Goal: Transaction & Acquisition: Purchase product/service

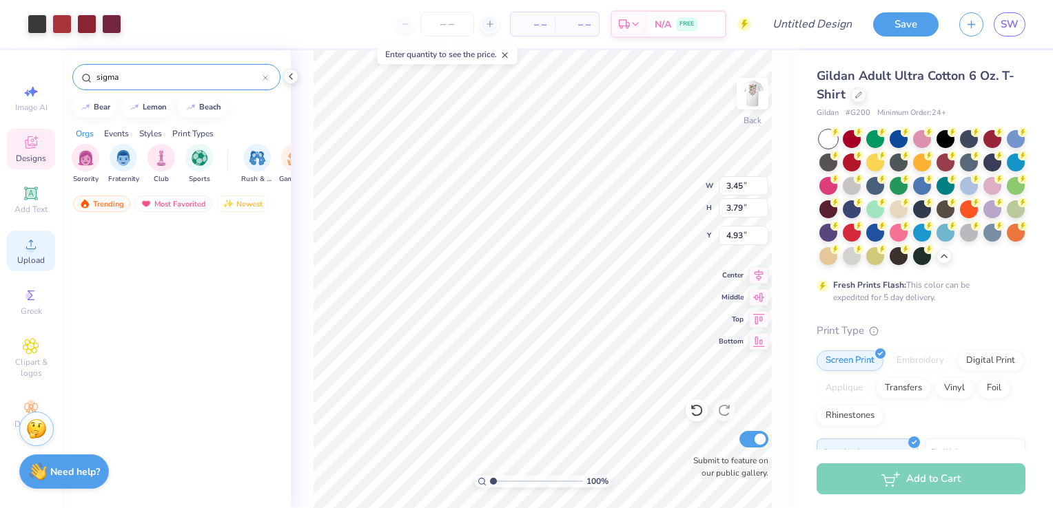
scroll to position [2337, 0]
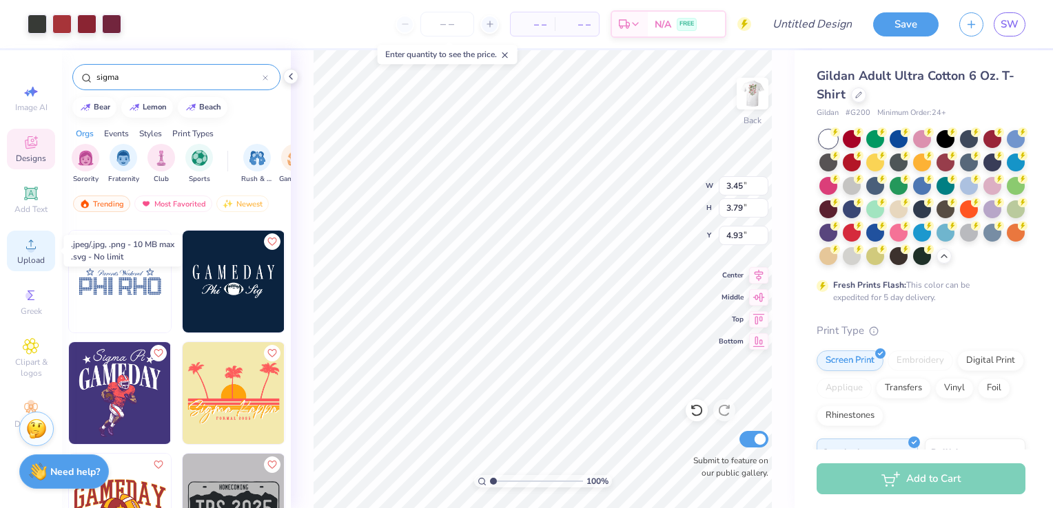
click at [39, 250] on icon at bounding box center [31, 244] width 17 height 17
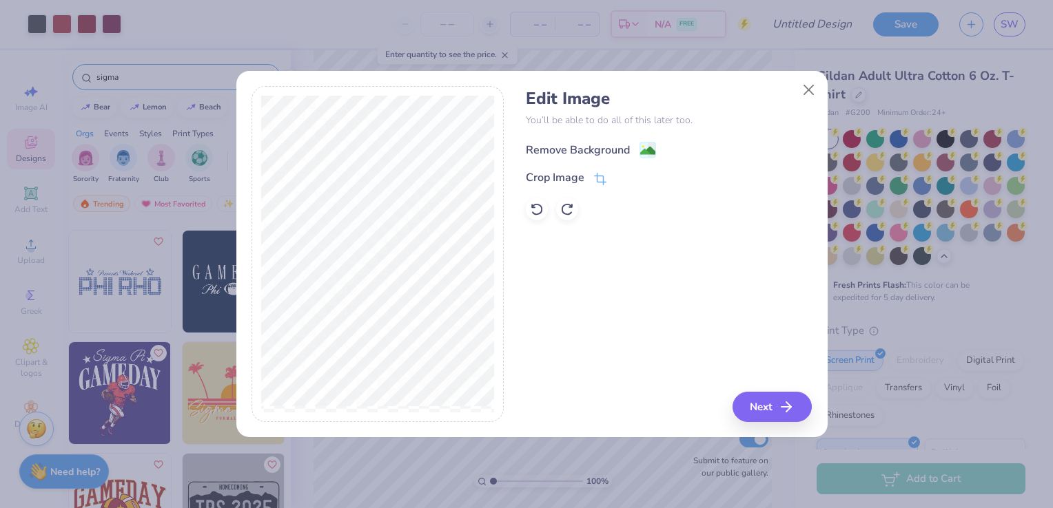
click at [645, 142] on icon at bounding box center [647, 150] width 17 height 17
click at [756, 402] on button "Next" at bounding box center [773, 407] width 79 height 30
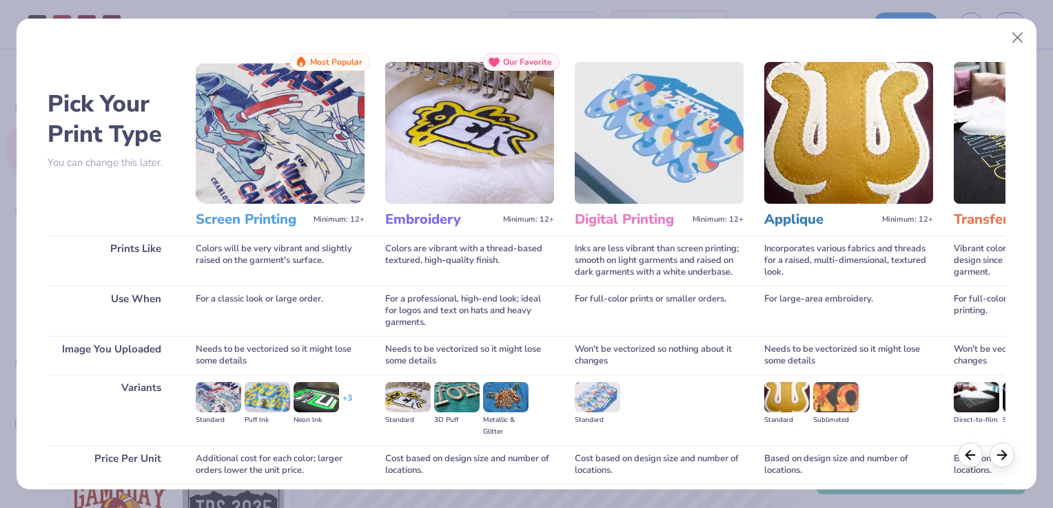
scroll to position [109, 0]
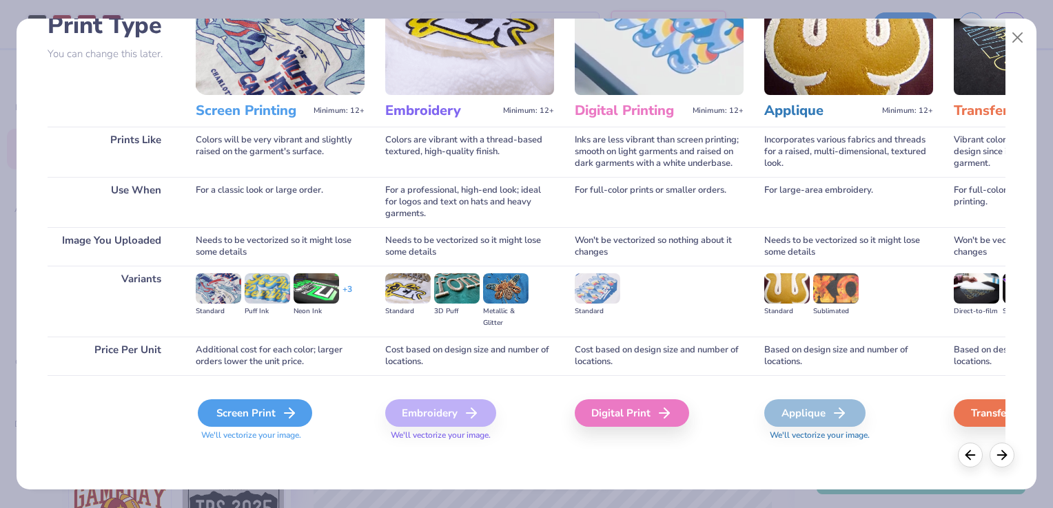
click at [267, 402] on div "Screen Print" at bounding box center [255, 414] width 114 height 28
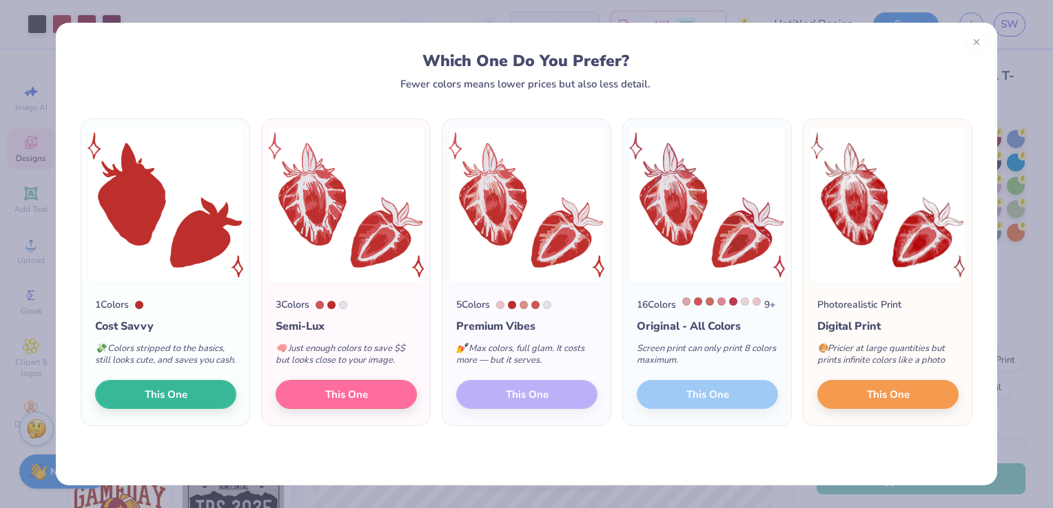
click at [524, 412] on div "5 Colors Premium Vibes 💅 Max colors, full glam. It costs more — but it serves. …" at bounding box center [526, 355] width 168 height 142
click at [546, 413] on div "5 Colors Premium Vibes 💅 Max colors, full glam. It costs more — but it serves. …" at bounding box center [526, 355] width 168 height 142
click at [559, 413] on div "5 Colors Premium Vibes 💅 Max colors, full glam. It costs more — but it serves. …" at bounding box center [526, 355] width 168 height 142
click at [969, 59] on div "Which One Do You Prefer? Fewer colors means lower prices but also less detail." at bounding box center [526, 56] width 941 height 67
click at [972, 45] on div at bounding box center [976, 40] width 22 height 22
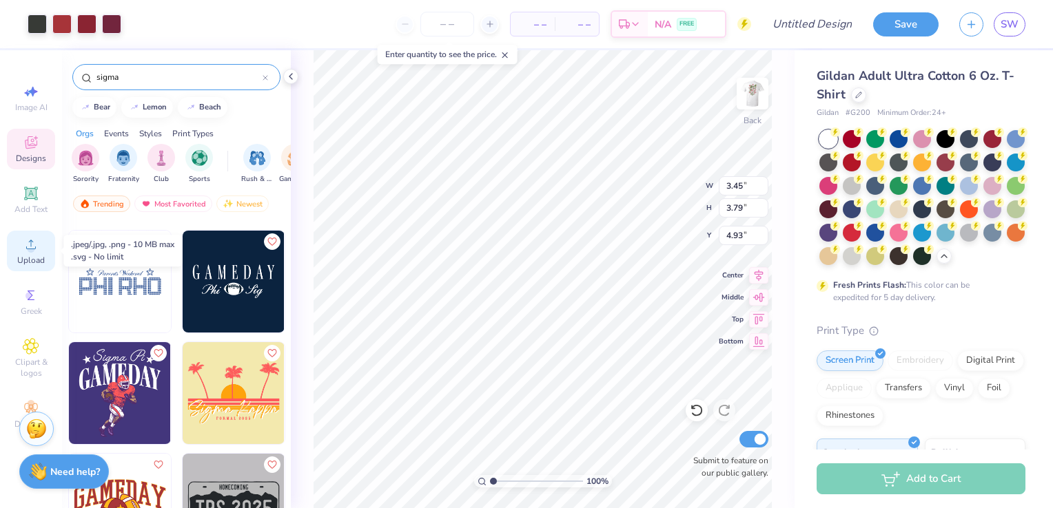
click at [33, 249] on icon at bounding box center [31, 245] width 10 height 10
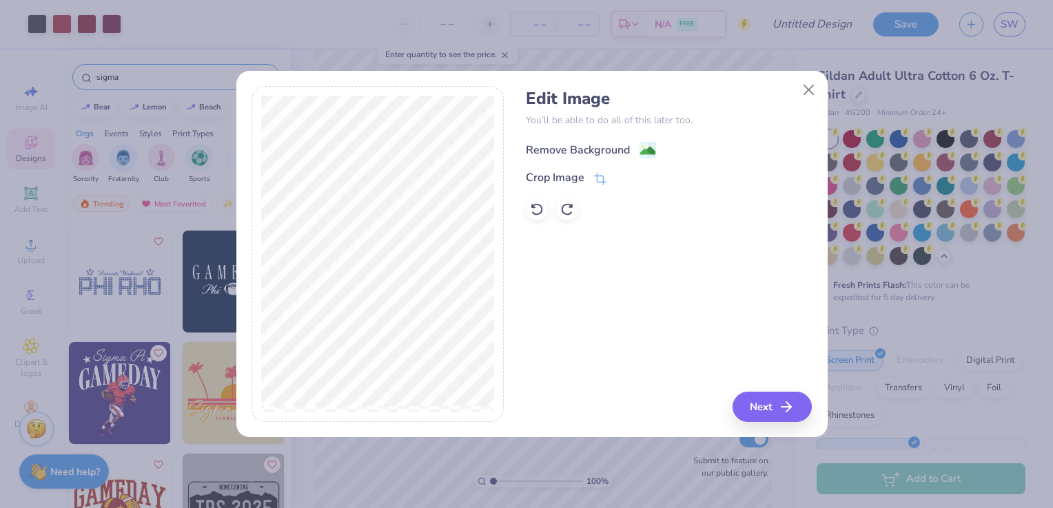
click at [650, 155] on image at bounding box center [647, 150] width 15 height 15
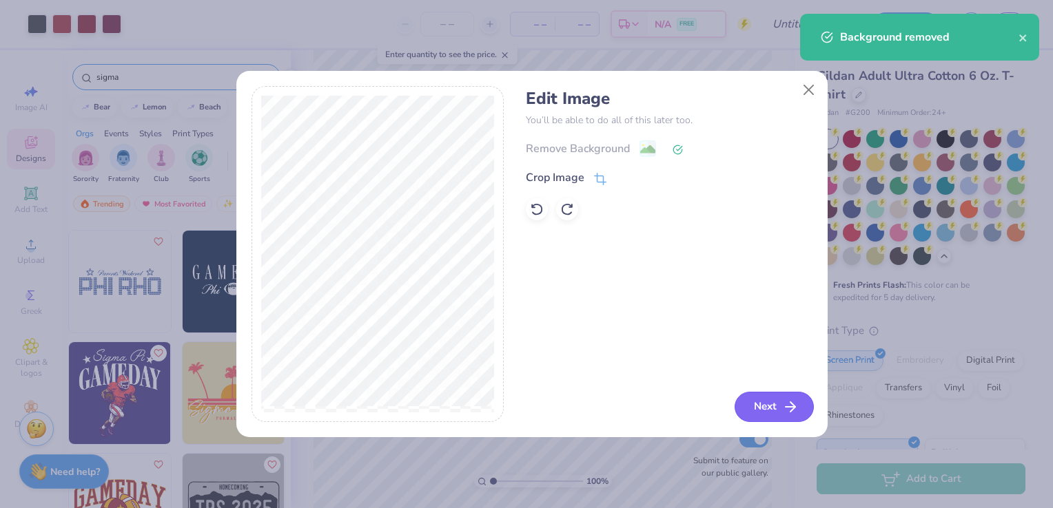
click at [764, 415] on button "Next" at bounding box center [773, 407] width 79 height 30
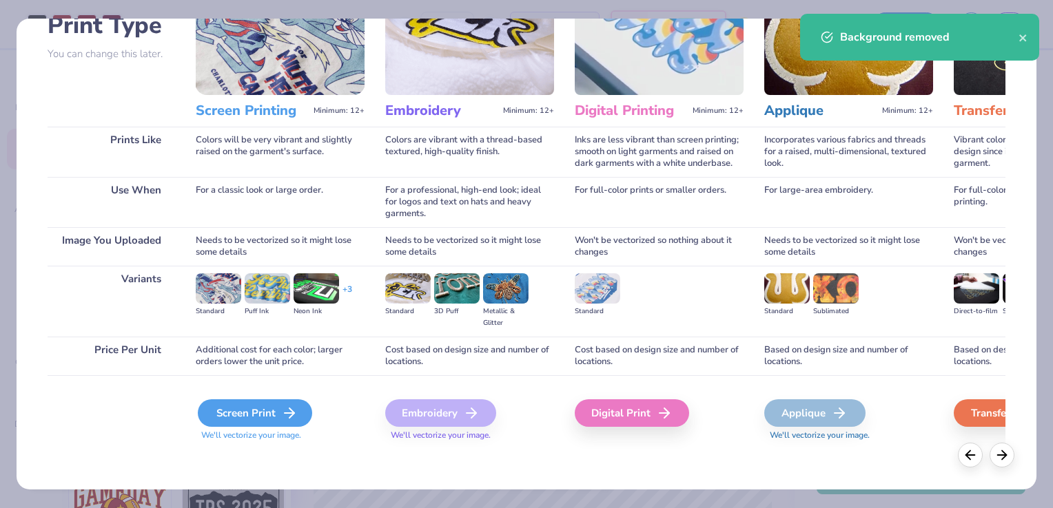
click at [270, 411] on div "Screen Print" at bounding box center [255, 414] width 114 height 28
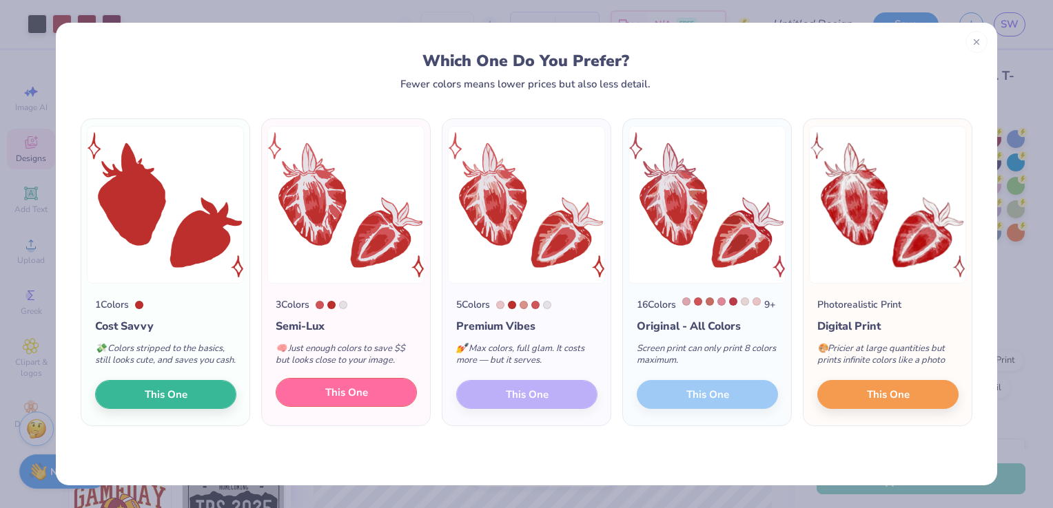
click at [384, 407] on button "This One" at bounding box center [346, 392] width 141 height 29
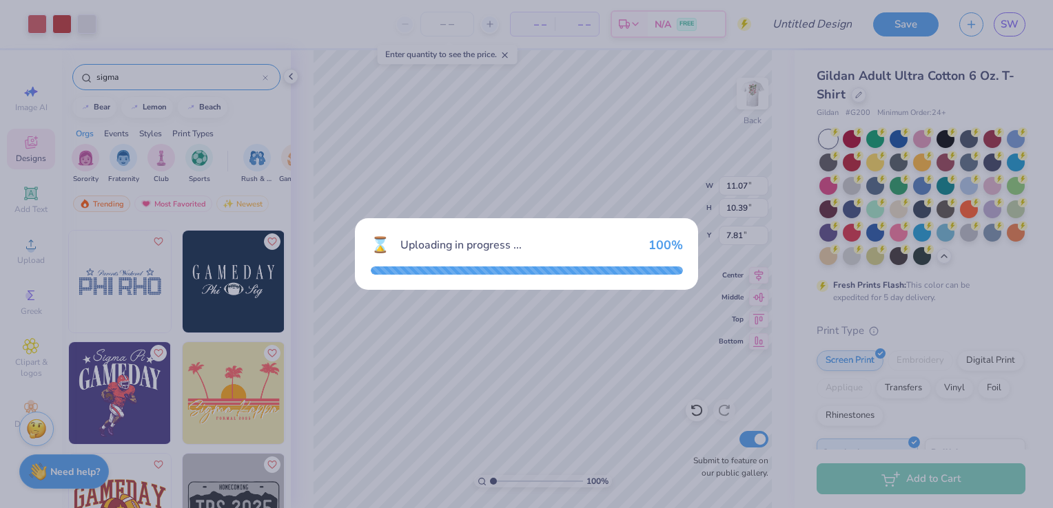
type input "11.07"
type input "10.39"
type input "7.81"
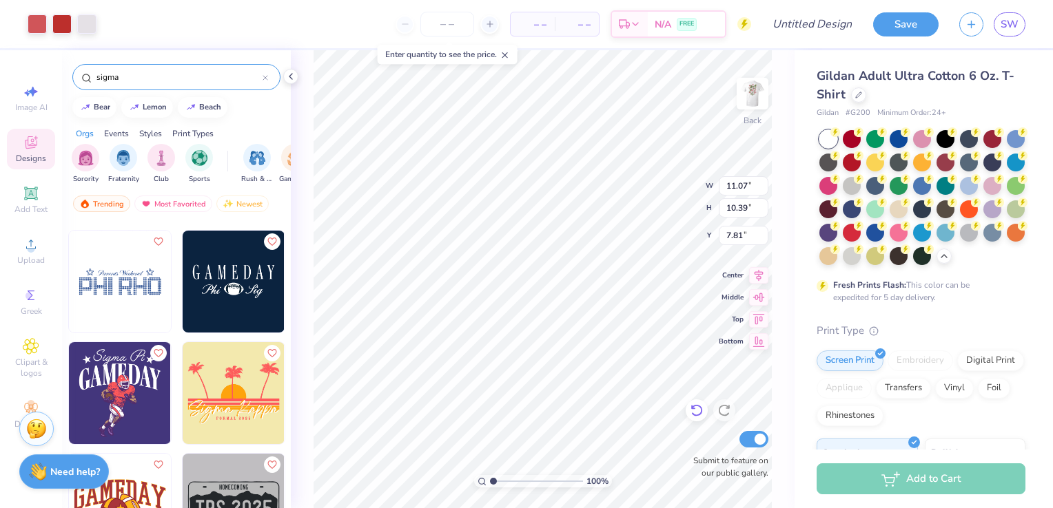
type input "4.39"
type input "4.12"
click at [916, 136] on div at bounding box center [922, 138] width 18 height 18
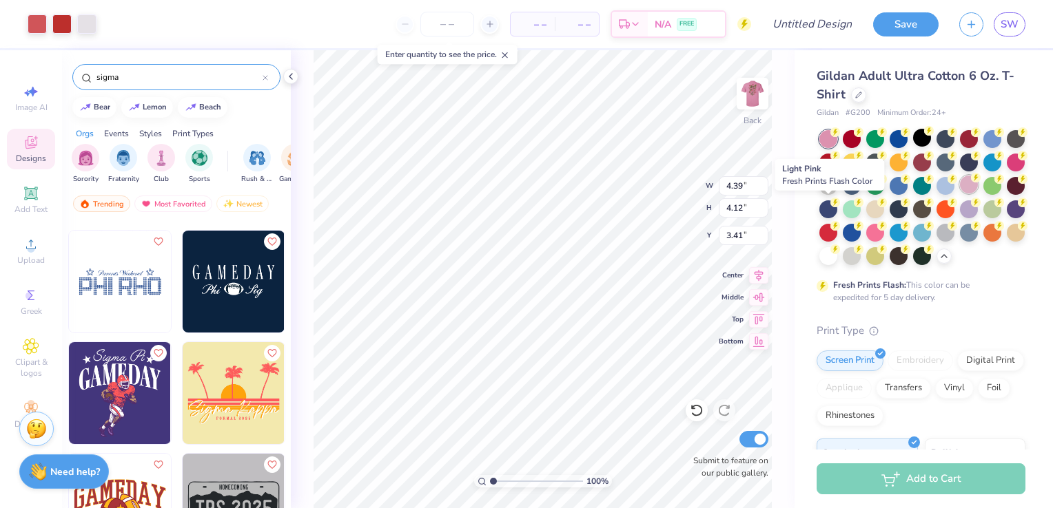
click at [960, 194] on div at bounding box center [969, 185] width 18 height 18
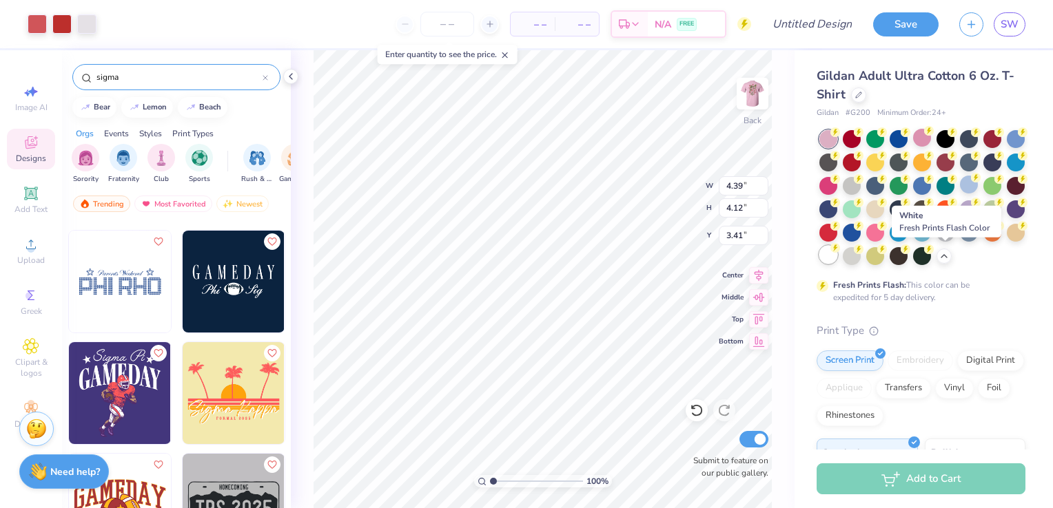
click at [837, 262] on div at bounding box center [828, 255] width 18 height 18
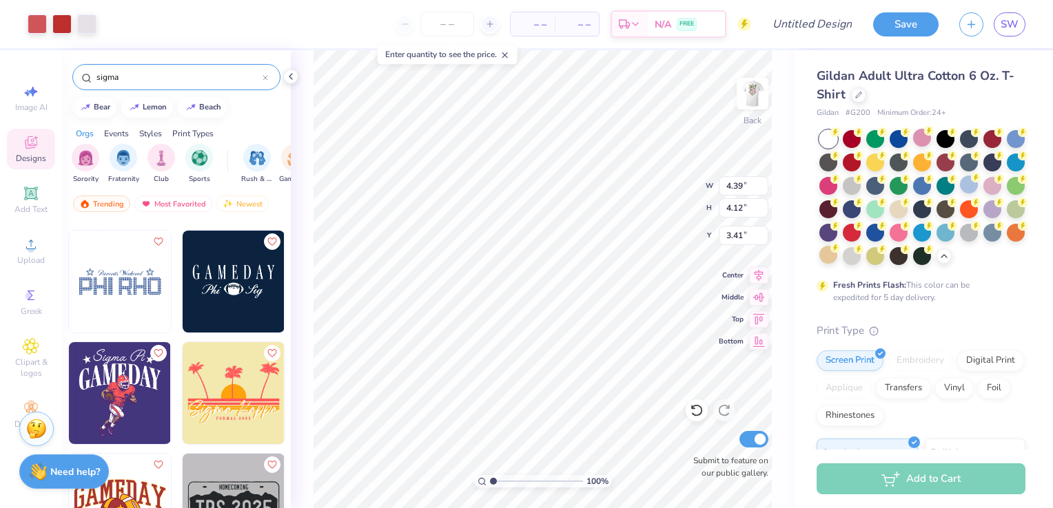
type input "9.38"
type input "7.94"
type input "7.45"
type input "2.70"
type input "6.09"
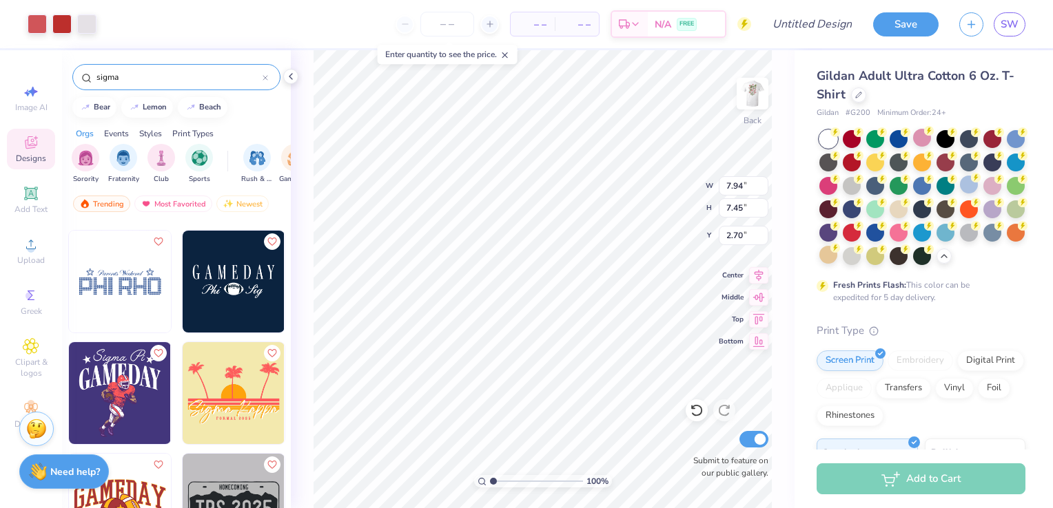
type input "5.71"
type input "12.32"
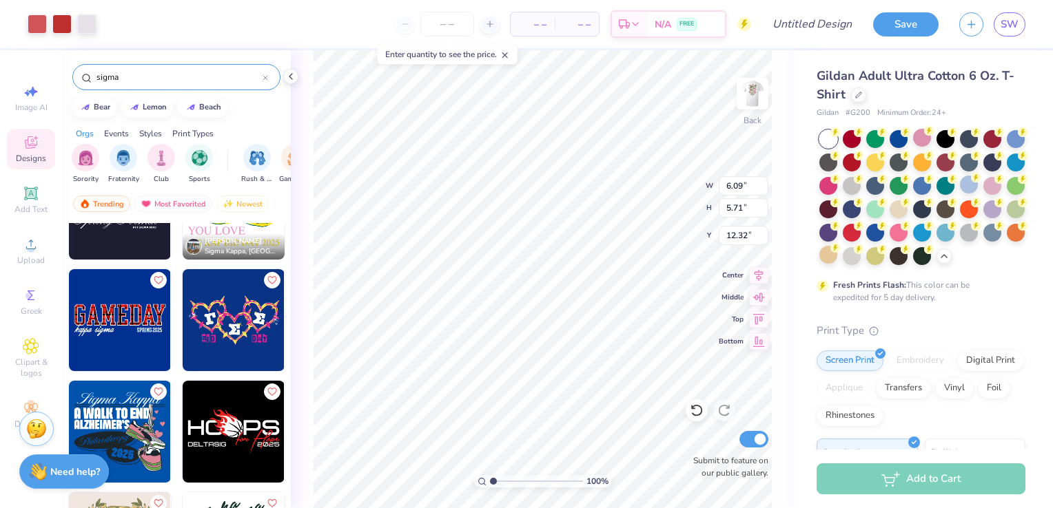
scroll to position [2968, 0]
click at [223, 81] on input "sigma" at bounding box center [178, 77] width 167 height 14
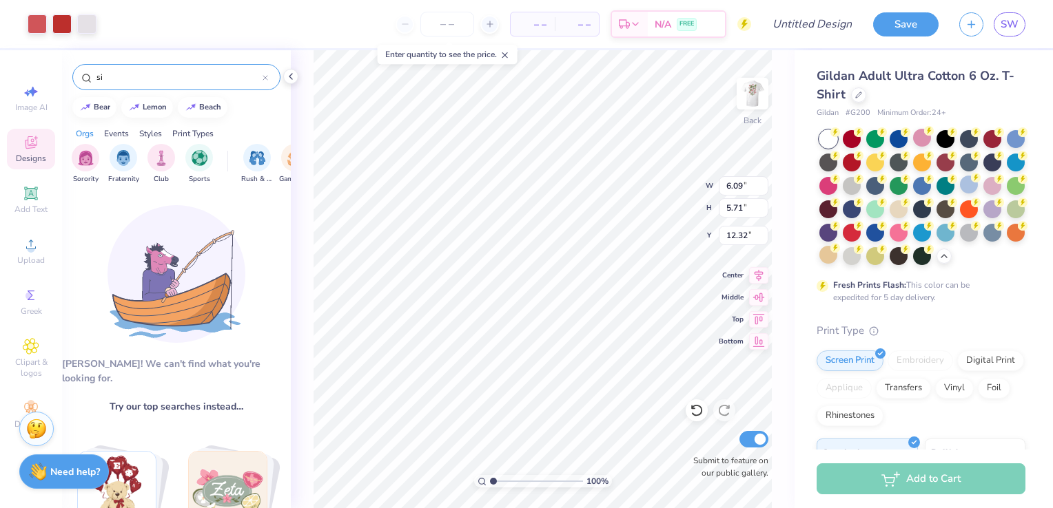
type input "s"
type input "berry"
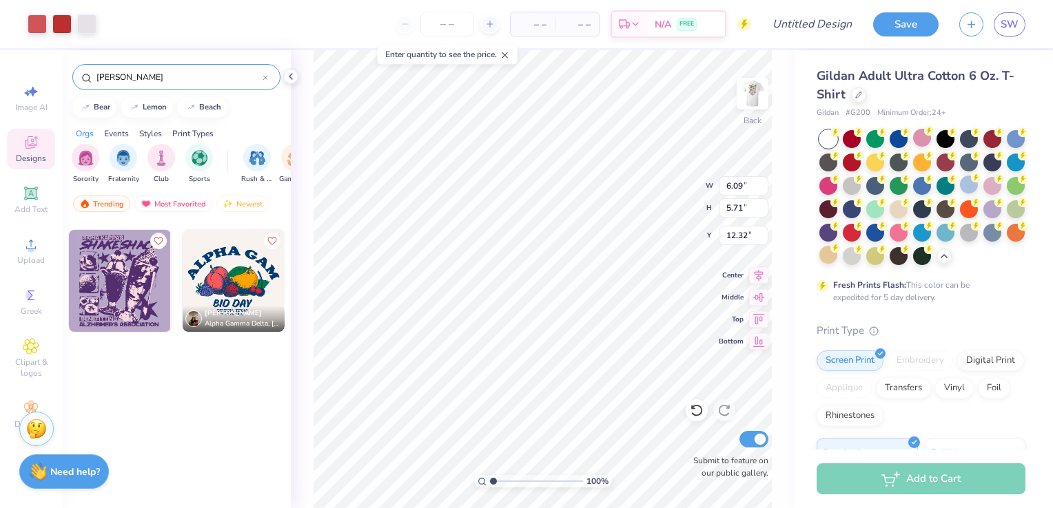
scroll to position [0, 0]
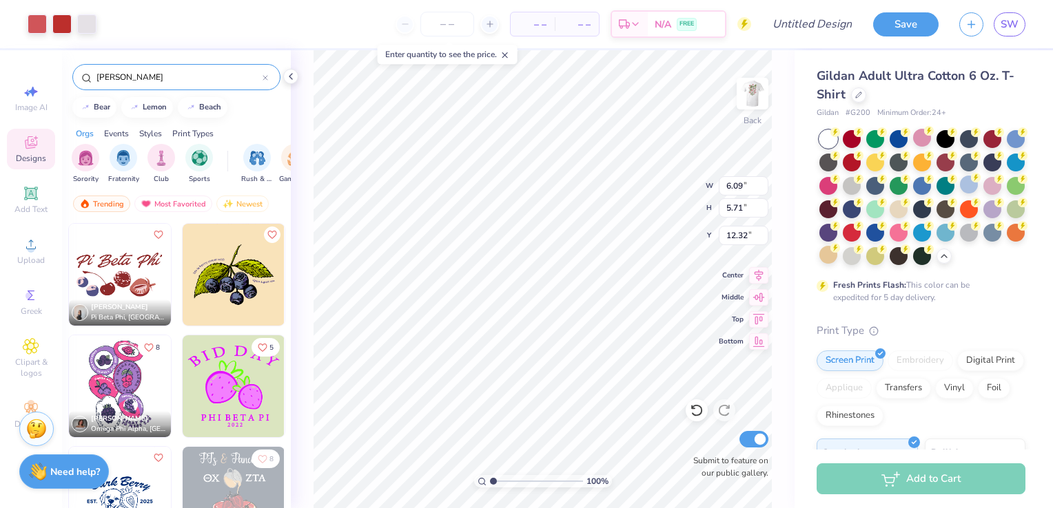
drag, startPoint x: 170, startPoint y: 73, endPoint x: 50, endPoint y: 76, distance: 120.6
click at [50, 76] on div "Art colors – – Per Item – – Total Est. Delivery N/A FREE Design Title Save SW I…" at bounding box center [526, 254] width 1053 height 508
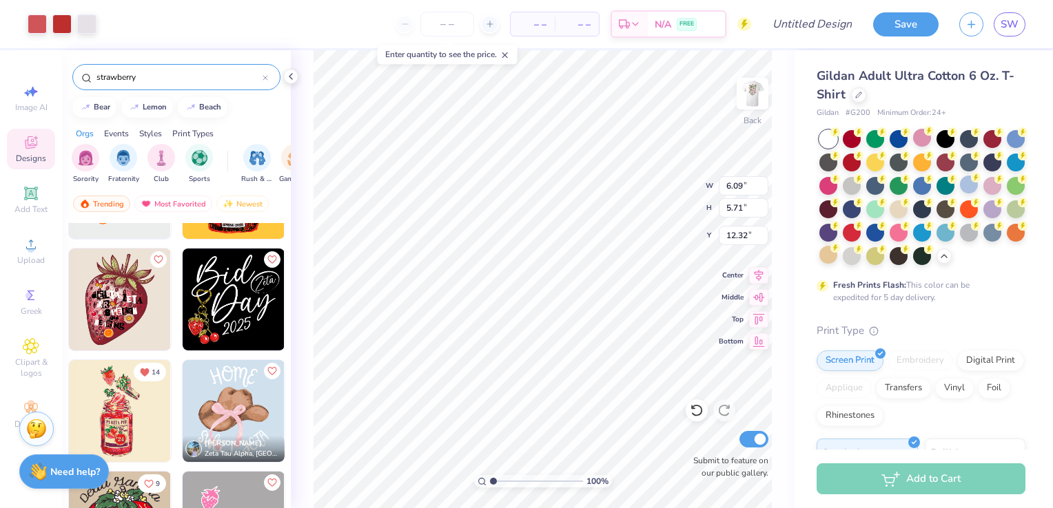
scroll to position [2210, 0]
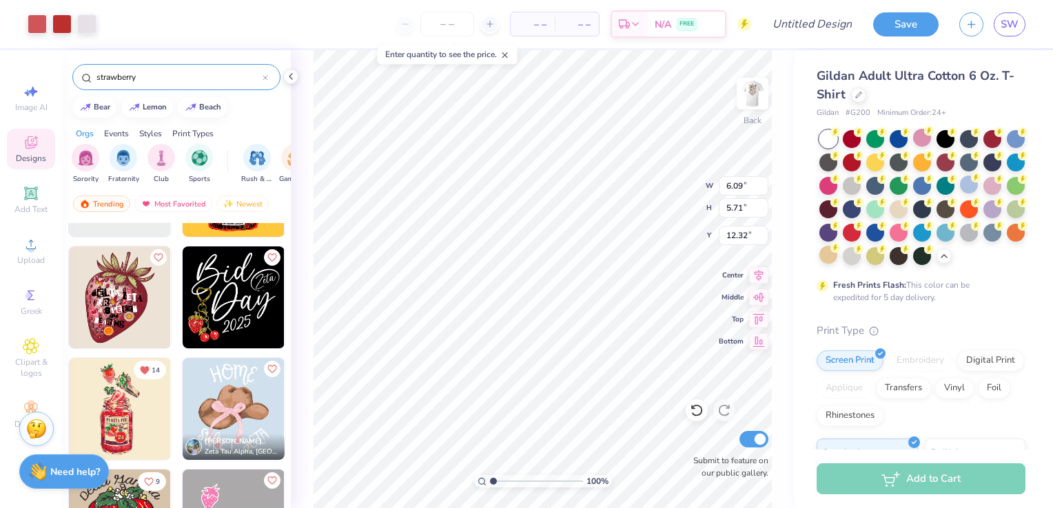
type input "strawberry"
click at [238, 311] on img at bounding box center [234, 298] width 102 height 102
type input "9.11"
type input "8.94"
type input "3.00"
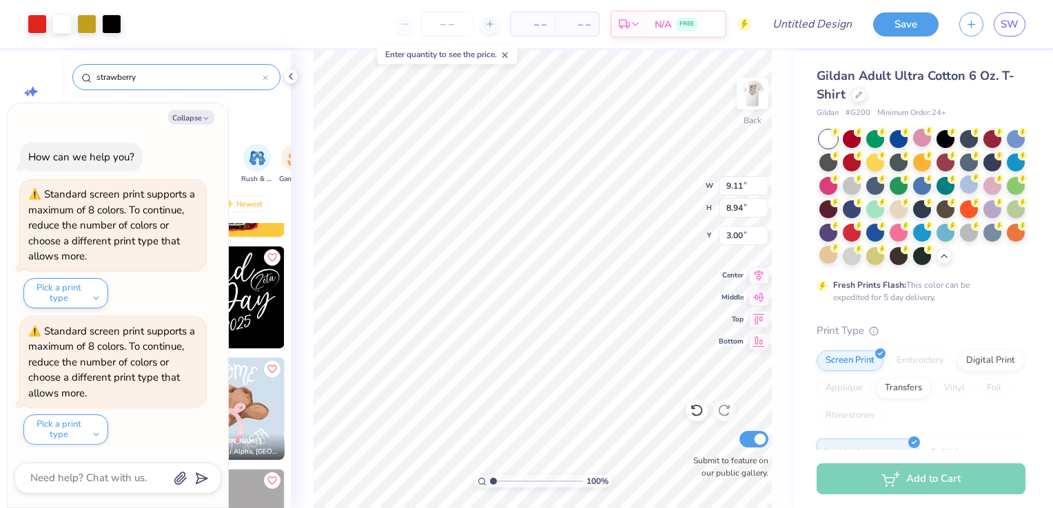
type textarea "x"
type input "8.19"
type textarea "x"
type input "4.64"
type input "4.55"
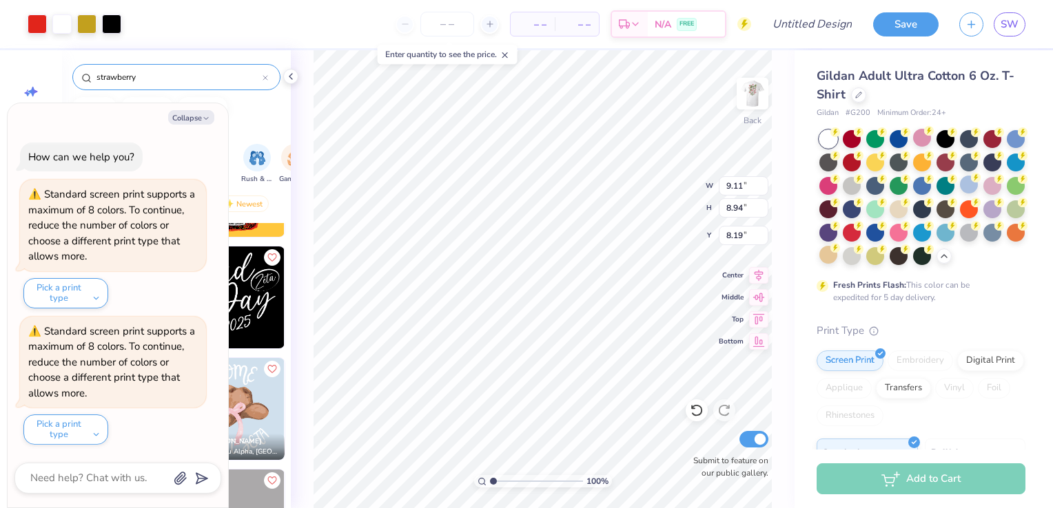
type input "10.73"
type textarea "x"
type input "11.49"
type textarea "x"
type input "10.05"
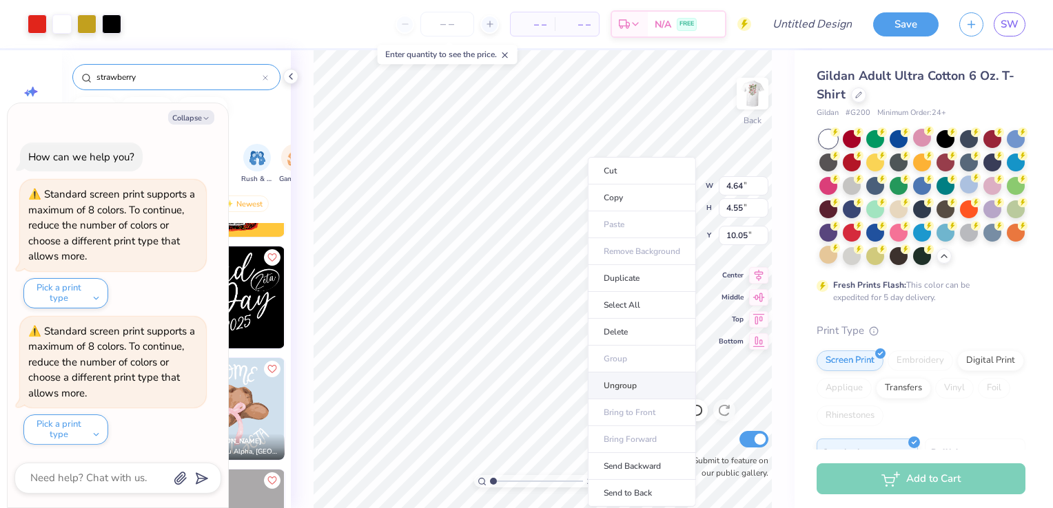
click at [620, 385] on li "Ungroup" at bounding box center [642, 386] width 108 height 27
type textarea "x"
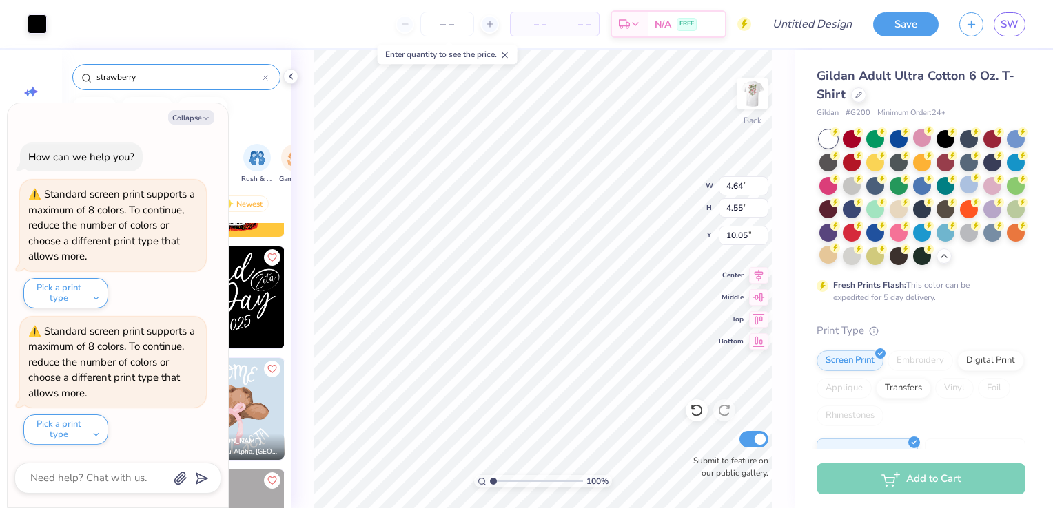
type input "1.59"
type input "2.81"
type input "11.79"
type textarea "x"
type input "0.73"
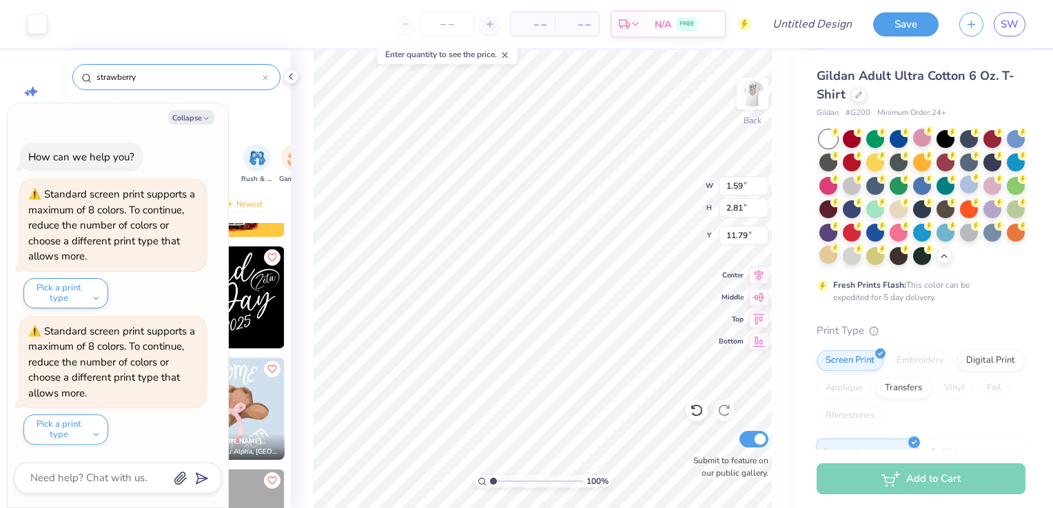
type input "0.70"
type input "13.43"
type textarea "x"
type input "6.09"
type input "5.71"
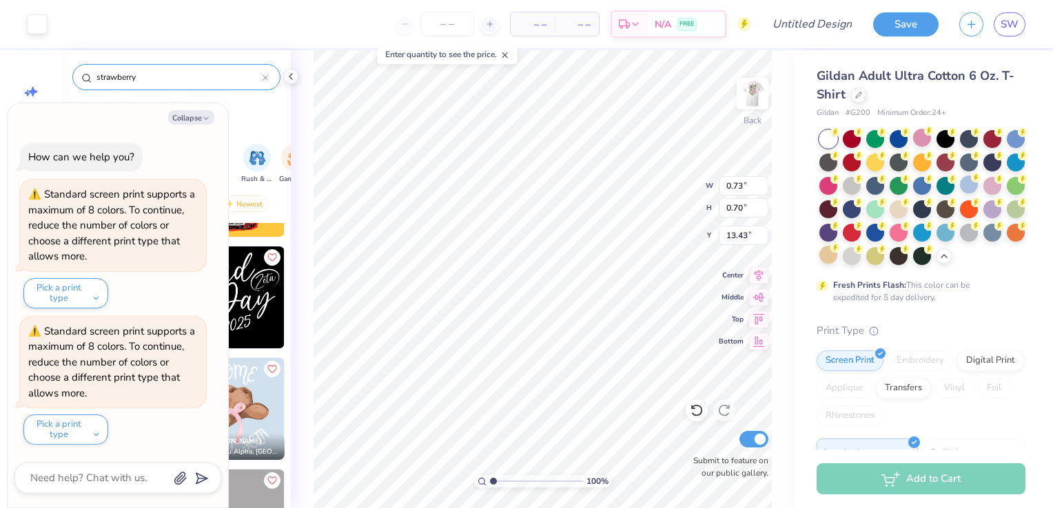
type input "12.32"
type textarea "x"
type input "3.24"
type input "2.15"
type input "10.04"
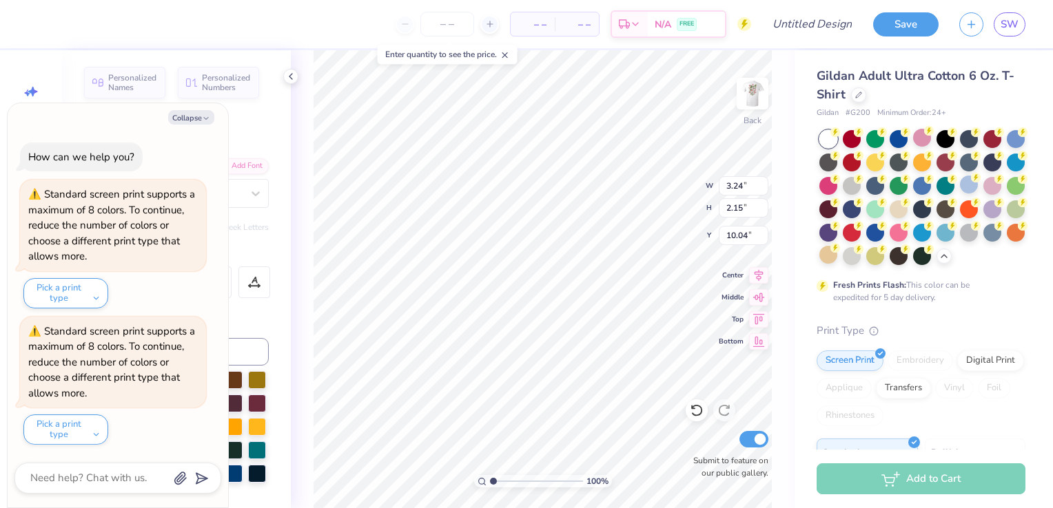
type textarea "x"
type input "8.95"
type textarea "x"
type input "6.09"
type input "5.71"
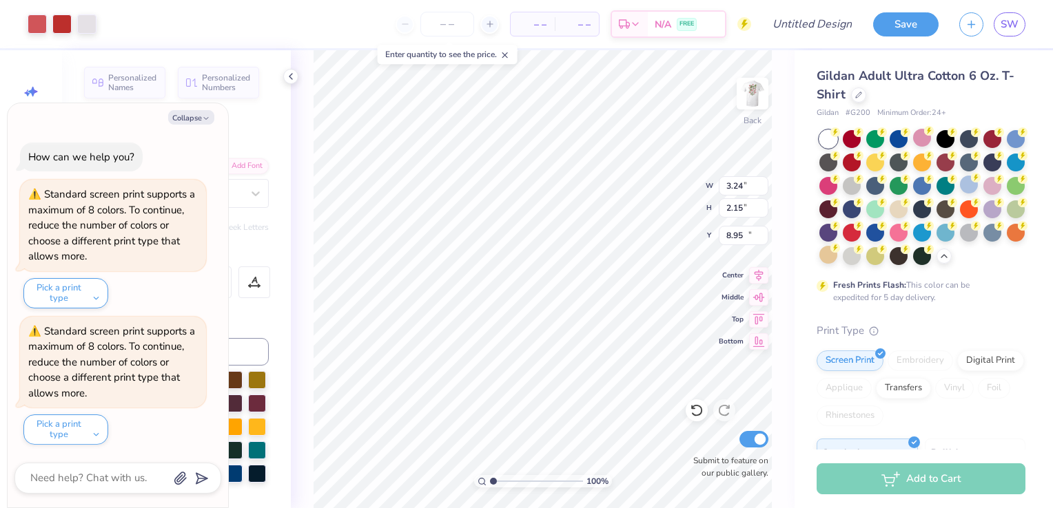
type input "12.32"
type textarea "x"
type input "3.45"
type input "2.66"
type input "10.88"
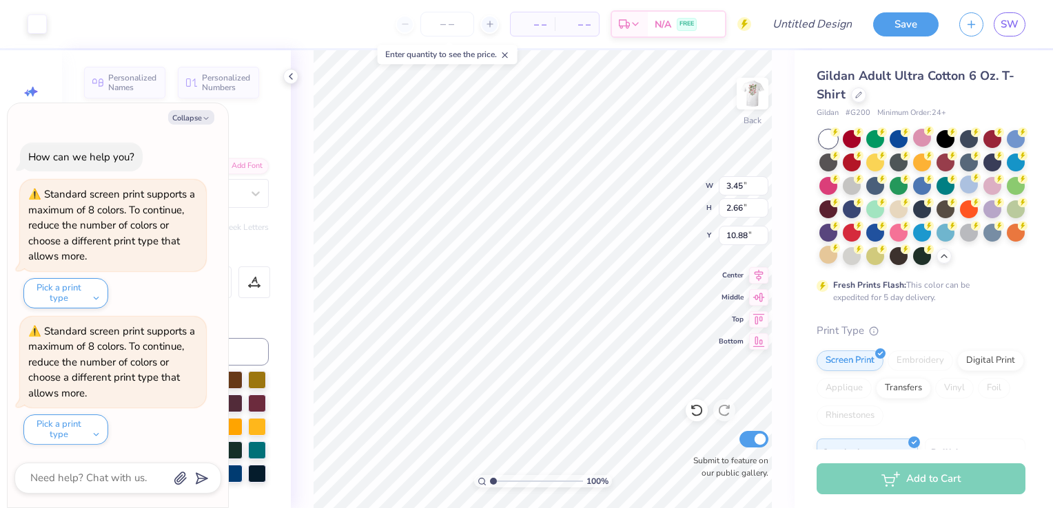
type textarea "x"
type input "1.47"
type input "0.94"
type input "13.20"
type textarea "x"
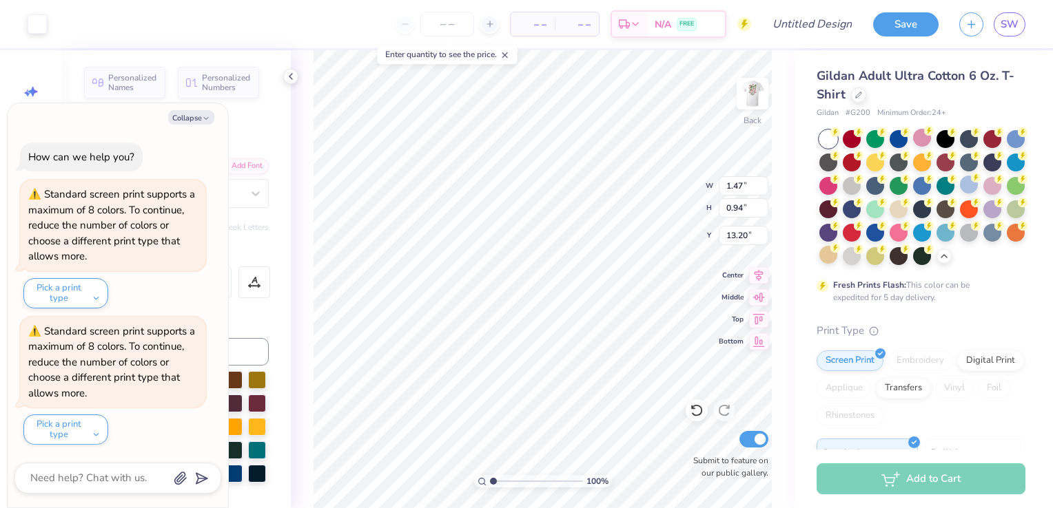
type input "13.00"
type textarea "x"
type input "0.82"
type input "0.59"
type input "13.01"
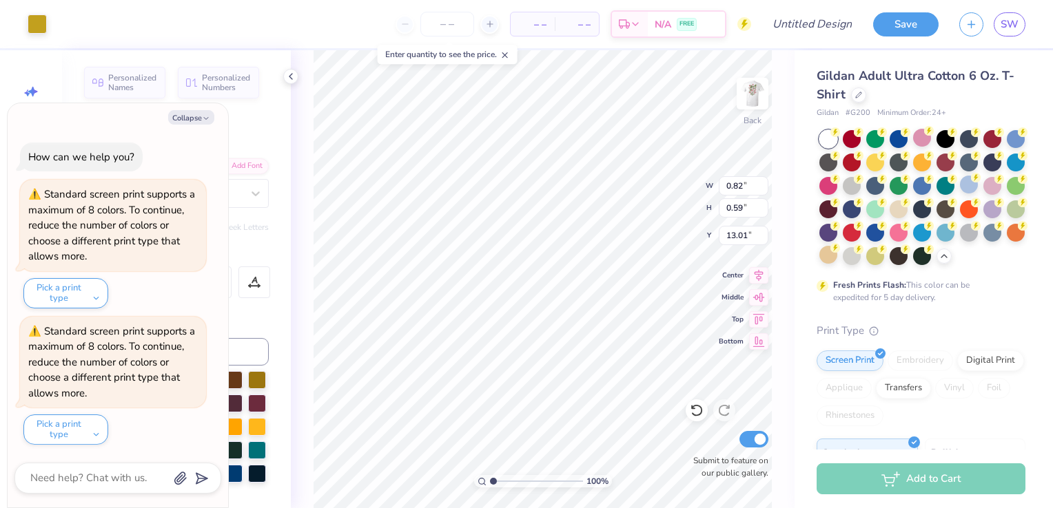
type textarea "x"
type input "19.59"
type textarea "x"
type input "5.71"
type input "12.32"
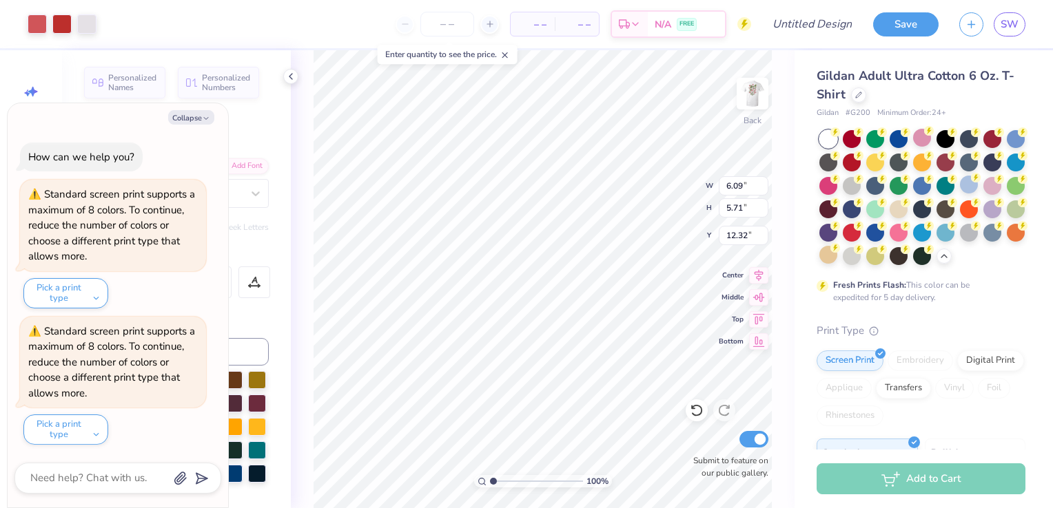
type textarea "x"
type input "16.73"
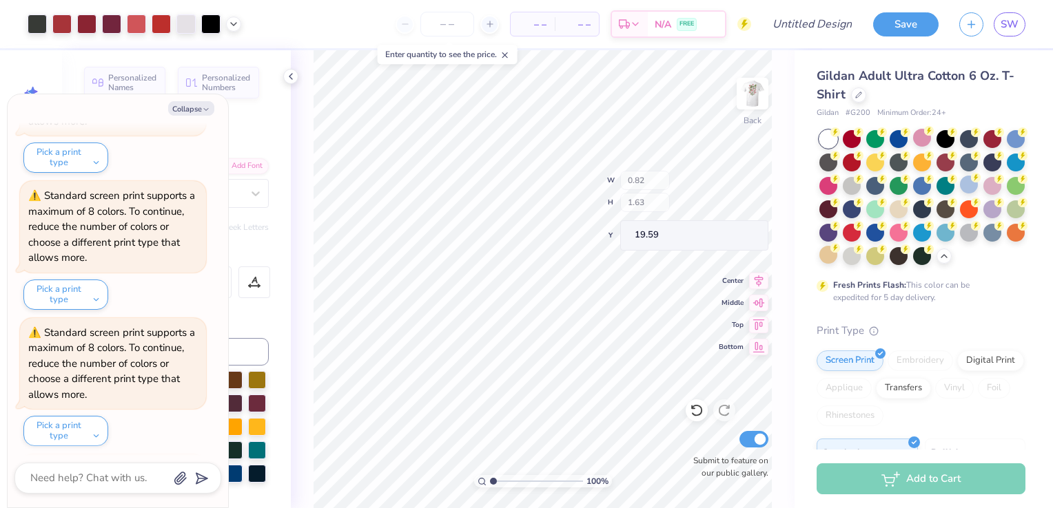
scroll to position [263, 0]
type textarea "x"
type input "1.59"
type input "2.81"
type input "8.29"
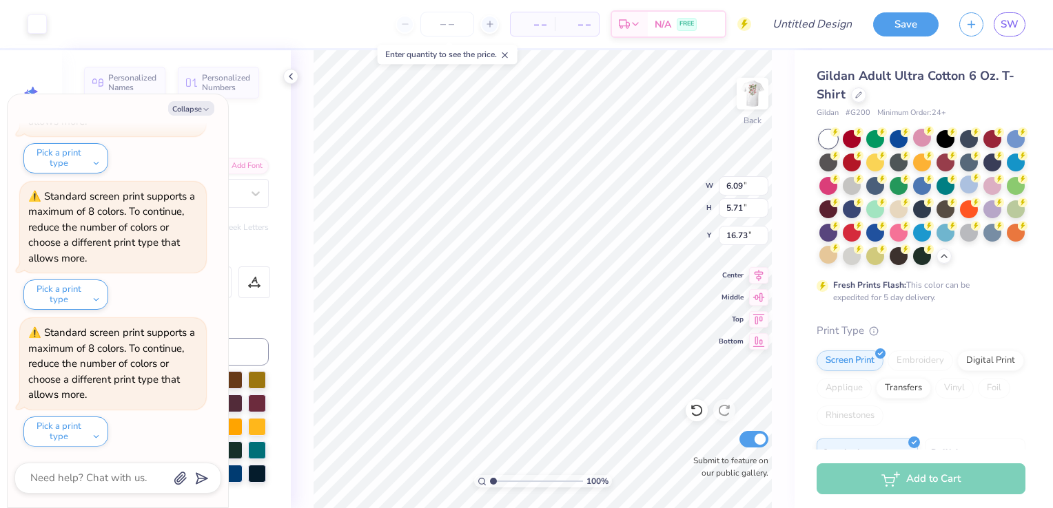
type textarea "x"
type input "3.24"
type input "2.15"
type input "11.92"
type textarea "x"
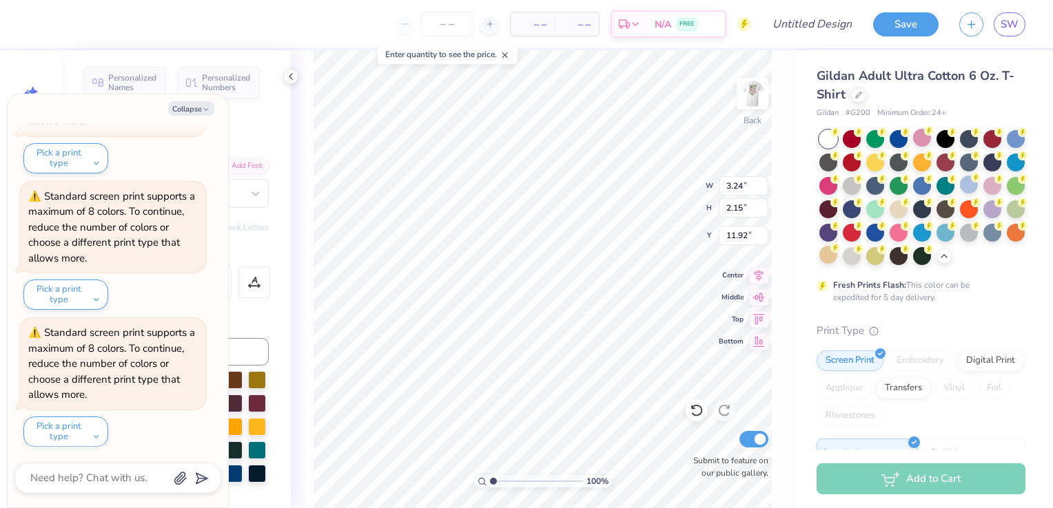
type input "11.32"
type input "3.26"
type input "2.00"
type input "9.79"
type textarea "x"
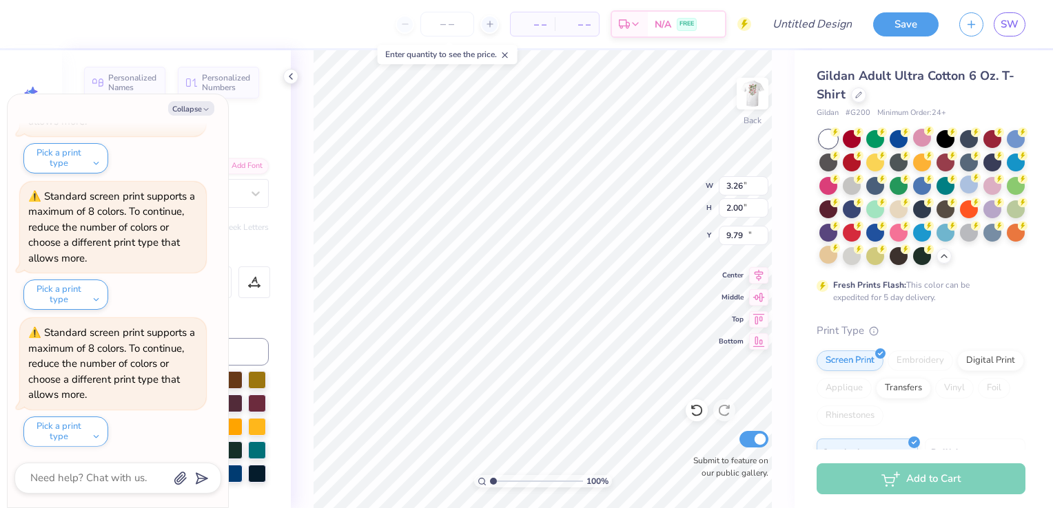
type input "3.24"
type input "2.15"
type input "11.32"
type textarea "x"
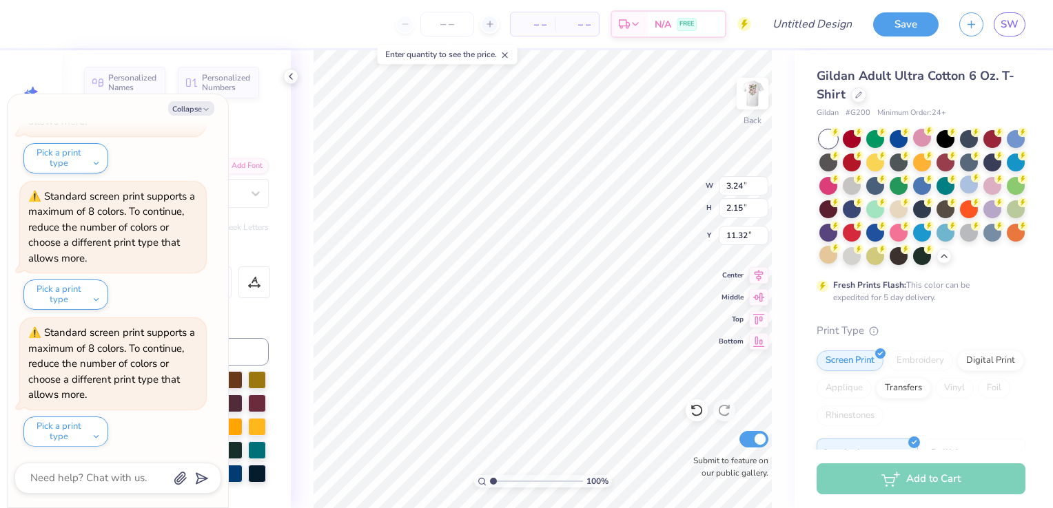
type textarea "S"
type textarea "x"
type textarea "Si"
type textarea "x"
type textarea "Sig"
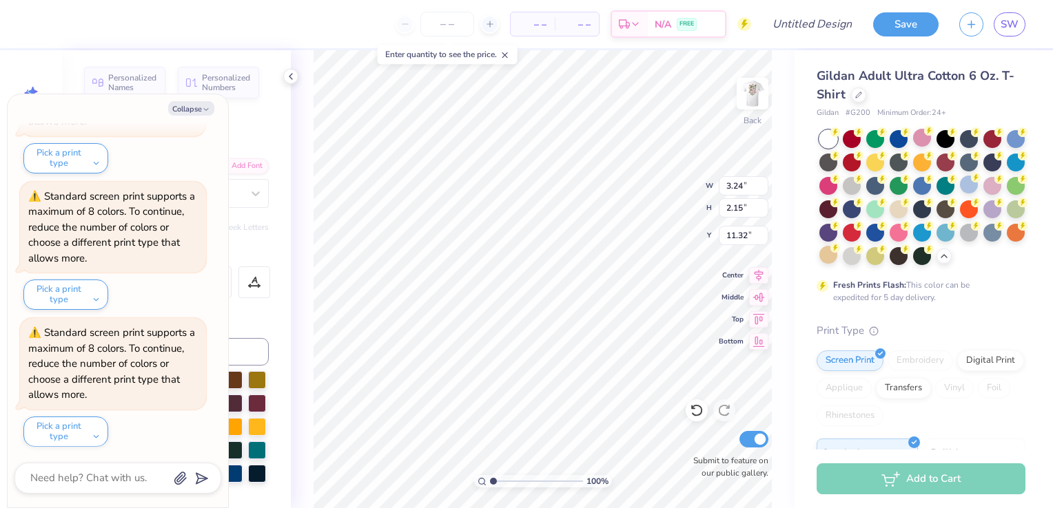
type textarea "x"
type textarea "Sigm"
type textarea "x"
type textarea "Sigma"
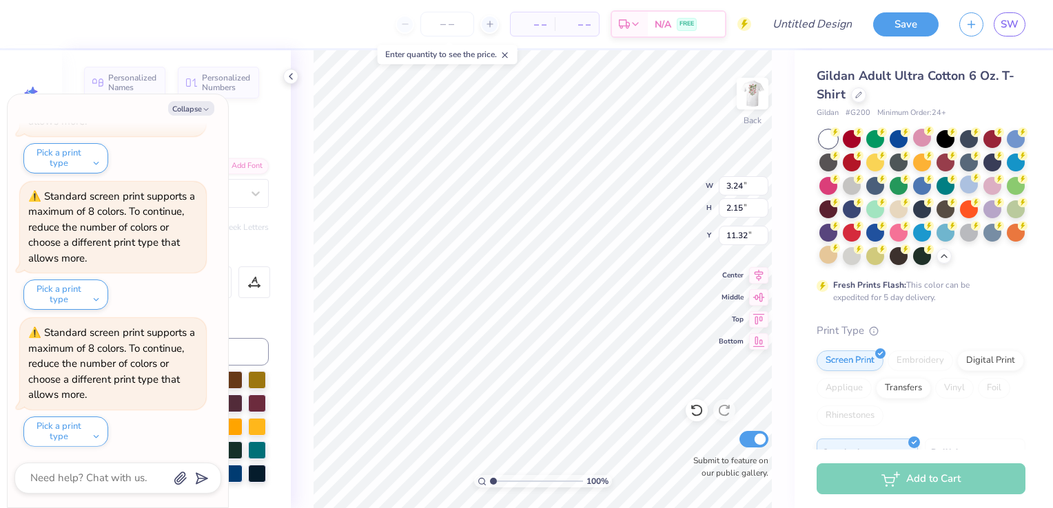
type textarea "x"
type input "3.26"
type input "2.00"
type input "13.47"
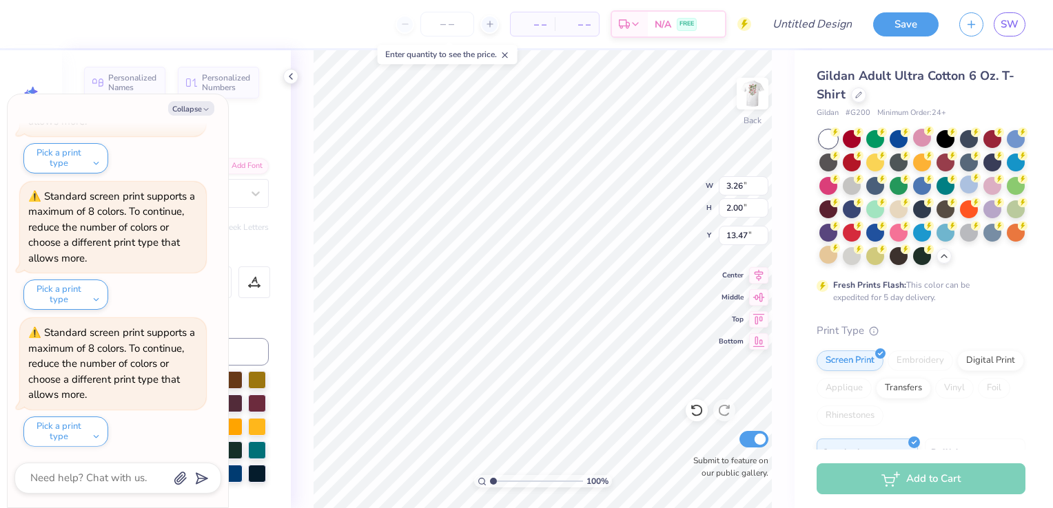
type textarea "x"
type textarea "A"
type textarea "x"
type textarea "Al"
type textarea "x"
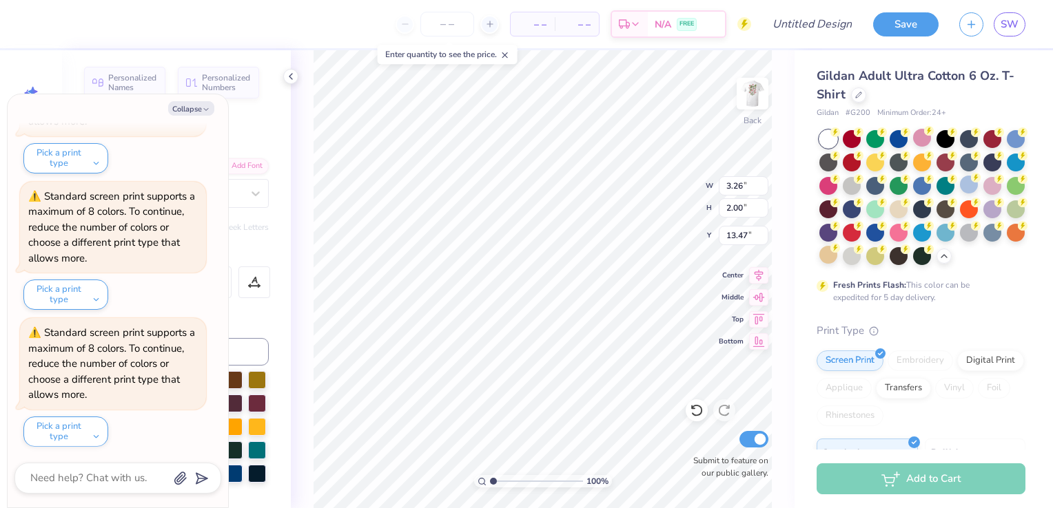
type textarea "Alp"
type textarea "x"
type textarea "Alph"
type textarea "x"
type textarea "Alpha"
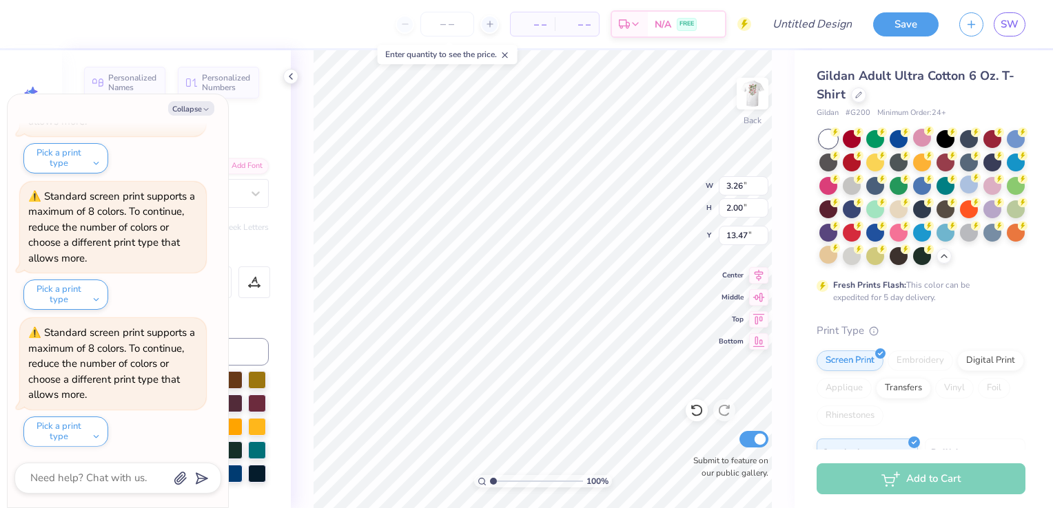
scroll to position [11, 2]
type textarea "x"
type input "4.82"
type input "1.99"
type input "11.62"
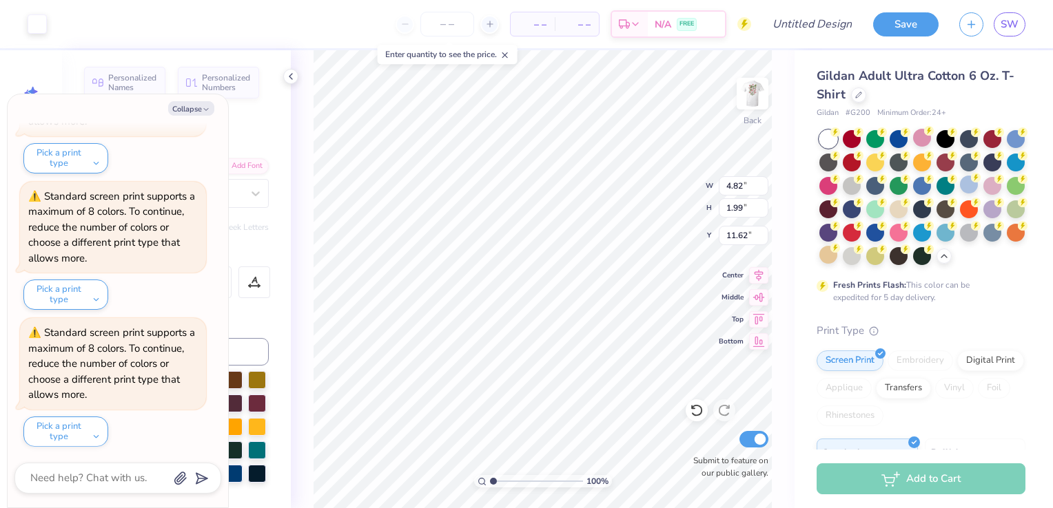
type textarea "x"
type input "4.81"
type input "1.97"
type input "12.01"
type textarea "x"
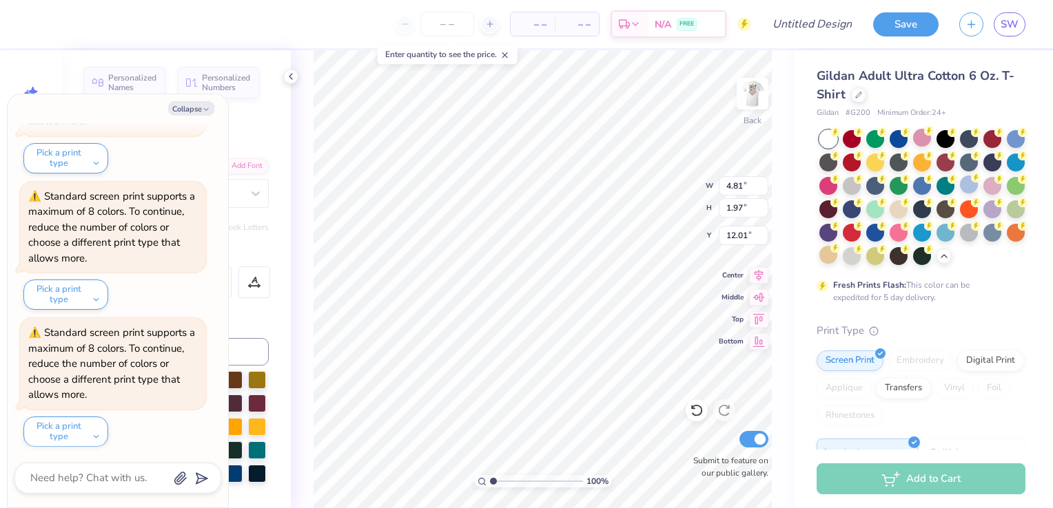
type input "4.39"
type input "2.18"
type input "13.34"
type textarea "x"
type input "4.81"
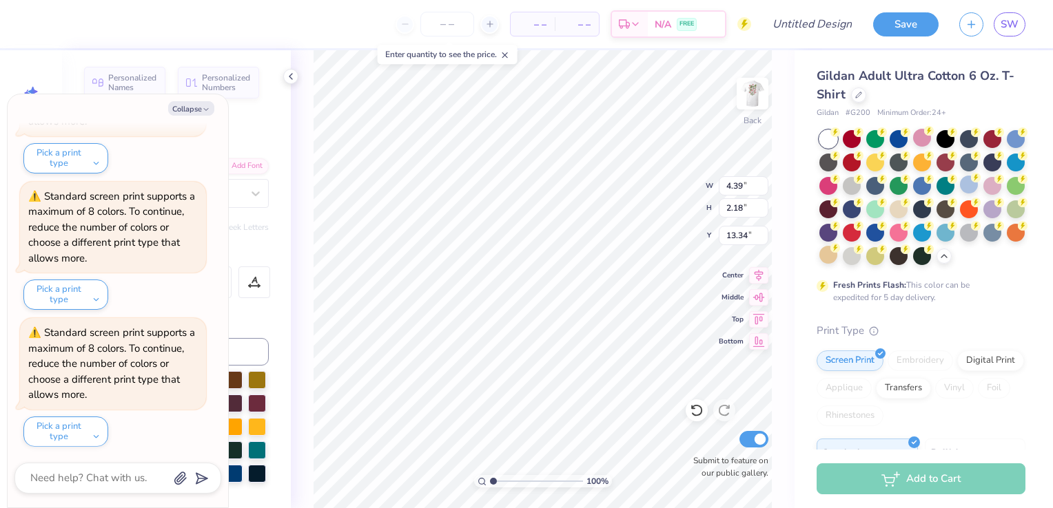
type input "1.97"
type input "12.01"
type textarea "x"
type input "4.39"
type input "2.18"
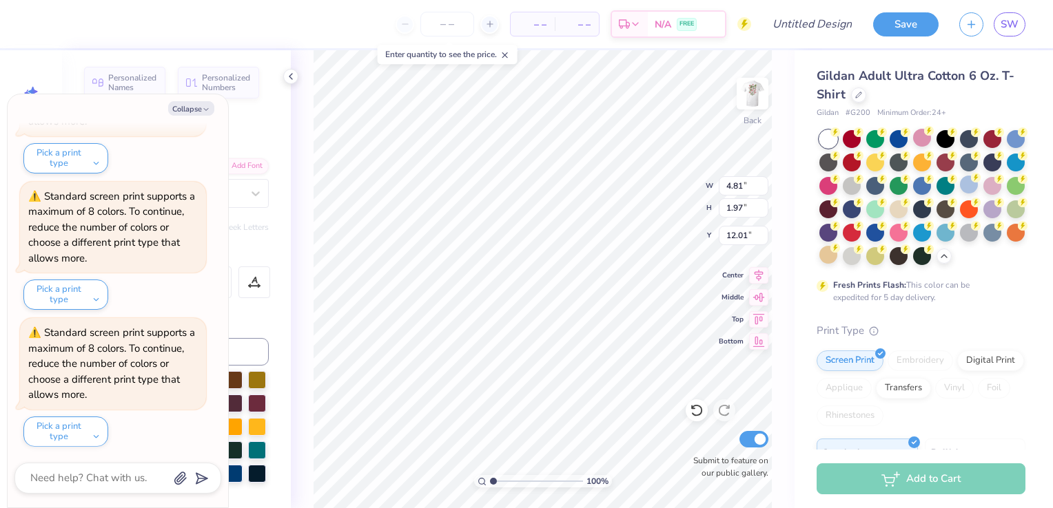
type input "13.47"
type textarea "x"
type input "4.39"
type input "2.18"
type input "13.47"
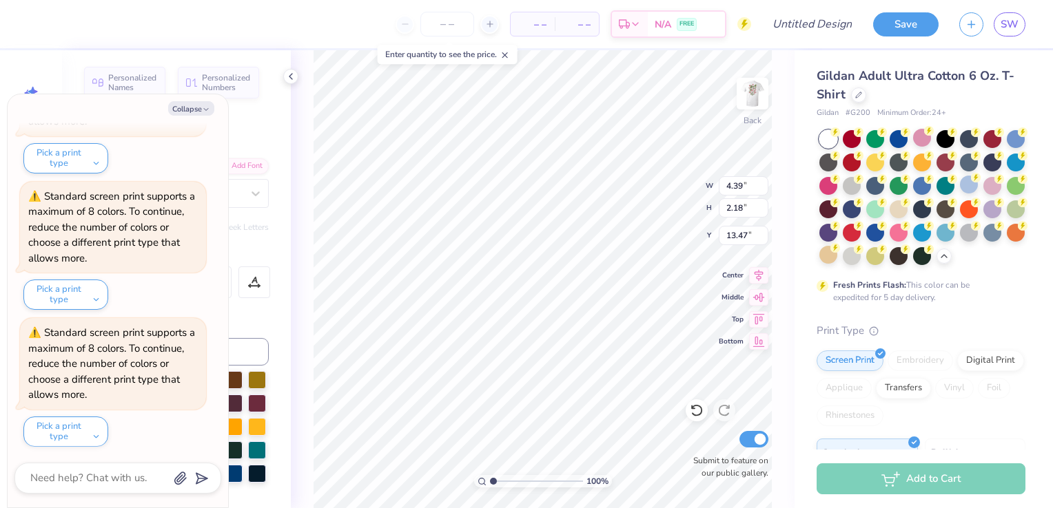
type textarea "x"
type input "11.29"
type textarea "x"
type input "5.40"
type input "3.32"
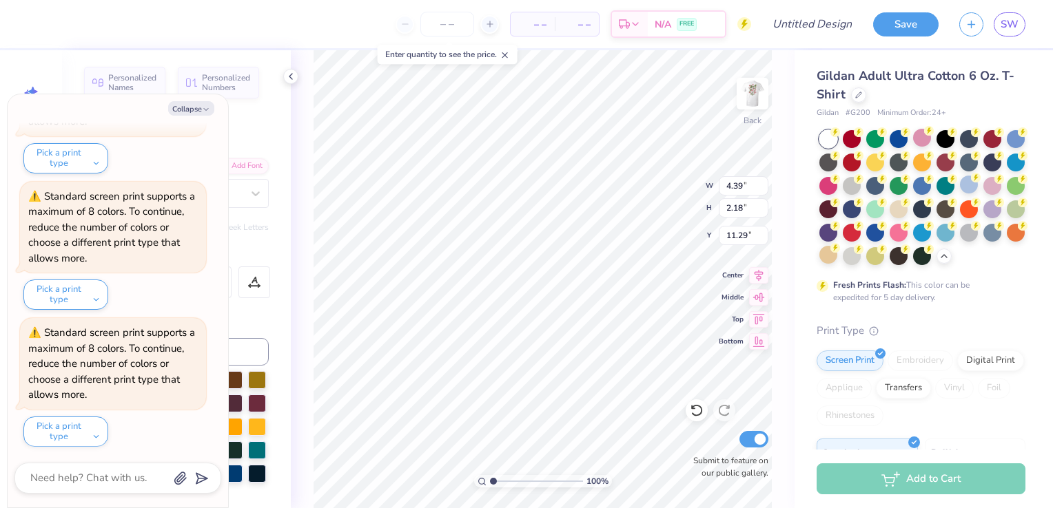
type input "10.15"
type textarea "x"
type input "4.05"
type input "2.50"
type input "11.03"
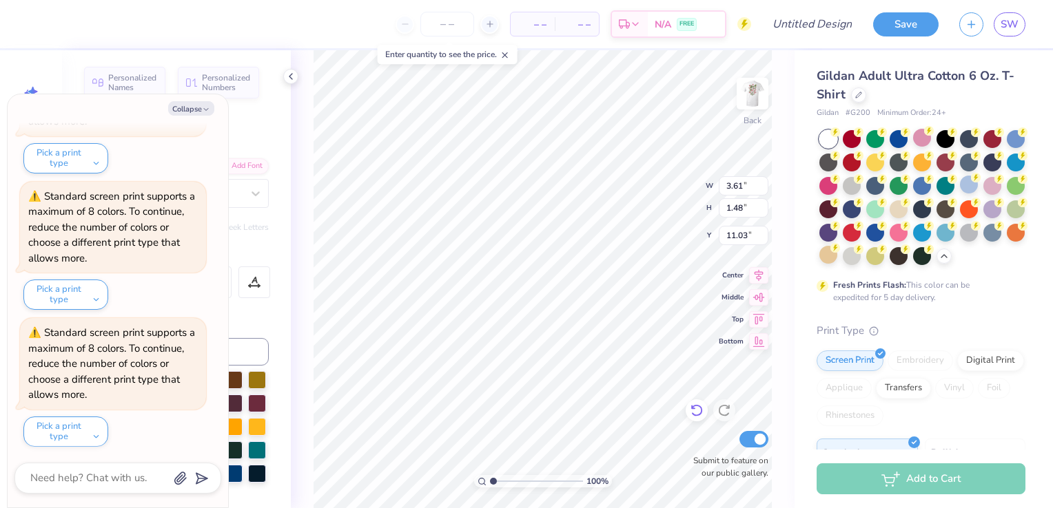
type textarea "x"
type input "11.15"
click at [691, 410] on icon at bounding box center [697, 411] width 14 height 14
type textarea "x"
type input "11.03"
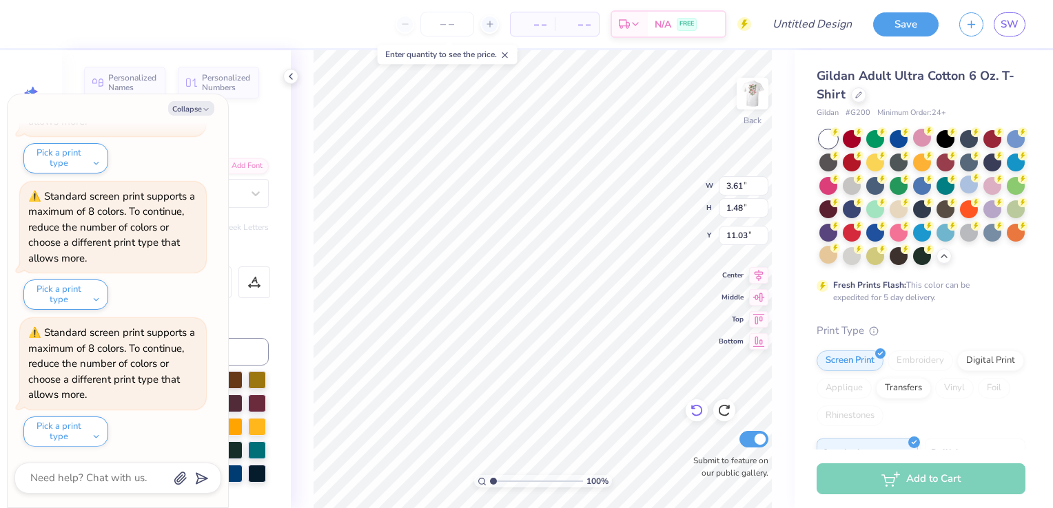
type textarea "x"
type input "4.05"
type input "2.50"
type textarea "x"
type input "12.22"
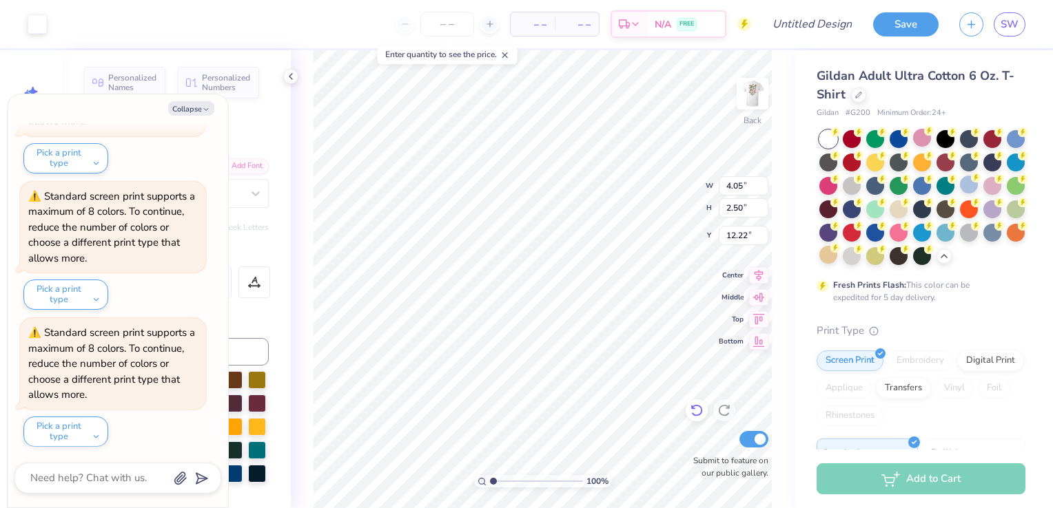
type textarea "x"
type input "1.03"
type input "0.80"
type input "9.35"
type textarea "x"
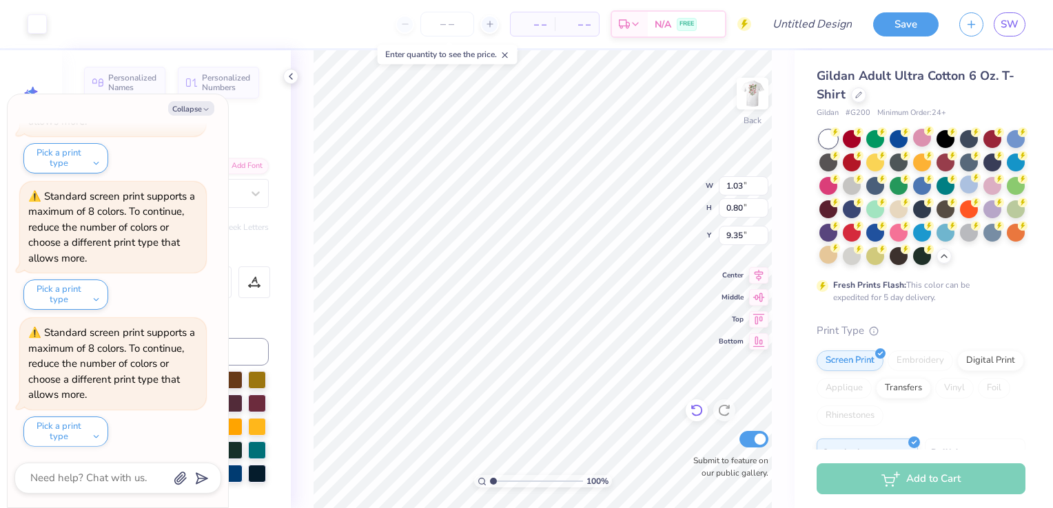
type input "1.46"
type input "1.13"
type input "9.12"
type textarea "x"
type input "17.28"
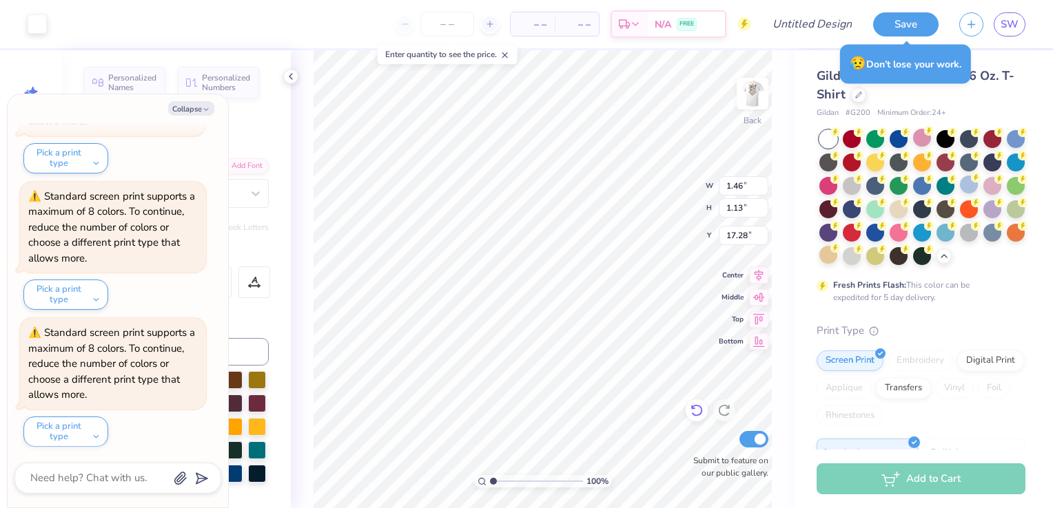
type textarea "x"
type input "1.48"
type input "1.15"
type textarea "x"
type input "1.47"
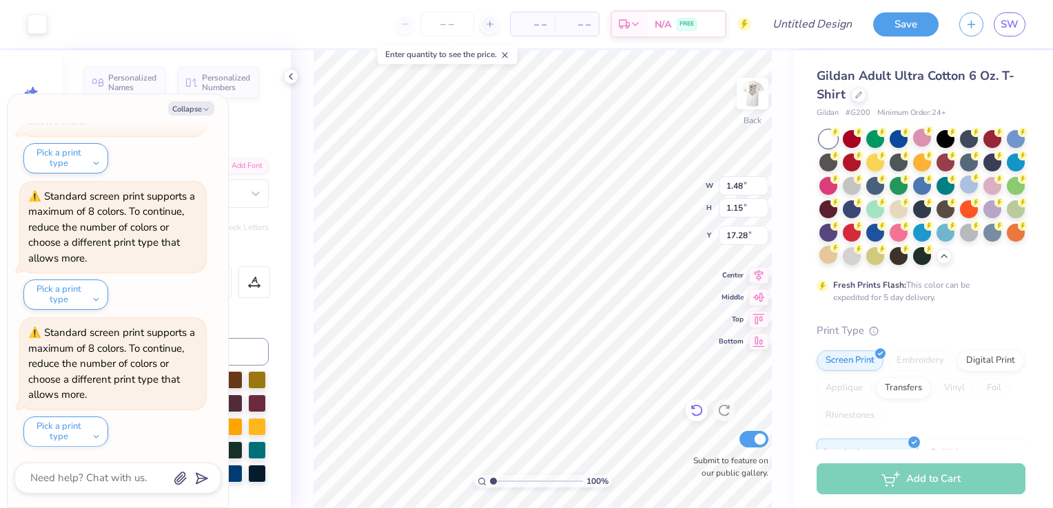
type input "0.94"
type input "13.00"
type textarea "x"
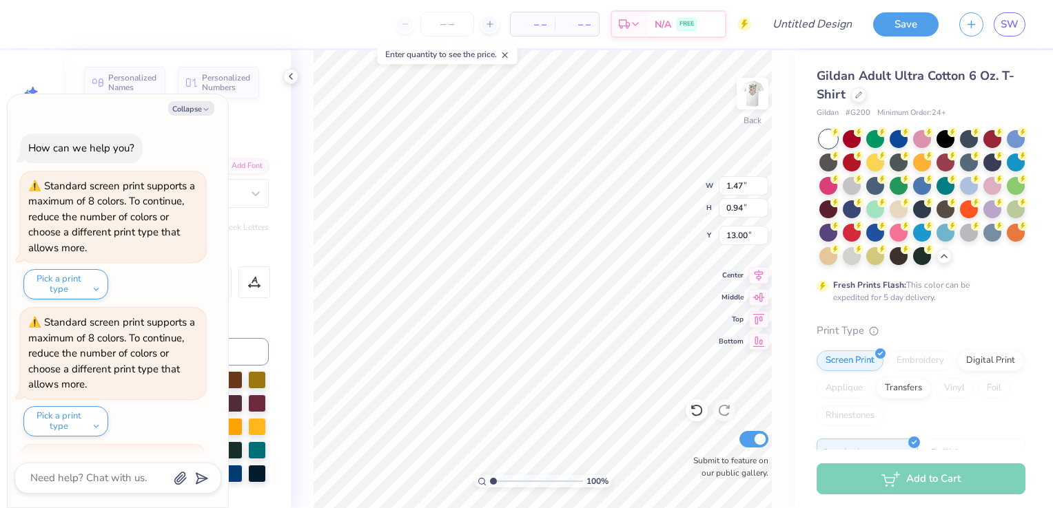
scroll to position [263, 0]
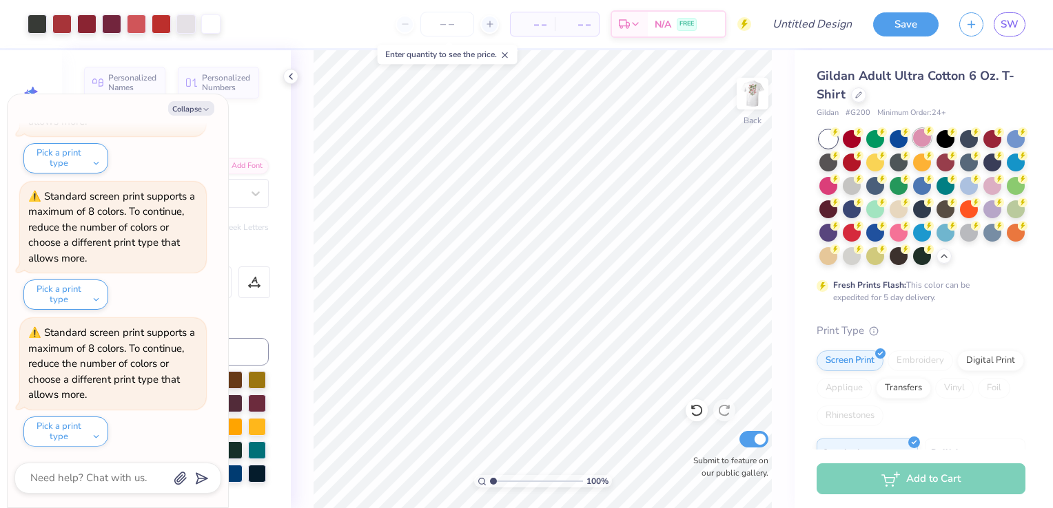
click at [916, 141] on div at bounding box center [922, 138] width 18 height 18
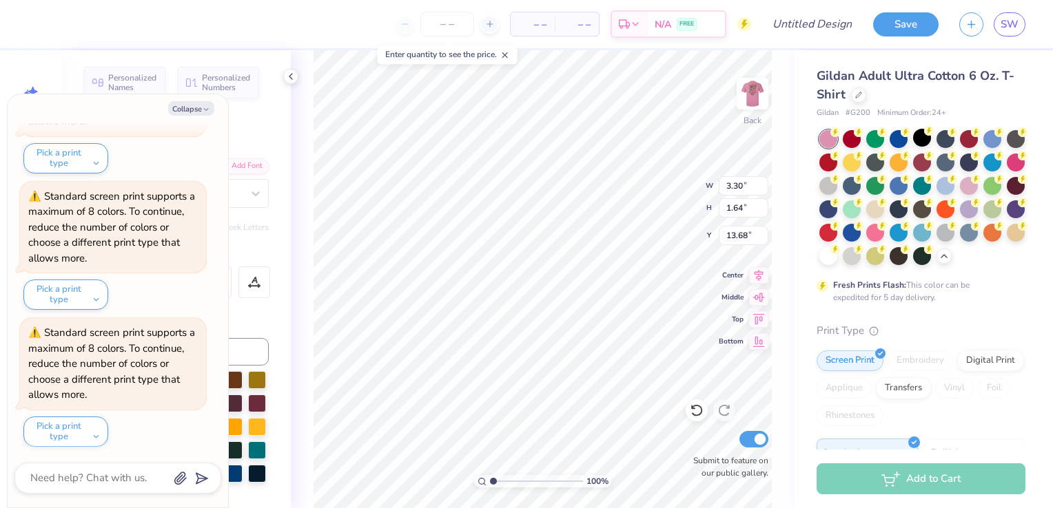
type textarea "x"
type input "3.30"
type input "1.64"
type input "13.68"
type textarea "x"
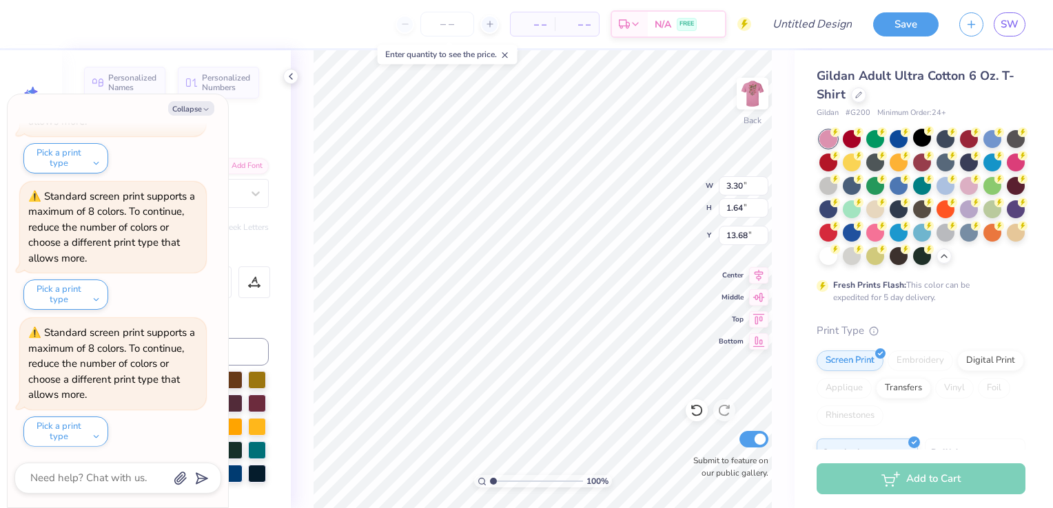
type input "13.94"
type textarea "x"
type input "3.61"
type input "1.48"
type input "12.26"
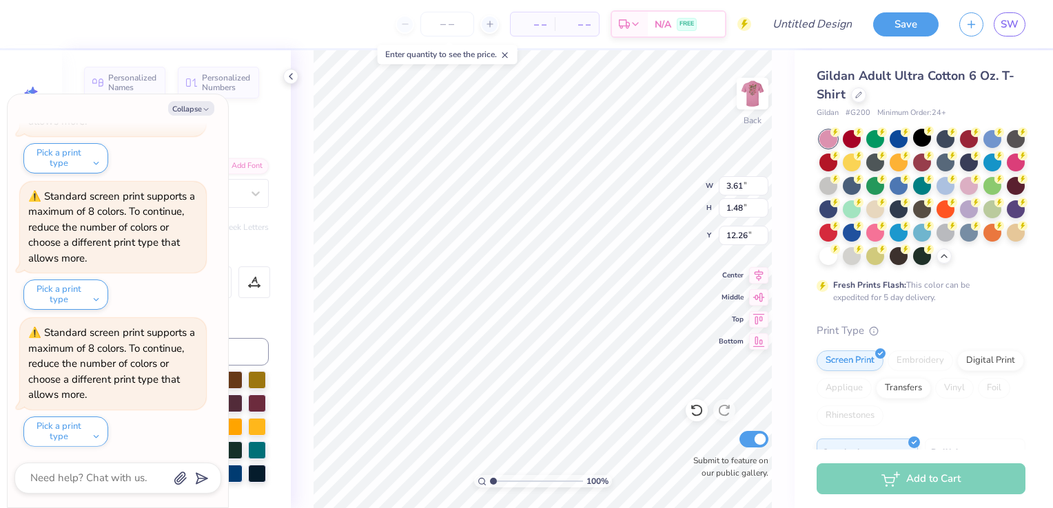
type textarea "x"
type input "3.30"
type input "1.64"
type input "13.94"
type textarea "x"
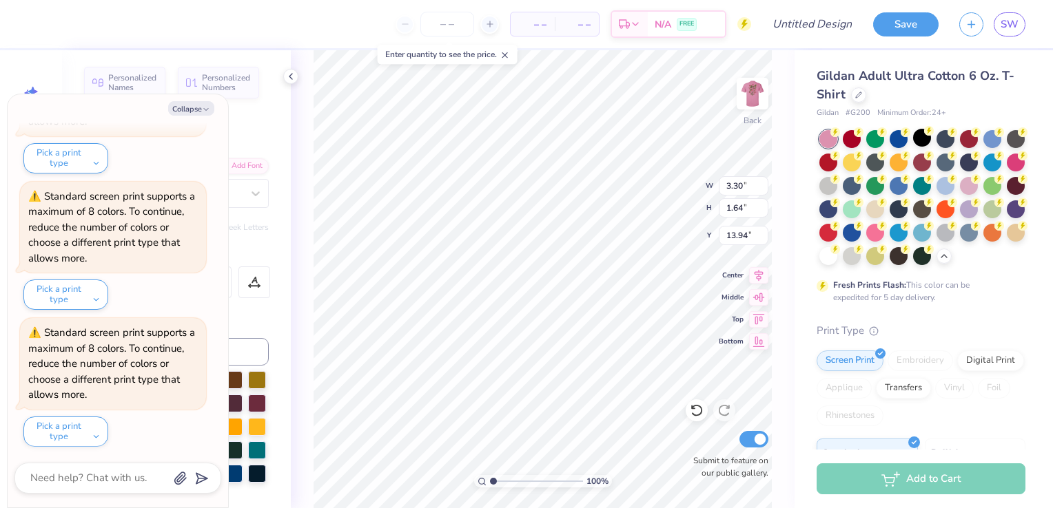
type input "3.61"
type input "1.48"
type input "12.26"
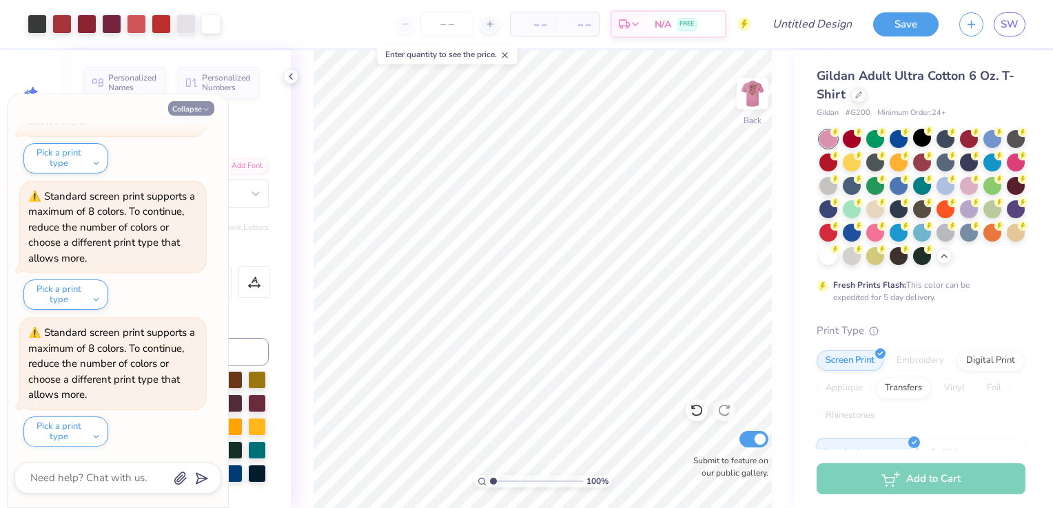
click at [189, 106] on button "Collapse" at bounding box center [191, 108] width 46 height 14
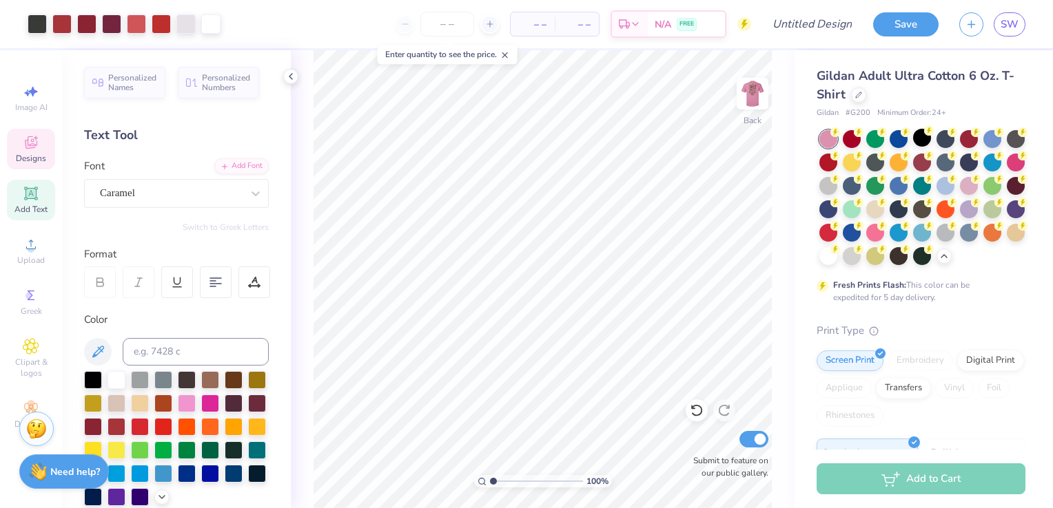
click at [32, 146] on icon at bounding box center [30, 144] width 11 height 9
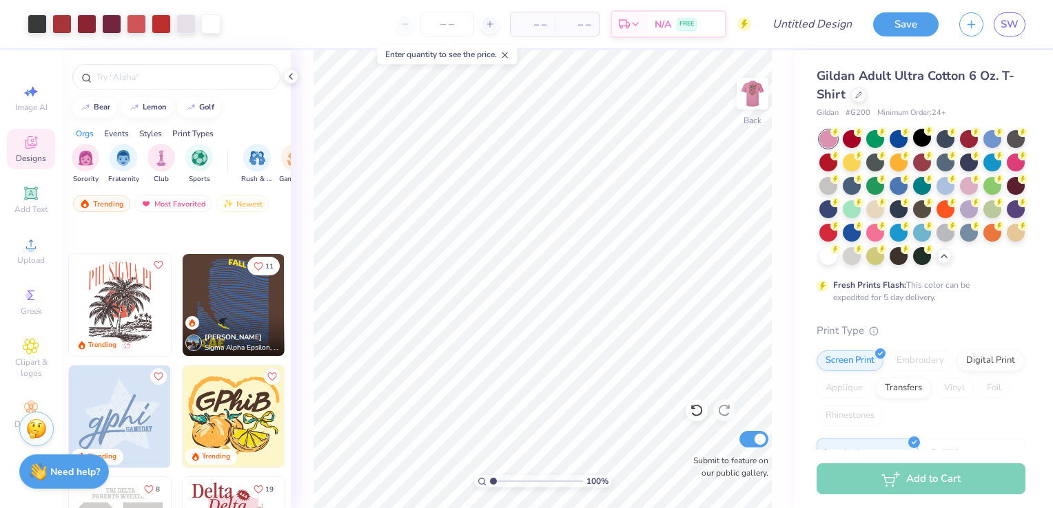
scroll to position [2688, 0]
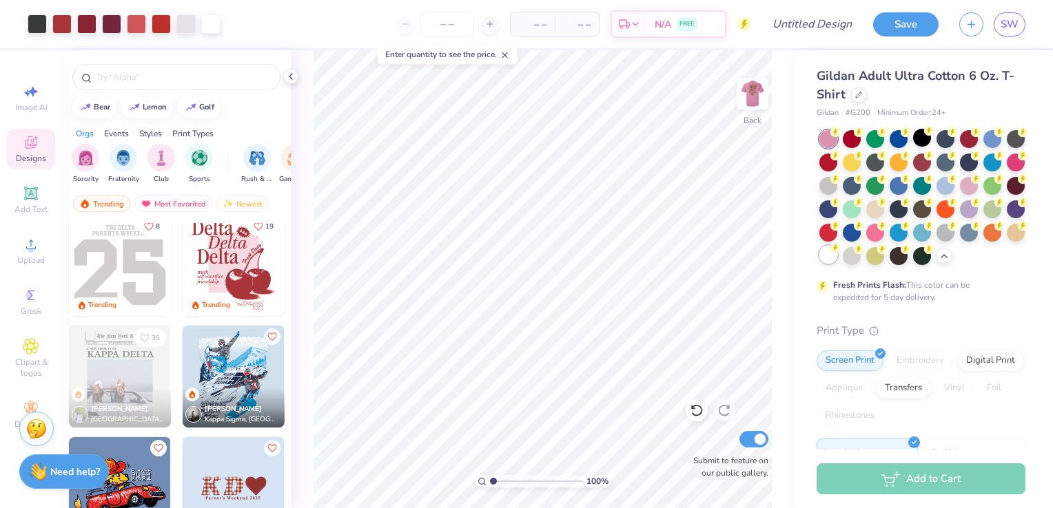
click at [837, 260] on div at bounding box center [828, 255] width 18 height 18
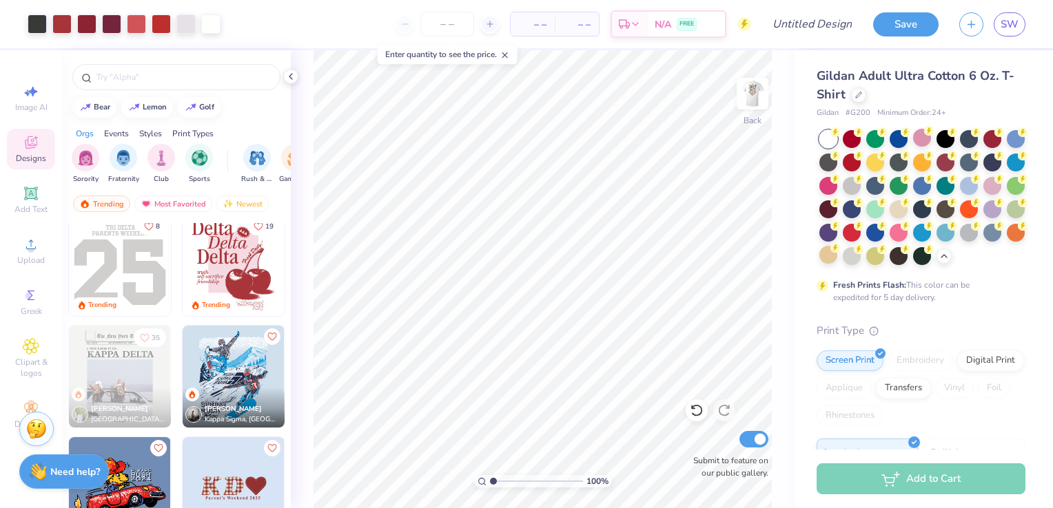
click at [219, 274] on img at bounding box center [234, 265] width 102 height 102
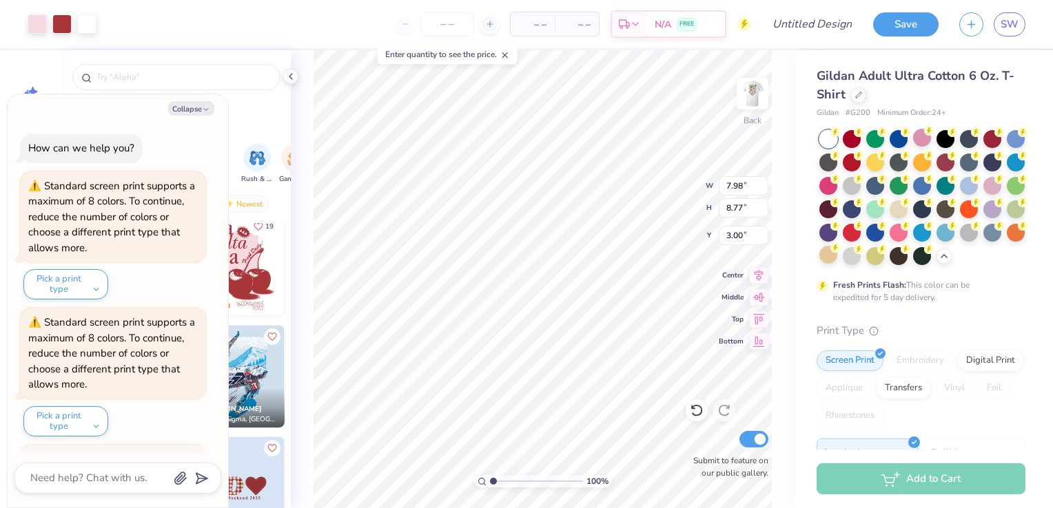
scroll to position [400, 0]
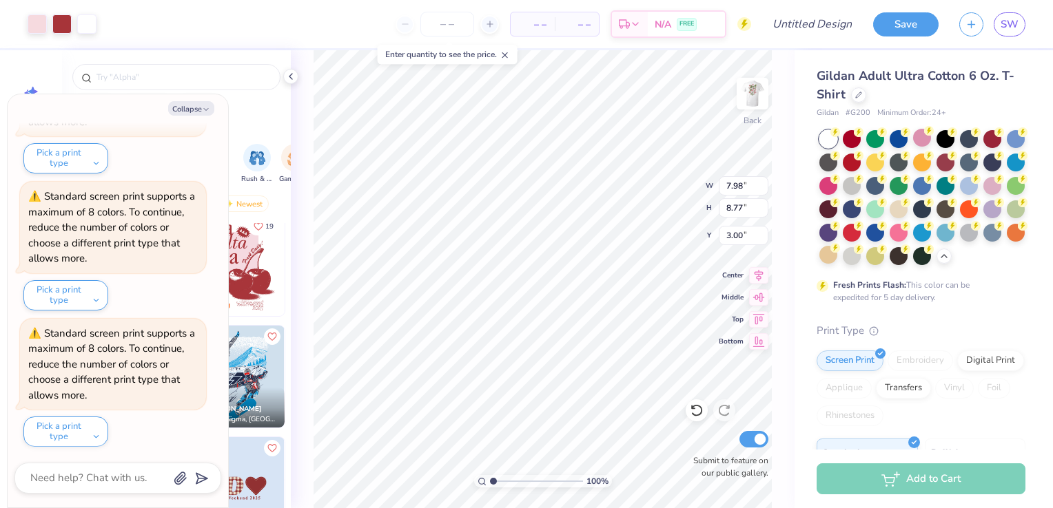
type textarea "x"
type input "2.91"
type input "3.19"
type textarea "x"
type input "3.45"
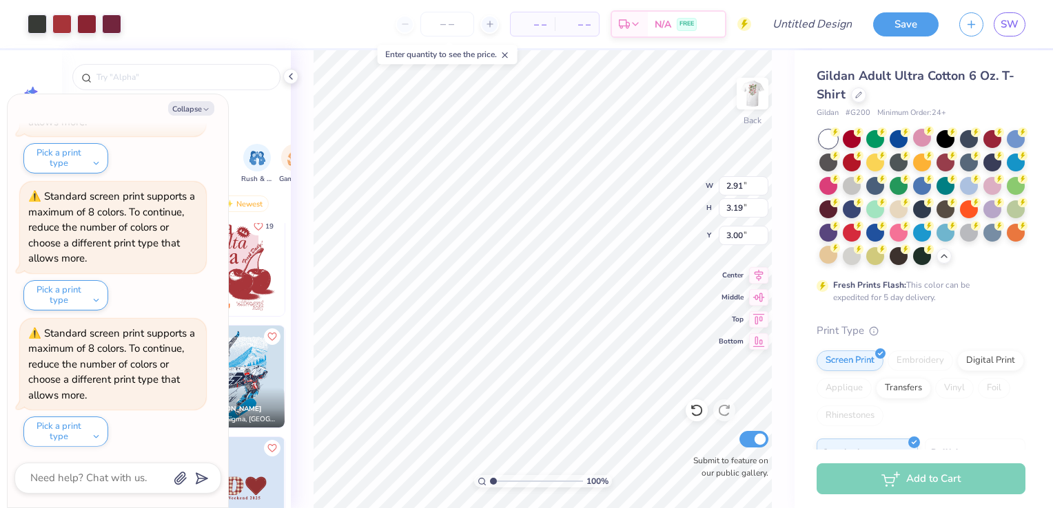
type input "3.79"
type input "4.93"
type textarea "x"
type input "2.91"
type input "3.19"
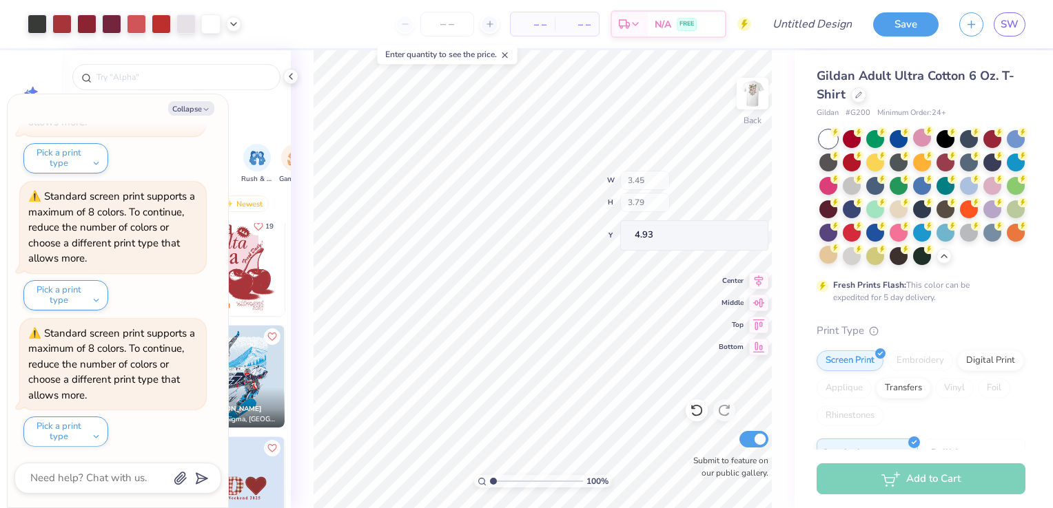
type input "1.74"
type textarea "x"
type input "0.29"
type input "0.32"
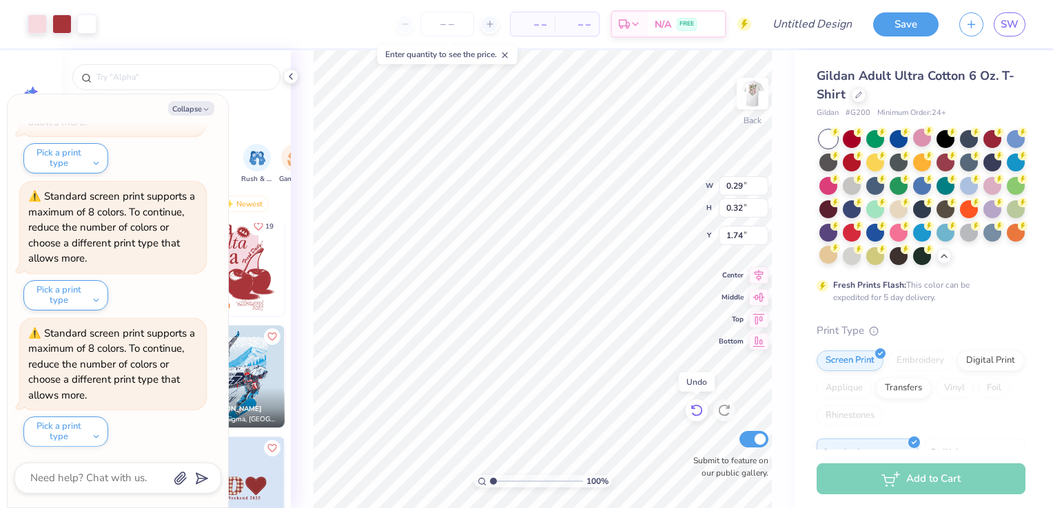
click at [701, 412] on icon at bounding box center [696, 411] width 12 height 12
click at [537, 170] on div "100 % Back W 0.29 0.29 " H 0.32 0.32 " Y 1.74 1.74 " Center Middle Top Bottom S…" at bounding box center [543, 279] width 504 height 458
type textarea "x"
type input "8.24"
type input "9.05"
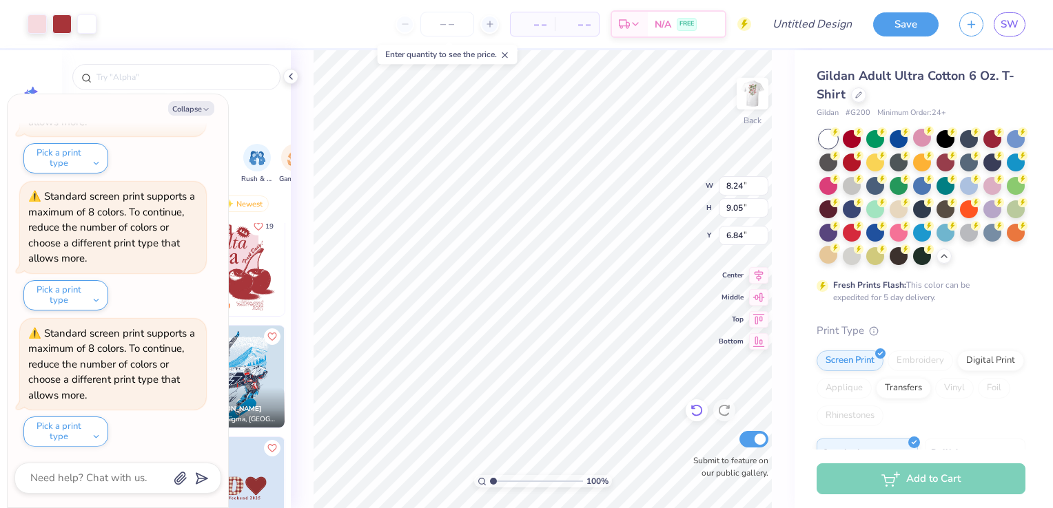
type input "6.84"
type textarea "x"
type input "4.59"
type textarea "x"
type input "7.22"
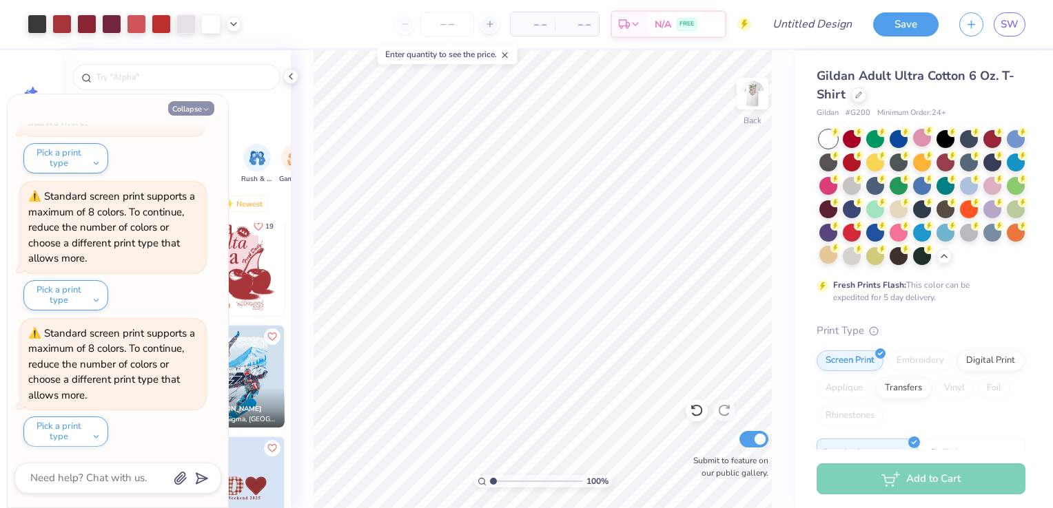
click at [190, 114] on button "Collapse" at bounding box center [191, 108] width 46 height 14
type textarea "x"
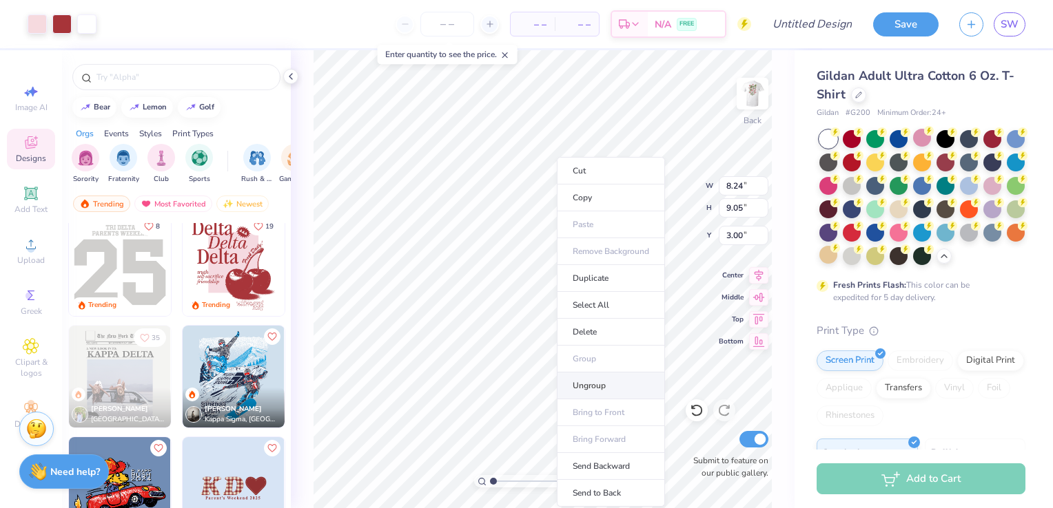
click at [590, 391] on li "Ungroup" at bounding box center [611, 386] width 108 height 27
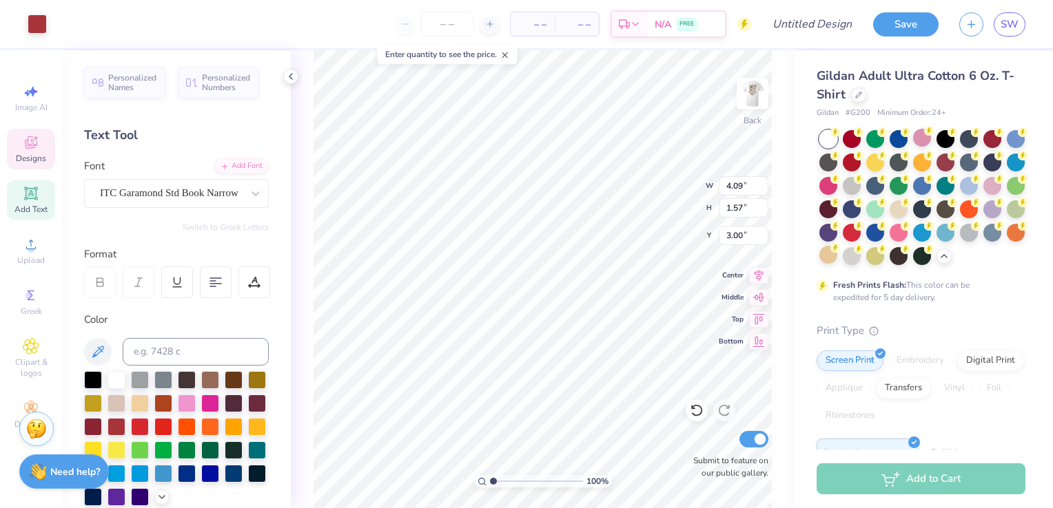
scroll to position [11, 1]
type textarea "Sigma"
type input "3.96"
type input "1.35"
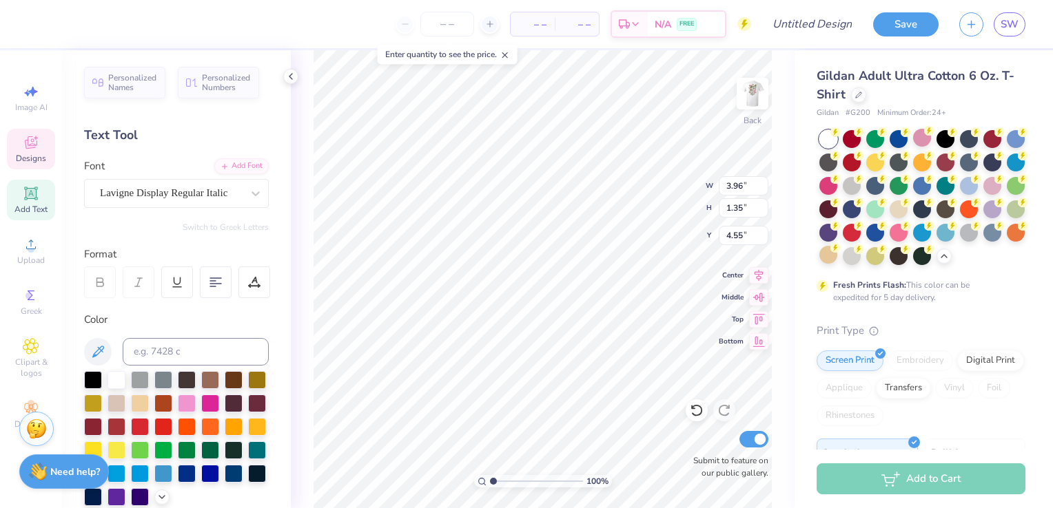
type input "4.55"
type textarea "D"
type textarea "Alpha"
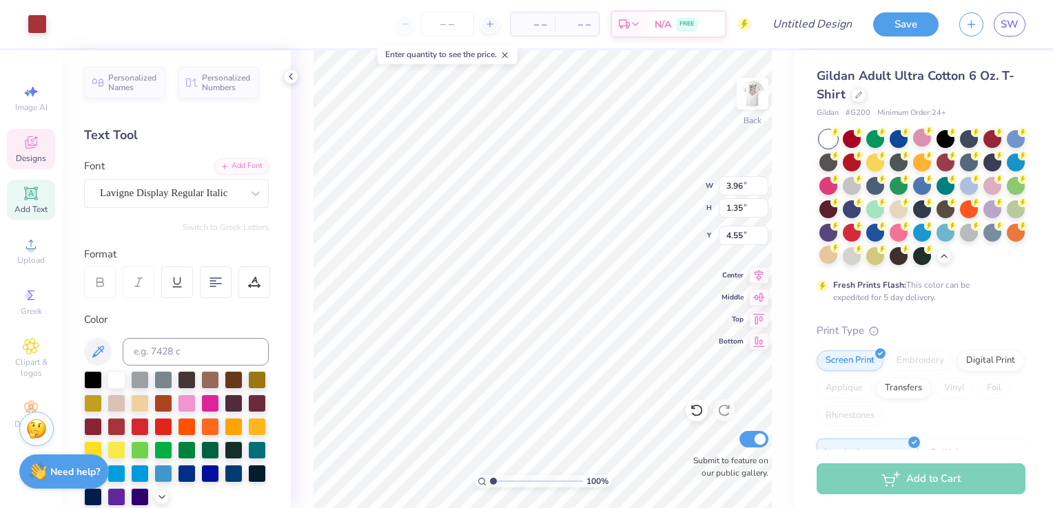
type input "4.10"
type input "1.57"
type input "2.21"
type input "4.54"
type input "1.81"
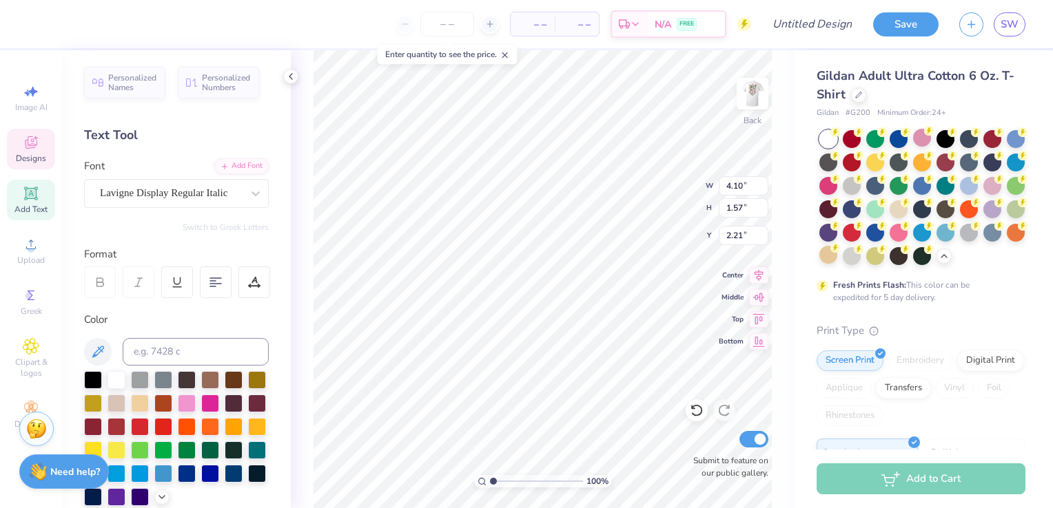
type input "4.32"
type input "4.96"
type input "6.05"
type input "4.23"
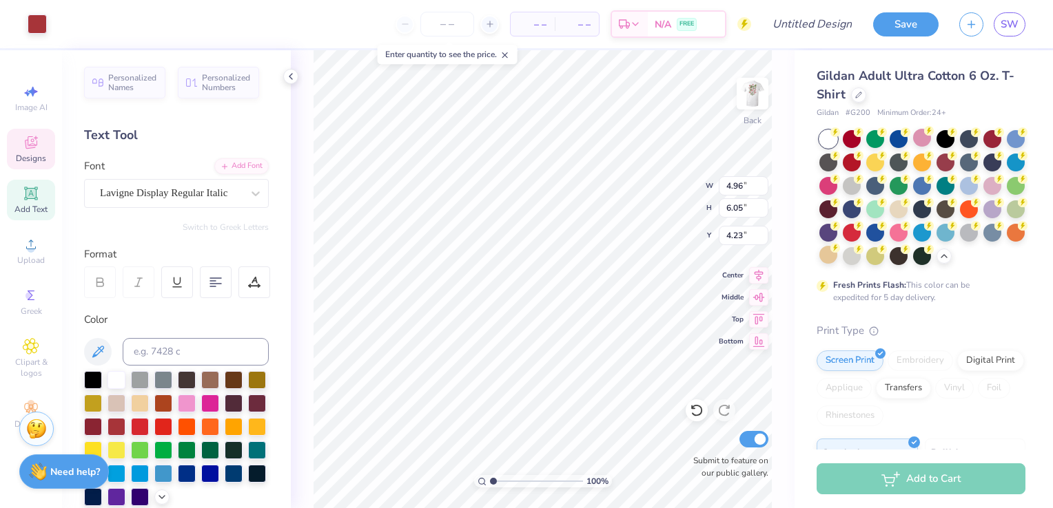
type input "4.54"
type input "1.81"
type input "4.32"
type input "6.15"
type input "3.30"
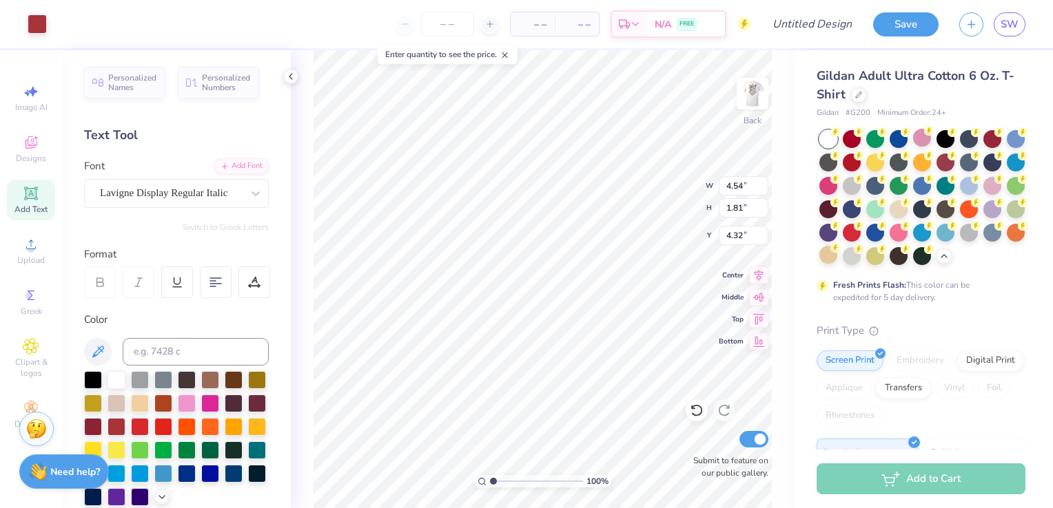
type input "2.84"
type input "4.54"
type input "1.81"
type input "4.96"
type input "4.84"
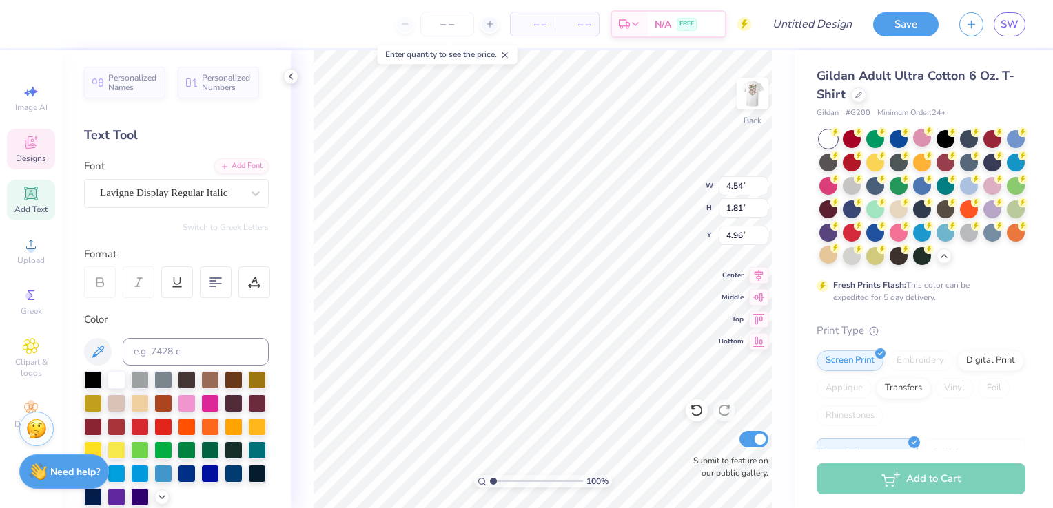
type input "1.90"
type input "3.47"
type input "4.84"
type input "1.90"
type input "3.33"
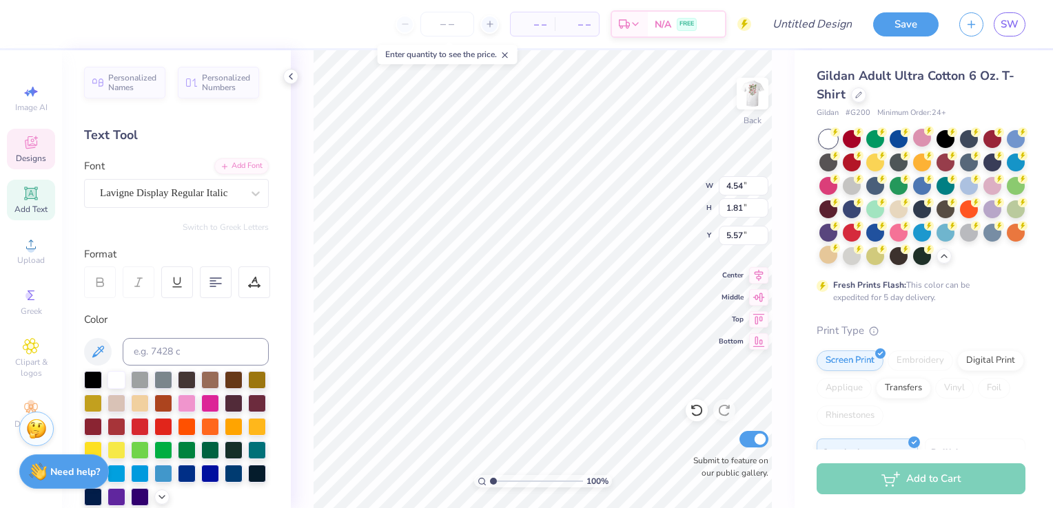
type input "5.35"
type input "2.25"
type input "0.52"
type input "8.95"
type input "1.07"
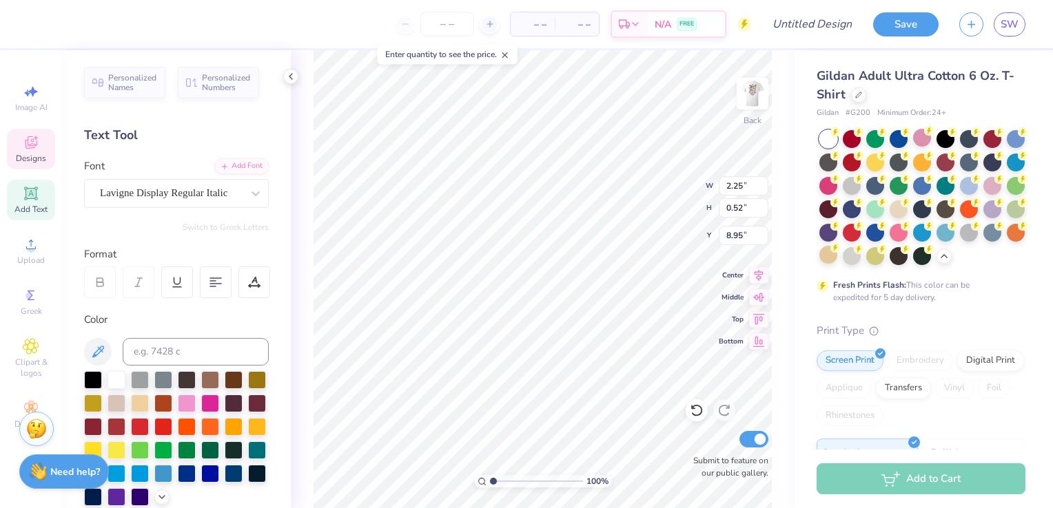
type input "0.38"
type input "8.01"
type textarea "Picking"
type input "2.57"
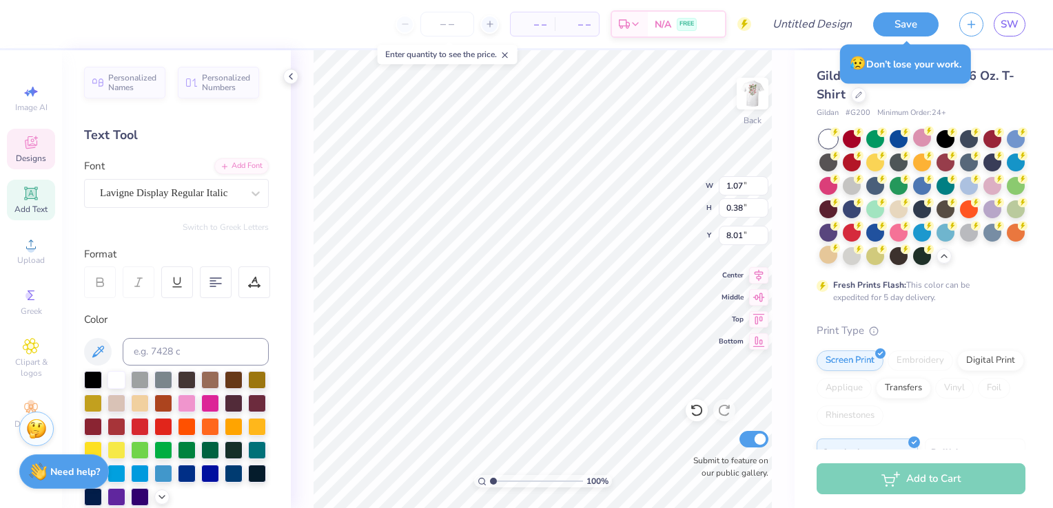
type input "0.52"
type input "8.43"
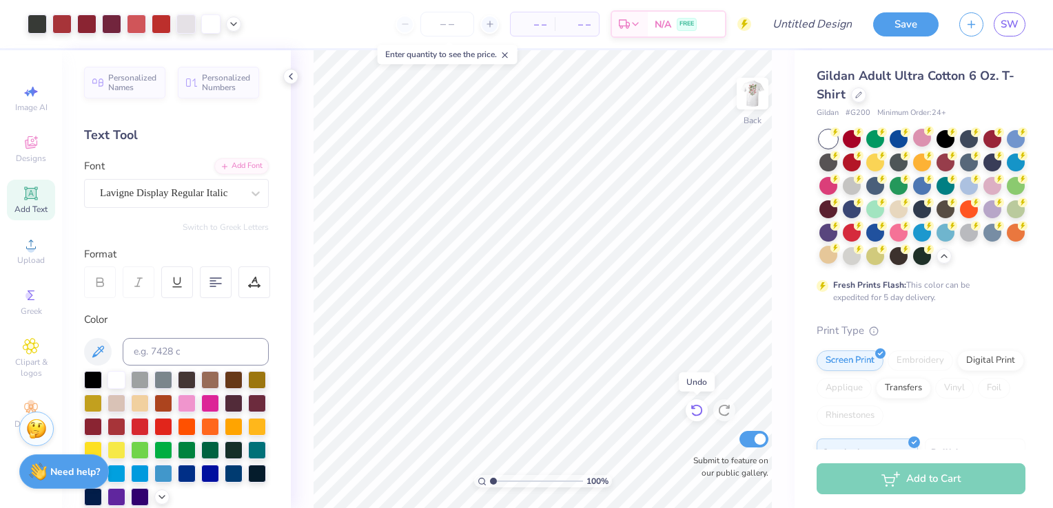
click at [697, 414] on icon at bounding box center [697, 411] width 14 height 14
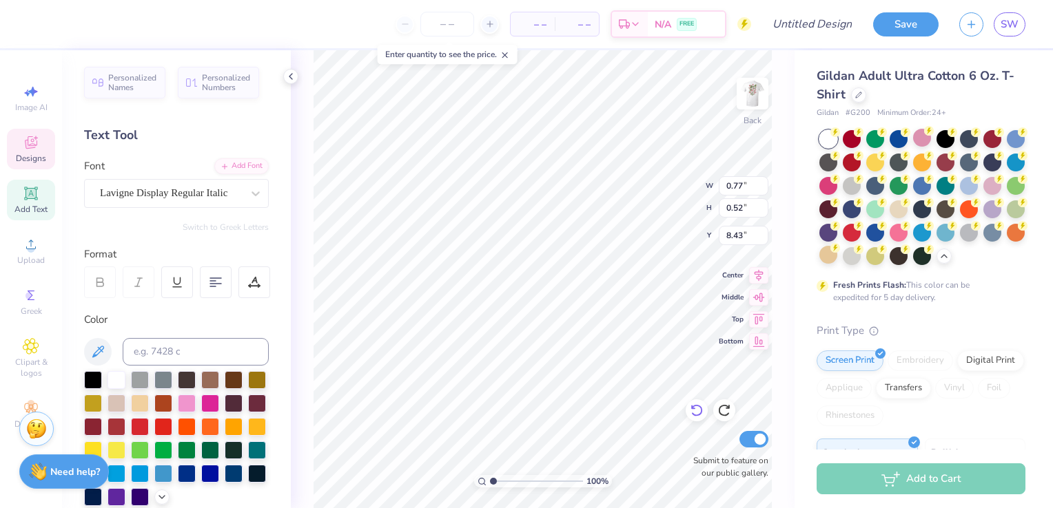
scroll to position [11, 3]
type textarea "the berry"
type input "2.25"
type input "8.95"
type input "0.63"
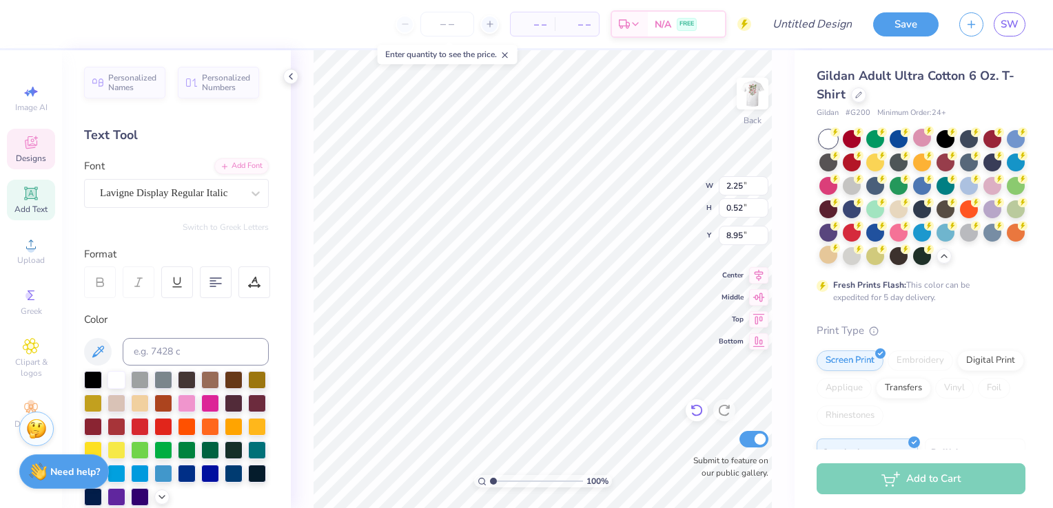
type input "0.38"
type input "9.02"
type input "1.57"
type input "0.51"
type input "7.95"
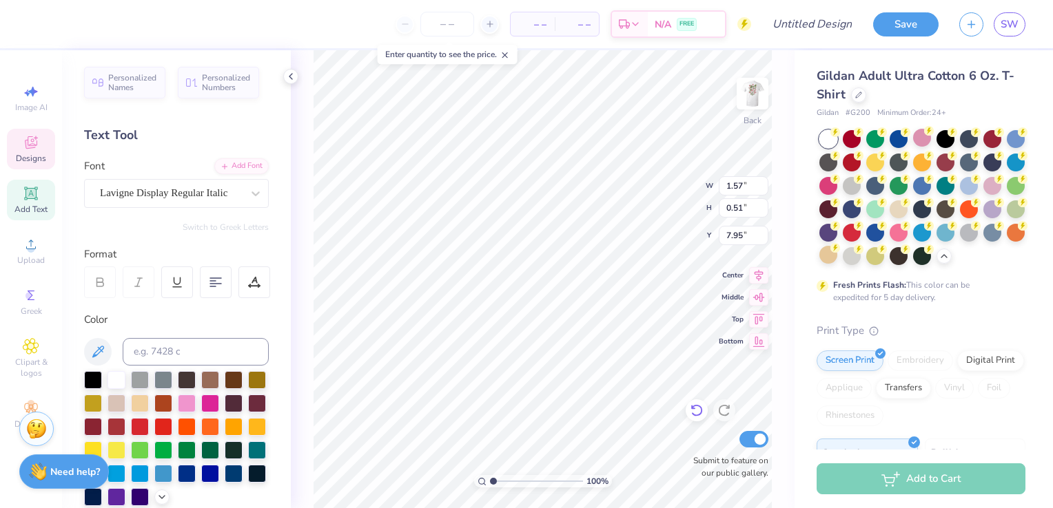
type textarea "Picking the"
type input "1.83"
type input "0.52"
type input "8.43"
type textarea "berry best"
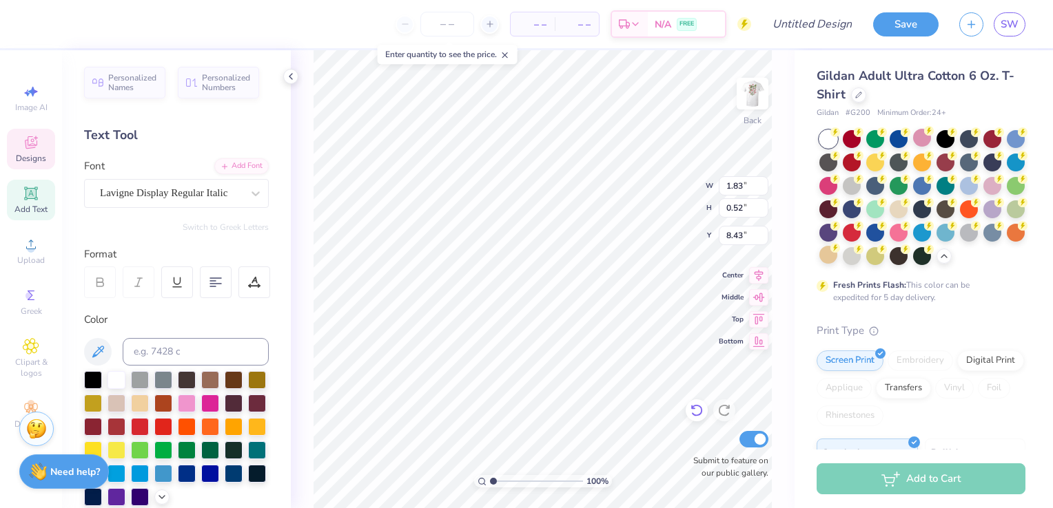
type input "0.63"
type input "0.38"
type input "9.02"
type input "2.00"
type input "0.52"
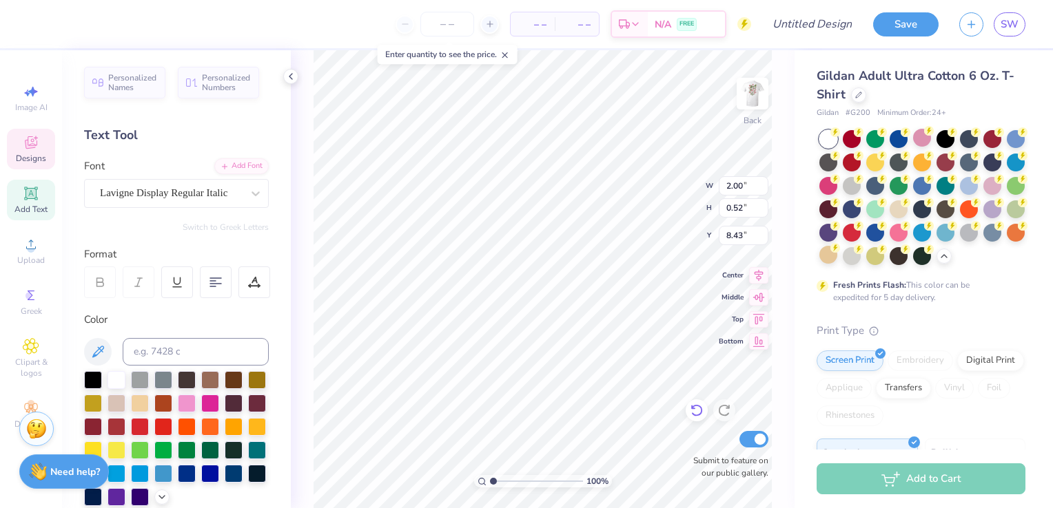
type input "8.43"
type input "6.09"
type input "5.71"
type input "12.41"
type input "3.45"
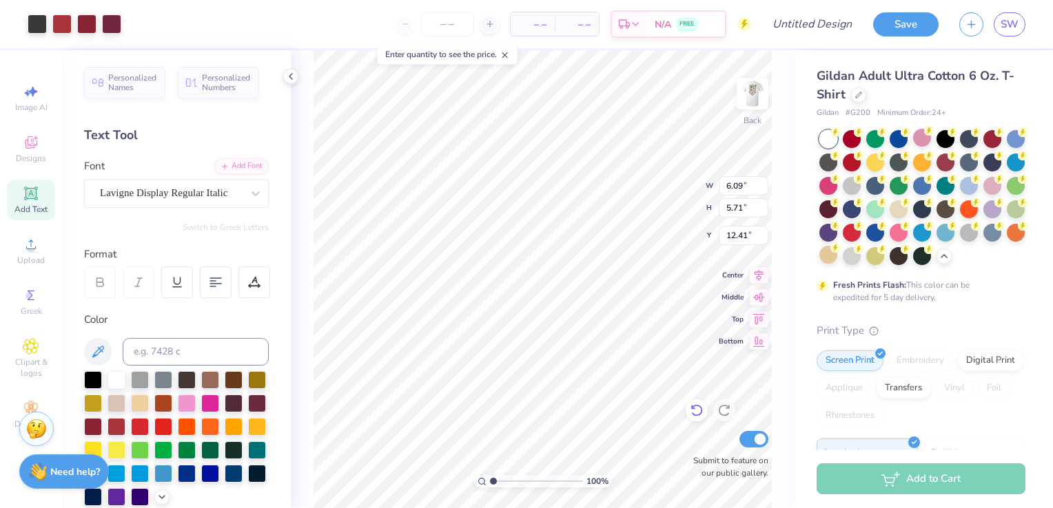
type input "3.79"
click at [568, 416] on li "Bring to Front" at bounding box center [575, 413] width 108 height 27
click at [539, 412] on li "Bring to Front" at bounding box center [564, 413] width 108 height 27
type input "8.26"
type input "0.74"
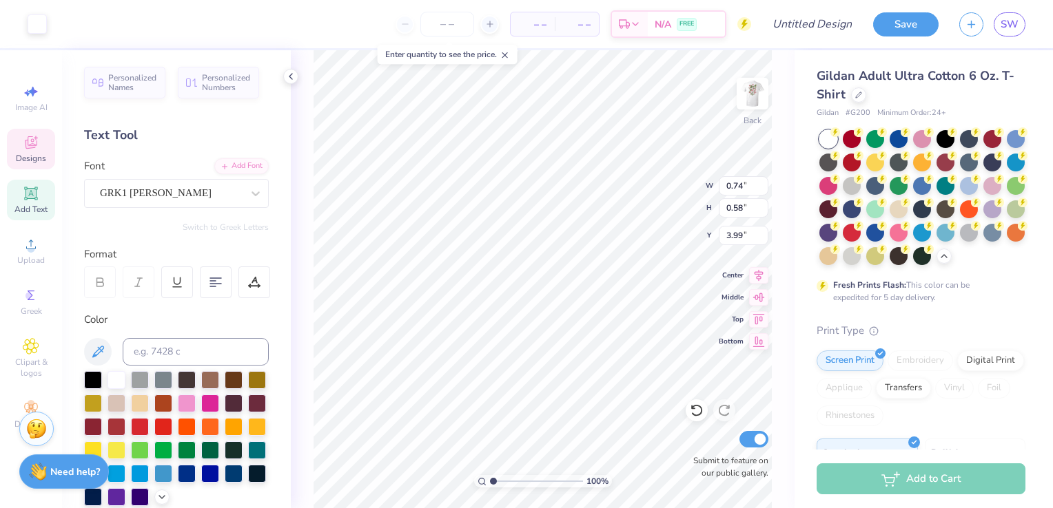
type input "0.58"
type input "3.99"
click at [700, 418] on icon at bounding box center [697, 411] width 14 height 14
type input "1.43"
type input "1.22"
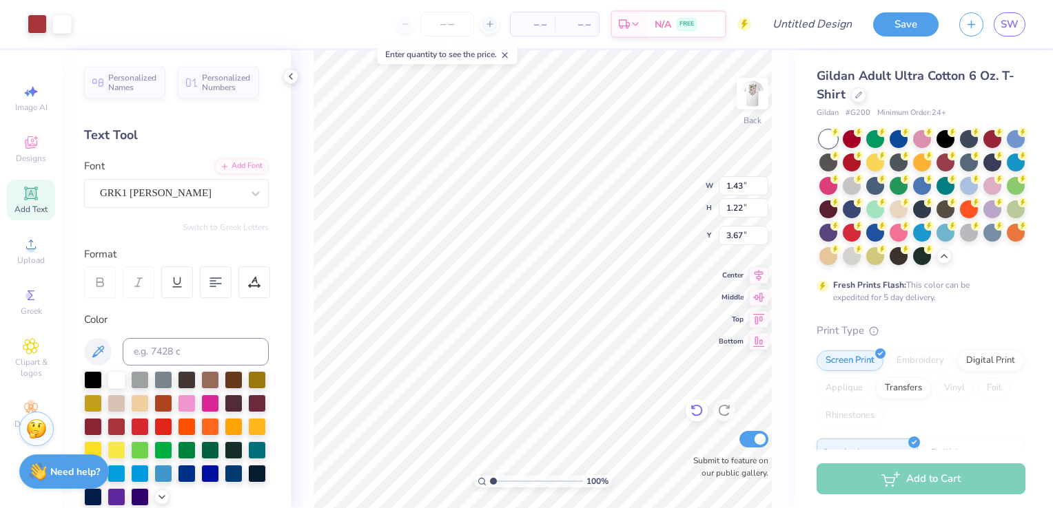
type input "4.13"
type input "6.09"
type input "5.71"
click at [610, 417] on li "Bring to Front" at bounding box center [611, 413] width 108 height 27
type input "14.79"
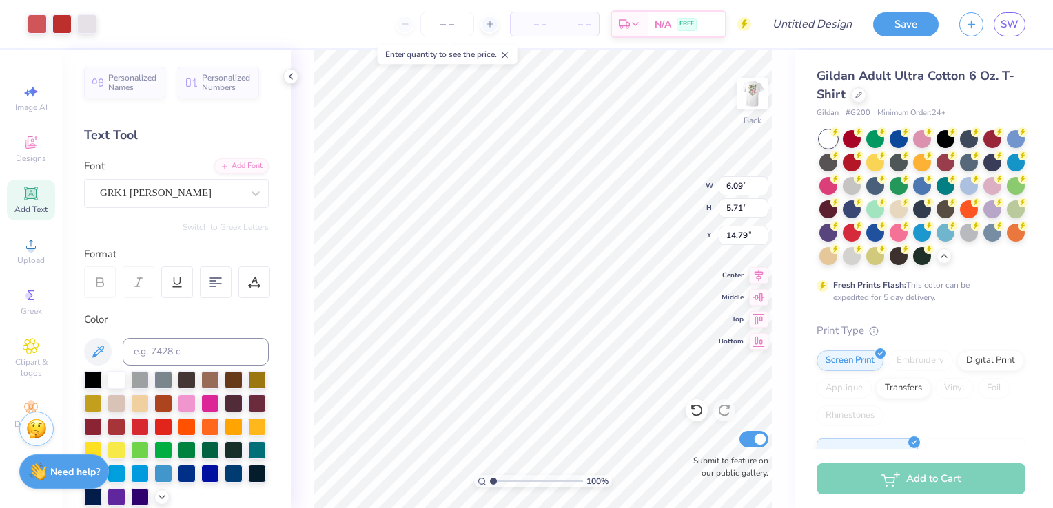
type input "7.46"
type input "3.78"
type input "15.29"
type input "5.79"
type input "2.93"
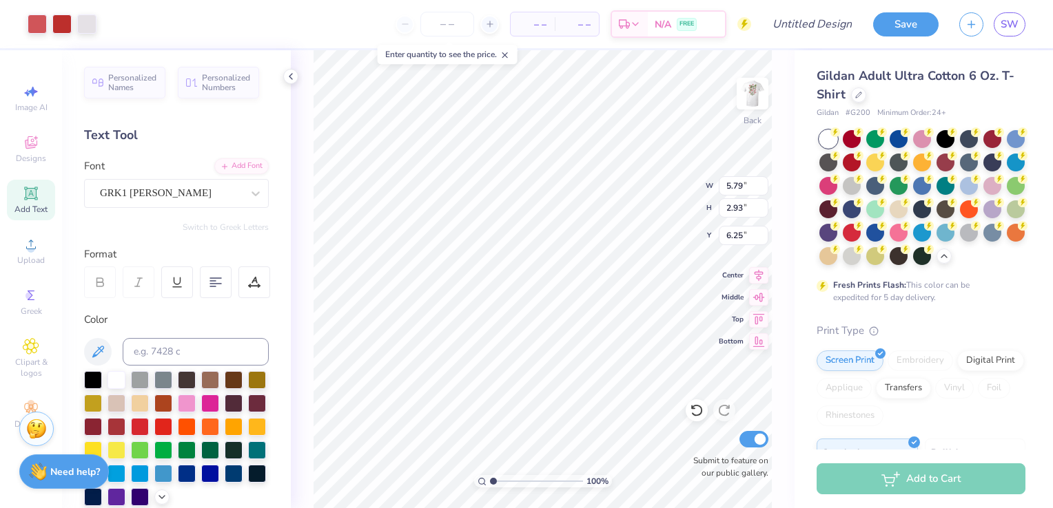
type input "7.64"
type input "6.16"
type input "2.75"
type input "14.43"
type input "1.99"
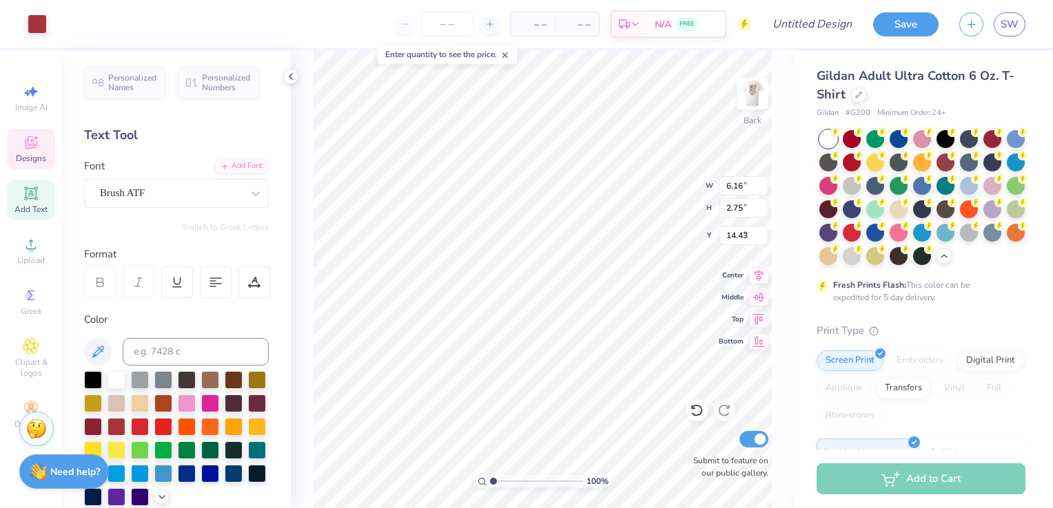
type input "2.26"
type input "5.12"
type input "2.79"
type input "1.11"
type input "6.25"
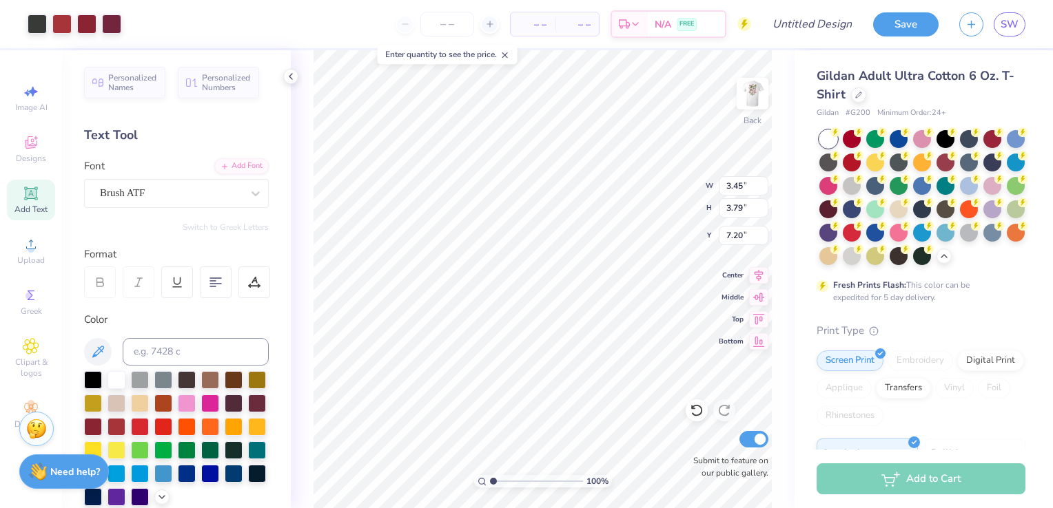
type input "3.43"
type input "3.35"
type input "7.36"
type input "3.86"
type input "3.70"
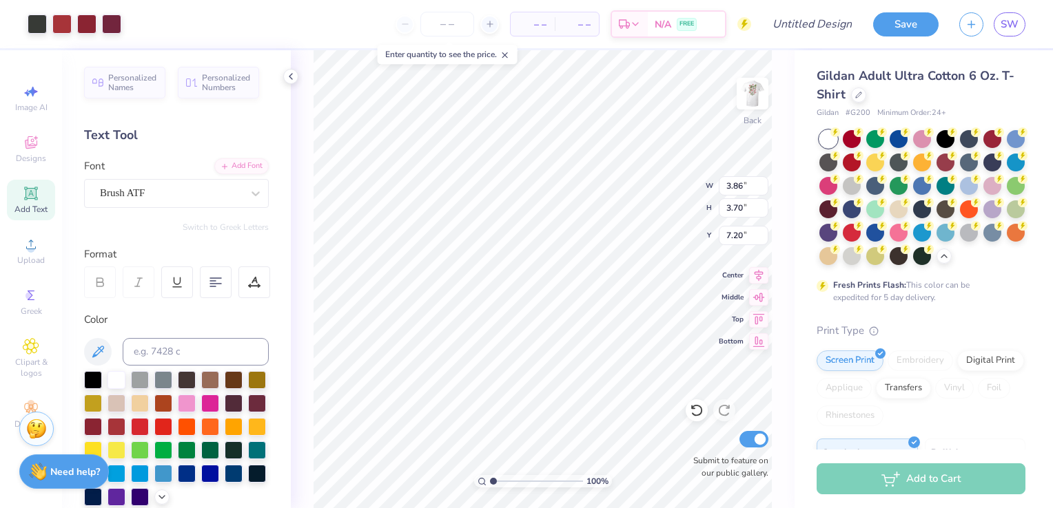
type input "7.30"
type input "4.10"
type input "3.93"
type input "7.13"
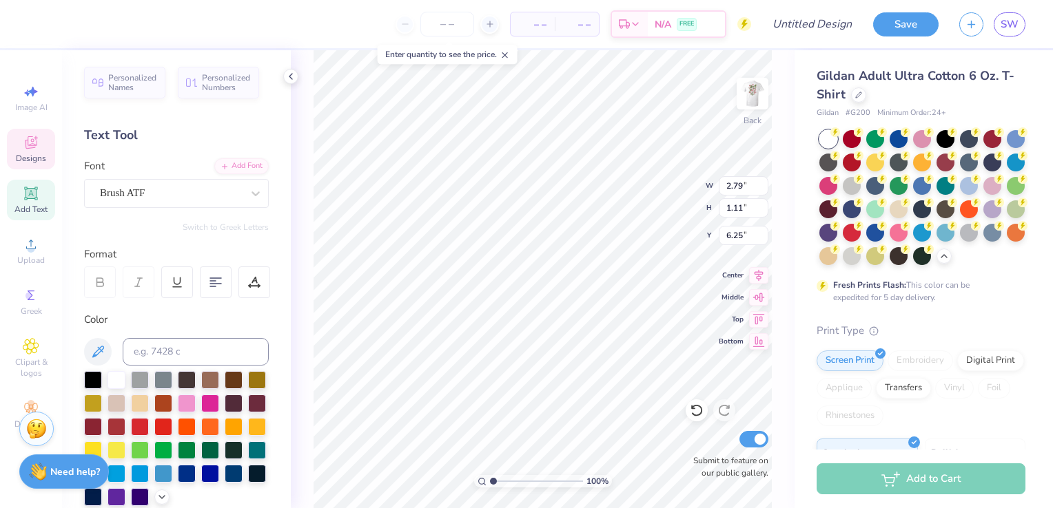
type textarea "Fresh Picked!"
type input "2.00"
type input "0.52"
type input "8.43"
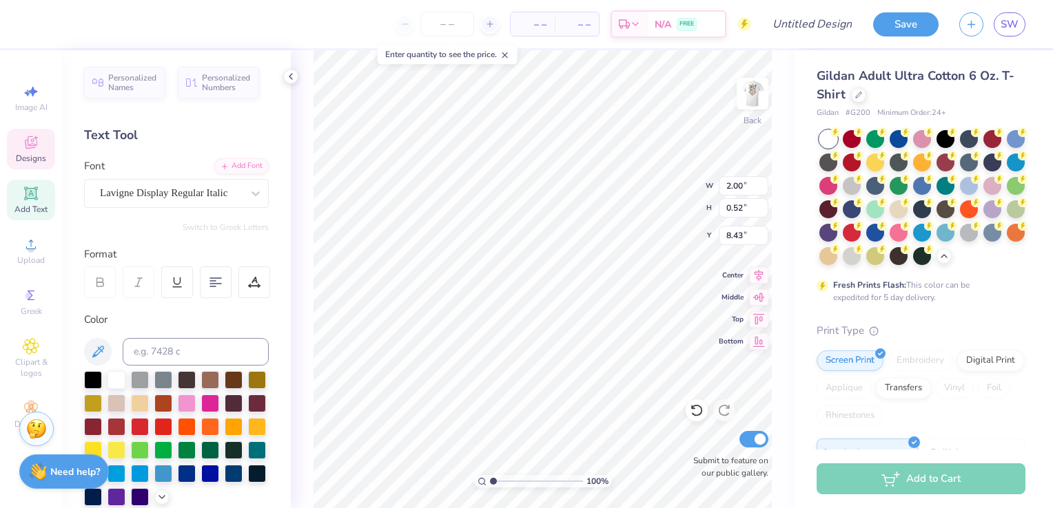
type input "2.29"
type input "0.51"
type input "7.99"
type input "2.00"
type input "0.52"
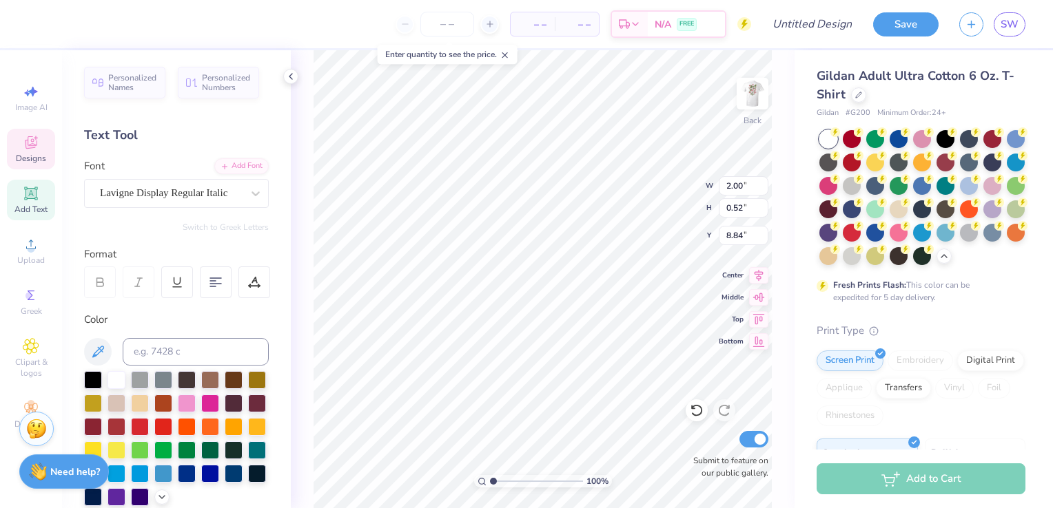
type input "8.58"
type input "4.96"
type input "6.05"
type input "4.23"
type input "2.00"
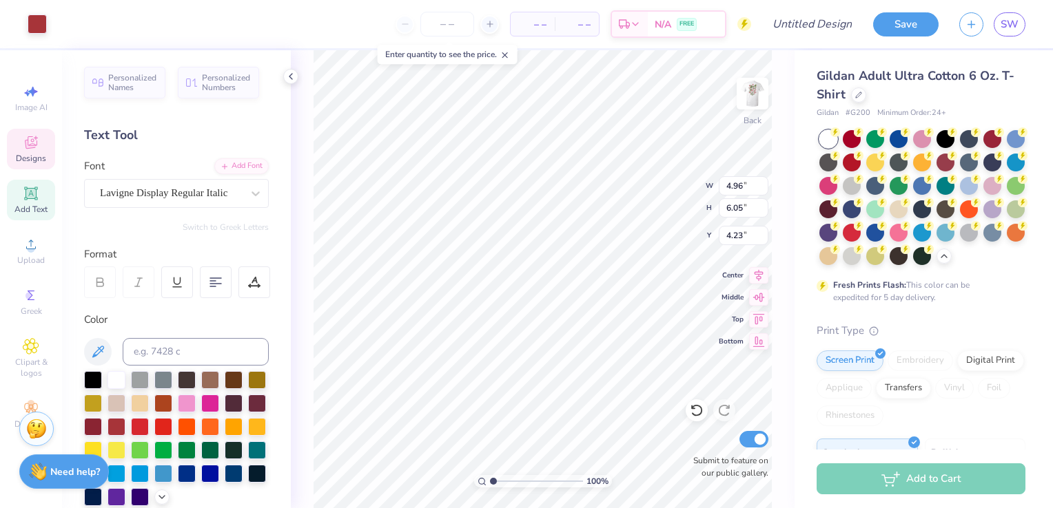
type input "0.52"
type input "8.58"
type textarea "Berry Best"
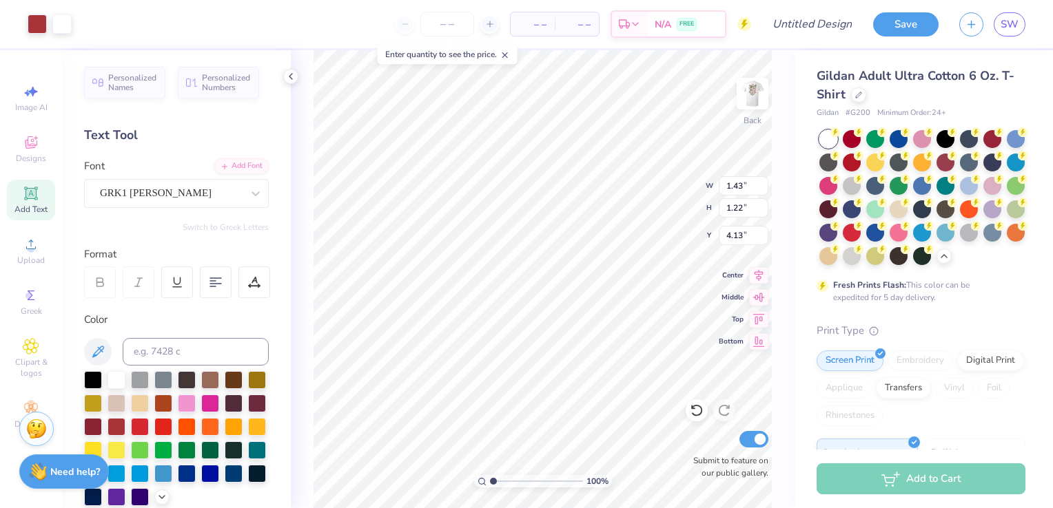
type input "1.43"
type input "1.22"
type input "4.13"
type input "4.84"
type input "1.90"
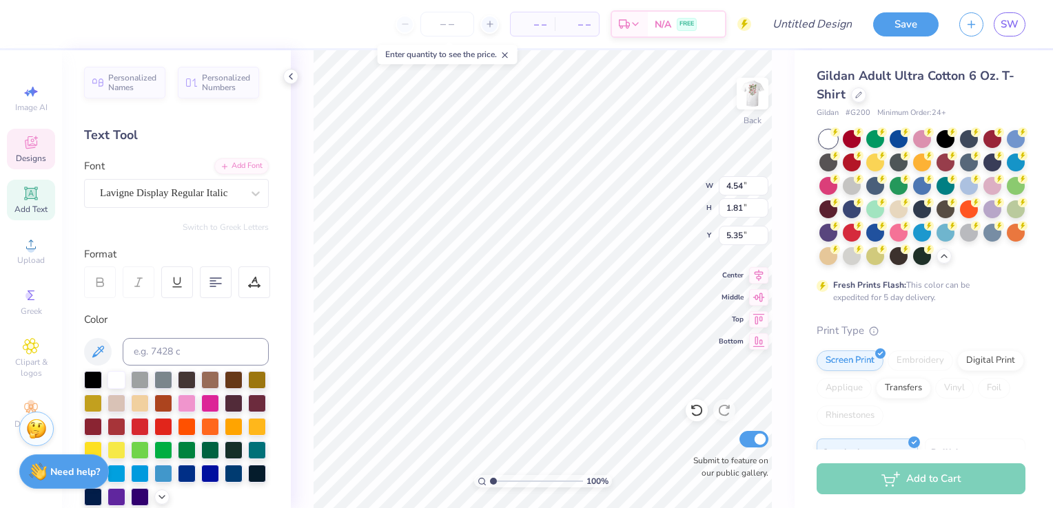
type input "3.33"
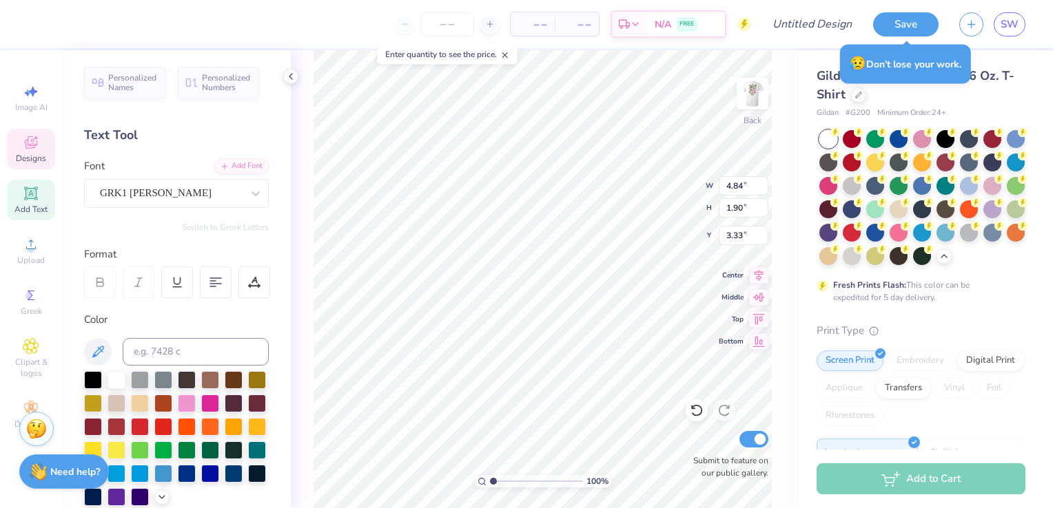
type input "0.74"
type input "0.58"
type input "4.94"
type input "1.43"
type input "1.22"
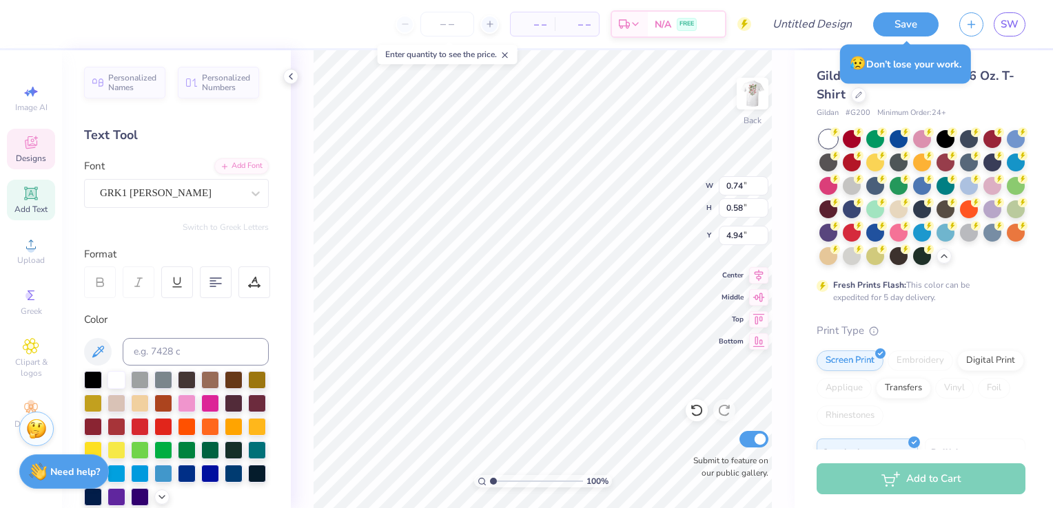
type input "4.62"
type input "4.54"
type input "1.81"
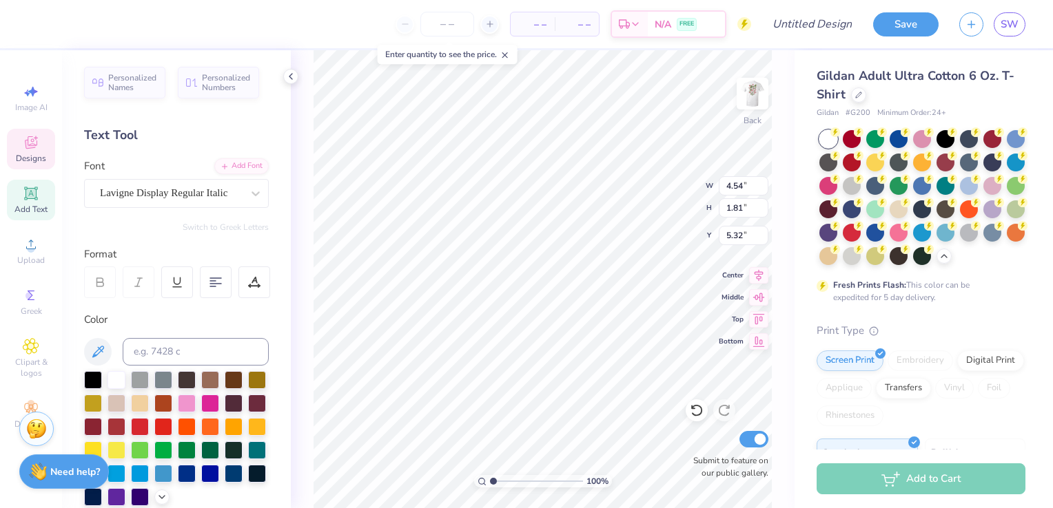
type input "5.00"
type input "4.84"
type input "1.90"
type input "3.33"
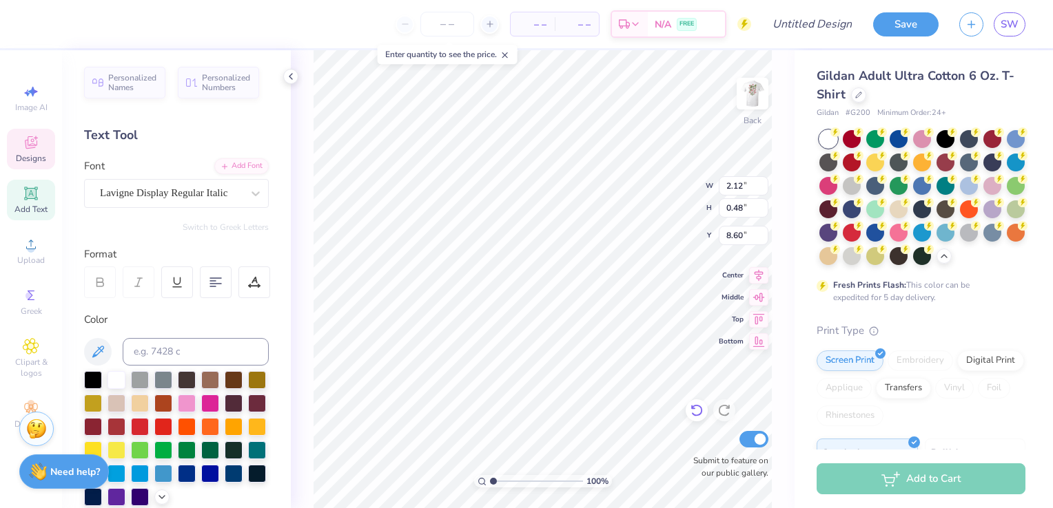
type input "2.12"
type input "0.48"
type input "8.60"
click at [697, 405] on icon at bounding box center [697, 411] width 14 height 14
type input "2.12"
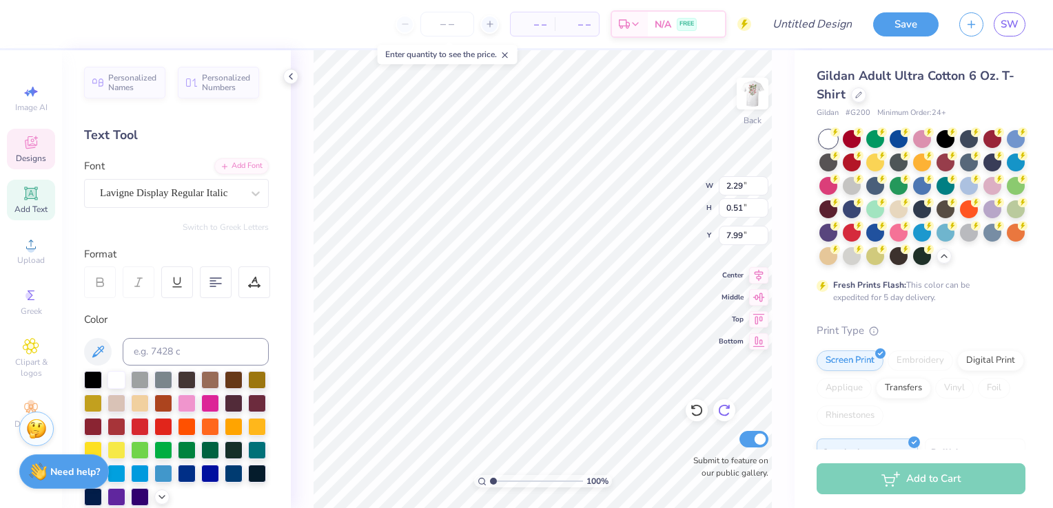
type input "0.48"
type input "8.60"
type input "2.29"
type input "0.51"
type input "7.99"
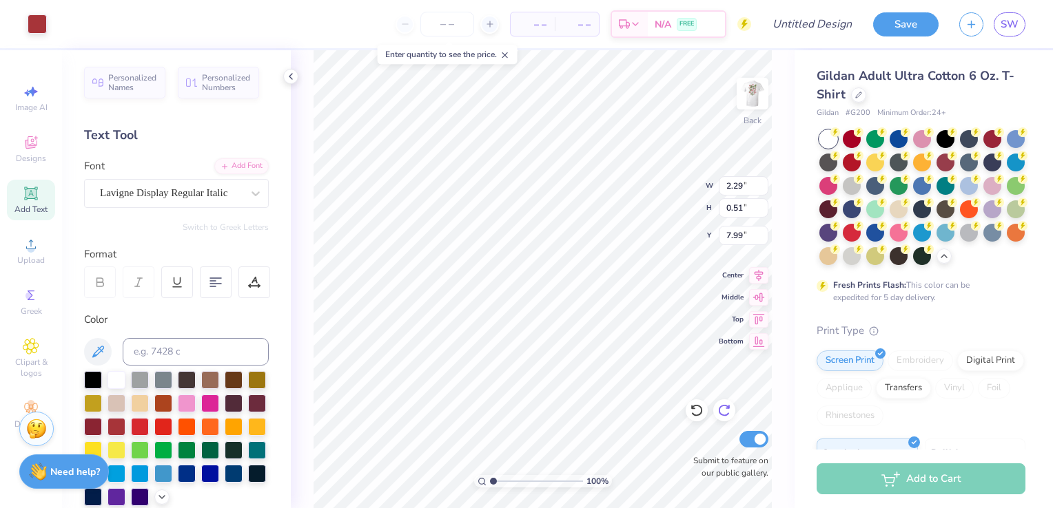
type input "2.63"
type input "1.08"
type input "4.10"
type input "3.93"
type input "7.36"
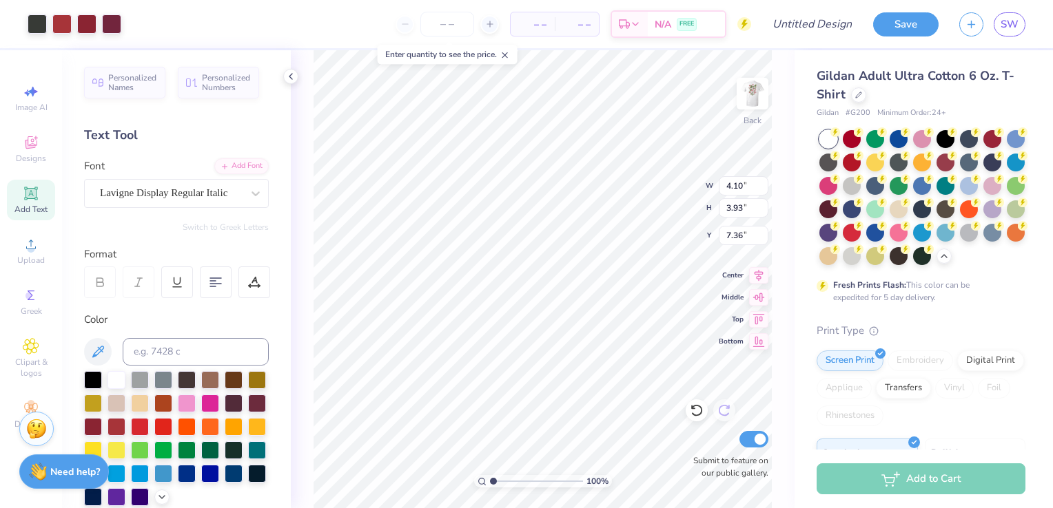
type input "3.97"
type input "3.82"
type input "7.42"
type input "2.94"
type input "1.15"
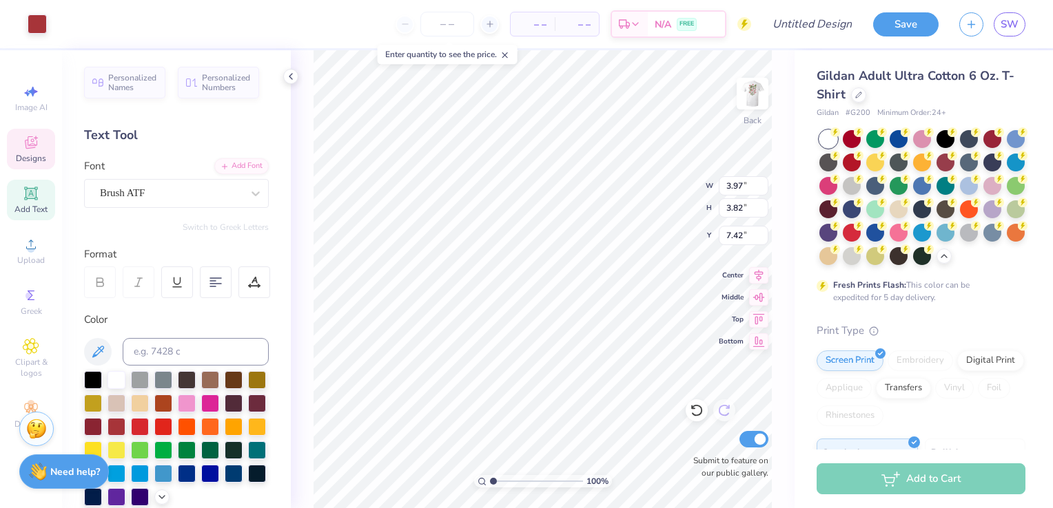
type input "6.23"
type input "3.97"
type input "3.82"
type input "7.42"
type input "2.29"
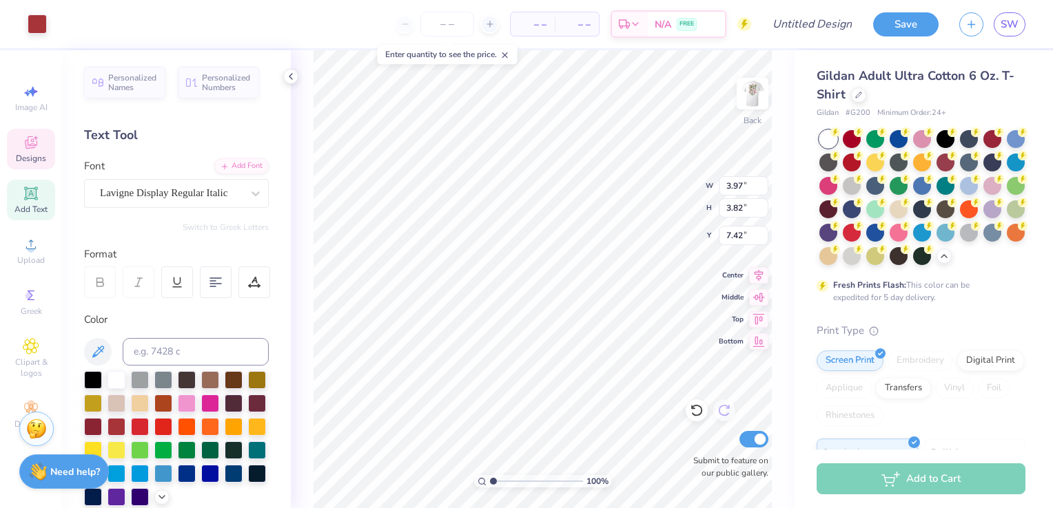
type input "0.51"
type input "9.09"
type input "2.63"
type input "1.08"
type input "3.81"
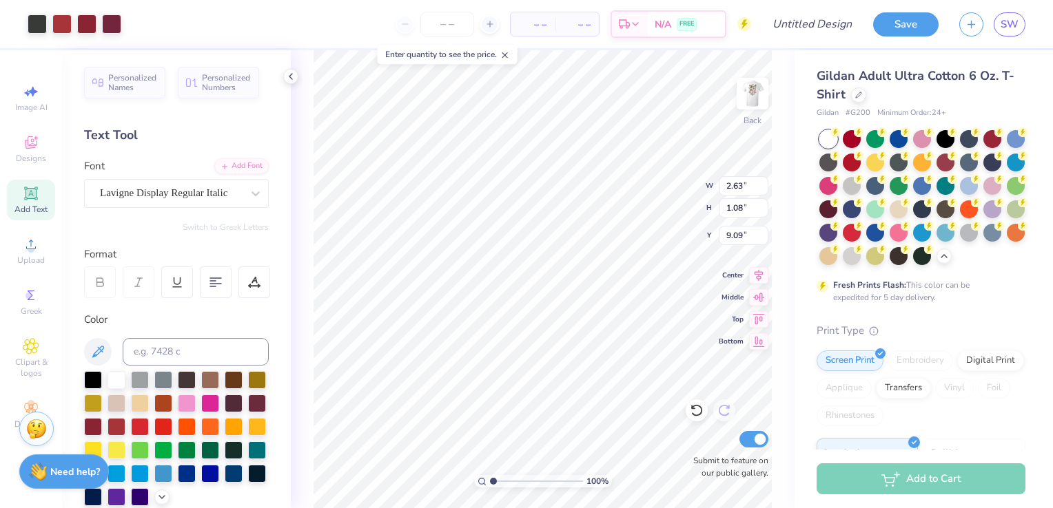
type input "4.22"
type input "7.23"
type input "2.94"
type input "1.15"
type input "6.23"
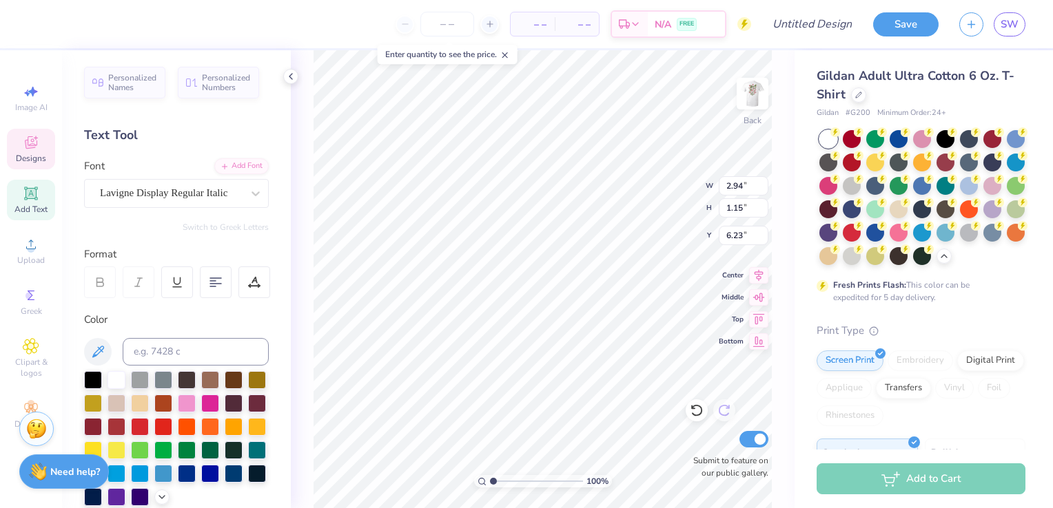
type input "4.54"
type input "1.81"
type input "5.00"
type input "4.84"
type input "1.90"
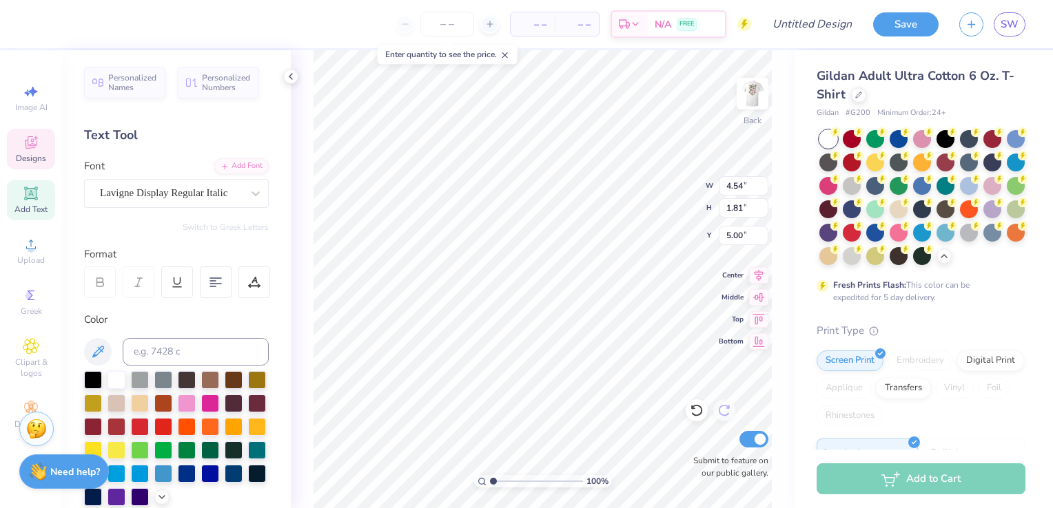
type input "3.33"
type input "2.94"
type input "1.15"
type input "8.60"
type input "2.98"
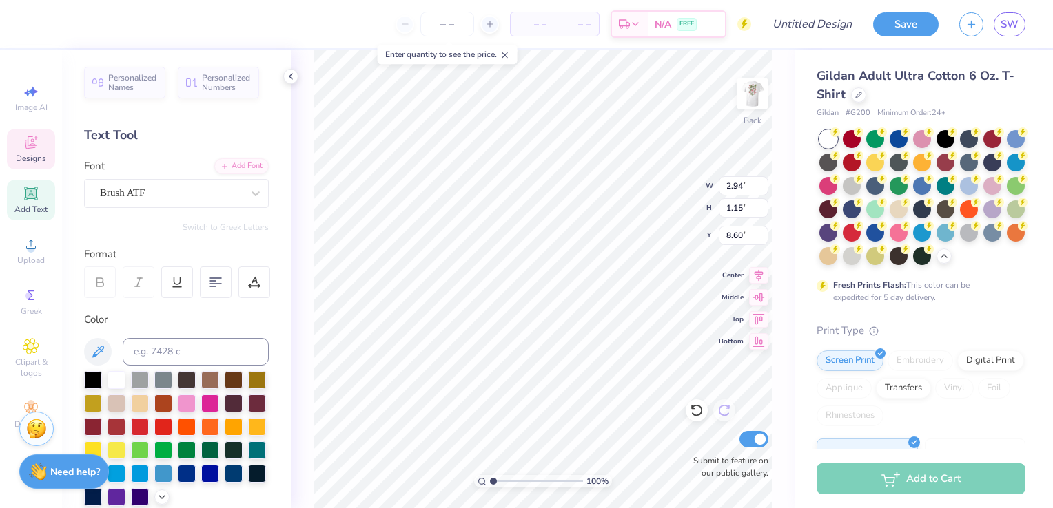
type input "1.04"
type input "9.18"
type input "4.54"
type input "1.81"
type input "5.72"
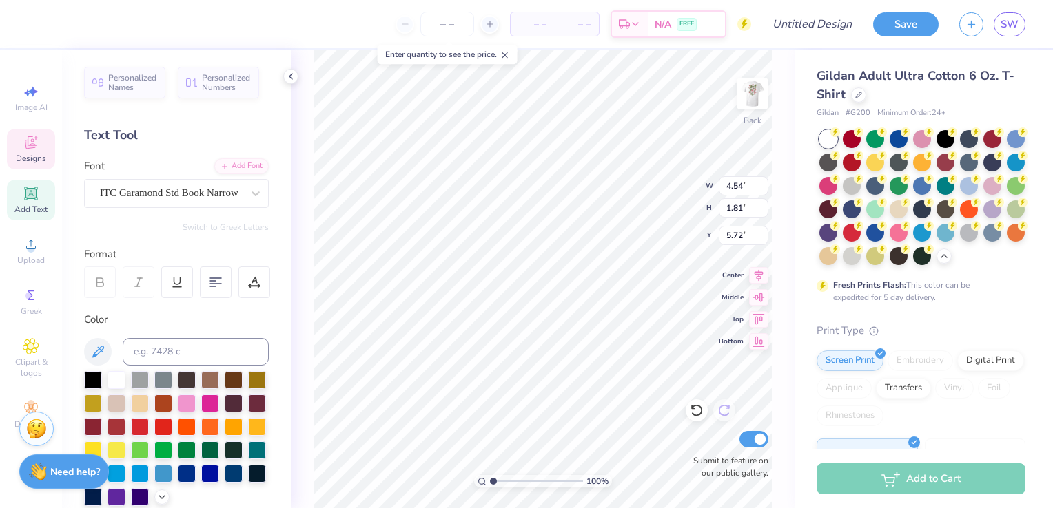
type input "4.84"
type input "1.90"
type input "4.23"
type input "6.16"
type input "2.75"
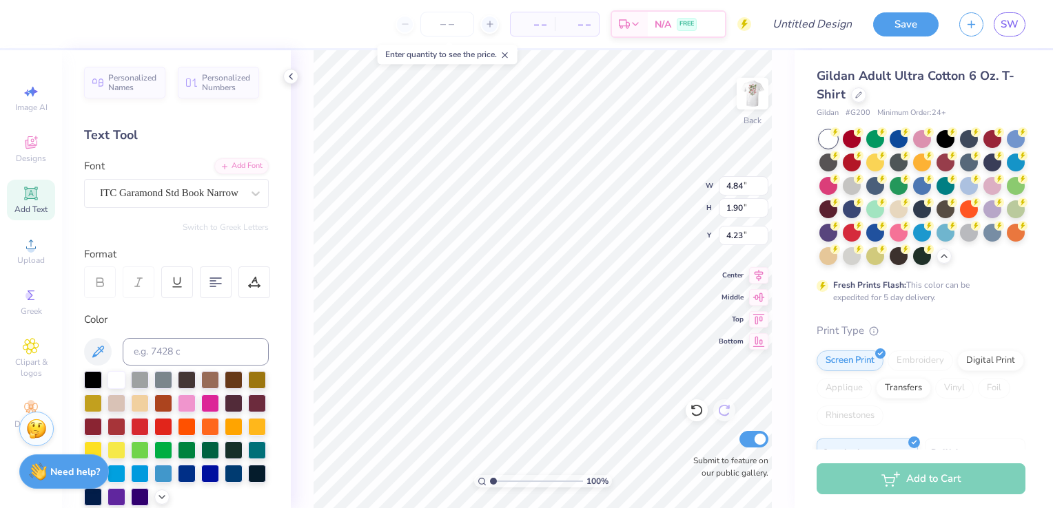
type input "14.43"
type input "4.84"
type input "1.90"
type input "4.79"
type input "4.54"
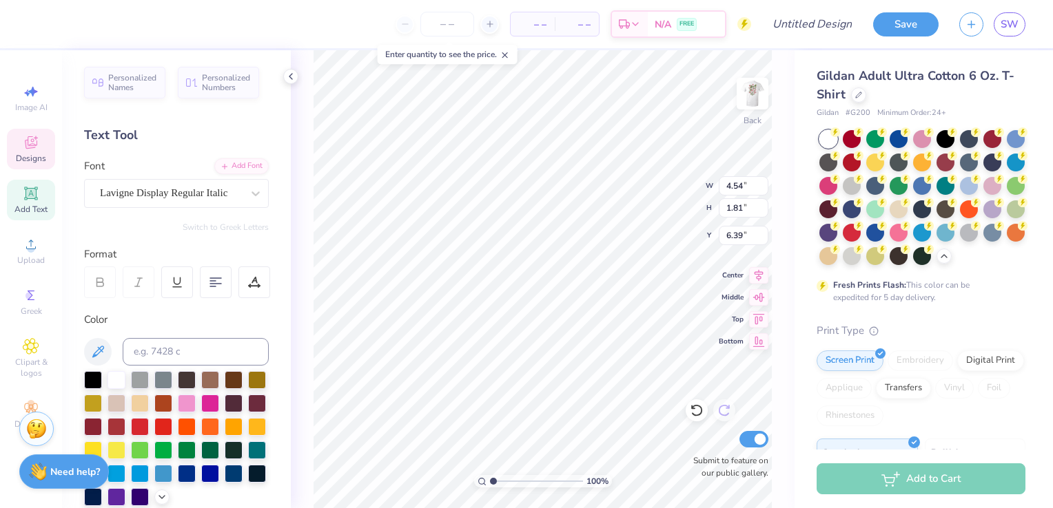
type input "1.81"
type input "6.39"
type input "4.96"
type input "6.05"
type input "4.23"
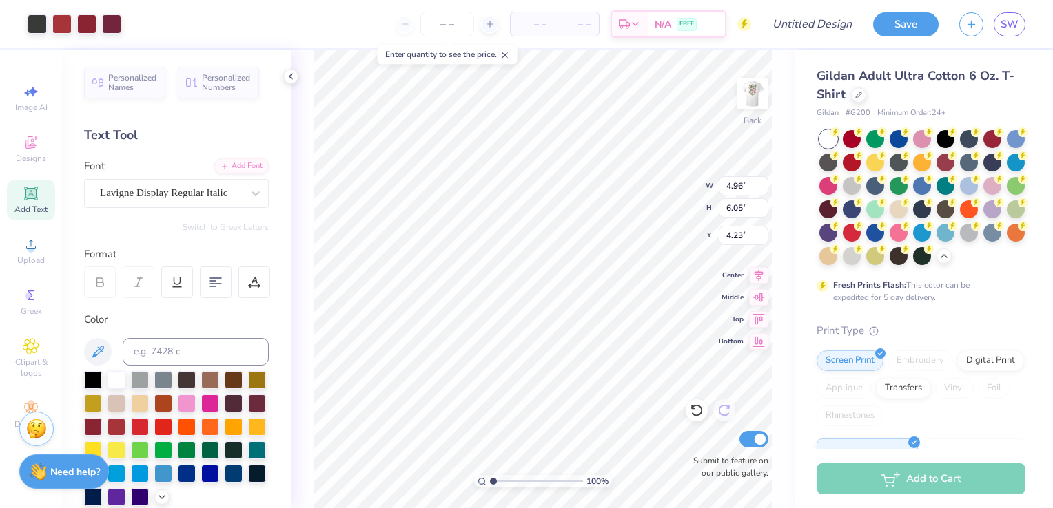
type input "3.81"
type input "4.22"
type input "7.06"
type input "4.54"
type input "1.81"
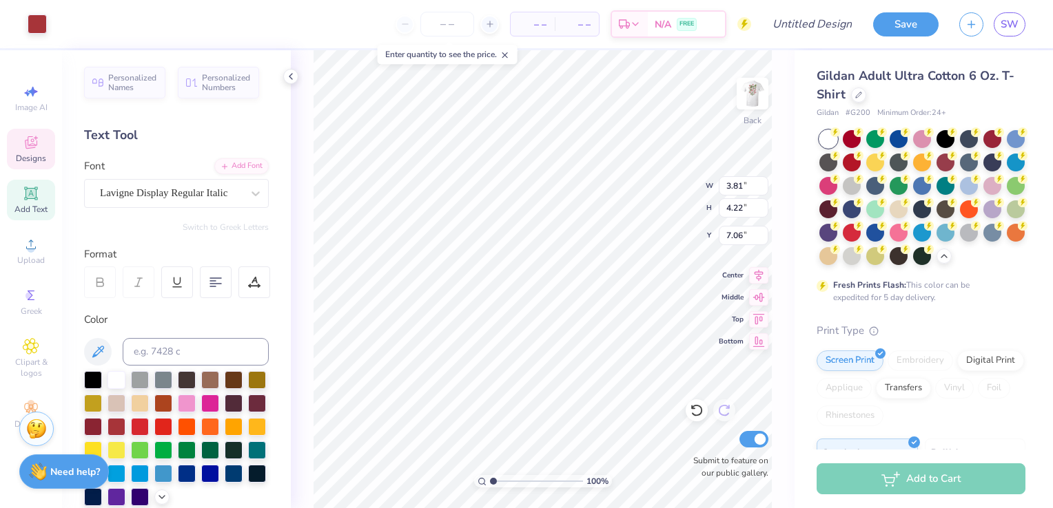
type input "5.49"
type input "3.81"
type input "4.22"
type input "7.06"
type input "3.76"
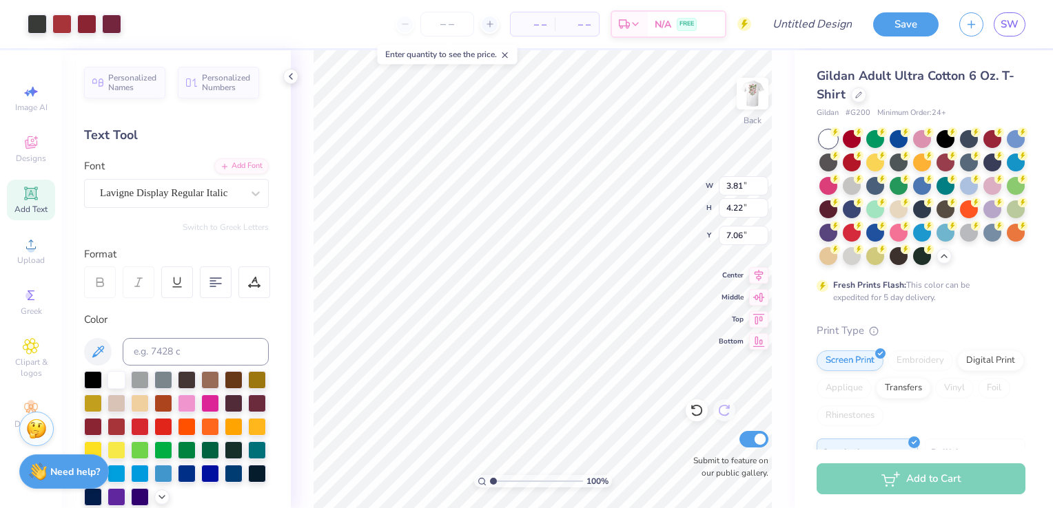
type input "4.16"
type input "7.09"
type input "2.98"
type input "1.04"
type input "6.09"
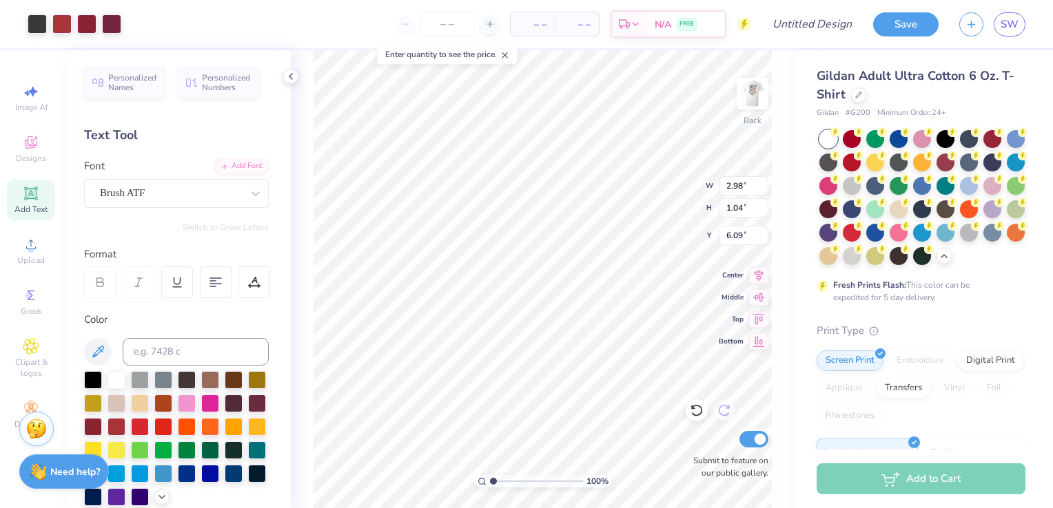
type input "3.76"
type input "4.16"
type input "7.13"
type input "2.98"
type input "1.04"
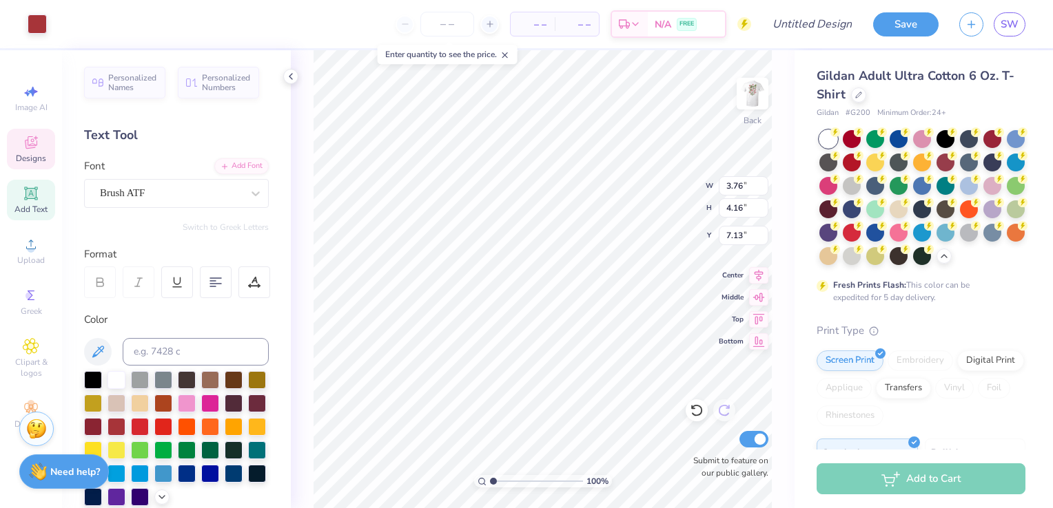
type input "6.39"
type input "4.54"
type input "1.81"
type input "5.96"
type input "4.84"
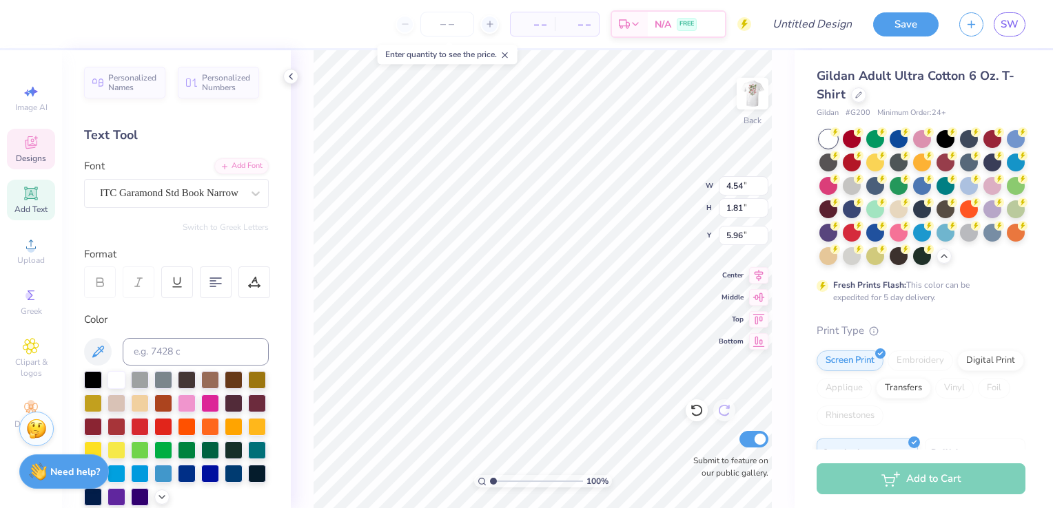
type input "1.90"
type input "4.43"
type input "6.16"
type input "3.34"
type input "3.76"
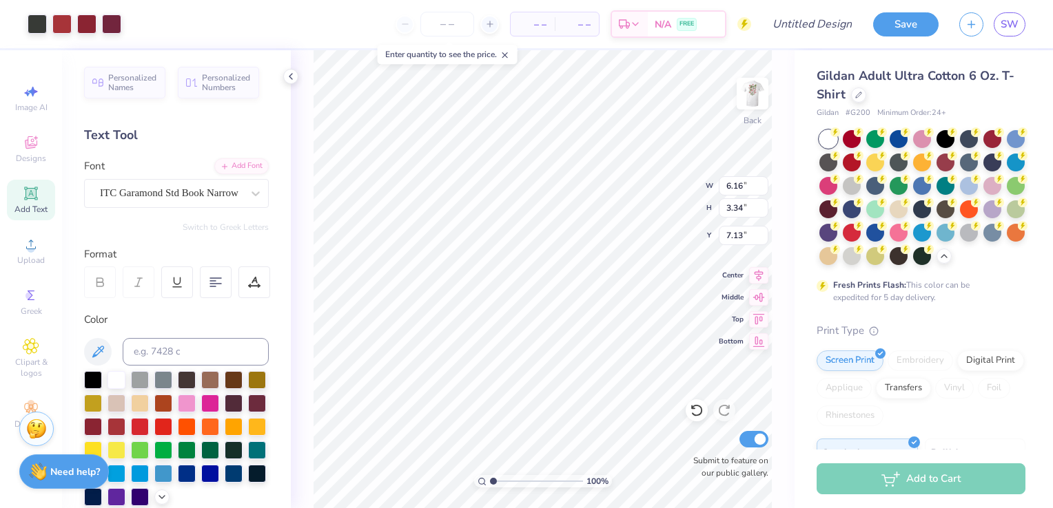
type input "4.16"
type input "7.13"
type input "3.72"
type input "3.62"
type input "7.93"
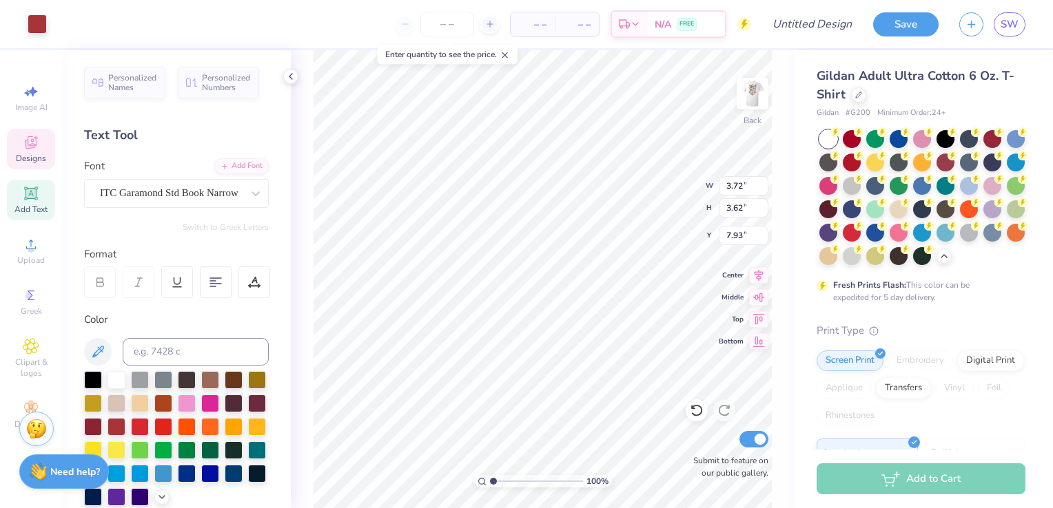
type input "2.98"
type input "1.04"
type input "9.96"
type input "2.12"
type input "0.48"
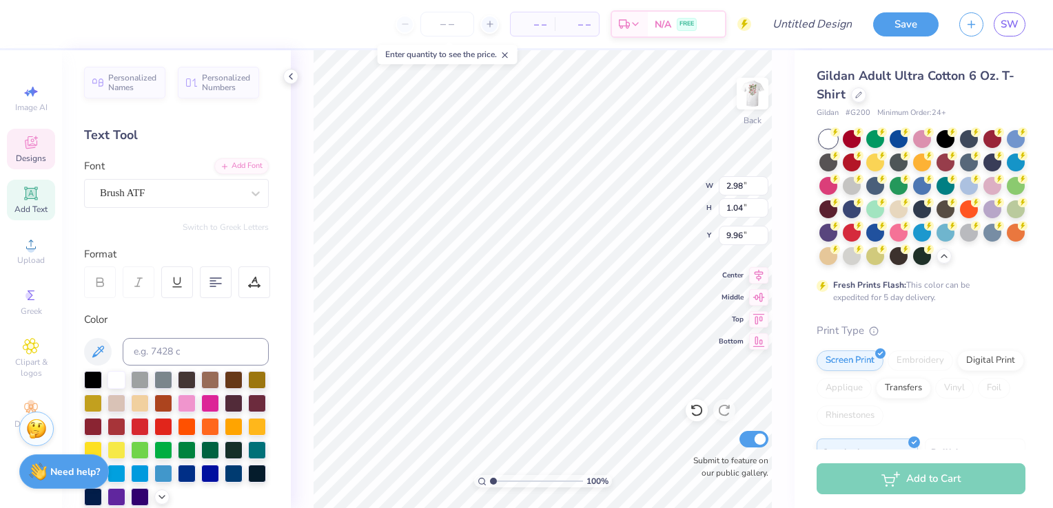
type input "7.29"
type input "2.63"
type input "1.08"
type input "6.69"
type input "3.79"
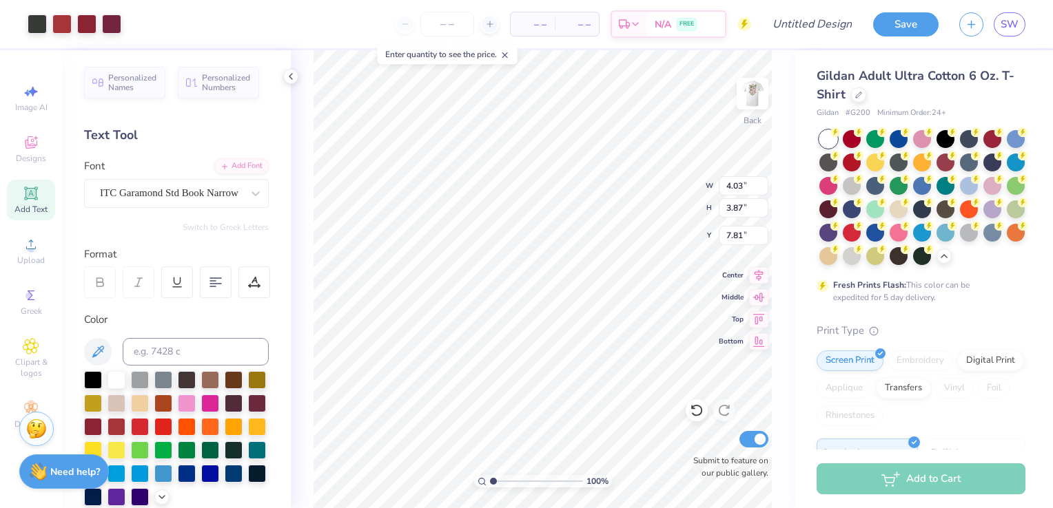
type input "4.03"
type input "3.87"
type input "7.81"
type input "4.84"
type input "1.90"
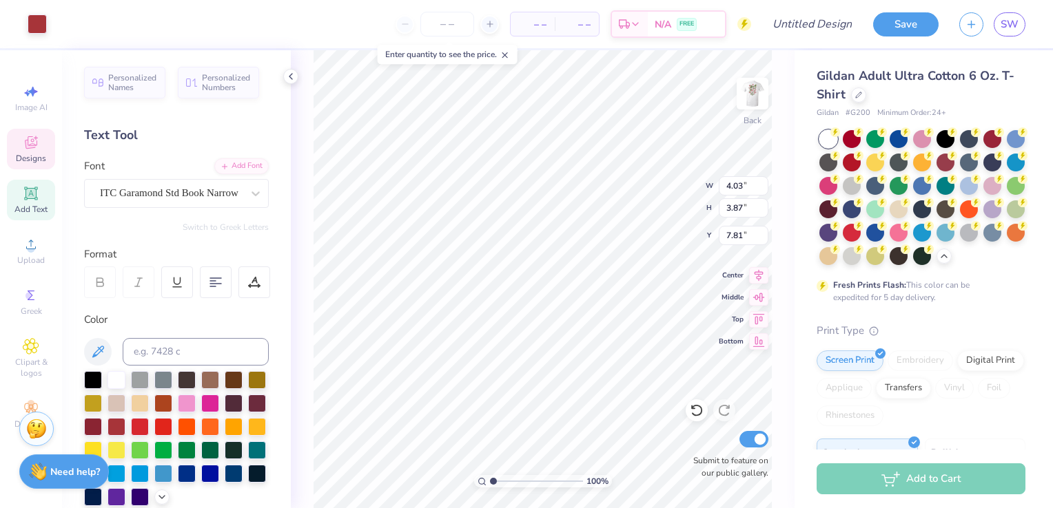
type input "4.43"
type input "4.54"
type input "1.81"
type input "5.68"
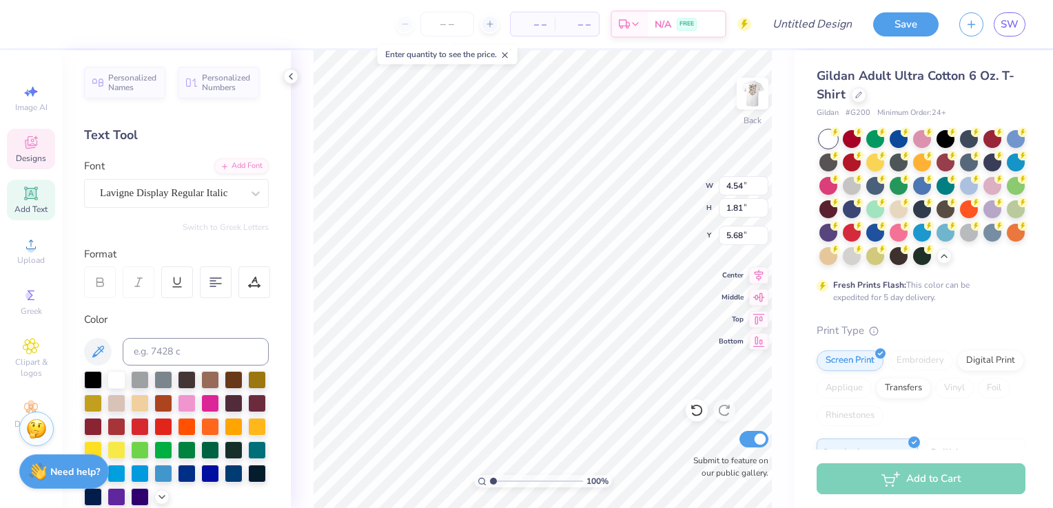
type input "5.37"
type input "3.71"
type input "3.79"
type input "4.70"
type input "3.24"
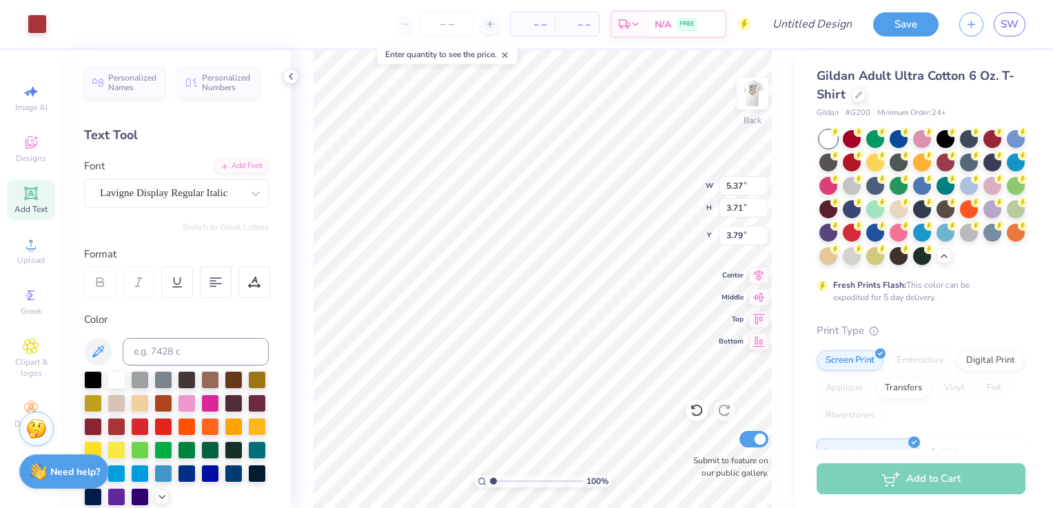
type input "4.25"
type input "4.03"
type input "3.87"
type input "7.81"
type input "0.74"
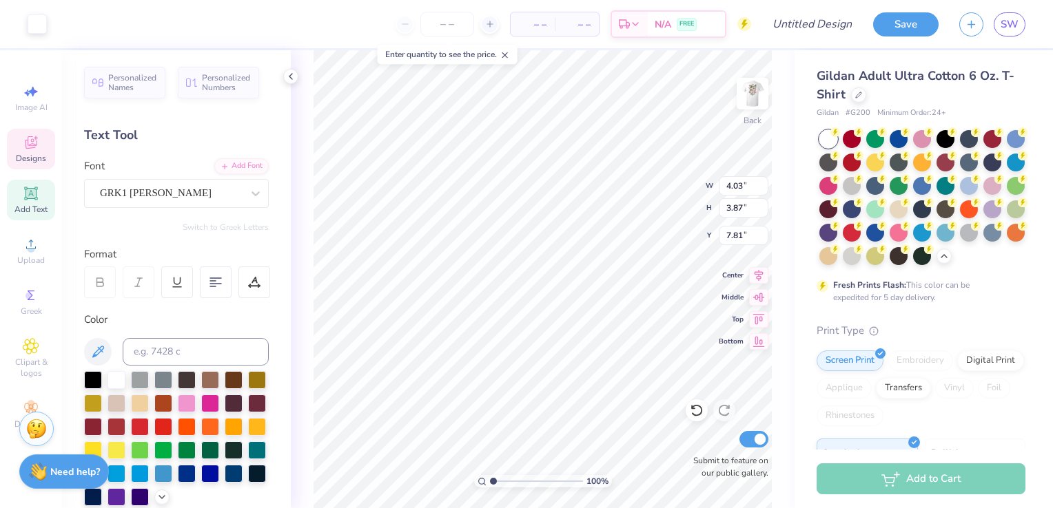
type input "0.58"
type input "1.32"
type input "1.43"
type input "1.22"
type input "5.45"
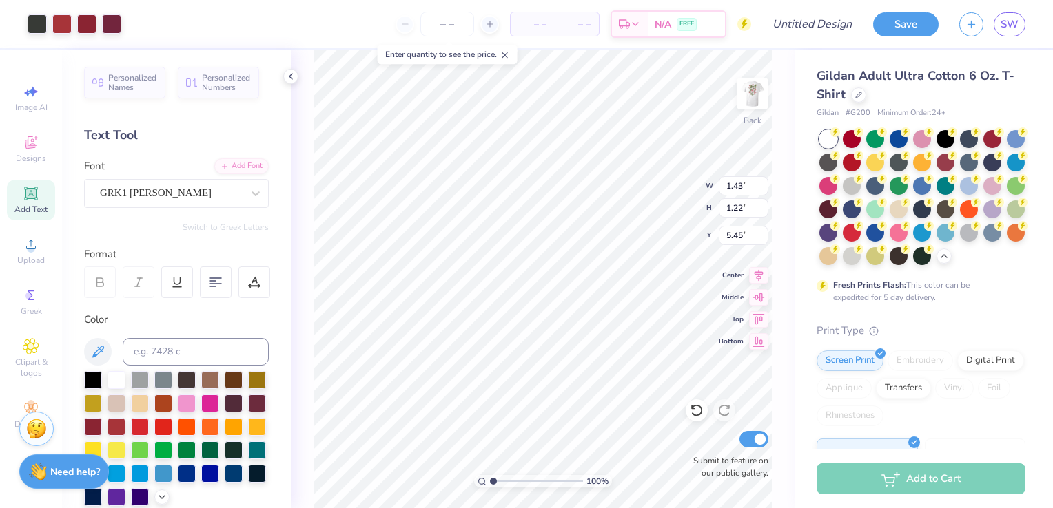
type input "4.03"
type input "3.87"
type input "7.81"
type input "3.68"
type input "4.05"
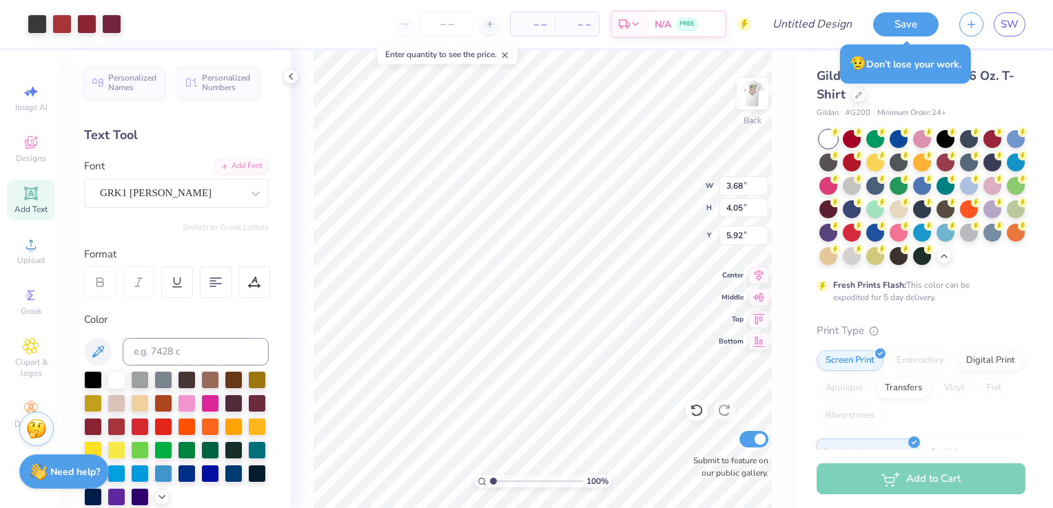
type input "6.95"
type input "2.98"
type input "1.04"
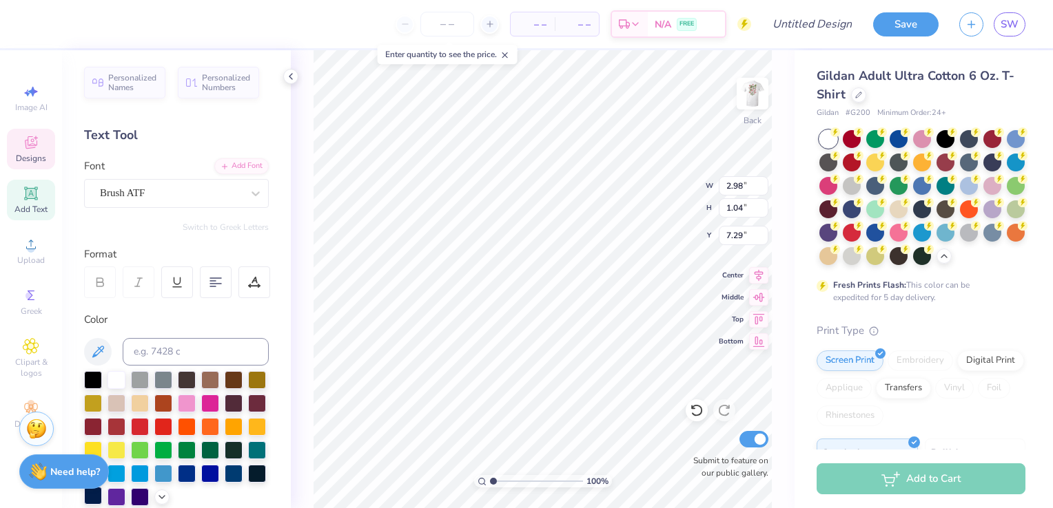
type input "6.13"
type input "2.94"
type input "1.16"
type input "6.16"
type input "2.63"
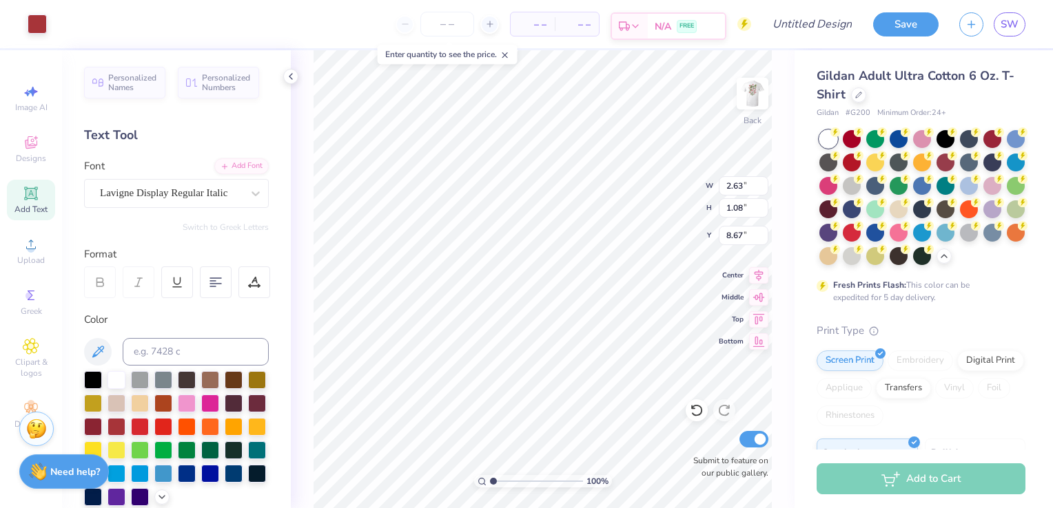
type input "1.08"
type input "8.67"
type input "3.68"
type input "4.05"
type input "6.95"
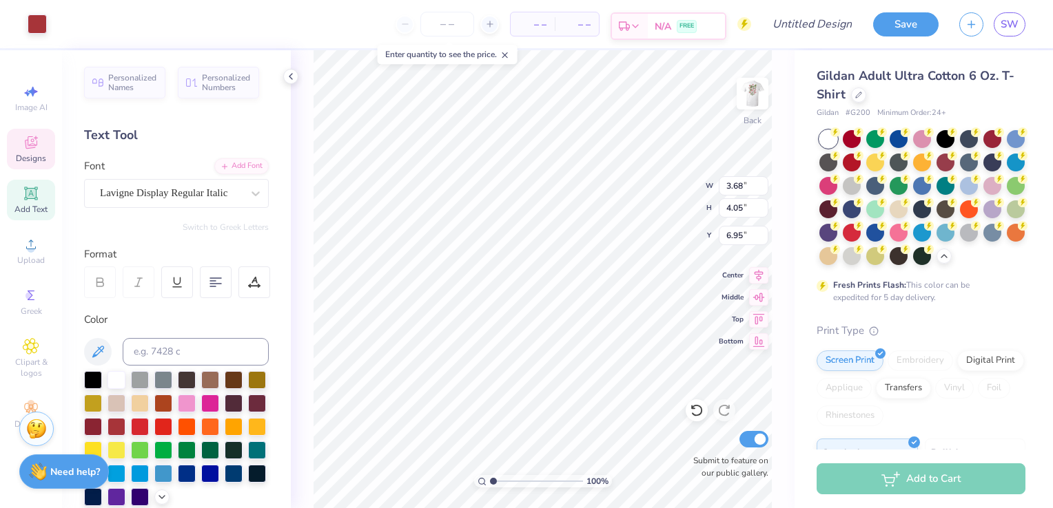
type input "3.97"
type input "1.58"
type input "5.45"
type input "4.24"
type input "1.66"
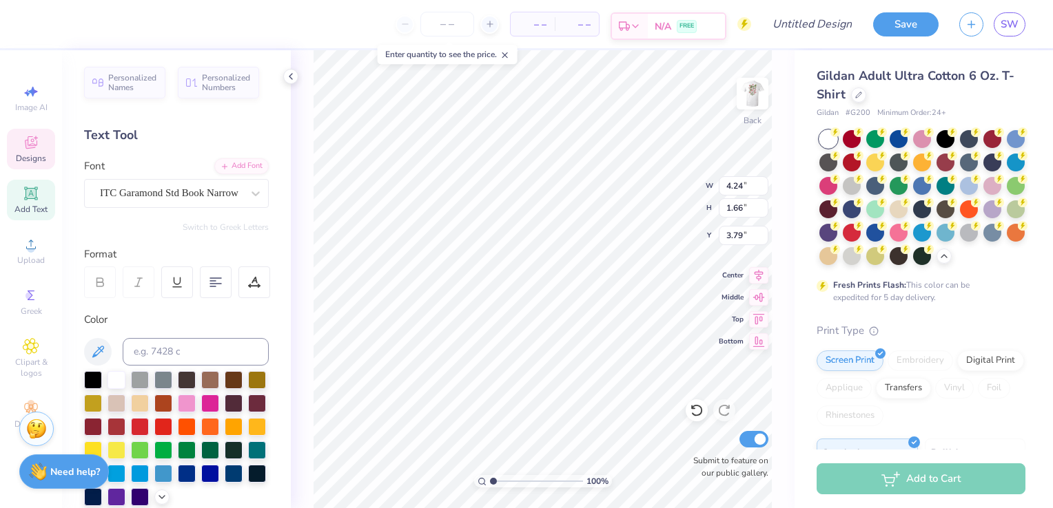
scroll to position [11, 1]
type input "3.68"
type input "0.74"
type input "0.58"
type input "5.34"
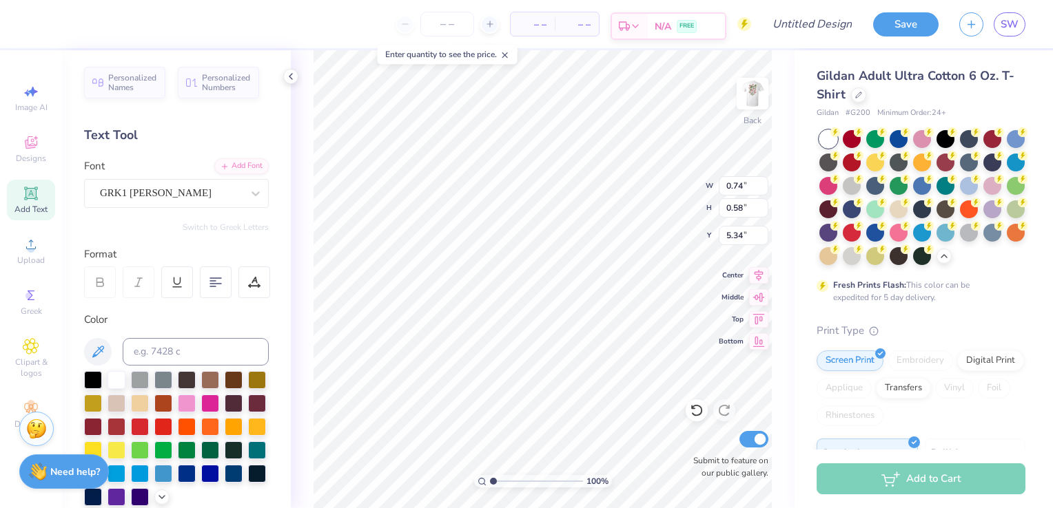
type input "1.43"
type input "1.22"
type input "5.02"
type input "7.24"
type input "3.97"
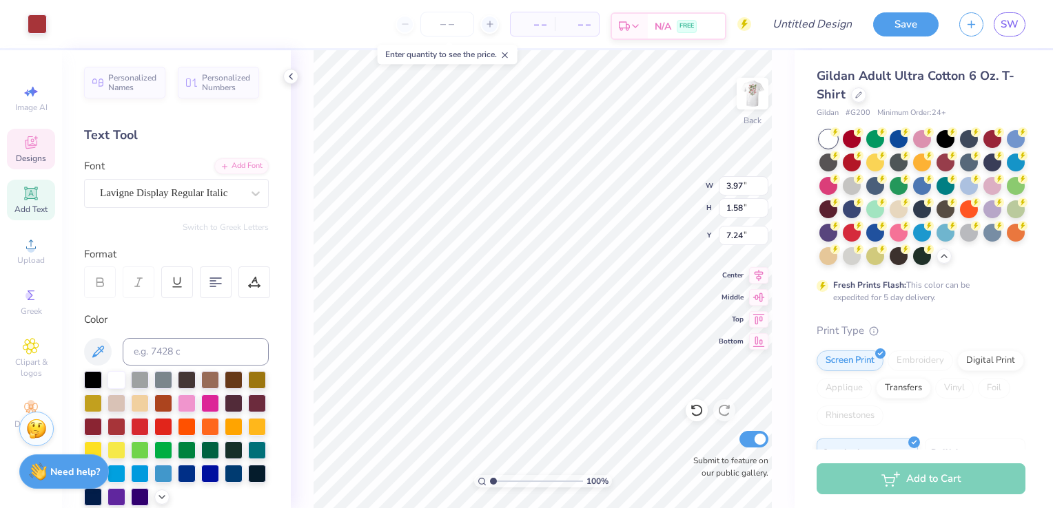
type input "1.58"
type input "5.74"
type input "7.58"
type input "4.24"
type input "1.66"
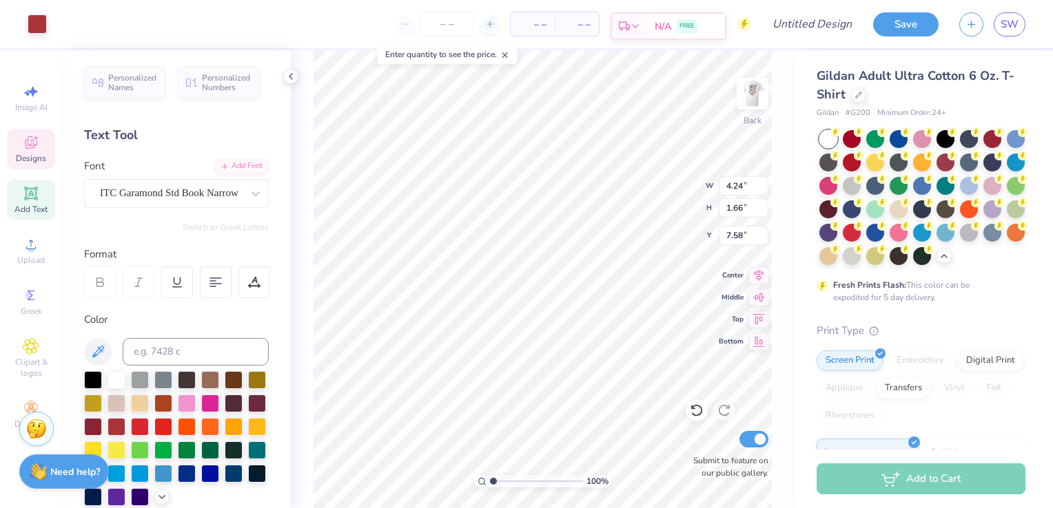
type input "3.97"
type input "1.58"
type input "5.74"
type input "2.94"
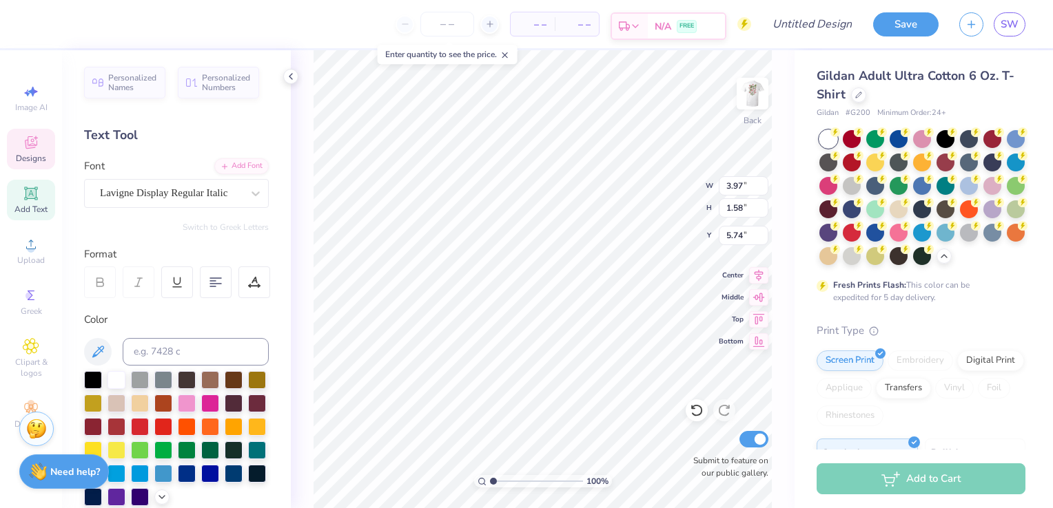
type input "1.16"
type input "6.16"
type input "3.68"
type input "4.05"
type input "6.95"
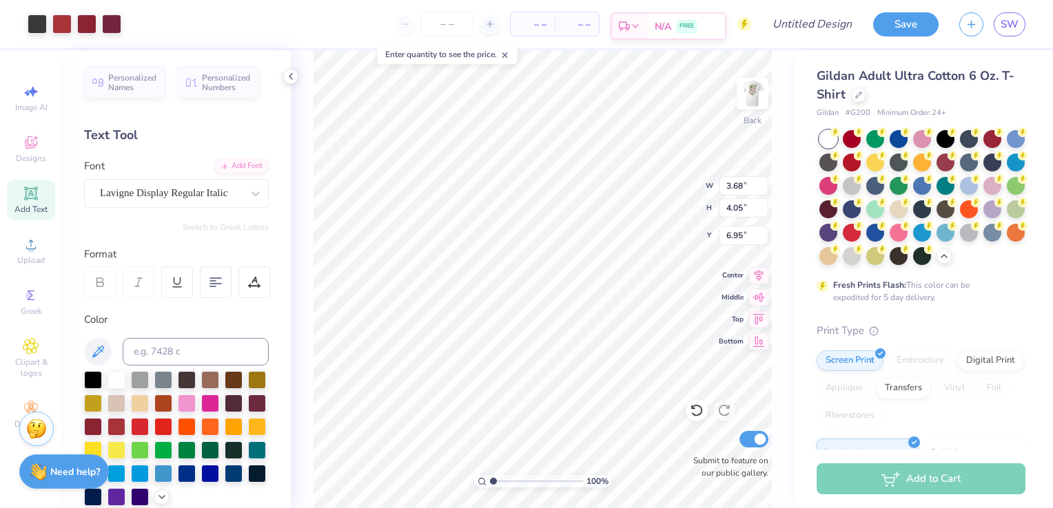
type input "3.69"
type input "4.06"
type input "6.94"
type input "3.97"
type input "1.58"
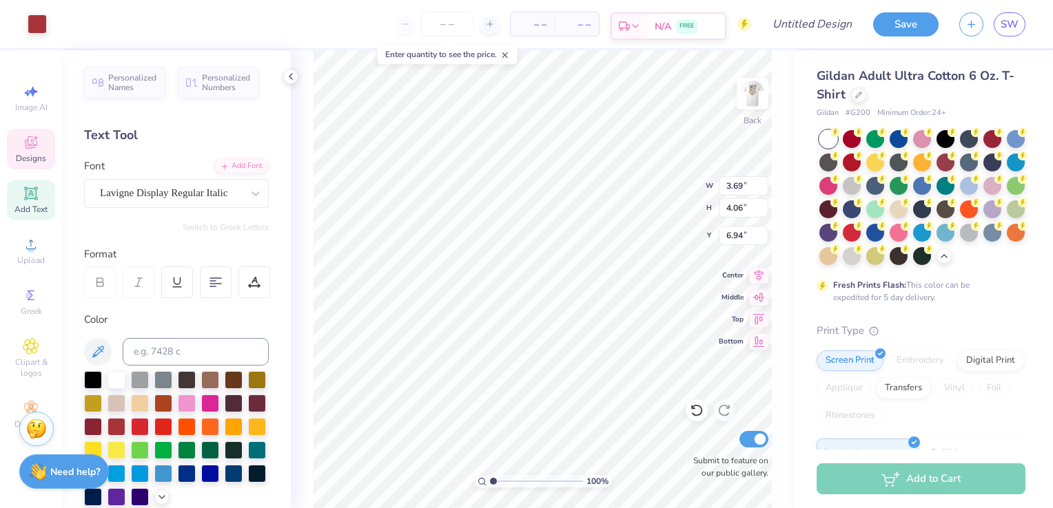
type input "1.72"
type input "2.94"
type input "1.16"
type input "5.71"
type input "4.24"
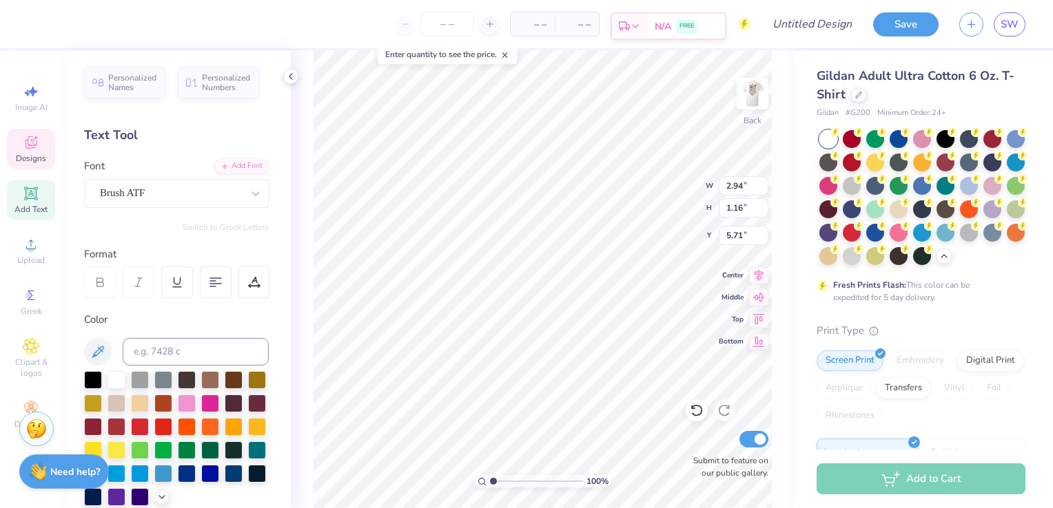
type input "1.66"
type input "1.72"
type input "0.74"
type input "0.58"
type input "4.49"
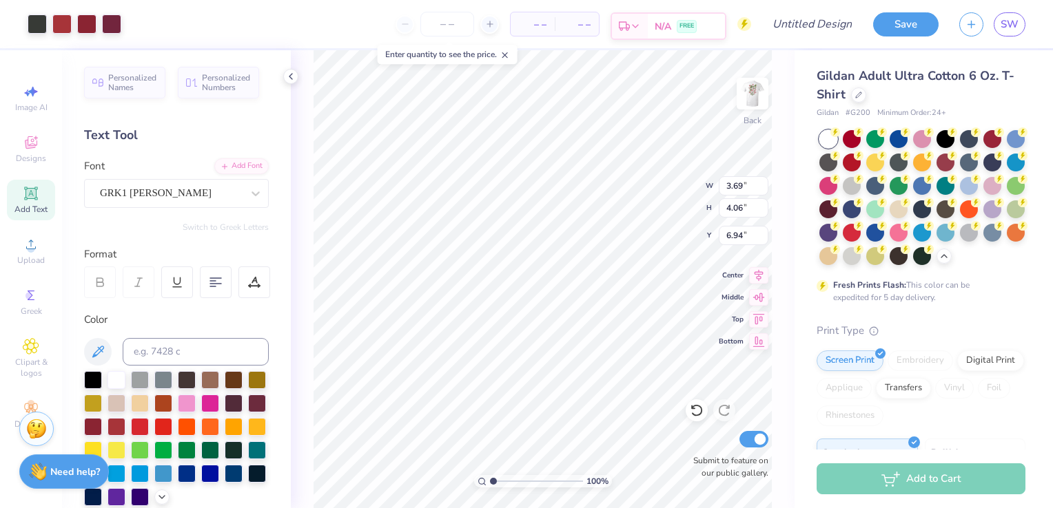
type input "5.49"
type input "2.73"
type input "3.01"
type input "5.48"
type input "3.06"
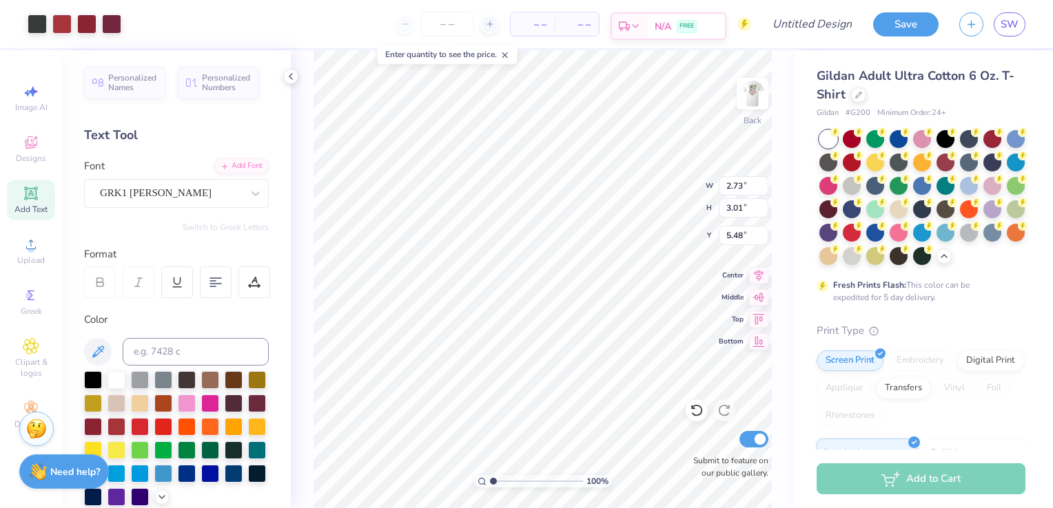
type input "3.36"
type input "3.35"
type input "3.72"
type input "5.25"
type input "3.11"
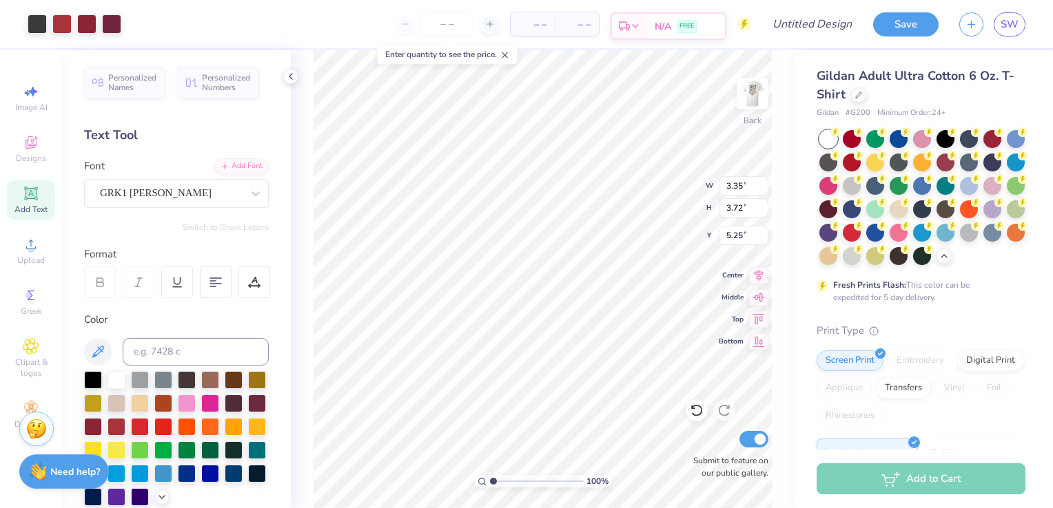
type input "3.44"
type input "5.71"
type input "3.08"
type input "3.40"
type input "7.59"
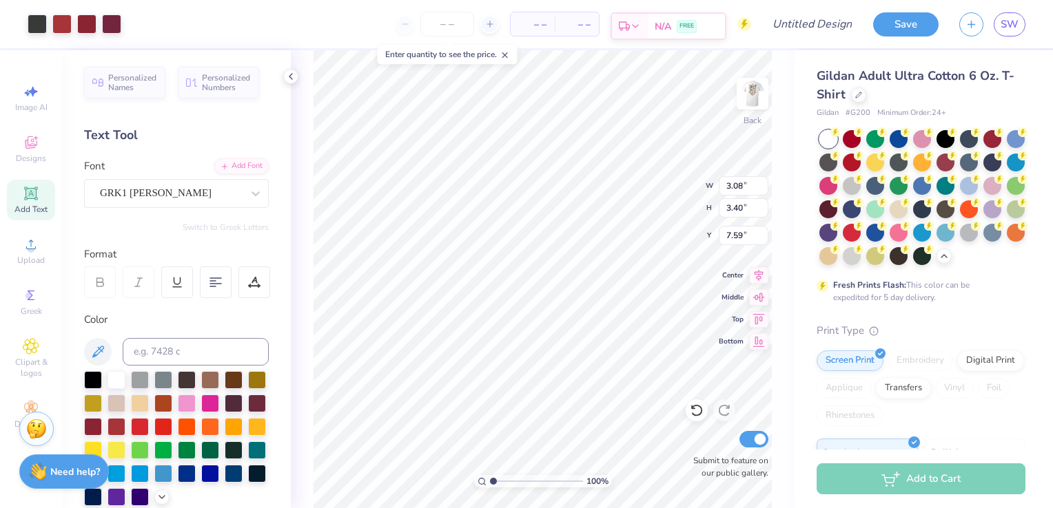
type input "2.94"
type input "1.16"
type input "6.71"
type input "2.95"
type input "1.13"
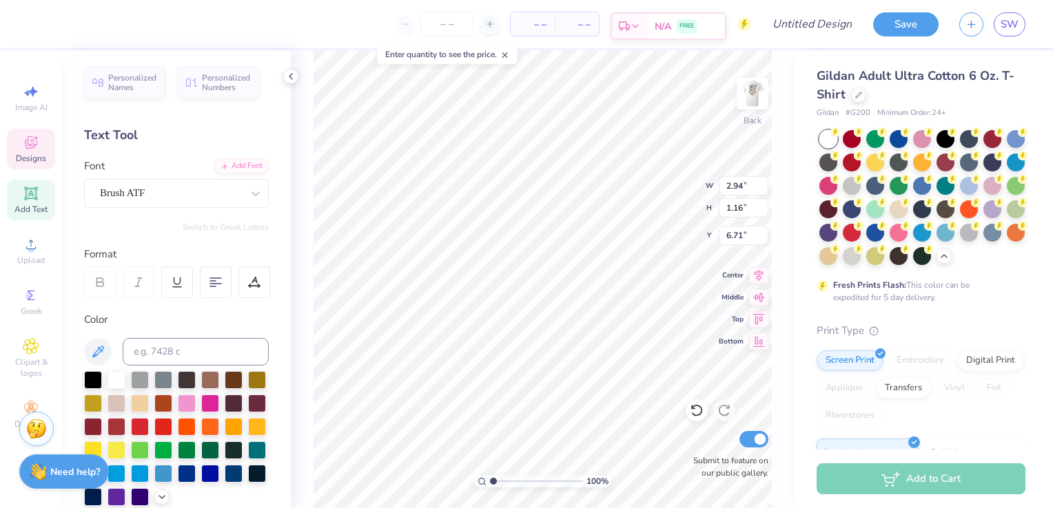
type input "6.73"
type input "5.38"
type input "6.56"
click at [701, 412] on icon at bounding box center [696, 411] width 12 height 12
type input "4.96"
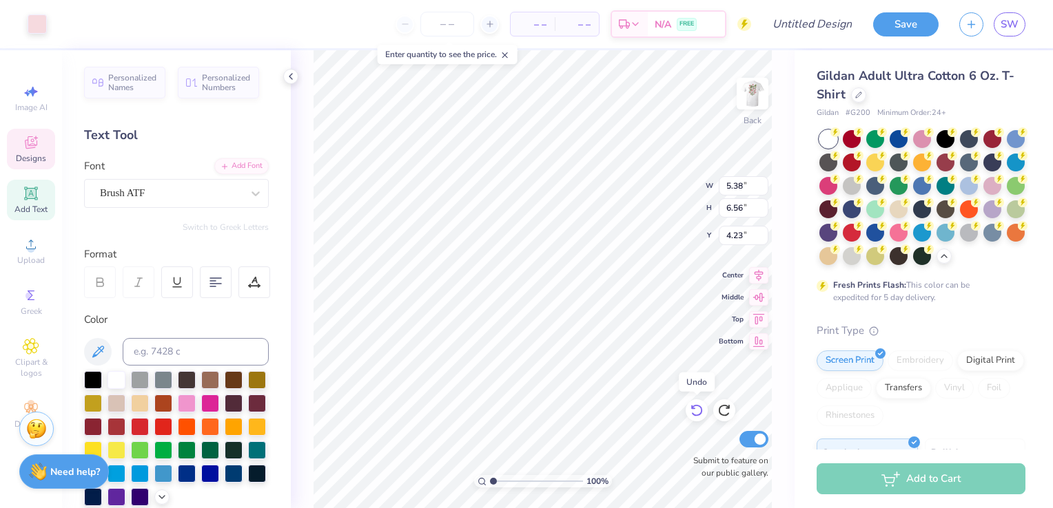
type input "6.05"
type input "0.74"
type input "0.58"
type input "4.49"
type input "1.43"
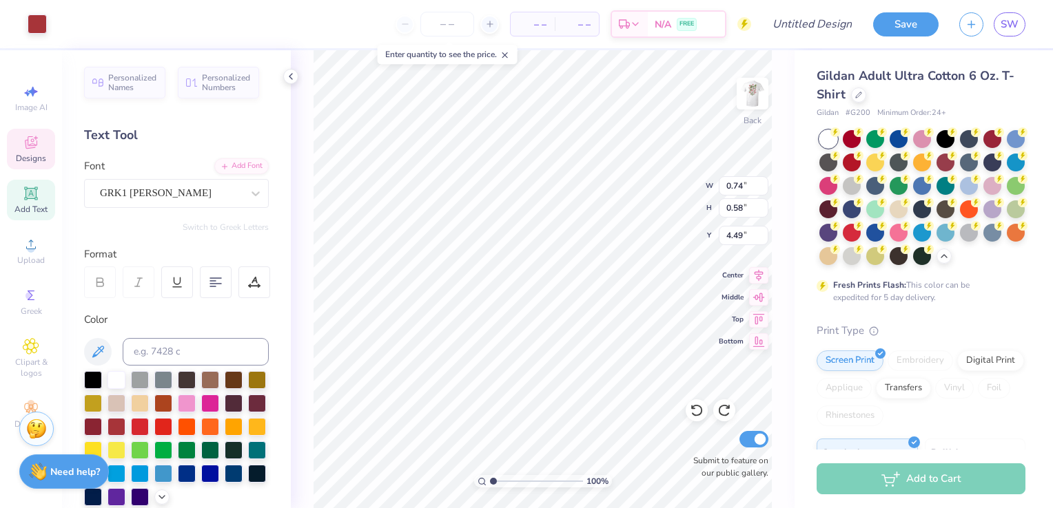
type input "1.22"
type input "4.15"
type input "0.74"
type input "0.58"
type input "4.49"
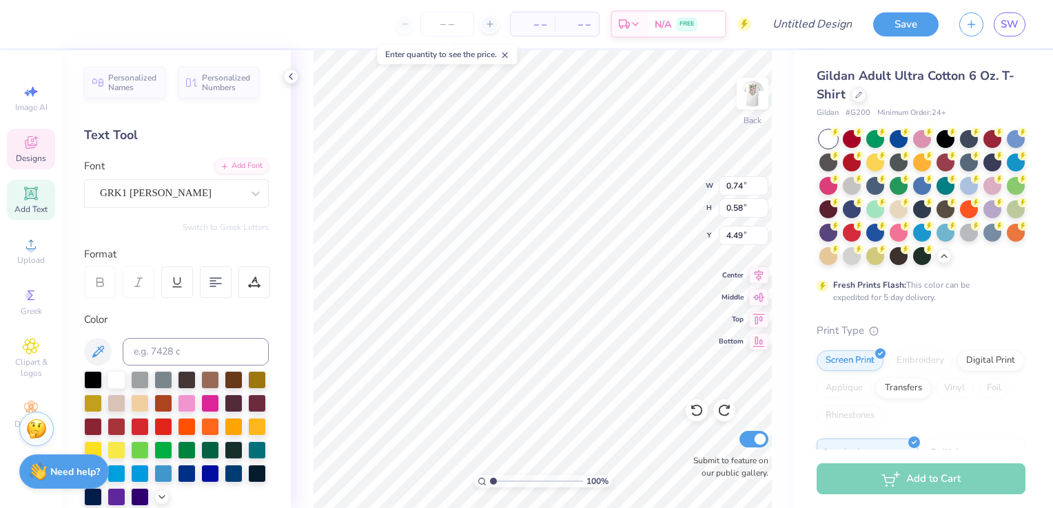
type textarea "D"
type textarea "2025"
type input "1.43"
type input "1.22"
type input "4.15"
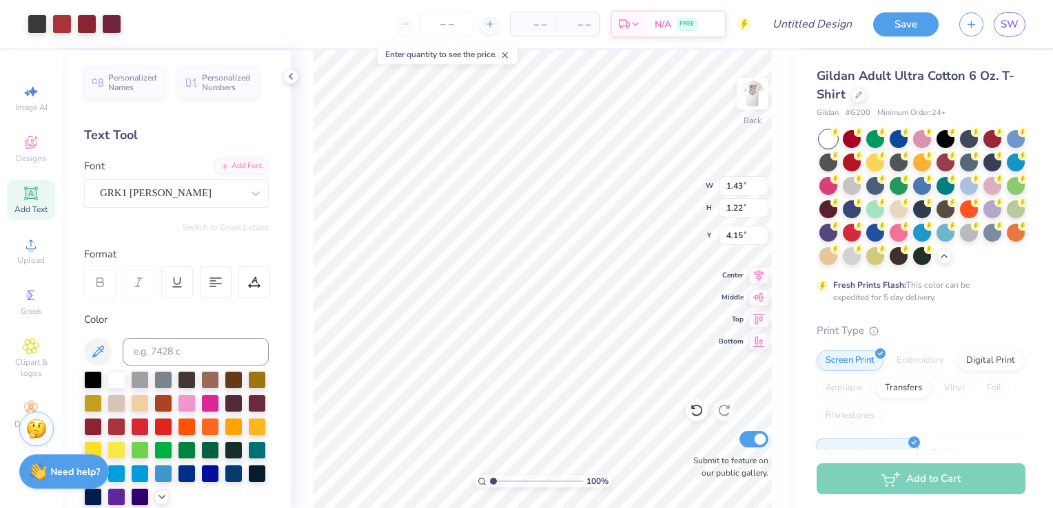
type input "3.08"
type input "3.40"
type input "7.59"
type input "4.34"
type input "0.59"
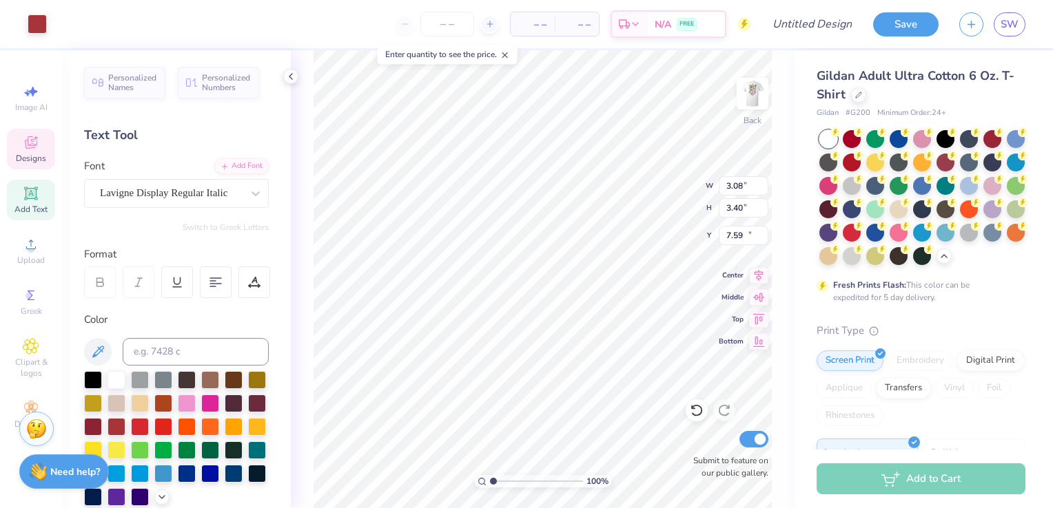
type input "11.00"
type input "3.77"
type input "4.16"
type input "6.85"
type input "7.68"
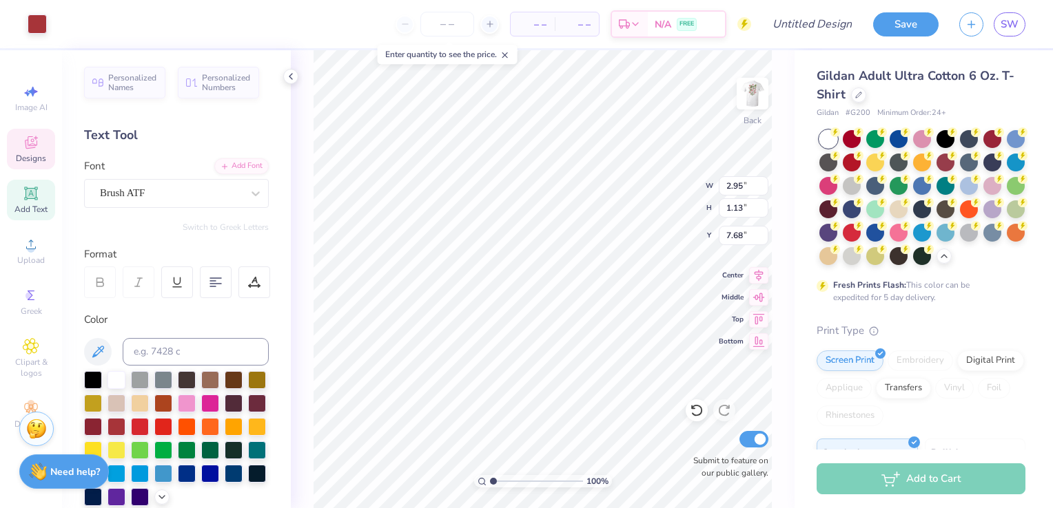
type input "2.95"
type input "1.13"
type input "6.73"
type input "2.92"
type input "1.21"
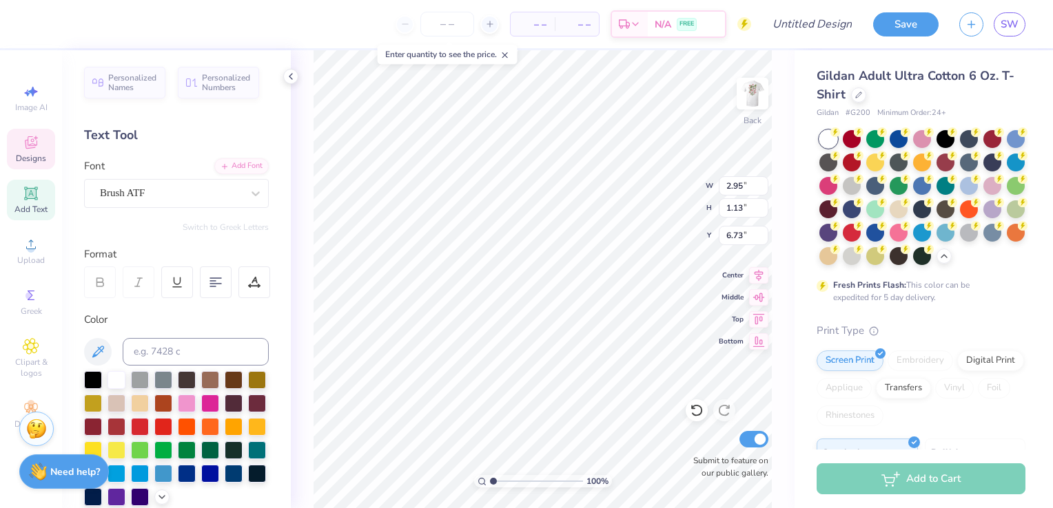
type input "6.69"
type input "3.77"
type input "4.16"
type input "7.68"
type input "3.97"
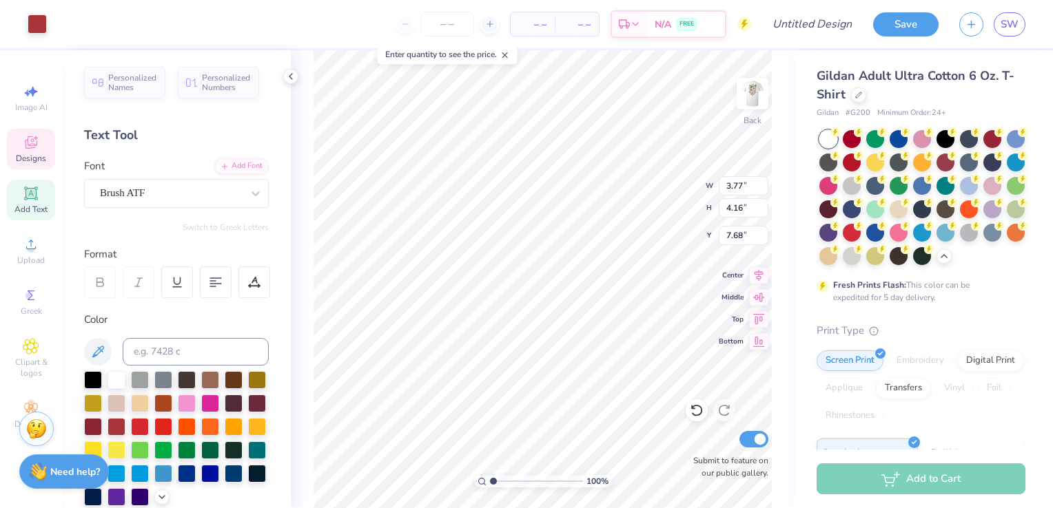
type input "1.58"
type input "5.71"
type input "4.24"
type input "1.66"
type input "4.46"
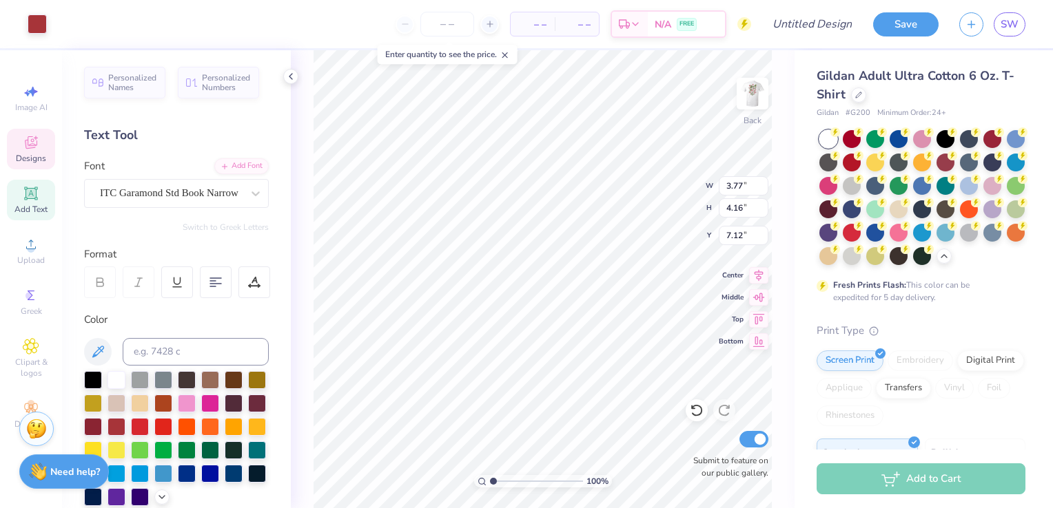
type input "4.24"
type input "1.66"
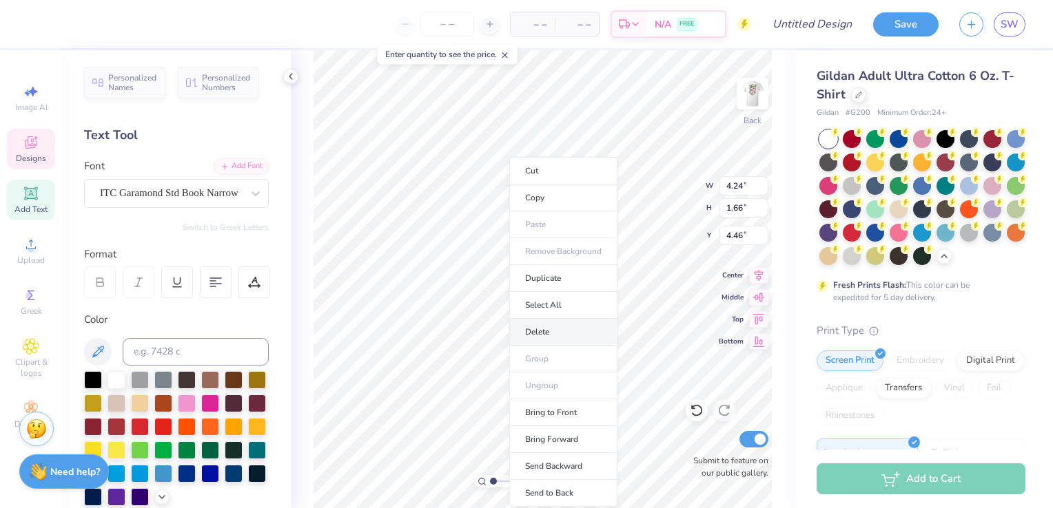
click at [540, 332] on li "Delete" at bounding box center [563, 332] width 108 height 27
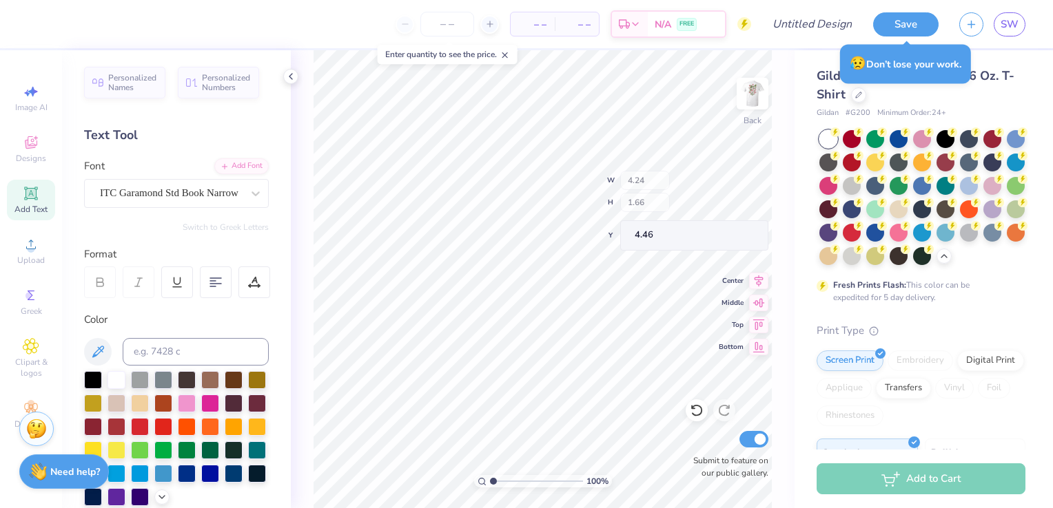
type input "3.32"
type input "3.97"
type input "1.58"
type input "6.09"
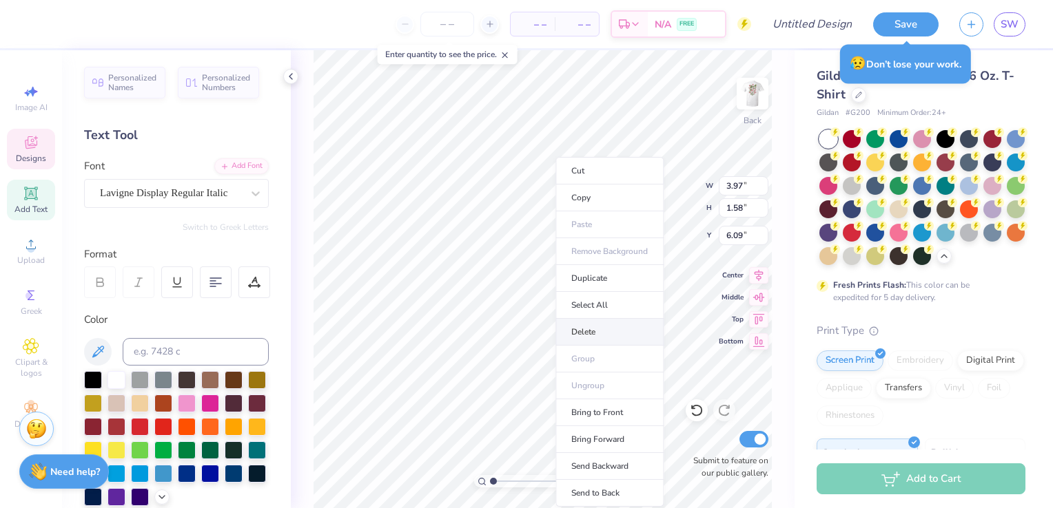
click at [601, 327] on li "Delete" at bounding box center [609, 332] width 108 height 27
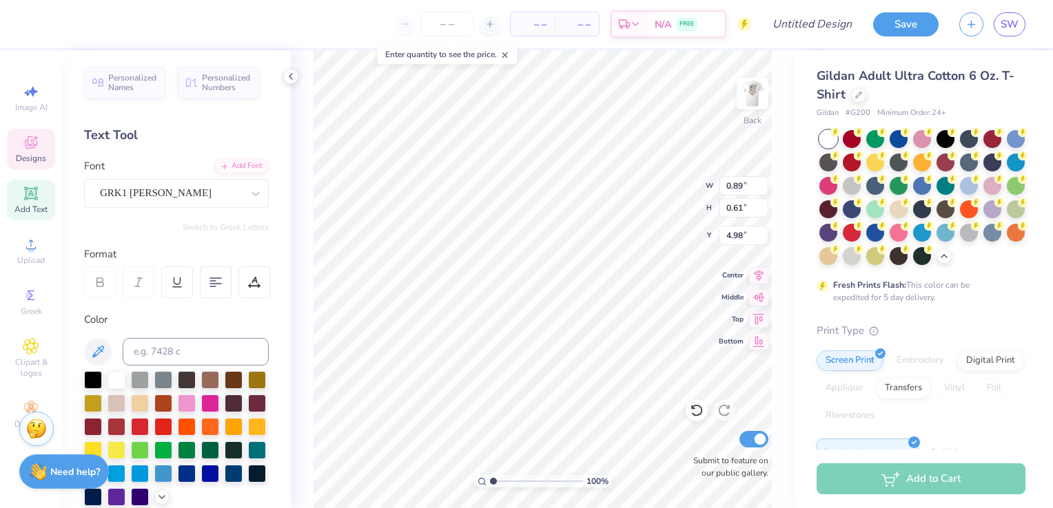
type input "1.43"
type input "1.22"
type input "4.69"
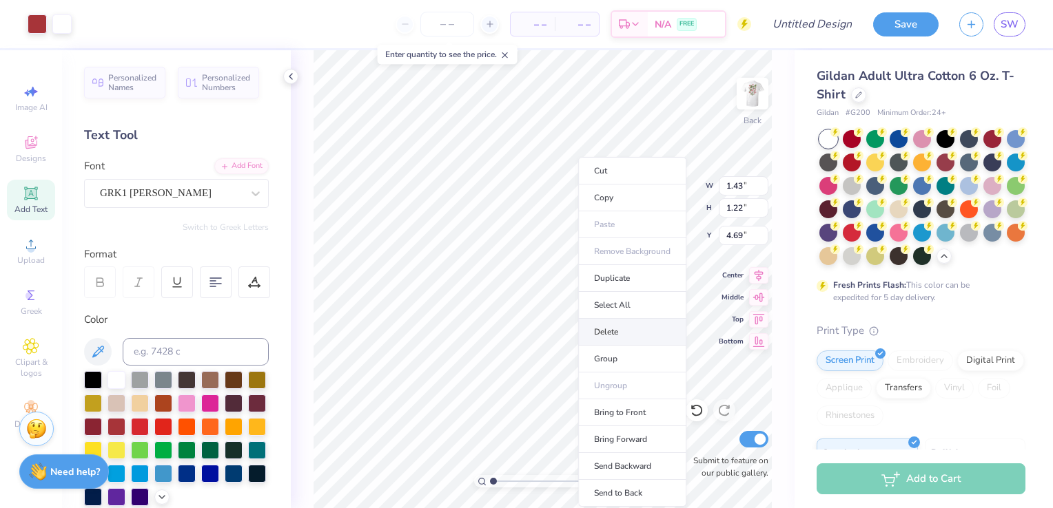
click at [626, 324] on li "Delete" at bounding box center [632, 332] width 108 height 27
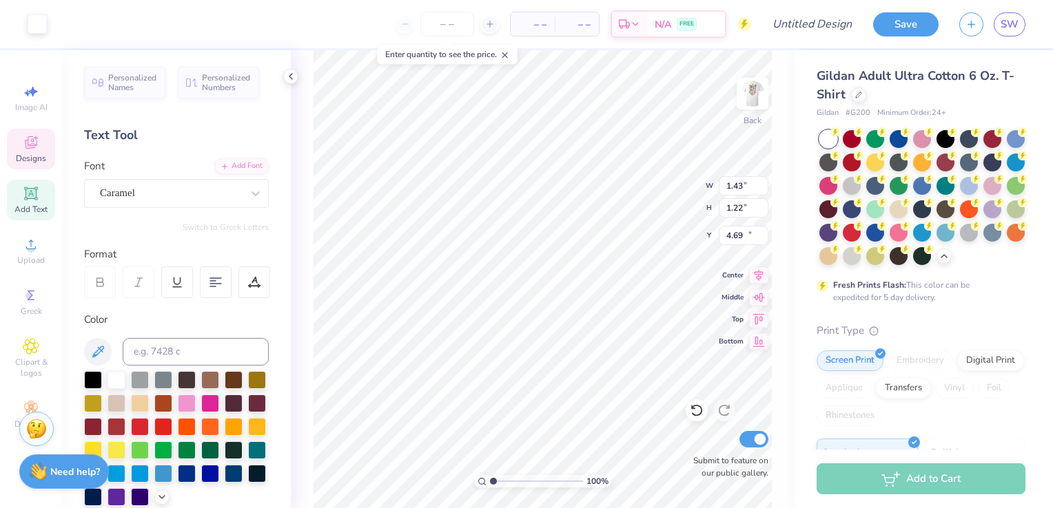
type input "1.47"
type input "0.94"
type input "17.17"
click at [298, 296] on div "100 % Back W 1.47 1.47 " H 0.94 0.94 " Y 17.17 17.17 " Center Middle Top Bottom…" at bounding box center [543, 279] width 504 height 458
click at [32, 250] on circle at bounding box center [31, 249] width 8 height 8
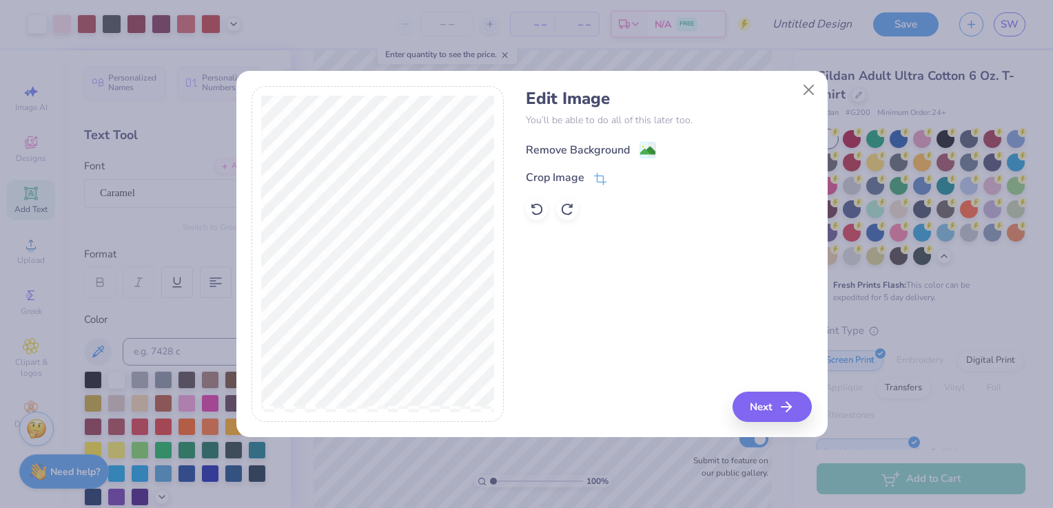
click at [641, 156] on image at bounding box center [647, 150] width 15 height 15
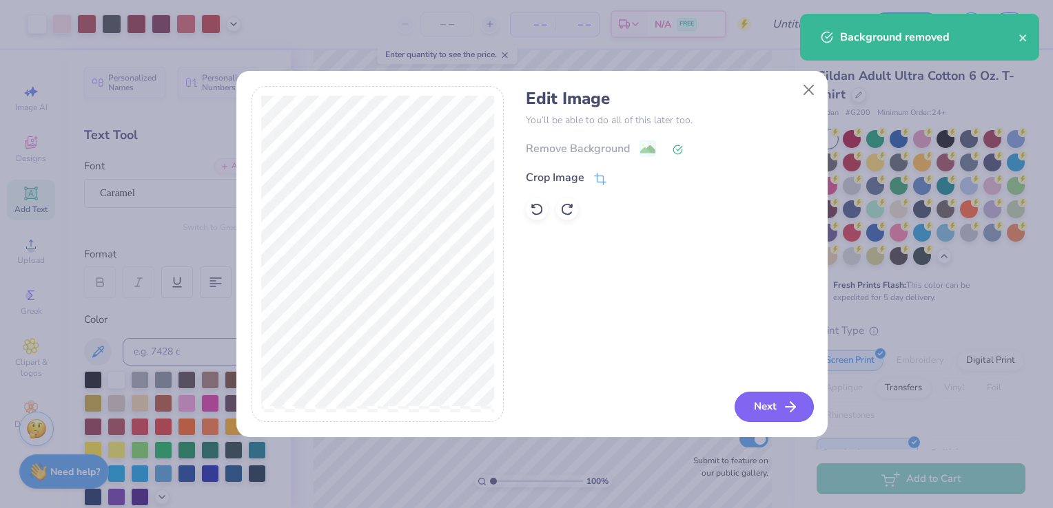
click at [774, 404] on button "Next" at bounding box center [773, 407] width 79 height 30
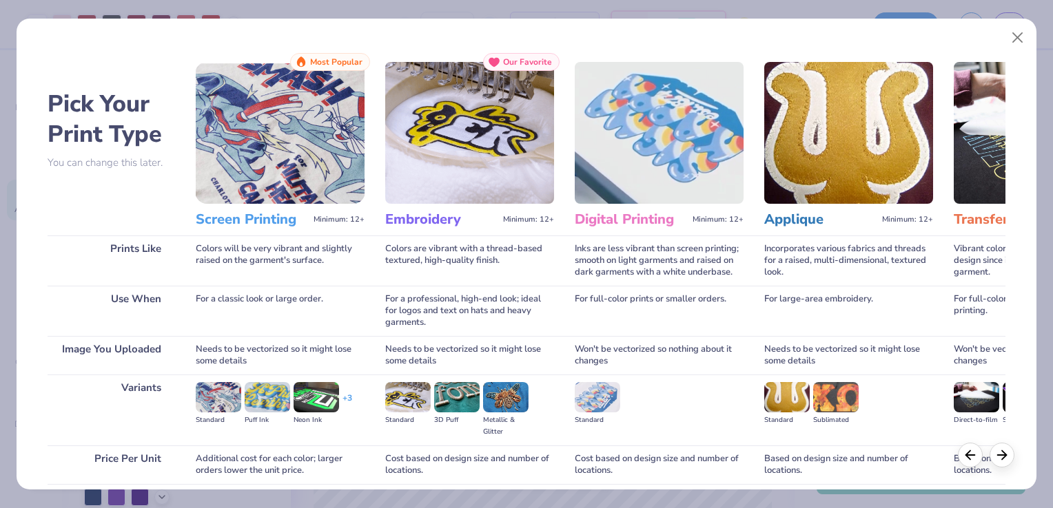
scroll to position [109, 0]
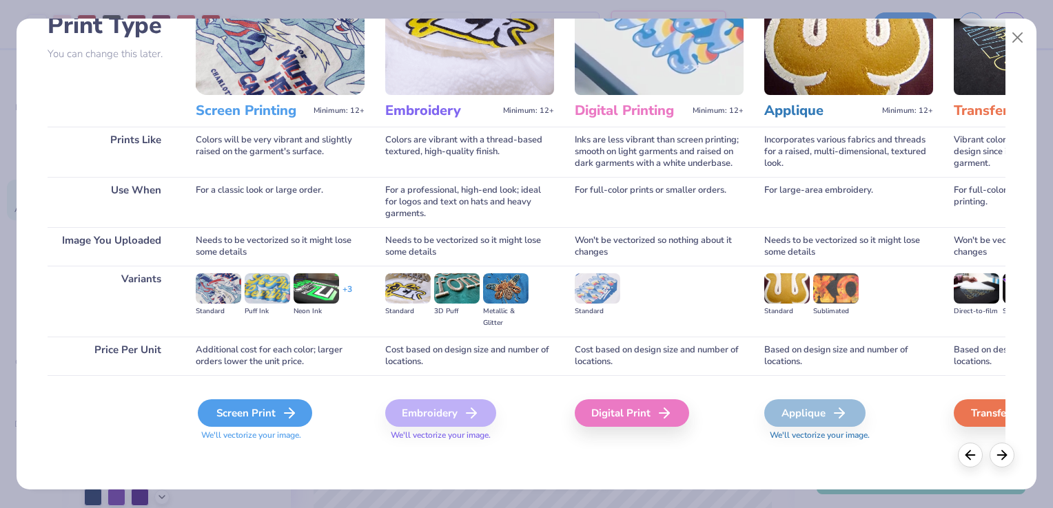
click at [267, 409] on div "Screen Print" at bounding box center [255, 414] width 114 height 28
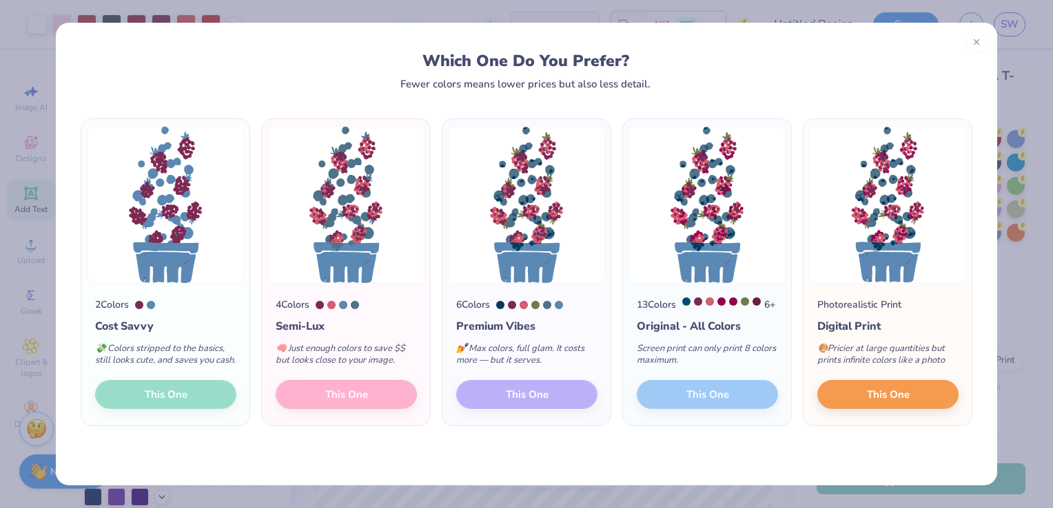
click at [341, 419] on div "4 Colors Semi-Lux 🧠 Just enough colors to save $$ but looks close to your image…" at bounding box center [346, 355] width 168 height 142
click at [981, 43] on div at bounding box center [976, 40] width 22 height 22
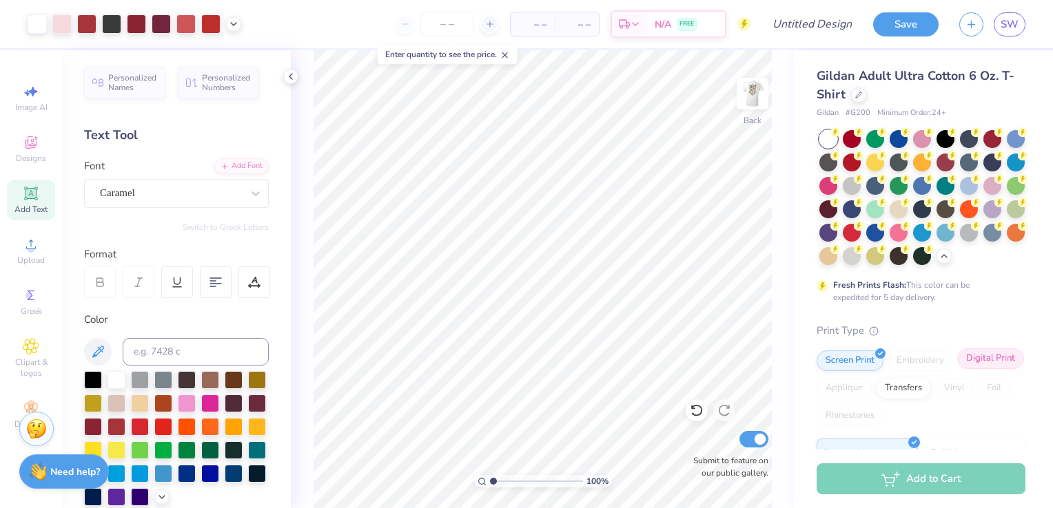
click at [957, 369] on div "Digital Print" at bounding box center [990, 359] width 67 height 21
click at [29, 258] on span "Upload" at bounding box center [31, 260] width 28 height 11
click at [39, 263] on span "Upload" at bounding box center [31, 260] width 28 height 11
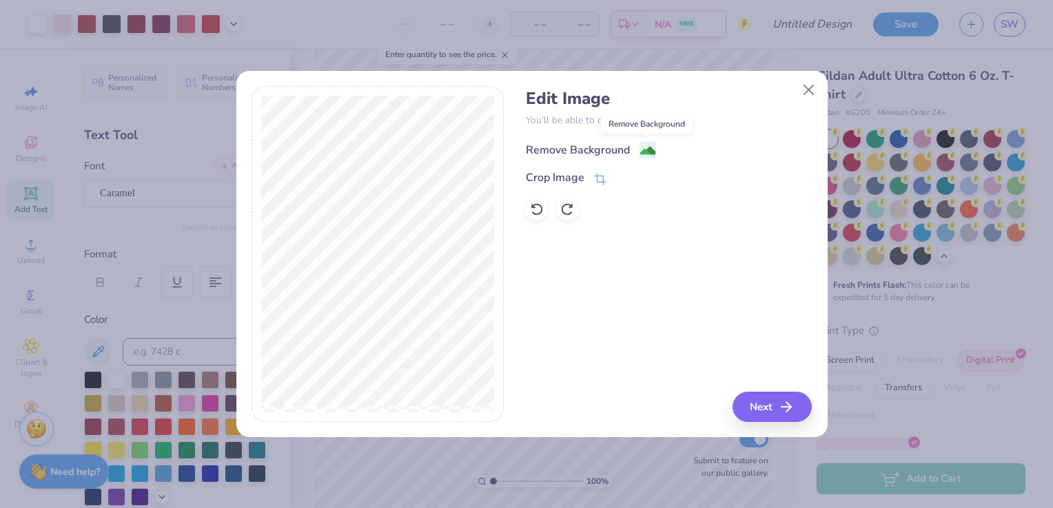
click at [655, 145] on rect at bounding box center [647, 151] width 16 height 16
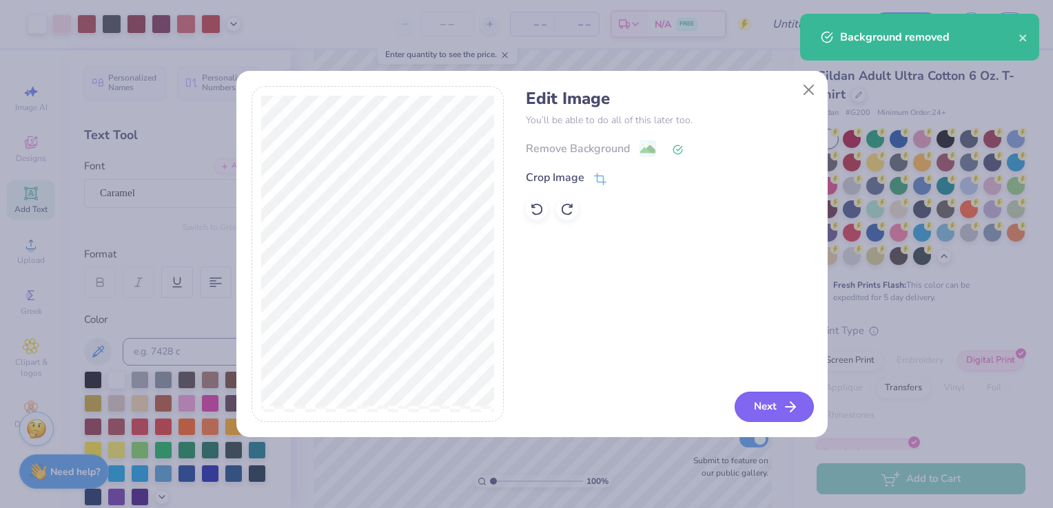
click at [768, 409] on button "Next" at bounding box center [773, 407] width 79 height 30
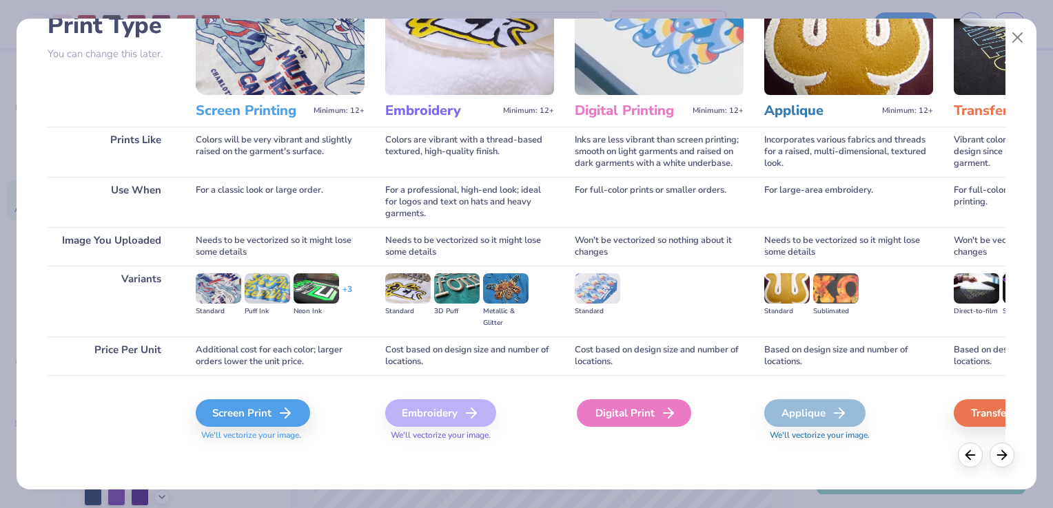
click at [626, 415] on div "Digital Print" at bounding box center [634, 414] width 114 height 28
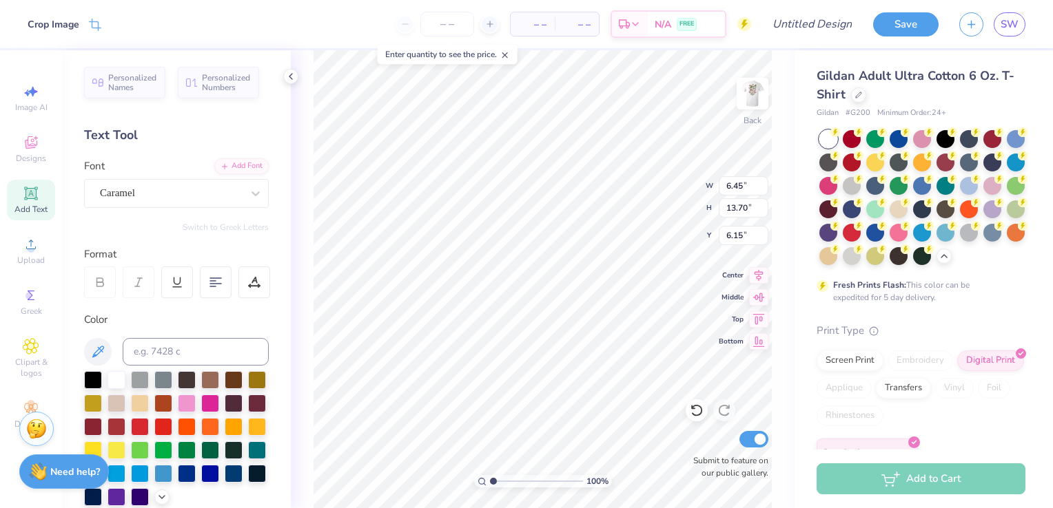
type input "3.75"
type input "7.96"
type input "4.96"
type input "6.05"
type input "4.23"
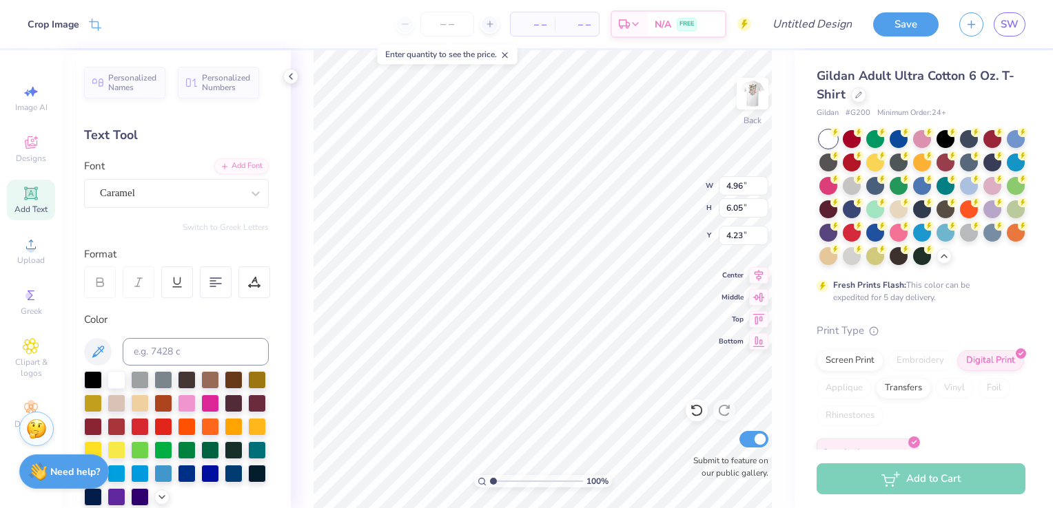
type input "3.75"
type input "7.96"
type input "13.00"
type input "18.54"
type input "4.10"
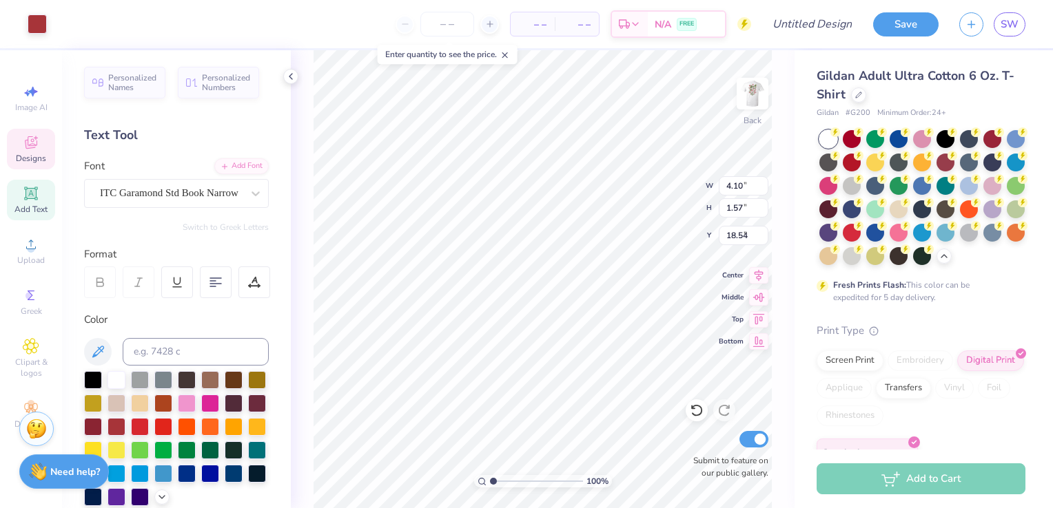
type input "1.57"
type input "2.21"
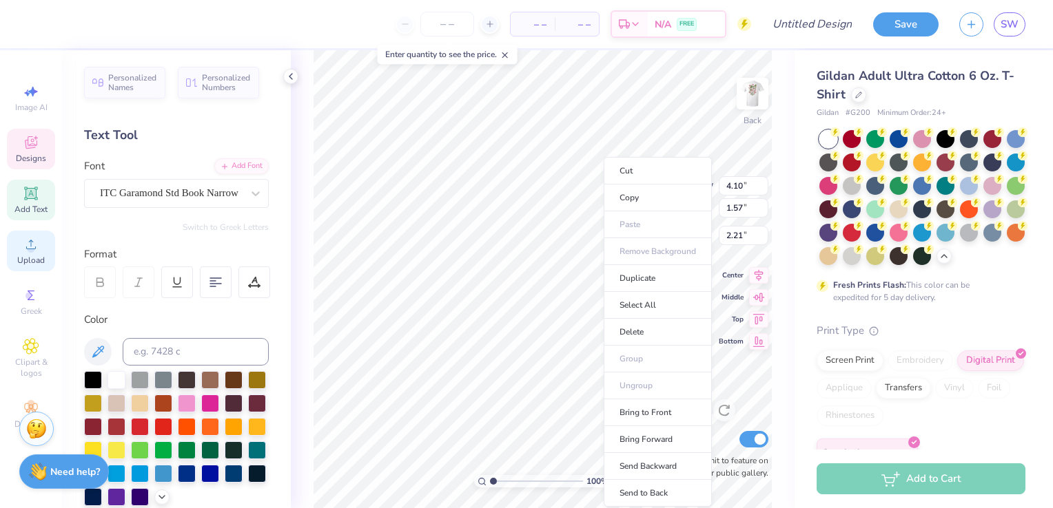
click at [647, 327] on li "Delete" at bounding box center [658, 332] width 108 height 27
click at [35, 259] on span "Upload" at bounding box center [31, 260] width 28 height 11
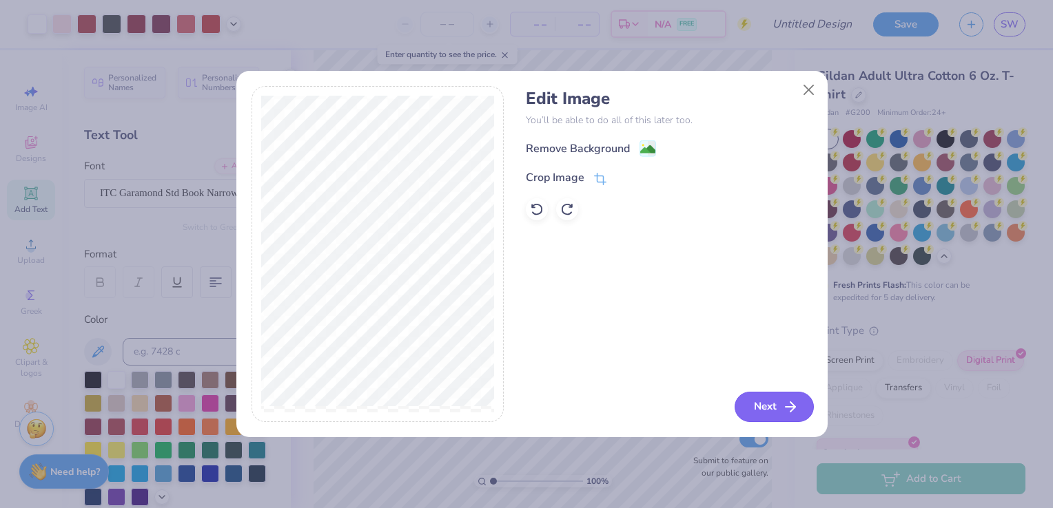
click at [765, 412] on button "Next" at bounding box center [773, 407] width 79 height 30
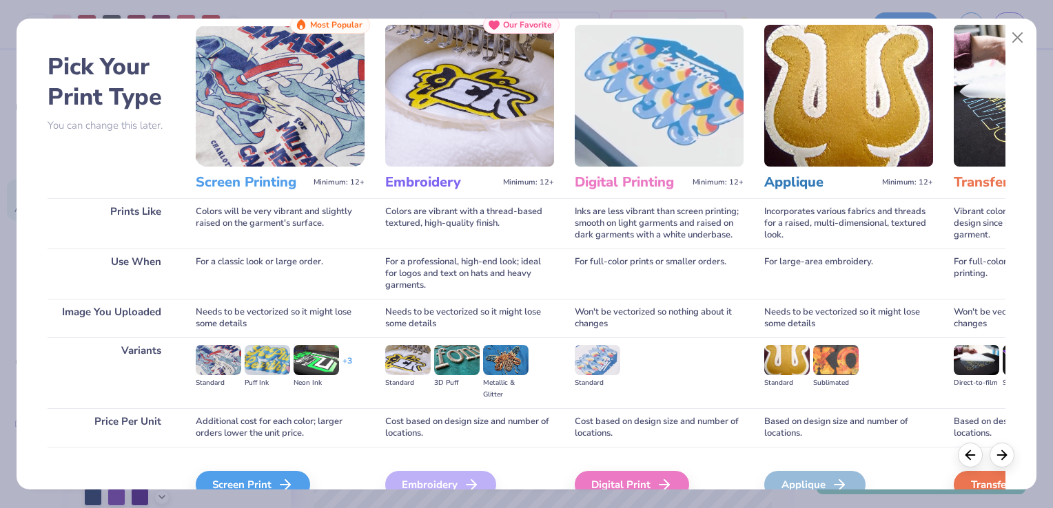
scroll to position [43, 0]
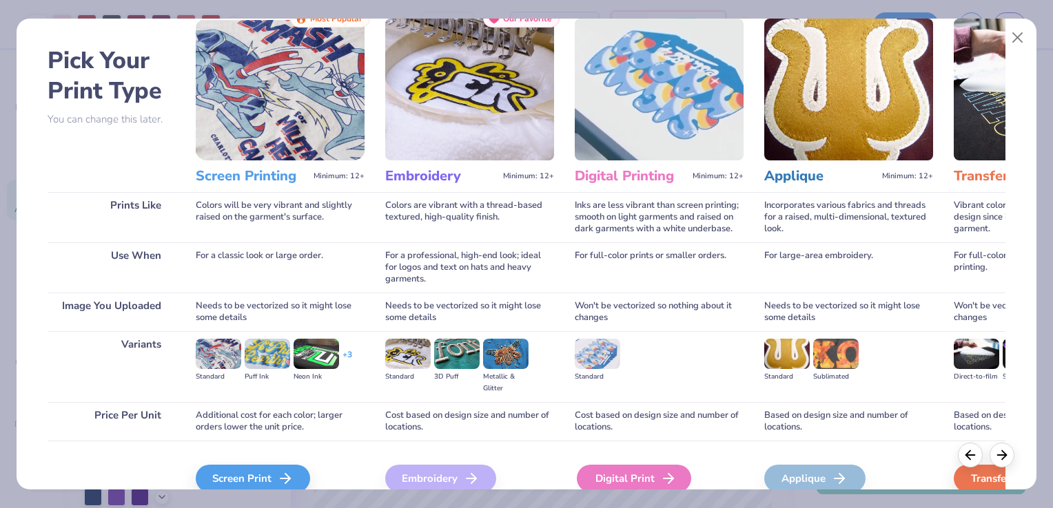
click at [639, 478] on div "Digital Print" at bounding box center [634, 479] width 114 height 28
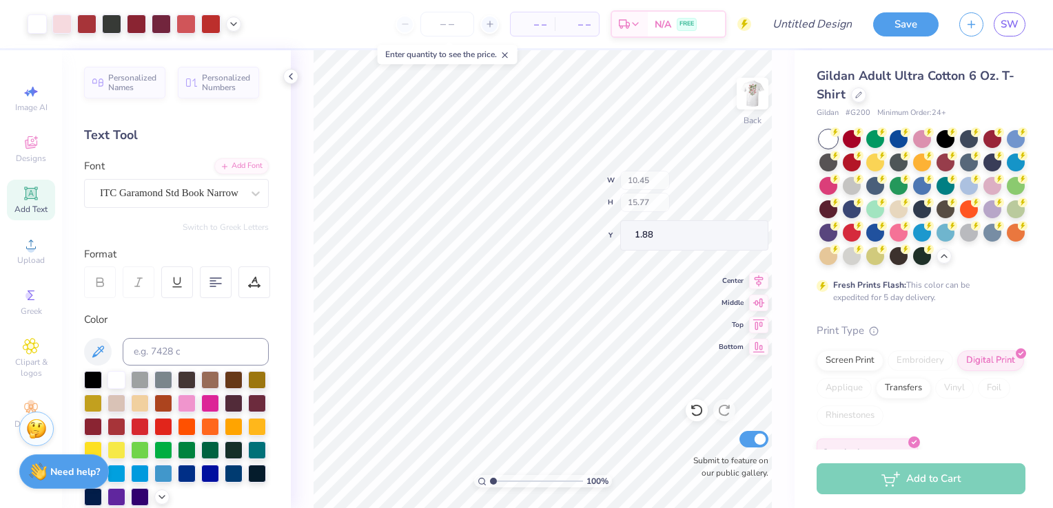
type input "1.88"
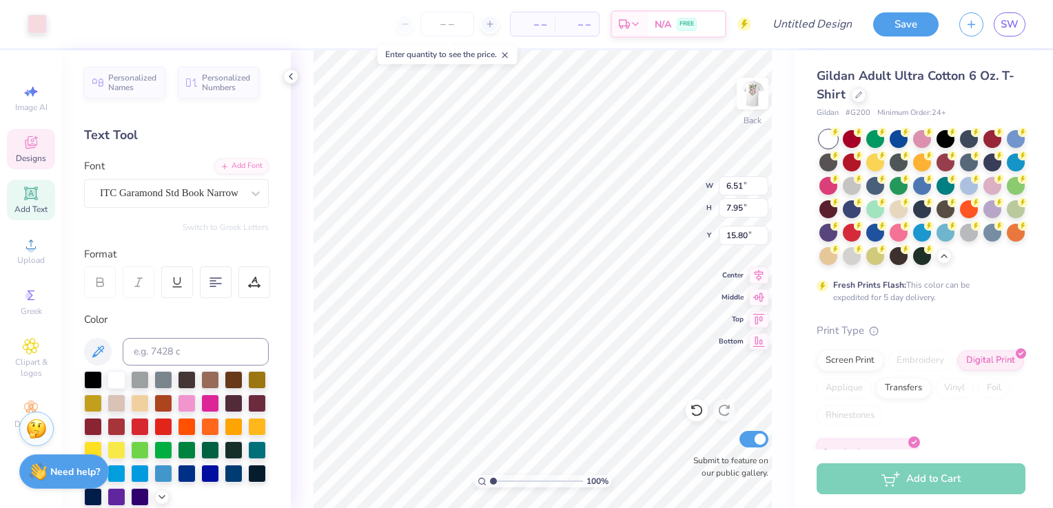
type input "3.00"
type input "7.54"
type input "9.20"
click at [43, 257] on span "Upload" at bounding box center [31, 260] width 28 height 11
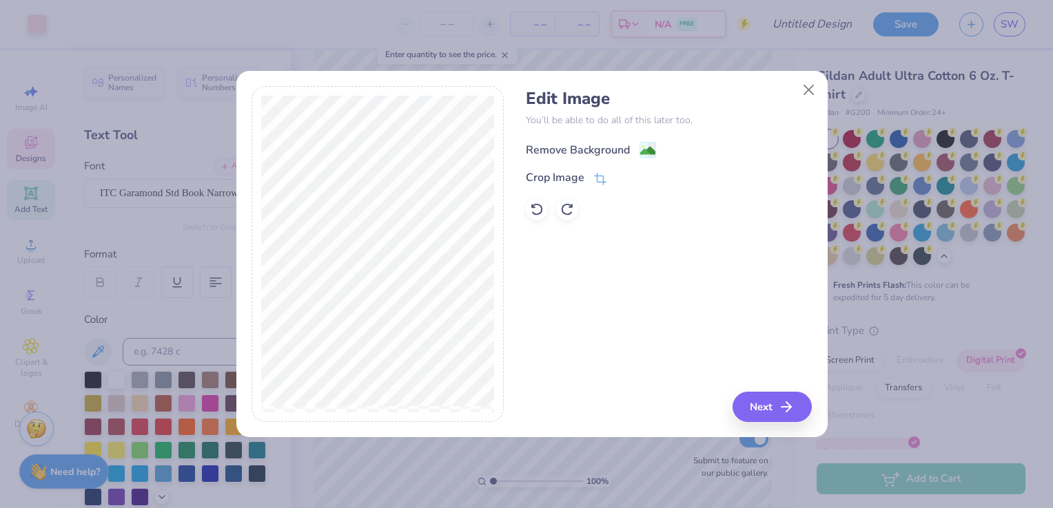
click at [648, 150] on image at bounding box center [647, 150] width 15 height 15
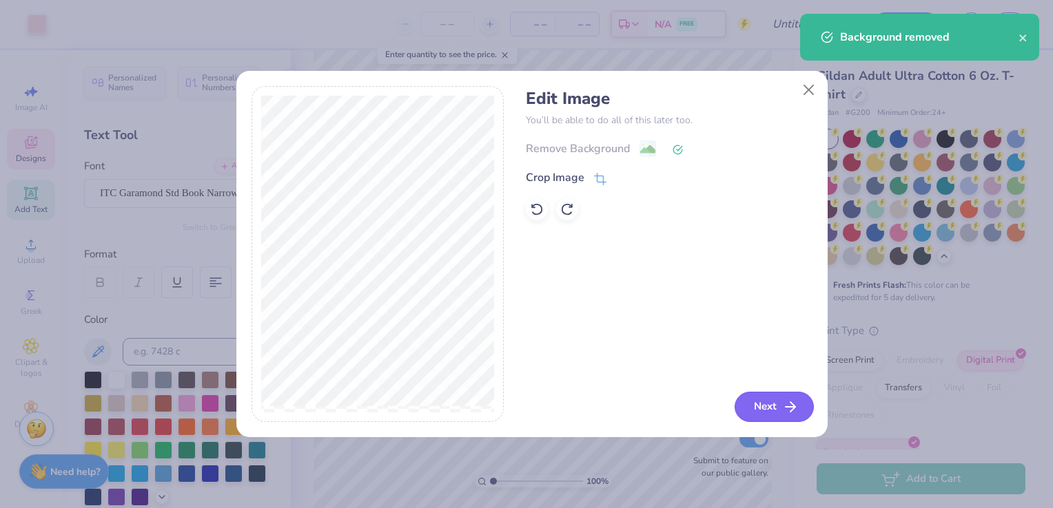
click at [748, 404] on button "Next" at bounding box center [773, 407] width 79 height 30
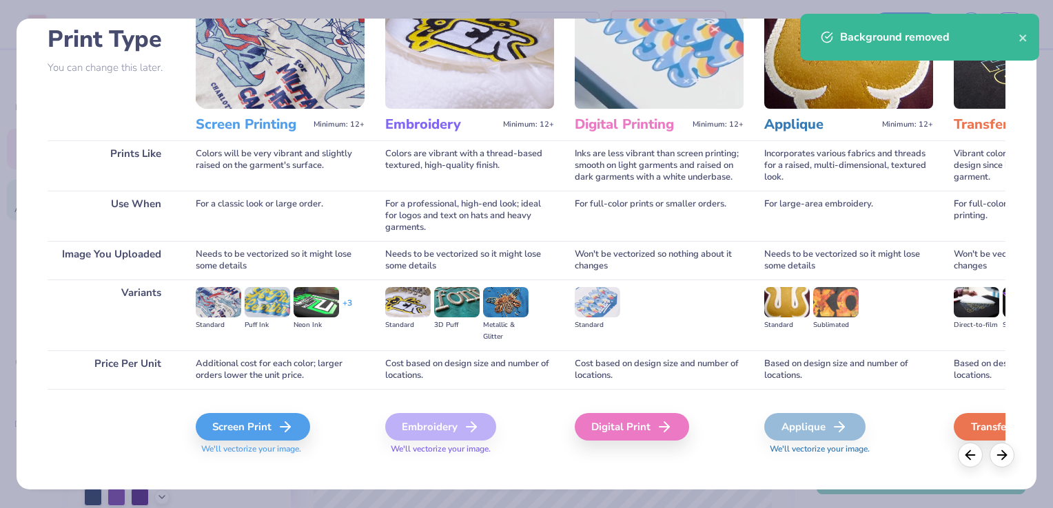
scroll to position [96, 0]
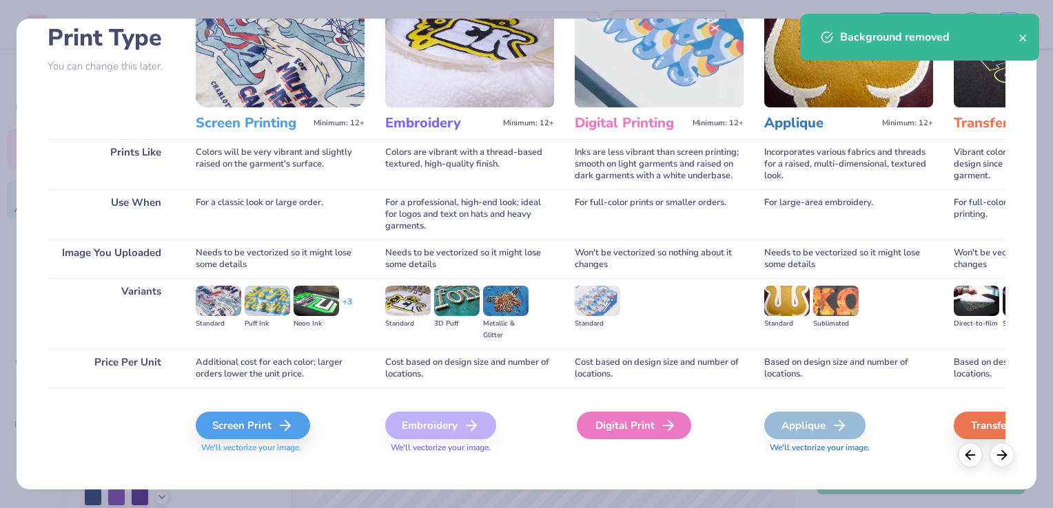
click at [633, 424] on div "Digital Print" at bounding box center [634, 426] width 114 height 28
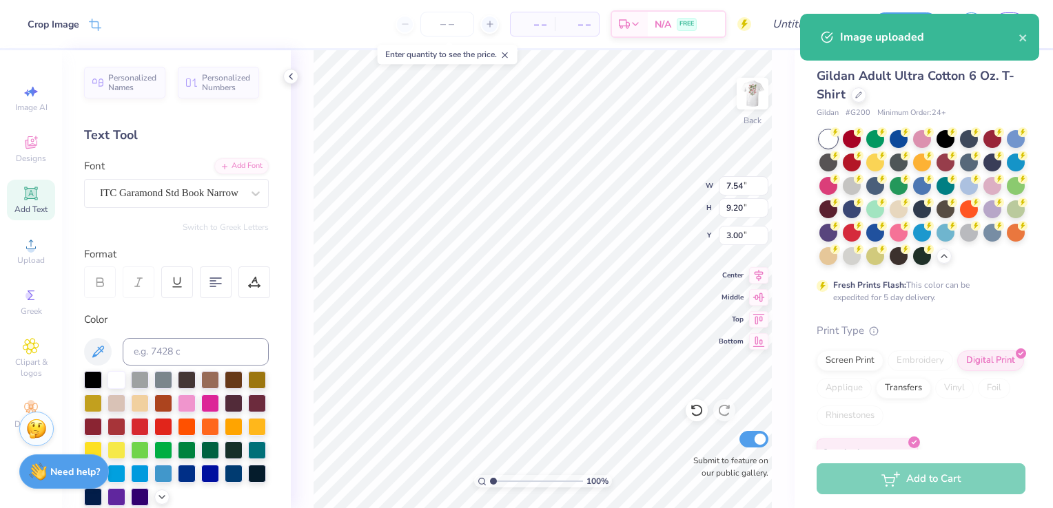
type input "6.45"
type input "13.70"
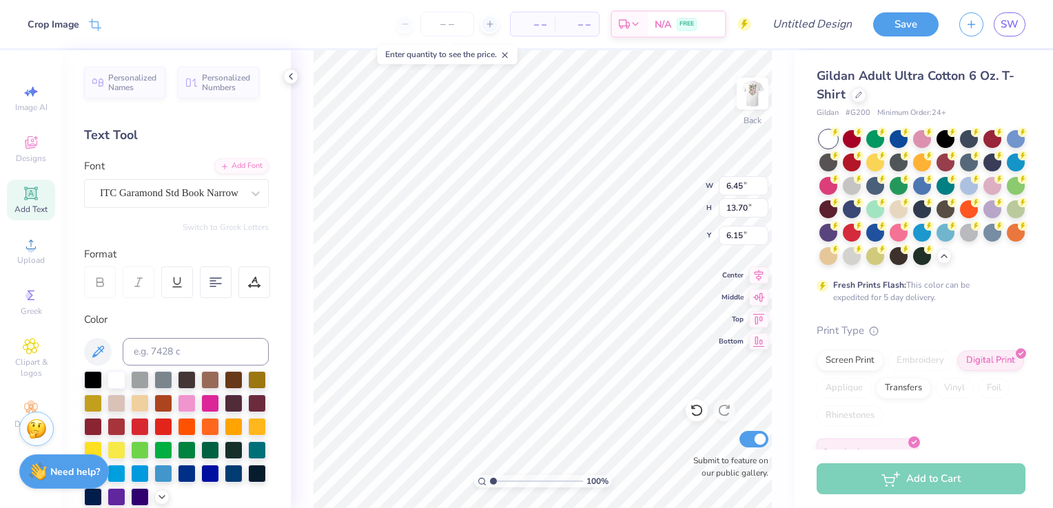
type input "0.50"
type input "4.28"
type input "9.09"
type input "5.11"
type input "7.54"
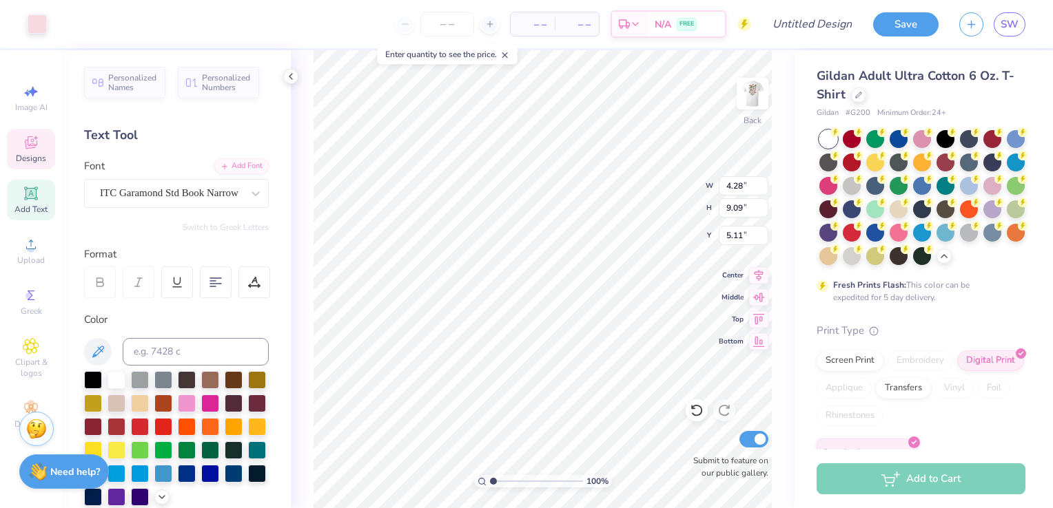
type input "9.20"
type input "3.00"
type input "4.28"
type input "9.09"
type input "1.73"
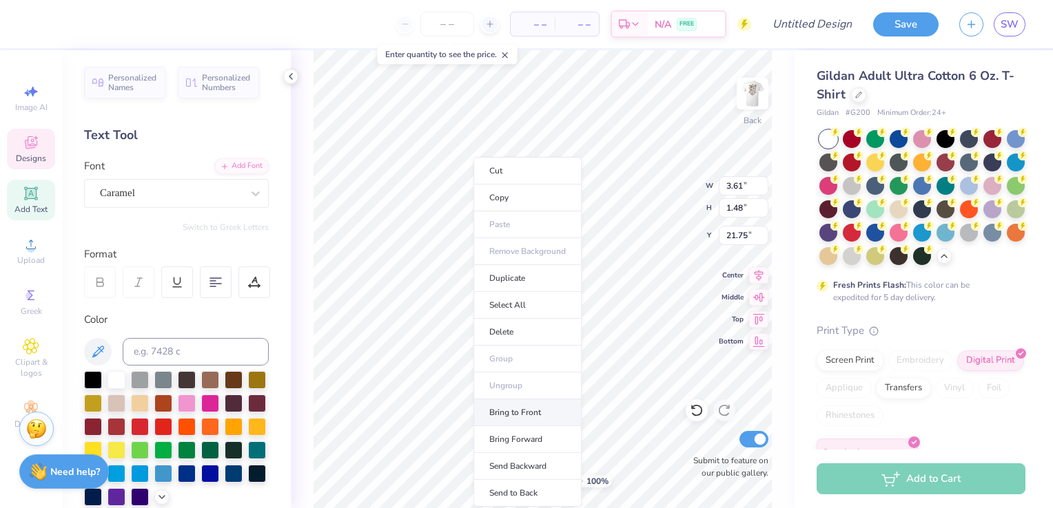
click at [521, 413] on li "Bring to Front" at bounding box center [527, 413] width 108 height 27
click at [475, 410] on li "Bring to Front" at bounding box center [525, 413] width 108 height 27
type input "21.01"
click at [509, 410] on li "Bring to Front" at bounding box center [543, 413] width 108 height 27
type input "19.23"
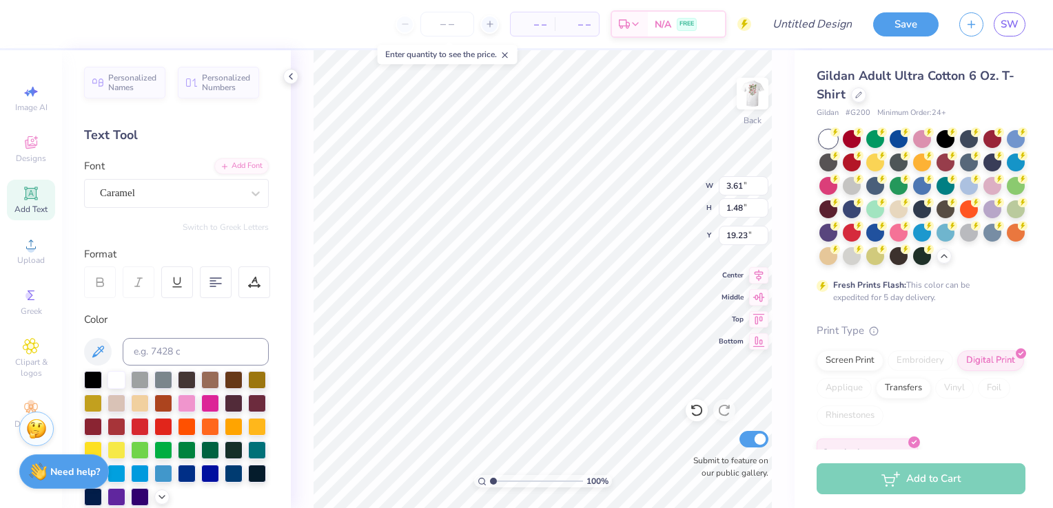
type input "6.16"
type input "2.75"
type input "22.15"
type input "3.30"
type input "1.64"
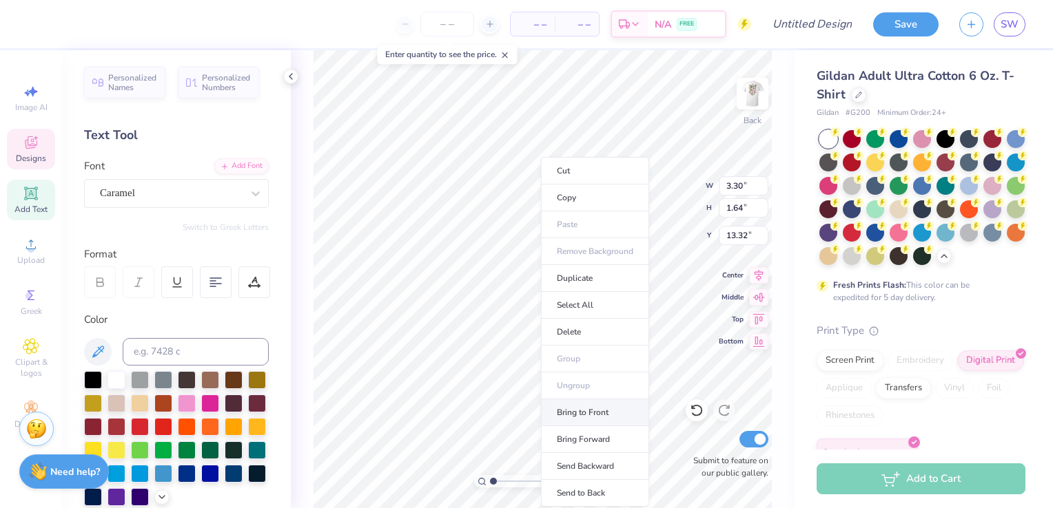
click at [600, 412] on li "Bring to Front" at bounding box center [595, 413] width 108 height 27
click at [576, 409] on li "Bring to Front" at bounding box center [591, 413] width 108 height 27
type input "14.16"
click at [578, 410] on li "Bring to Front" at bounding box center [589, 413] width 108 height 27
click at [582, 408] on li "Bring to Front" at bounding box center [585, 413] width 108 height 27
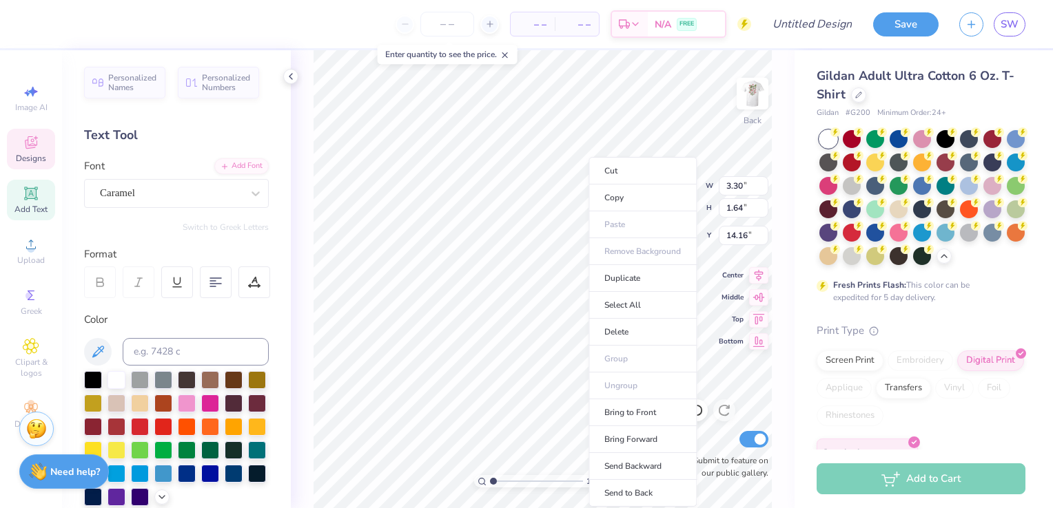
type input "7.54"
type input "9.20"
type input "4.13"
click at [635, 488] on li "Send to Back" at bounding box center [642, 493] width 108 height 27
type input "7.54"
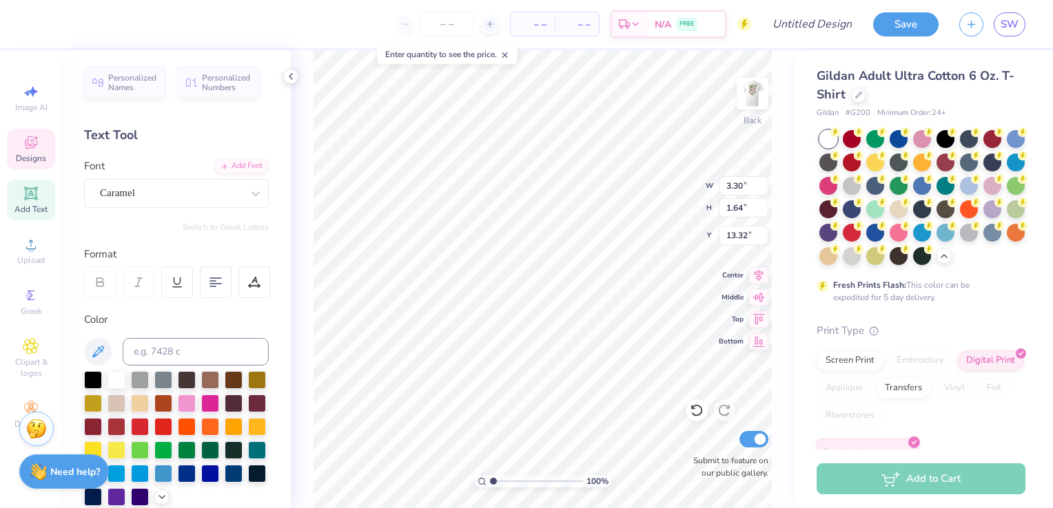
type input "9.20"
type input "4.13"
click at [653, 497] on li "Send to Back" at bounding box center [644, 493] width 108 height 27
type input "4.28"
type input "9.09"
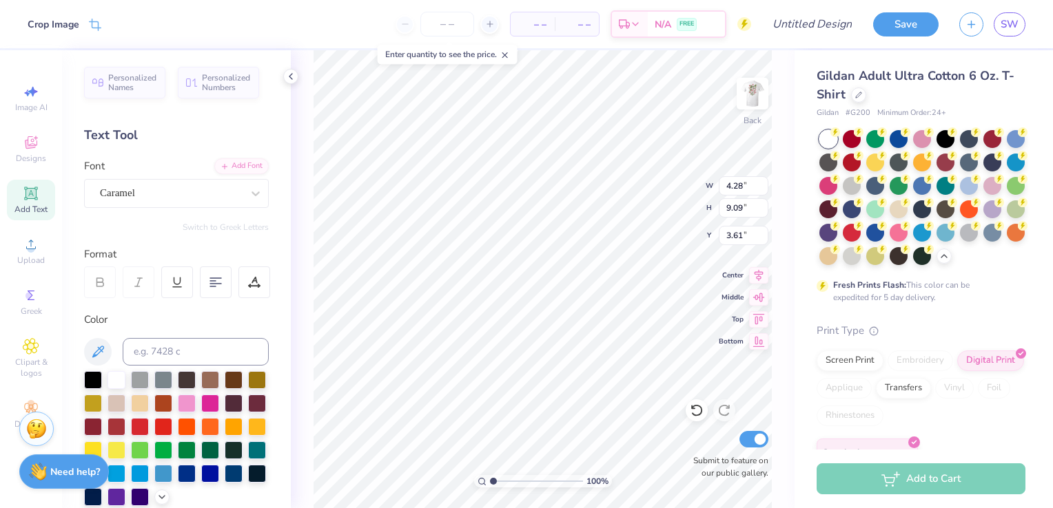
type input "3.61"
click at [606, 453] on li "Send Backward" at bounding box center [607, 466] width 108 height 27
type input "3.30"
type input "1.64"
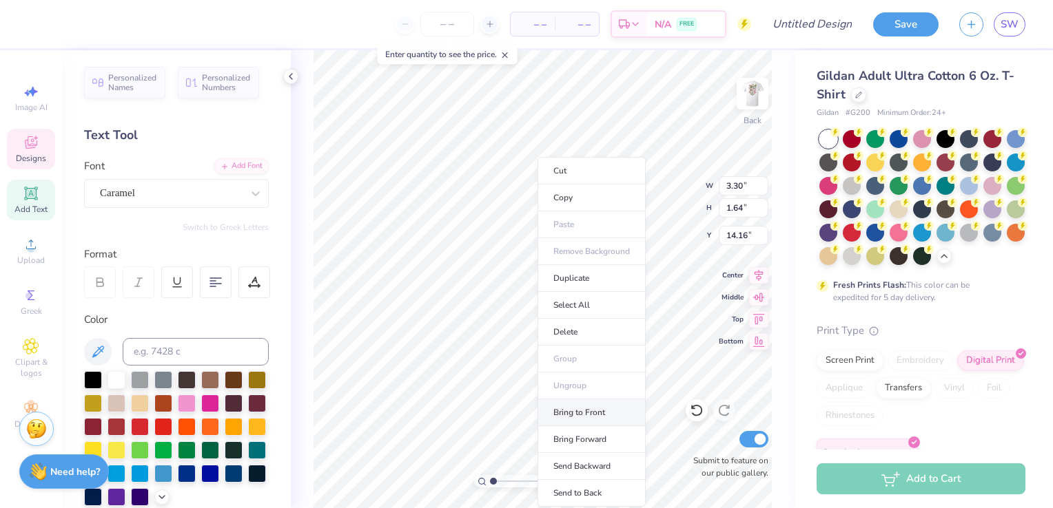
click at [588, 407] on li "Bring to Front" at bounding box center [591, 413] width 108 height 27
type input "13.74"
click at [579, 415] on li "Bring to Front" at bounding box center [589, 413] width 108 height 27
type input "3.61"
type input "1.48"
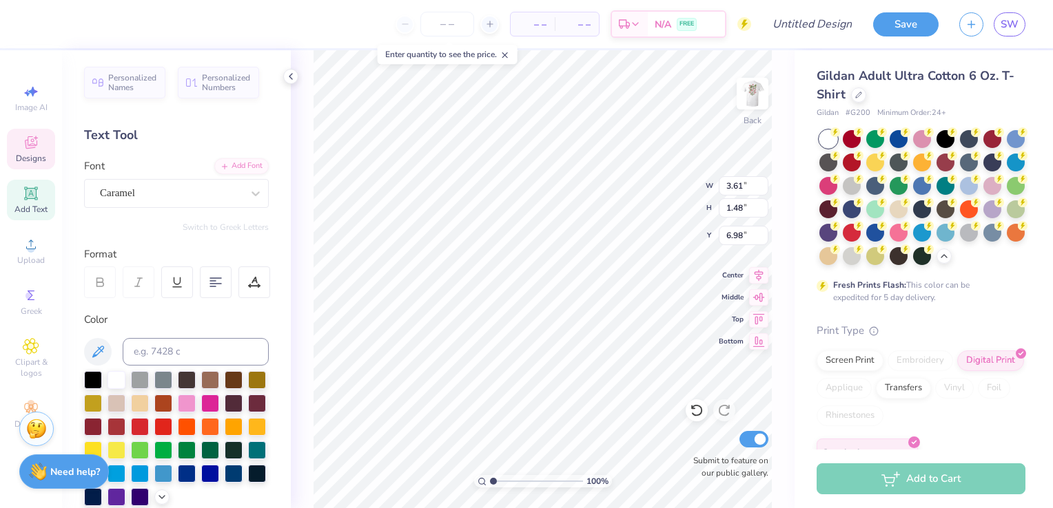
type input "6.08"
type input "1.48"
type input "1.15"
type input "8.73"
type input "3.77"
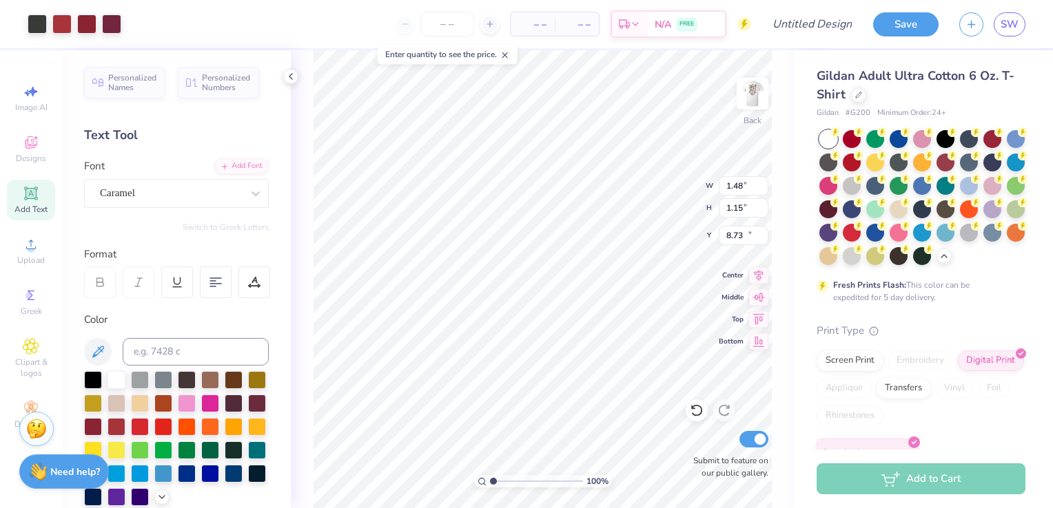
type input "4.16"
type input "14.98"
click at [23, 262] on span "Upload" at bounding box center [31, 260] width 28 height 11
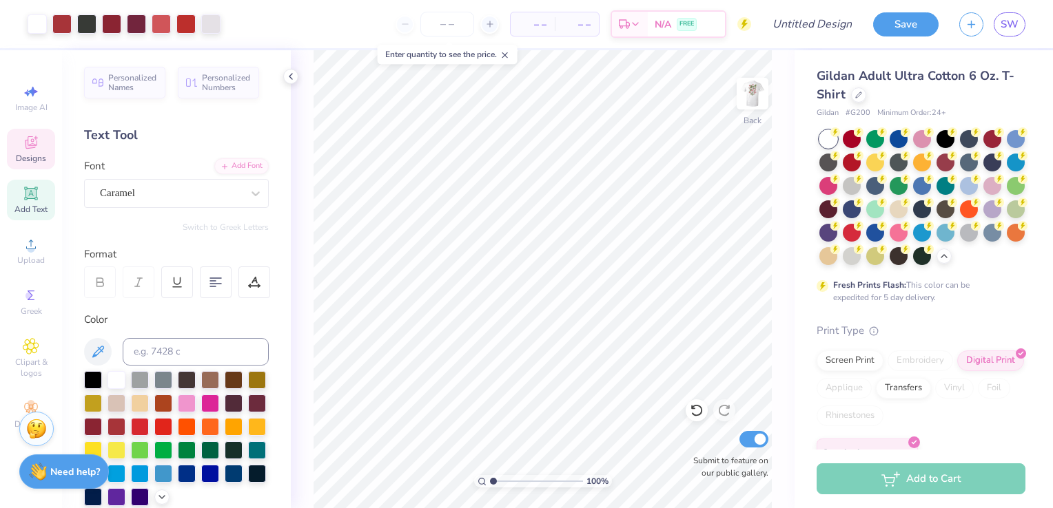
click at [21, 158] on span "Designs" at bounding box center [31, 158] width 30 height 11
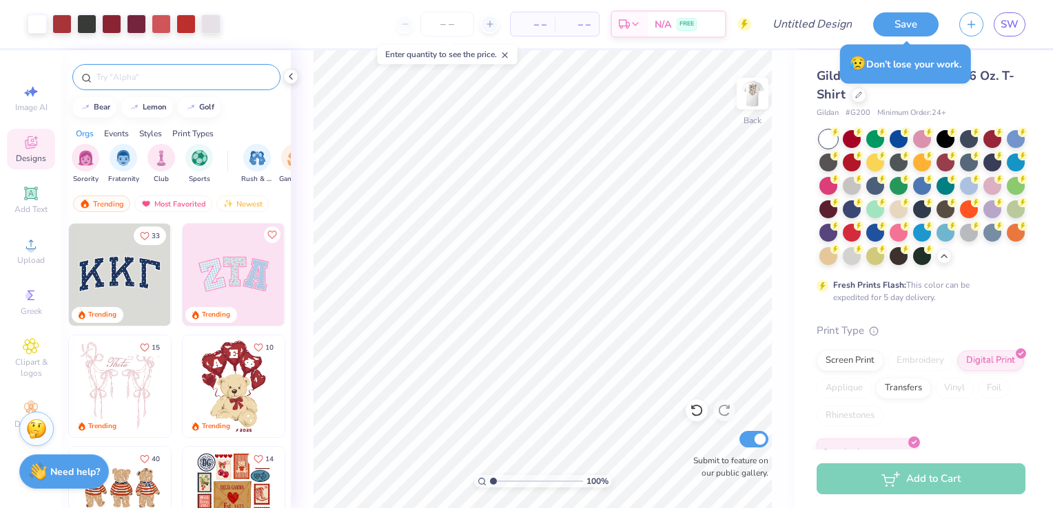
click at [188, 74] on input "text" at bounding box center [183, 77] width 176 height 14
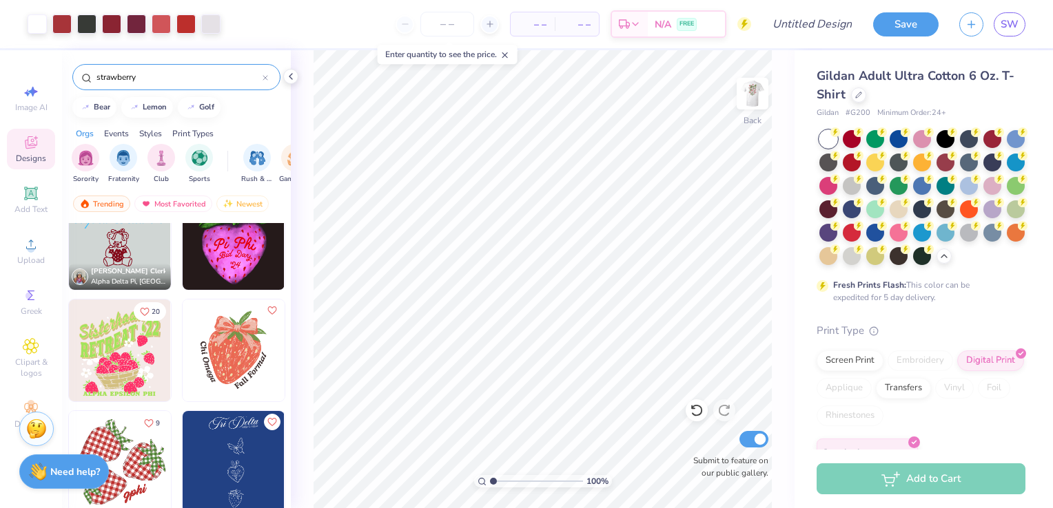
scroll to position [1822, 0]
type input "s"
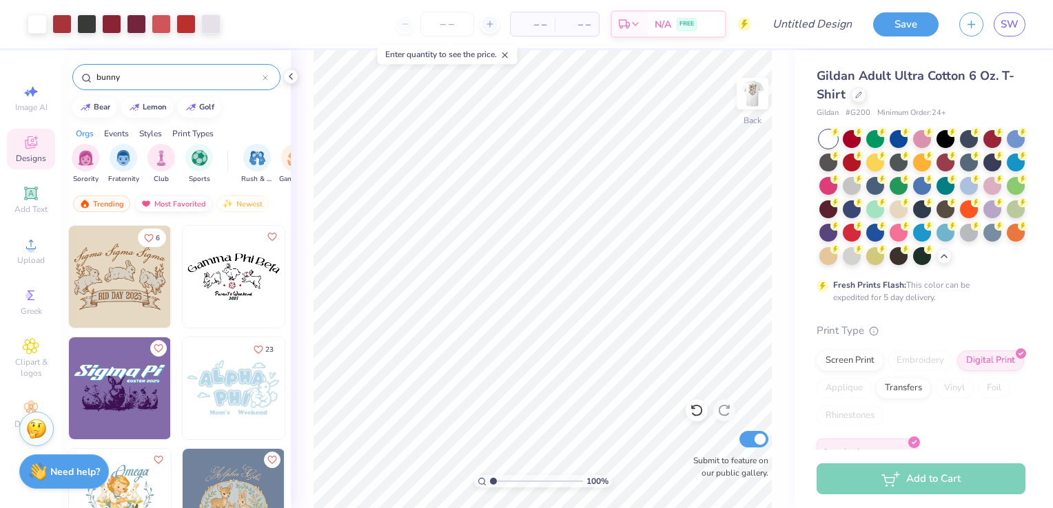
scroll to position [910, 0]
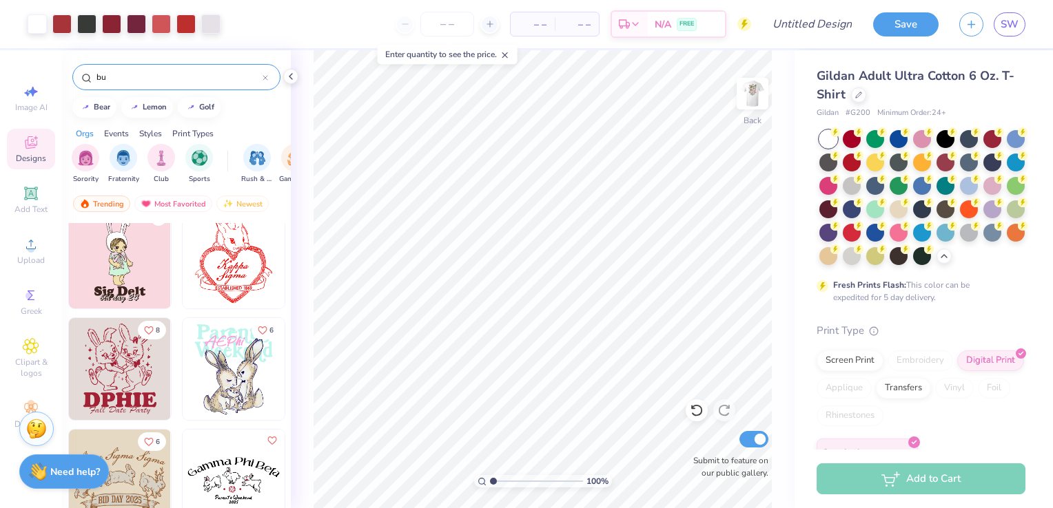
type input "b"
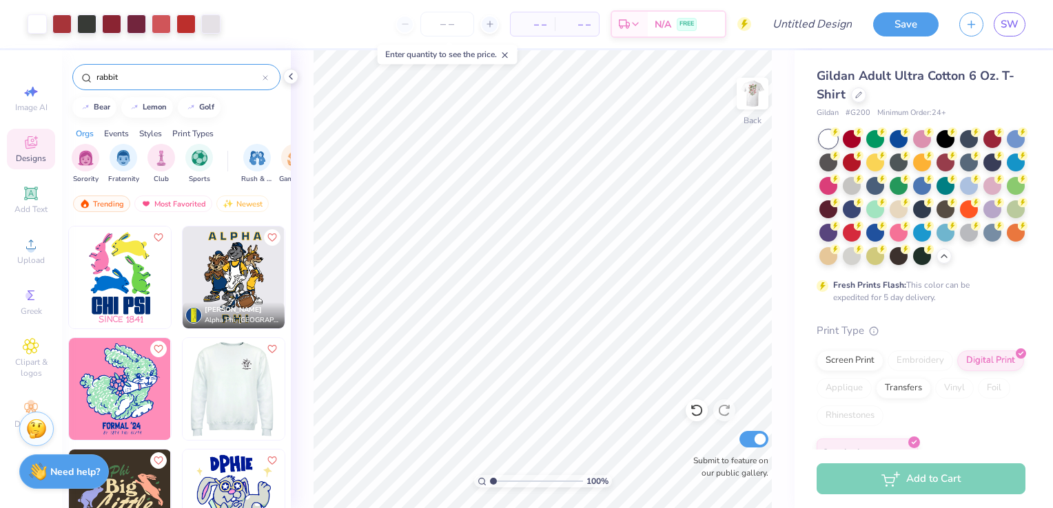
scroll to position [0, 0]
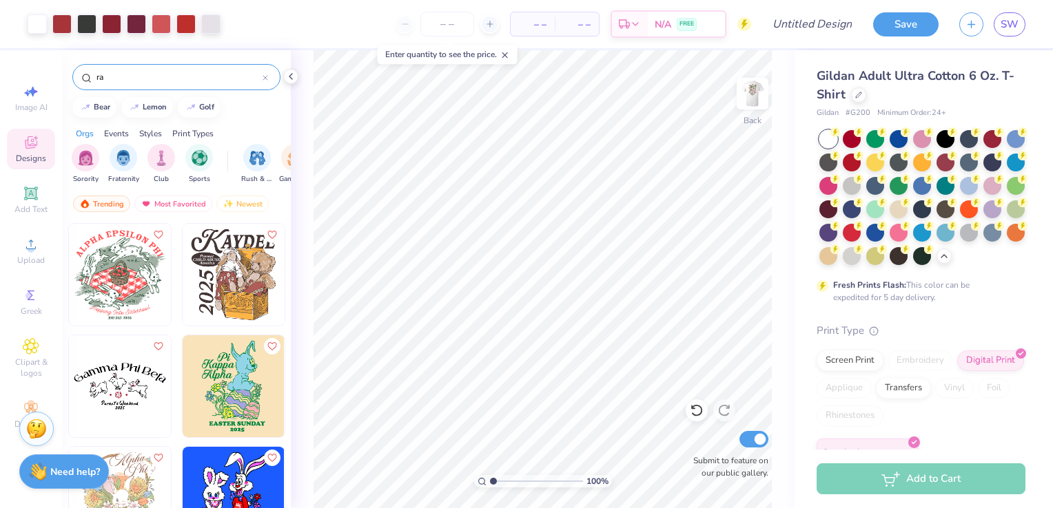
type input "r"
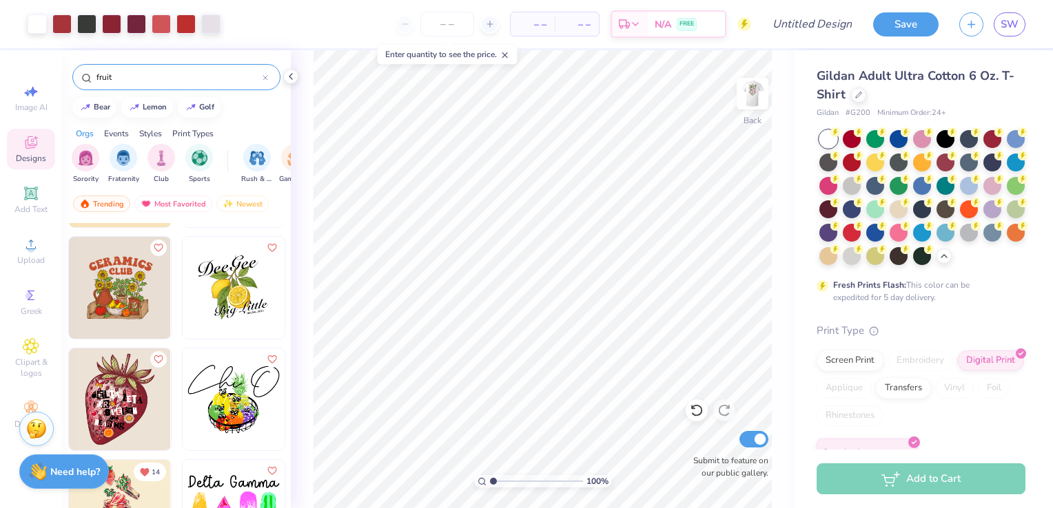
scroll to position [1895, 0]
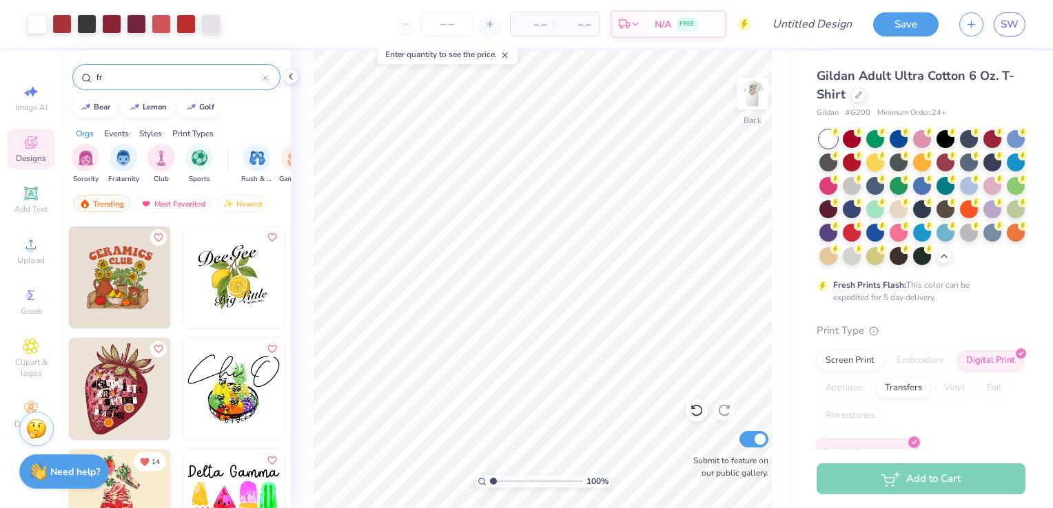
type input "f"
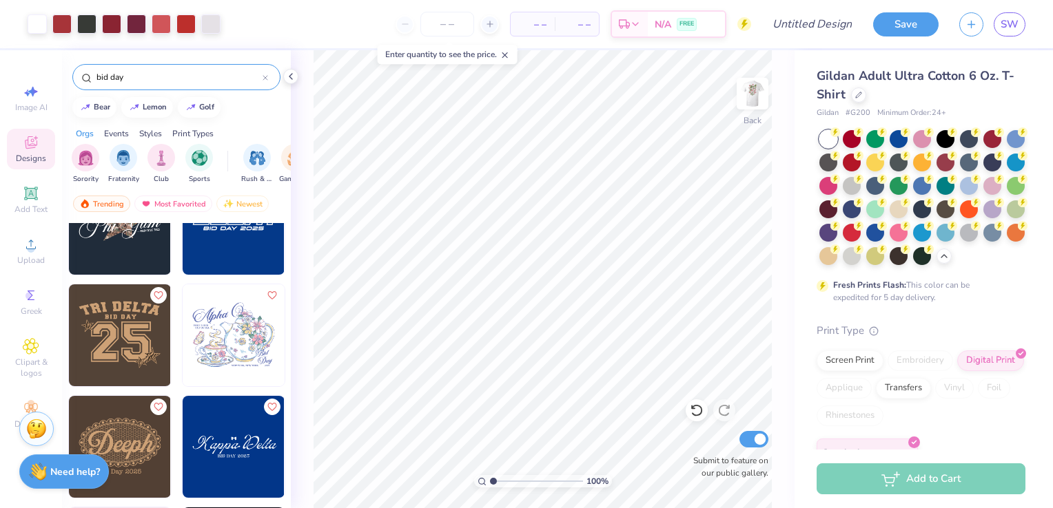
scroll to position [8648, 0]
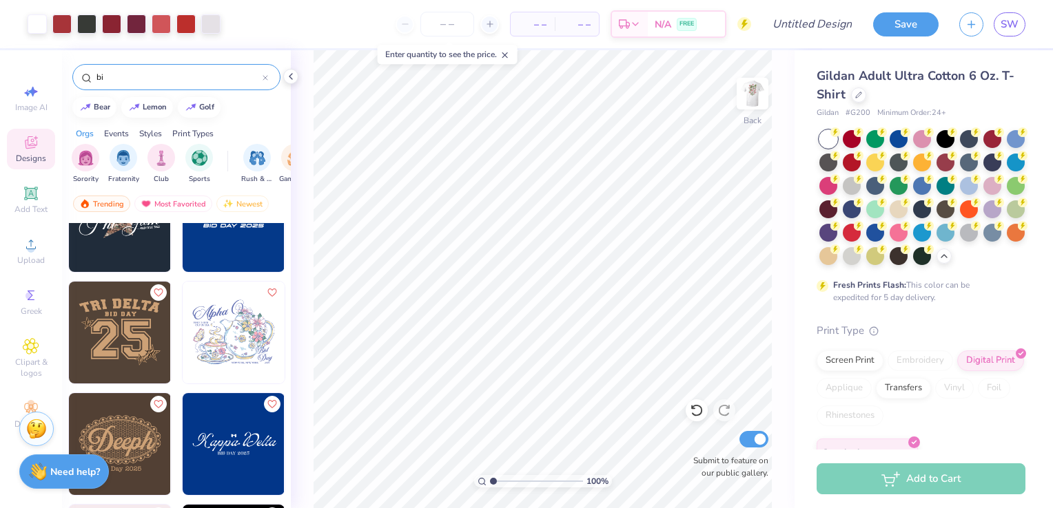
type input "b"
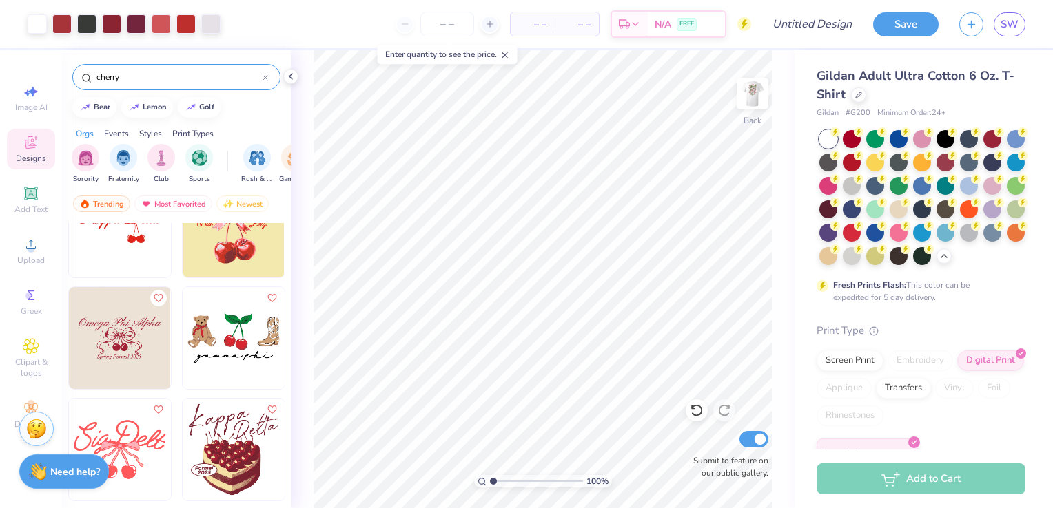
scroll to position [4735, 0]
drag, startPoint x: 143, startPoint y: 81, endPoint x: 70, endPoint y: 78, distance: 73.1
click at [70, 78] on div "cherry" at bounding box center [176, 73] width 229 height 47
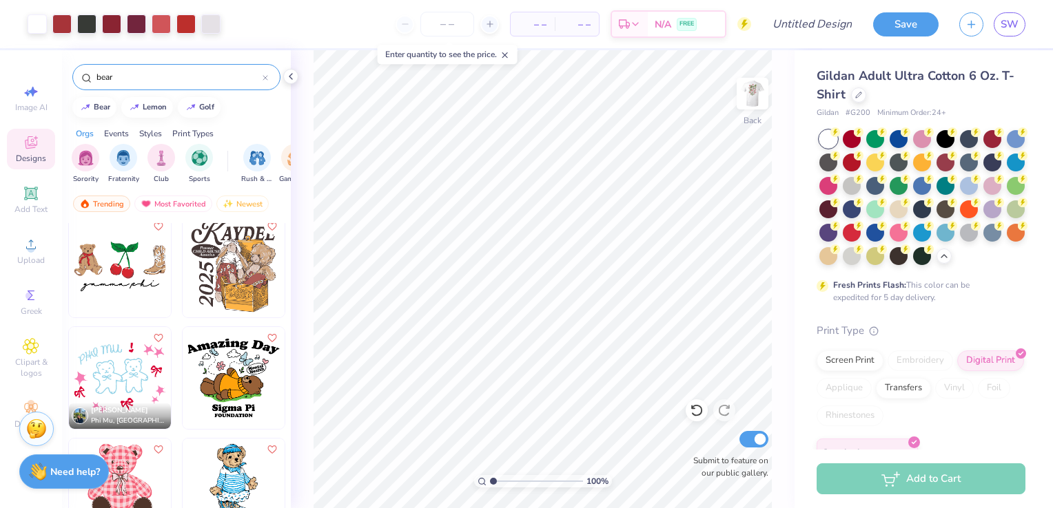
scroll to position [1572, 0]
type input "bear"
click at [111, 269] on img at bounding box center [120, 265] width 102 height 102
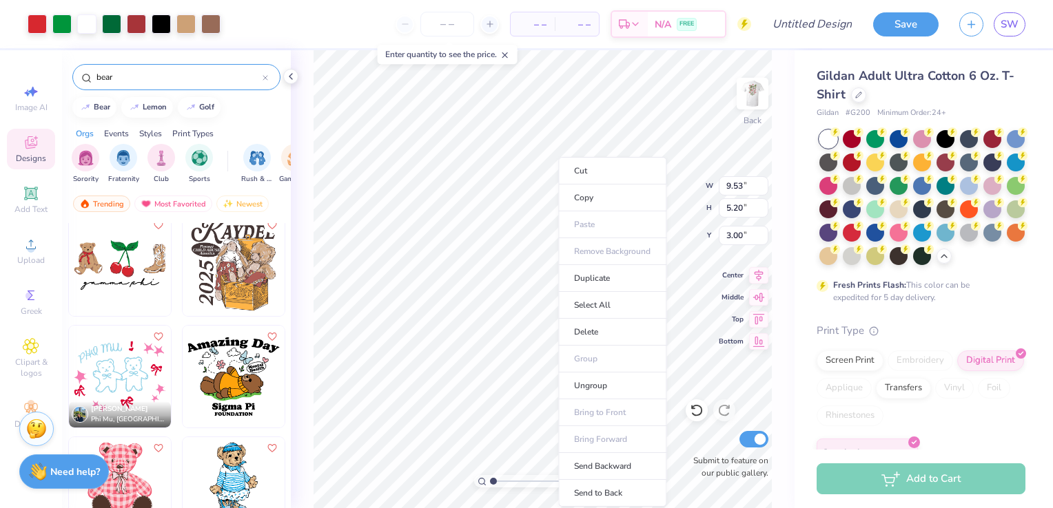
type input "6.91"
click at [601, 384] on li "Ungroup" at bounding box center [612, 386] width 108 height 27
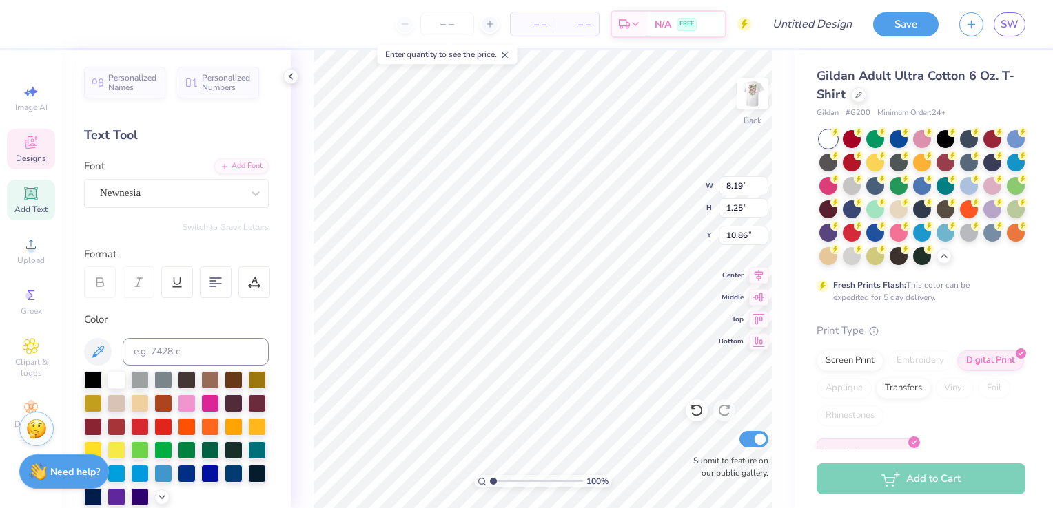
scroll to position [11, 3]
type textarea "G"
type textarea "sigma alpha"
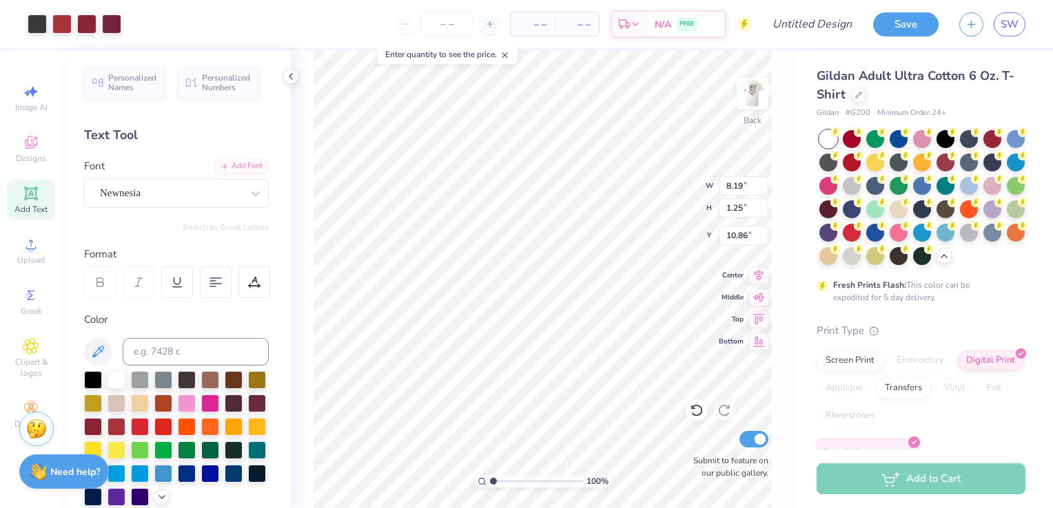
type input "3.77"
type input "4.16"
type input "3.33"
type input "2.40"
type input "2.65"
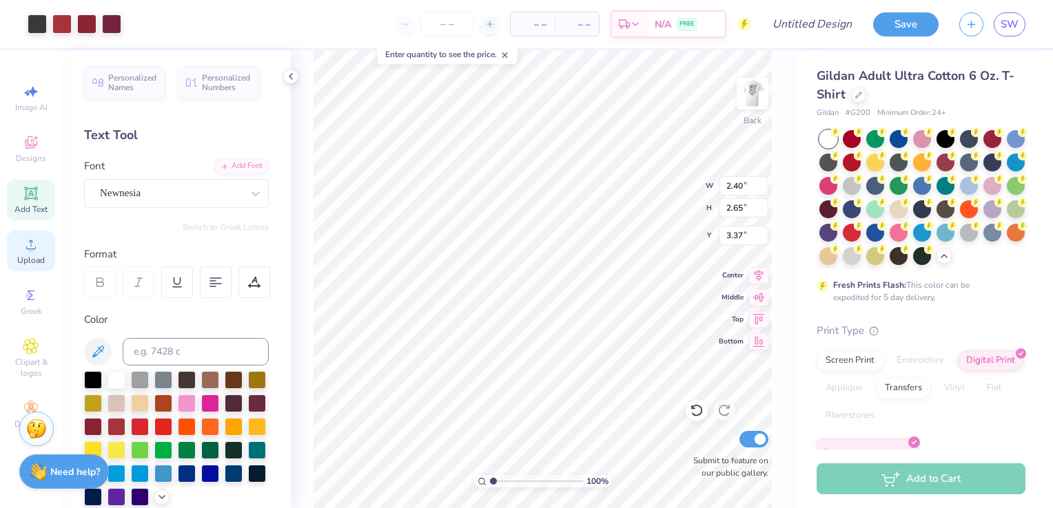
type input "3.26"
click at [31, 260] on span "Upload" at bounding box center [31, 260] width 28 height 11
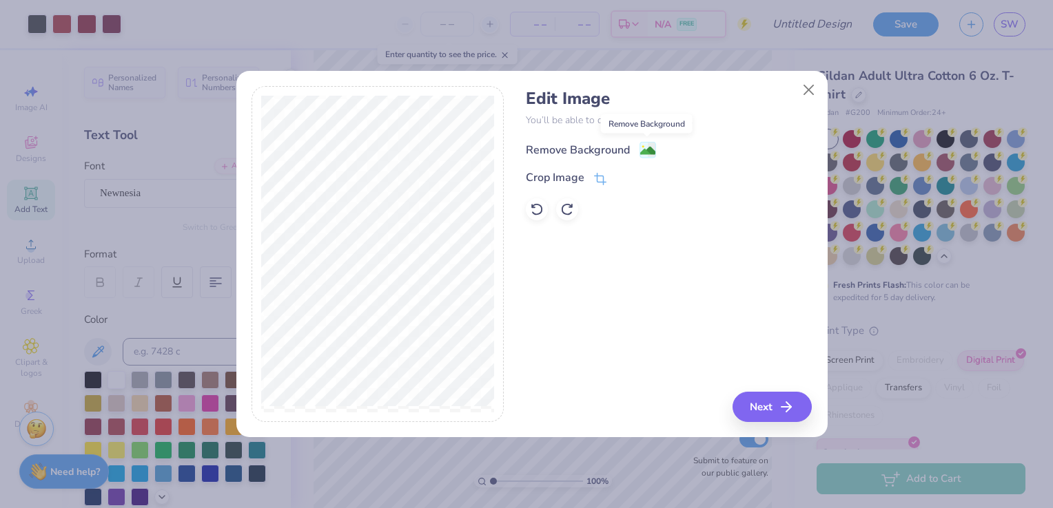
click at [651, 149] on image at bounding box center [647, 150] width 15 height 15
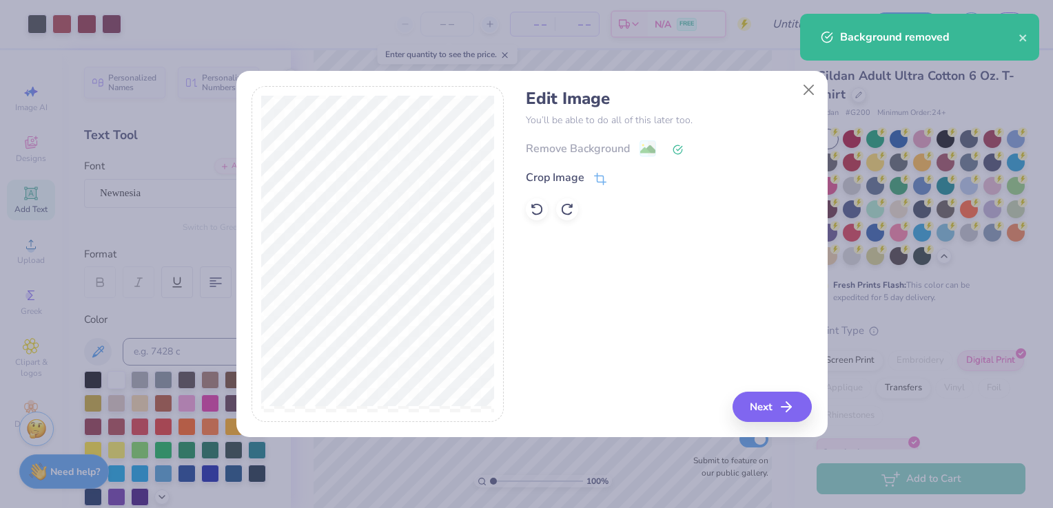
click at [765, 414] on button "Next" at bounding box center [771, 407] width 79 height 30
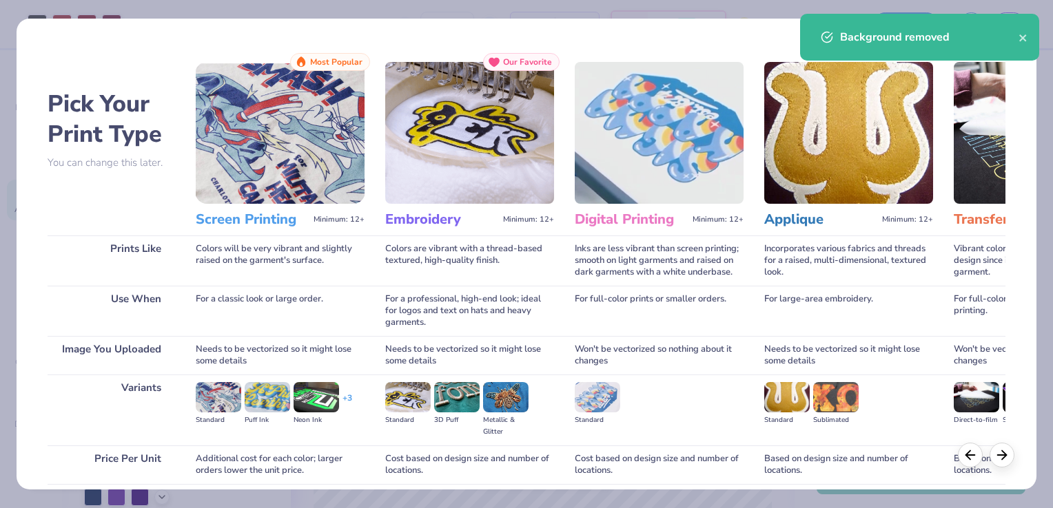
scroll to position [109, 0]
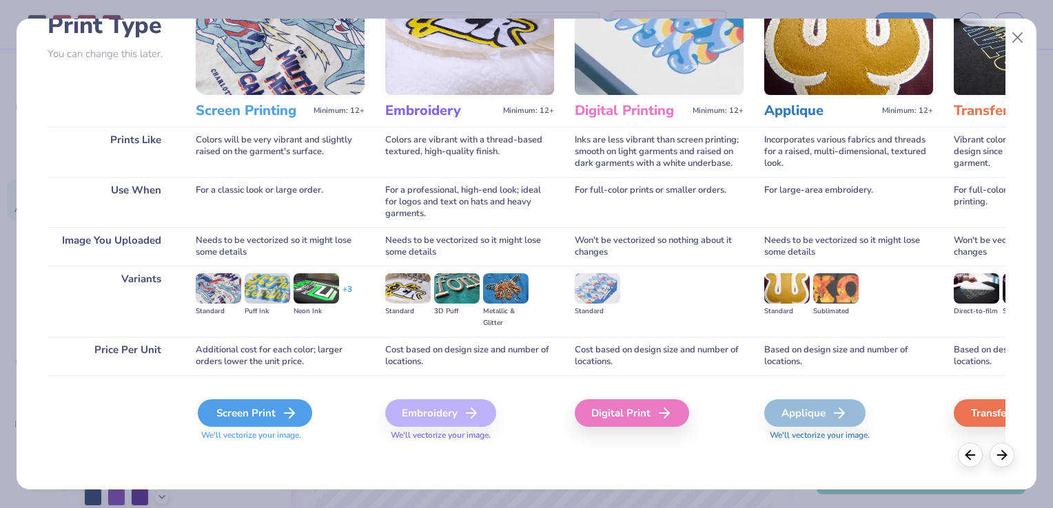
click at [276, 409] on div "Screen Print" at bounding box center [255, 414] width 114 height 28
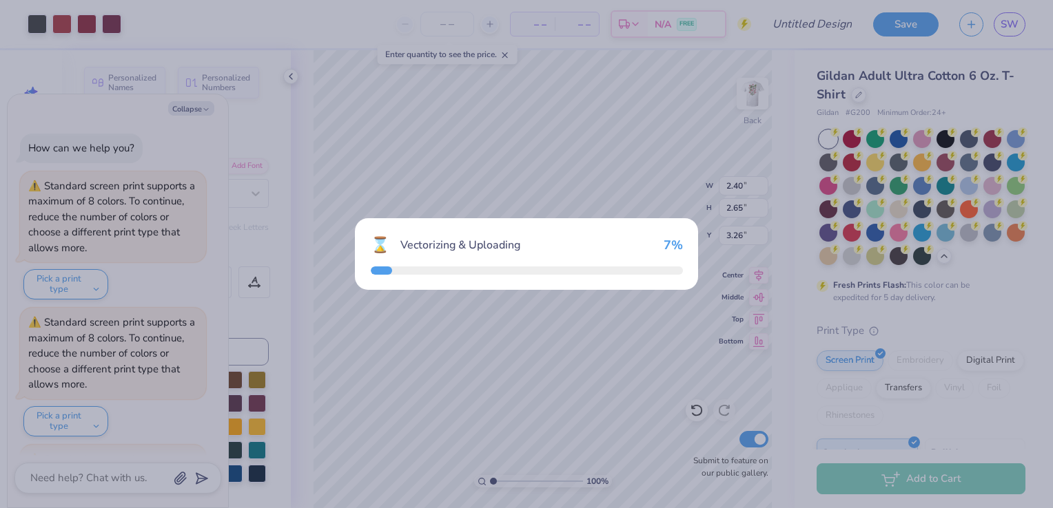
scroll to position [536, 0]
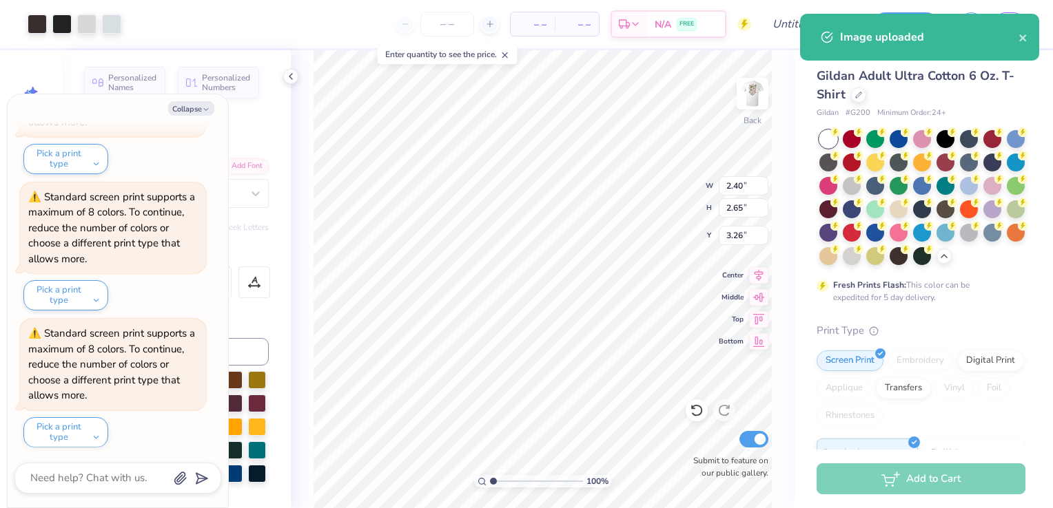
type textarea "x"
type input "12.36"
type input "13.35"
type input "6.33"
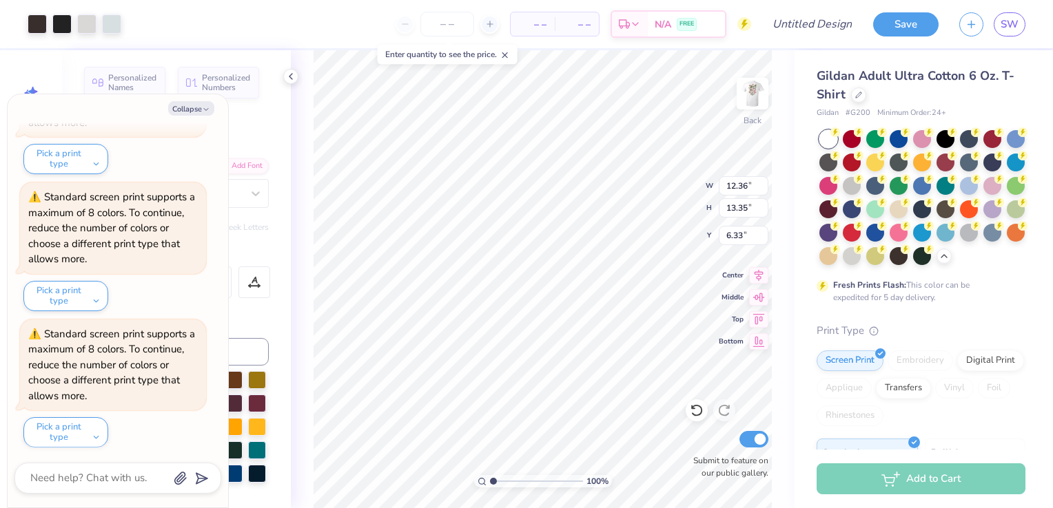
type textarea "x"
type input "3.62"
type input "3.91"
type textarea "x"
type input "2.63"
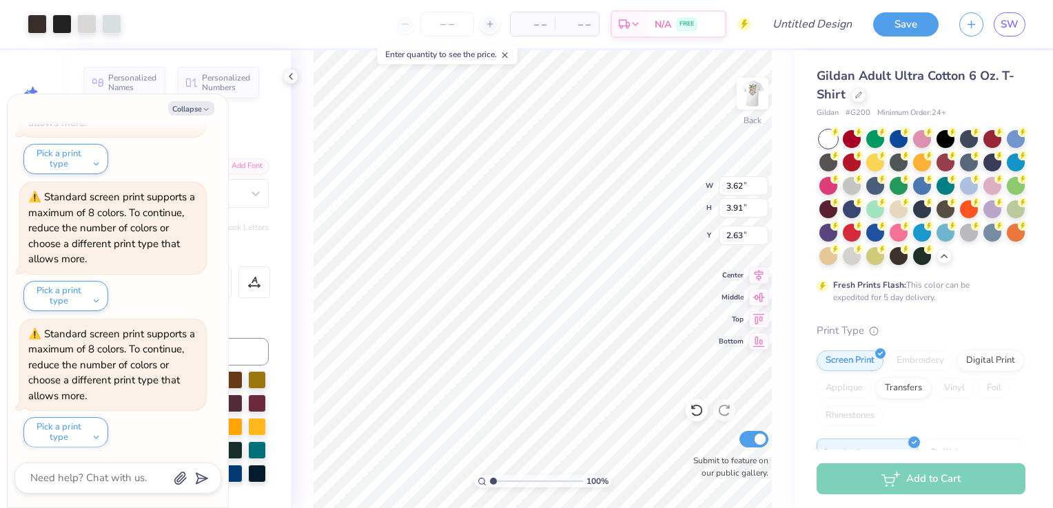
type textarea "x"
type input "2.40"
type input "2.65"
type input "3.26"
type textarea "x"
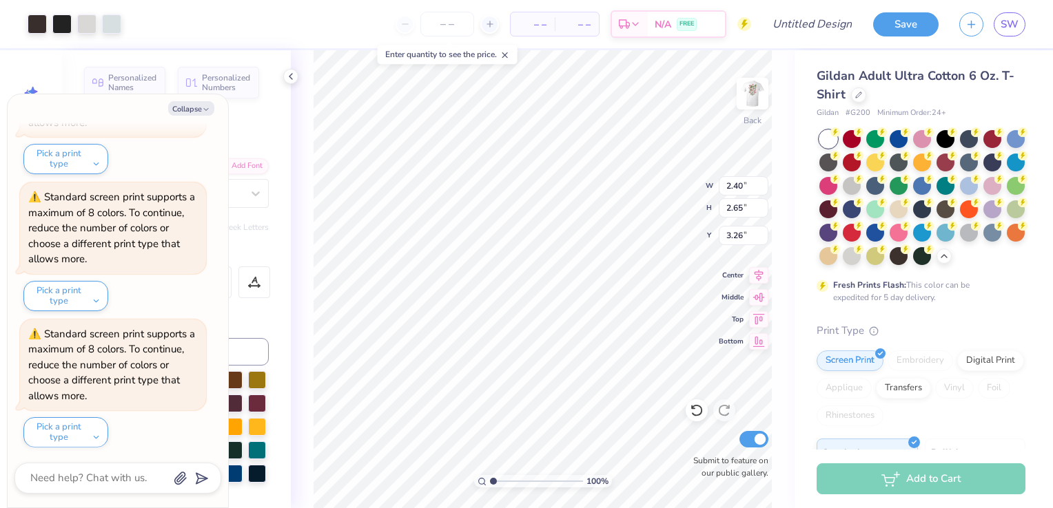
type input "3.62"
type input "3.91"
type input "2.63"
type textarea "x"
type input "3.37"
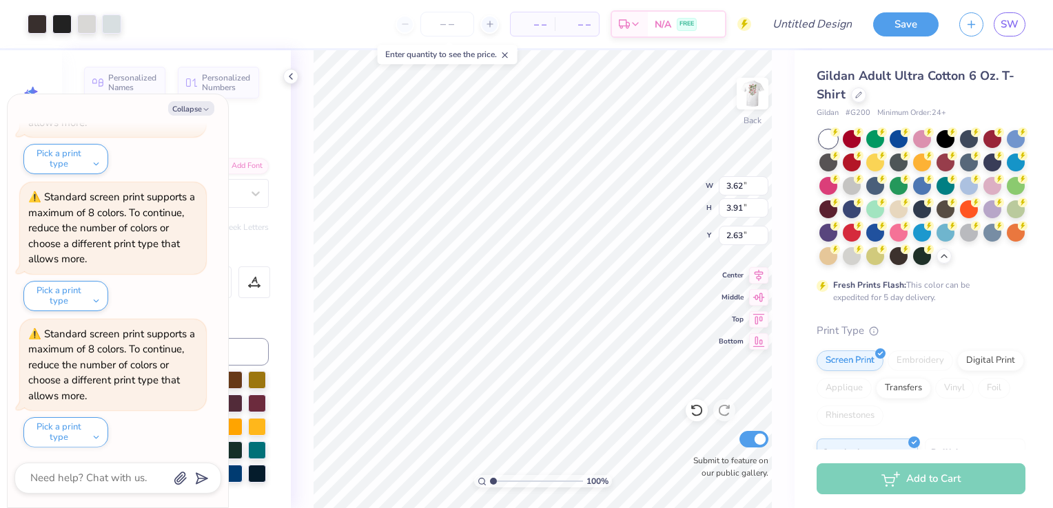
type input "3.64"
type input "3.27"
type textarea "x"
type input "1.98"
type input "2.14"
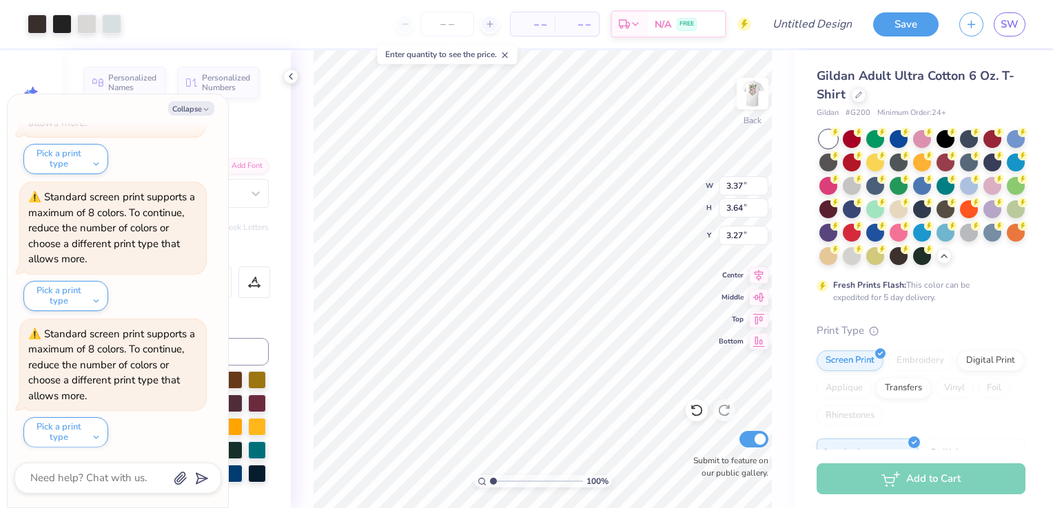
type input "4.77"
type textarea "x"
type input "9.61"
type input "1.37"
type input "10.80"
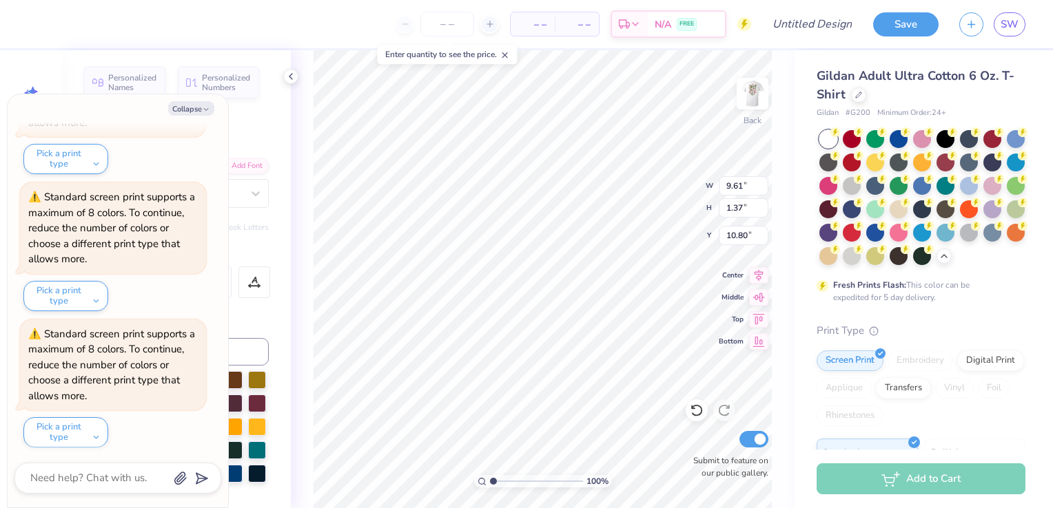
type textarea "x"
type input "1.98"
type input "2.14"
type input "4.32"
type textarea "x"
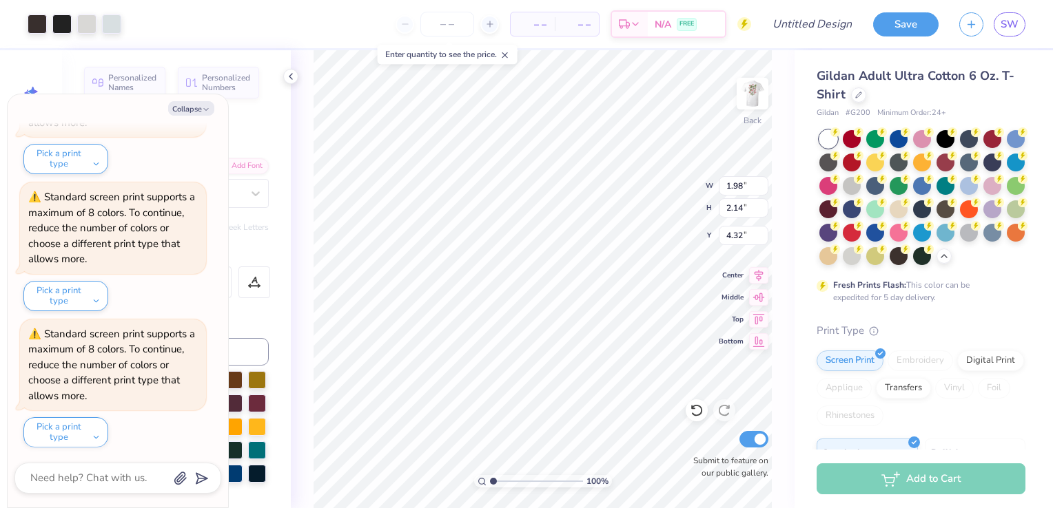
type input "5.39"
type textarea "x"
type input "1.59"
type input "1.71"
type input "5.82"
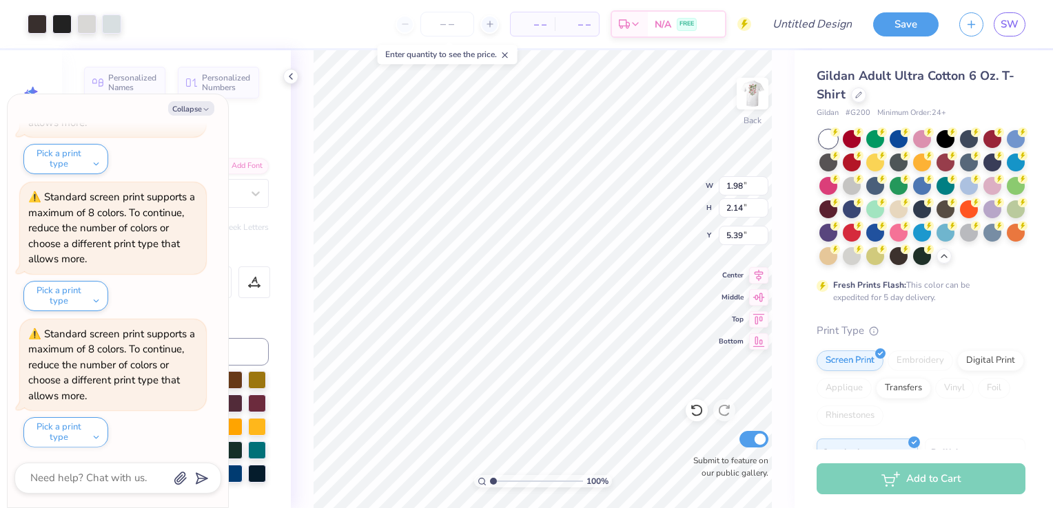
type textarea "x"
type input "2.40"
type input "2.65"
type input "13.71"
type textarea "x"
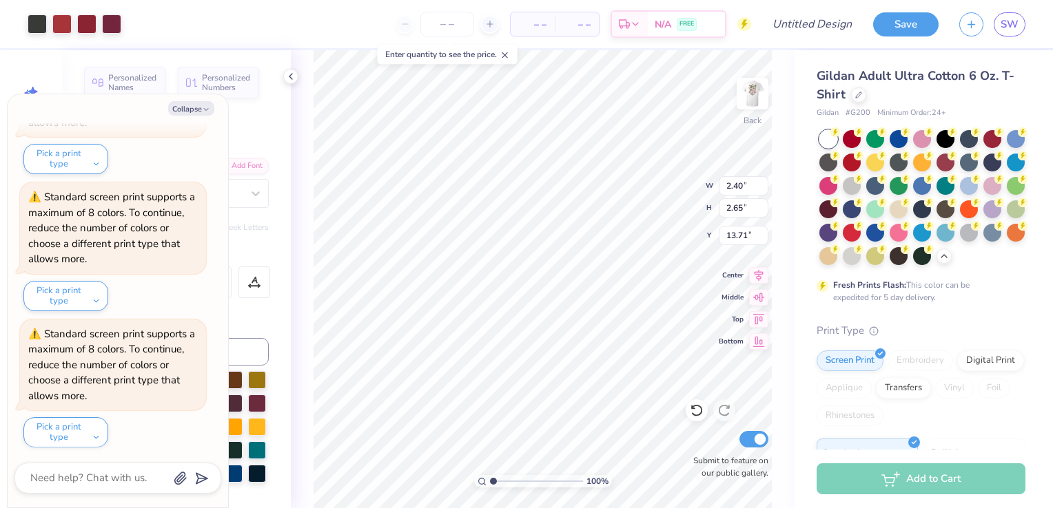
type input "5.35"
type textarea "x"
type input "2.06"
type input "2.28"
type input "5.72"
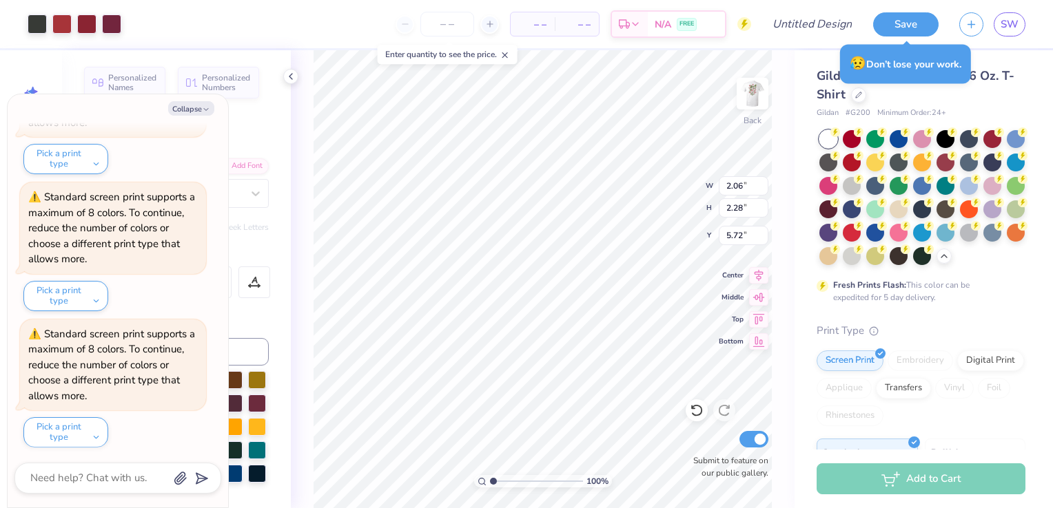
type textarea "x"
type input "1.59"
type input "1.71"
type input "5.82"
click at [192, 114] on button "Collapse" at bounding box center [191, 108] width 46 height 14
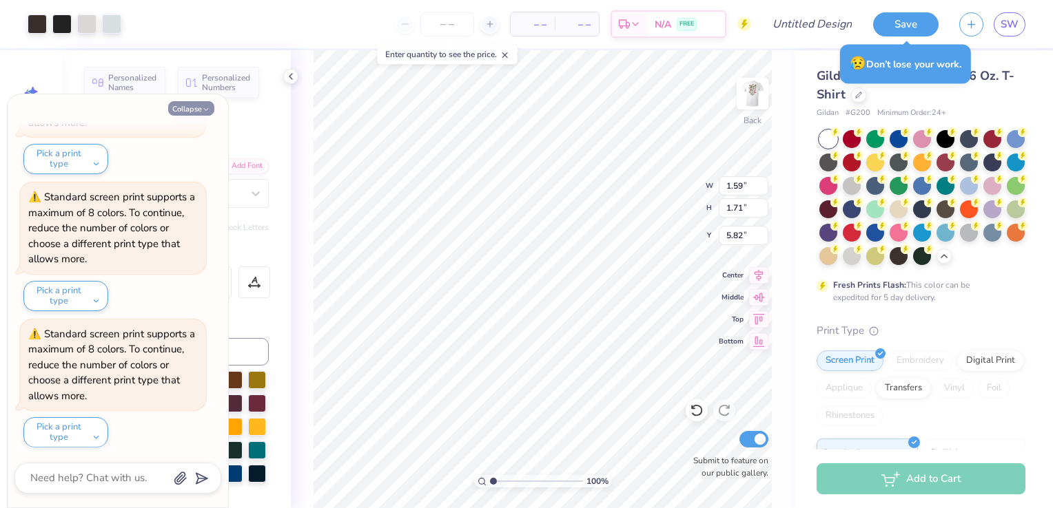
type textarea "x"
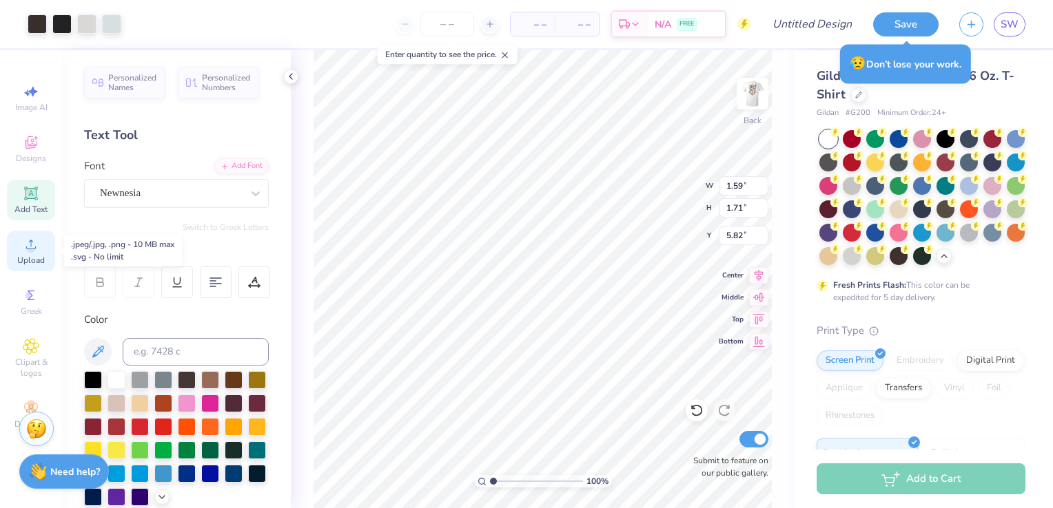
click at [35, 260] on span "Upload" at bounding box center [31, 260] width 28 height 11
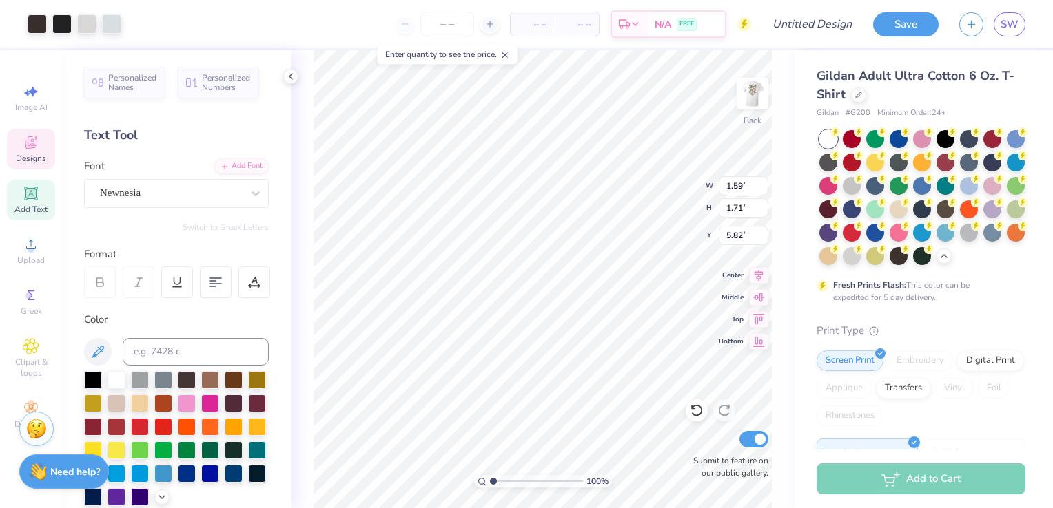
click at [32, 146] on icon at bounding box center [30, 144] width 11 height 9
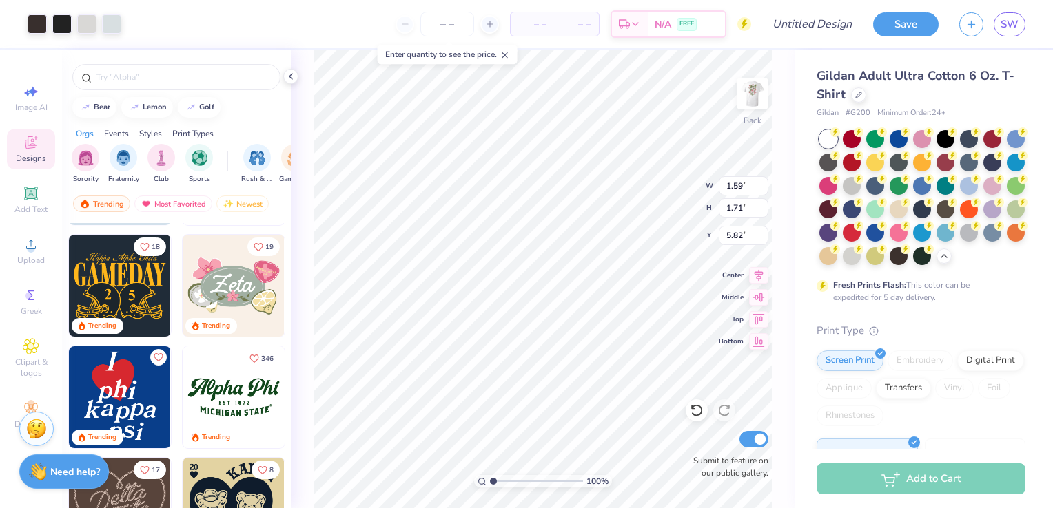
scroll to position [440, 0]
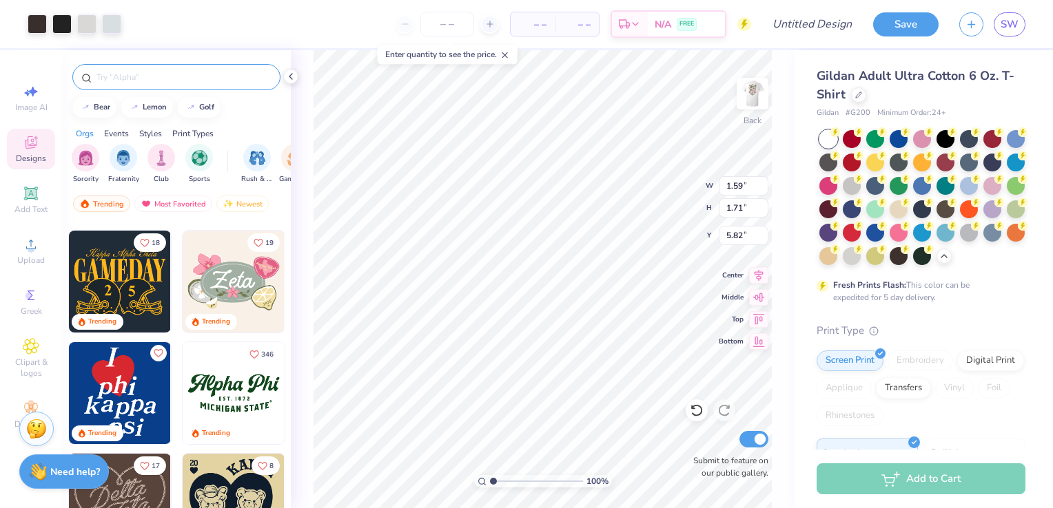
click at [215, 74] on input "text" at bounding box center [183, 77] width 176 height 14
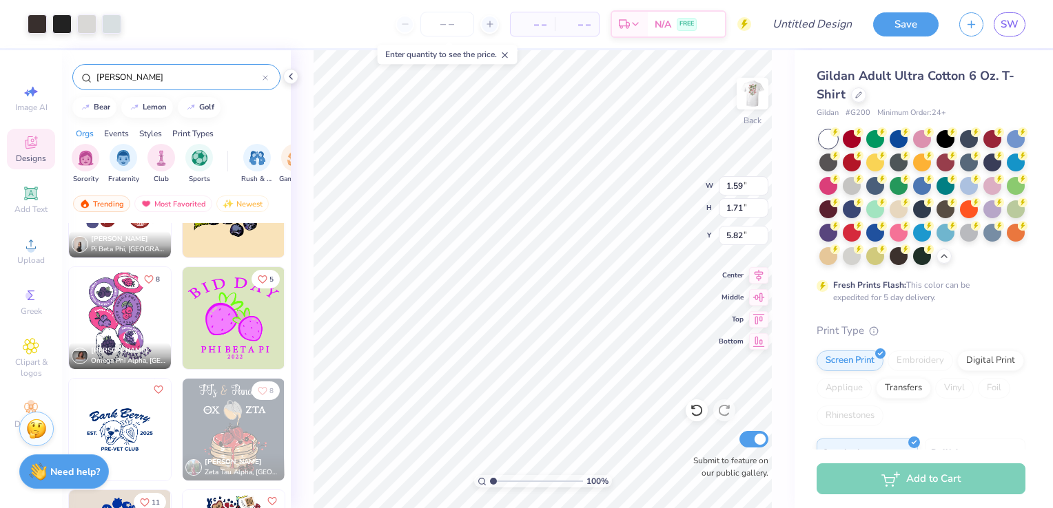
scroll to position [0, 0]
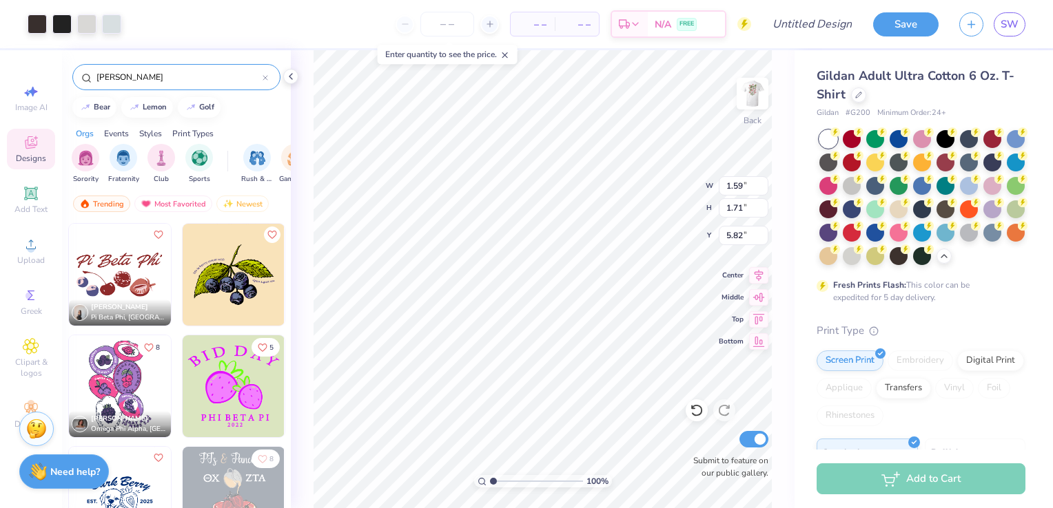
click at [94, 74] on div "berry" at bounding box center [176, 77] width 208 height 26
click at [95, 76] on input "berry" at bounding box center [178, 77] width 167 height 14
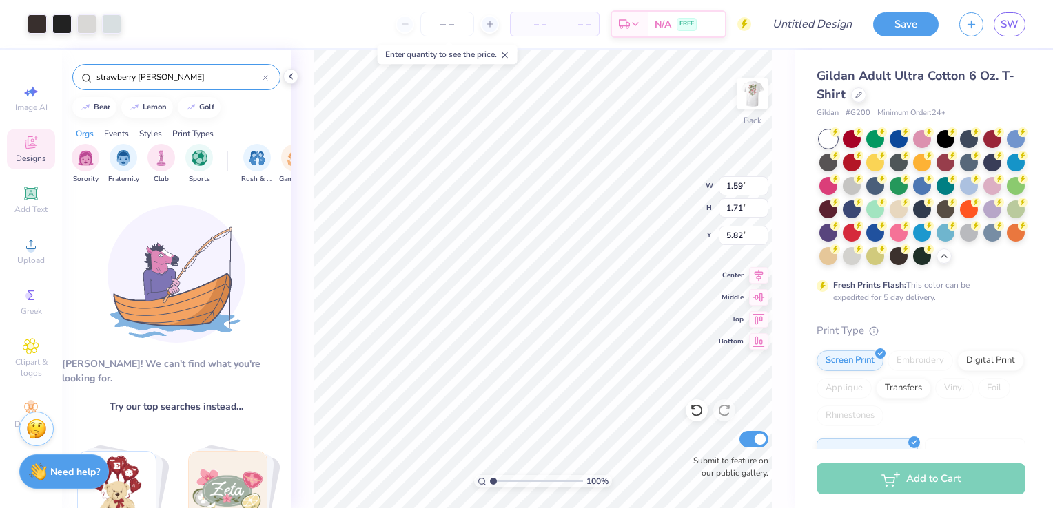
click at [176, 76] on input "strawberry berry" at bounding box center [178, 77] width 167 height 14
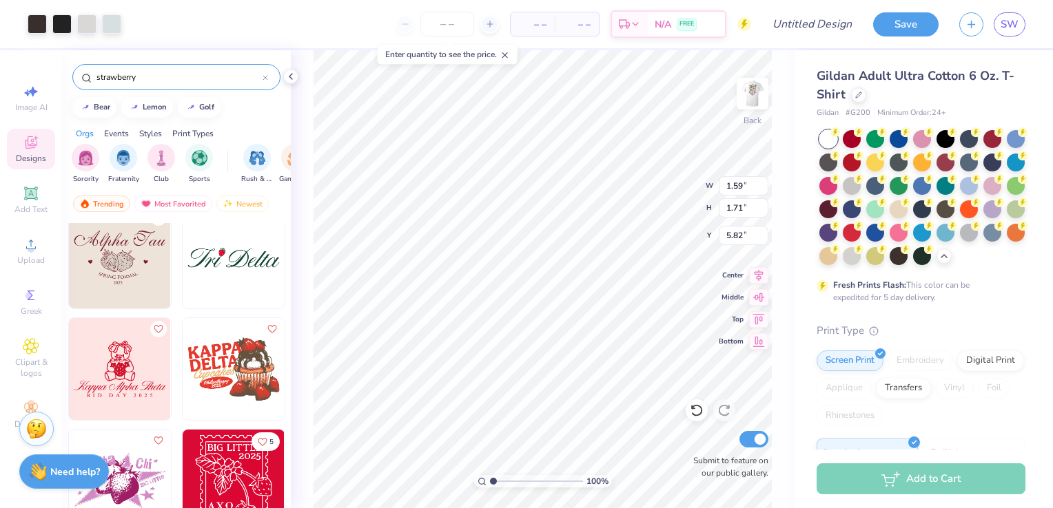
scroll to position [799, 0]
type input "strawberry"
click at [119, 274] on img at bounding box center [120, 257] width 102 height 102
type input "7.34"
type input "4.33"
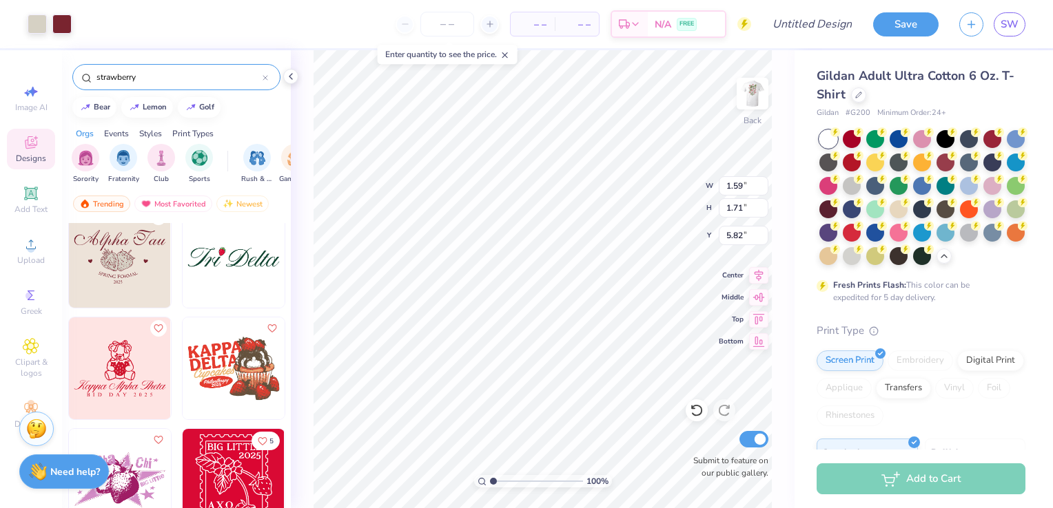
type input "3.00"
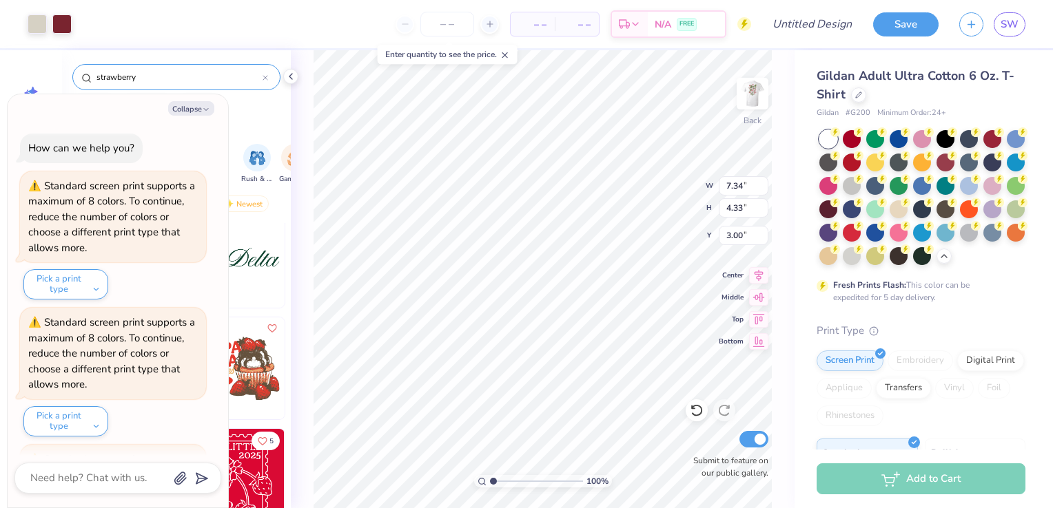
scroll to position [809, 0]
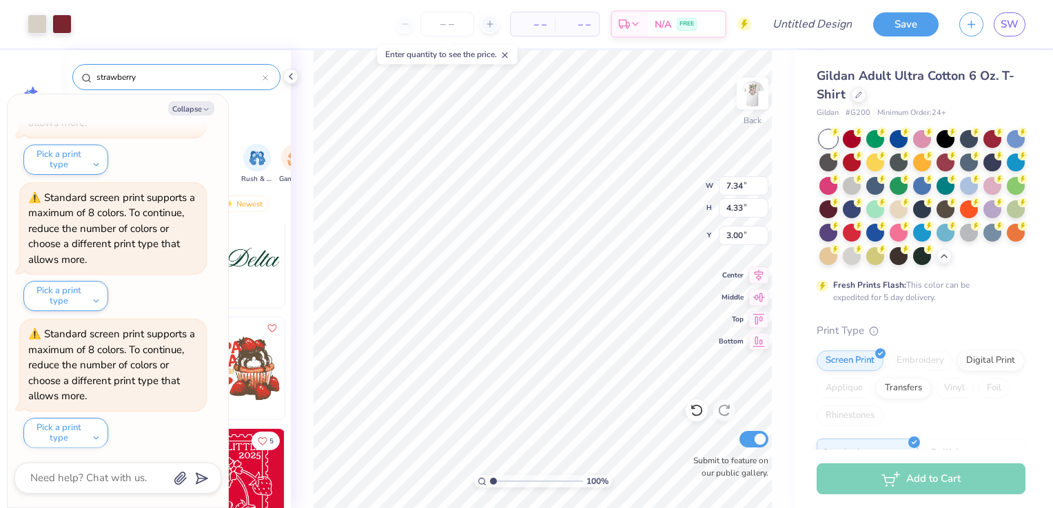
type textarea "x"
type input "1.59"
type input "1.71"
type input "5.82"
type textarea "x"
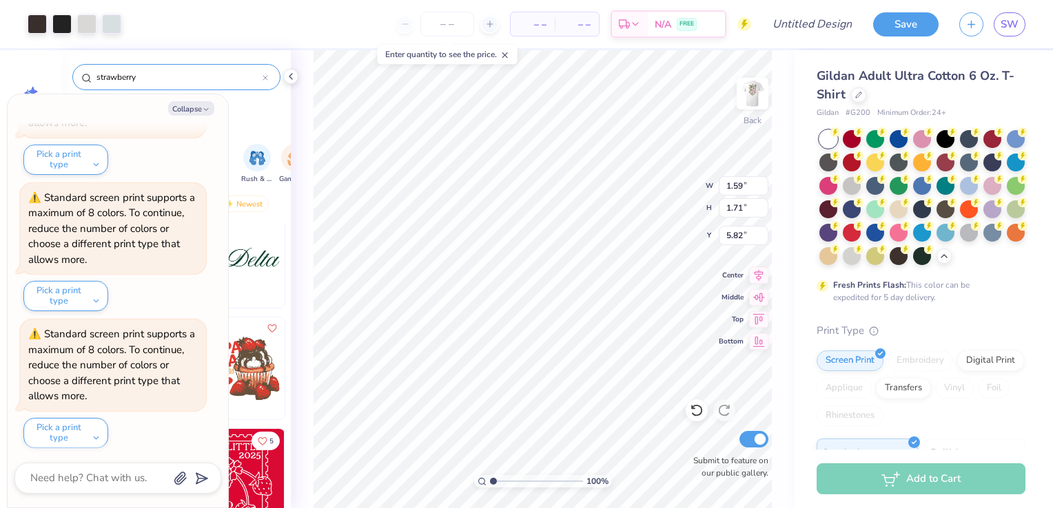
type input "2.06"
type input "2.28"
type input "5.54"
type textarea "x"
type input "7.34"
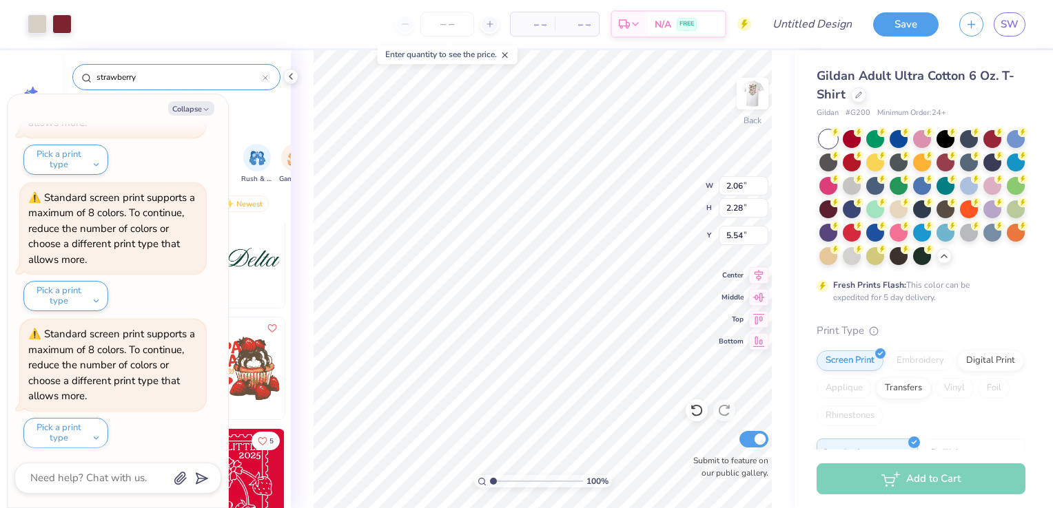
type input "4.33"
type input "9.80"
click at [698, 415] on icon at bounding box center [696, 411] width 12 height 12
click at [582, 387] on li "Ungroup" at bounding box center [599, 386] width 108 height 27
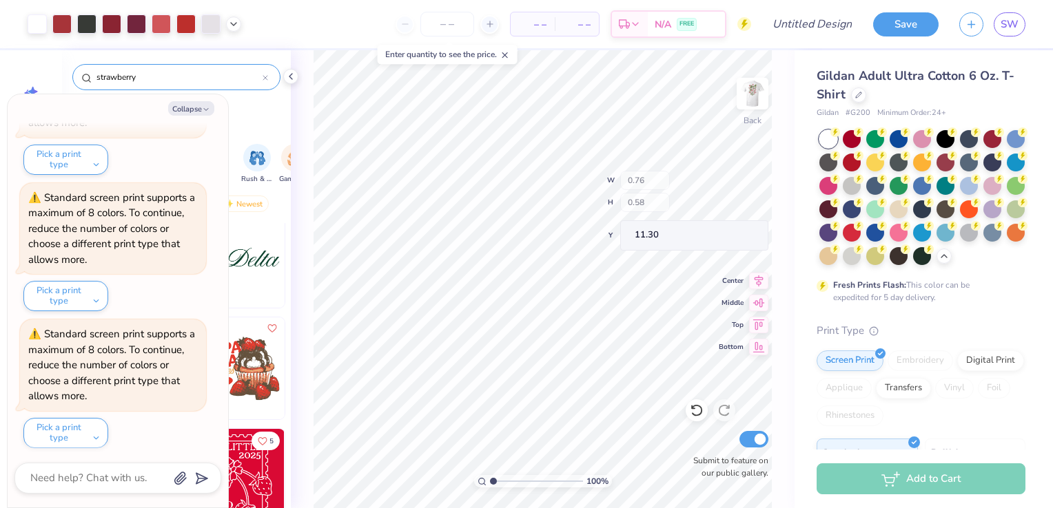
scroll to position [945, 0]
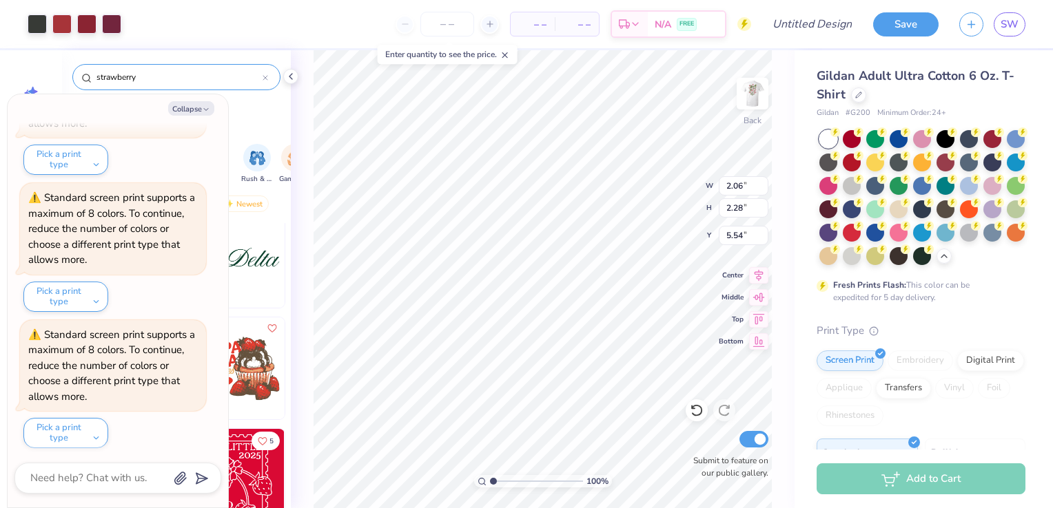
type textarea "x"
type input "11.15"
type textarea "x"
type input "1.98"
type input "1.95"
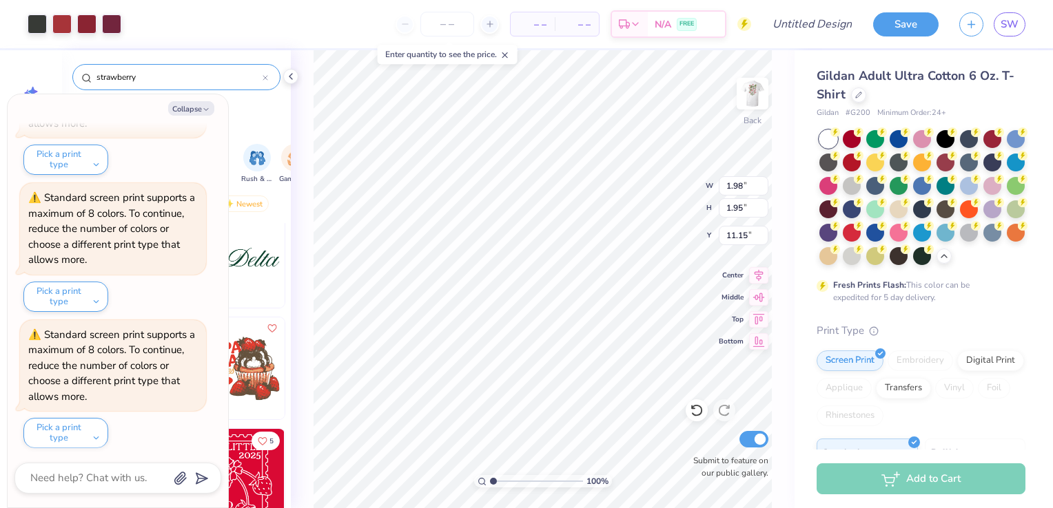
type input "11.05"
type textarea "x"
type input "11.48"
type textarea "x"
type input "1.77"
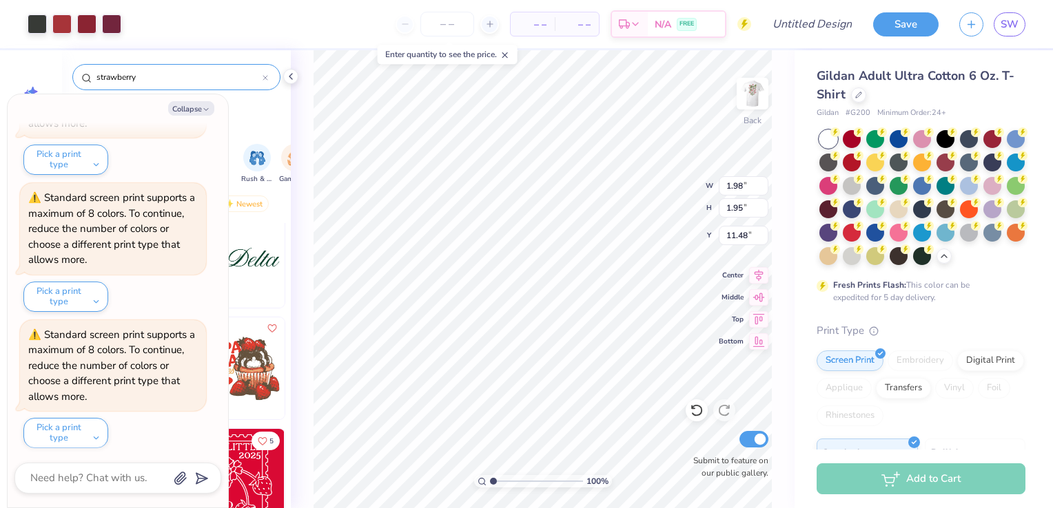
type input "1.74"
type input "11.44"
type textarea "x"
type input "1.59"
type input "1.71"
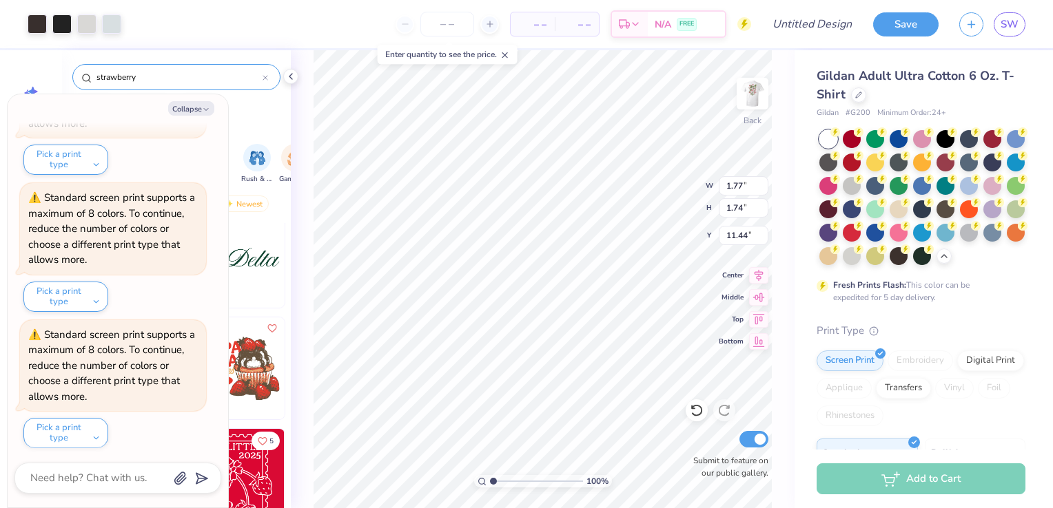
type input "5.82"
type textarea "x"
type input "15.93"
type textarea "x"
type input "2.06"
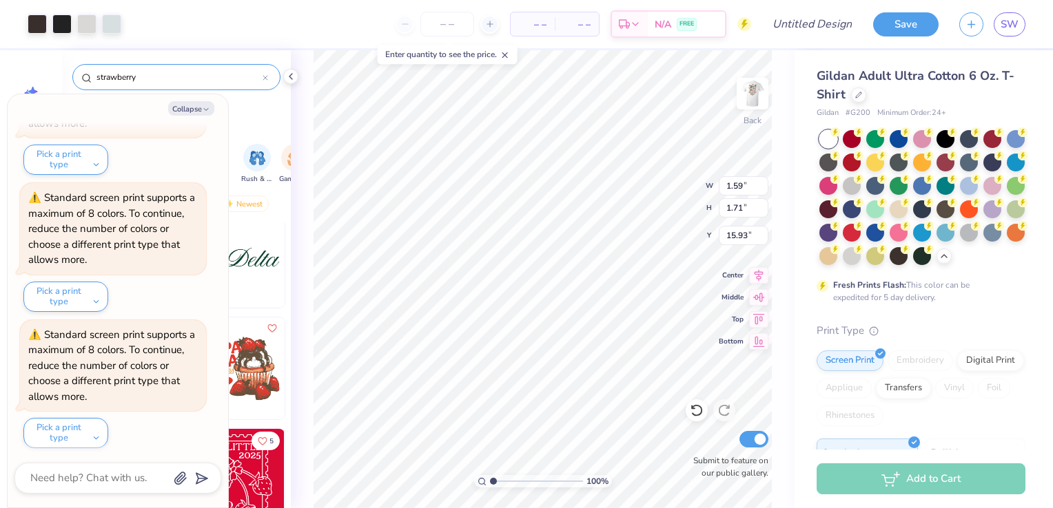
type input "2.23"
type input "18.54"
type textarea "x"
type input "20.26"
type textarea "x"
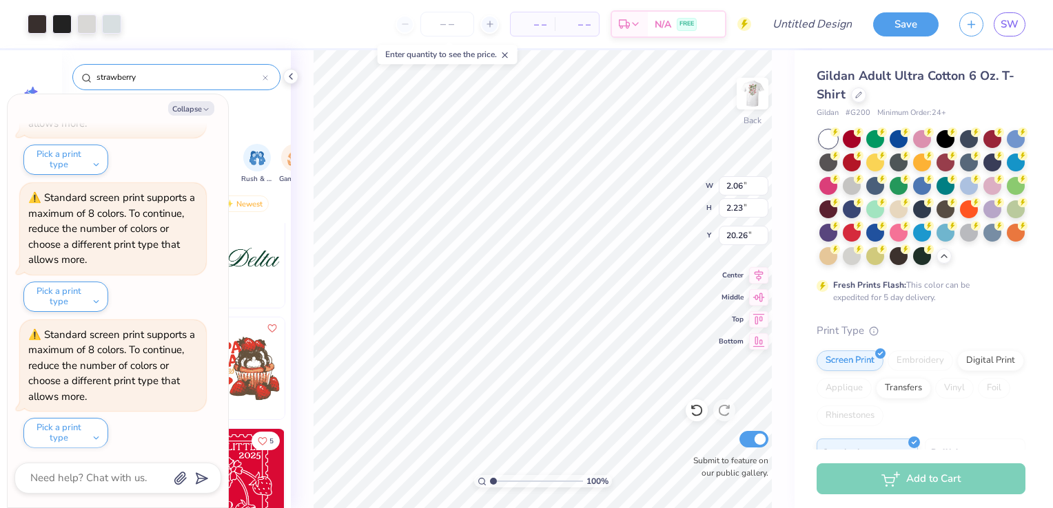
type input "1.77"
type input "1.74"
type input "6.66"
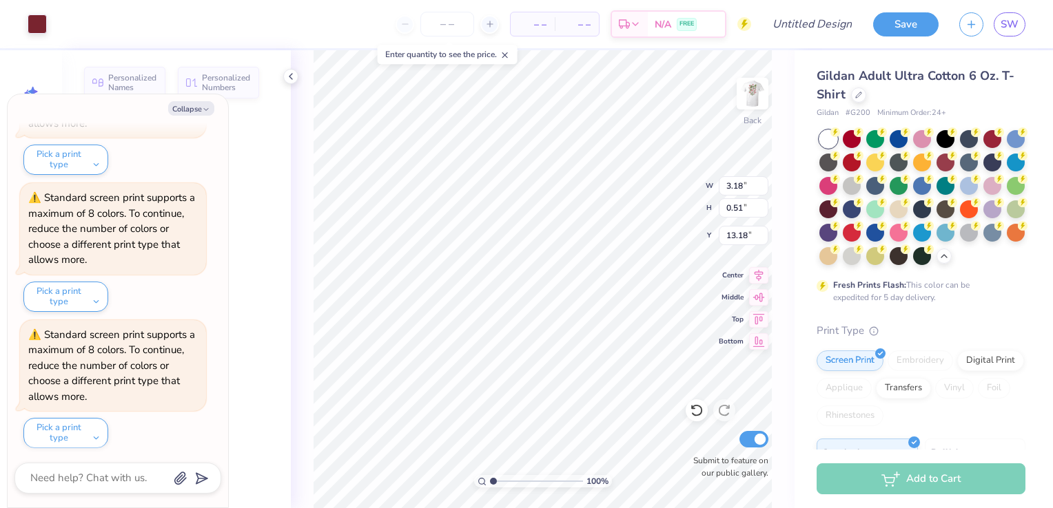
type textarea "x"
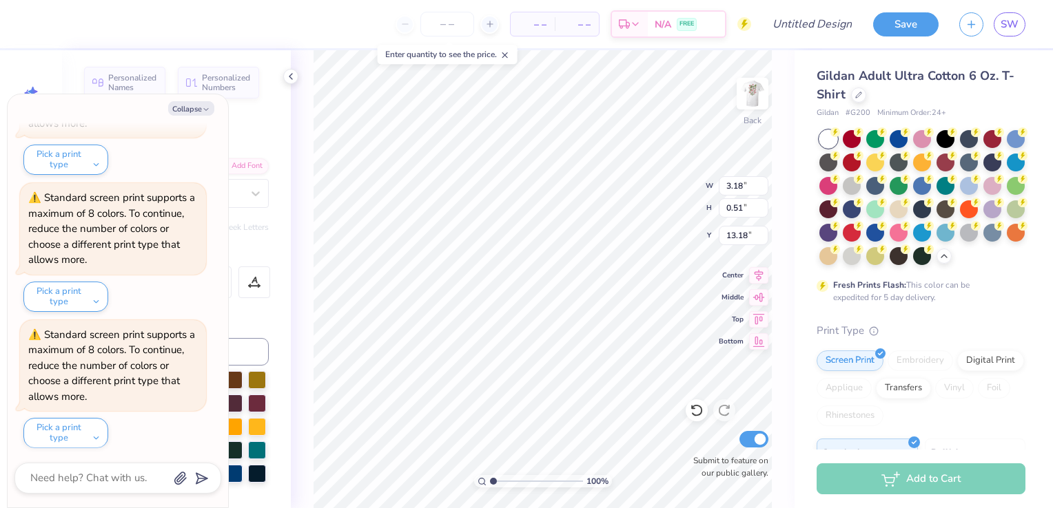
type textarea "SPRING"
type textarea "x"
type textarea "SPRING"
type textarea "x"
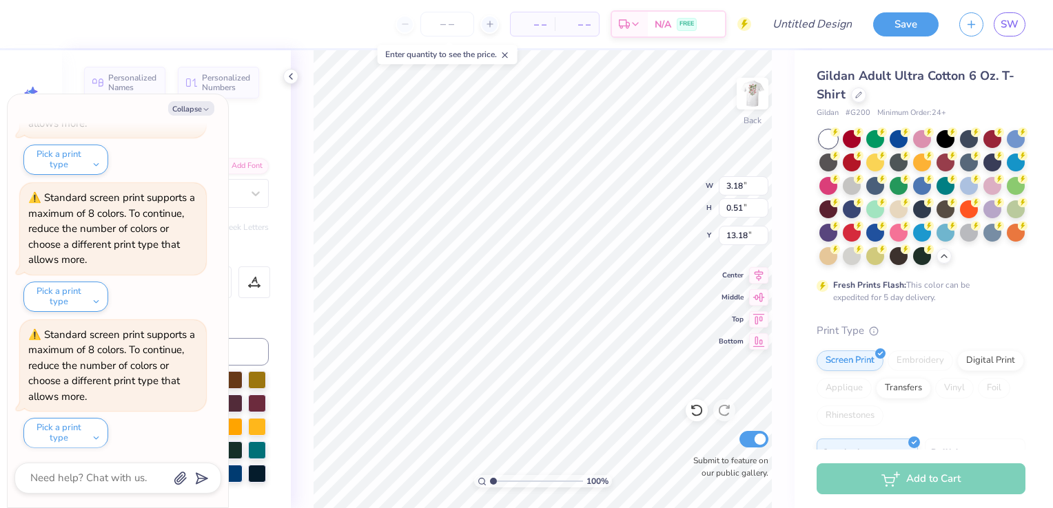
type textarea "SPRIN"
type textarea "x"
type textarea "SPRI"
type textarea "x"
type textarea "SPR"
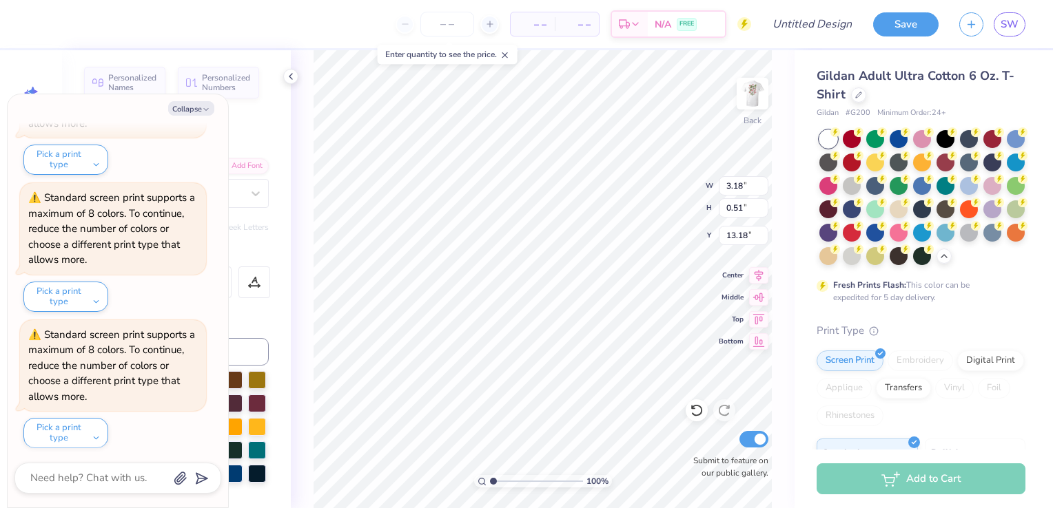
type textarea "x"
type textarea "S"
type textarea "x"
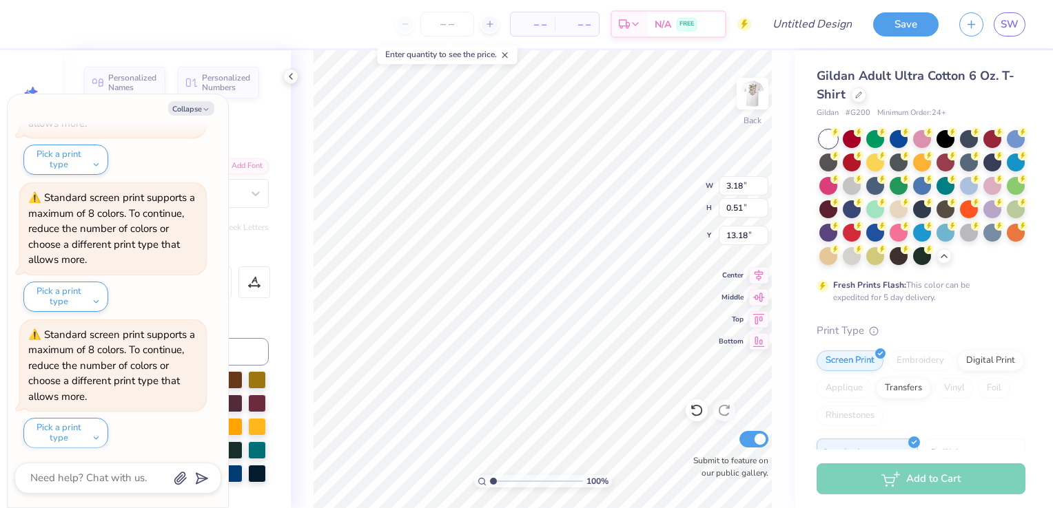
type textarea "F"
type textarea "x"
type textarea "Fal"
type textarea "x"
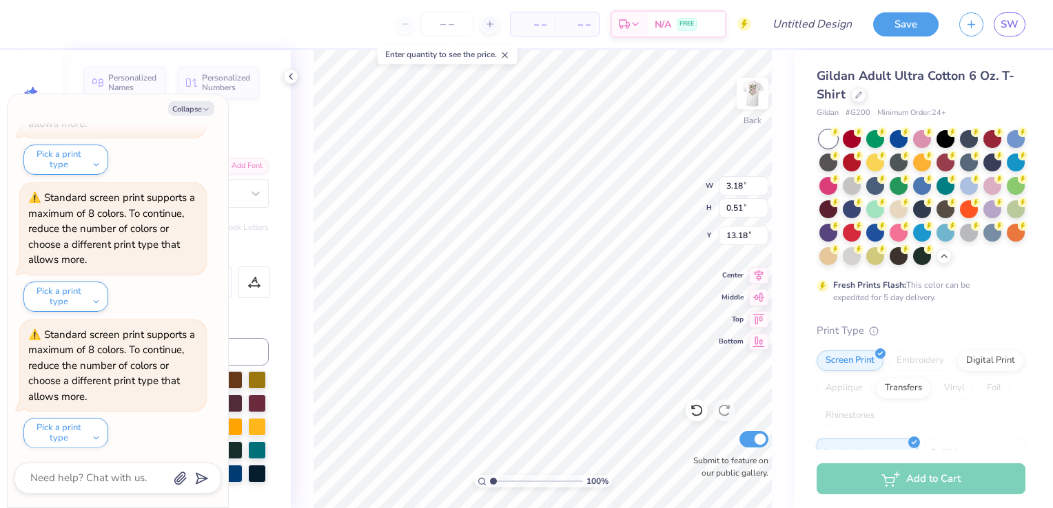
type textarea "Fall"
type textarea "x"
type textarea "Fall"
type textarea "x"
type textarea "Fall R"
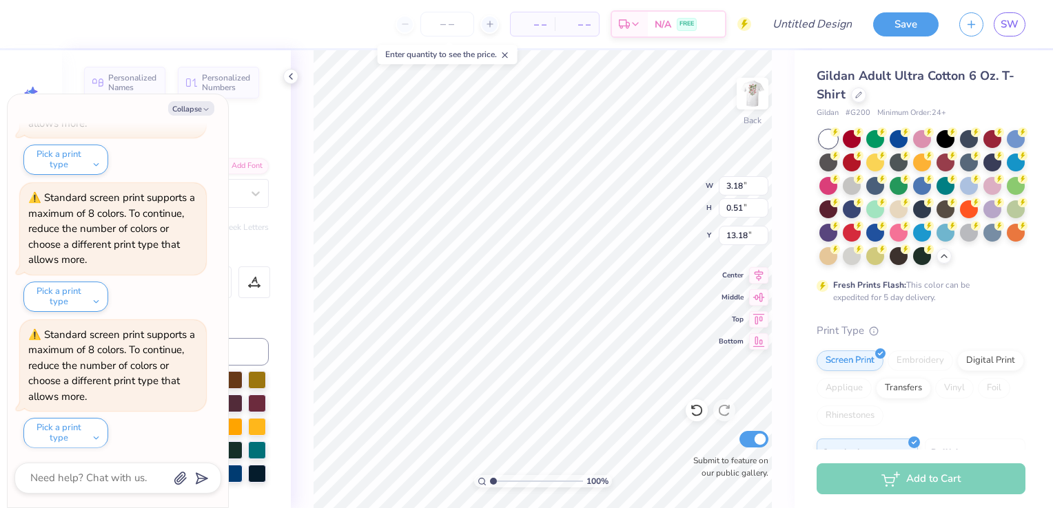
type textarea "x"
type textarea "Fall Rec"
type textarea "x"
type textarea "Fall Recru"
type textarea "x"
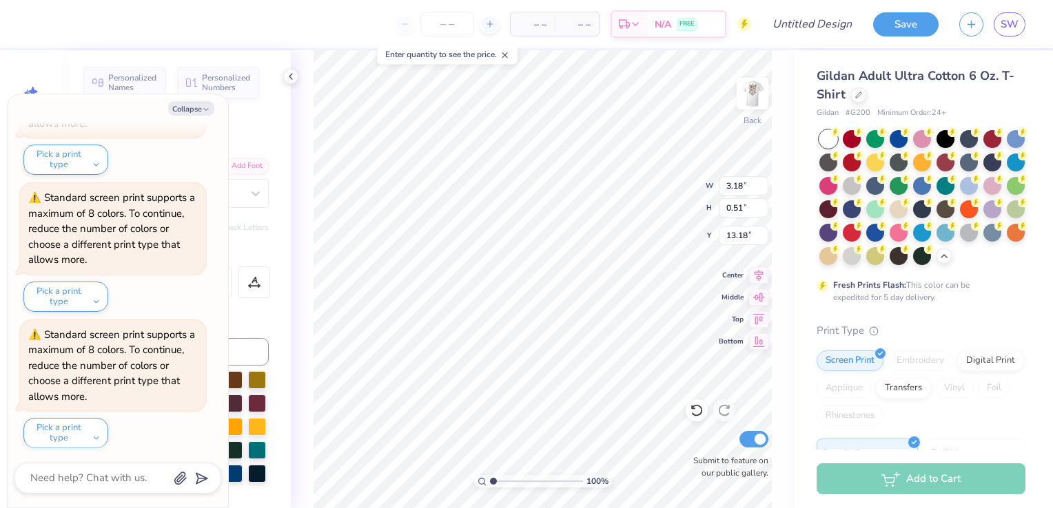
type textarea "Fall Recruit"
type textarea "x"
type textarea "Fall Recruitme"
type textarea "x"
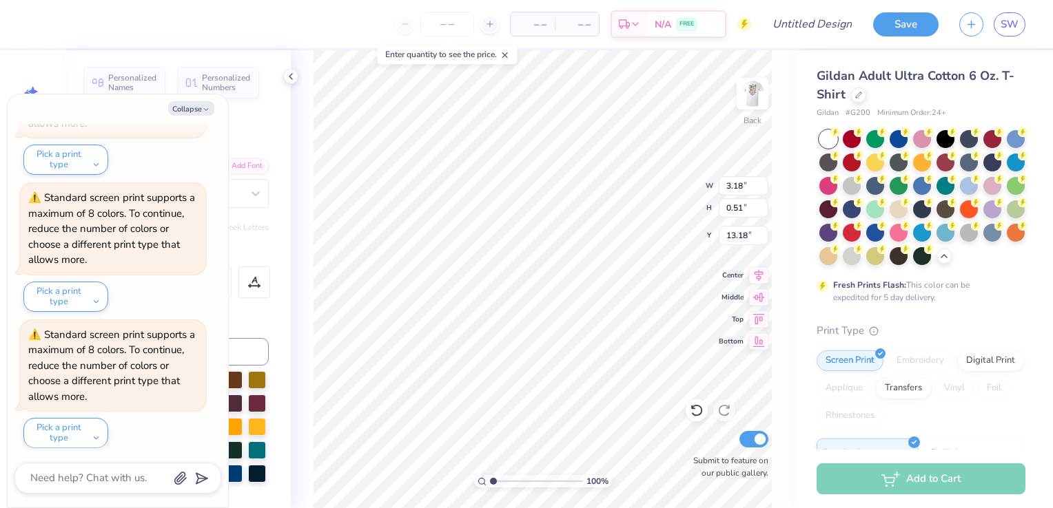
type textarea "Fall Recruitment"
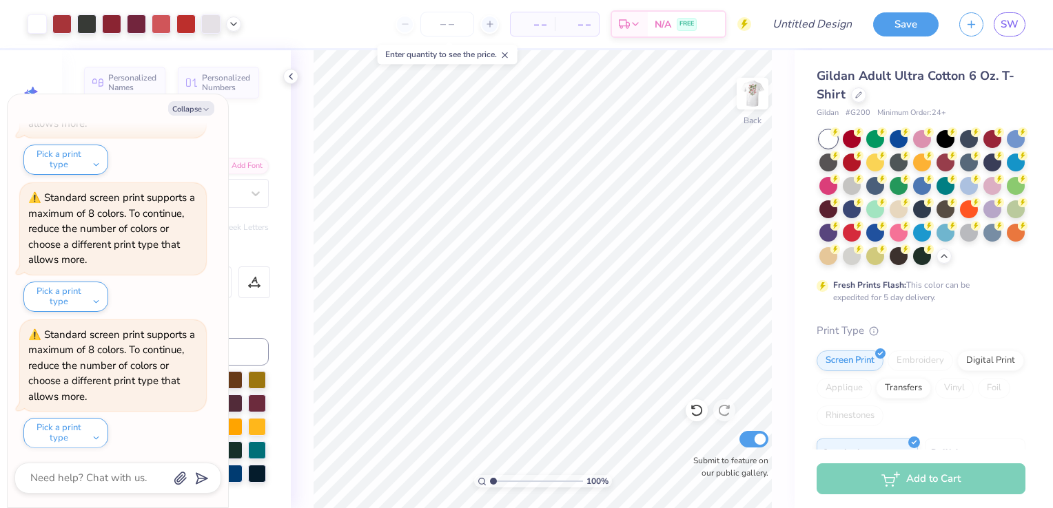
type textarea "x"
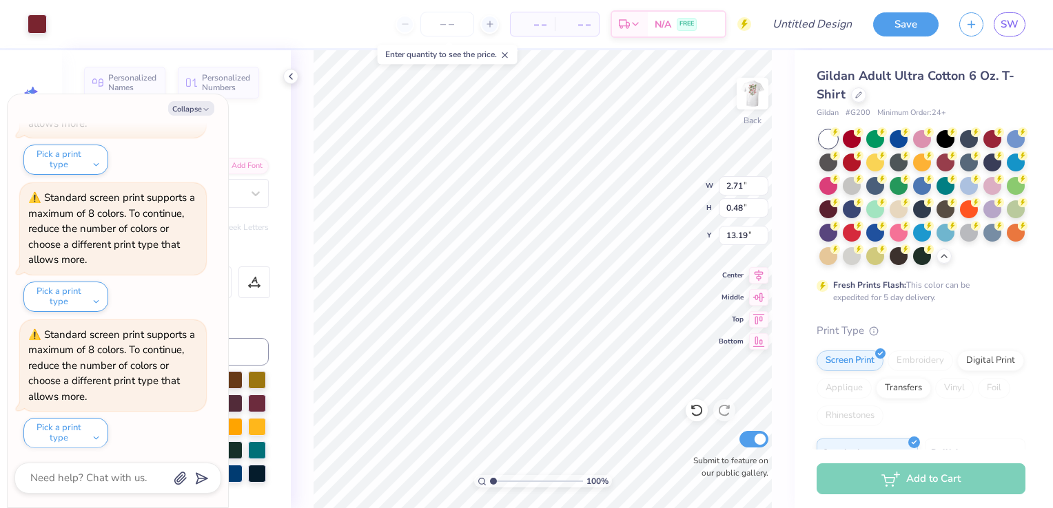
scroll to position [11, 1]
type textarea "Fall"
type textarea "x"
type textarea "Fall"
type textarea "x"
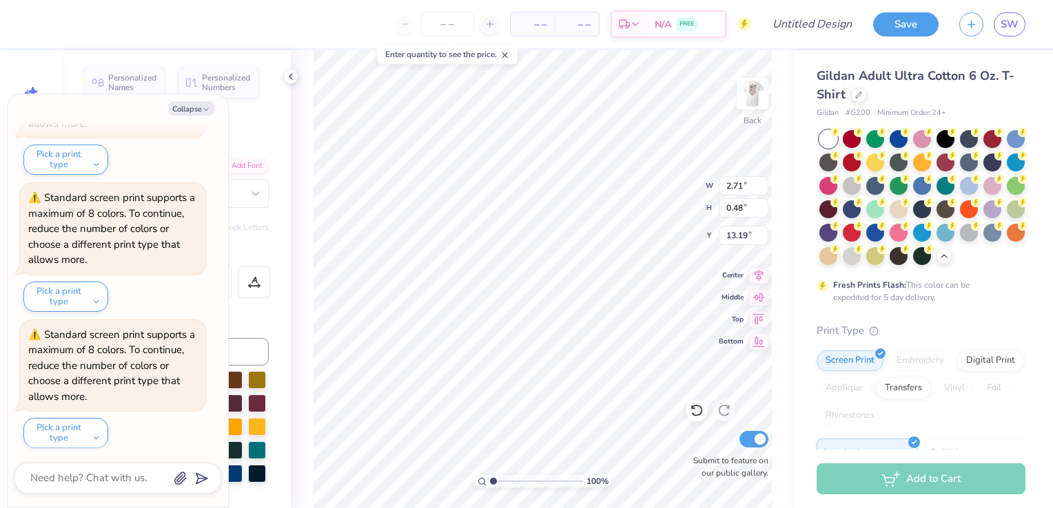
type textarea "Fal"
type textarea "x"
type textarea "Fa"
type textarea "x"
type textarea "F"
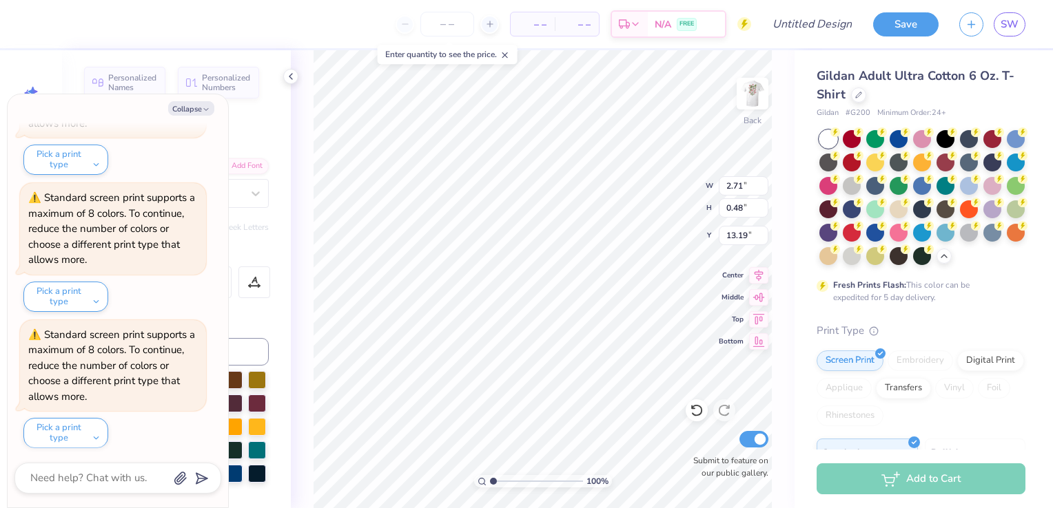
type textarea "x"
type textarea "FA"
type textarea "x"
type textarea "FAL"
type textarea "x"
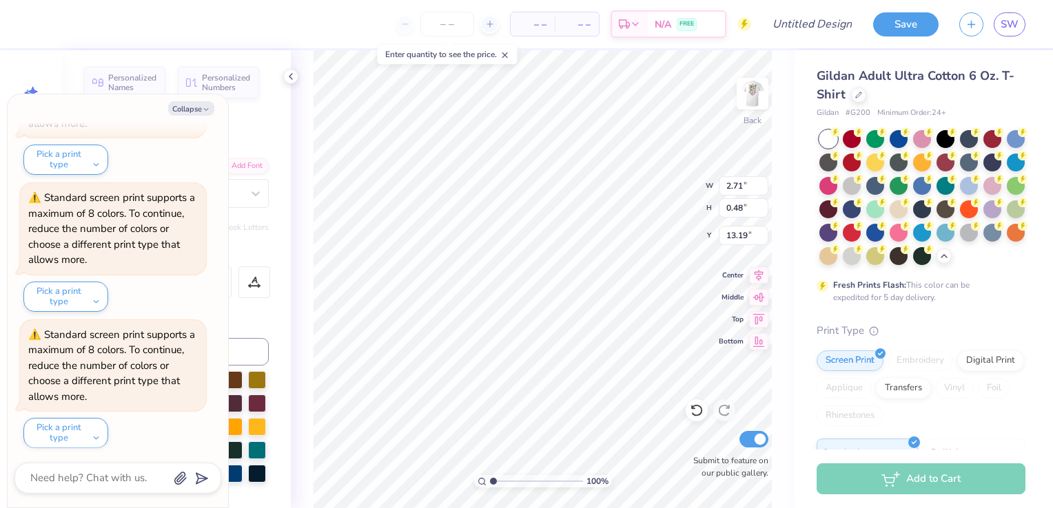
type textarea "FALL"
type textarea "x"
type textarea "FALL"
type textarea "x"
type textarea "FALL R"
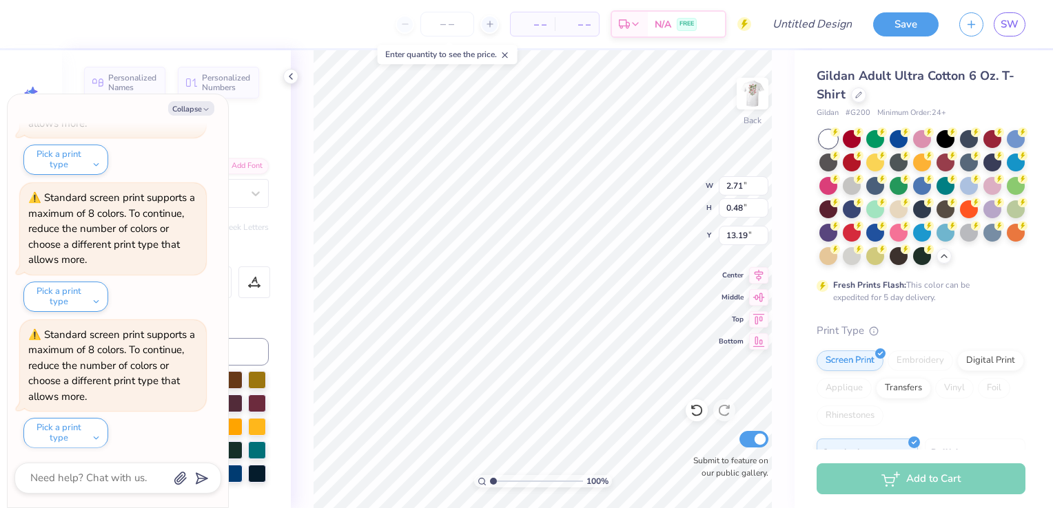
type textarea "x"
type textarea "FALL REC"
type textarea "x"
type textarea "FALL RECR"
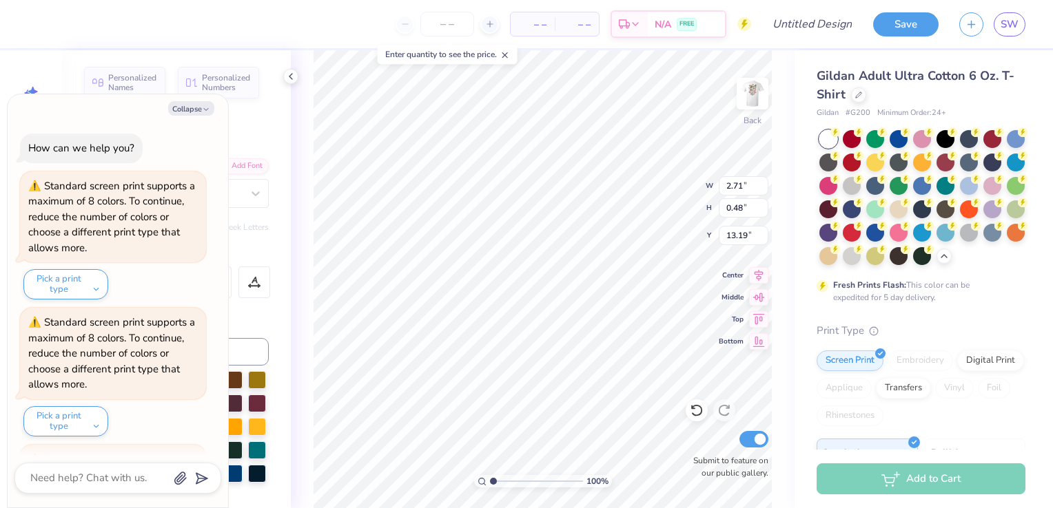
type textarea "x"
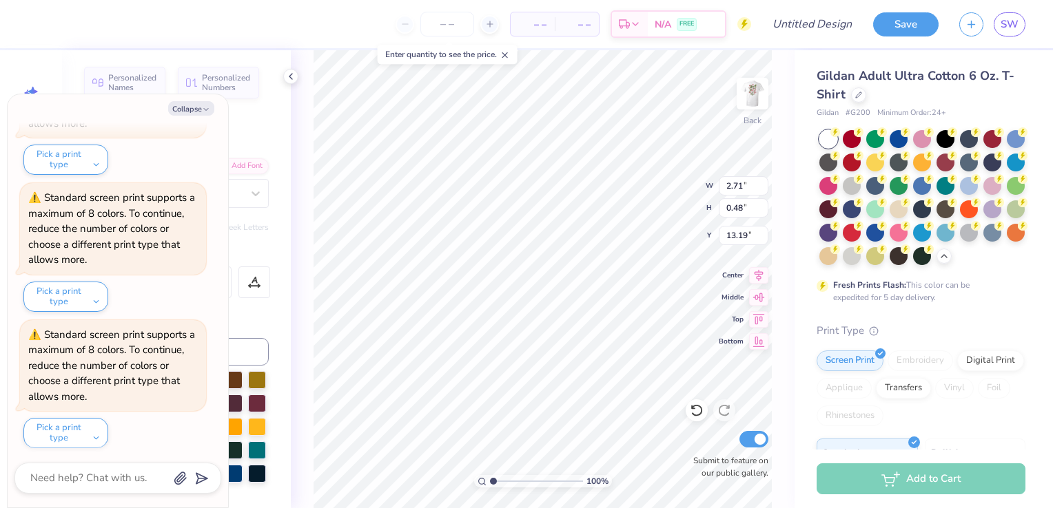
type textarea "FALL RECRUIT"
type textarea "x"
type textarea "FALL RECRUITM"
type textarea "x"
type textarea "FALL RECRUITME"
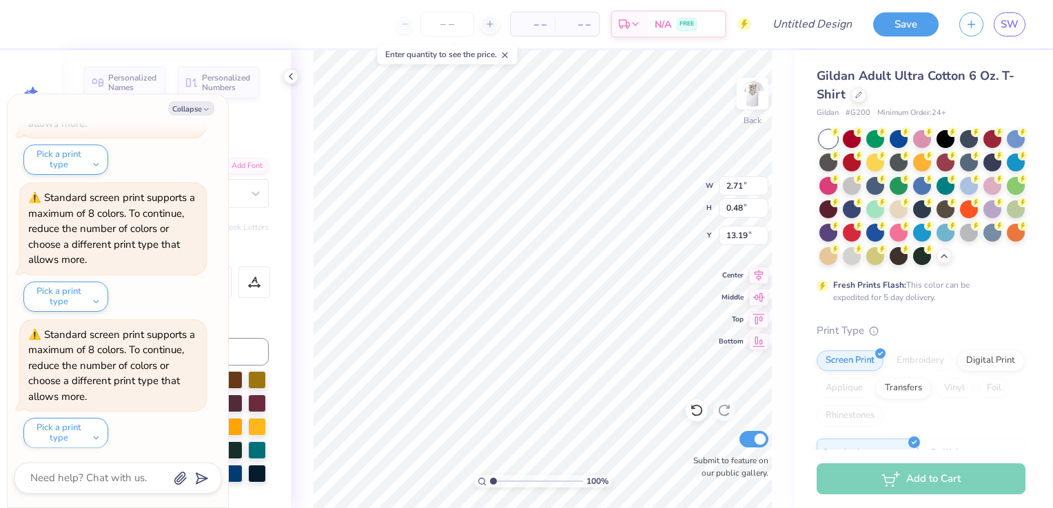
type textarea "x"
type textarea "FALL RECRUITMEN"
type textarea "x"
type textarea "FALL RECRUITMENT"
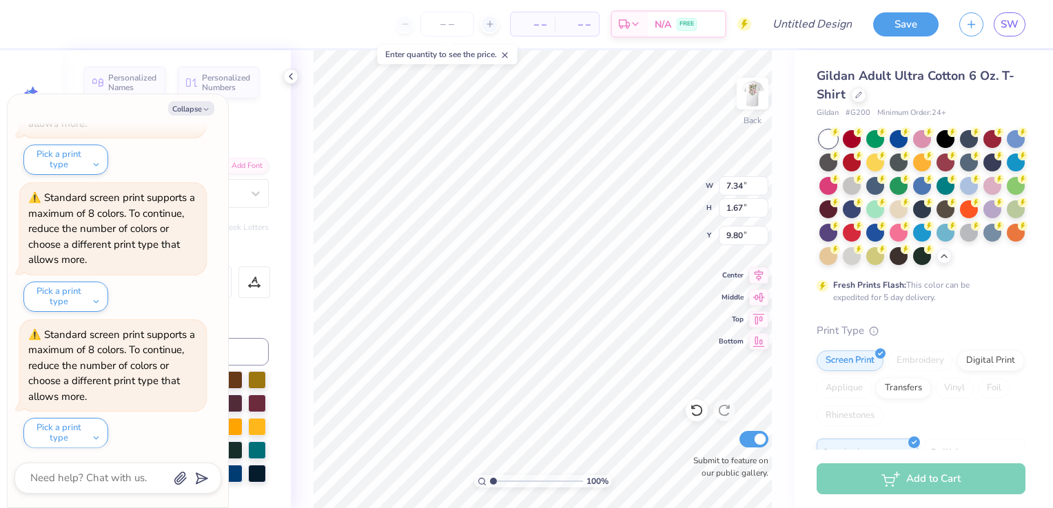
type textarea "x"
type textarea "Alpha"
type textarea "x"
type textarea "Alph"
type textarea "x"
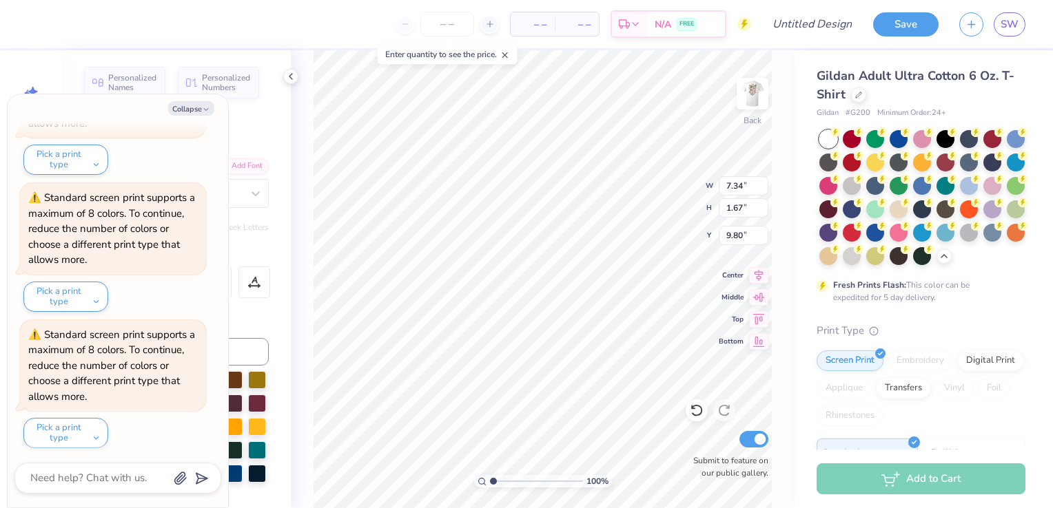
type textarea "Alp"
type textarea "x"
type textarea "Al"
type textarea "x"
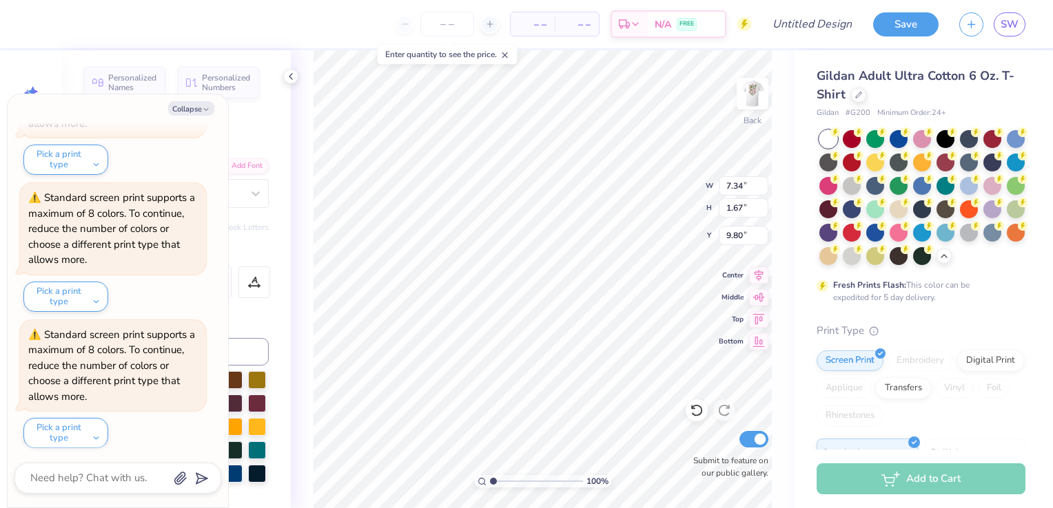
type textarea "A"
type textarea "x"
type textarea "S"
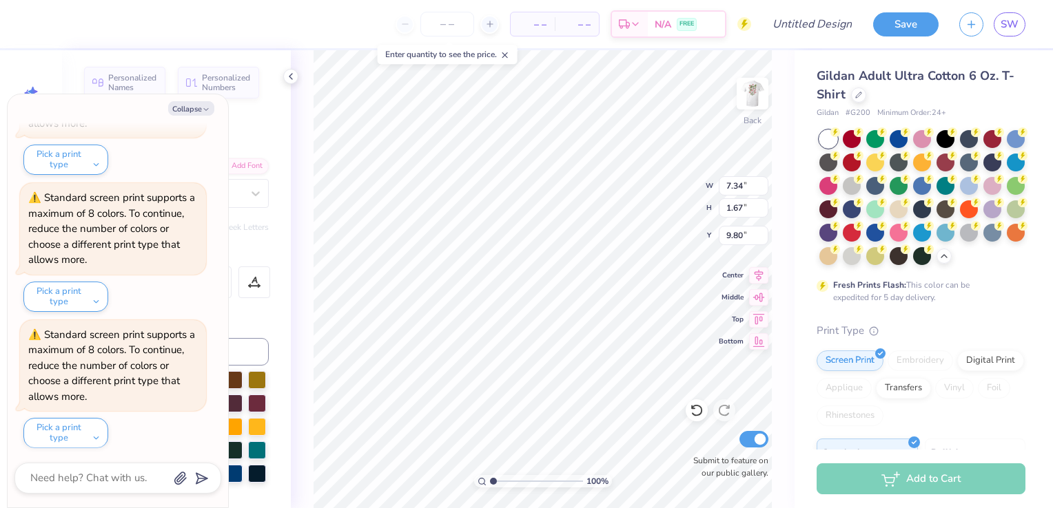
type textarea "x"
type textarea "Sig"
type textarea "x"
type textarea "Sigm"
type textarea "x"
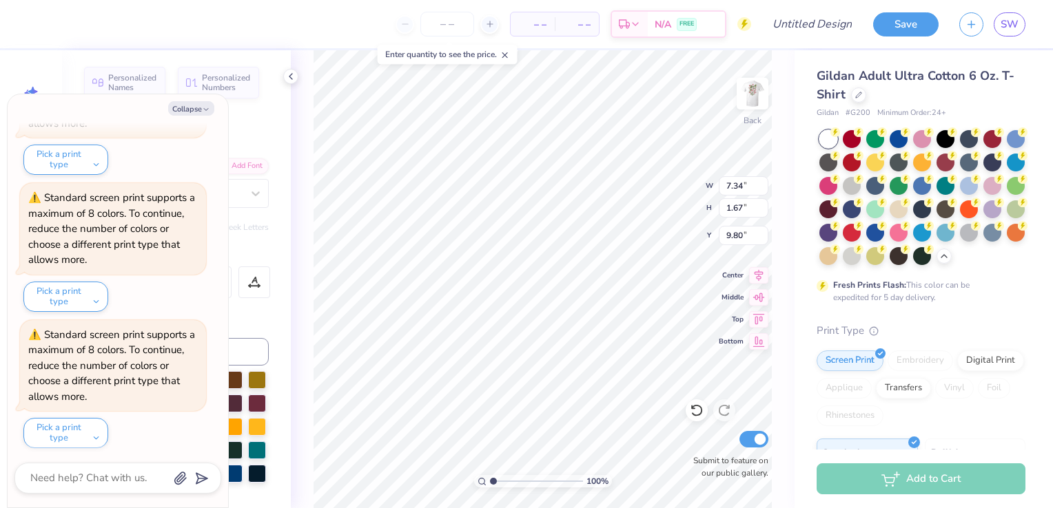
scroll to position [11, 2]
type textarea "Sigma"
type textarea "x"
type textarea "Sigma A"
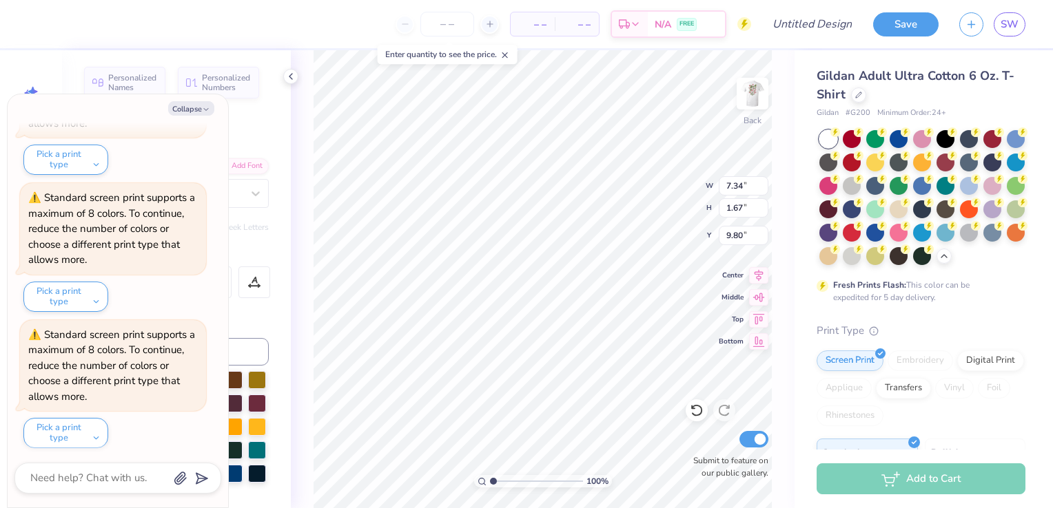
type textarea "x"
type textarea "Sigma Alp"
type textarea "x"
type textarea "Sigma Alph"
type textarea "x"
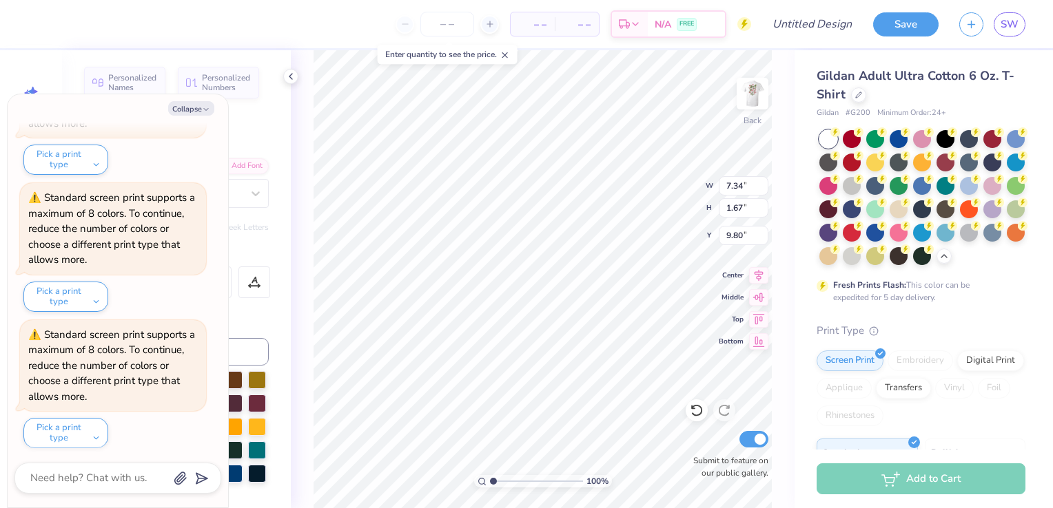
type textarea "Sigma Alpha"
type textarea "x"
type input "8.87"
type input "1.74"
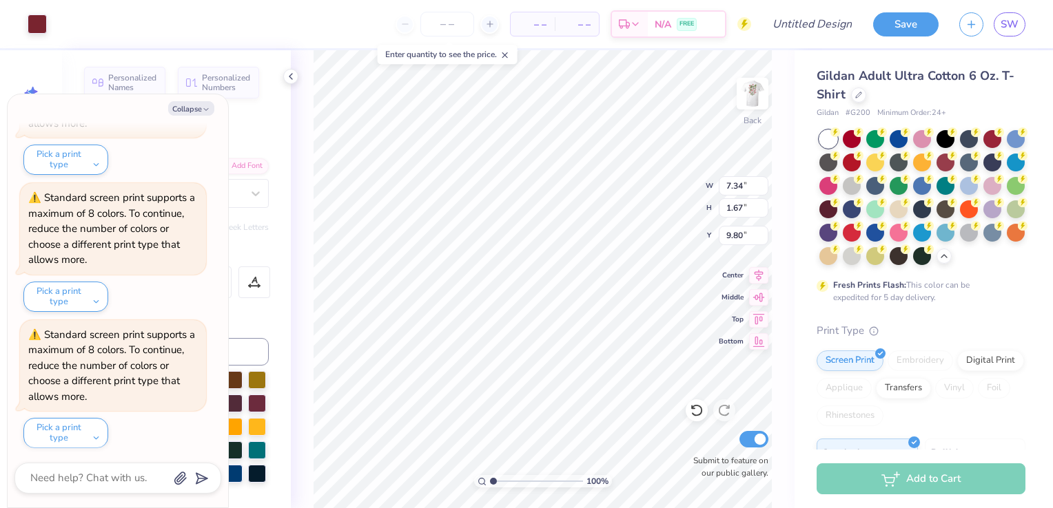
type input "9.77"
type textarea "x"
type input "7.34"
type input "1.67"
type input "9.80"
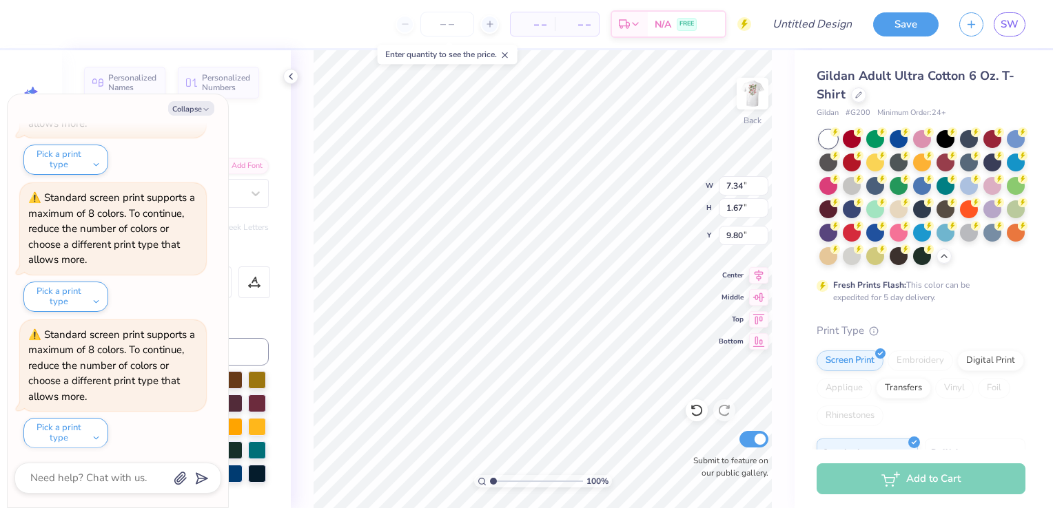
type textarea "x"
type input "8.87"
type input "1.74"
type input "9.77"
type textarea "x"
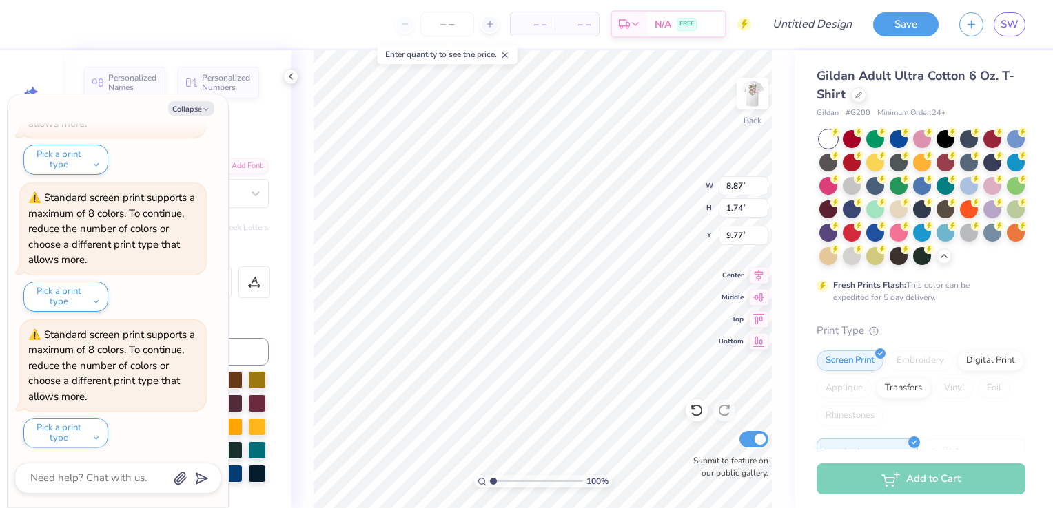
type input "7.65"
type input "1.50"
type input "10.01"
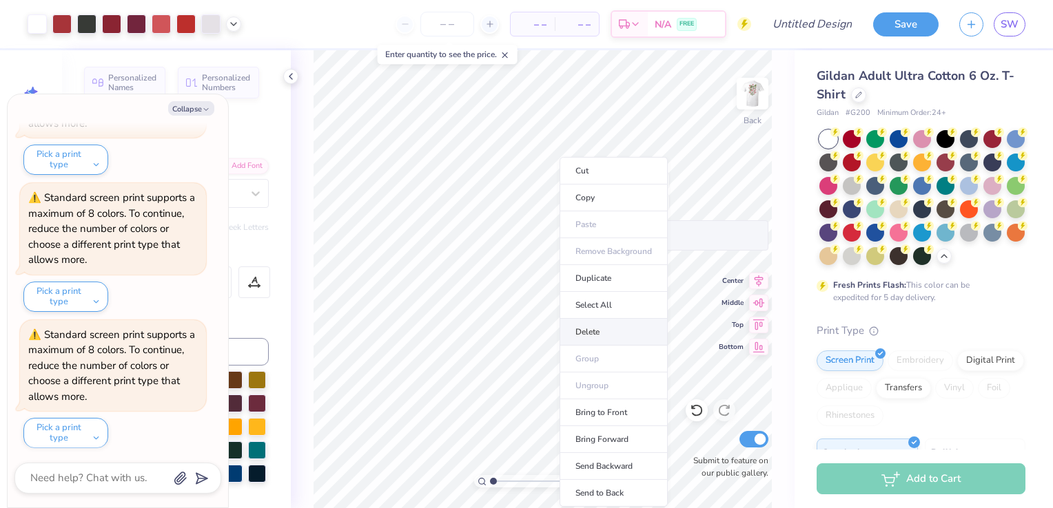
scroll to position [1082, 0]
click at [604, 339] on li "Delete" at bounding box center [613, 332] width 108 height 27
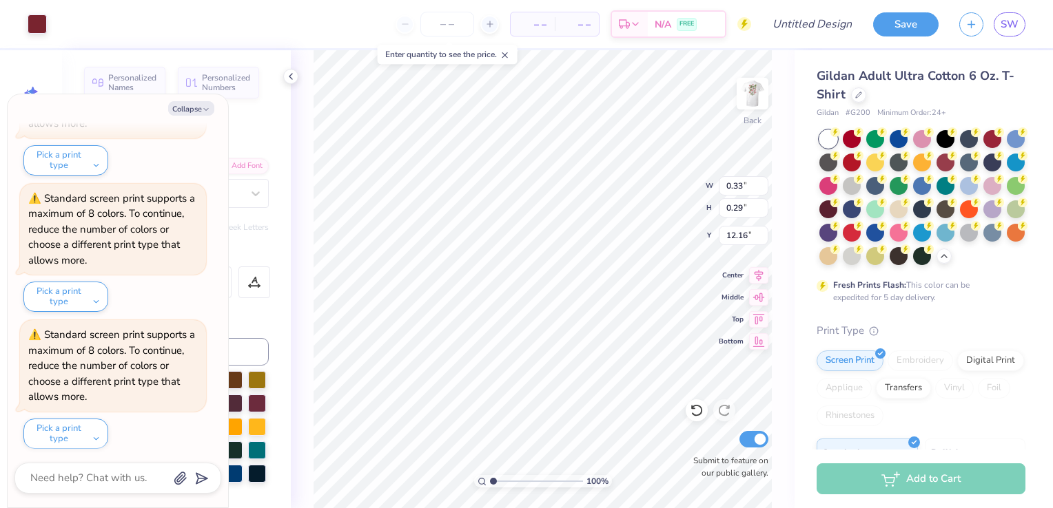
type textarea "x"
type input "3.33"
type input "1.74"
type input "11.26"
type textarea "x"
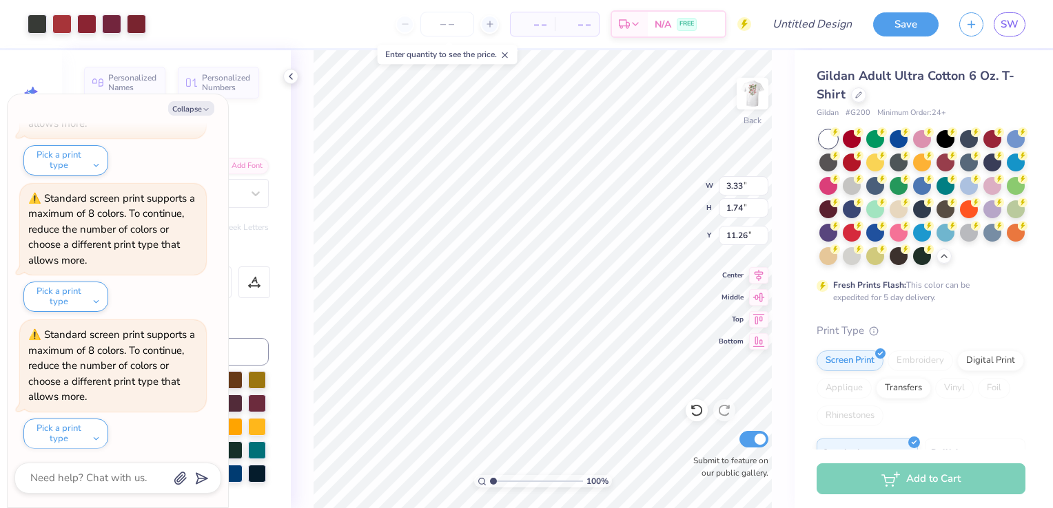
type input "4.80"
type input "3.44"
type textarea "x"
type input "7.13"
type input "2.58"
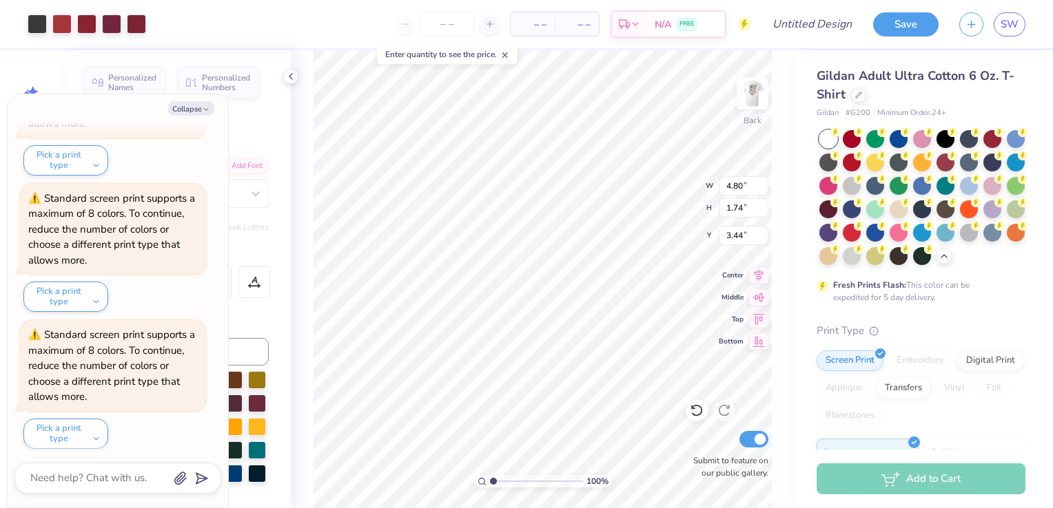
type input "3.00"
type textarea "x"
type input "2.06"
type input "2.23"
type input "20.26"
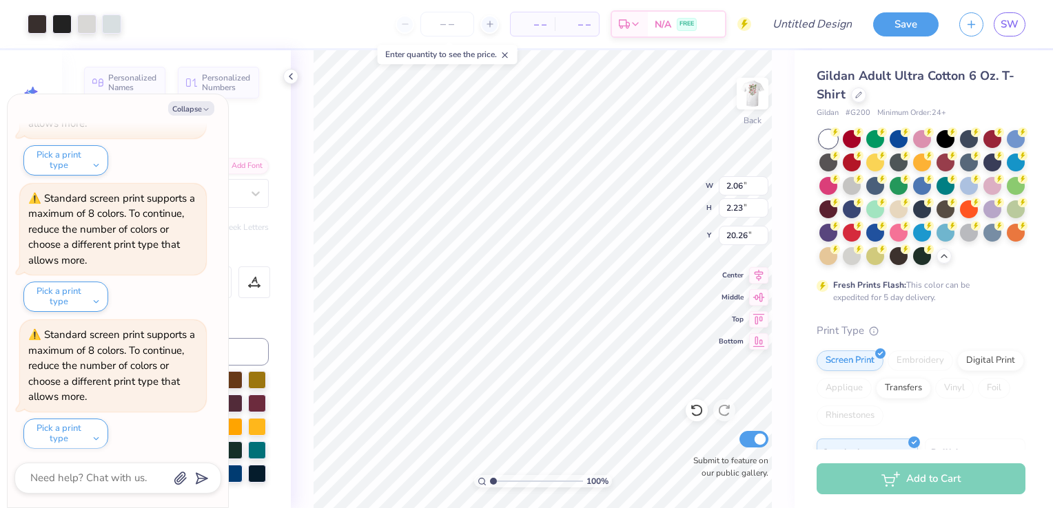
type textarea "x"
type input "10.77"
type textarea "x"
type input "1.90"
type input "2.06"
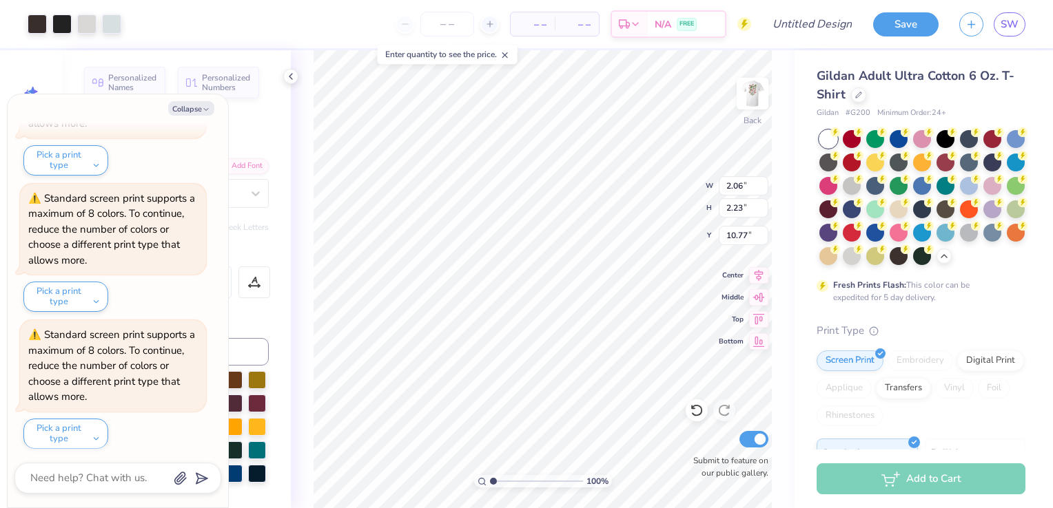
type input "10.94"
type textarea "x"
type input "11.14"
type textarea "x"
type input "7.13"
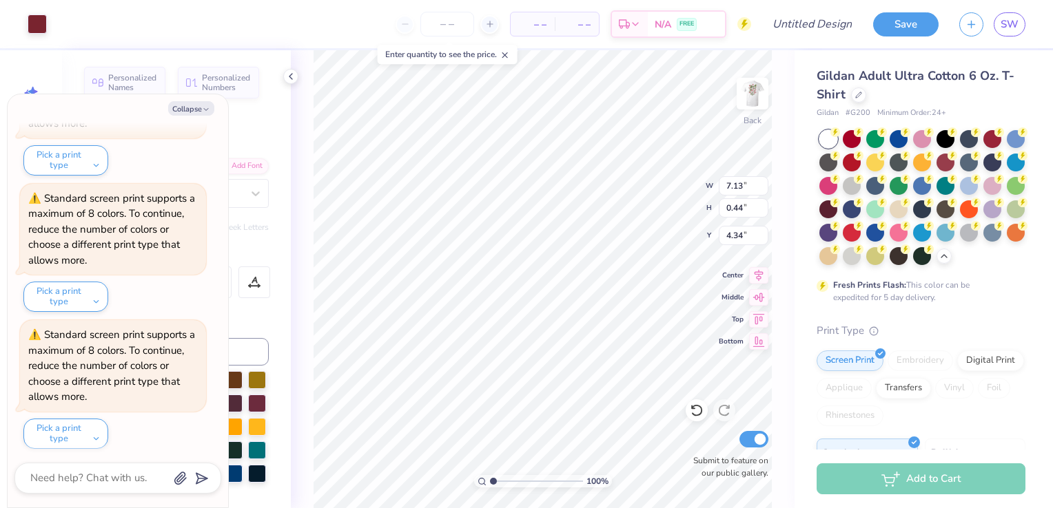
type textarea "x"
type input "12.07"
type textarea "x"
type input "5.69"
type input "0.35"
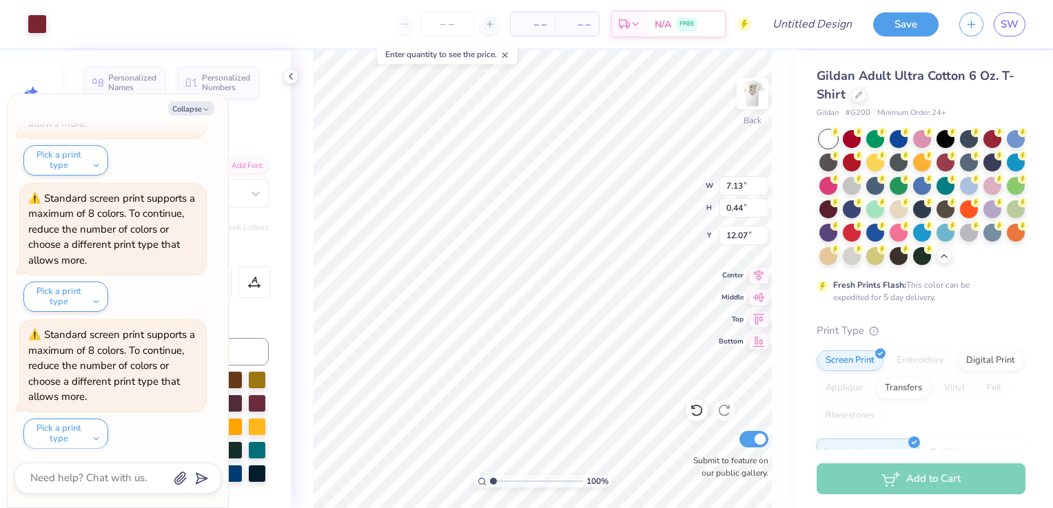
type input "12.16"
type textarea "x"
type input "1.01"
type textarea "x"
type input "0.39"
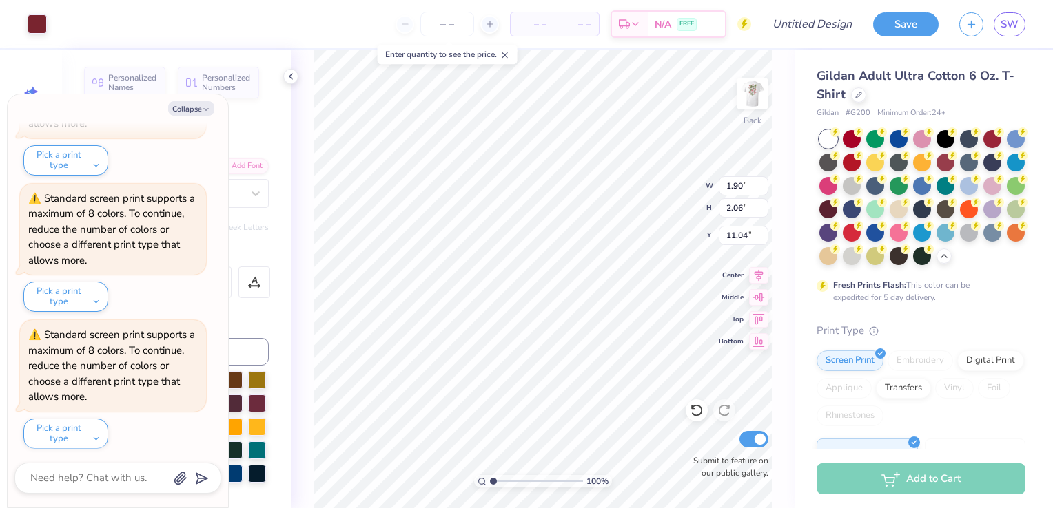
type input "0.35"
type input "12.07"
type textarea "x"
type textarea "FALL"
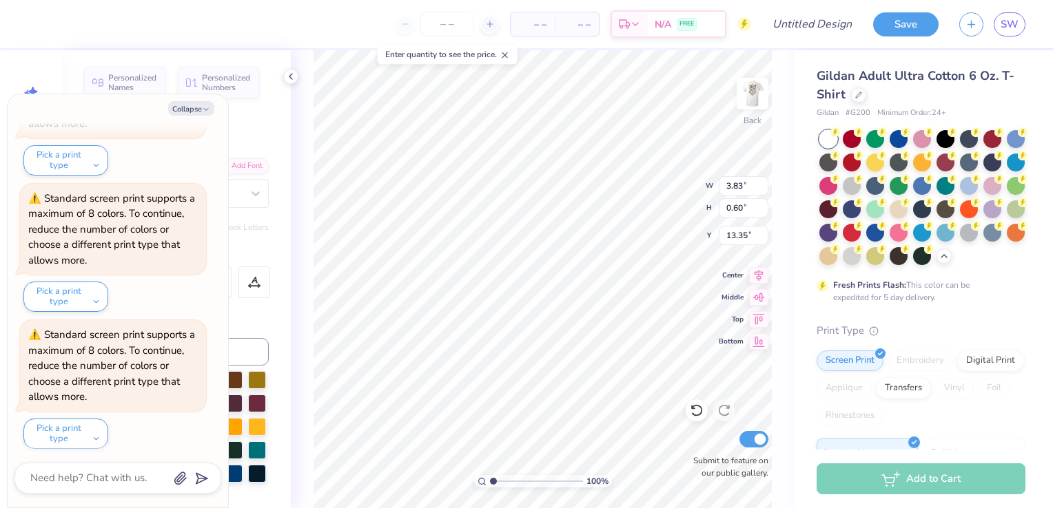
type textarea "x"
type textarea "FALL"
type textarea "x"
type textarea "FAL"
type textarea "x"
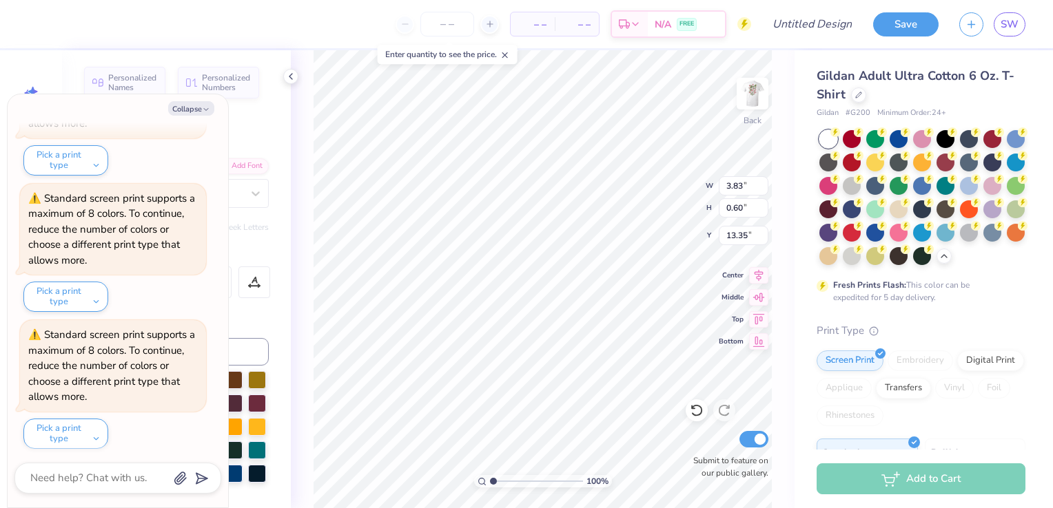
type textarea "FA"
type textarea "x"
type textarea "F"
type textarea "x"
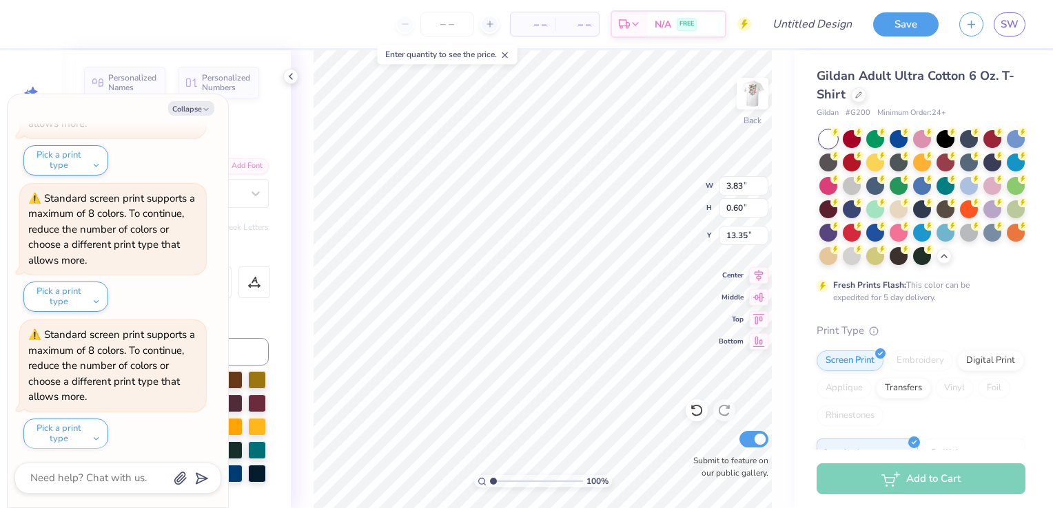
type textarea "x"
type textarea "B"
type textarea "x"
type textarea "Bi"
type textarea "x"
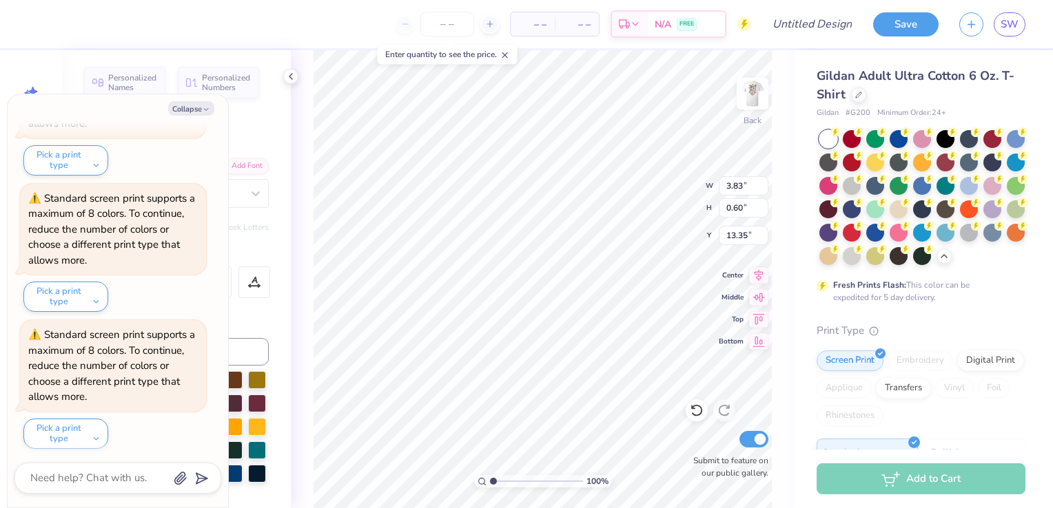
type textarea "B"
type textarea "x"
type textarea "BI"
type textarea "x"
type textarea "BID"
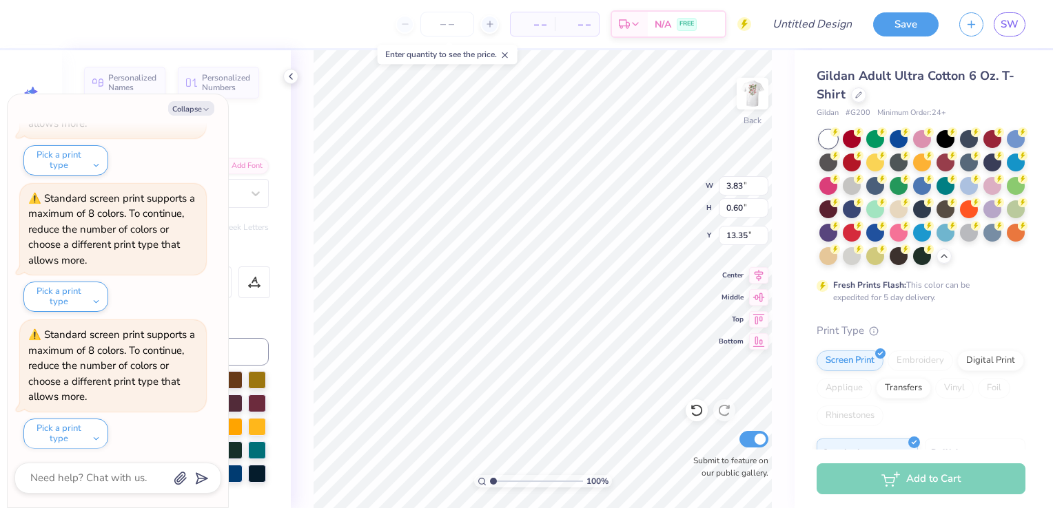
type textarea "x"
type textarea "BID"
type textarea "x"
type textarea "BID D"
type textarea "x"
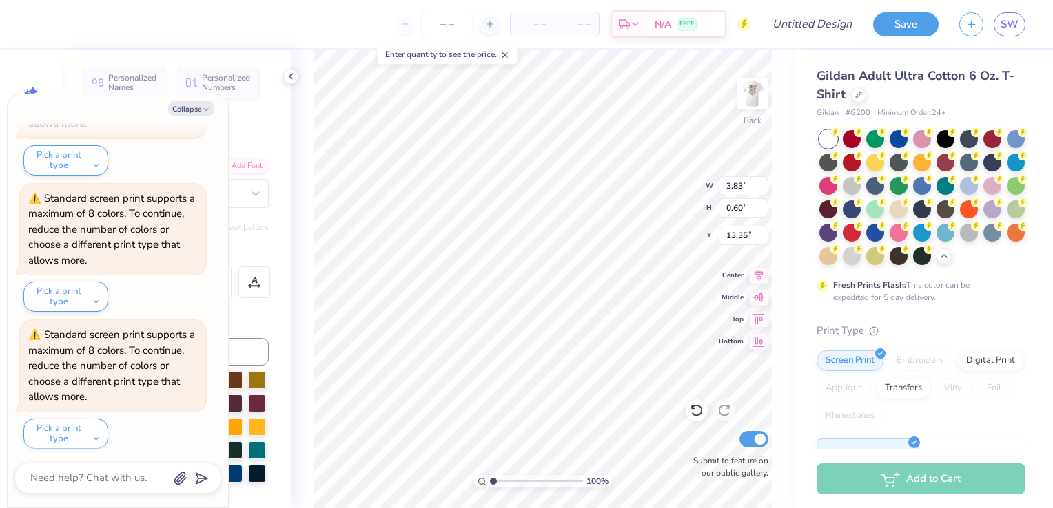
scroll to position [11, 3]
type textarea "BID DAY"
type textarea "x"
type textarea "BID DAY"
type textarea "x"
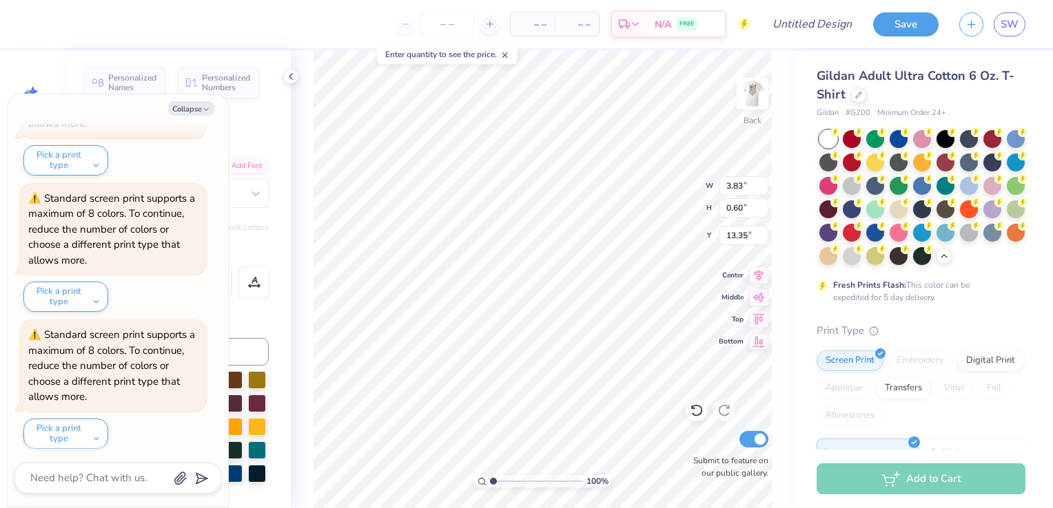
type textarea "BID DAY F"
type textarea "x"
type textarea "BID DAY FA"
type textarea "x"
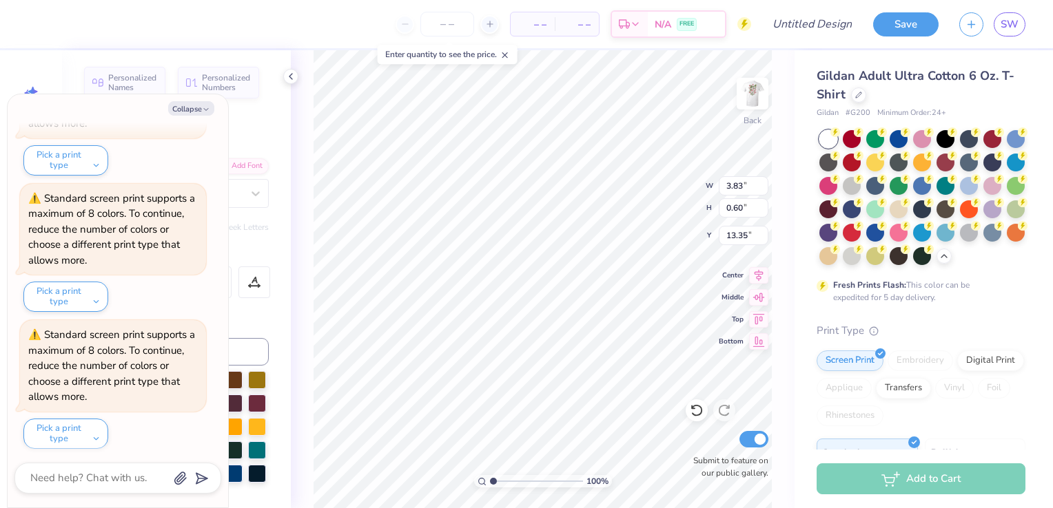
type textarea "BID DAY FAL"
type textarea "x"
type textarea "BID DAY FALL"
type textarea "x"
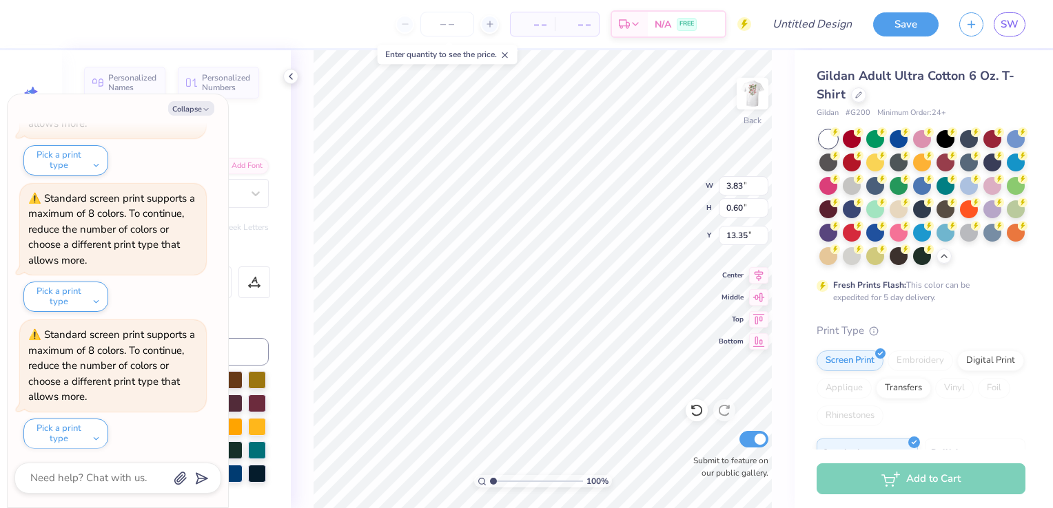
type textarea "BID DAY FALL"
type textarea "x"
type textarea "BID DAY FALL @"
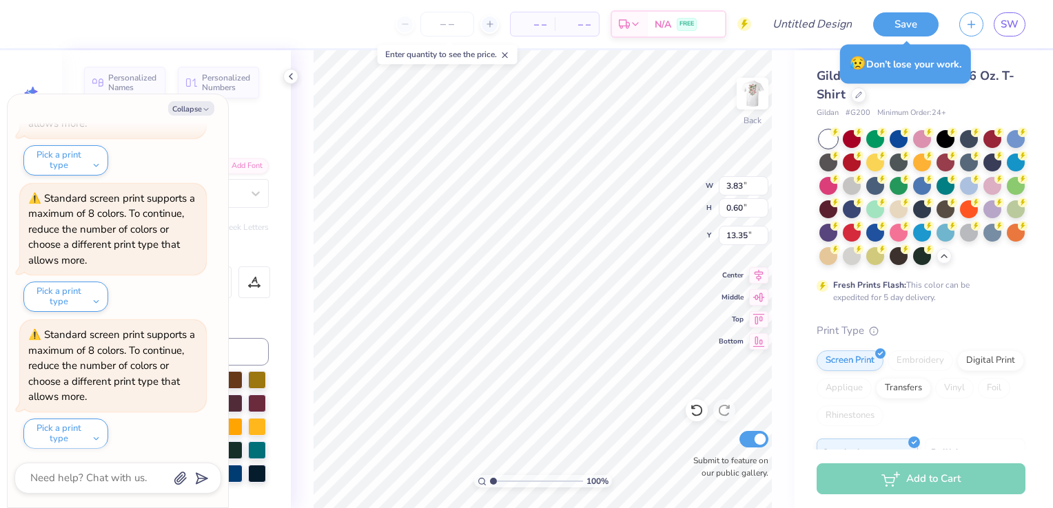
type textarea "x"
type textarea "BID DAY FALL"
type textarea "x"
type textarea "BID DAY FALL 20"
type textarea "x"
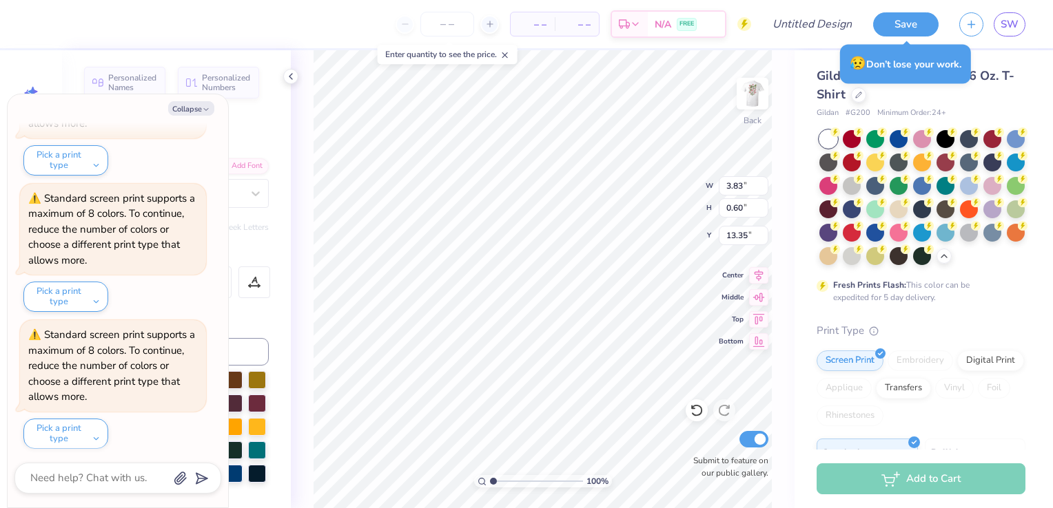
type textarea "BID DAY FALL 2025"
type textarea "x"
type input "0.70"
type input "0.26"
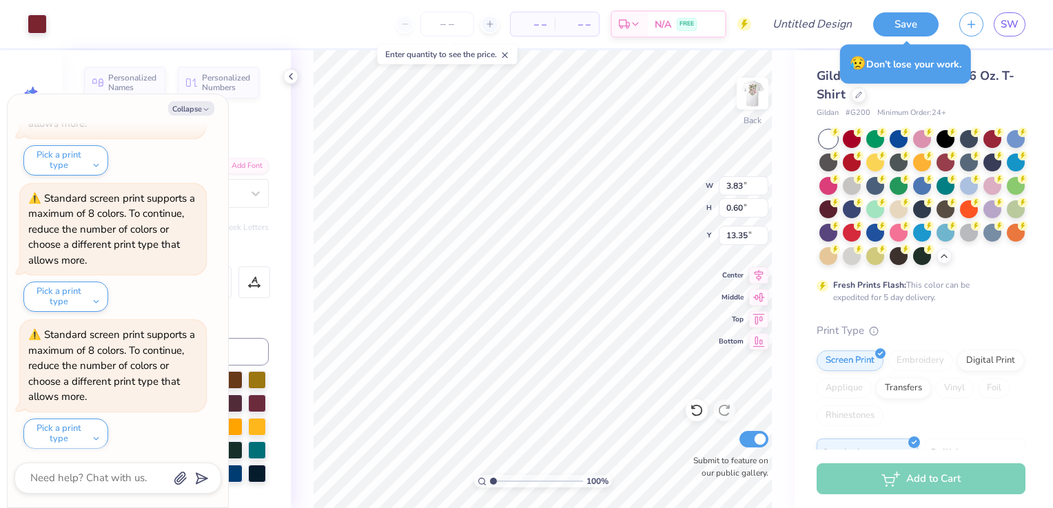
type input "14.09"
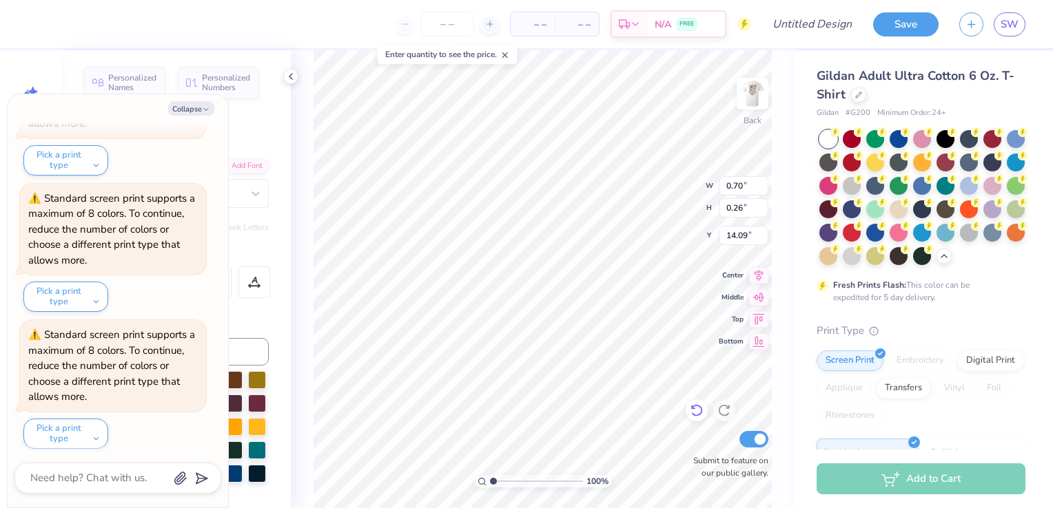
type textarea "x"
type input "4.75"
type input "1.80"
type textarea "x"
type input "3.42"
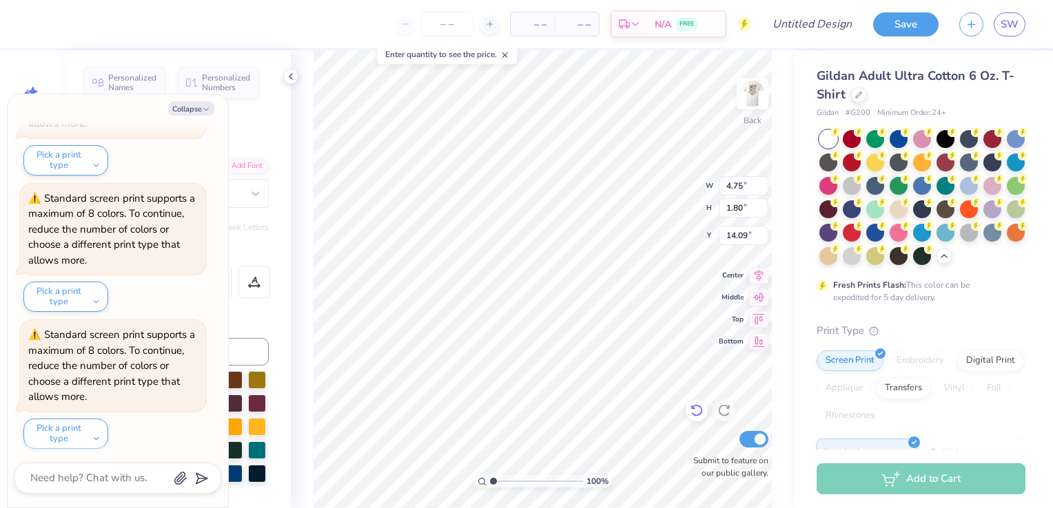
type input "0.55"
type input "13.38"
type textarea "x"
type input "1.90"
type input "2.06"
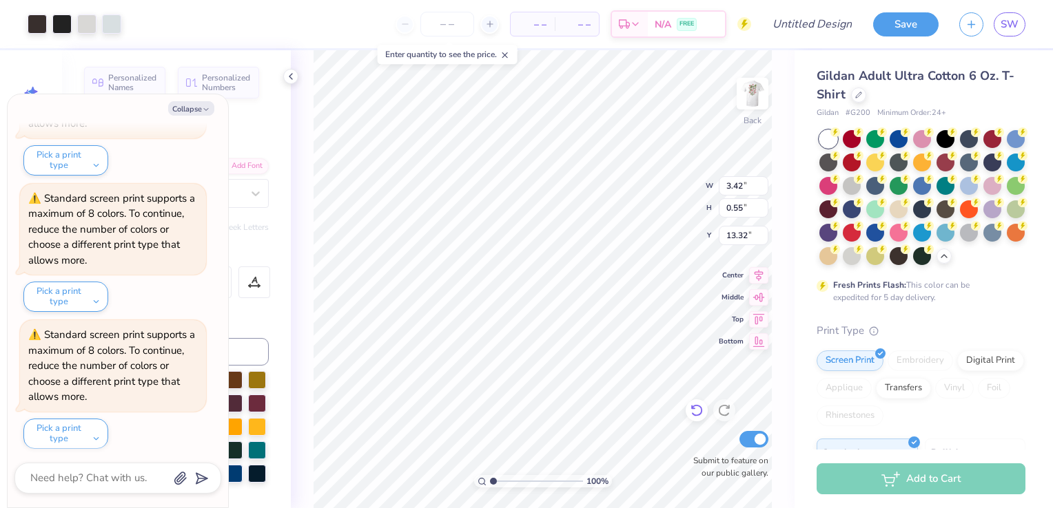
type input "11.26"
type textarea "x"
type input "0.39"
type input "0.35"
type input "12.07"
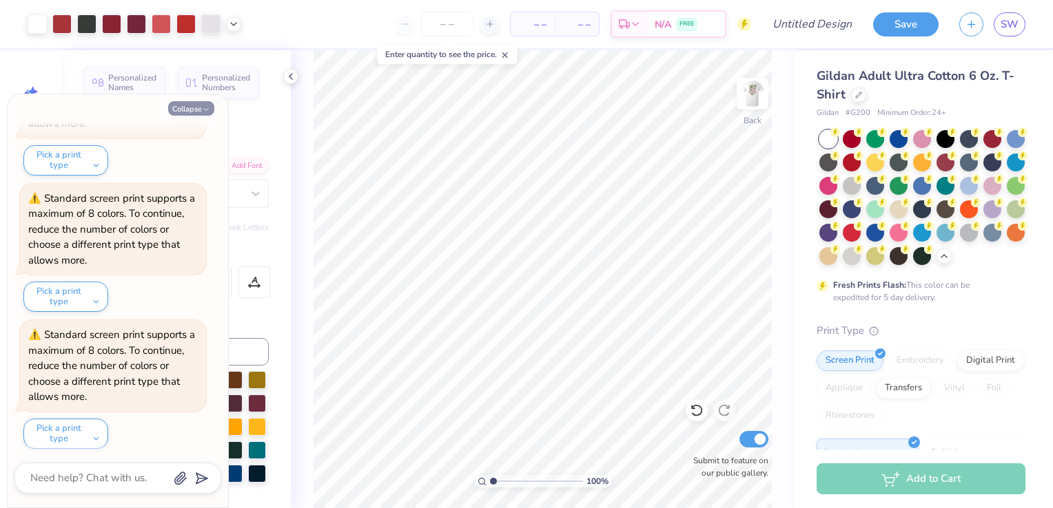
click at [199, 110] on button "Collapse" at bounding box center [191, 108] width 46 height 14
type textarea "x"
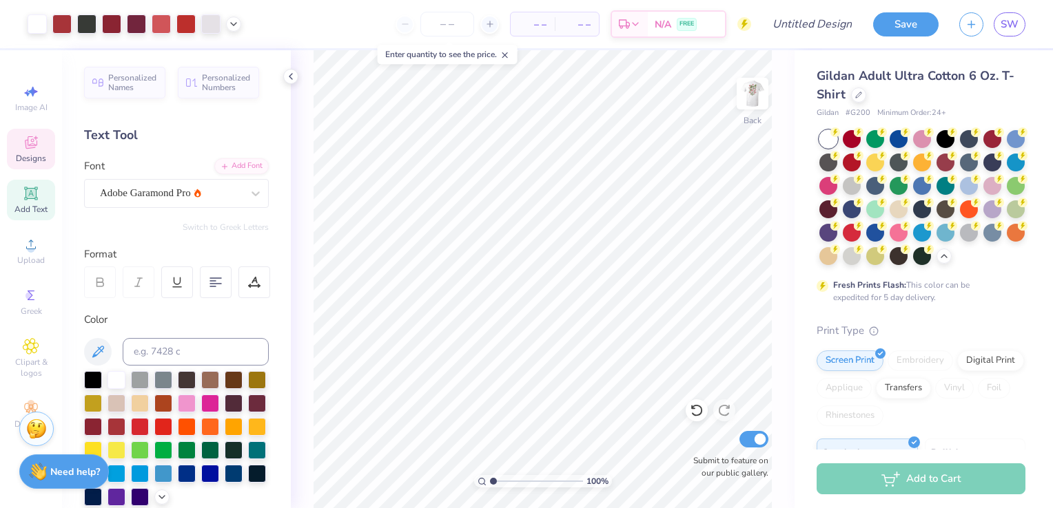
click at [32, 148] on icon at bounding box center [31, 142] width 17 height 17
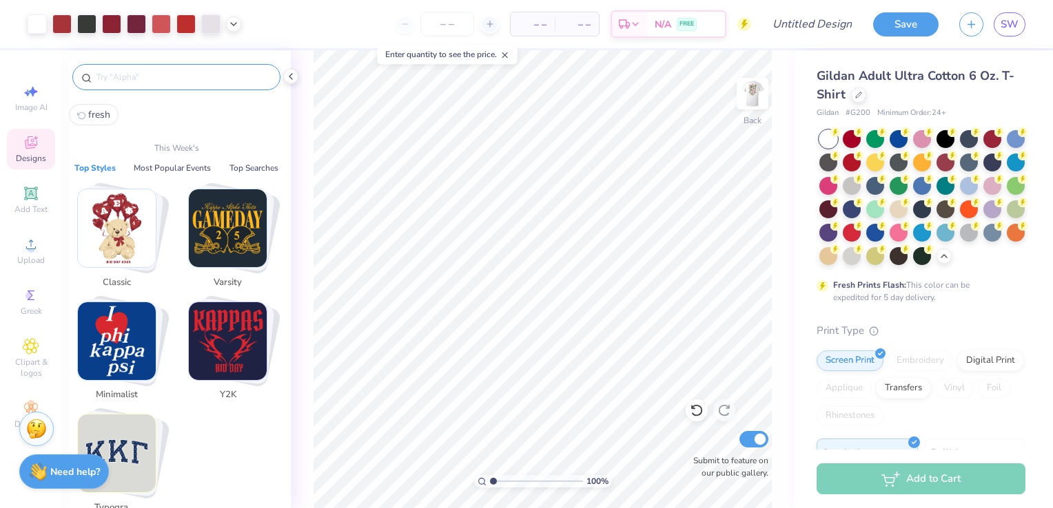
click at [177, 71] on input "text" at bounding box center [183, 77] width 176 height 14
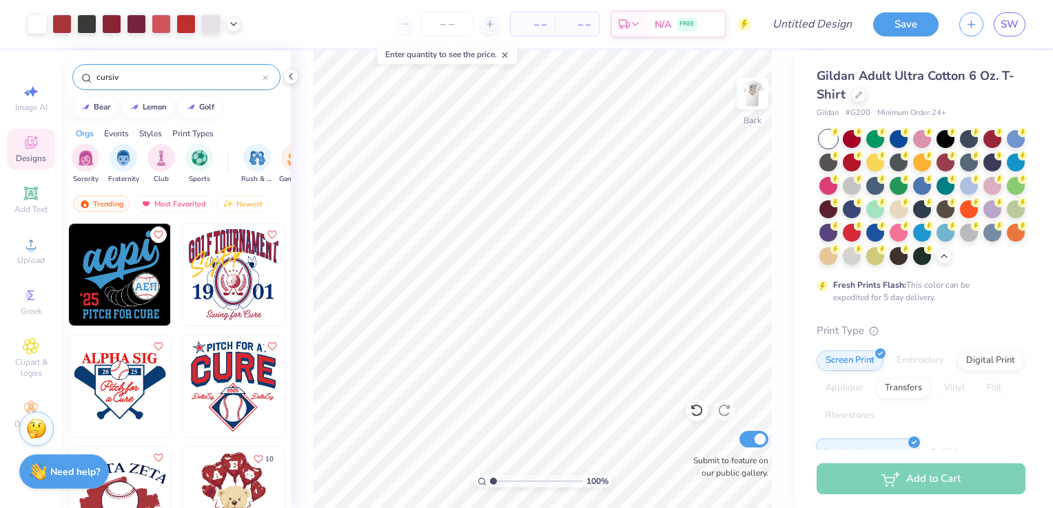
type input "cursive"
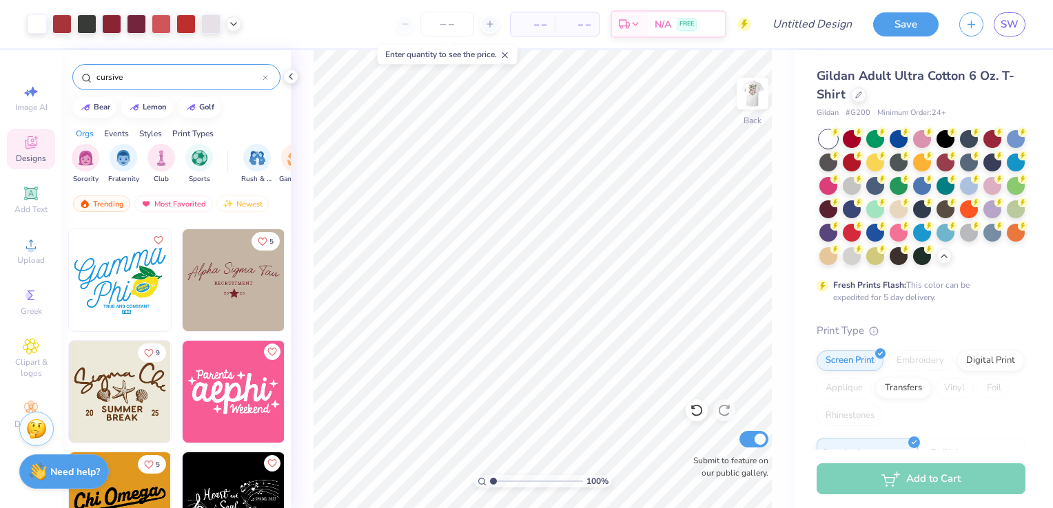
scroll to position [1111, 0]
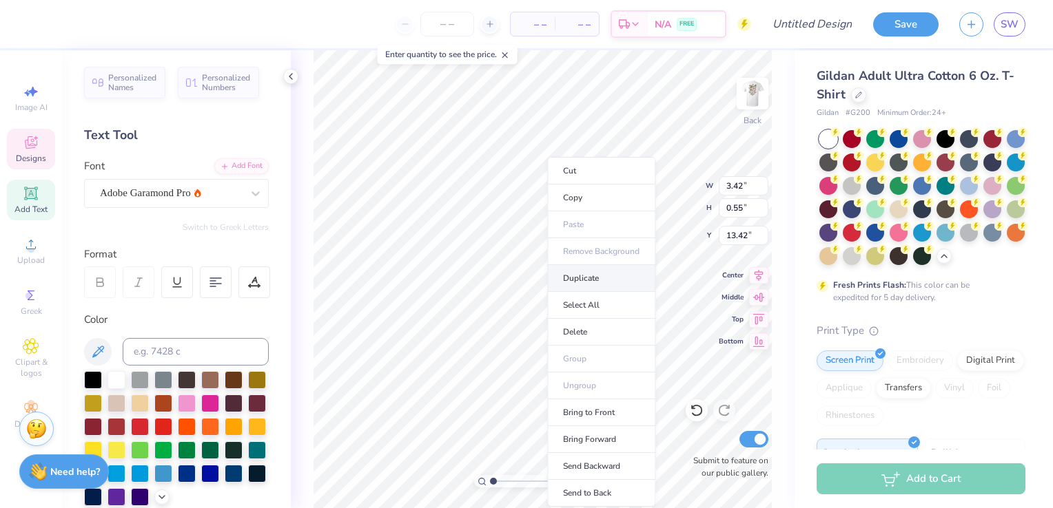
click at [598, 285] on li "Duplicate" at bounding box center [601, 278] width 108 height 27
type input "14.42"
type textarea "FALL 2025"
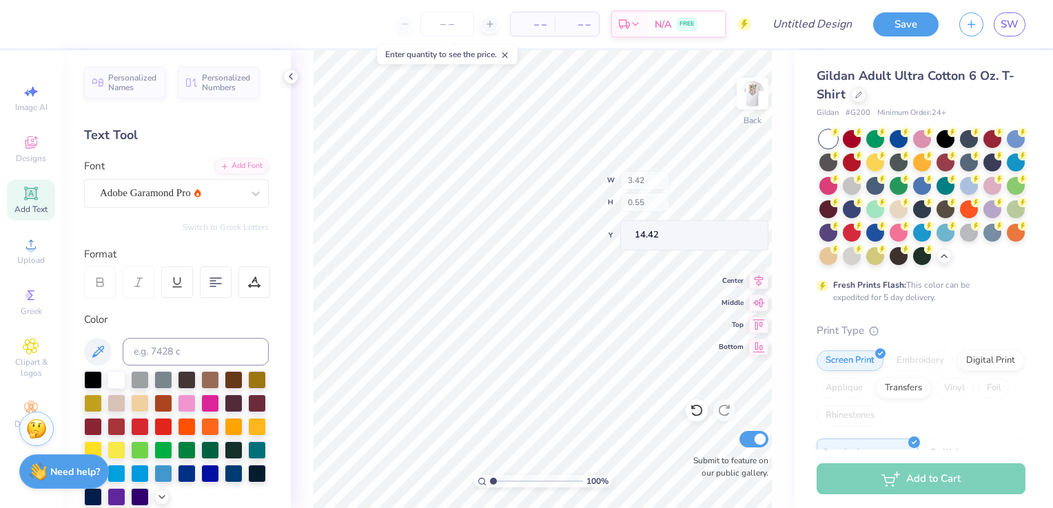
type input "13.42"
type input "1.67"
type input "0.39"
type input "13.50"
type input "3.42"
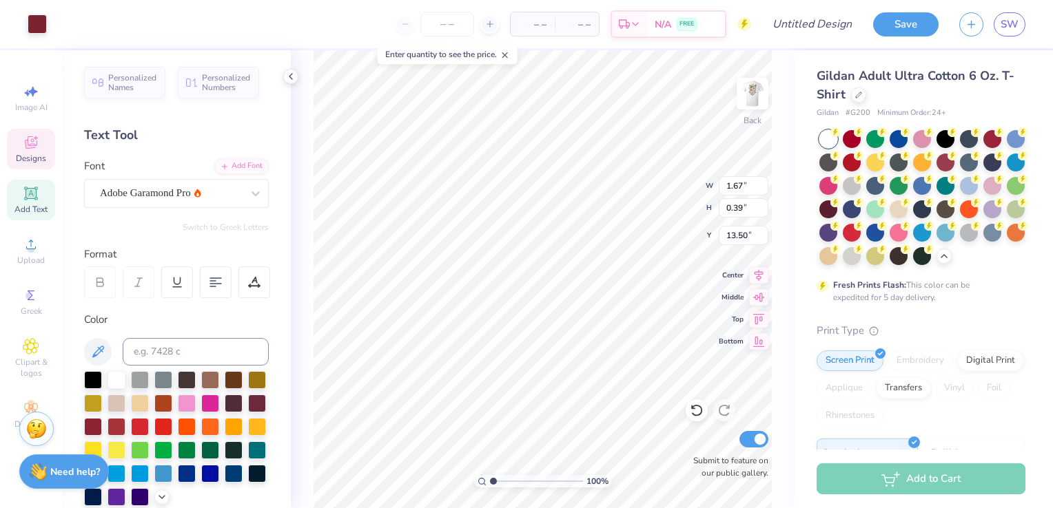
type input "0.55"
type input "13.42"
type input "2.62"
type input "2.58"
type input "3.00"
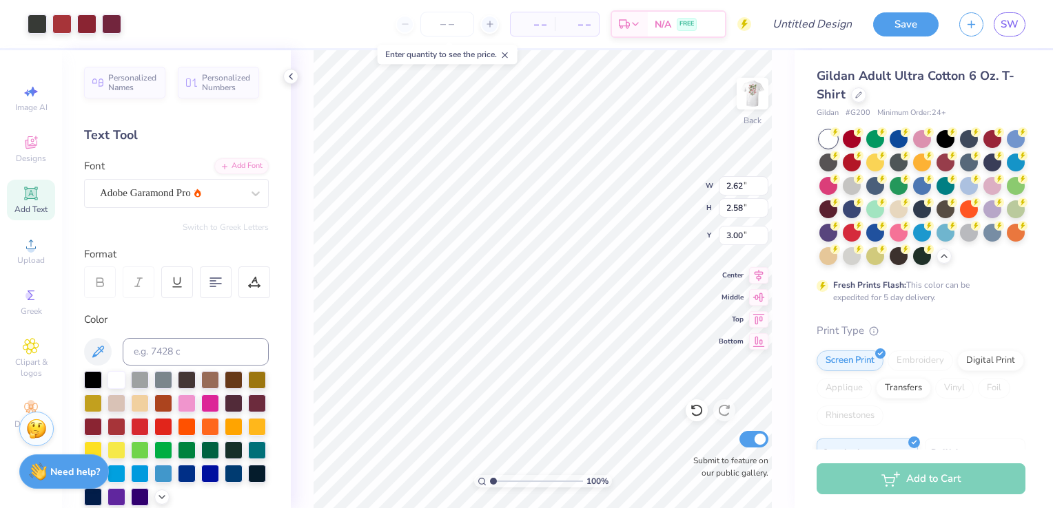
type input "1.18"
type input "1.16"
type input "4.32"
type input "1.89"
type input "0.40"
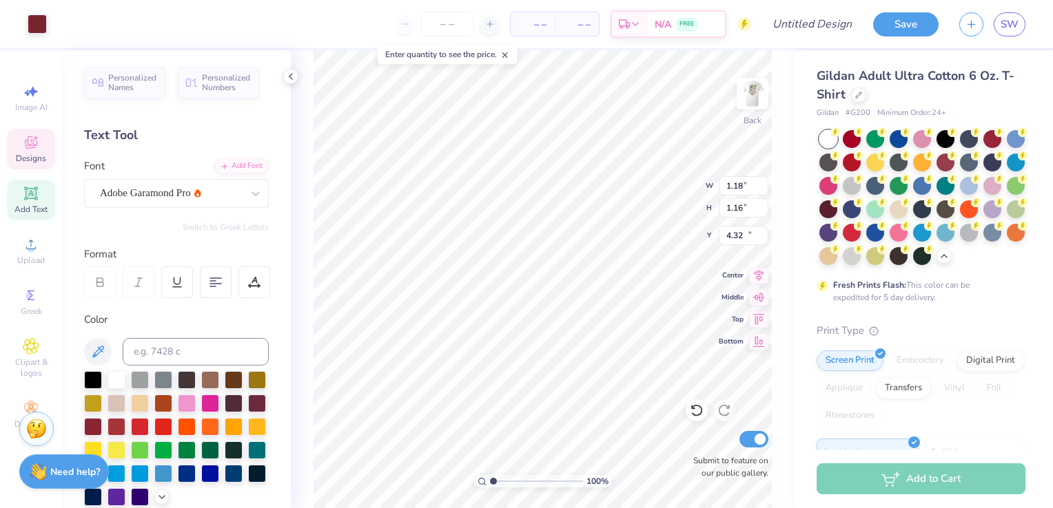
type input "14.49"
type input "1.18"
type input "1.16"
type input "13.91"
type input "0.39"
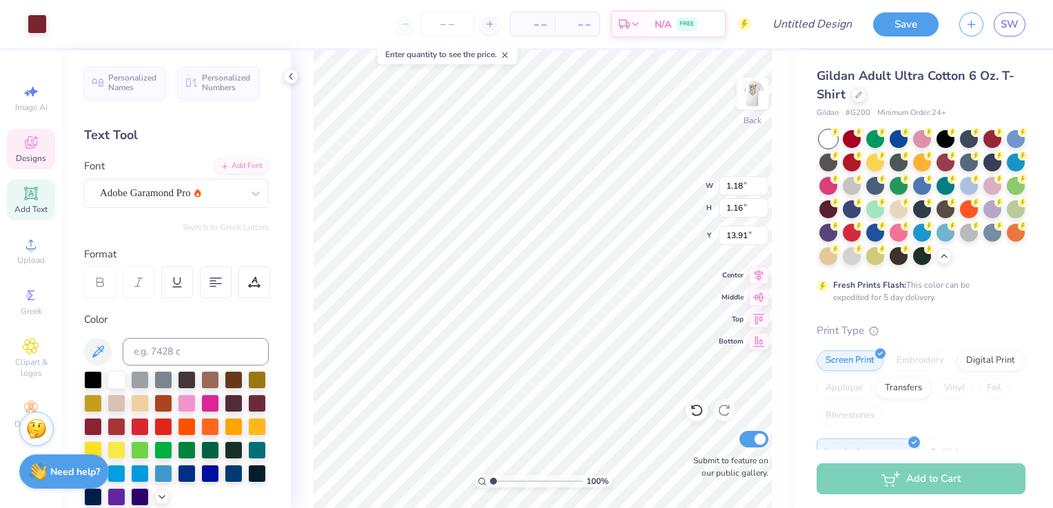
type input "0.35"
type input "12.07"
type input "1.18"
type input "1.16"
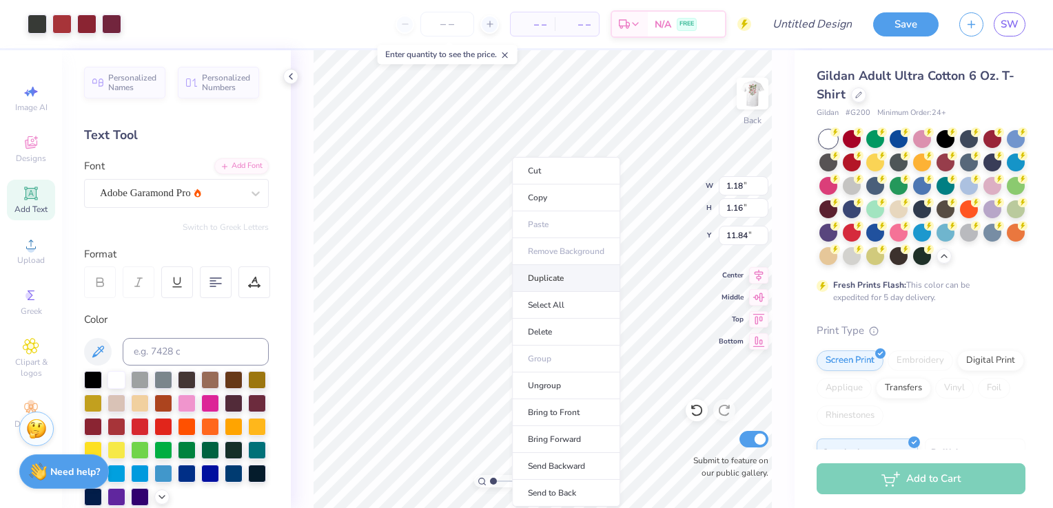
click at [557, 285] on li "Duplicate" at bounding box center [566, 278] width 108 height 27
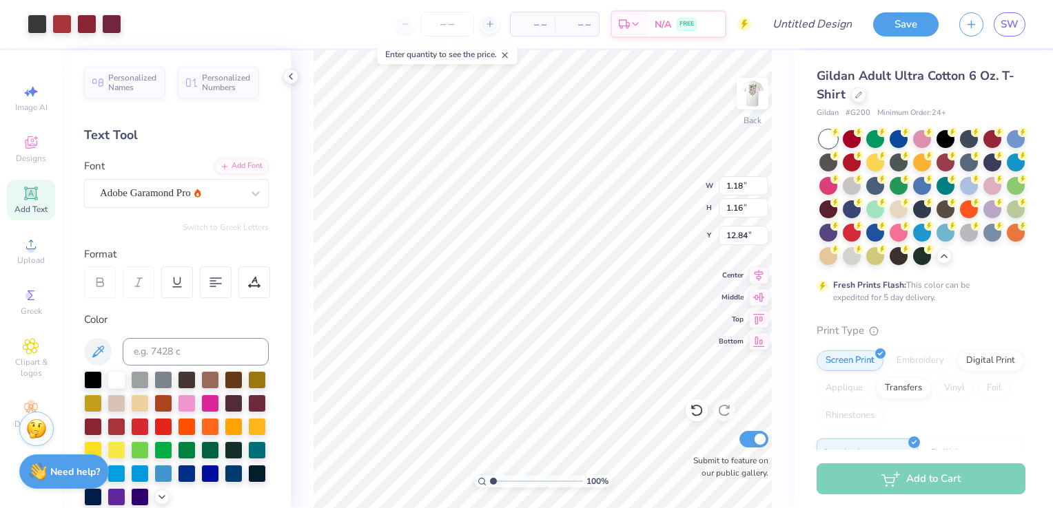
type input "11.84"
type input "1.35"
type input "1.29"
type input "11.78"
type input "1.18"
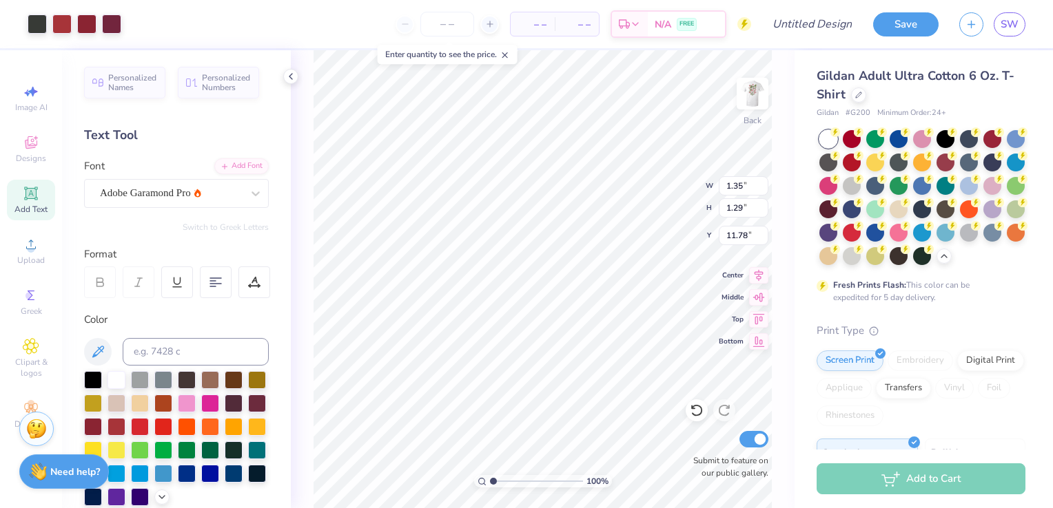
type input "1.16"
type input "11.84"
type input "1.30"
type input "1.45"
type input "11.71"
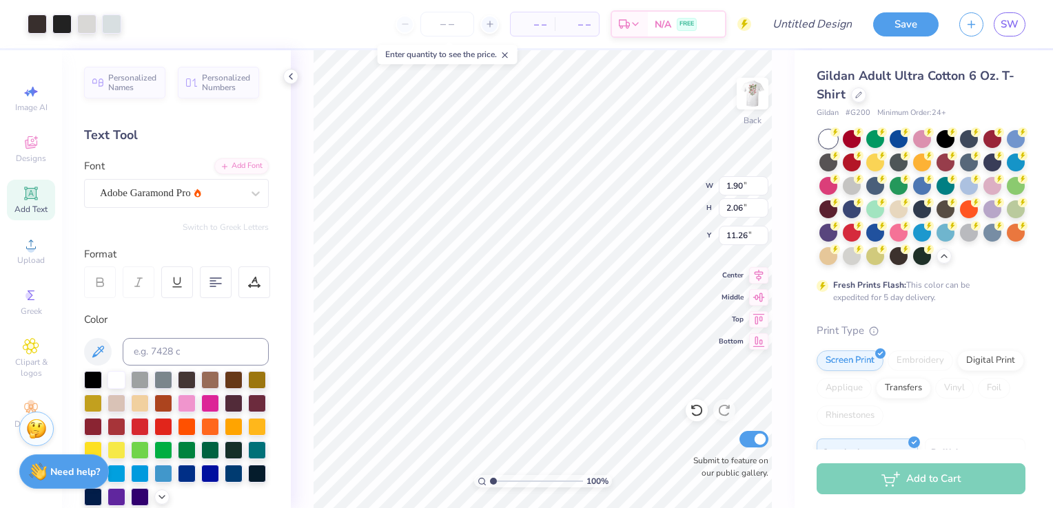
type input "11.40"
type input "1.35"
type input "1.29"
type input "11.78"
type input "1.89"
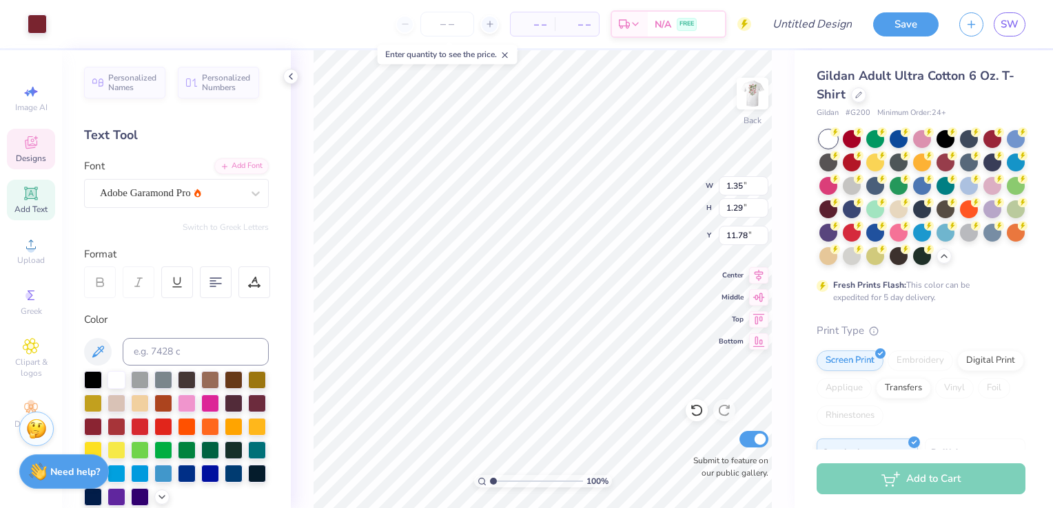
type input "0.40"
type input "14.45"
type textarea "BID DAY FALL 2025"
type input "4.36"
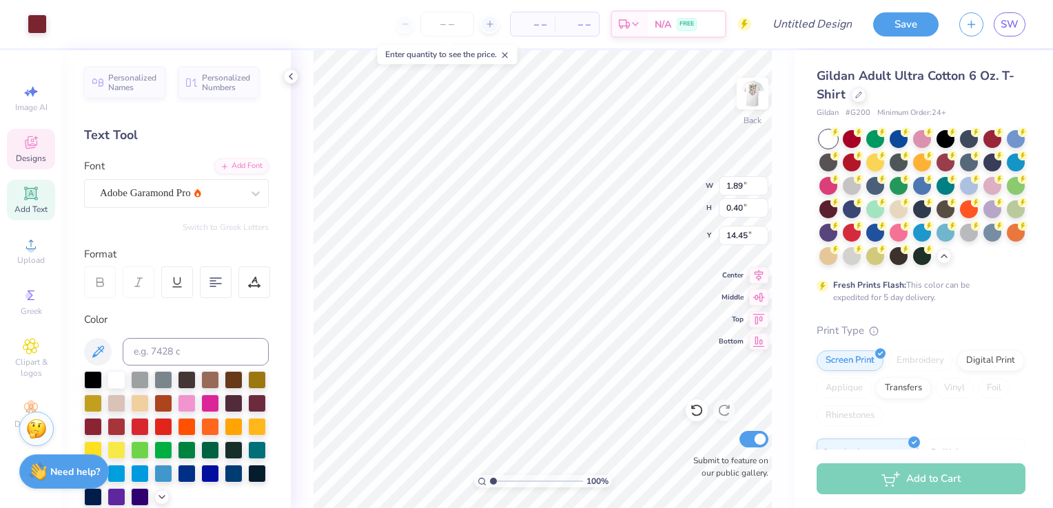
type input "0.62"
type input "14.35"
type input "1.89"
type input "0.40"
type input "14.45"
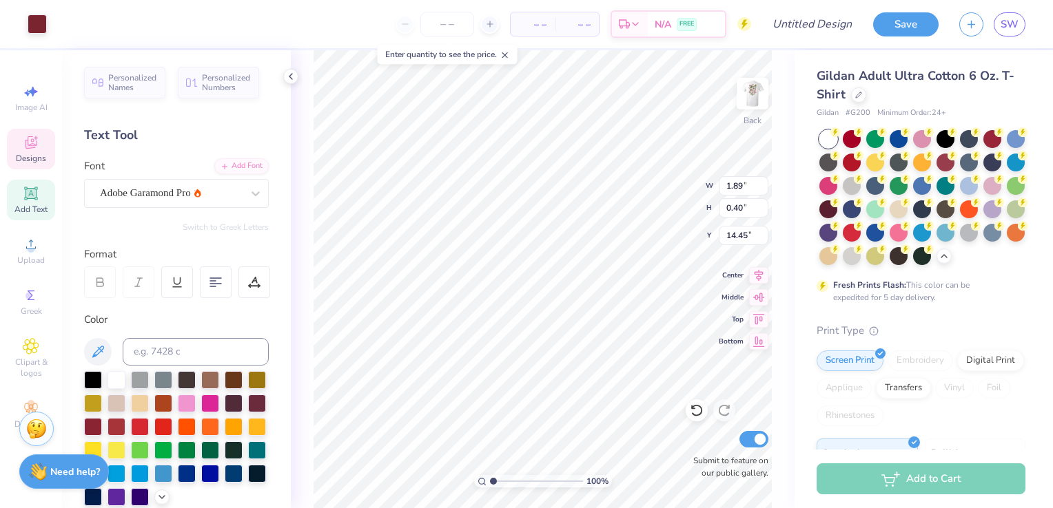
type input "4.36"
type input "0.62"
type input "14.35"
type input "0.39"
type input "0.35"
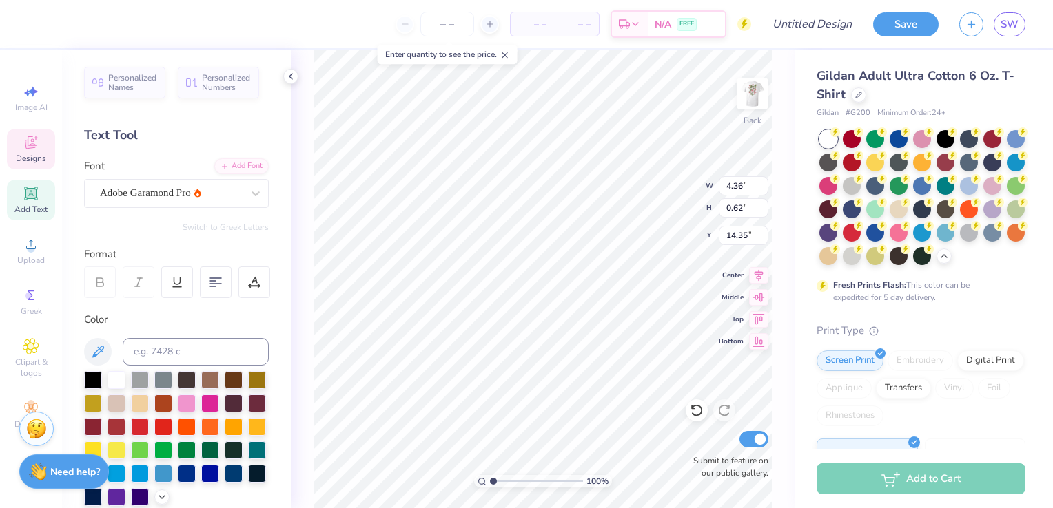
type input "6.47"
type input "0.34"
type input "6.48"
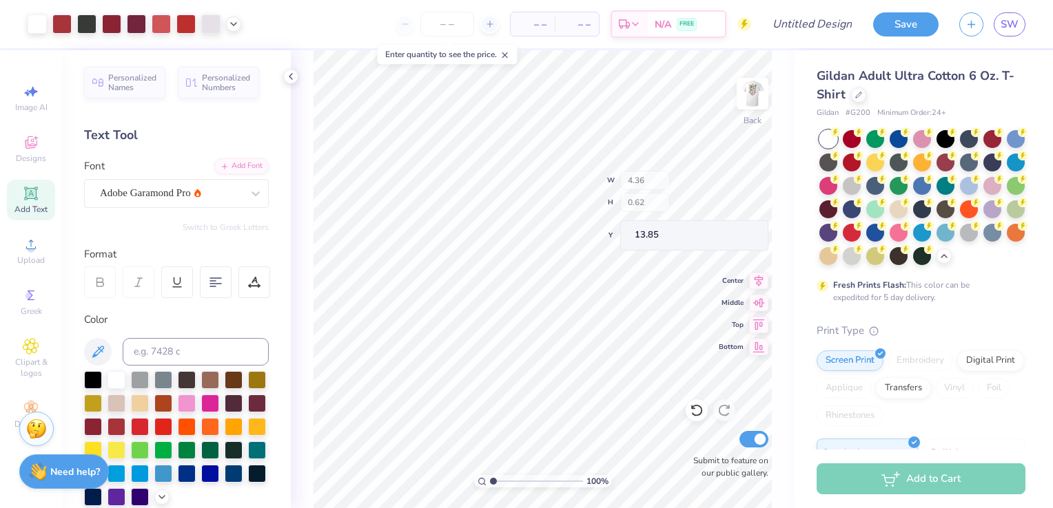
click at [794, 266] on li "Group" at bounding box center [848, 252] width 108 height 27
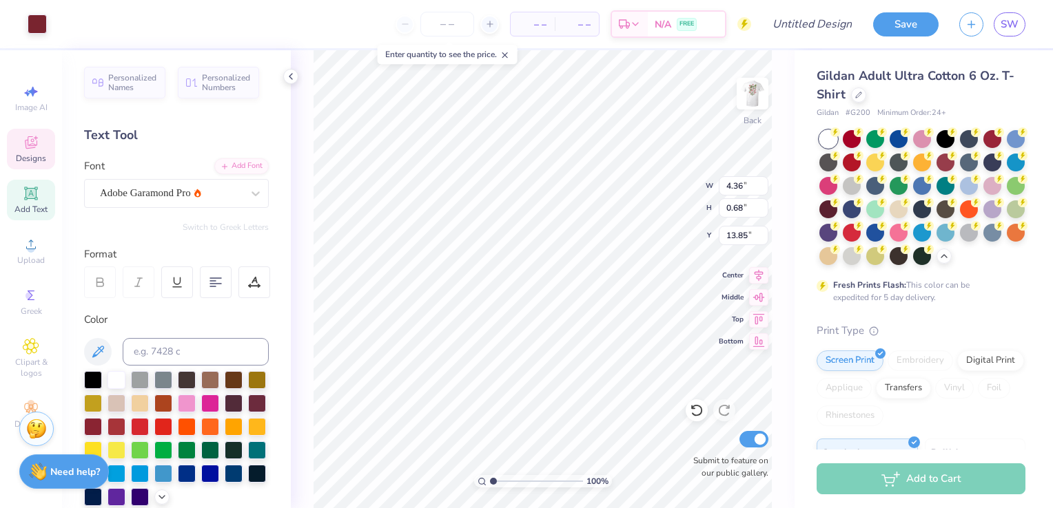
type input "0.62"
type input "3.44"
type input "7.65"
type input "1.50"
type input "9.77"
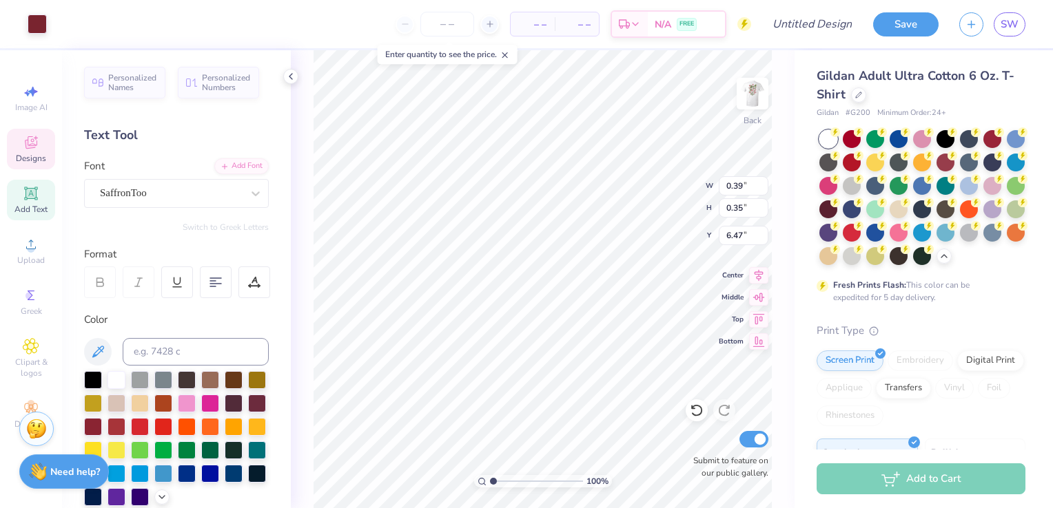
type input "2.10"
type input "1.87"
type input "16.24"
type input "7.65"
type input "1.50"
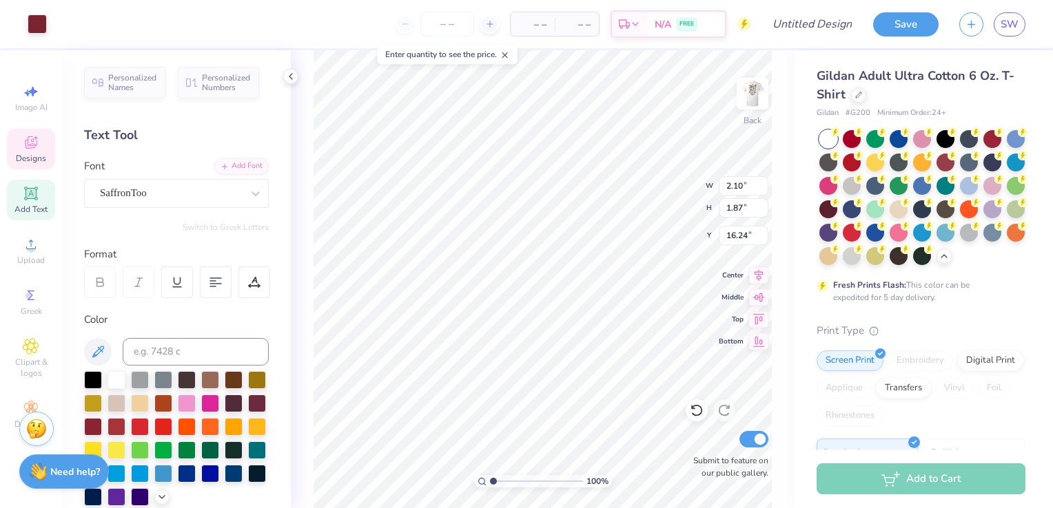
type input "2.25"
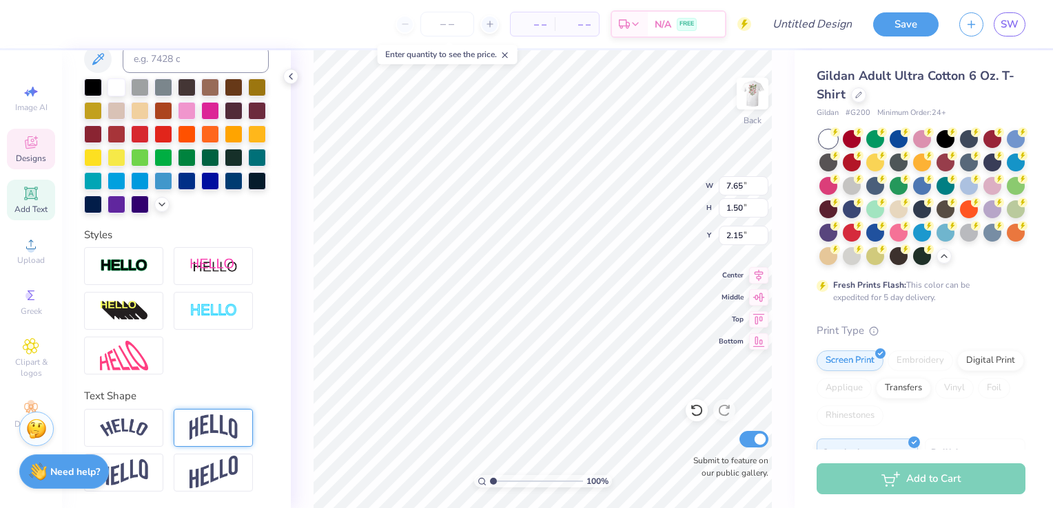
click at [231, 439] on img at bounding box center [213, 428] width 48 height 26
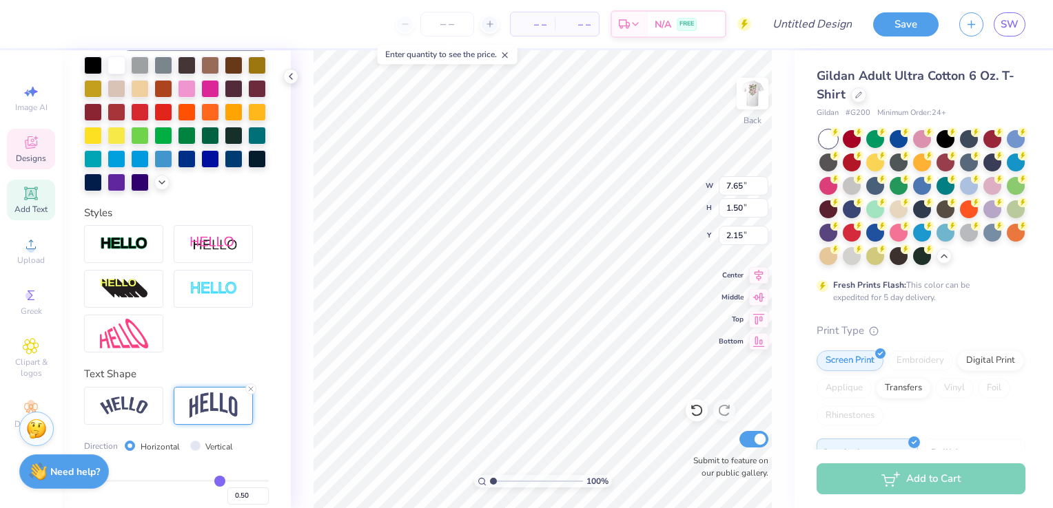
type input "2.15"
type input "1.83"
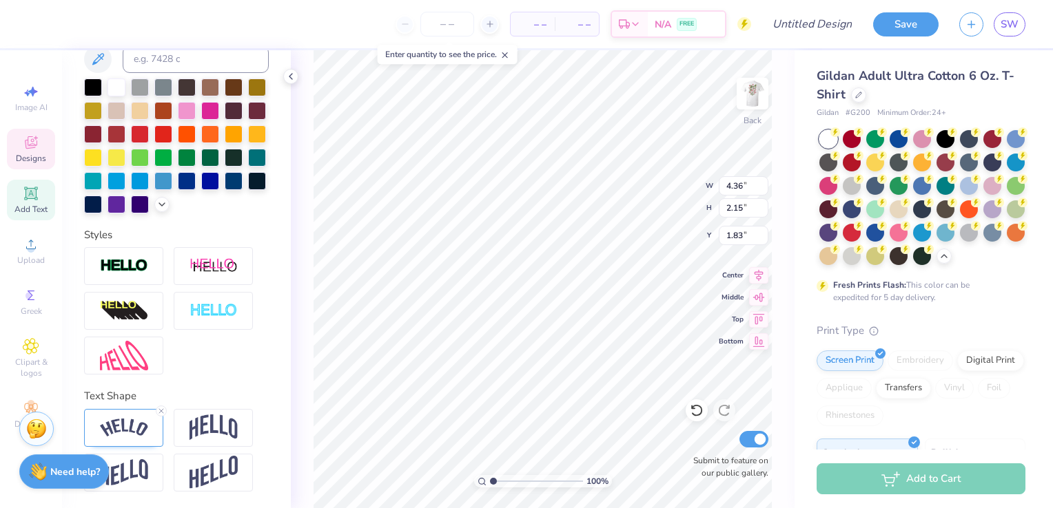
type input "4.36"
type input "0.62"
type input "6.00"
click at [146, 426] on img at bounding box center [124, 428] width 48 height 19
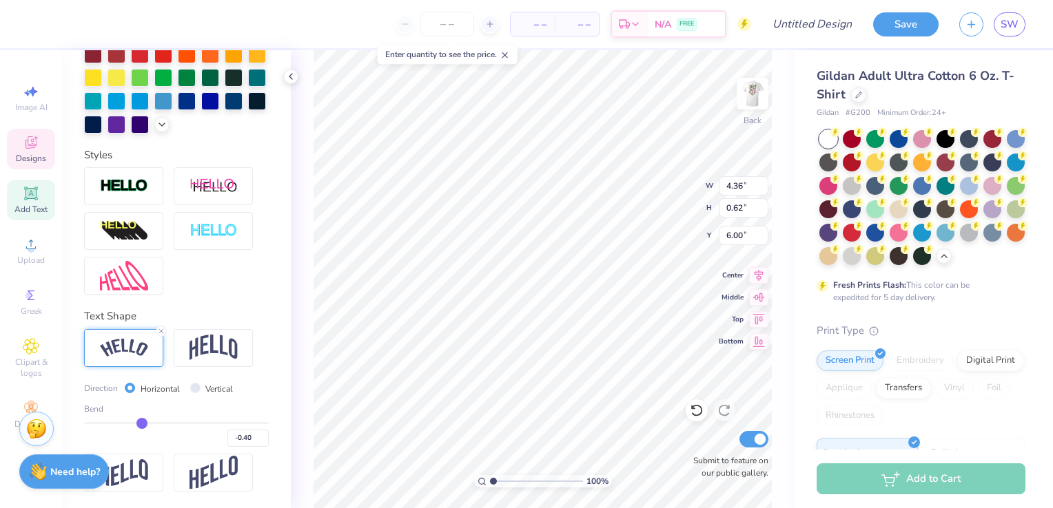
scroll to position [395, 0]
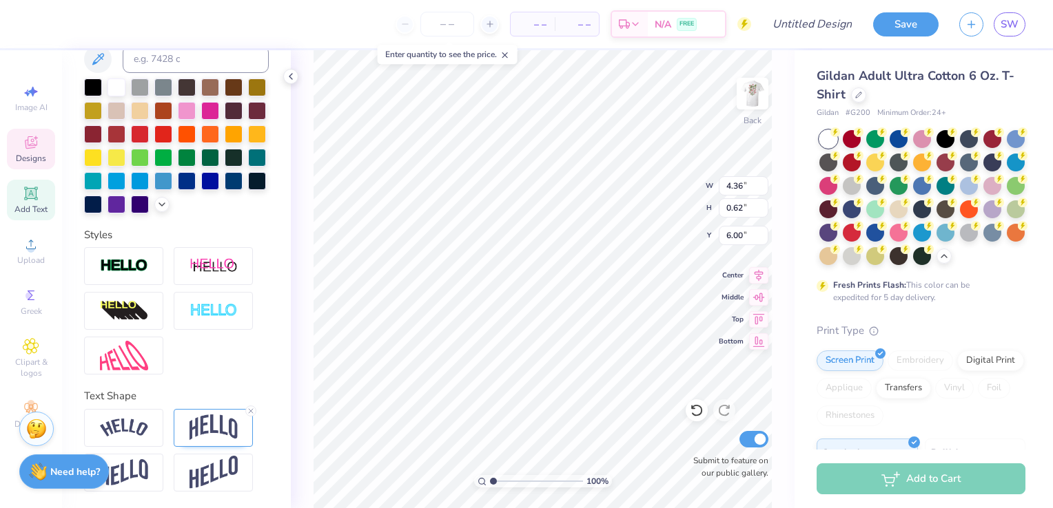
type input "7.65"
type input "2.15"
type input "1.83"
click at [152, 431] on div at bounding box center [123, 428] width 79 height 38
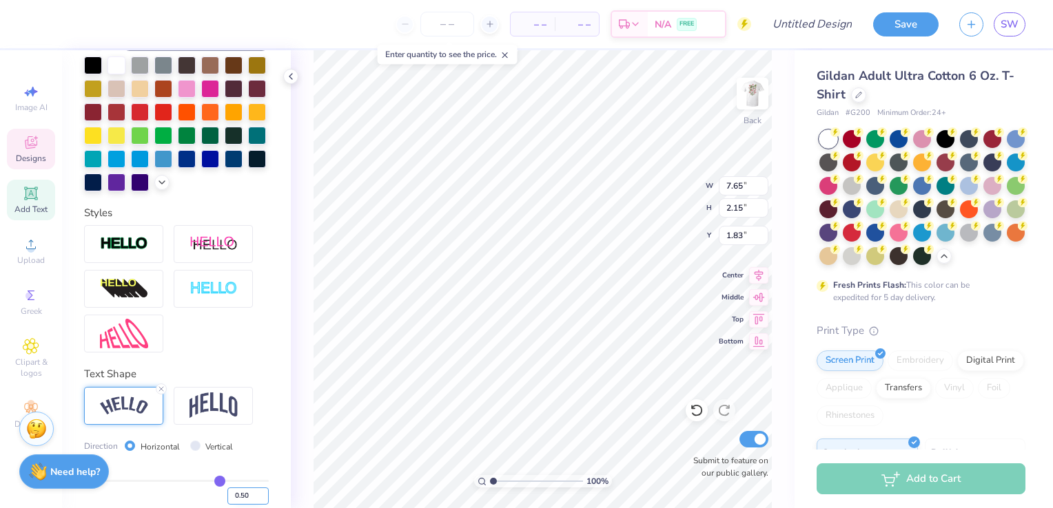
click at [243, 488] on input "0.50" at bounding box center [247, 496] width 41 height 17
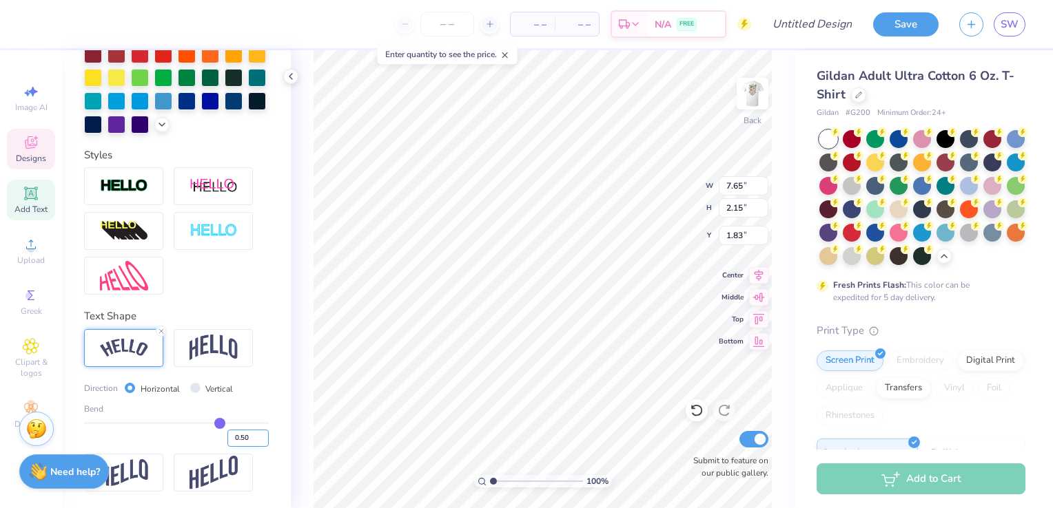
type input "8.90"
type input "1.84"
type input "1.98"
type input "0.40"
type input "0.4"
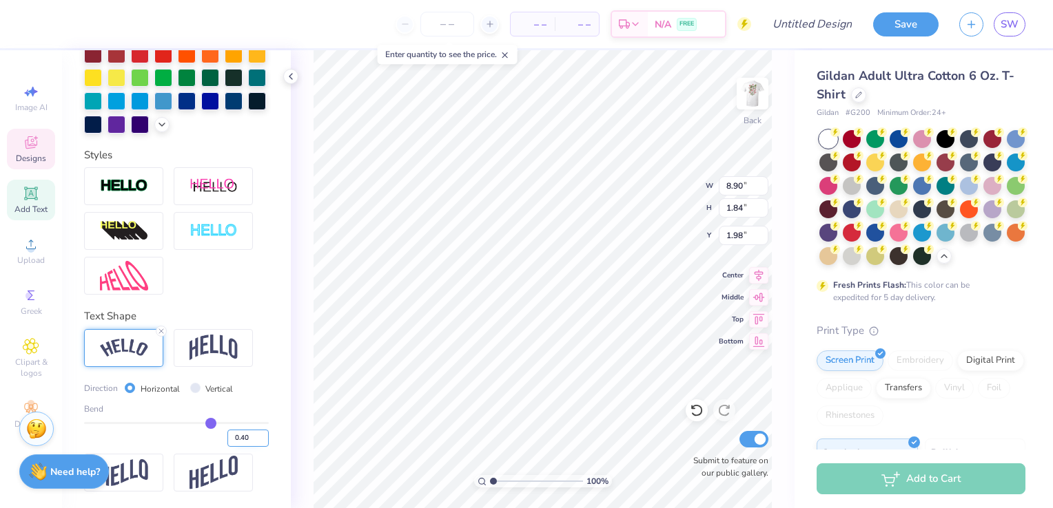
type input "8.62"
type input "1.56"
type input "2.12"
type input "7.78"
type input "1.41"
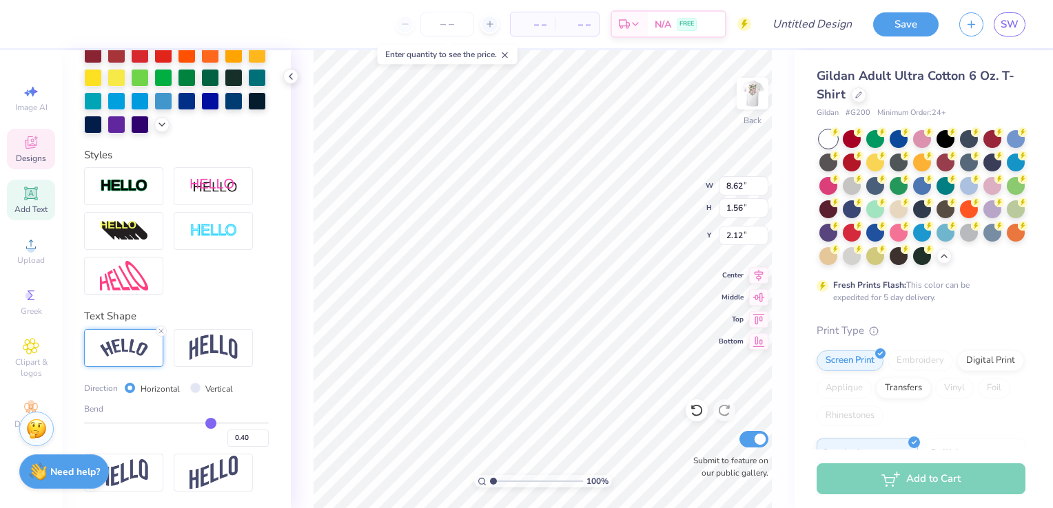
type input "2.27"
click at [243, 437] on input "0.40" at bounding box center [247, 438] width 41 height 17
type input "0.30"
type input "0.3"
type input "7.56"
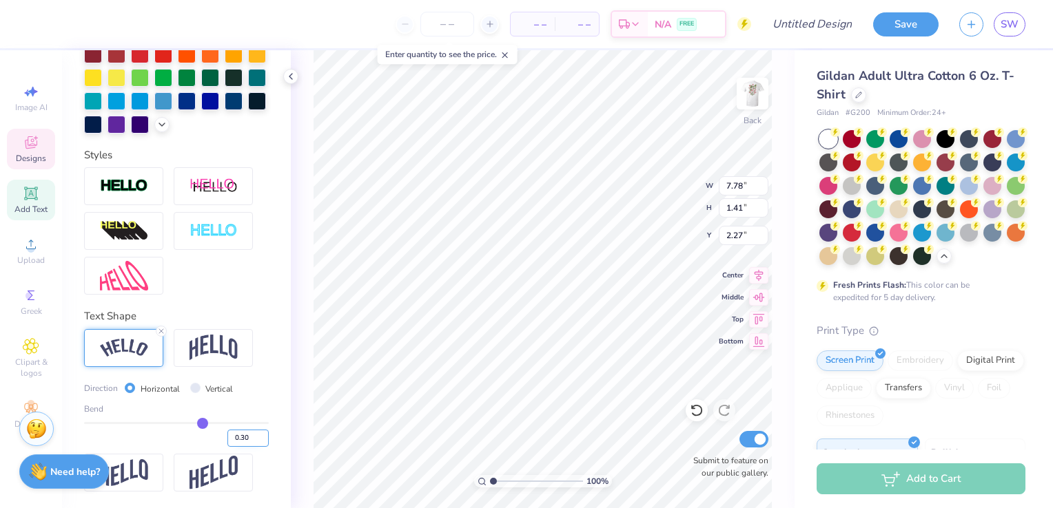
type input "1.38"
type input "2.28"
type input "0.32"
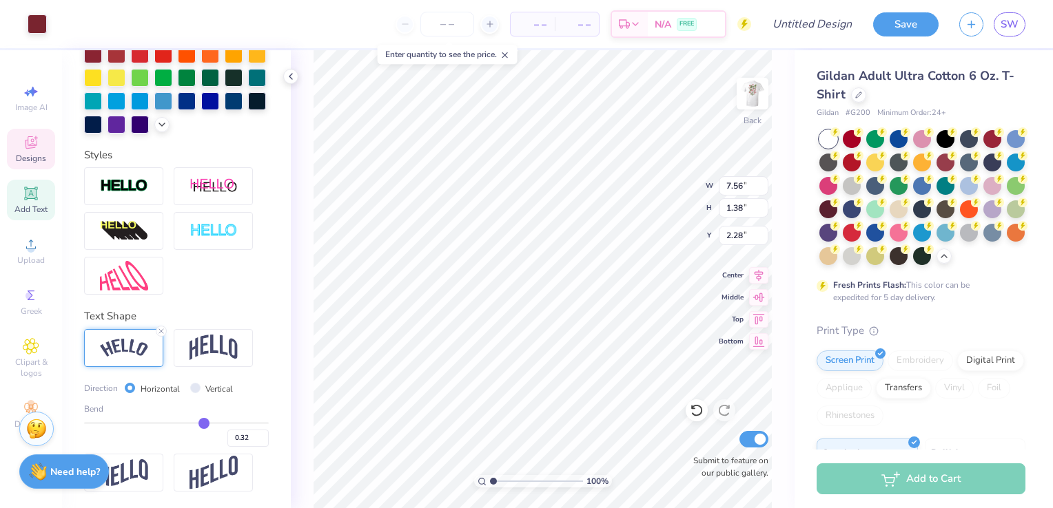
type input "7.61"
type input "1.39"
click at [227, 434] on input "0.32" at bounding box center [247, 438] width 41 height 17
click at [246, 436] on input "0.32" at bounding box center [247, 438] width 41 height 17
type input "7.56"
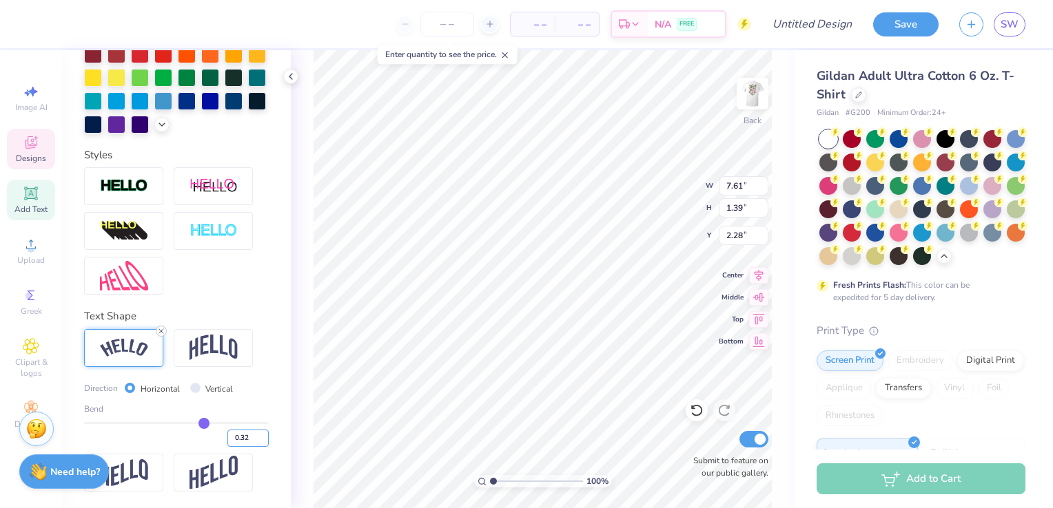
type input "1.38"
click at [163, 332] on icon at bounding box center [161, 331] width 8 height 8
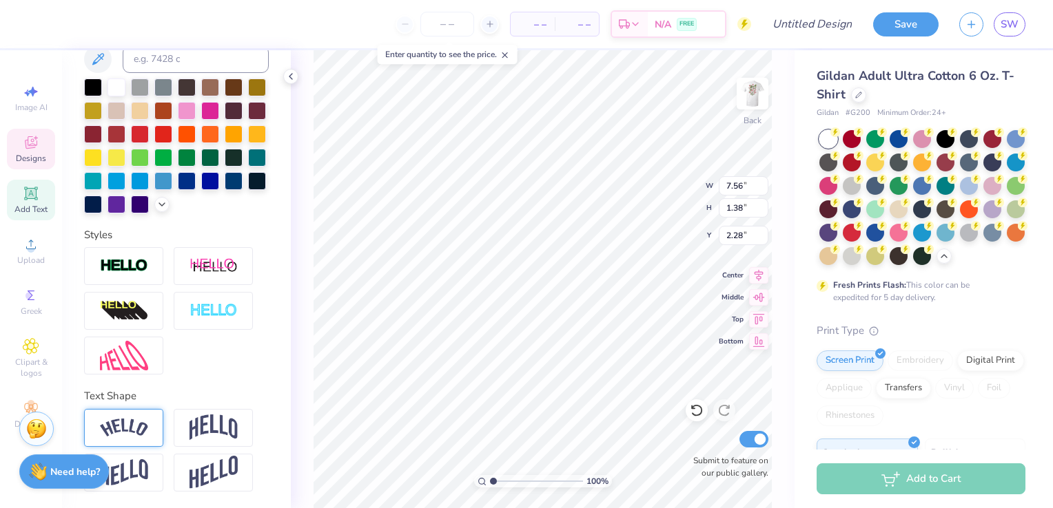
scroll to position [315, 0]
type input "7.61"
type input "1.39"
type input "6.34"
type input "1.24"
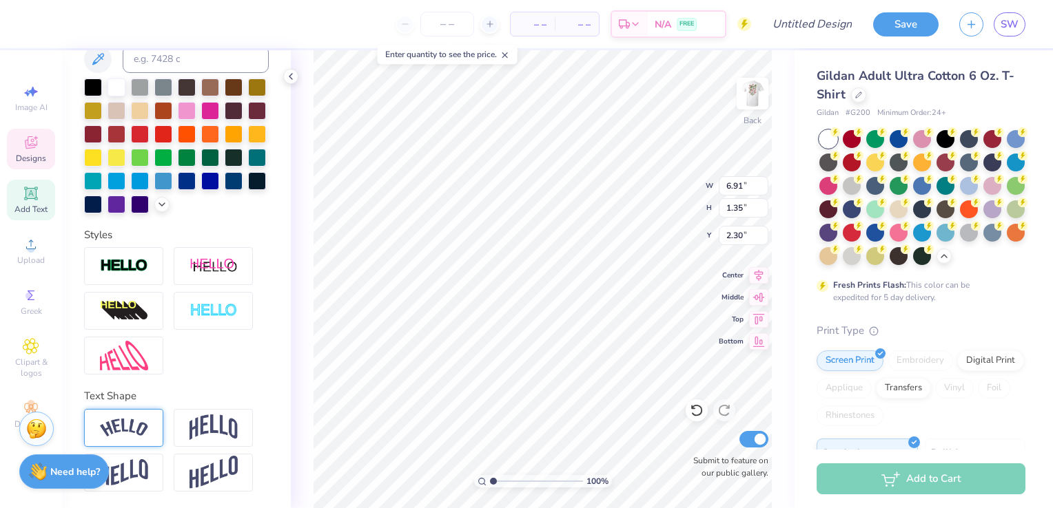
type input "2.41"
type input "7.37"
type input "1.44"
type input "2.28"
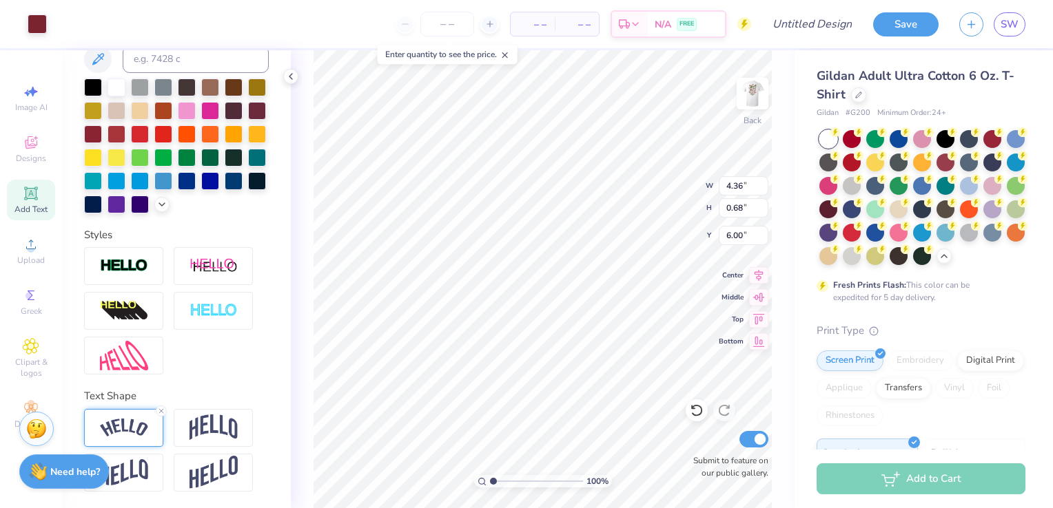
type input "0.68"
type input "3.96"
type input "1.35"
type input "1.29"
type input "3.93"
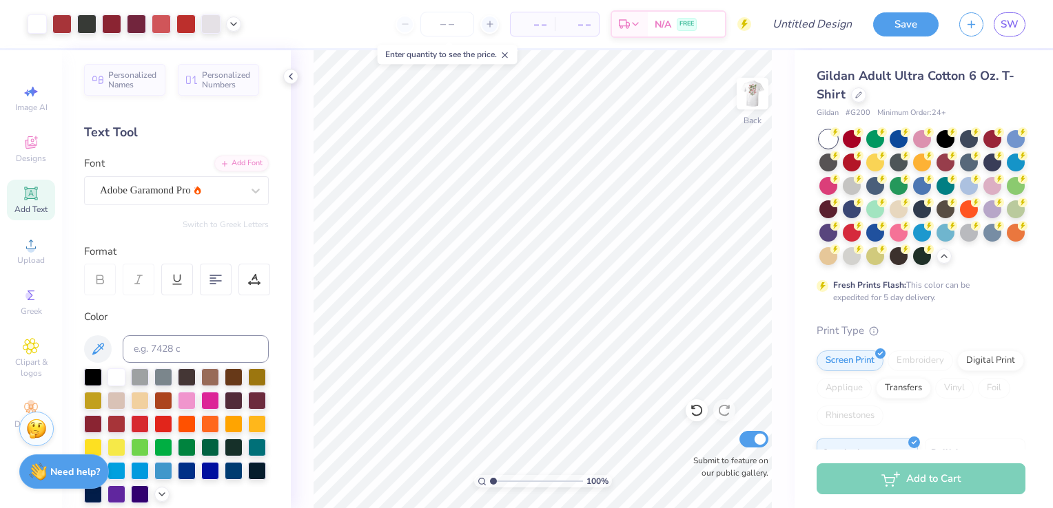
scroll to position [0, 0]
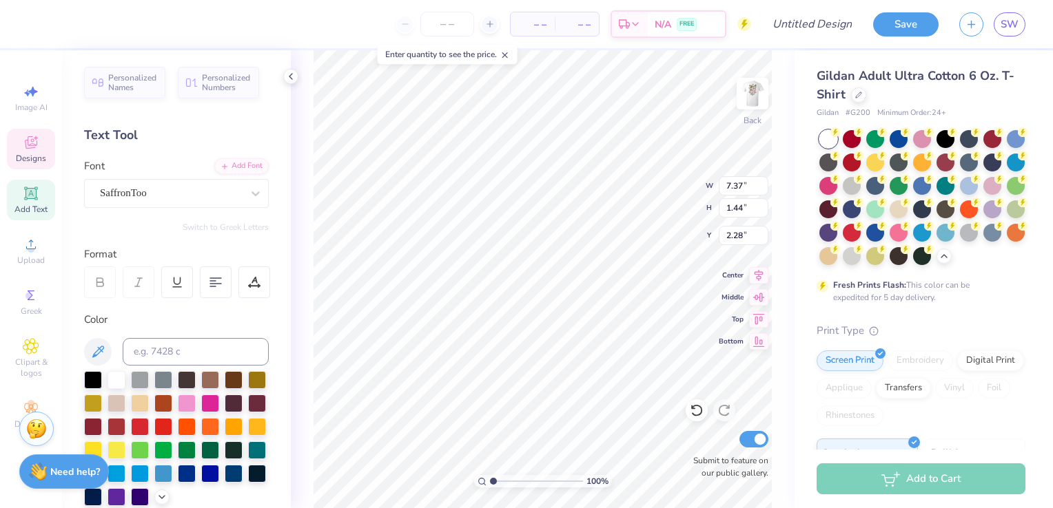
click at [259, 183] on div "Personalized Names Personalized Numbers Text Tool Add Font Font SaffronToo Swit…" at bounding box center [176, 279] width 229 height 458
click at [251, 194] on icon at bounding box center [255, 194] width 8 height 5
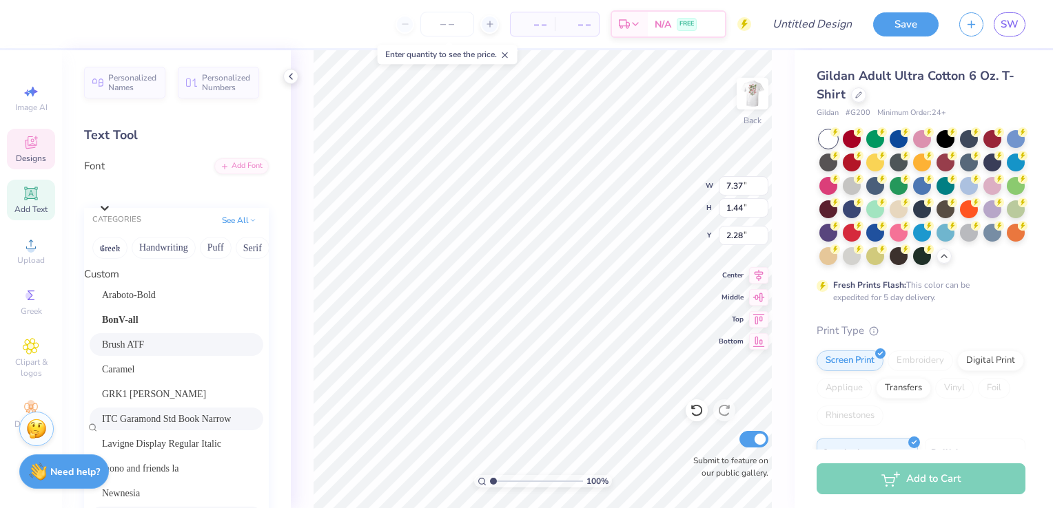
scroll to position [88, 0]
click at [141, 362] on div "Caramel" at bounding box center [176, 369] width 149 height 14
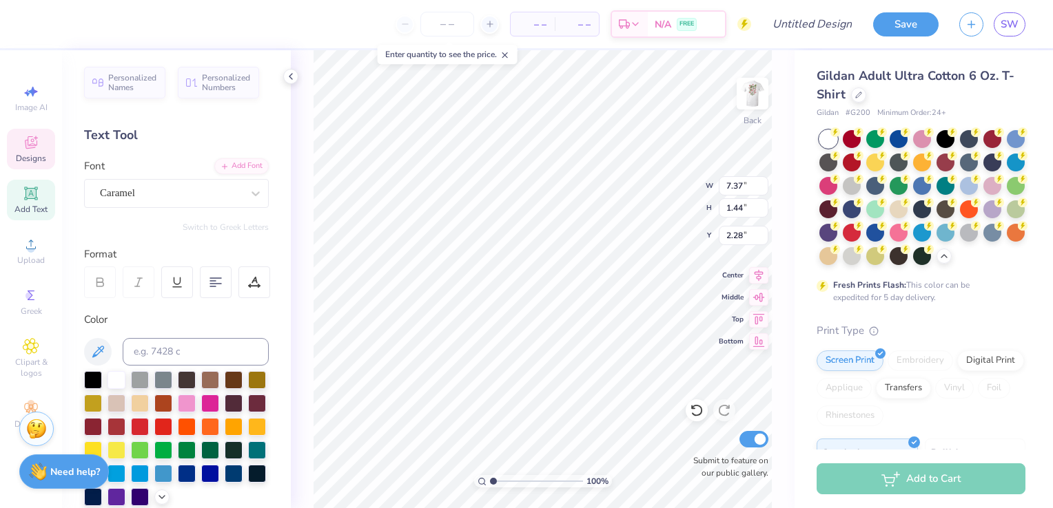
type input "7.41"
type input "1.59"
type input "2.20"
click at [701, 407] on icon at bounding box center [697, 411] width 14 height 14
type input "7.37"
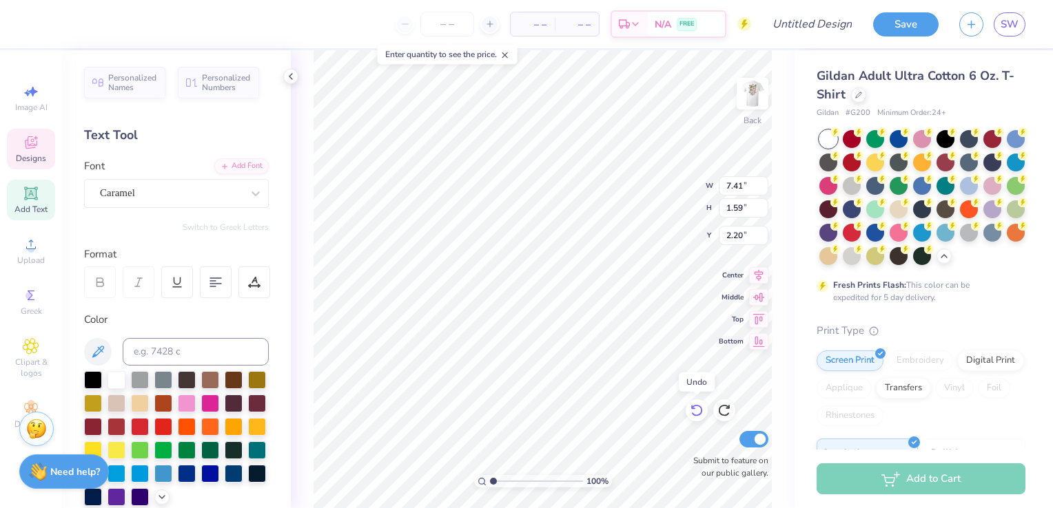
type input "1.44"
type input "2.28"
click at [228, 200] on div "SaffronToo" at bounding box center [171, 193] width 145 height 21
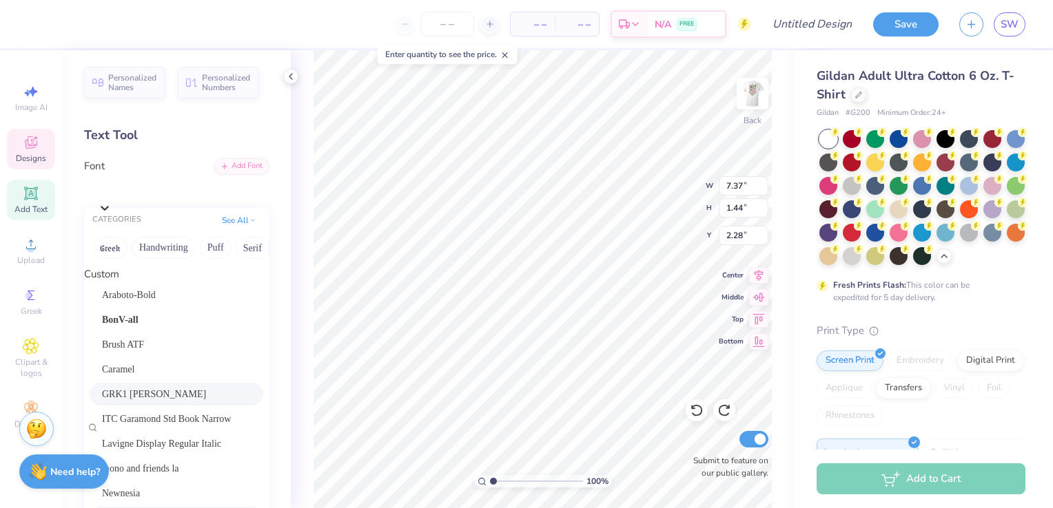
scroll to position [138, 0]
click at [179, 462] on span "mono and friends la" at bounding box center [140, 469] width 77 height 14
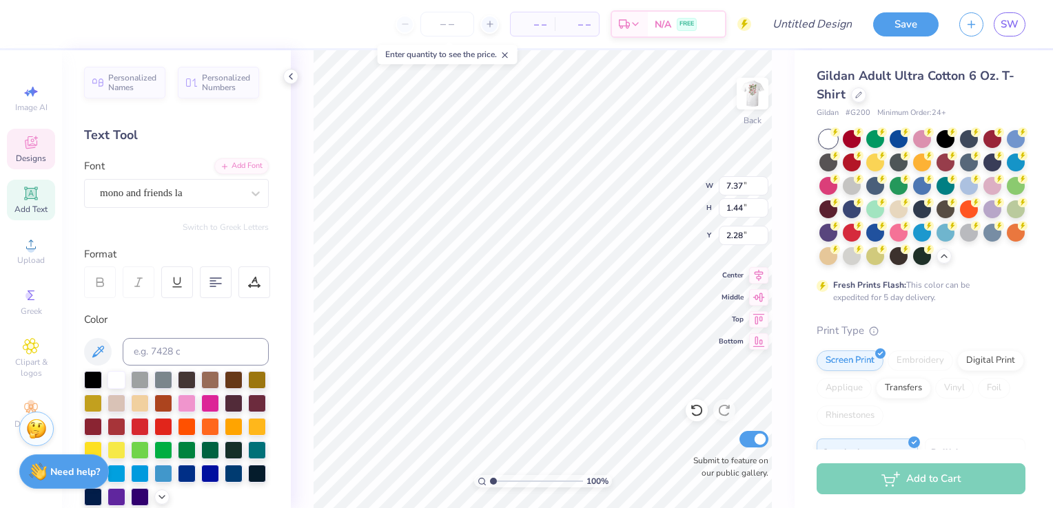
type input "11.64"
type input "1.43"
click at [249, 198] on icon at bounding box center [256, 194] width 14 height 14
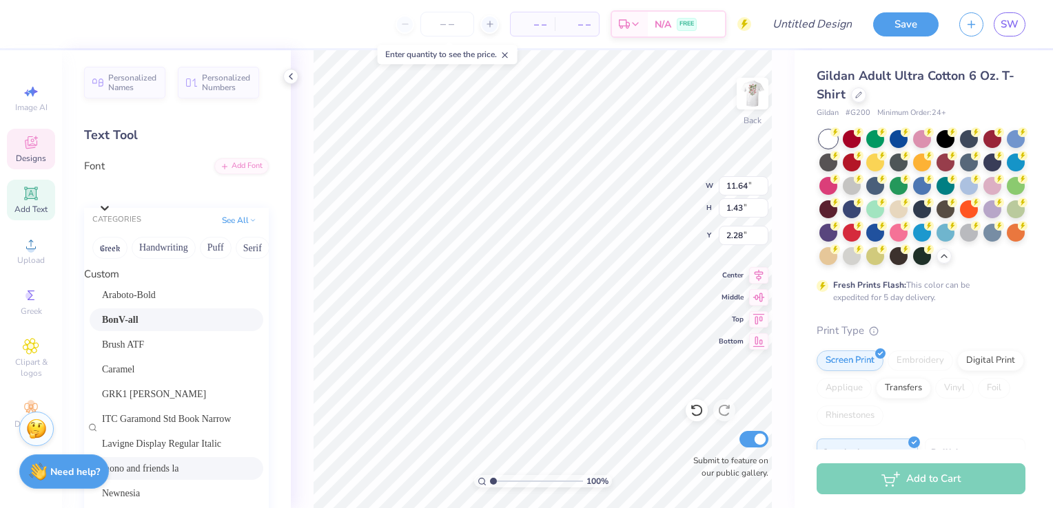
scroll to position [32, 0]
click at [141, 333] on div "Brush ATF" at bounding box center [177, 344] width 174 height 23
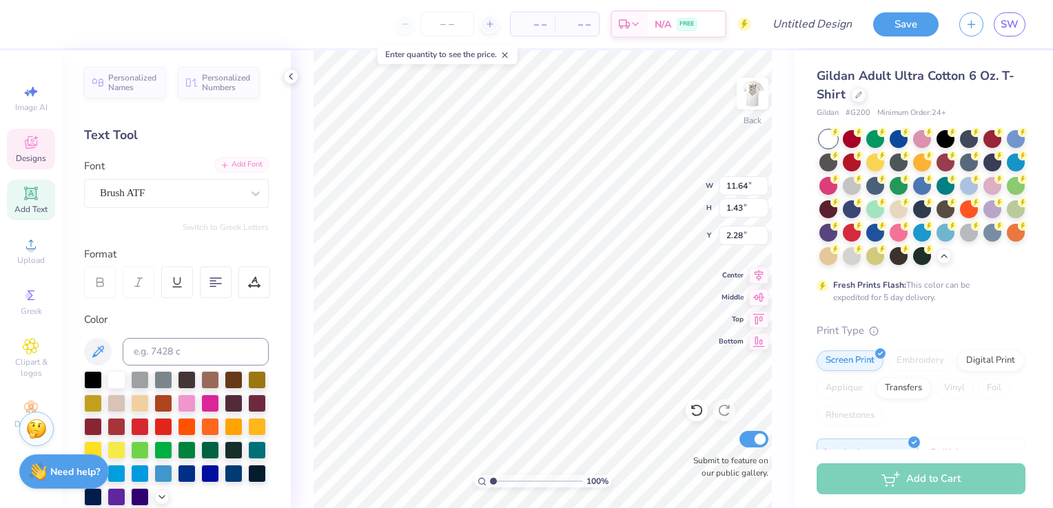
type input "6.94"
type input "1.40"
type input "2.30"
click at [243, 202] on div at bounding box center [255, 193] width 25 height 25
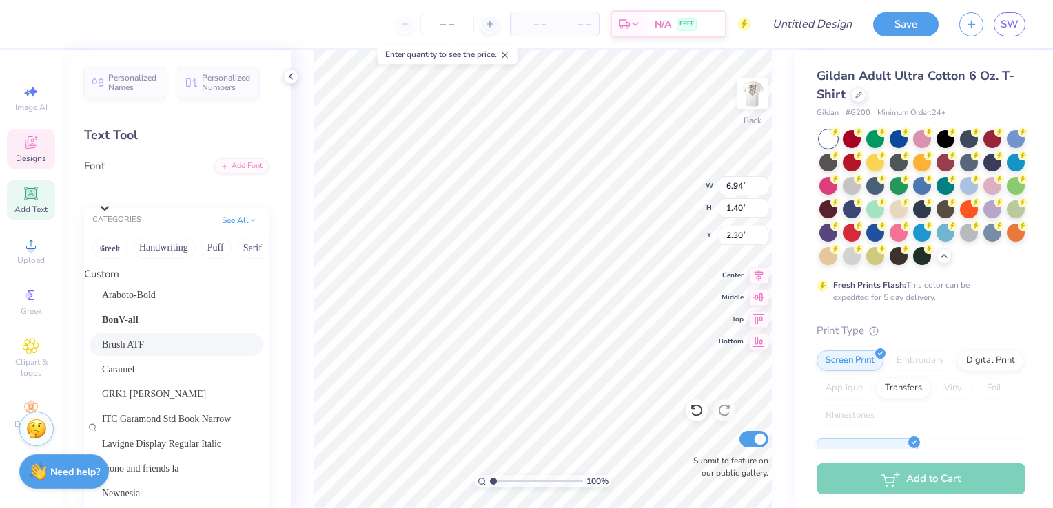
scroll to position [110, 0]
click at [175, 486] on div "Newnesia" at bounding box center [176, 493] width 149 height 14
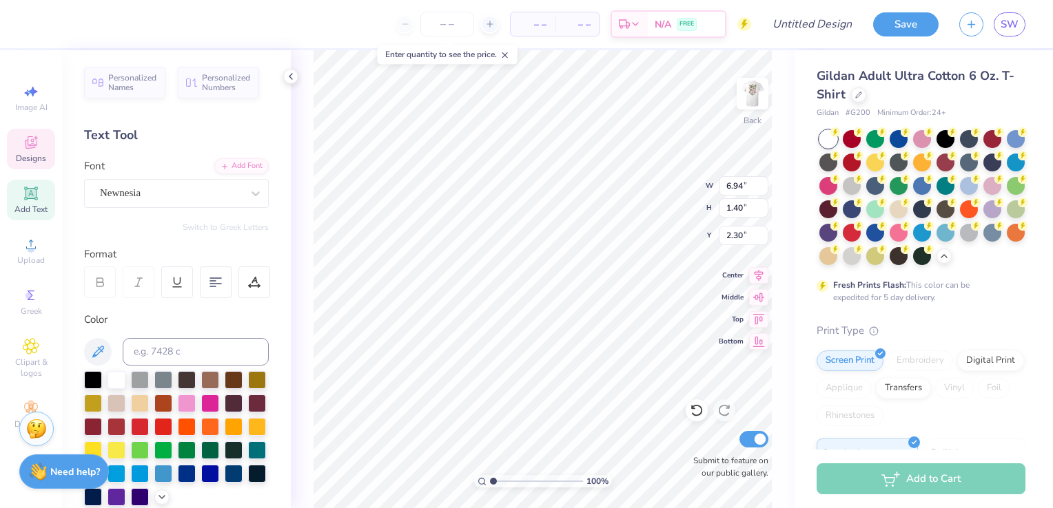
type input "11.47"
type input "1.62"
type input "2.19"
click at [249, 194] on icon at bounding box center [256, 194] width 14 height 14
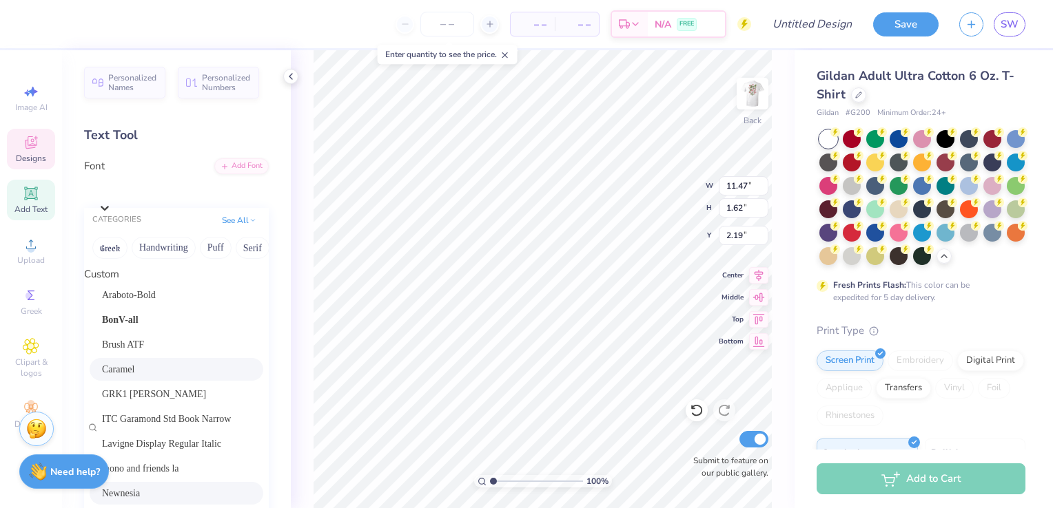
scroll to position [234, 0]
click at [137, 508] on span "SaffronToo" at bounding box center [123, 518] width 43 height 14
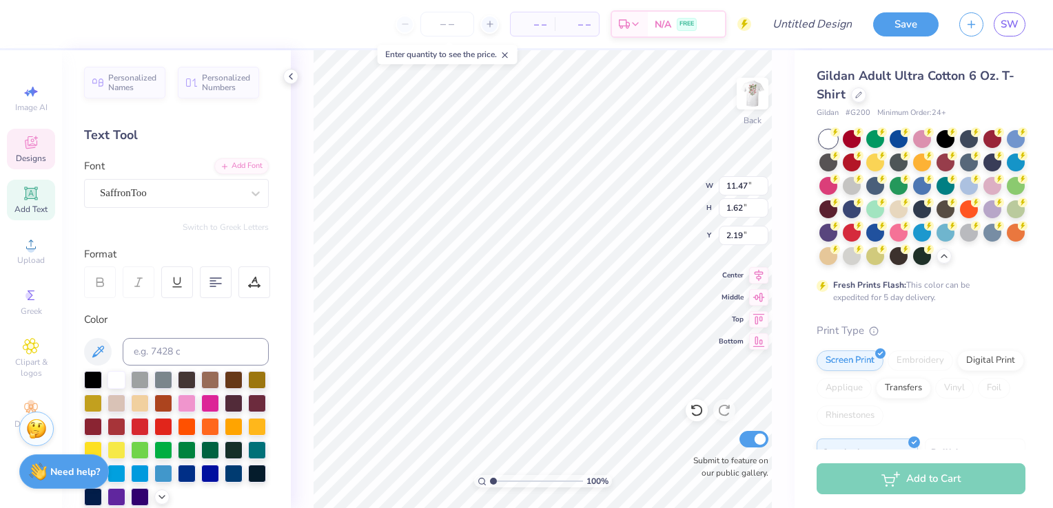
type input "7.37"
type input "1.44"
type input "2.28"
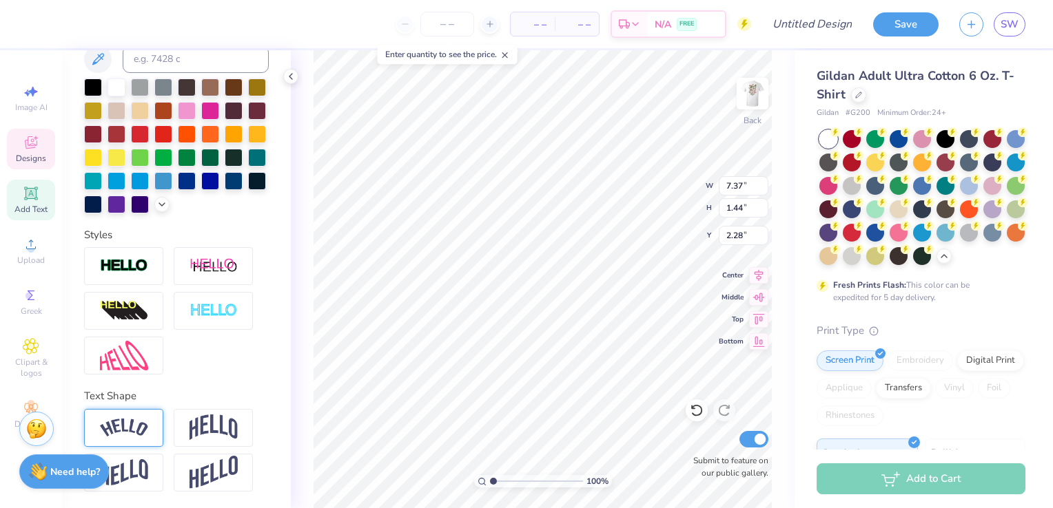
click at [130, 431] on img at bounding box center [124, 428] width 48 height 19
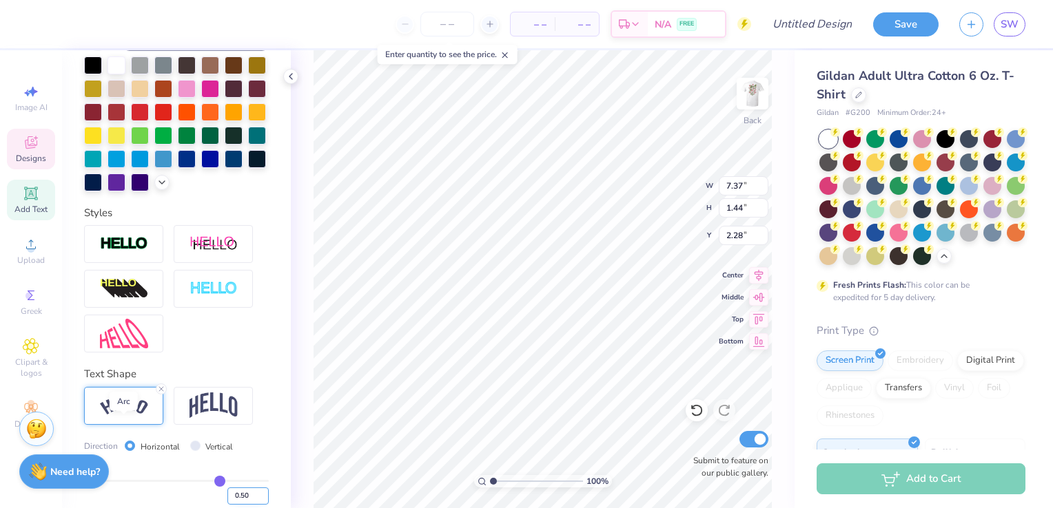
click at [243, 488] on input "0.50" at bounding box center [247, 496] width 41 height 17
type input "8.58"
type input "1.78"
type input "2.11"
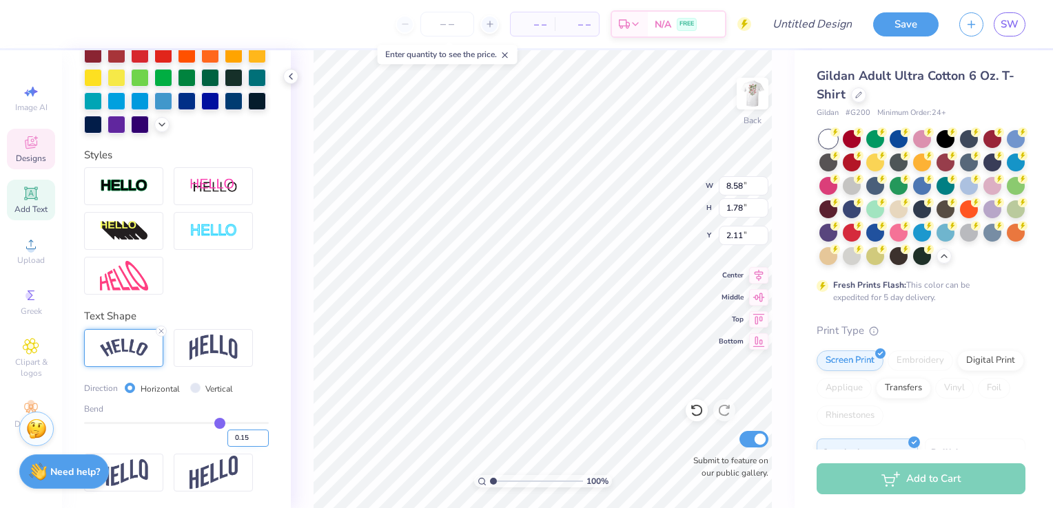
type input "0.15"
type input "7.71"
type input "1.45"
type input "2.27"
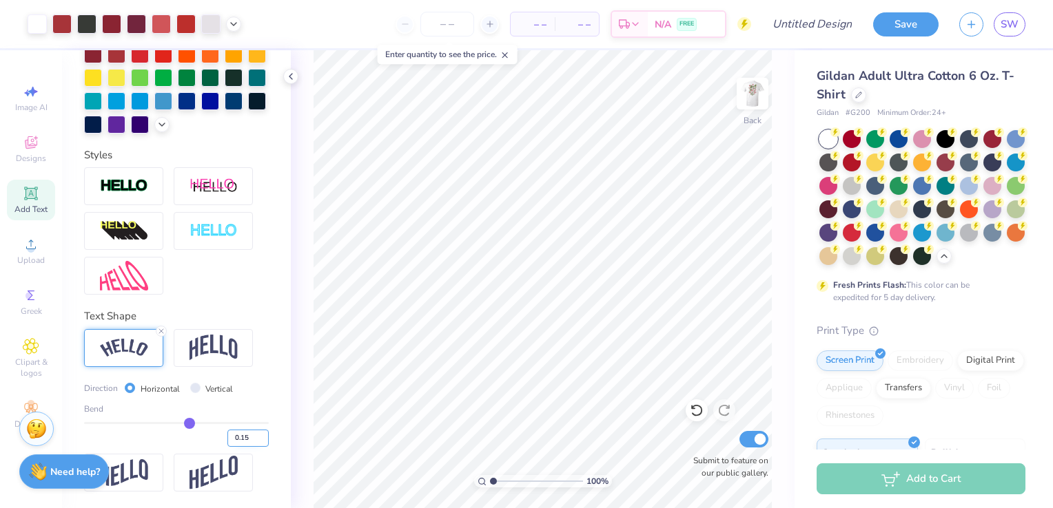
click at [245, 433] on input "0.15" at bounding box center [247, 438] width 41 height 17
type input "0.20"
type input "0.2"
click at [270, 389] on div "Personalized Names Personalized Numbers Text Tool Add Font Font SaffronToo Swit…" at bounding box center [176, 279] width 229 height 458
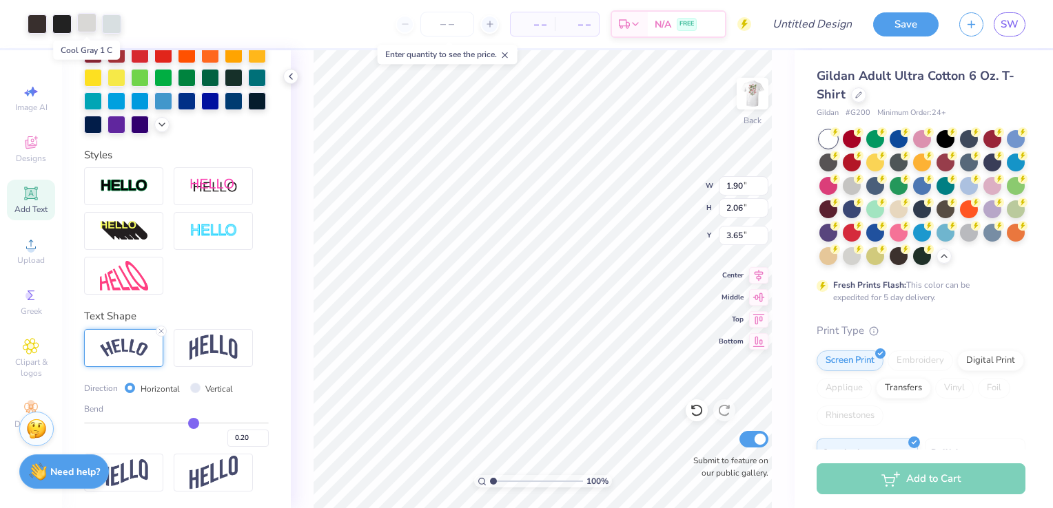
click at [89, 25] on div at bounding box center [86, 22] width 19 height 19
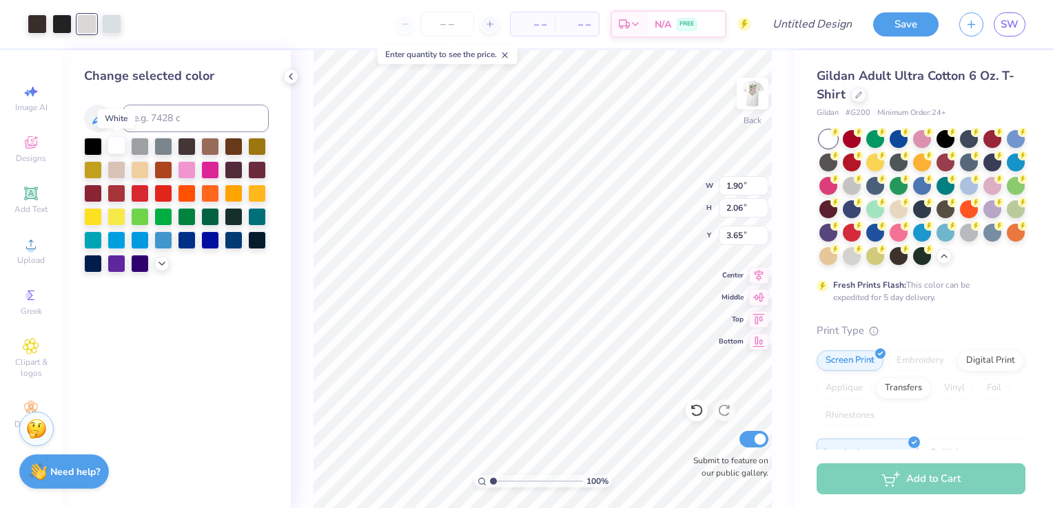
click at [119, 153] on div at bounding box center [116, 145] width 18 height 18
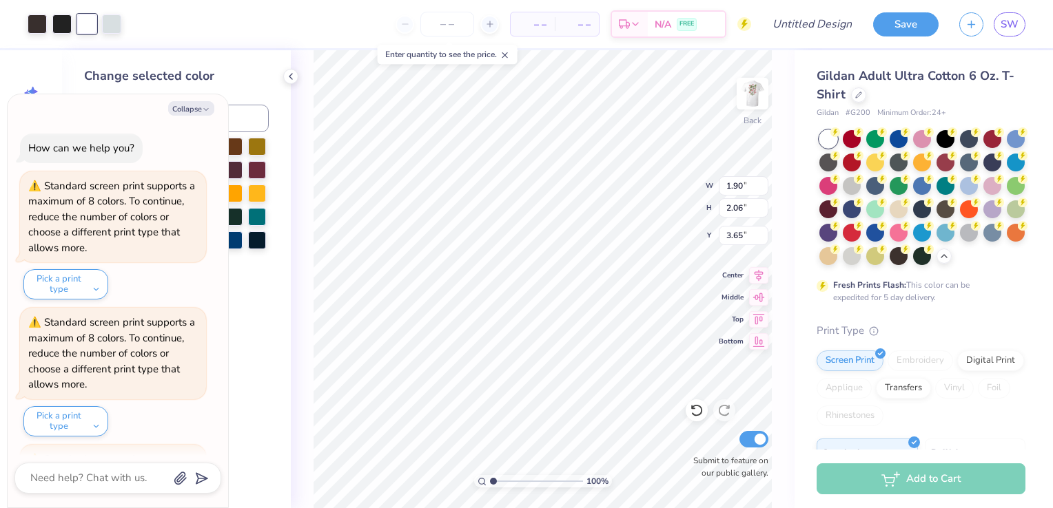
scroll to position [1218, 0]
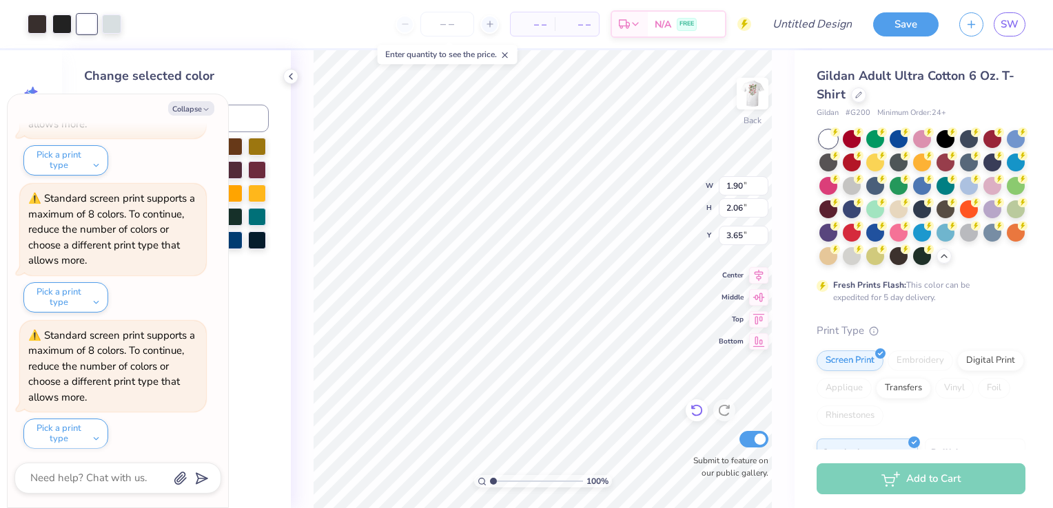
click at [695, 412] on icon at bounding box center [697, 411] width 14 height 14
click at [196, 103] on button "Collapse" at bounding box center [191, 108] width 46 height 14
type textarea "x"
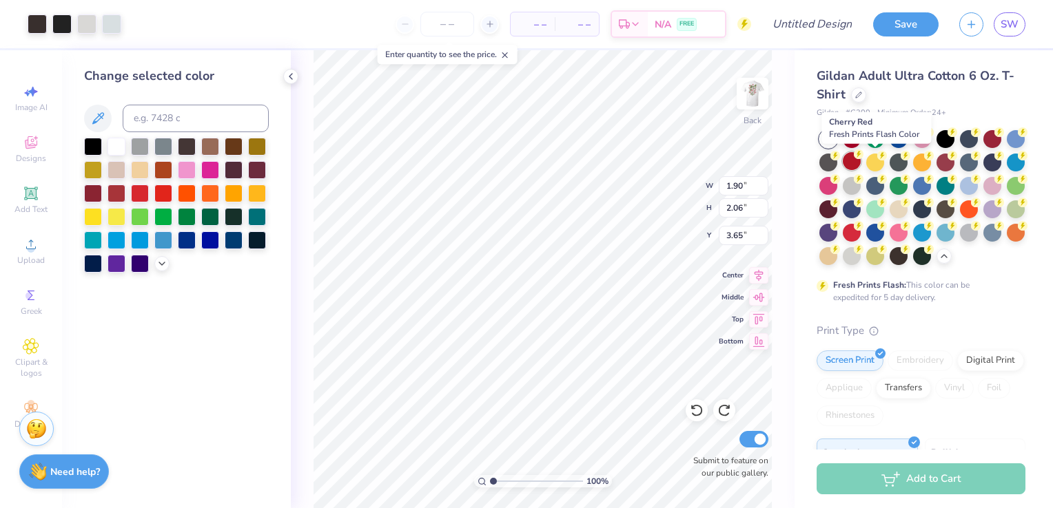
click at [861, 159] on div at bounding box center [852, 161] width 18 height 18
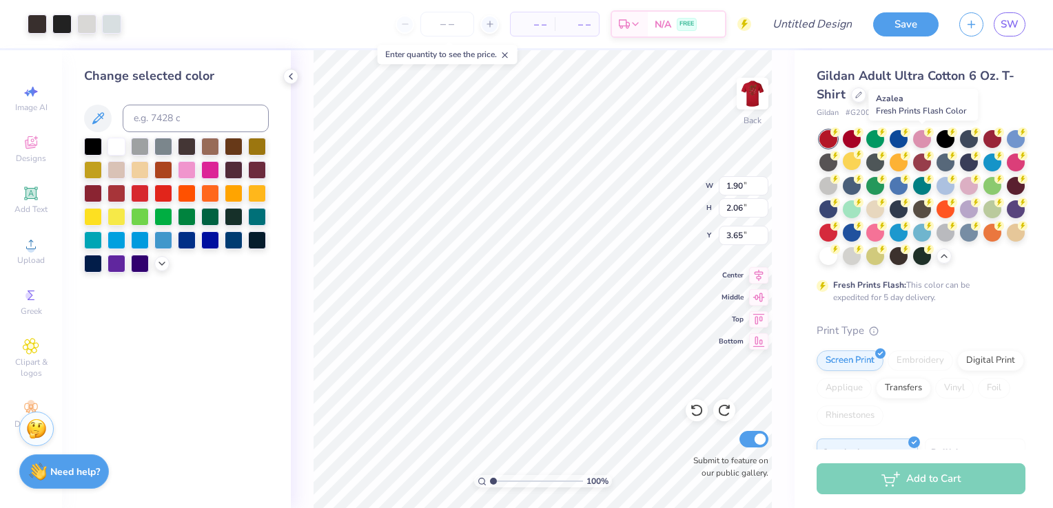
click at [923, 136] on div at bounding box center [922, 139] width 18 height 18
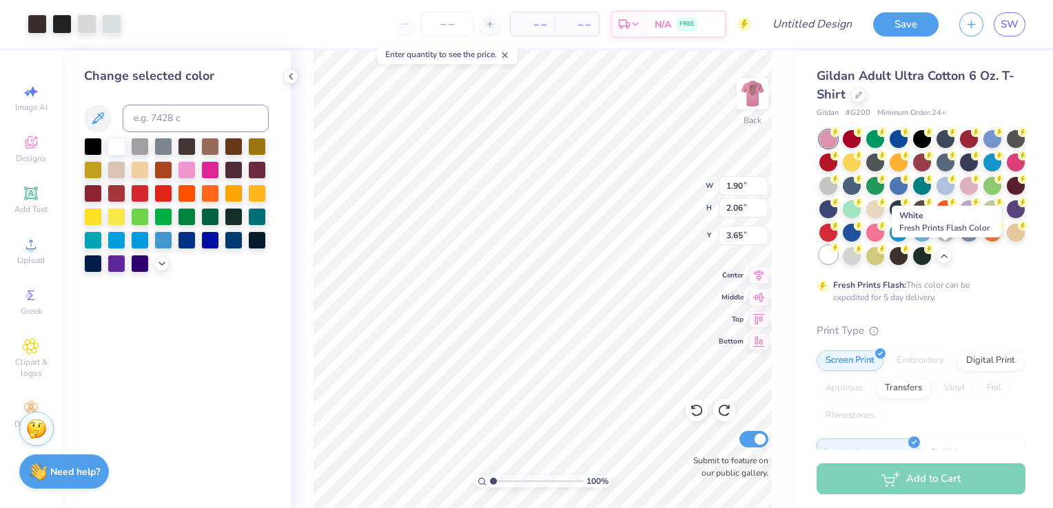
click at [837, 259] on div at bounding box center [828, 255] width 18 height 18
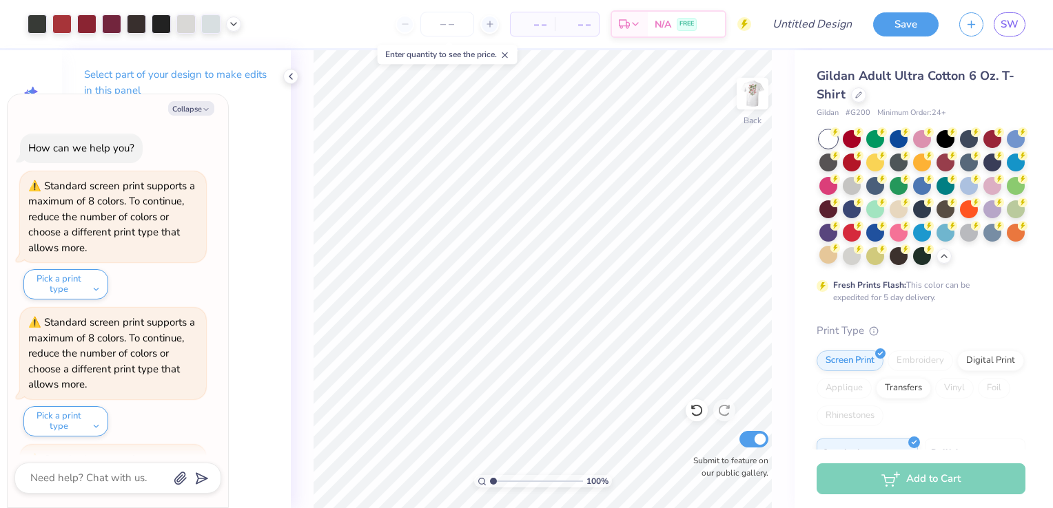
scroll to position [1491, 0]
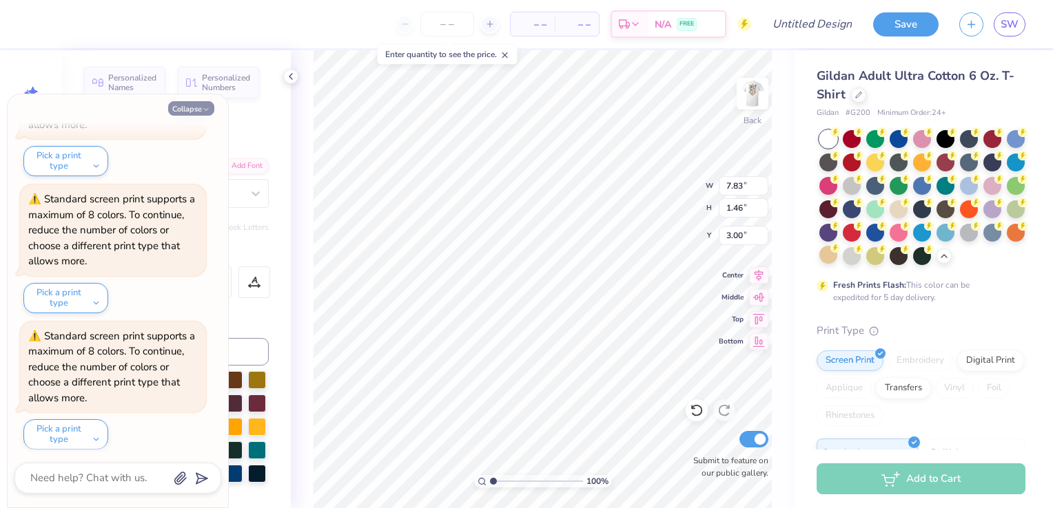
click at [198, 109] on button "Collapse" at bounding box center [191, 108] width 46 height 14
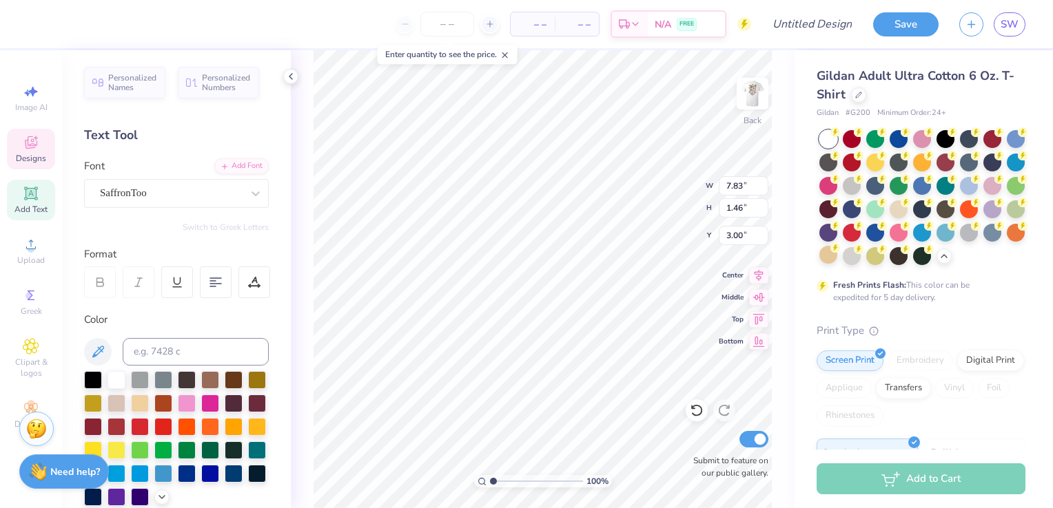
type textarea "x"
type input "7.74"
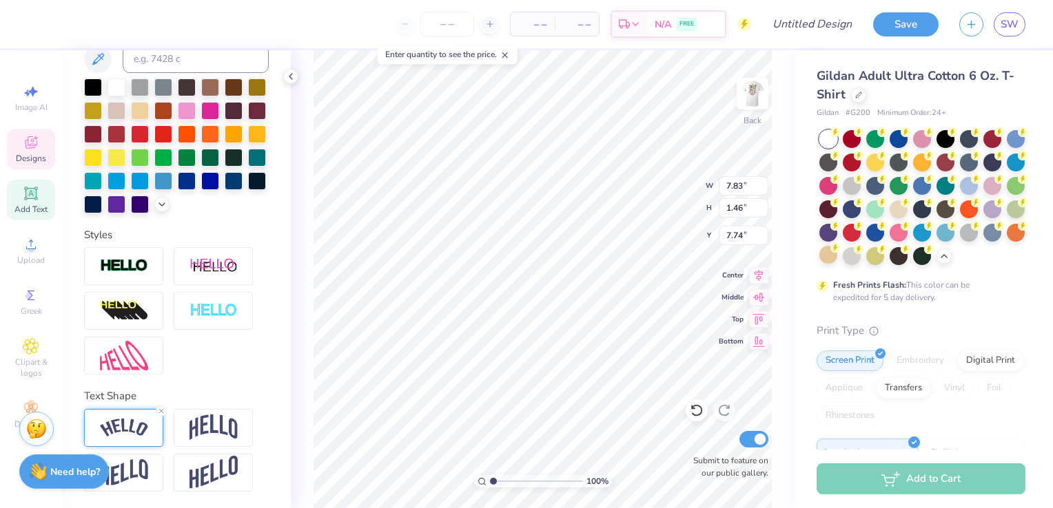
click at [141, 431] on img at bounding box center [124, 428] width 48 height 19
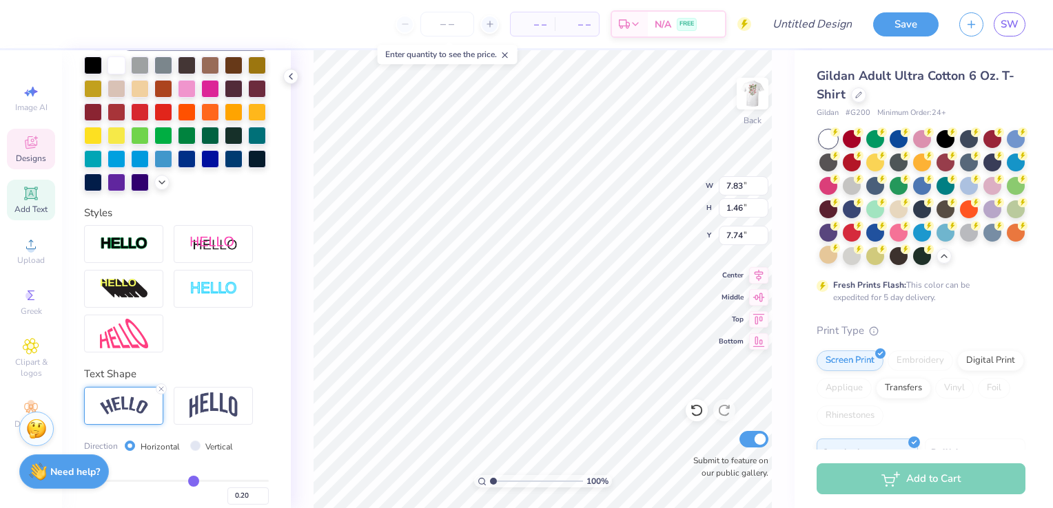
scroll to position [395, 0]
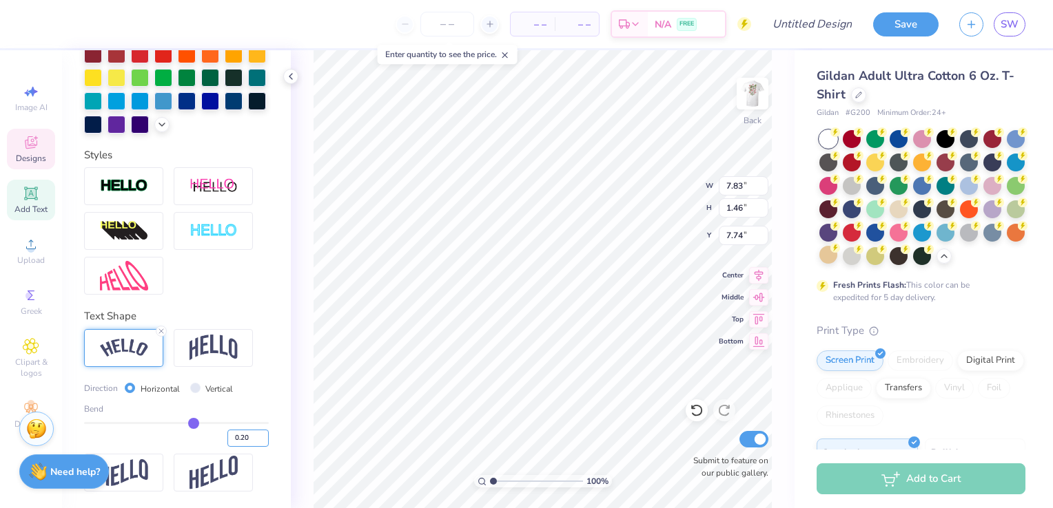
drag, startPoint x: 243, startPoint y: 438, endPoint x: 188, endPoint y: 436, distance: 54.5
click at [188, 436] on div "0.20" at bounding box center [176, 434] width 185 height 25
type input "-0.40"
type input "-0.4"
type input "8.31"
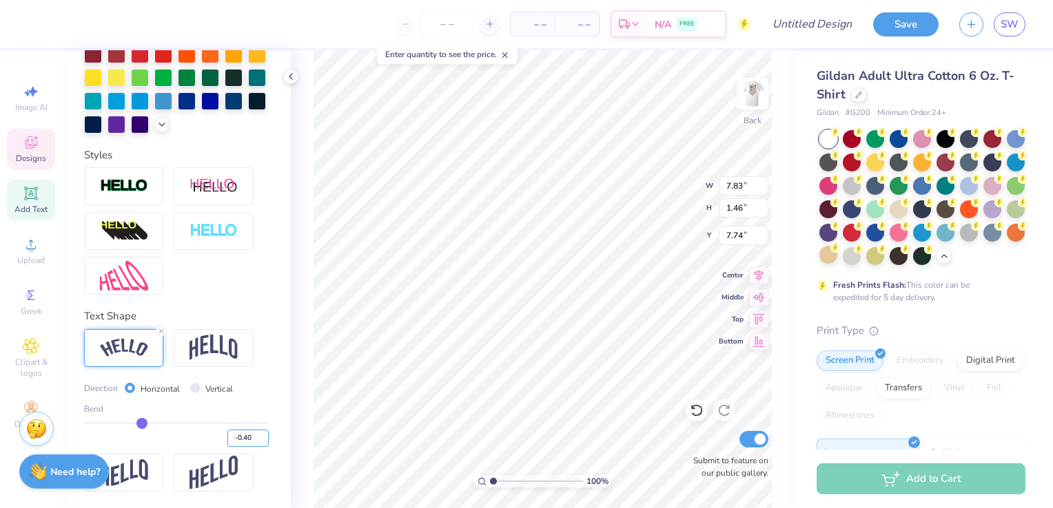
type input "1.69"
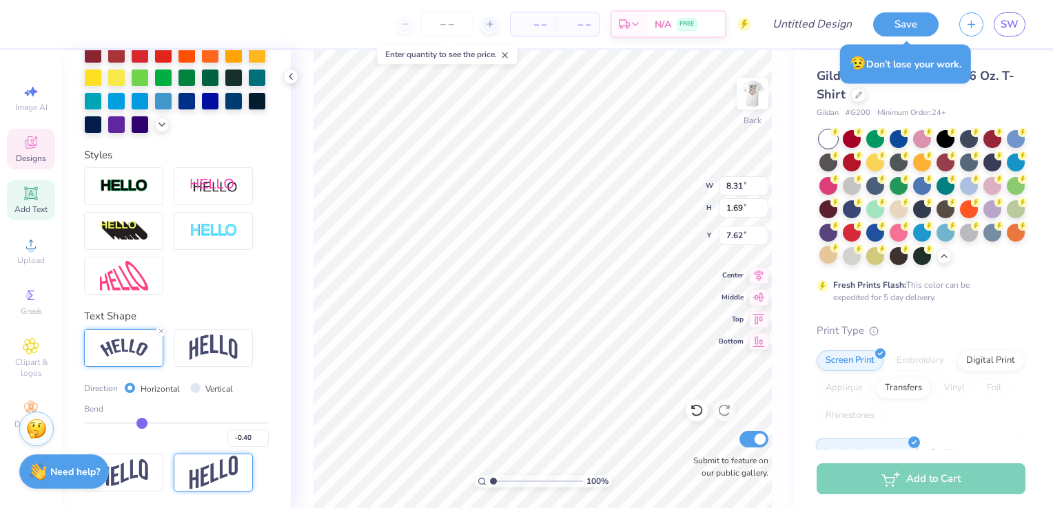
type input "6.73"
click at [247, 440] on input "-0.41" at bounding box center [247, 438] width 41 height 17
type input "-0.20"
type input "-0.2"
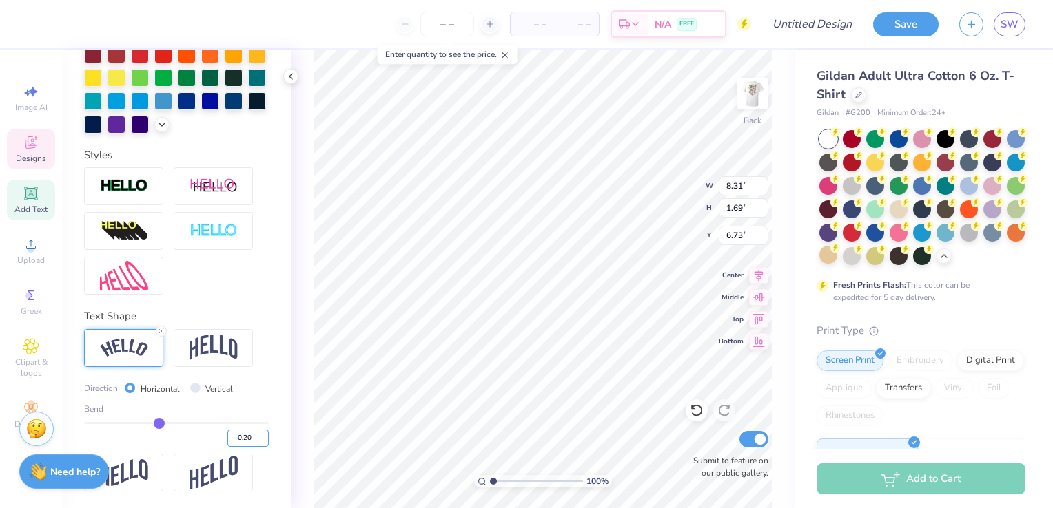
type input "7.86"
type input "1.47"
type input "6.84"
click at [245, 438] on input "-0.20" at bounding box center [247, 438] width 41 height 17
type input "-0"
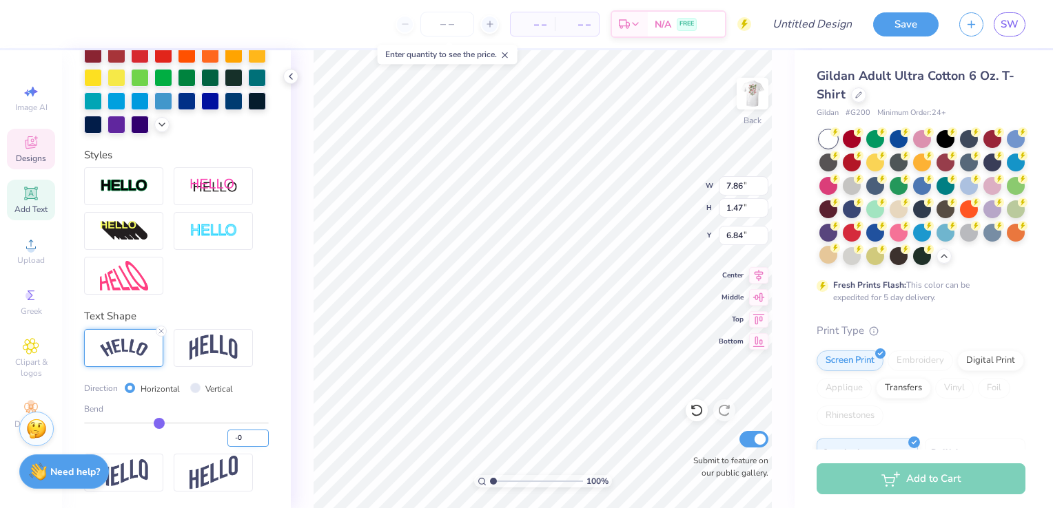
type input "7.34"
type input "-0.35"
click at [276, 433] on div "Personalized Names Personalized Numbers Text Tool Add Font Font SaffronToo Swit…" at bounding box center [176, 279] width 229 height 458
type input "8.20"
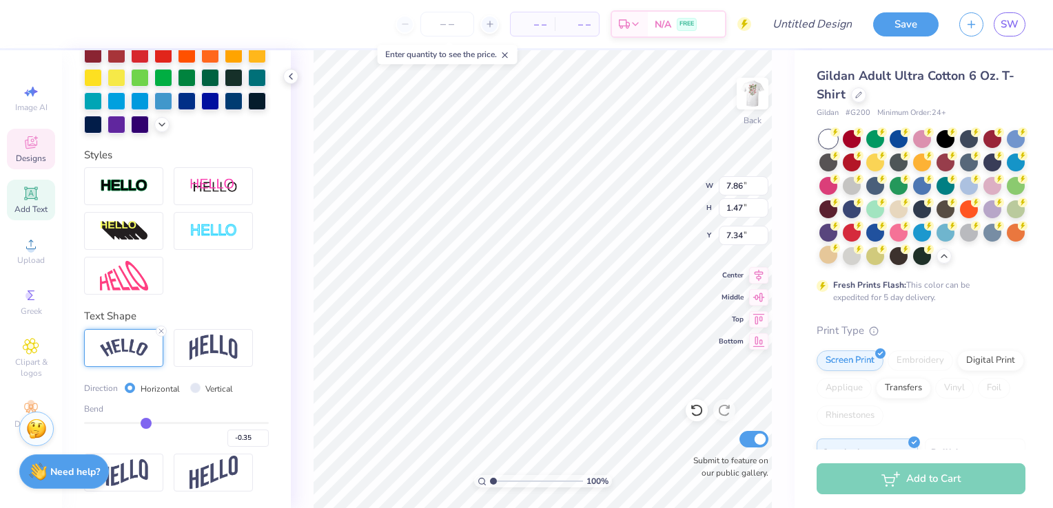
type input "1.61"
type input "7.27"
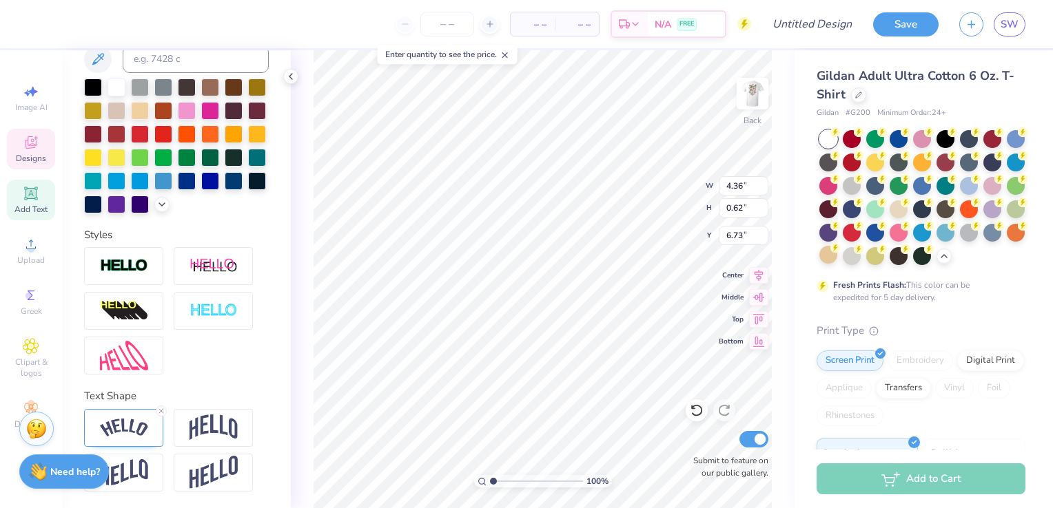
scroll to position [11, 1]
type input "8.20"
type input "2.16"
type input "4.36"
type input "0.62"
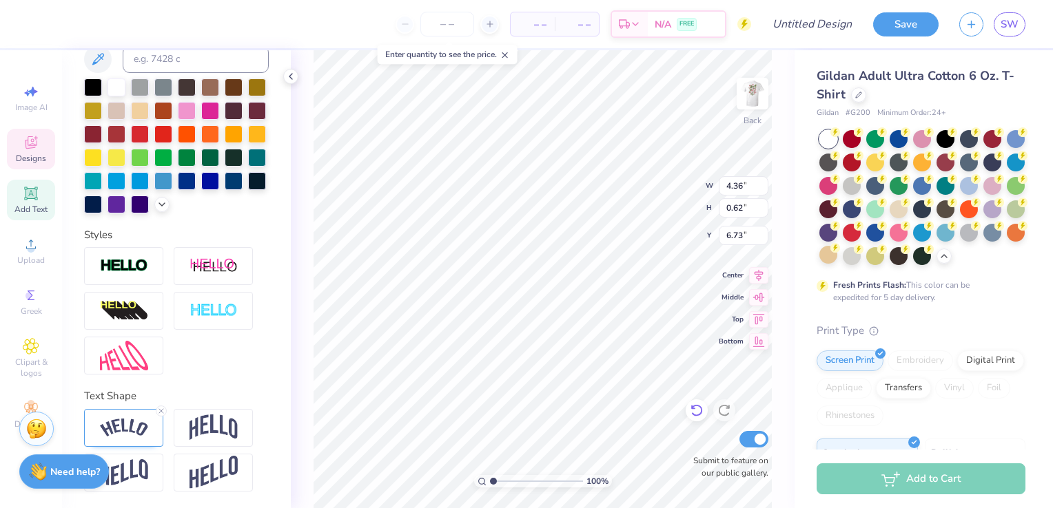
click at [699, 414] on icon at bounding box center [697, 411] width 14 height 14
type input "6.73"
click at [136, 431] on img at bounding box center [124, 428] width 48 height 19
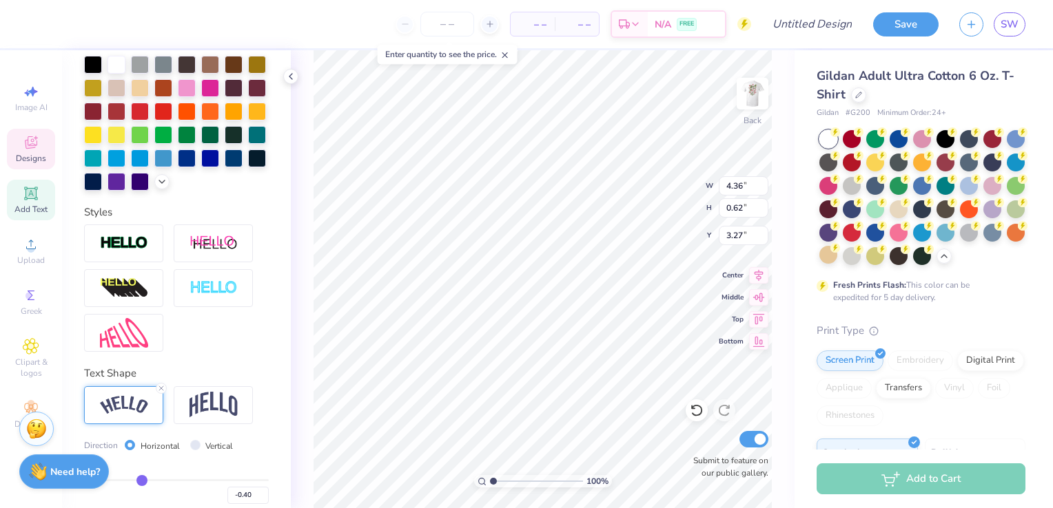
scroll to position [395, 0]
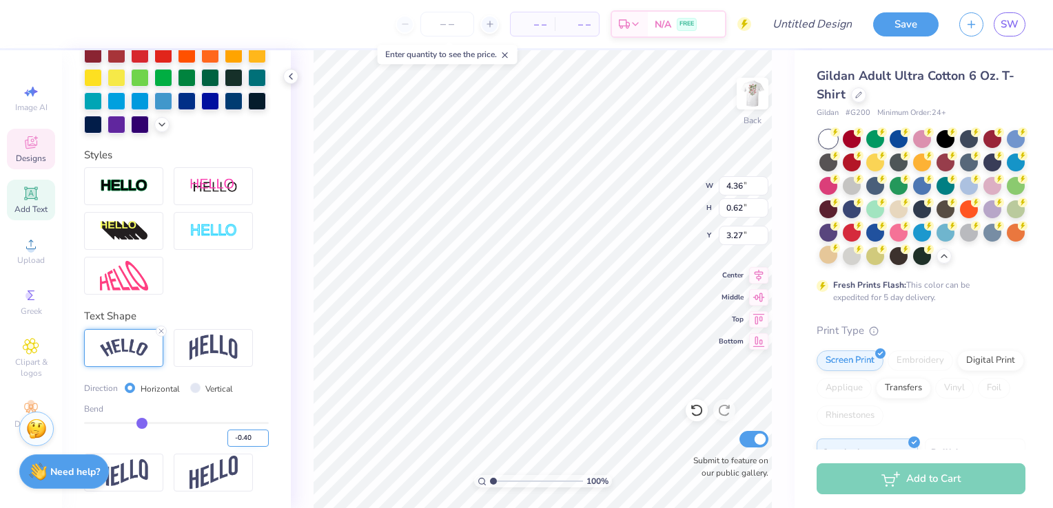
click at [237, 438] on input "-0.40" at bounding box center [247, 438] width 41 height 17
click at [227, 440] on input "-0.40" at bounding box center [247, 438] width 41 height 17
type input "0.40"
type input "0.4"
click at [267, 398] on div "Personalized Names Personalized Numbers Text Tool Add Font Font Adobe Garamond …" at bounding box center [176, 279] width 229 height 458
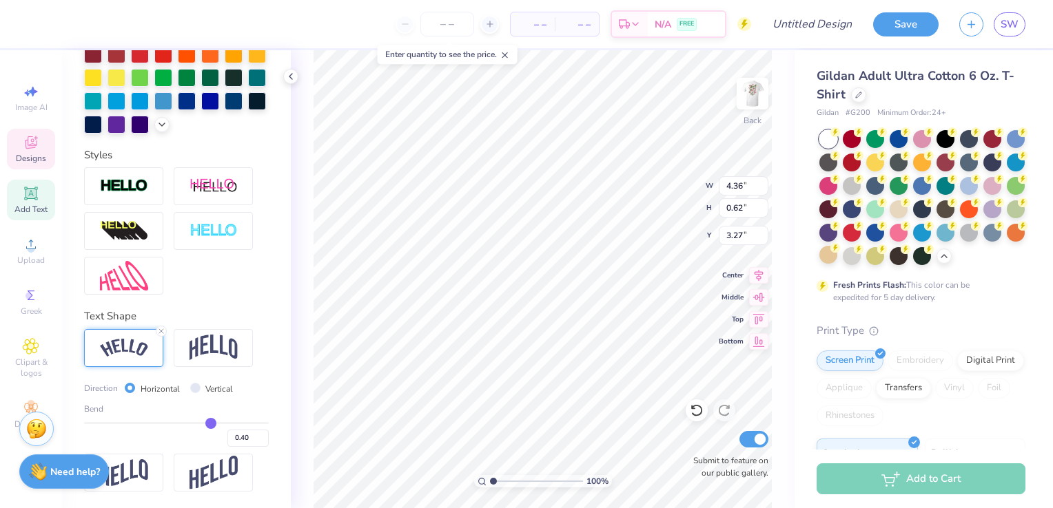
type input "4.40"
type input "3.00"
type input "0.39"
type input "0.34"
type input "3.61"
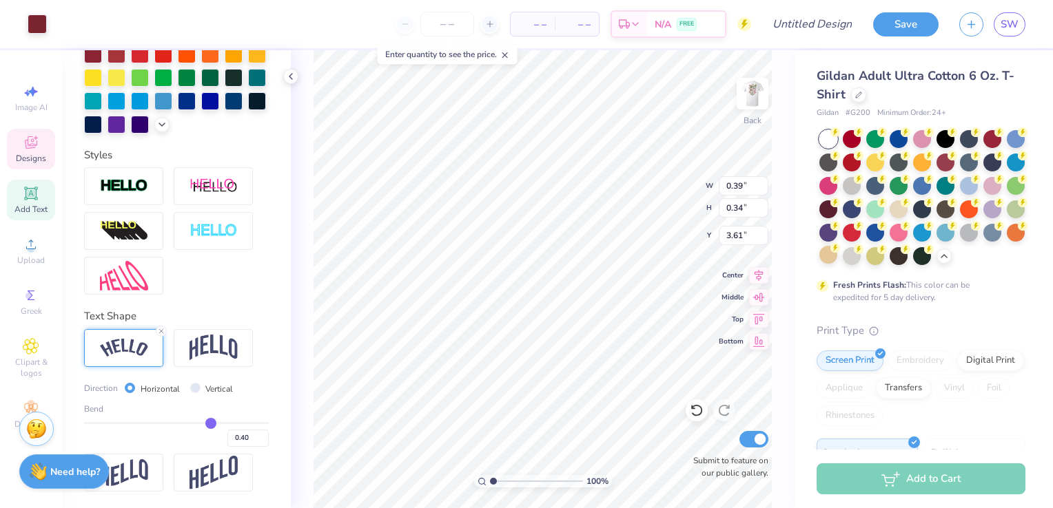
type input "4.40"
type input "0.72"
type input "2.91"
type input "0.62"
type input "3.00"
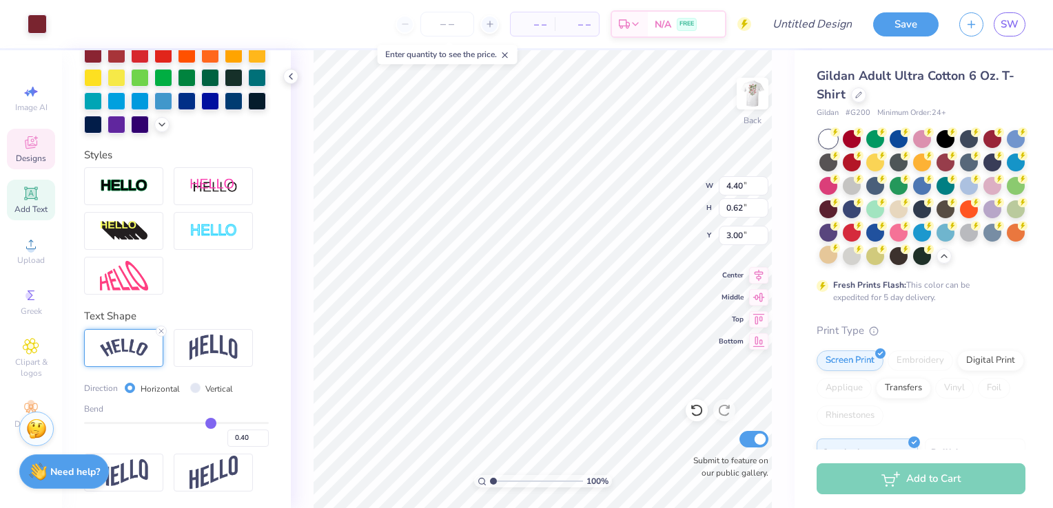
type input "0.39"
type input "0.34"
type input "2.91"
type input "4.40"
type input "0.62"
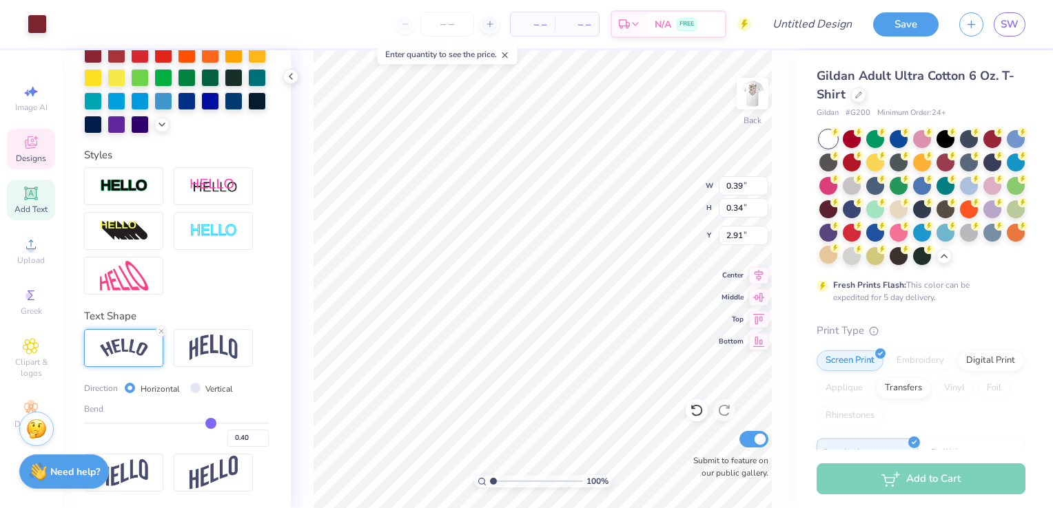
type input "3.00"
click at [663, 186] on div "100 % Back W 4.40 4.40 " H 0.62 0.62 " Y 3.00 3.00 " Center Middle Top Bottom S…" at bounding box center [543, 279] width 504 height 458
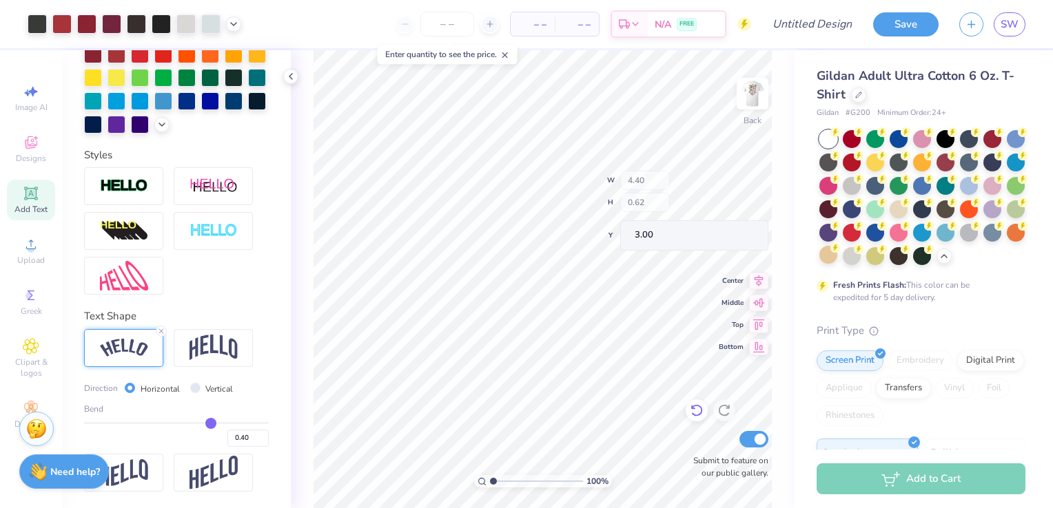
click at [698, 417] on icon at bounding box center [697, 411] width 14 height 14
click at [702, 409] on icon at bounding box center [697, 411] width 14 height 14
click at [700, 415] on icon at bounding box center [696, 411] width 12 height 12
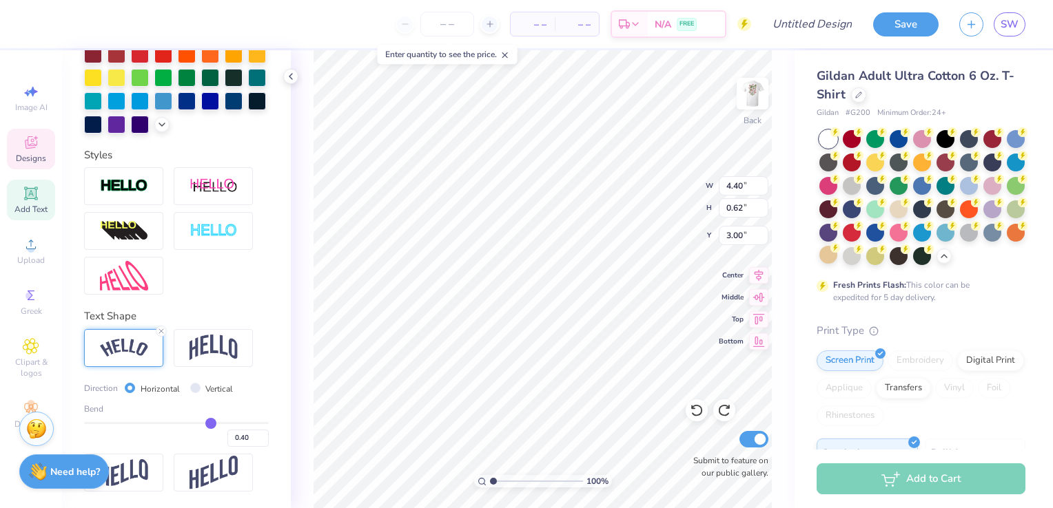
scroll to position [11, 1]
type input "0.39"
type input "0.34"
type input "3.01"
type input "4.40"
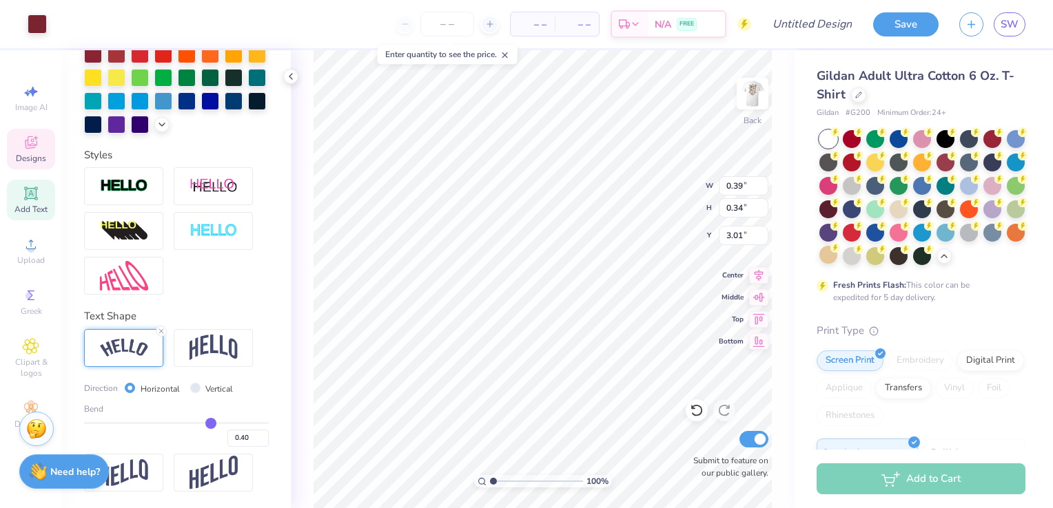
type input "0.62"
type input "2.40"
type input "0.39"
type input "0.34"
type input "3.61"
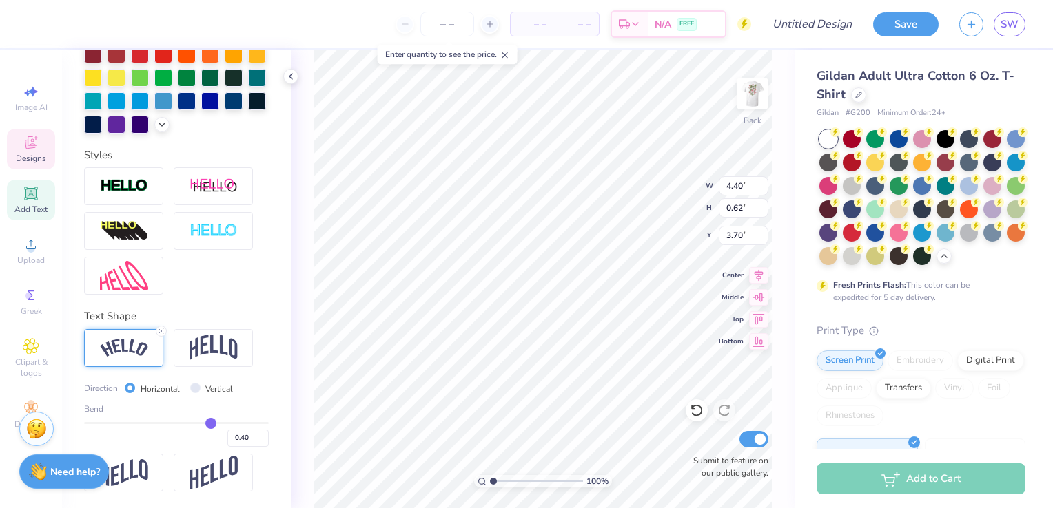
scroll to position [11, 1]
type input "0.70"
type input "3.62"
type textarea "BID DAY FALL 2025"
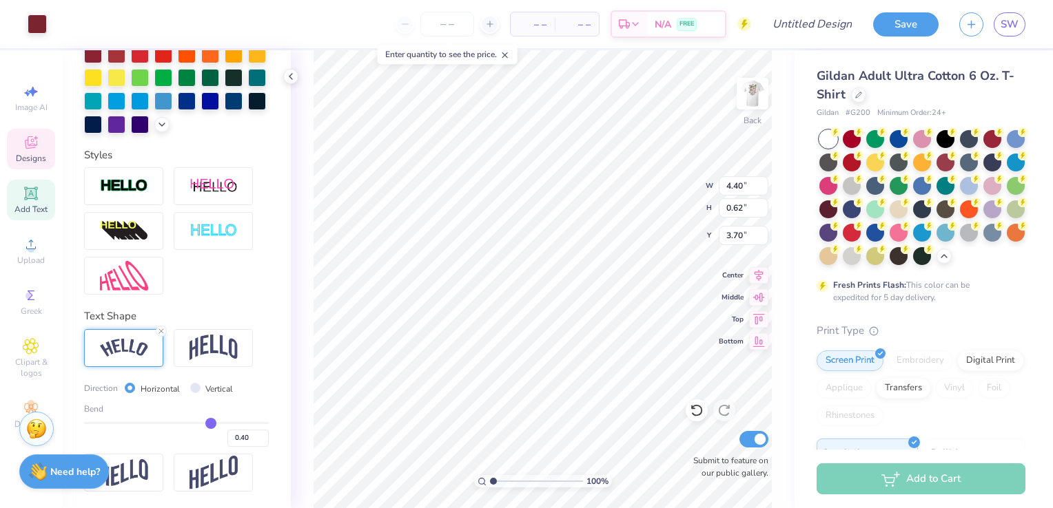
type input "4.22"
type input "0.61"
type input "3.71"
type input "4.40"
type input "0.62"
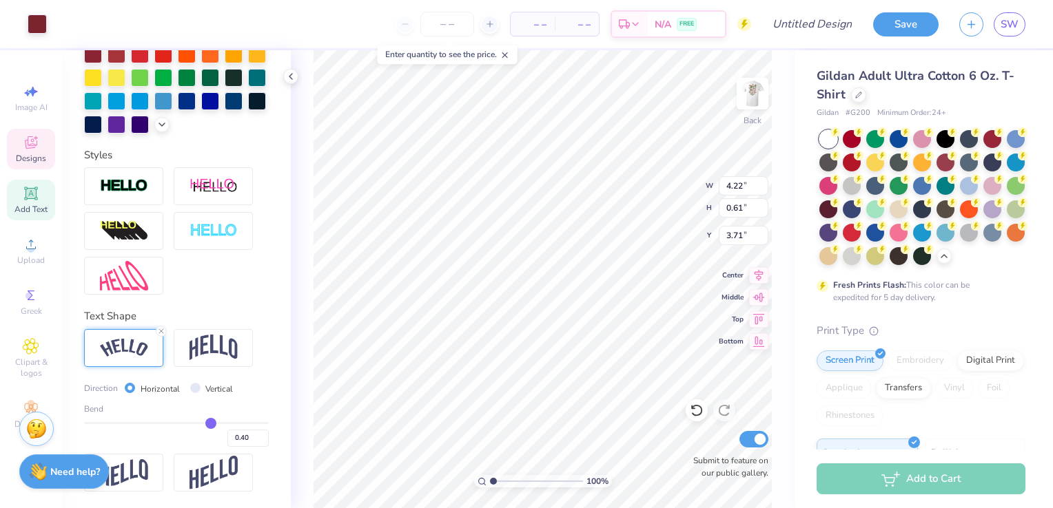
type input "3.70"
type textarea "BID DAY FALL 2025"
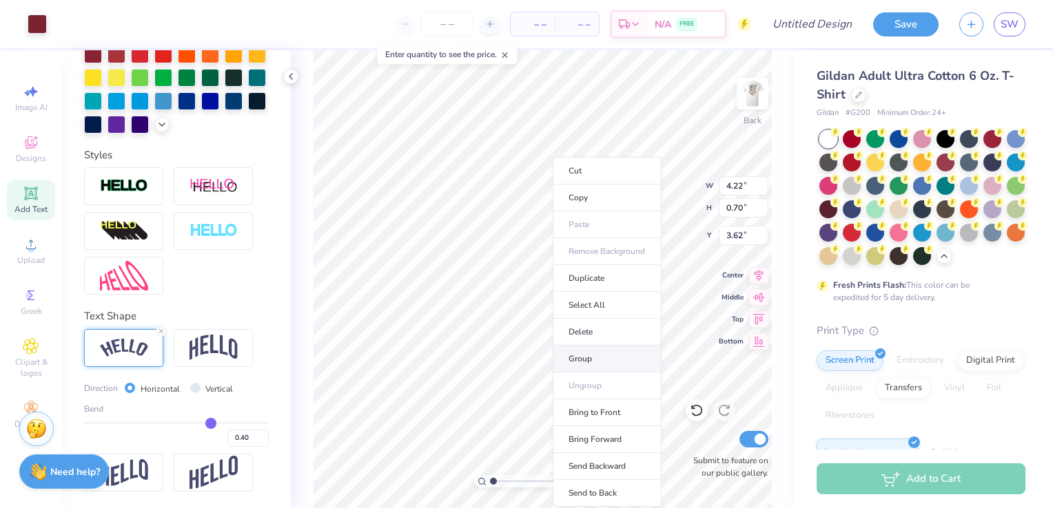
click at [590, 357] on li "Group" at bounding box center [607, 359] width 108 height 27
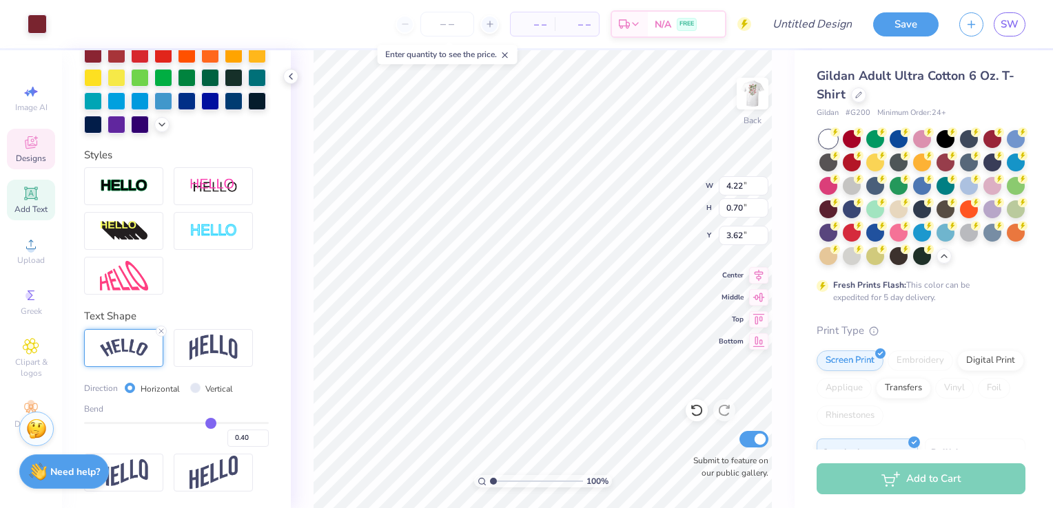
type input "8.20"
type input "1.61"
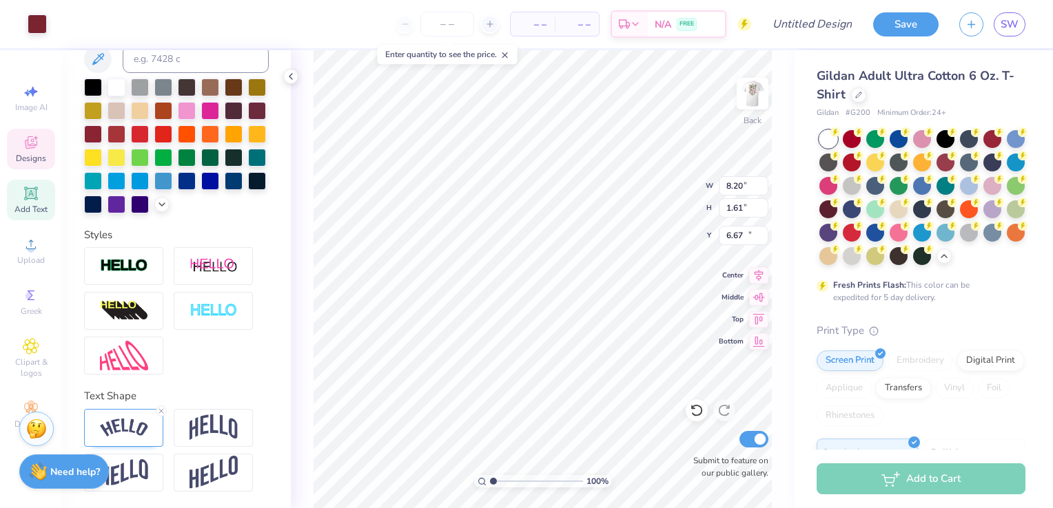
scroll to position [315, 0]
type input "6.43"
type input "7.42"
type input "1.46"
type input "1.96"
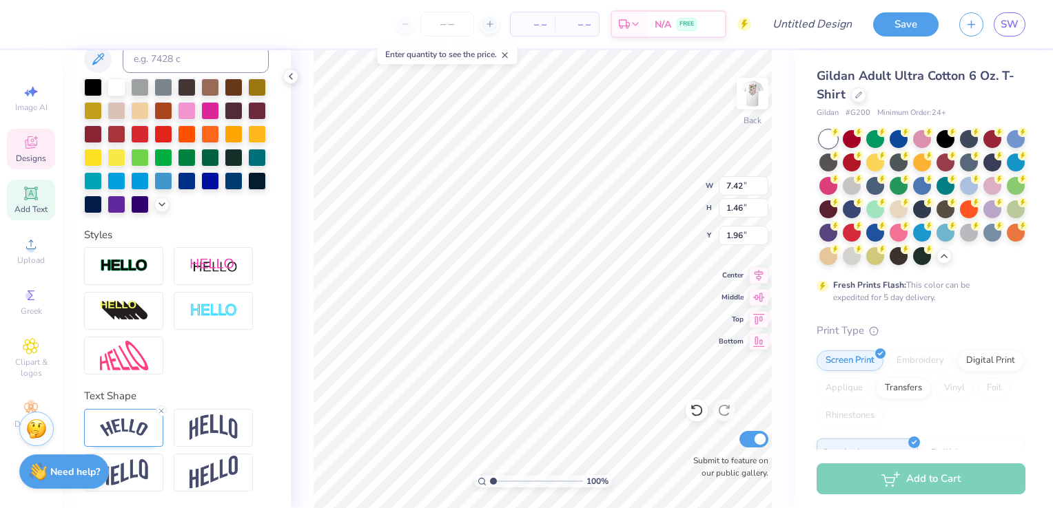
type input "4.22"
type input "0.70"
click at [142, 433] on img at bounding box center [124, 428] width 48 height 19
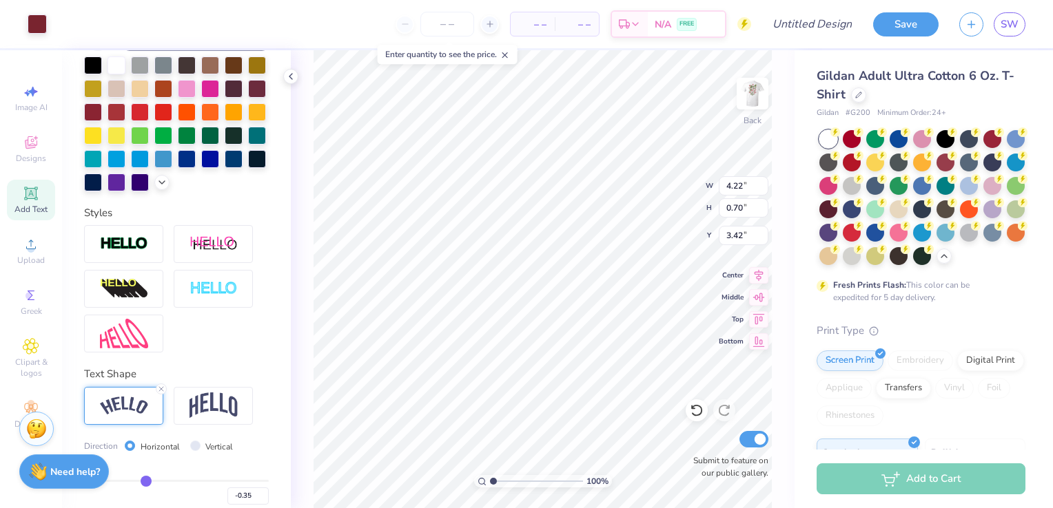
type input "6.88"
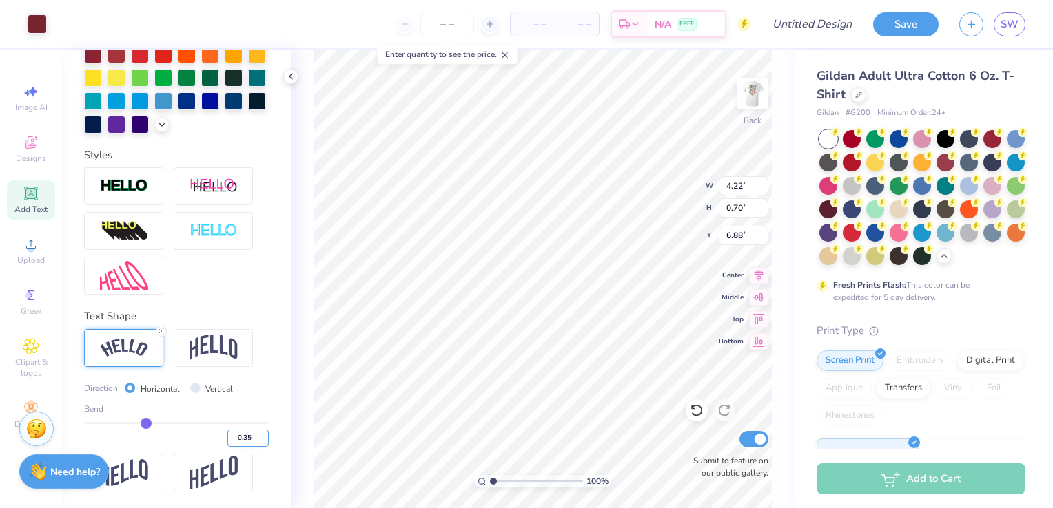
click at [241, 438] on input "-0.35" at bounding box center [247, 438] width 41 height 17
type input "-0.40"
type input "-0.4"
type input "-0"
type input "40"
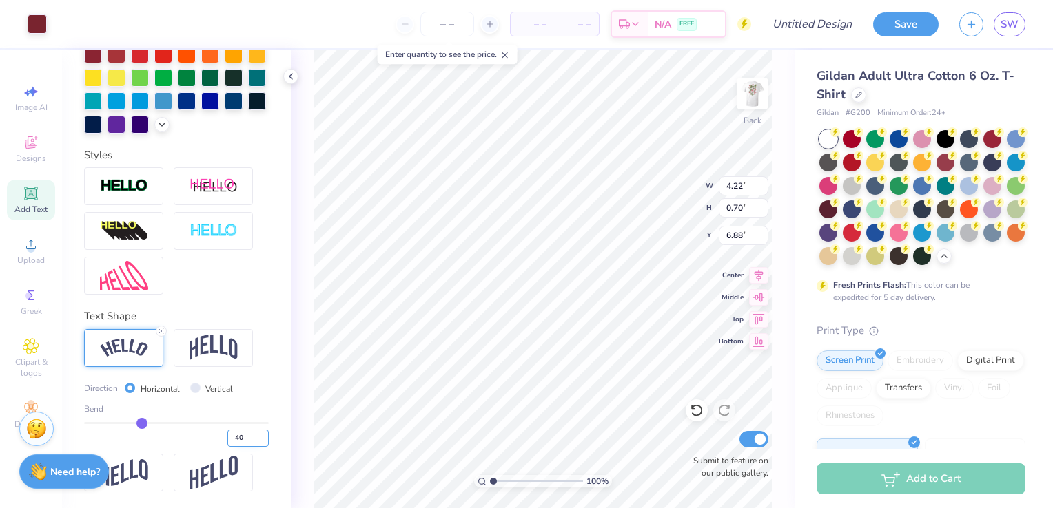
type input "1"
type input "4"
type input "0.40"
type input "0.4"
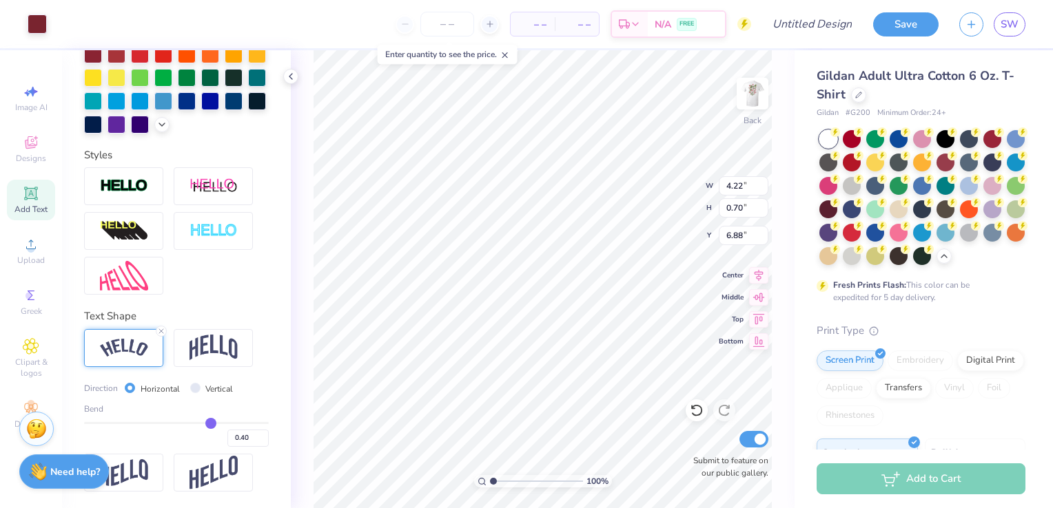
click at [267, 448] on div "Personalized Names Personalized Numbers Text Tool Add Font Font SaffronToo Swit…" at bounding box center [176, 279] width 229 height 458
type input "4.22"
type input "0.70"
type input "6.88"
click at [227, 437] on input "0.40" at bounding box center [247, 438] width 41 height 17
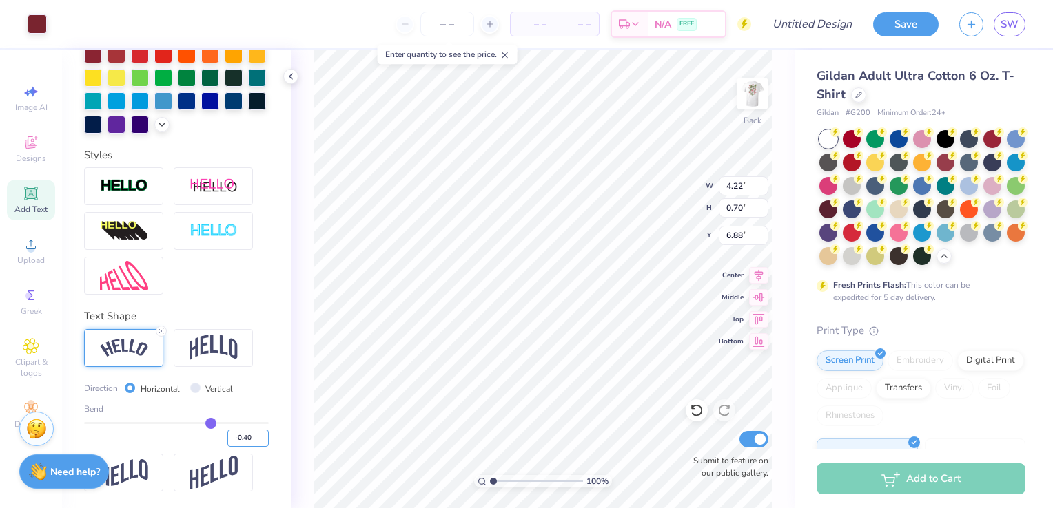
type input "-0.40"
type input "-0.4"
click at [269, 439] on div "Personalized Names Personalized Numbers Text Tool Add Font Font SaffronToo Swit…" at bounding box center [176, 279] width 229 height 458
click at [229, 440] on input "-0.40" at bounding box center [247, 438] width 41 height 17
type input "0.40"
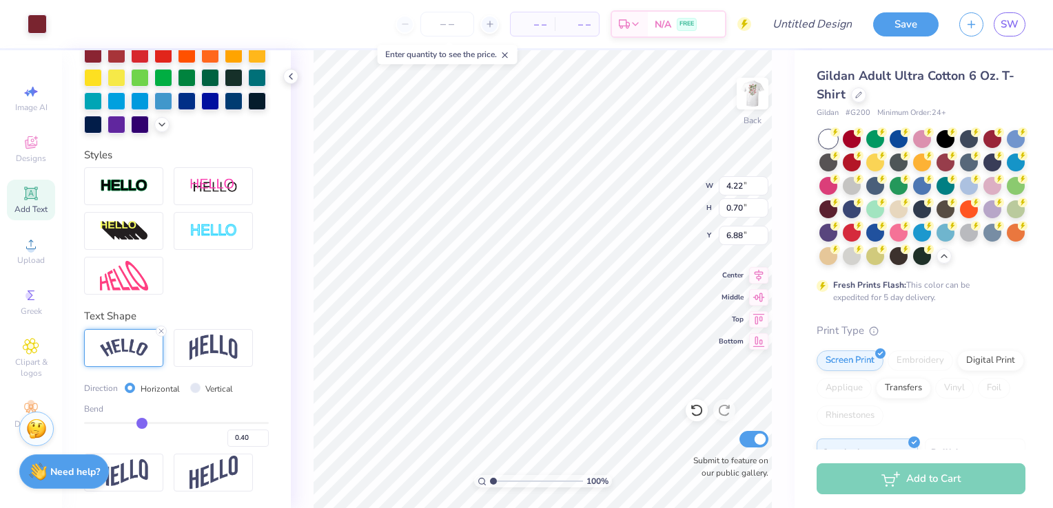
type input "0.4"
click at [260, 462] on div "Personalized Names Personalized Numbers Text Tool Add Font Font SaffronToo Swit…" at bounding box center [176, 279] width 229 height 458
click at [227, 440] on input "0.40" at bounding box center [247, 438] width 41 height 17
type input "-0.40"
type input "-0.4"
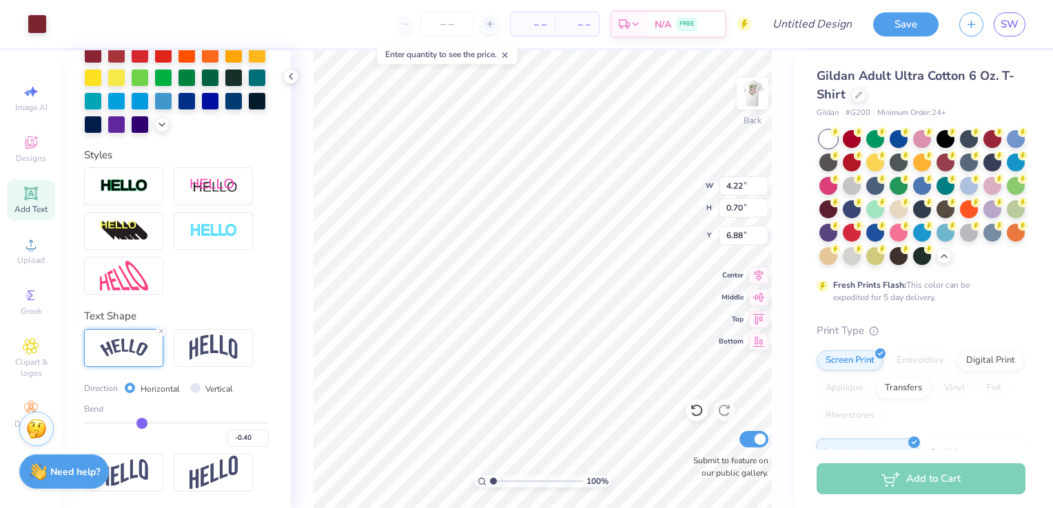
click at [271, 453] on div "Personalized Names Personalized Numbers Text Tool Add Font Font SaffronToo Swit…" at bounding box center [176, 279] width 229 height 458
click at [229, 440] on input "-0.40" at bounding box center [247, 438] width 41 height 17
type input "2.24"
type input "0.40"
type input "0.4"
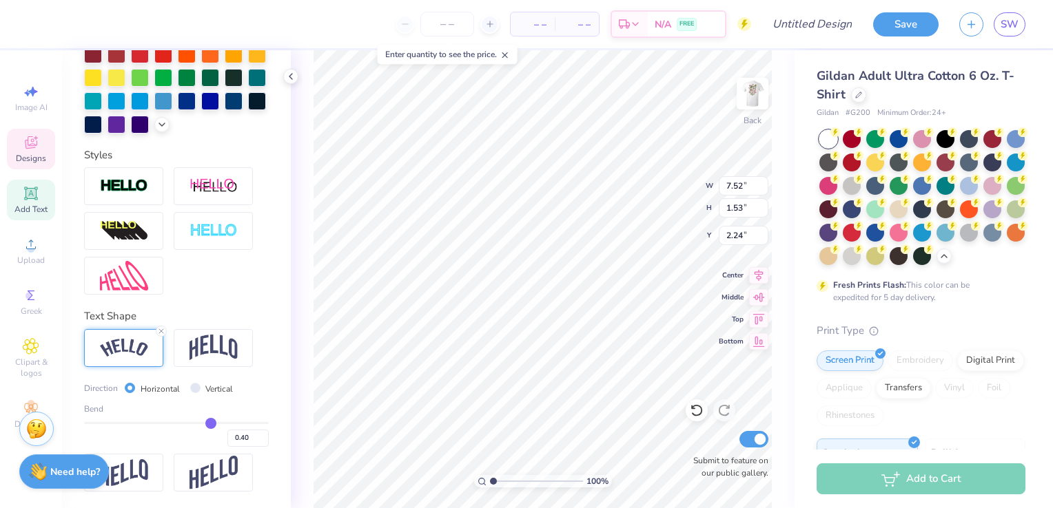
click at [264, 446] on div "Personalized Names Personalized Numbers Text Tool Add Font Font SaffronToo Swit…" at bounding box center [176, 279] width 229 height 458
type input "1.36"
type input "2.32"
type input "4.22"
type input "0.70"
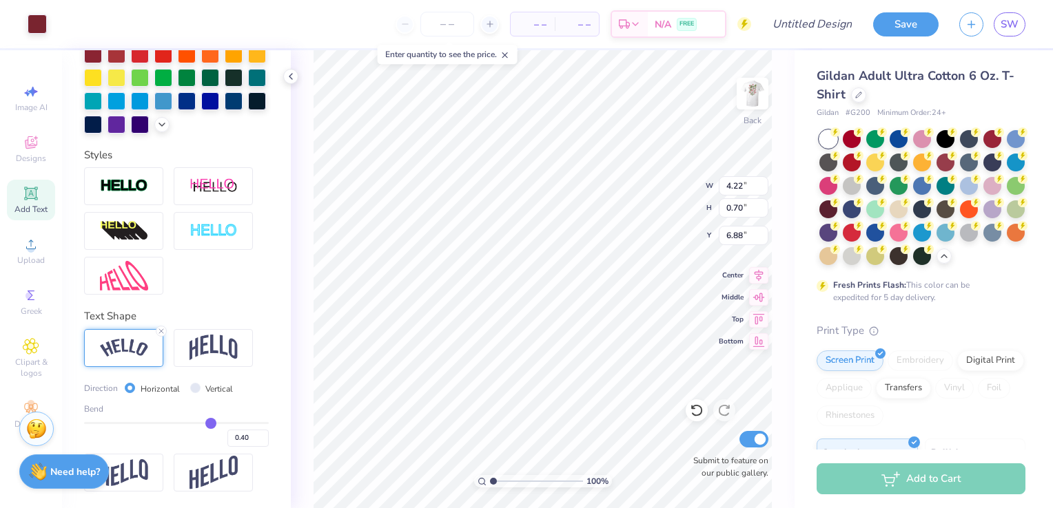
type input "6.88"
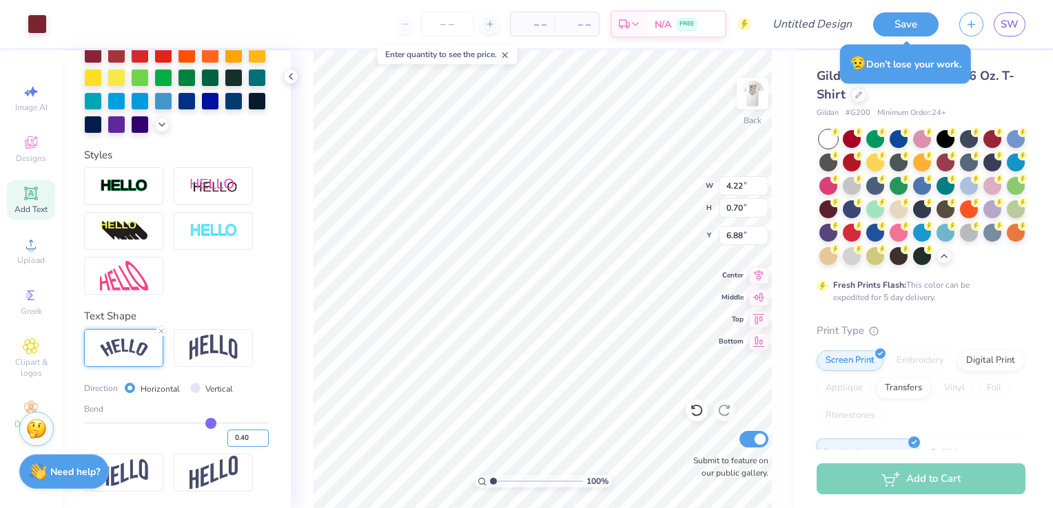
click at [227, 438] on input "0.40" at bounding box center [247, 438] width 41 height 17
type input "-0.40"
type input "-0.4"
click at [259, 431] on div "Personalized Names Personalized Numbers Text Tool Add Font Font SaffronToo Swit…" at bounding box center [176, 279] width 229 height 458
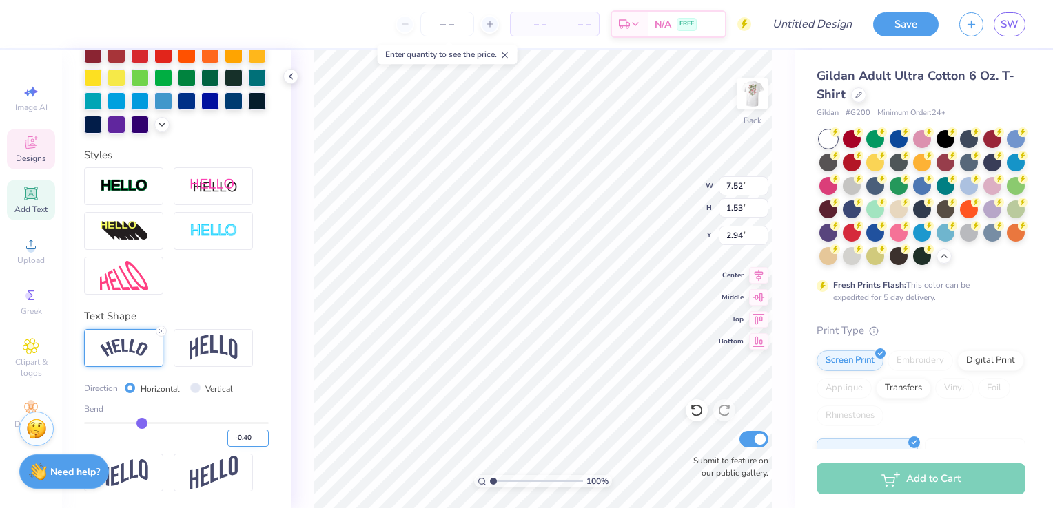
click at [229, 438] on input "-0.40" at bounding box center [247, 438] width 41 height 17
type input "0.40"
type input "0.4"
click at [267, 464] on div "Personalized Names Personalized Numbers Text Tool Add Font Font SaffronToo Swit…" at bounding box center [176, 279] width 229 height 458
type input "1.36"
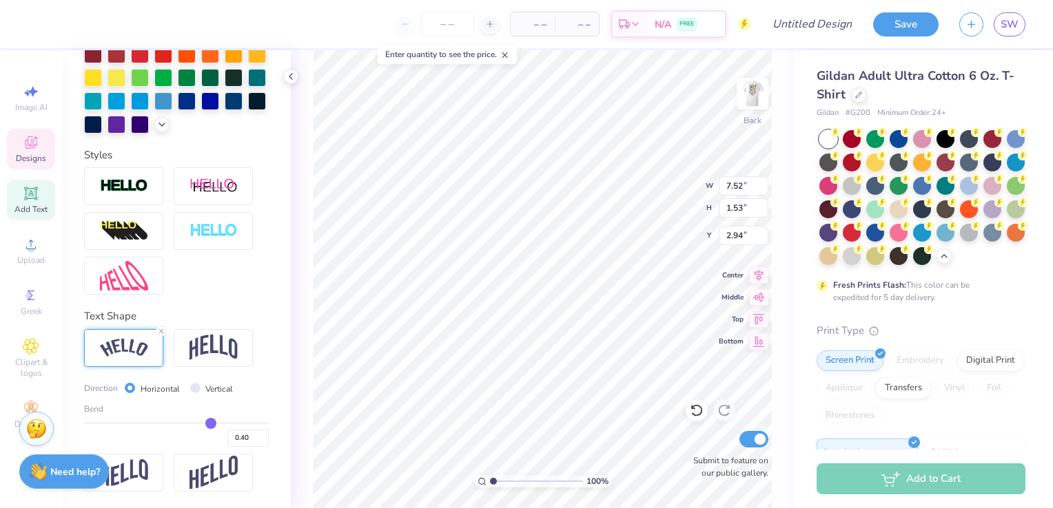
type input "2.82"
type input "4.22"
type input "0.70"
type input "6.88"
click at [227, 440] on input "0.40" at bounding box center [247, 438] width 41 height 17
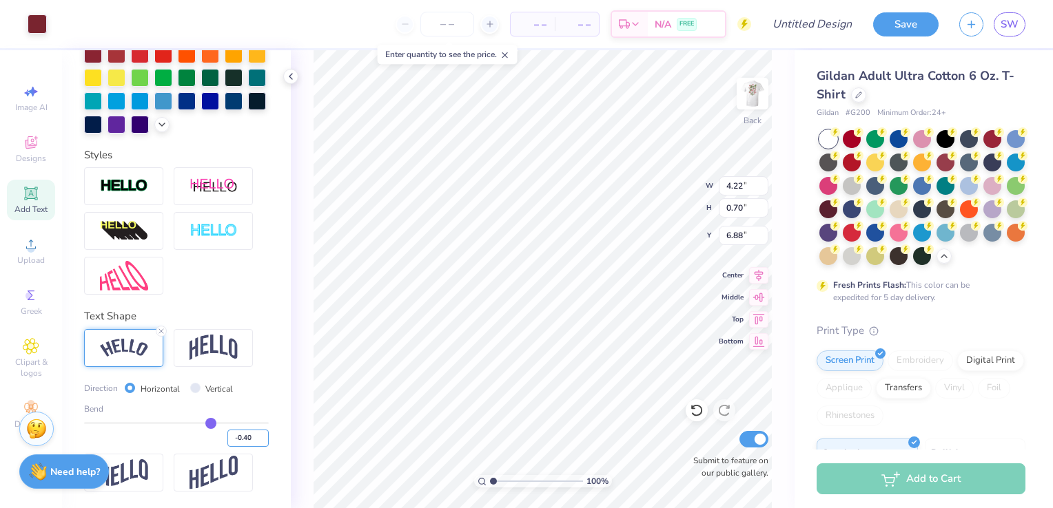
type input "-0.40"
type input "-0.4"
click at [264, 440] on div "Personalized Names Personalized Numbers Text Tool Add Font Font SaffronToo Swit…" at bounding box center [176, 279] width 229 height 458
click at [207, 357] on img at bounding box center [213, 348] width 48 height 26
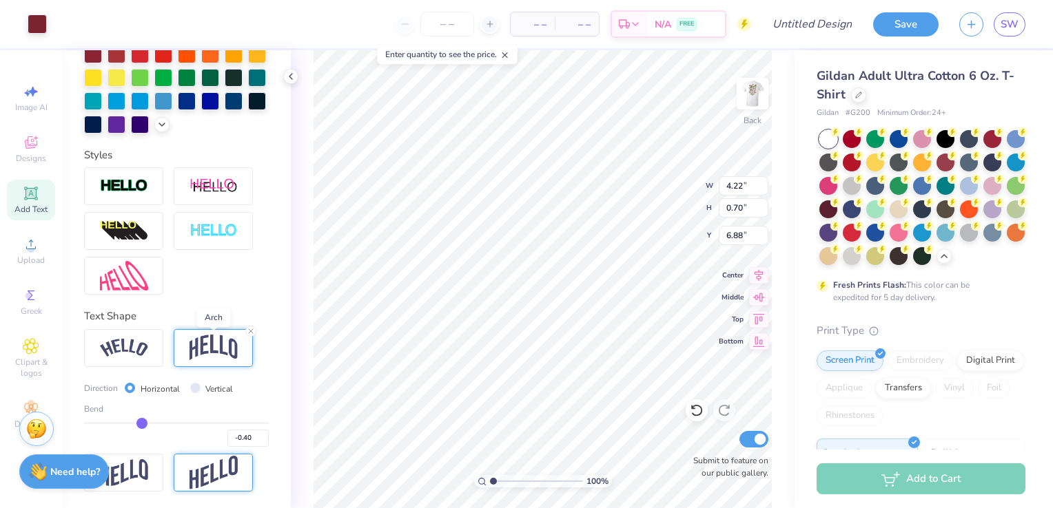
click at [212, 473] on img at bounding box center [213, 473] width 48 height 34
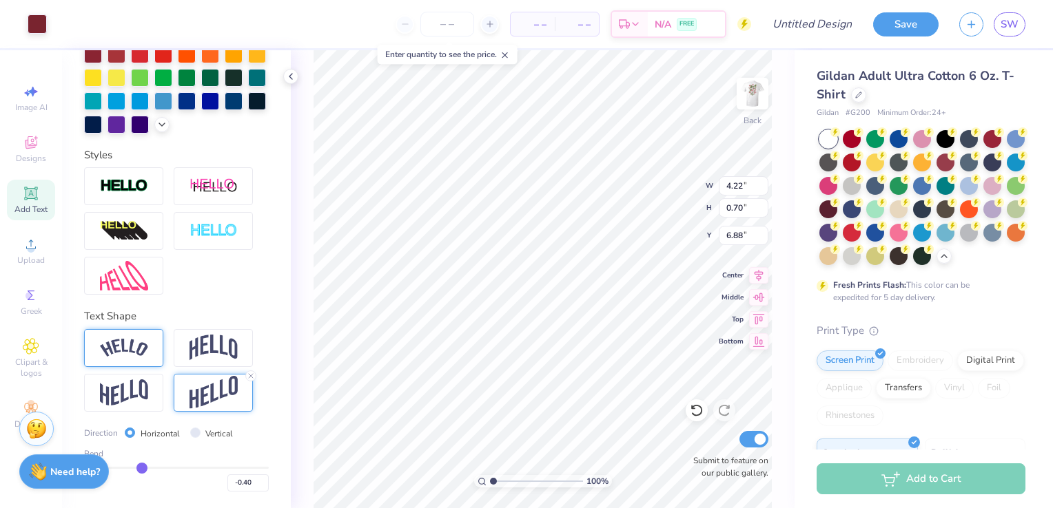
click at [149, 354] on div at bounding box center [123, 348] width 79 height 38
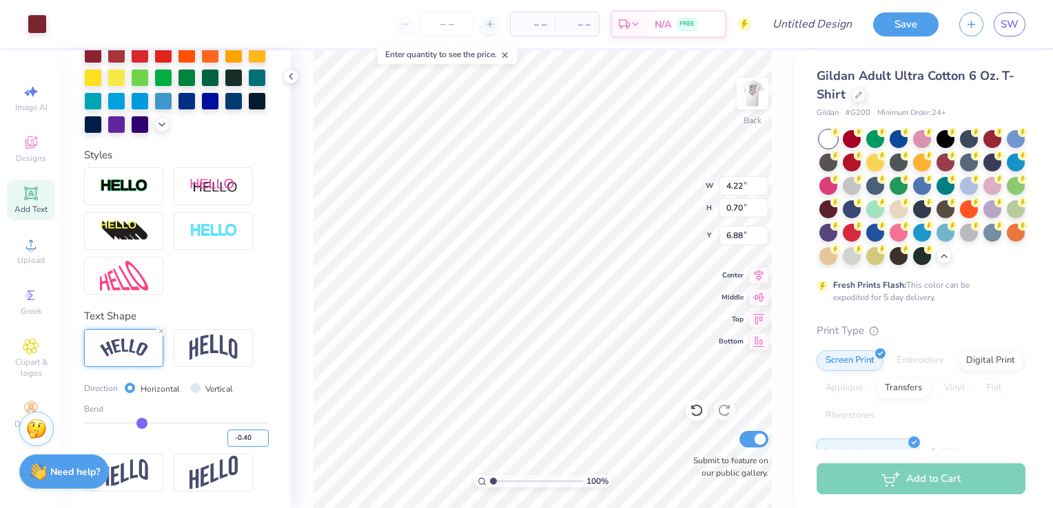
click at [229, 442] on input "-0.40" at bounding box center [247, 438] width 41 height 17
type input "0.40"
type input "0.4"
click at [262, 392] on div "Personalized Names Personalized Numbers Text Tool Add Font Font SaffronToo Swit…" at bounding box center [176, 279] width 229 height 458
type input "4.22"
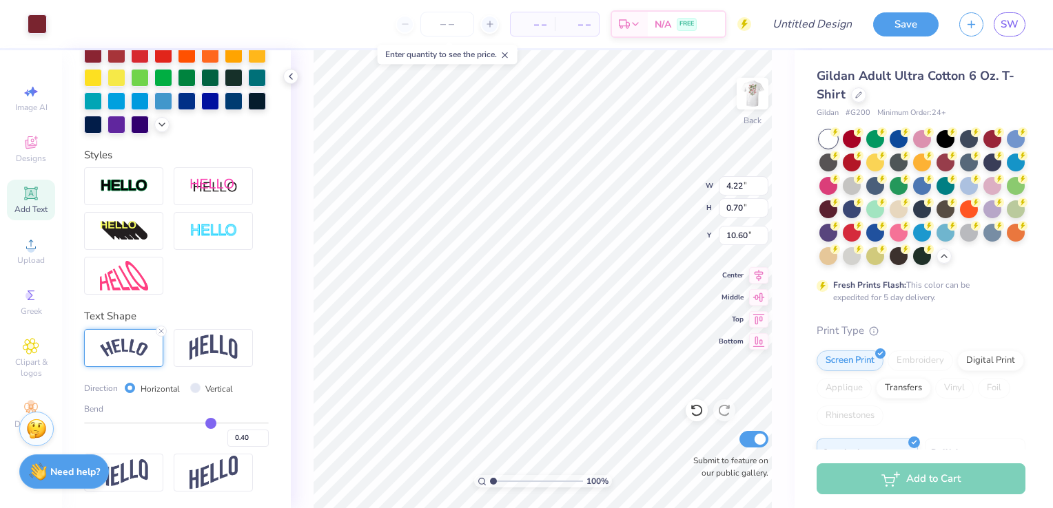
type input "0.70"
type input "10.60"
type input "7.52"
type input "1.36"
type input "2.82"
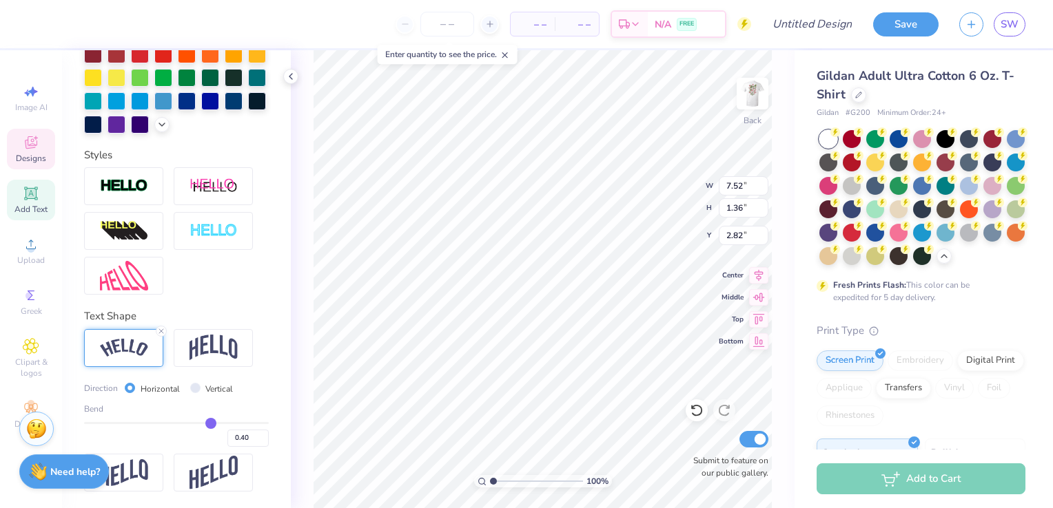
type input "4.22"
type input "0.70"
type input "10.60"
click at [227, 442] on input "0.40" at bounding box center [247, 438] width 41 height 17
type input "-0.40"
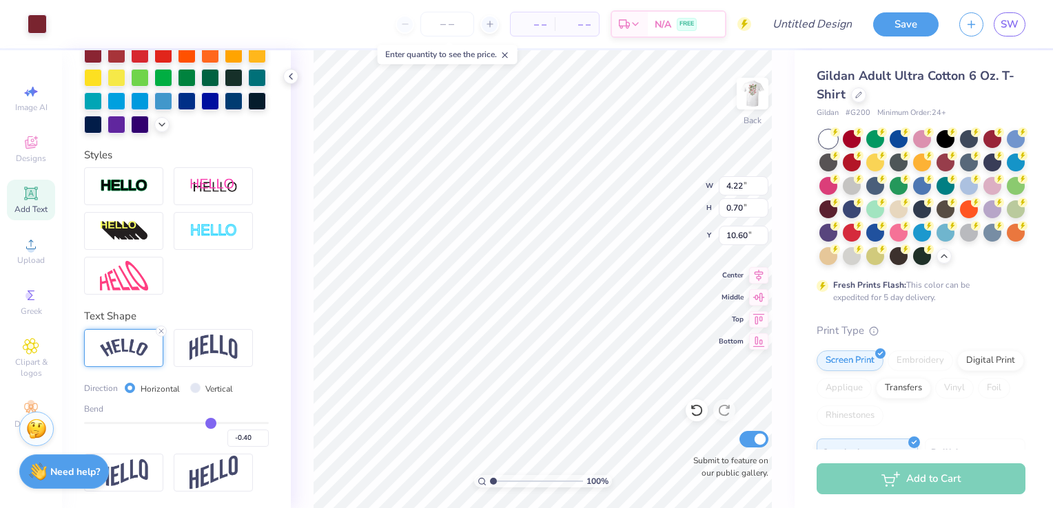
type input "-0.4"
click at [274, 426] on div "Personalized Names Personalized Numbers Text Tool Add Font Font SaffronToo Swit…" at bounding box center [176, 279] width 229 height 458
click at [693, 415] on icon at bounding box center [696, 411] width 12 height 12
click at [597, 282] on li "Duplicate" at bounding box center [614, 278] width 108 height 27
type input "11.60"
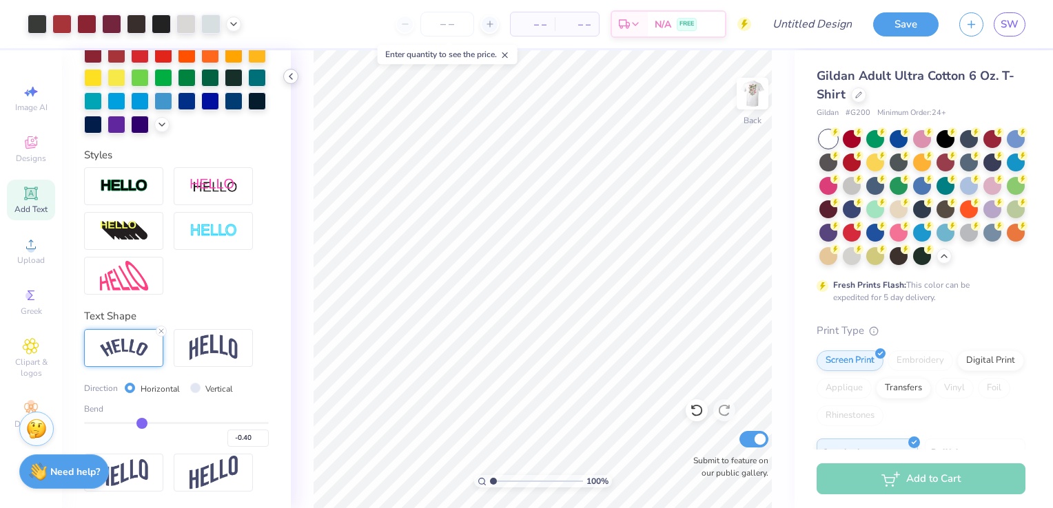
click at [292, 83] on div at bounding box center [290, 76] width 15 height 15
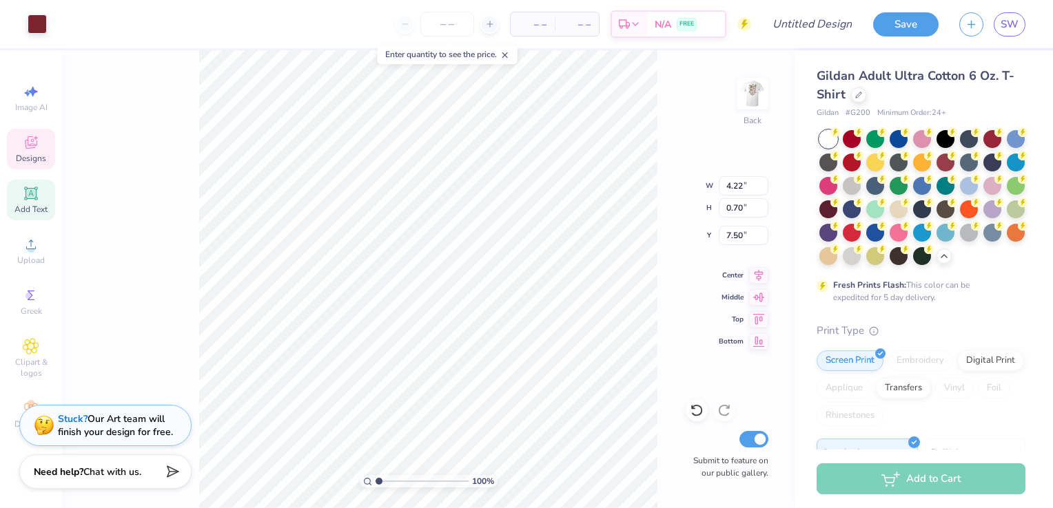
click at [41, 138] on div "Designs" at bounding box center [31, 149] width 48 height 41
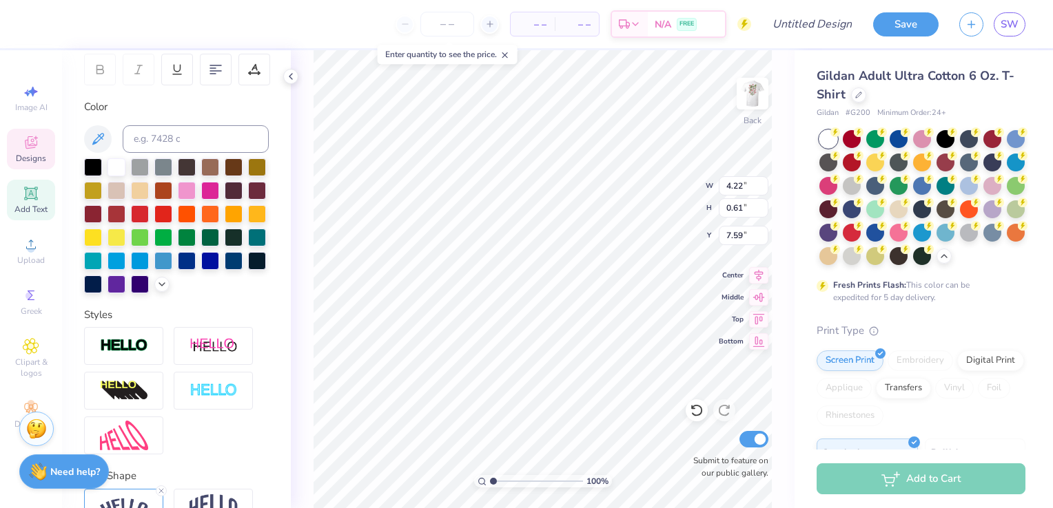
scroll to position [315, 0]
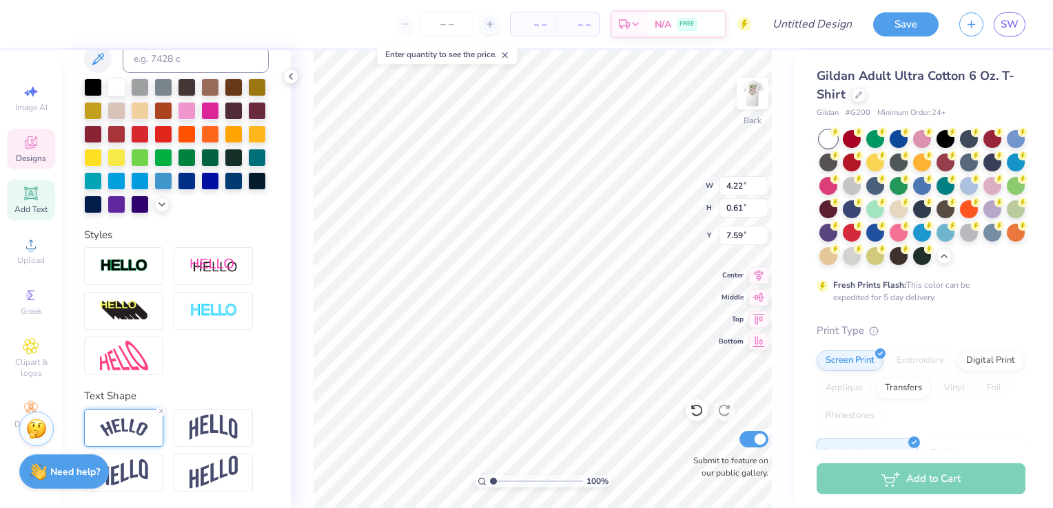
click at [132, 437] on img at bounding box center [124, 428] width 48 height 19
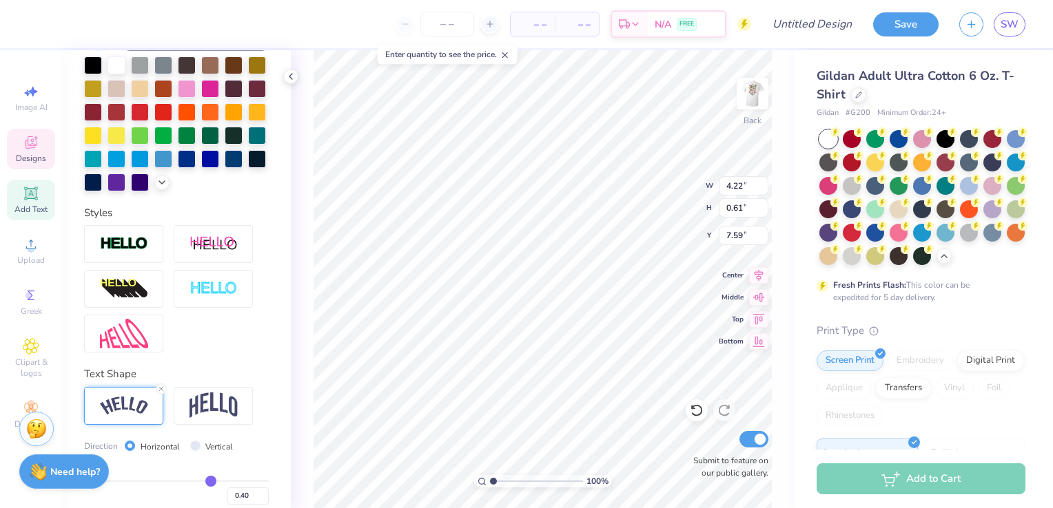
scroll to position [395, 0]
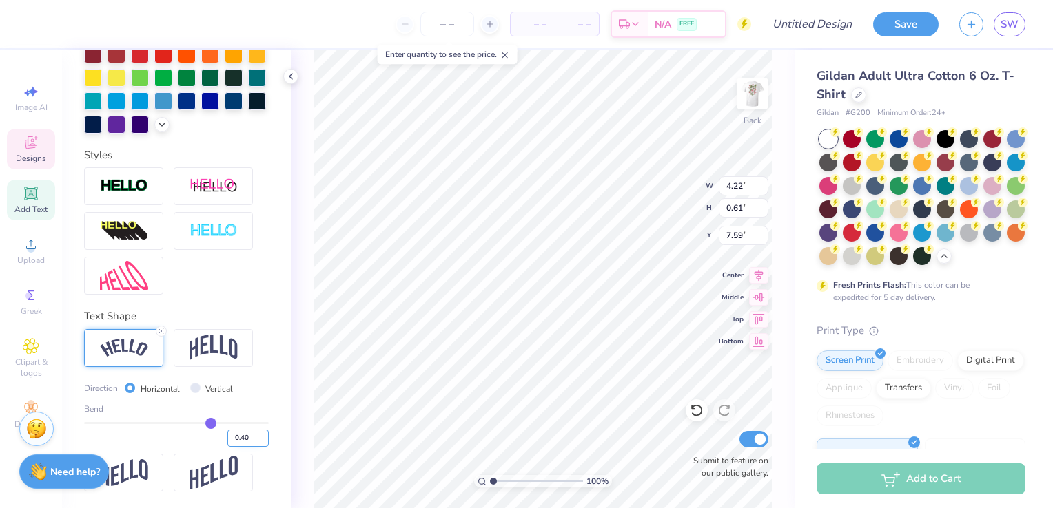
click at [227, 440] on input "0.40" at bounding box center [247, 438] width 41 height 17
type input "-0.40"
type input "-0.4"
click at [271, 461] on div "Personalized Names Personalized Numbers Text Tool Add Font Font Adobe Garamond …" at bounding box center [176, 279] width 229 height 458
type input "4.17"
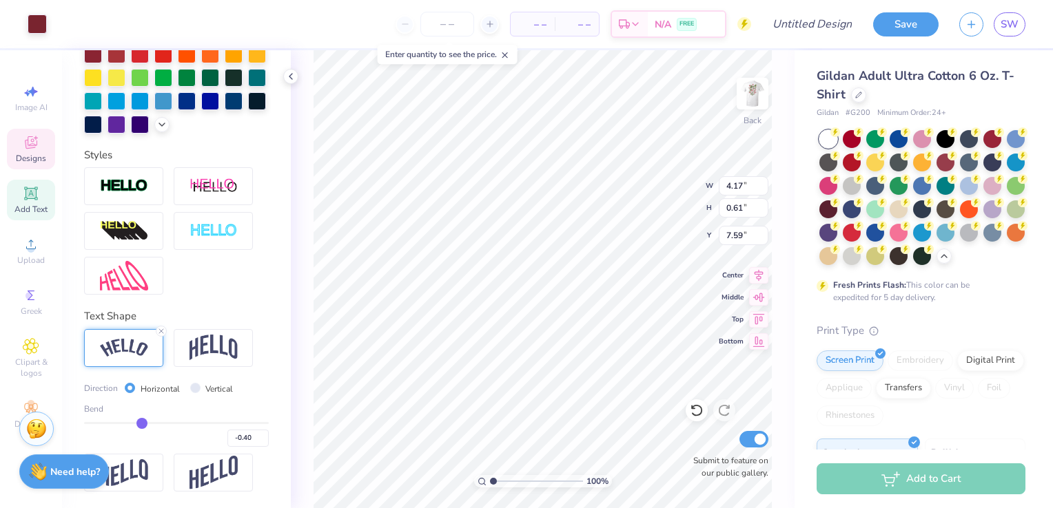
type input "7.49"
type input "0.65"
type input "7.19"
click at [594, 361] on li "Group" at bounding box center [610, 359] width 108 height 27
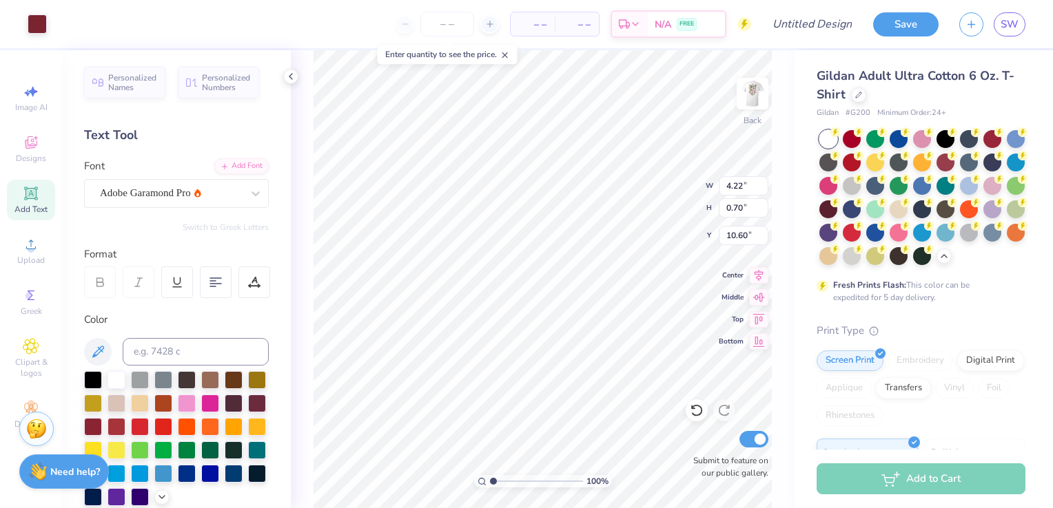
scroll to position [395, 0]
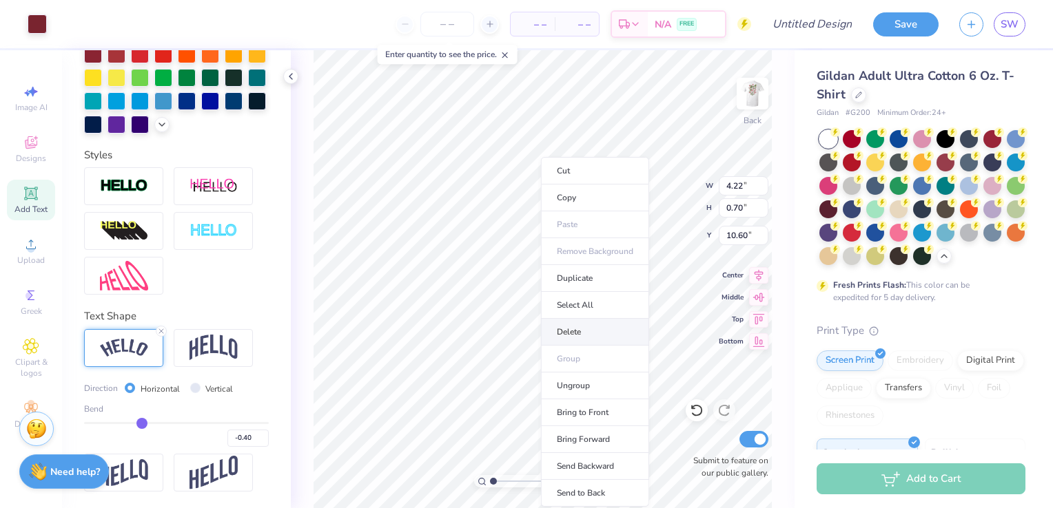
click at [581, 336] on li "Delete" at bounding box center [595, 332] width 108 height 27
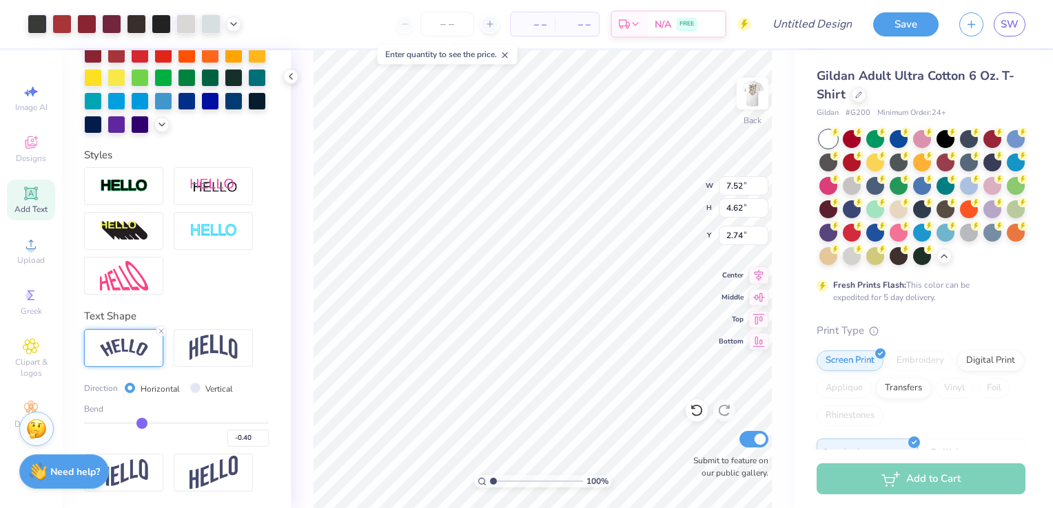
type input "3.00"
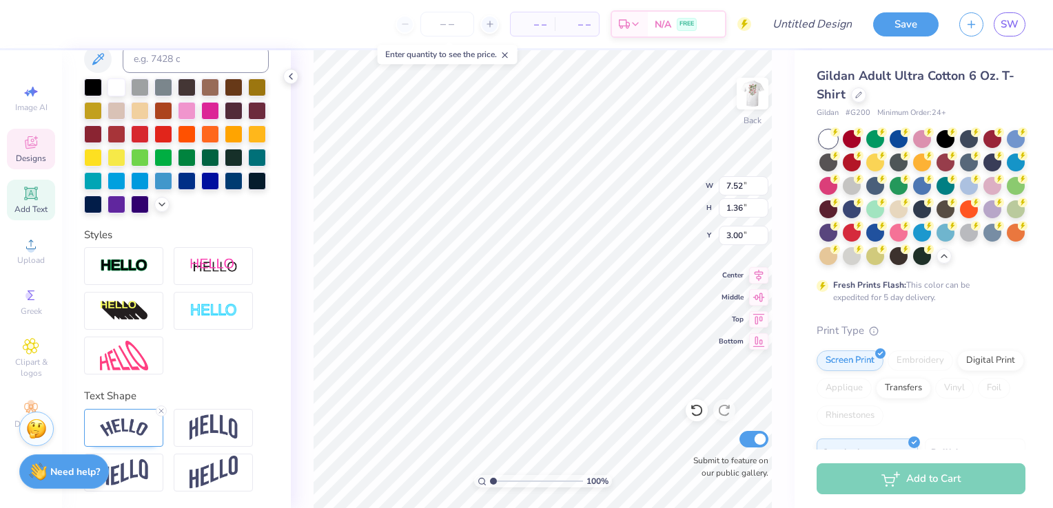
type input "6.53"
type input "1.18"
type input "3.38"
click at [129, 420] on img at bounding box center [124, 428] width 48 height 19
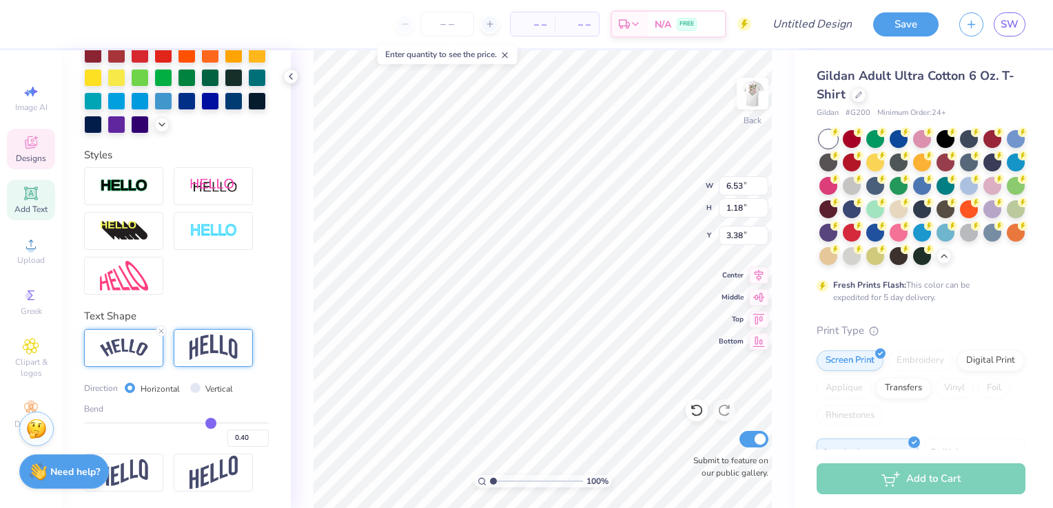
scroll to position [395, 0]
click at [241, 438] on input "0.40" at bounding box center [247, 438] width 41 height 17
type input "0.50"
type input "0.5"
click at [269, 440] on div "Personalized Names Personalized Numbers Text Tool Add Font Font SaffronToo Swit…" at bounding box center [176, 279] width 229 height 458
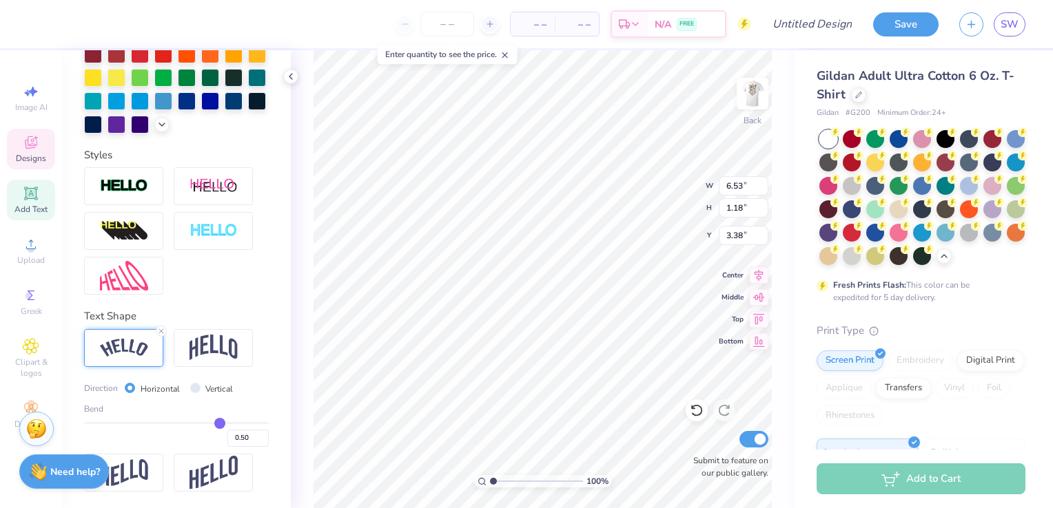
type input "6.74"
type input "1.39"
type input "3.27"
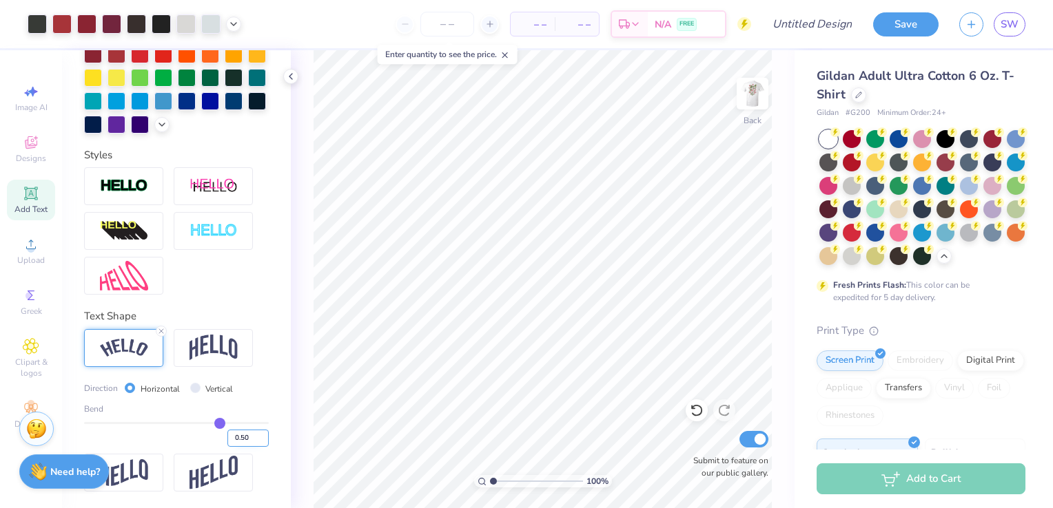
click at [240, 436] on input "0.50" at bounding box center [247, 438] width 41 height 17
type input "0.40"
type input "0.4"
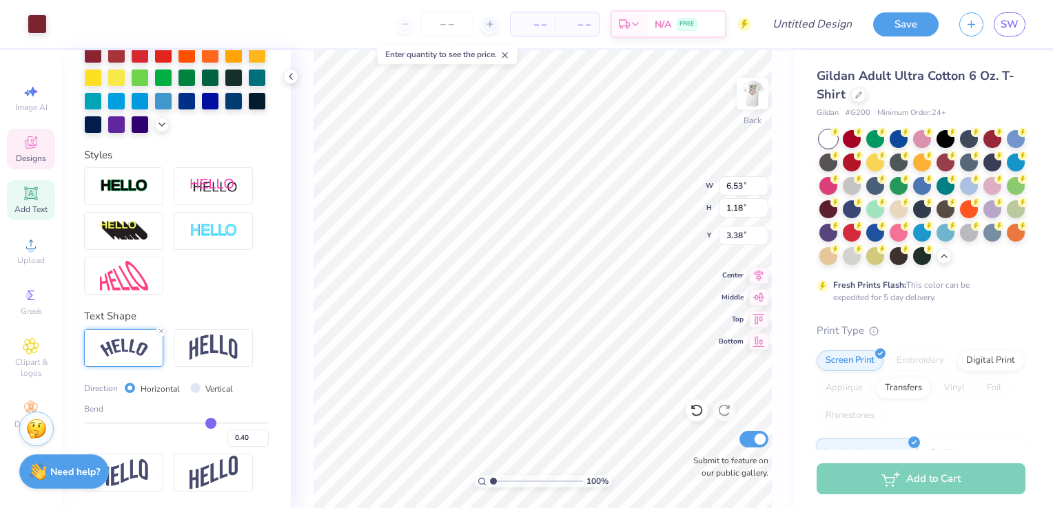
type input "1.82"
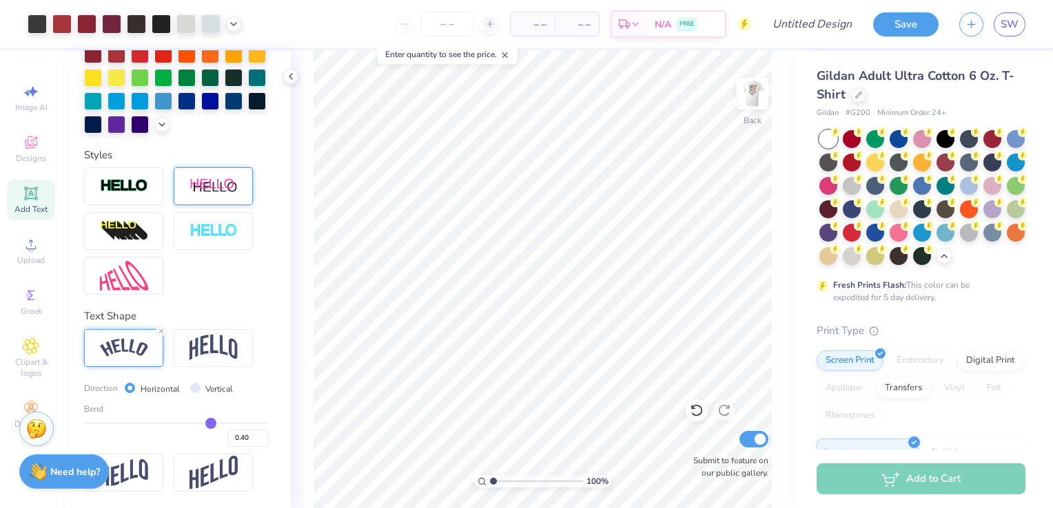
click at [206, 200] on div at bounding box center [213, 186] width 79 height 38
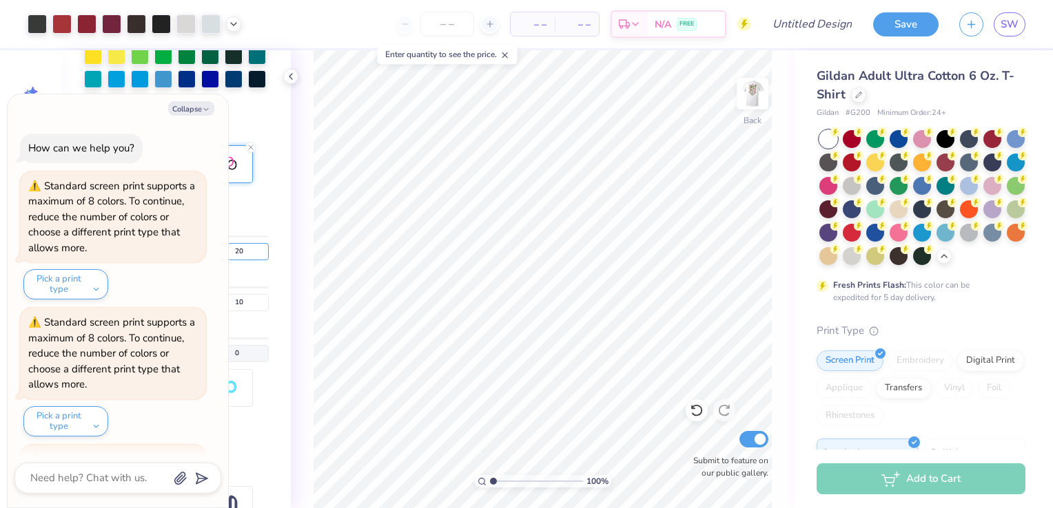
scroll to position [1628, 0]
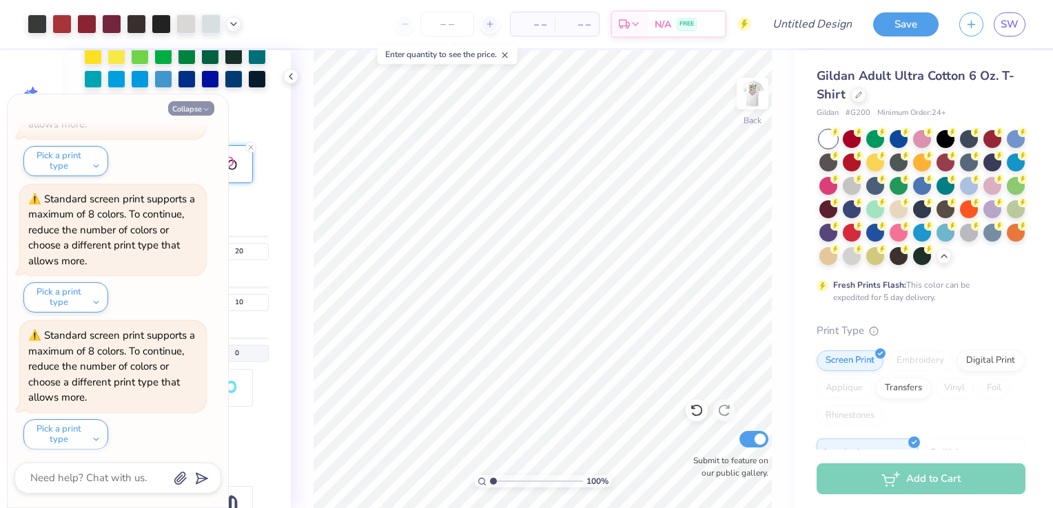
click at [193, 108] on button "Collapse" at bounding box center [191, 108] width 46 height 14
type textarea "x"
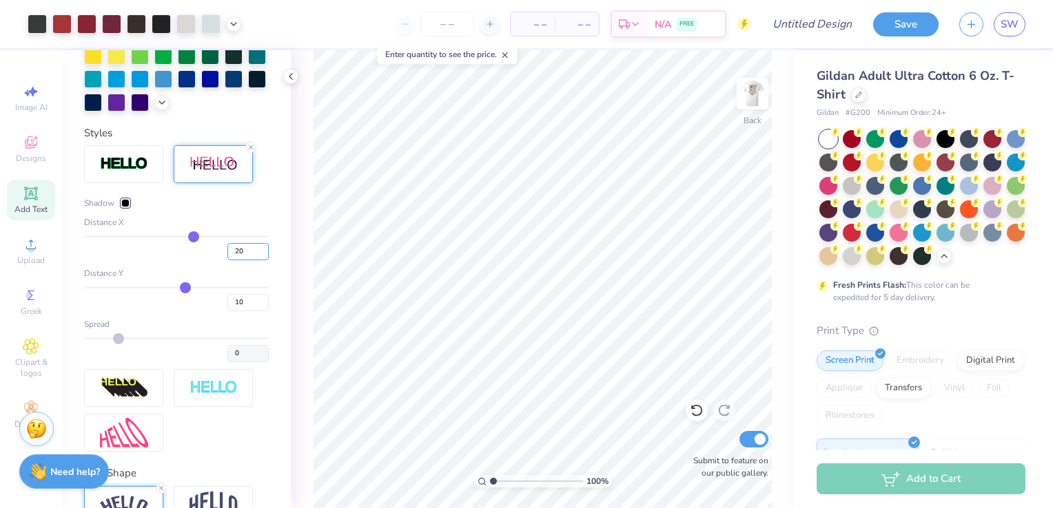
click at [240, 260] on input "20" at bounding box center [247, 251] width 41 height 17
type input "2"
click at [243, 311] on input "10" at bounding box center [247, 302] width 41 height 17
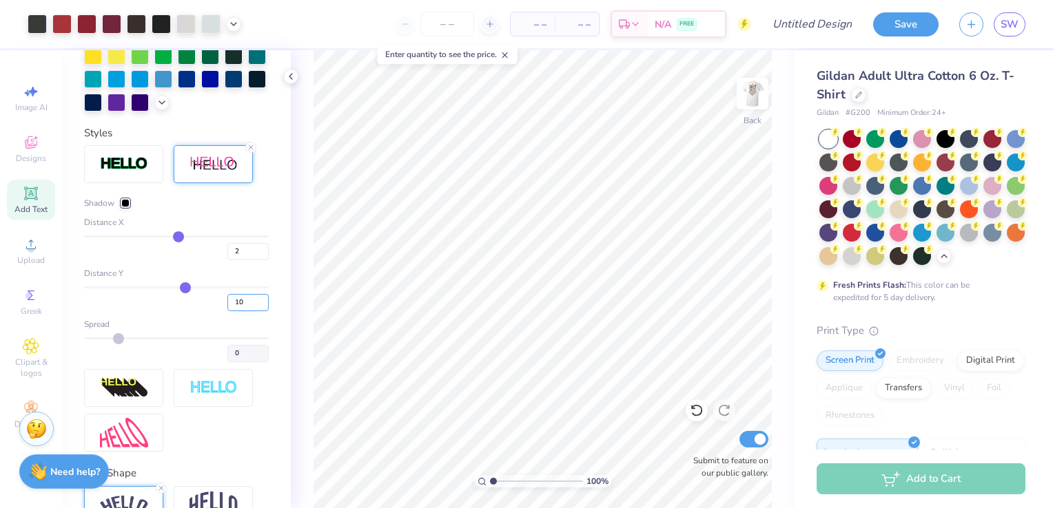
type input "1"
click at [234, 311] on input "number" at bounding box center [247, 302] width 41 height 17
type input "1"
click at [267, 347] on div "Personalized Names Personalized Numbers Text Tool Add Font Font SaffronToo Swit…" at bounding box center [176, 279] width 229 height 458
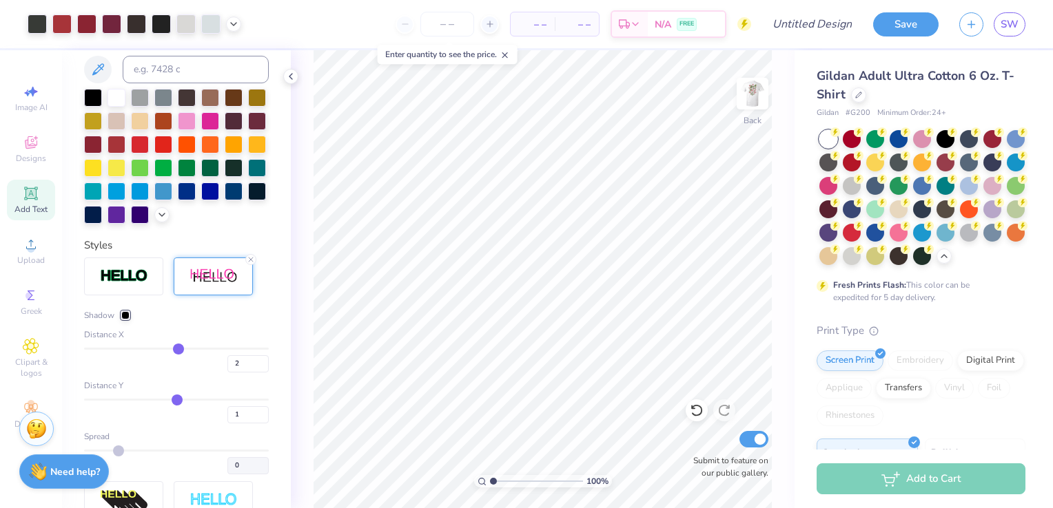
scroll to position [285, 0]
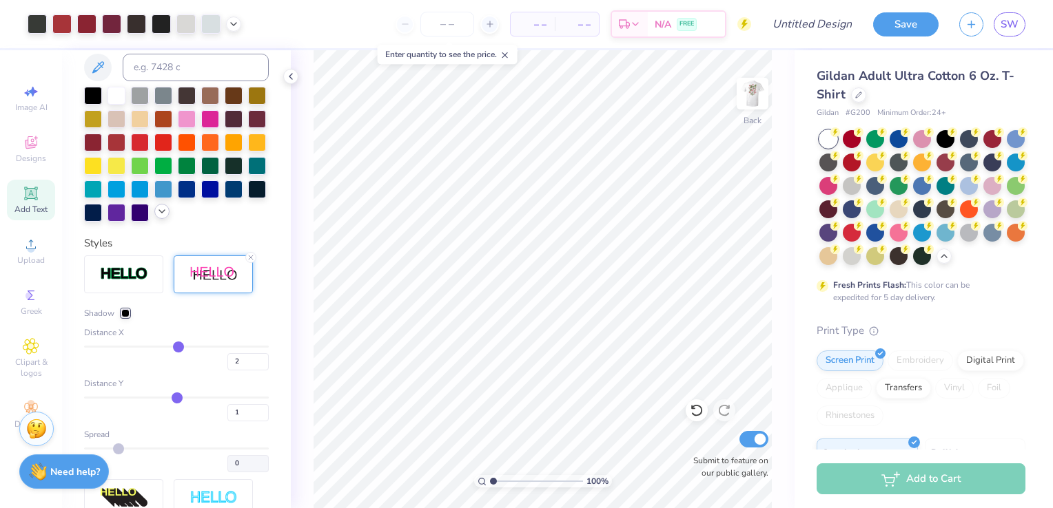
click at [156, 217] on icon at bounding box center [161, 211] width 11 height 11
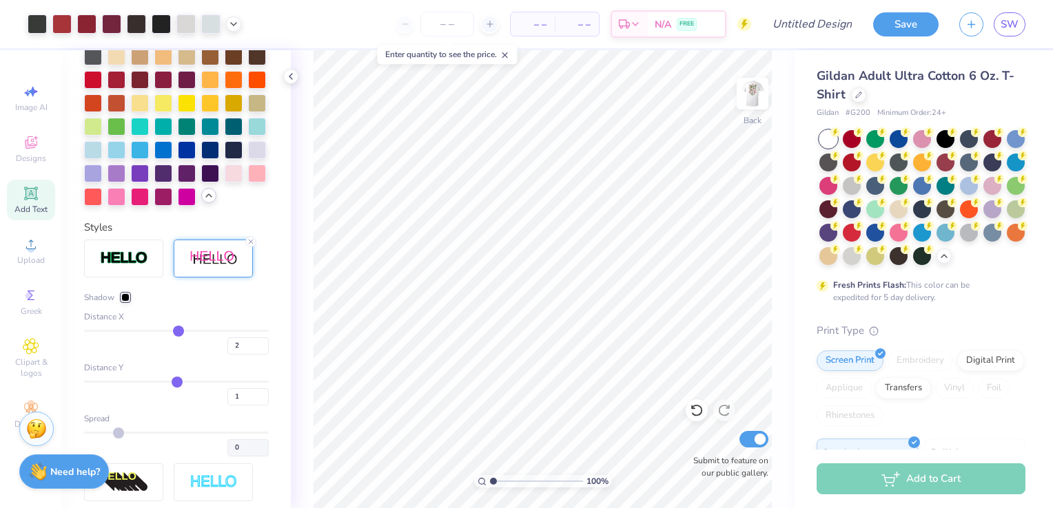
scroll to position [466, 0]
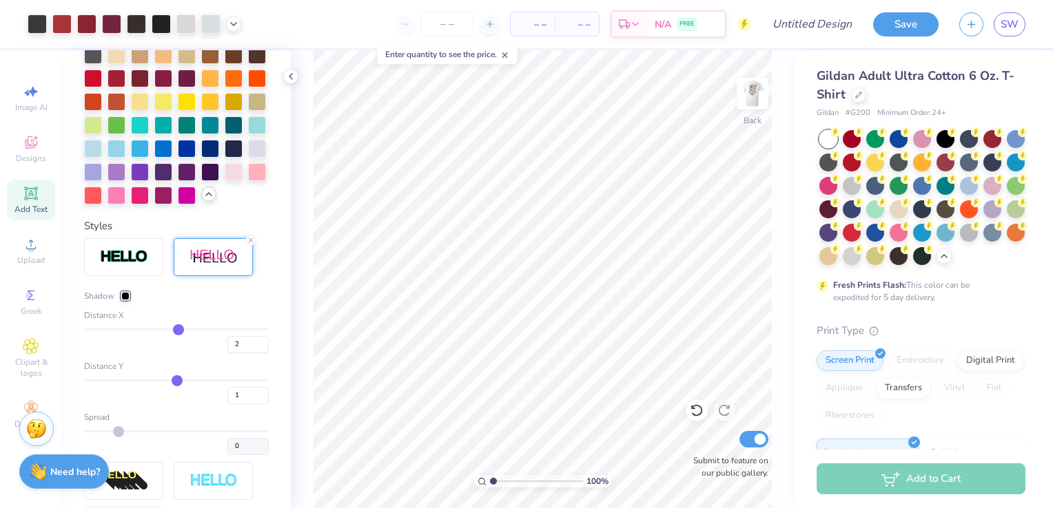
click at [124, 300] on div at bounding box center [125, 296] width 8 height 8
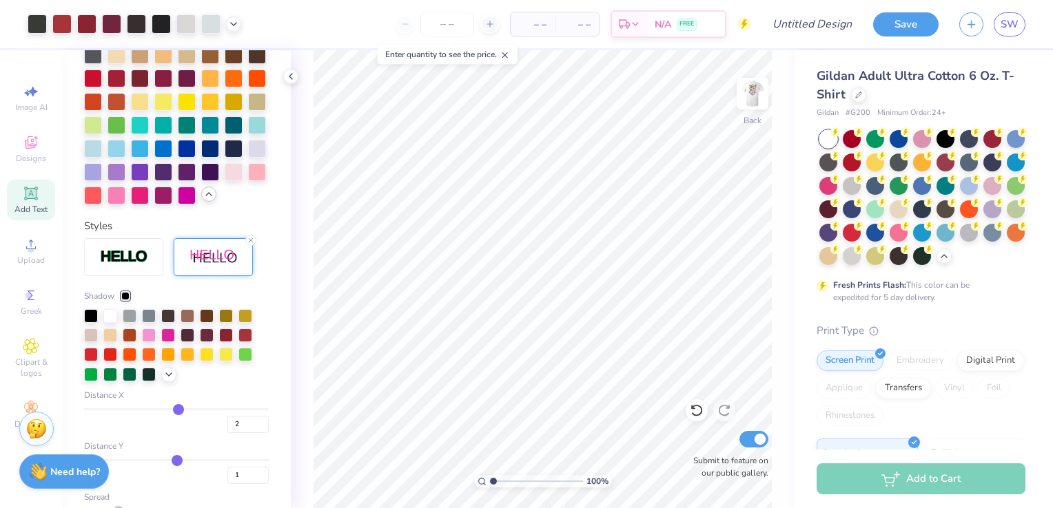
click at [170, 431] on div "Shadow Distance X 2 Distance Y 1 Spread 0" at bounding box center [176, 412] width 185 height 245
click at [174, 379] on icon at bounding box center [168, 373] width 11 height 11
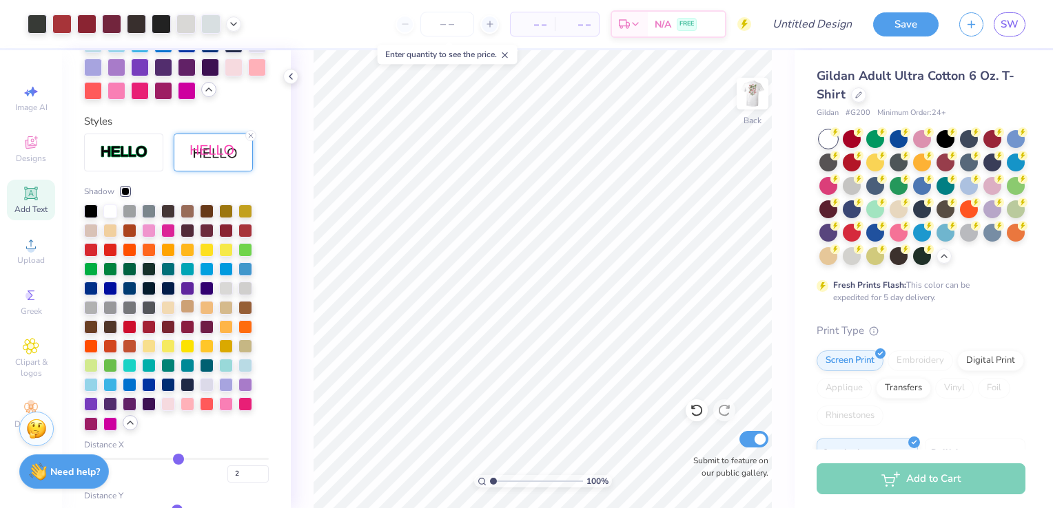
scroll to position [572, 0]
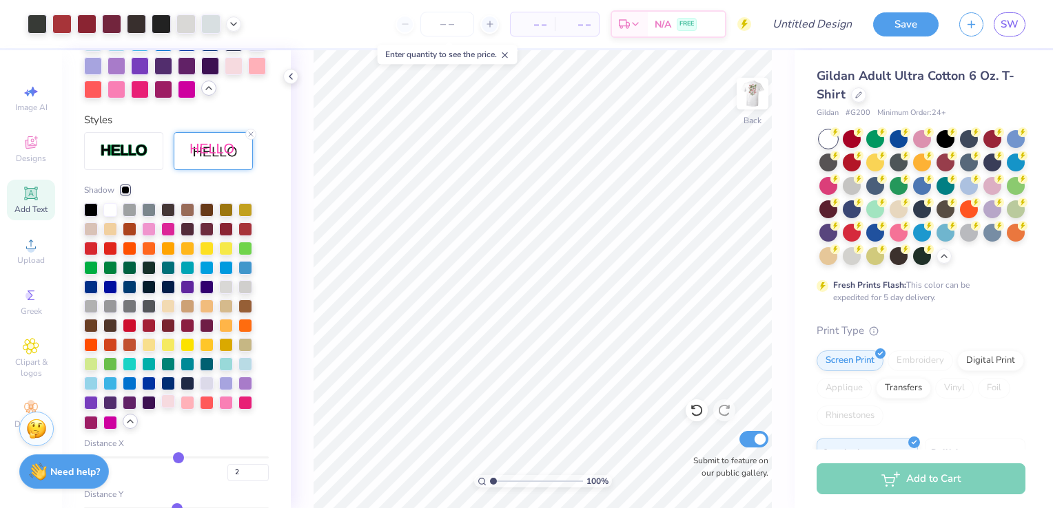
click at [169, 409] on div at bounding box center [168, 402] width 14 height 14
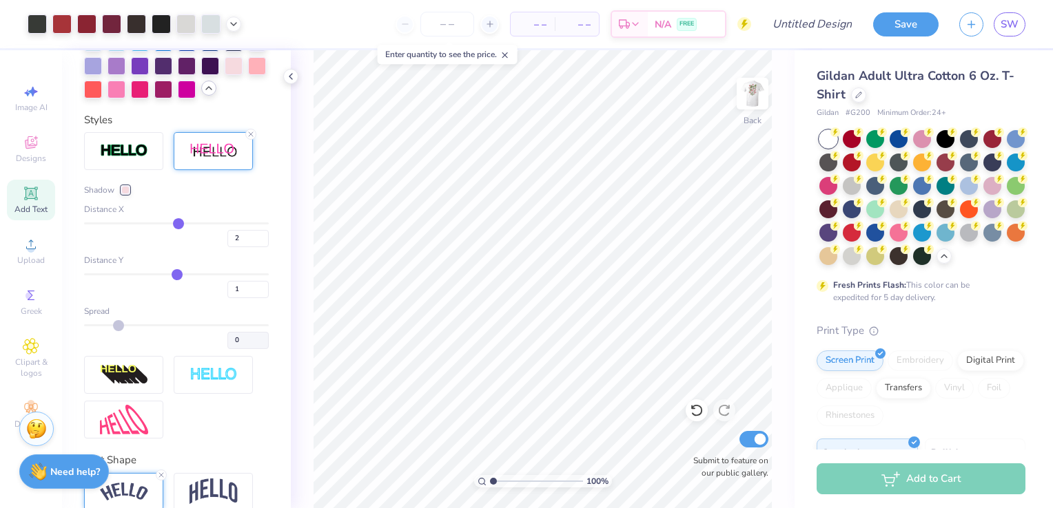
scroll to position [637, 0]
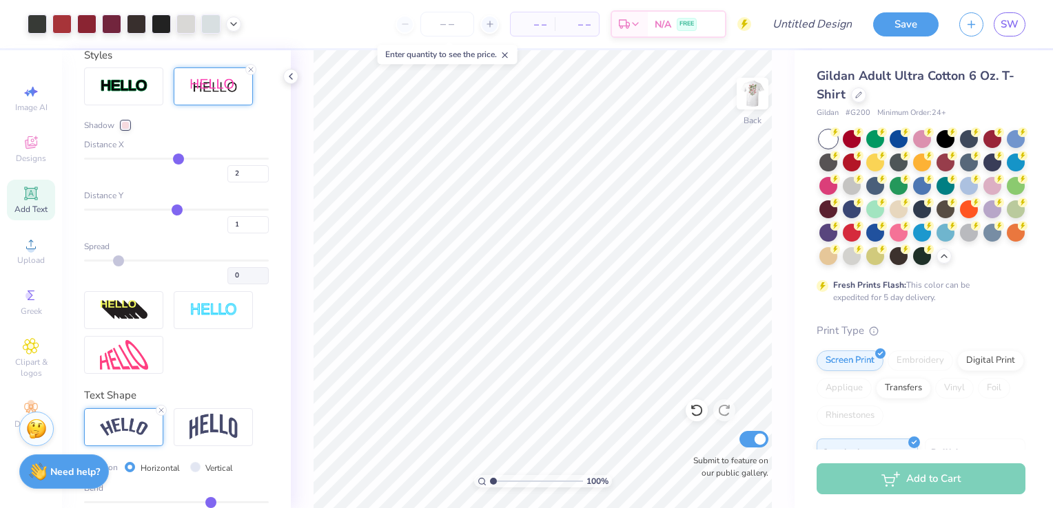
click at [124, 130] on div at bounding box center [125, 125] width 8 height 8
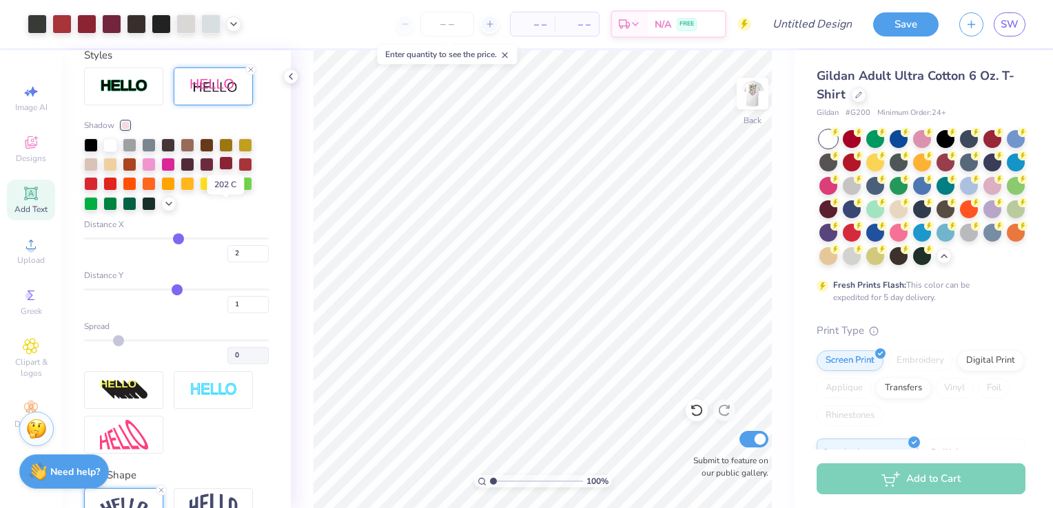
click at [229, 170] on div at bounding box center [226, 163] width 14 height 14
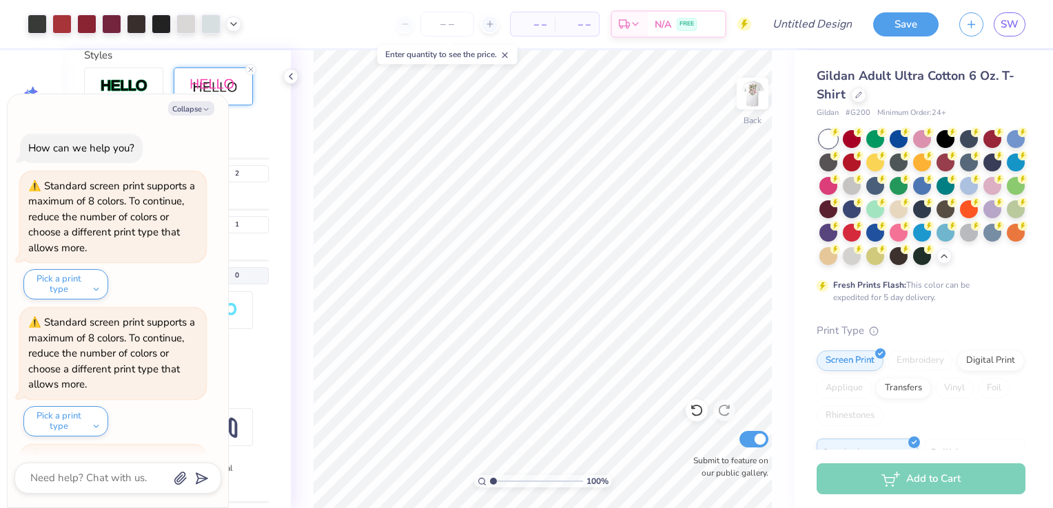
scroll to position [1765, 0]
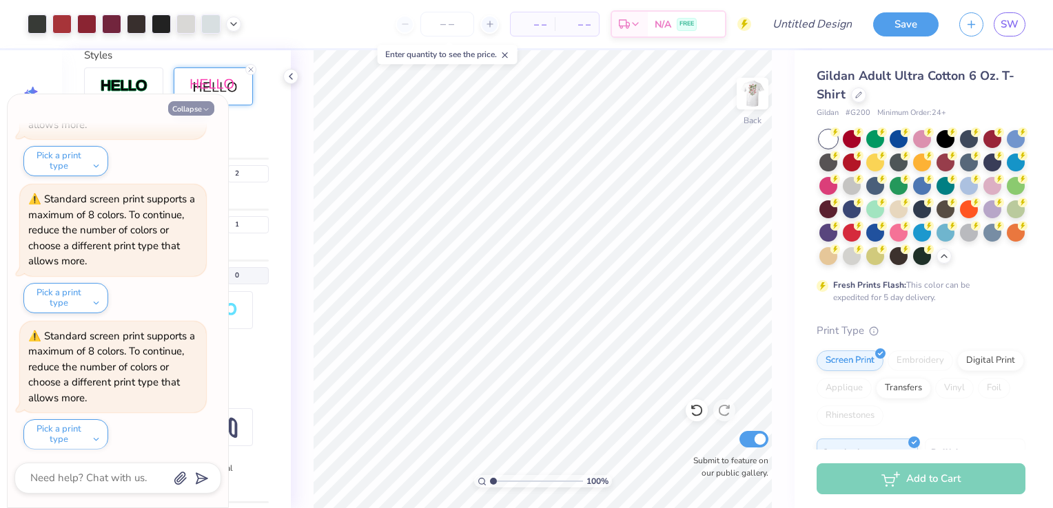
click at [194, 107] on button "Collapse" at bounding box center [191, 108] width 46 height 14
type textarea "x"
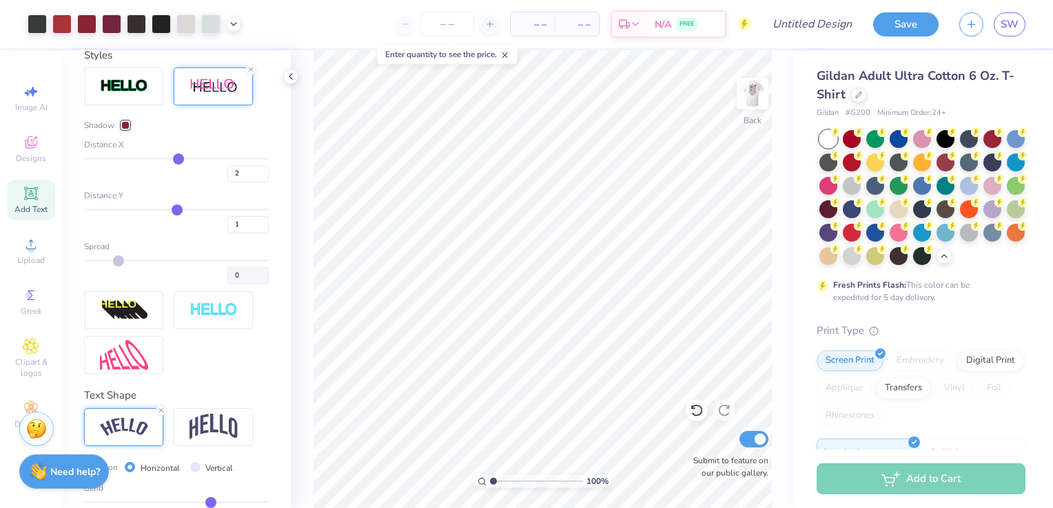
click at [127, 130] on div at bounding box center [125, 125] width 8 height 8
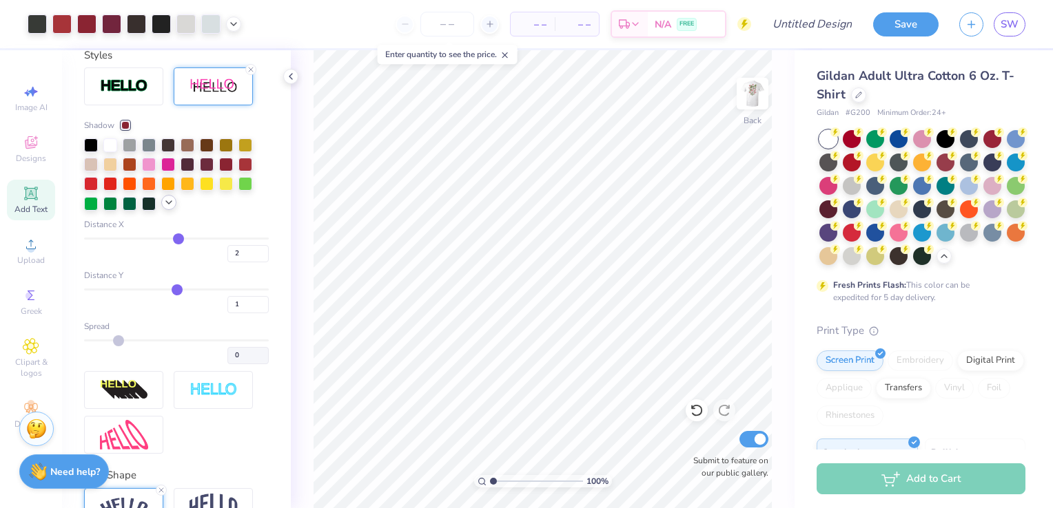
click at [168, 208] on icon at bounding box center [168, 202] width 11 height 11
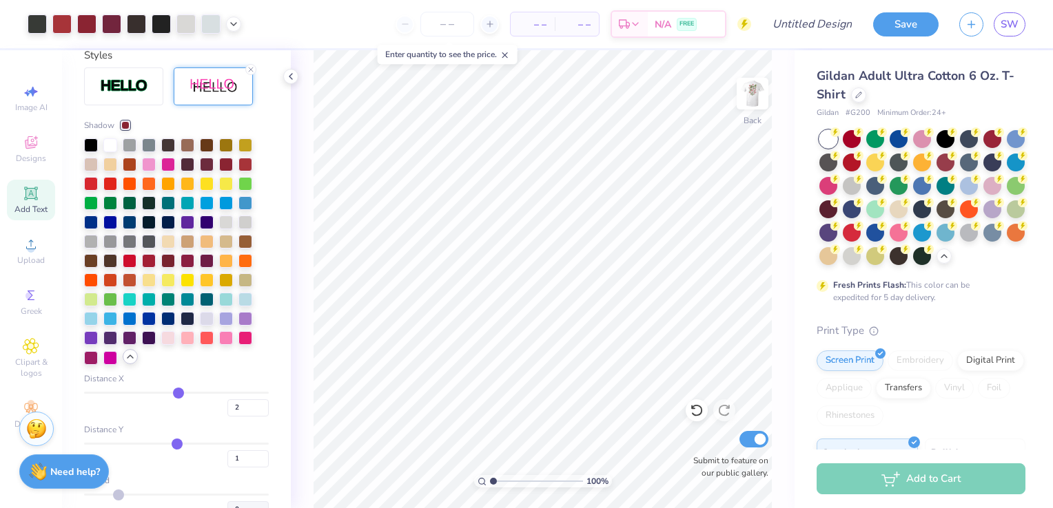
scroll to position [744, 0]
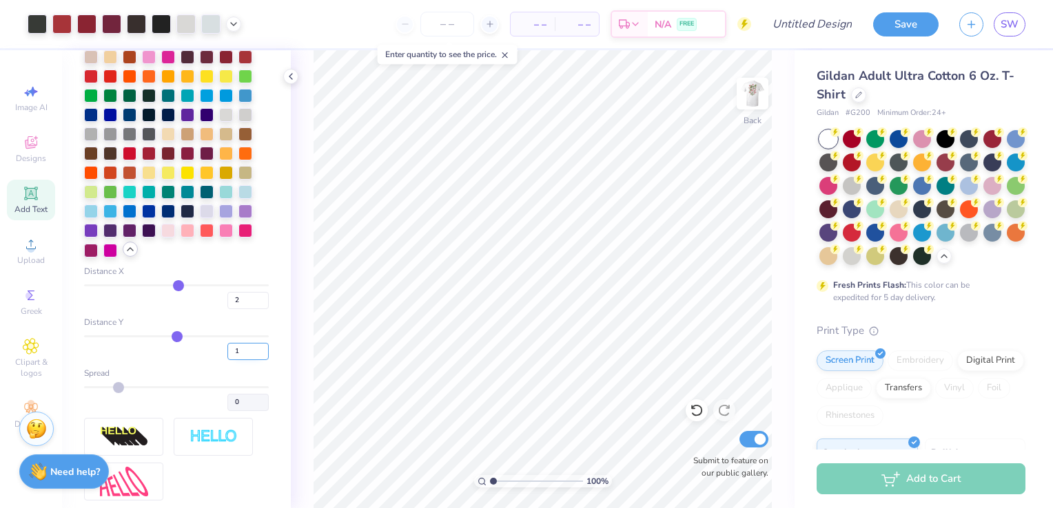
click at [241, 360] on input "1" at bounding box center [247, 351] width 41 height 17
type input "2"
click at [275, 417] on div "Personalized Names Personalized Numbers Text Tool Add Font Font SaffronToo Swit…" at bounding box center [176, 279] width 229 height 458
click at [230, 309] on input "2" at bounding box center [247, 300] width 41 height 17
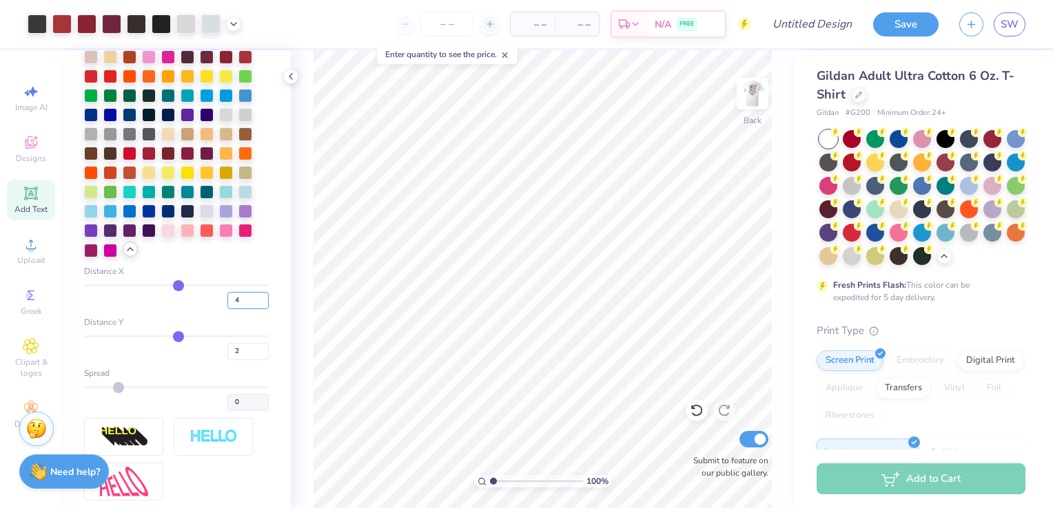
type input "4"
click at [267, 372] on div "Personalized Names Personalized Numbers Text Tool Add Font Font SaffronToo Swit…" at bounding box center [176, 279] width 229 height 458
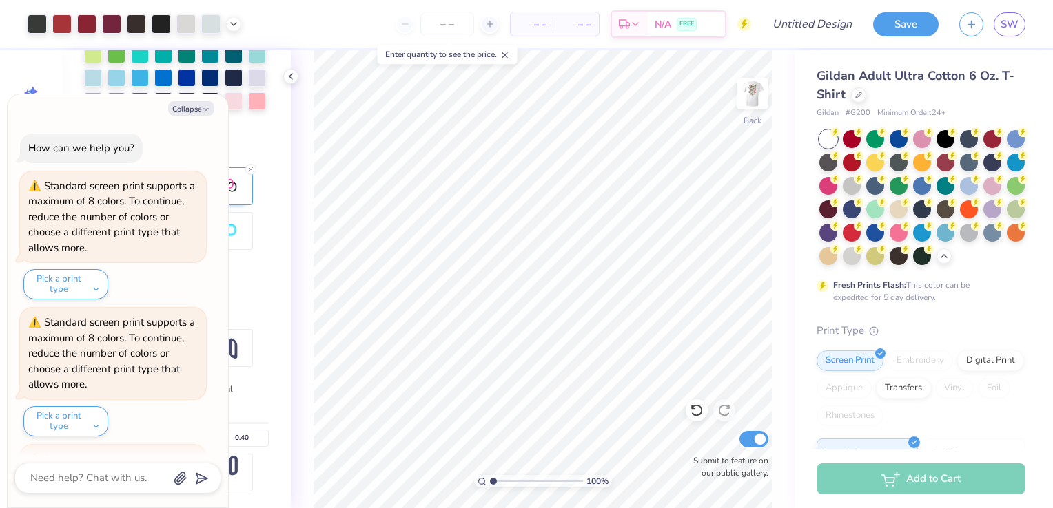
scroll to position [1901, 0]
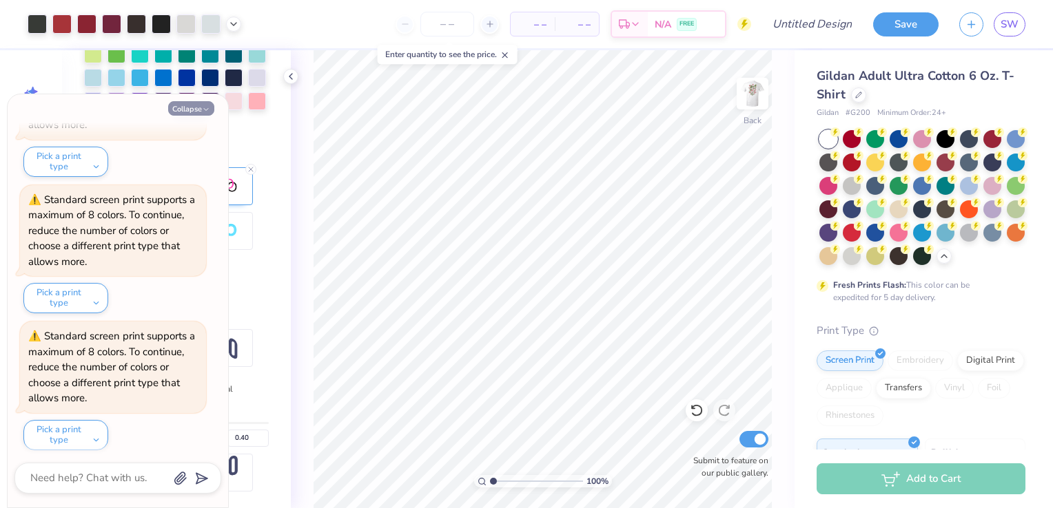
click at [200, 110] on button "Collapse" at bounding box center [191, 108] width 46 height 14
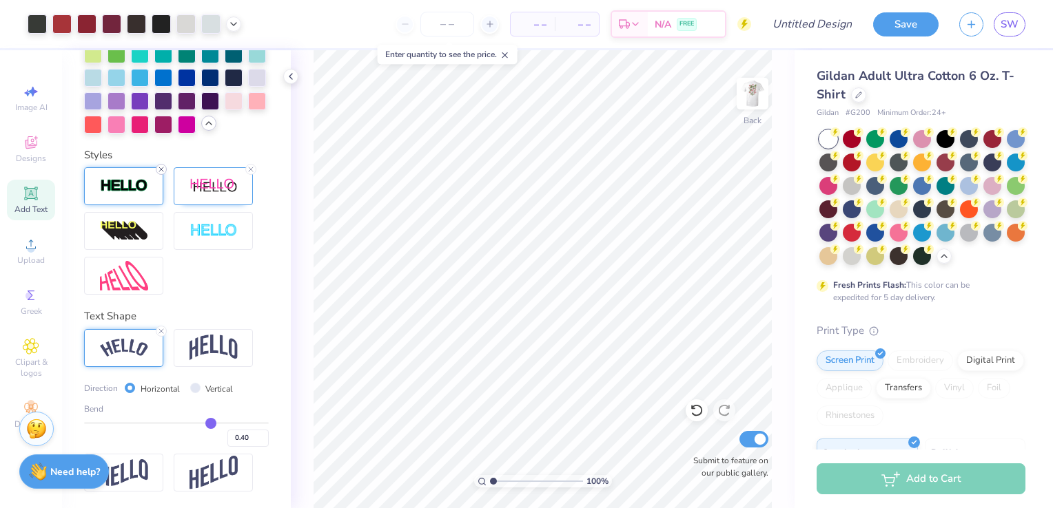
click at [162, 171] on line at bounding box center [161, 169] width 4 height 4
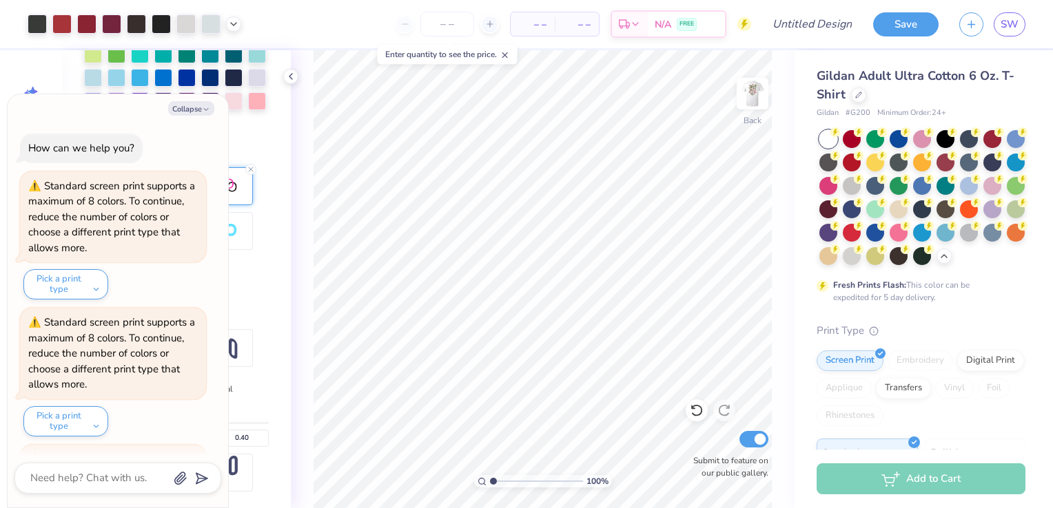
click at [215, 196] on body "Art colors – – Per Item – – Total Est. Delivery N/A FREE Design Title Save SW I…" at bounding box center [526, 254] width 1053 height 508
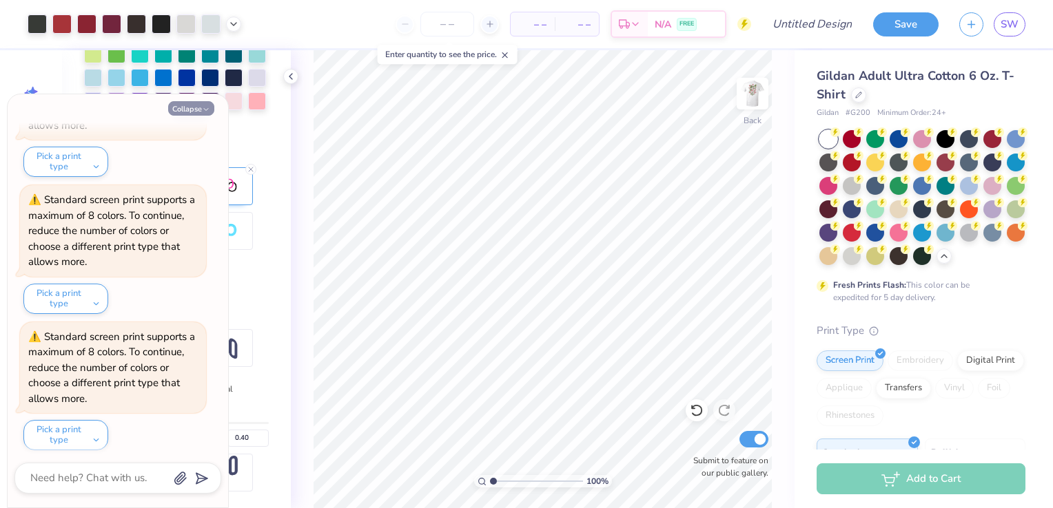
click at [197, 109] on button "Collapse" at bounding box center [191, 108] width 46 height 14
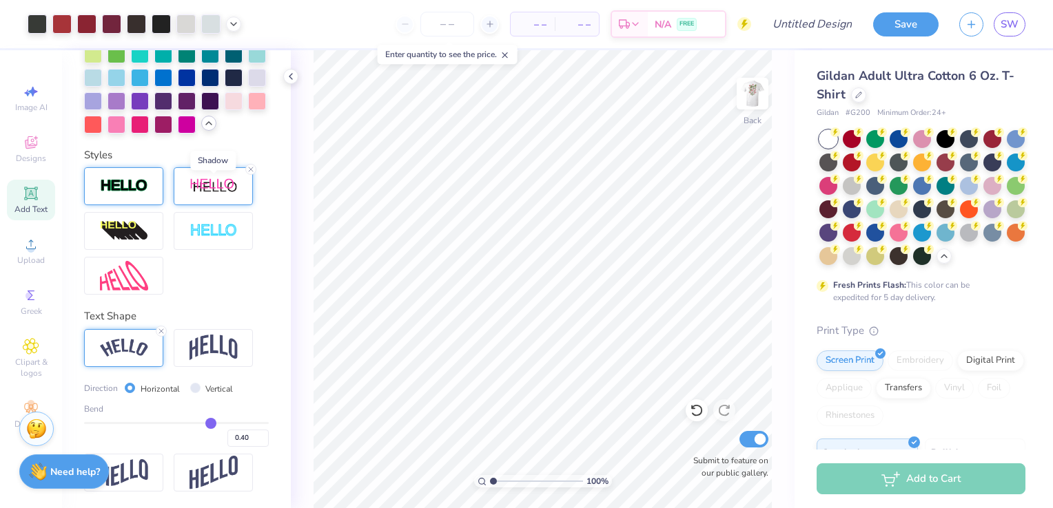
click at [224, 189] on img at bounding box center [213, 186] width 48 height 17
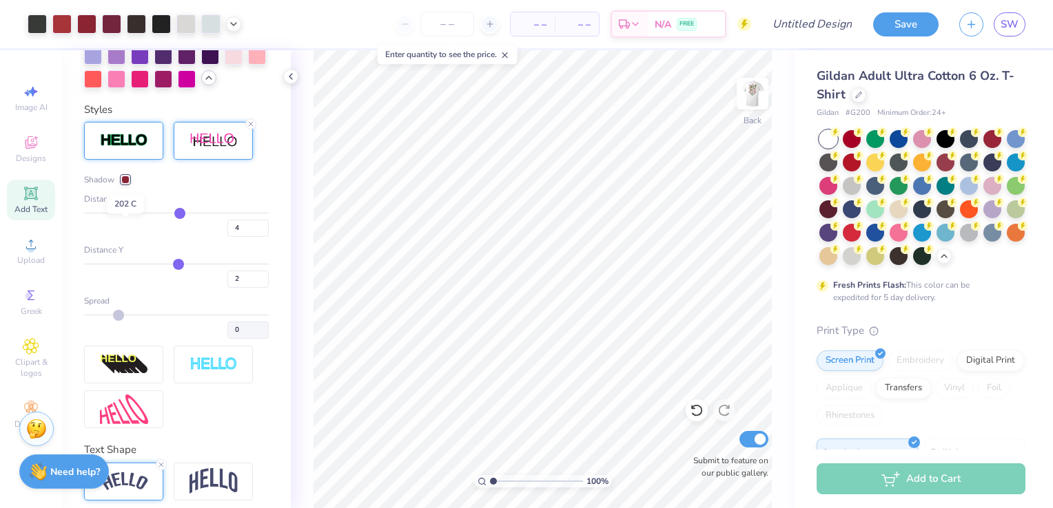
click at [125, 184] on div at bounding box center [125, 180] width 8 height 8
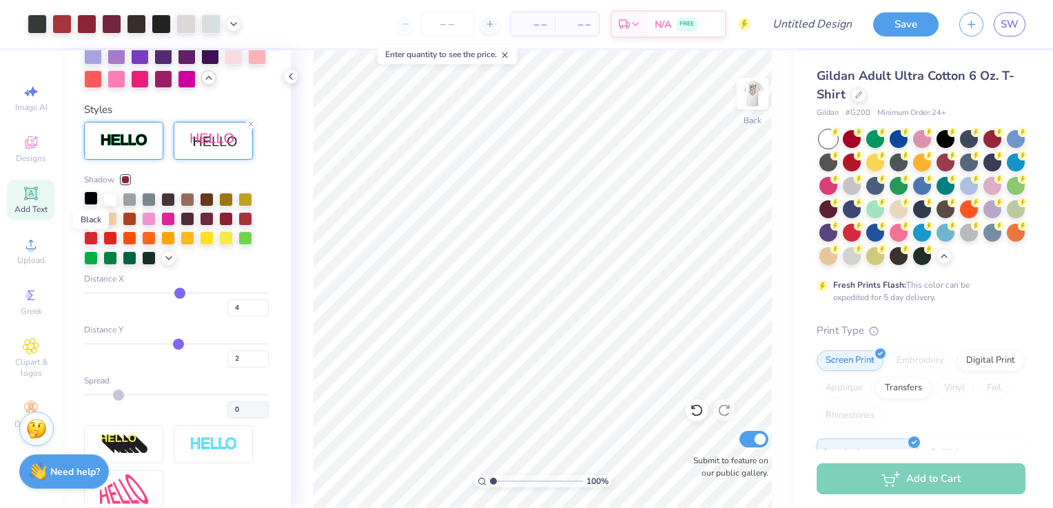
click at [90, 205] on div at bounding box center [91, 199] width 14 height 14
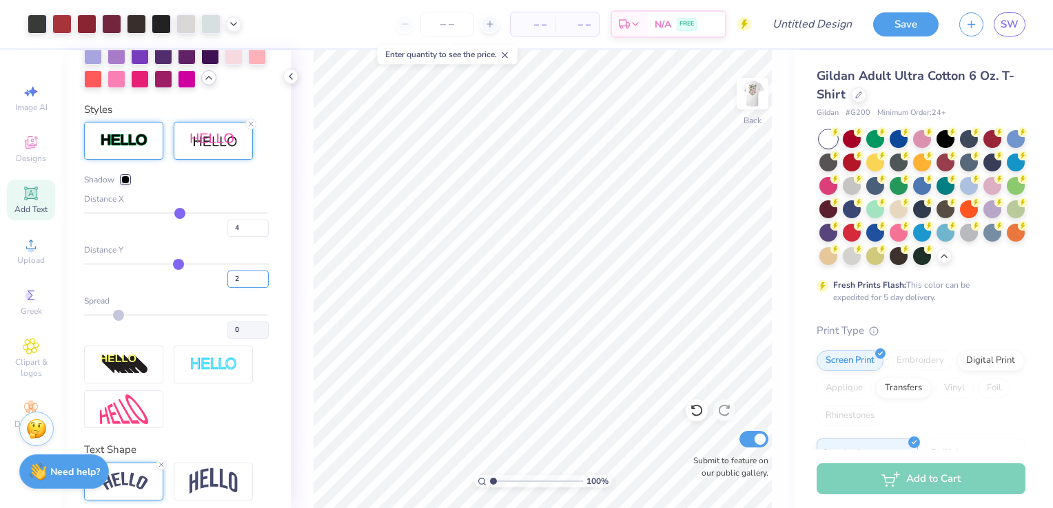
click at [233, 288] on input "2" at bounding box center [247, 279] width 41 height 17
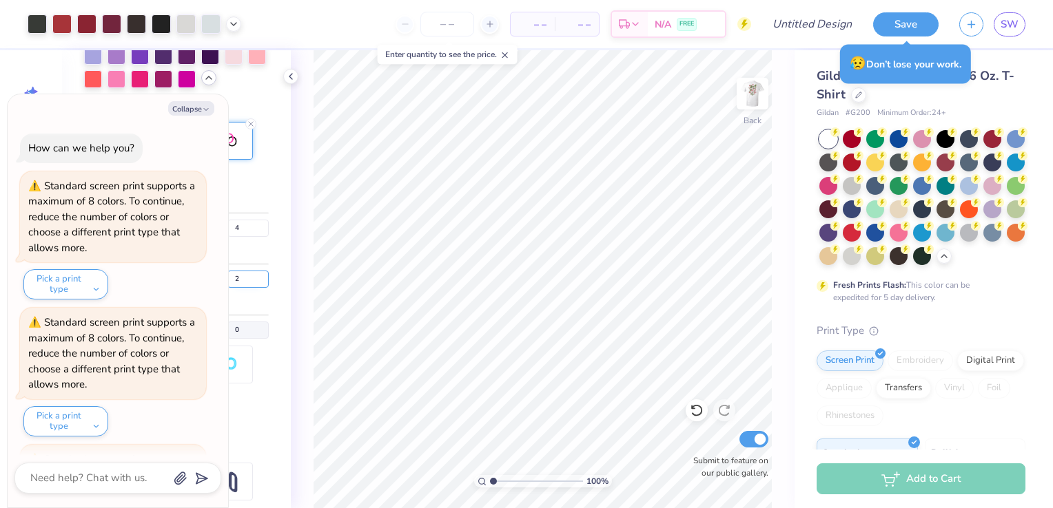
scroll to position [2174, 0]
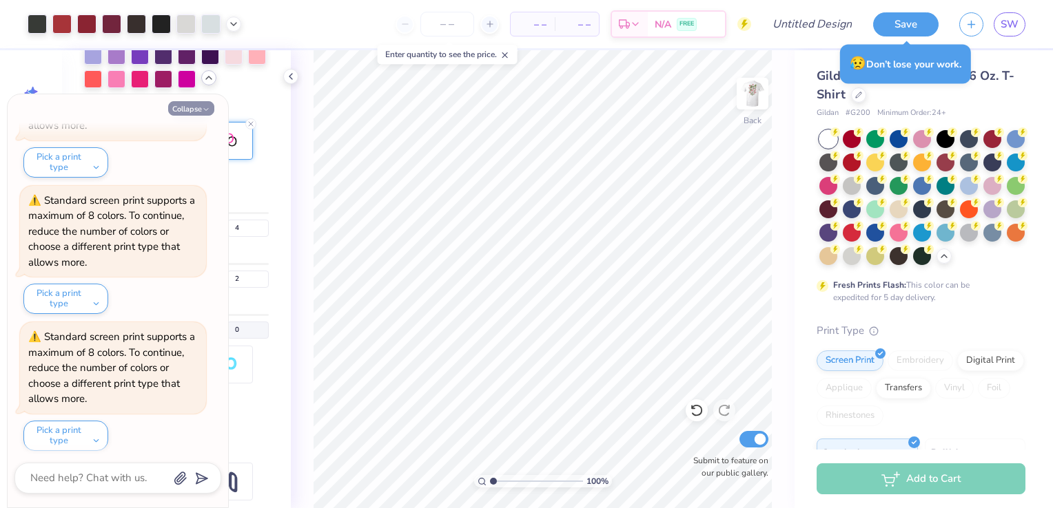
click at [198, 114] on button "Collapse" at bounding box center [191, 108] width 46 height 14
type textarea "x"
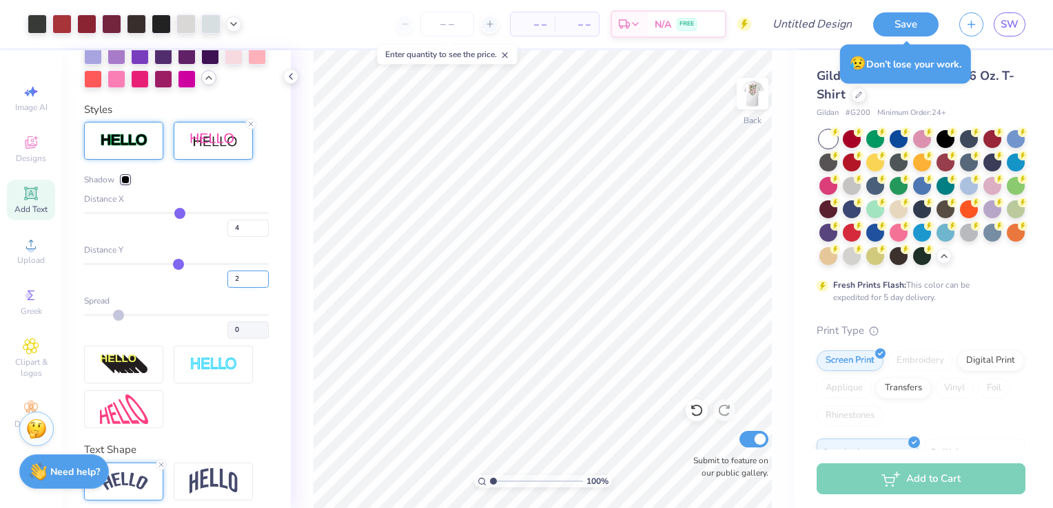
click at [232, 288] on input "2" at bounding box center [247, 279] width 41 height 17
type input "1"
click at [260, 340] on div "Personalized Names Personalized Numbers Text Tool Add Font Font SaffronToo Swit…" at bounding box center [176, 279] width 229 height 458
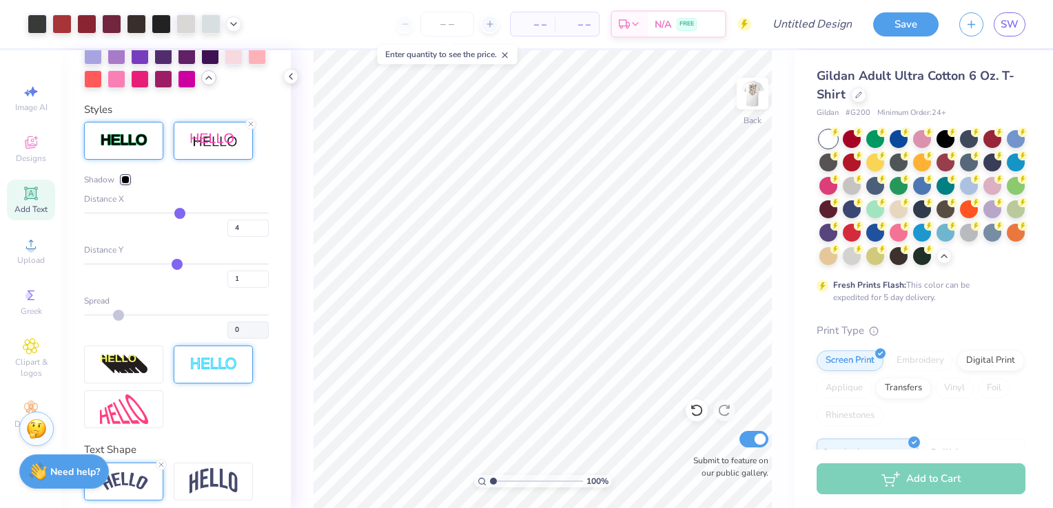
click at [244, 384] on div at bounding box center [213, 365] width 79 height 38
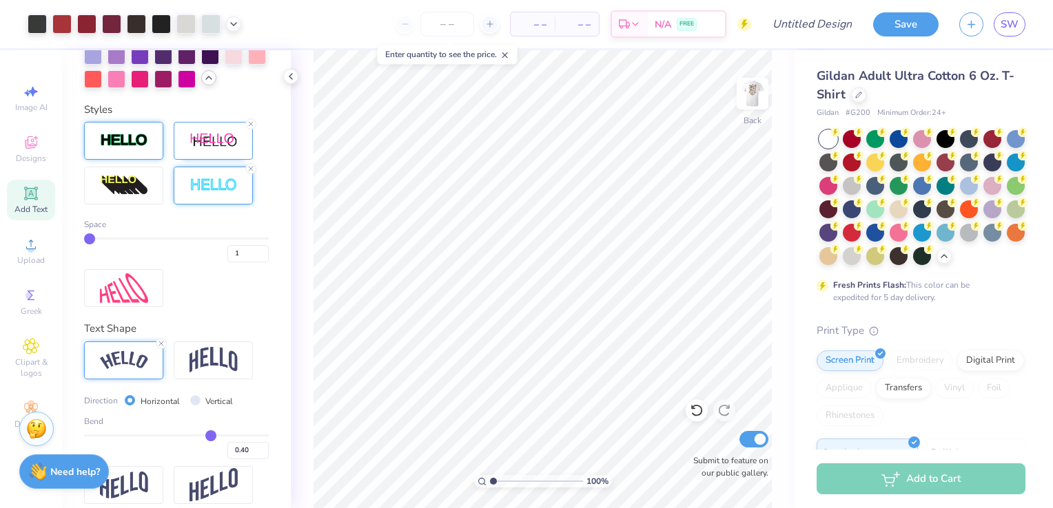
click at [243, 167] on div "Styles Space 1" at bounding box center [176, 205] width 185 height 206
click at [254, 128] on icon at bounding box center [251, 124] width 8 height 8
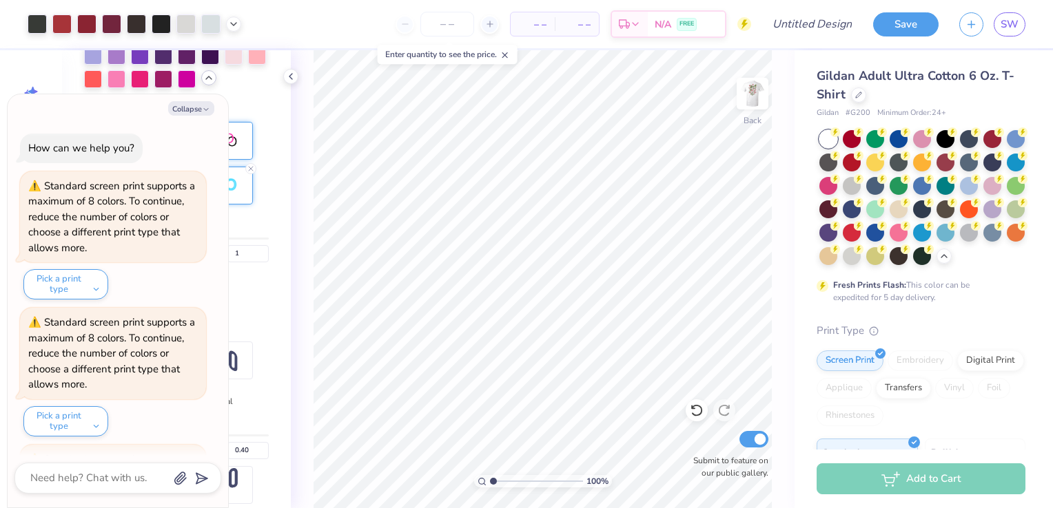
scroll to position [2310, 0]
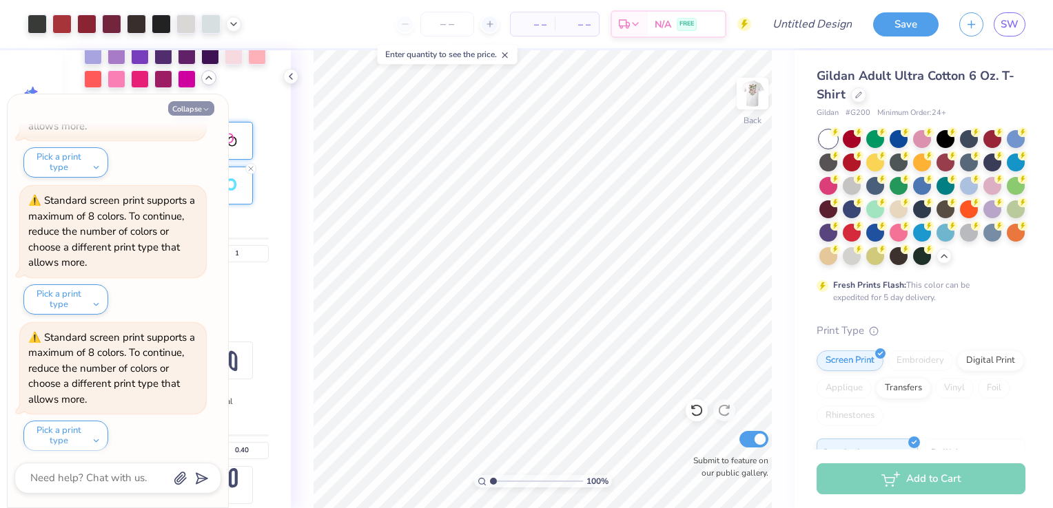
click at [206, 106] on icon "button" at bounding box center [206, 109] width 8 height 8
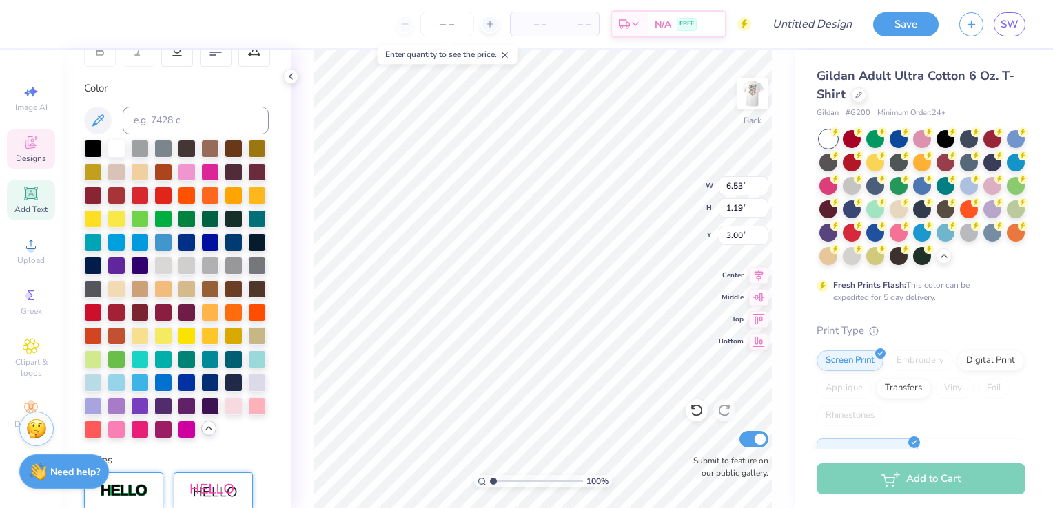
scroll to position [0, 0]
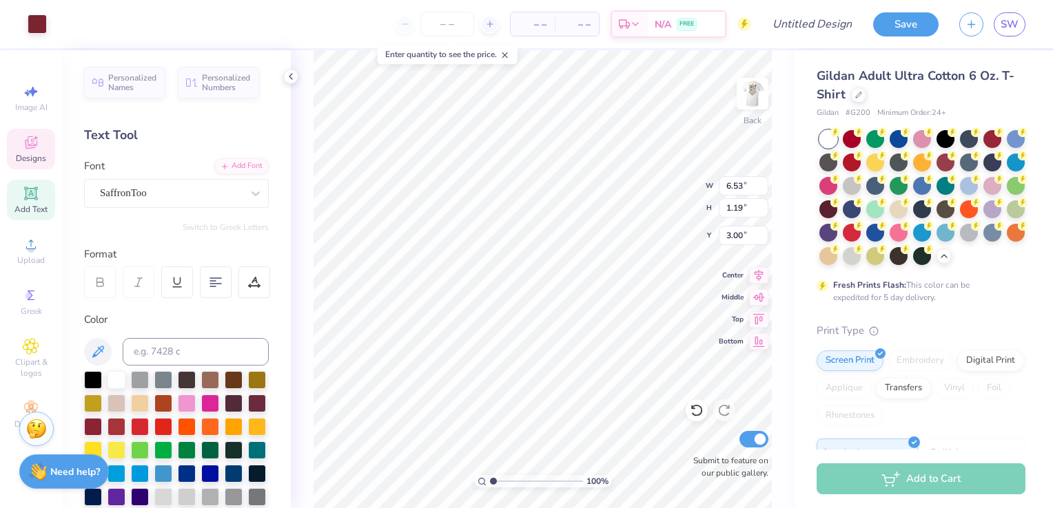
click at [19, 26] on div "Art colors" at bounding box center [23, 24] width 47 height 48
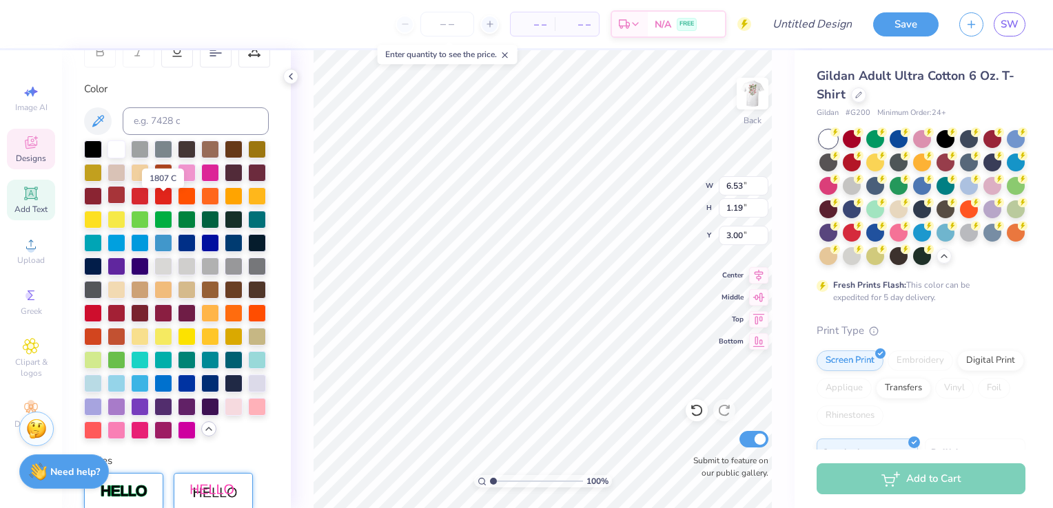
scroll to position [234, 0]
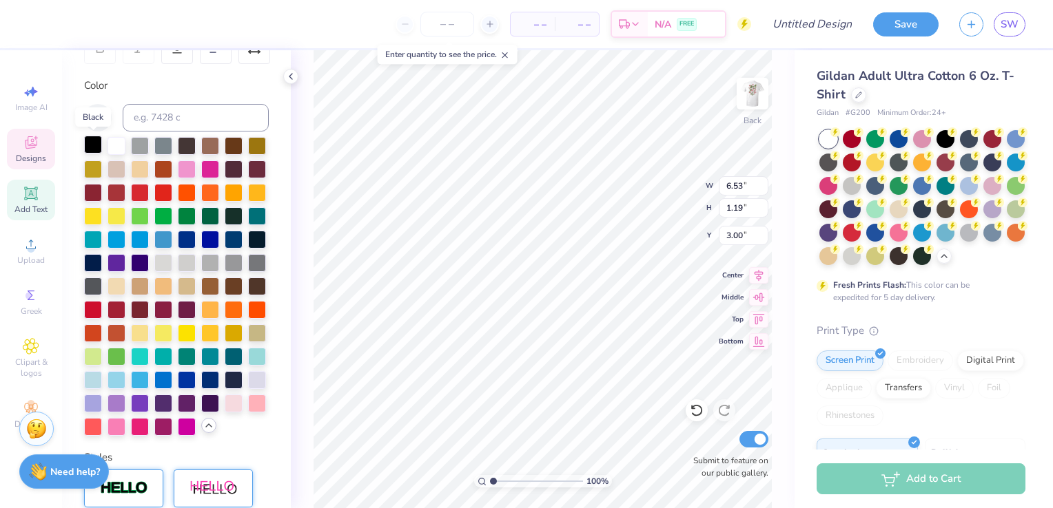
click at [96, 145] on div at bounding box center [93, 145] width 18 height 18
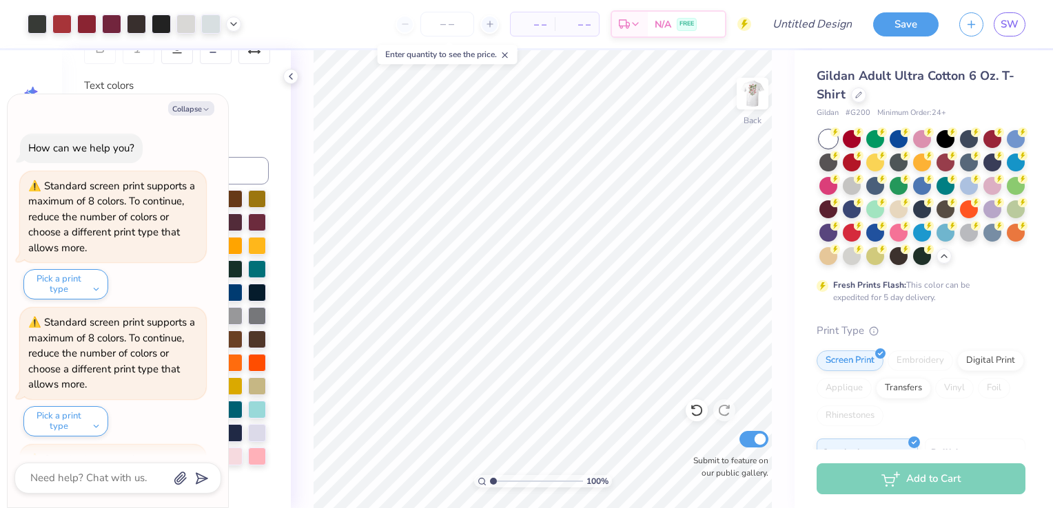
scroll to position [2447, 0]
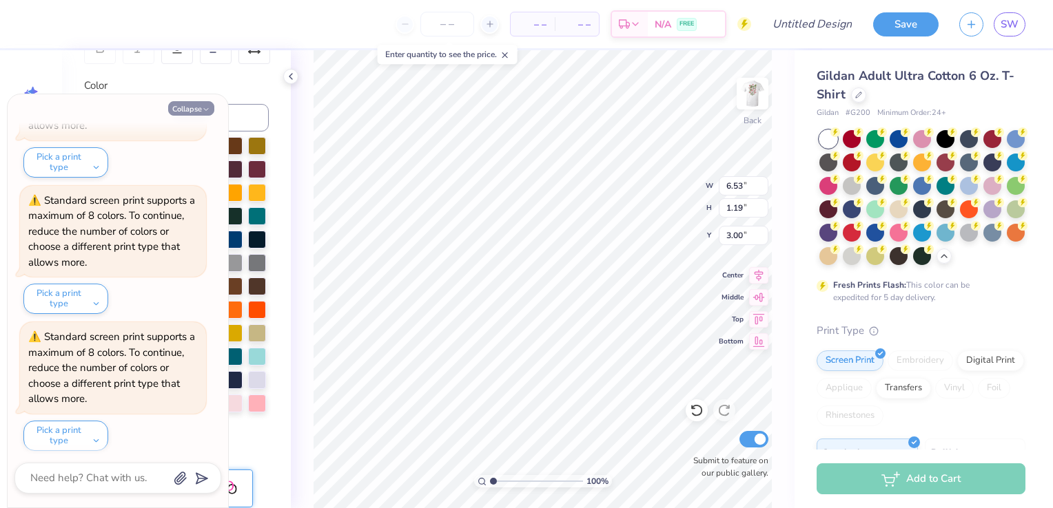
click at [192, 112] on button "Collapse" at bounding box center [191, 108] width 46 height 14
type textarea "x"
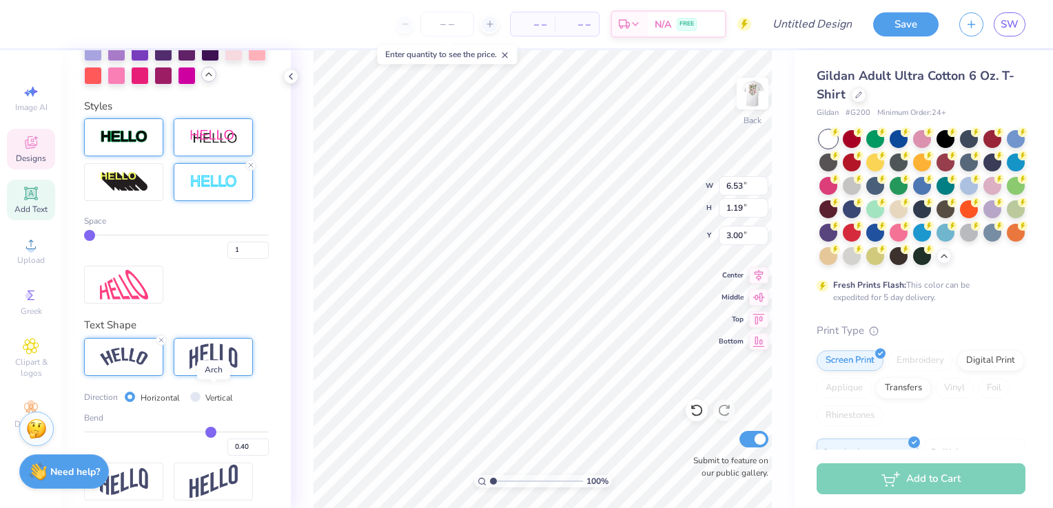
scroll to position [640, 0]
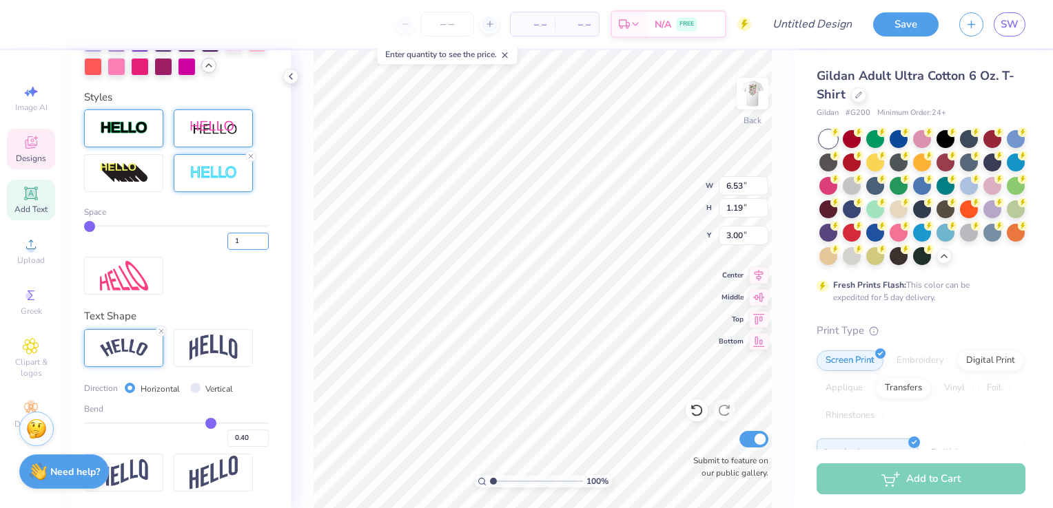
click at [238, 240] on input "1" at bounding box center [247, 241] width 41 height 17
type input "2"
type input "6"
click at [278, 268] on div "Personalized Names Personalized Numbers Text Tool Add Font Font SaffronToo Swit…" at bounding box center [176, 279] width 229 height 458
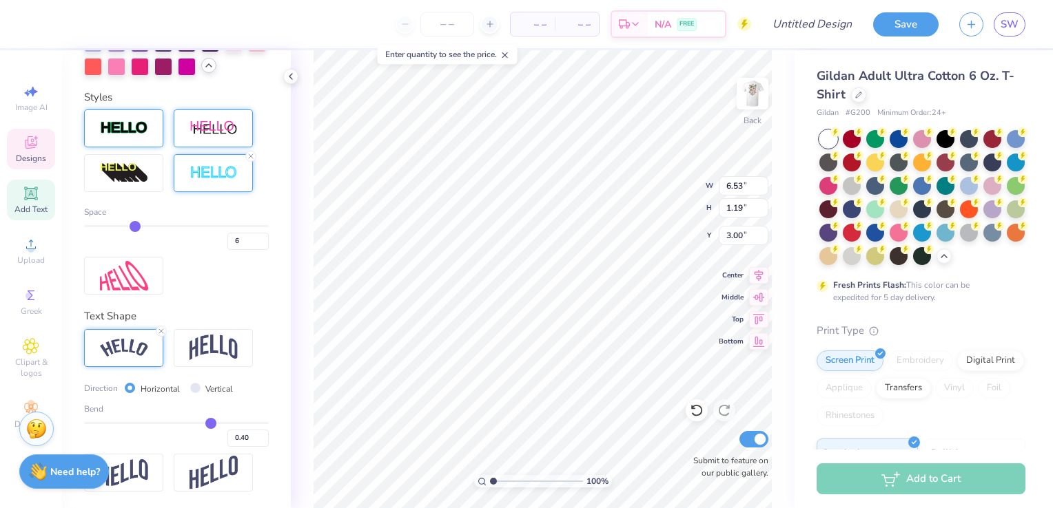
type input "6.57"
type input "1.23"
type input "2.98"
click at [229, 241] on input "6" at bounding box center [247, 241] width 41 height 17
type input "2"
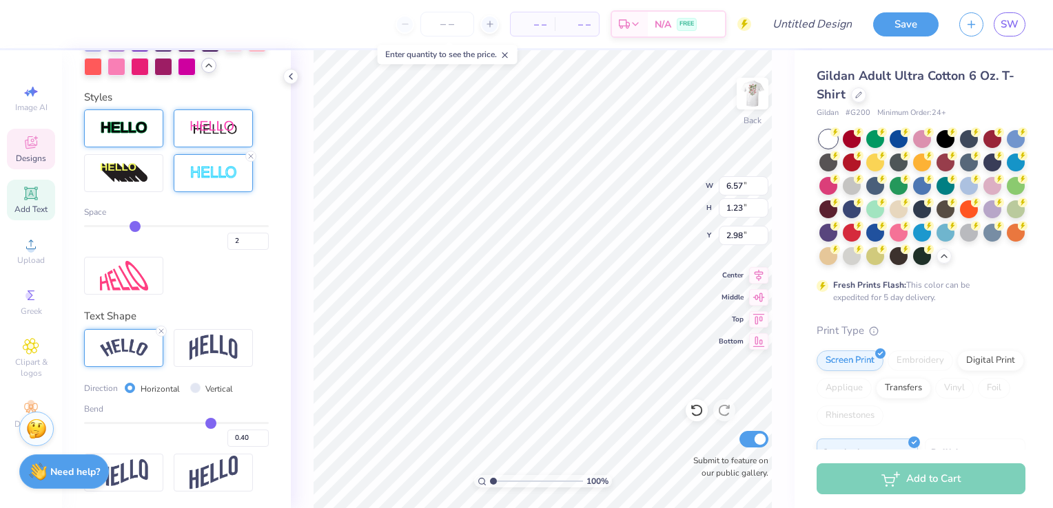
type input "2"
click at [240, 271] on div "Space 2" at bounding box center [176, 202] width 185 height 185
type input "6.54"
type input "1.20"
type input "2.99"
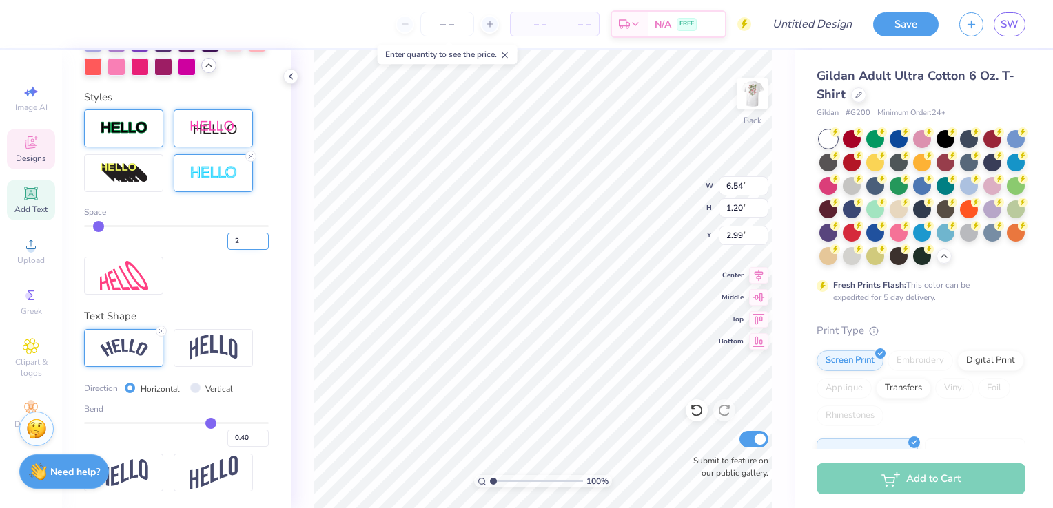
click at [227, 236] on input "2" at bounding box center [247, 241] width 41 height 17
click at [232, 242] on input "2" at bounding box center [247, 241] width 41 height 17
type input "3"
click at [240, 265] on div "Space 3" at bounding box center [176, 202] width 185 height 185
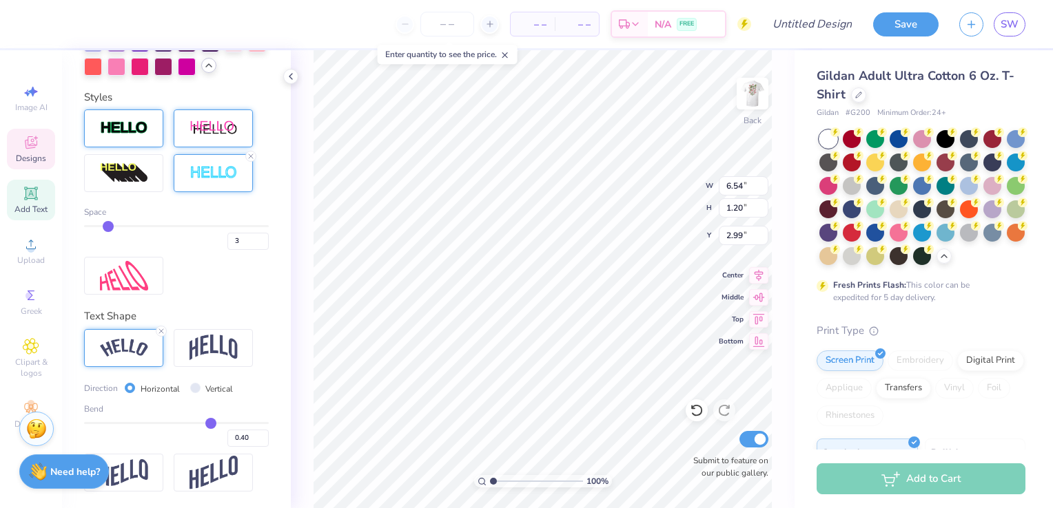
type input "6.55"
type input "1.20"
type input "2.99"
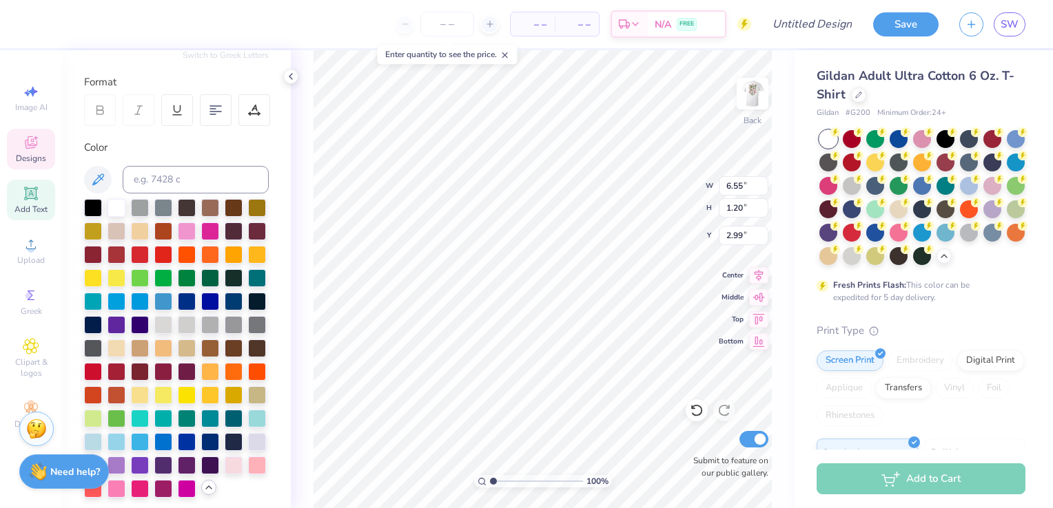
scroll to position [178, 0]
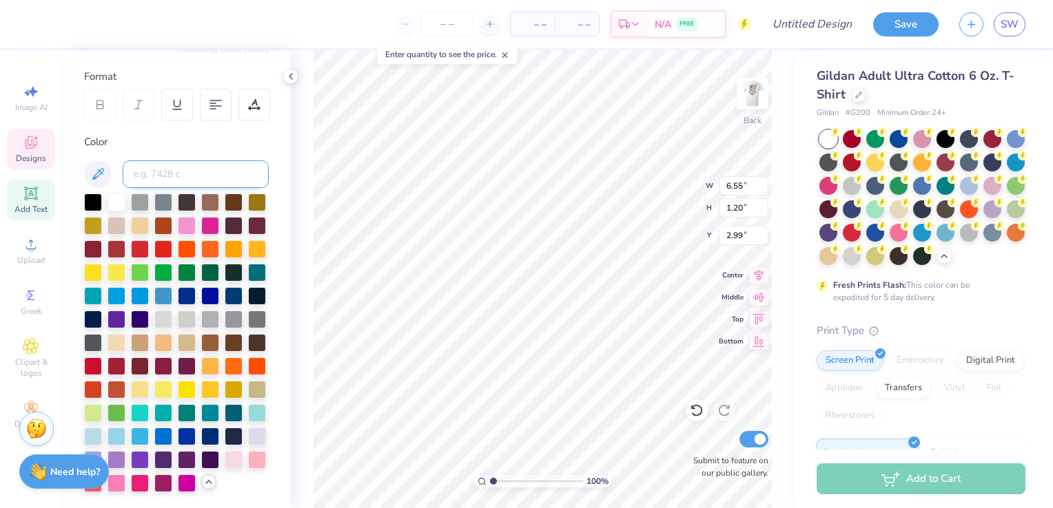
click at [194, 169] on input at bounding box center [196, 175] width 146 height 28
type input "188"
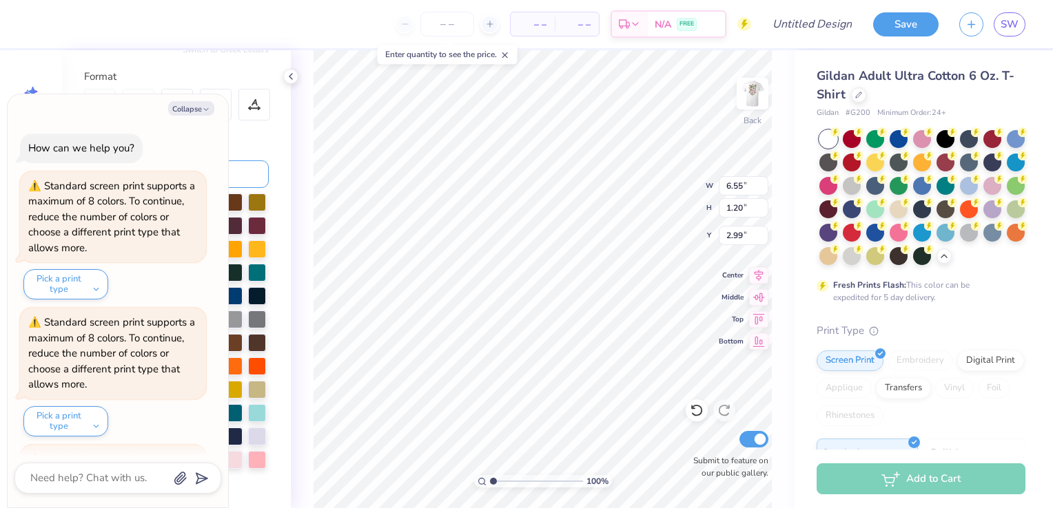
scroll to position [2583, 0]
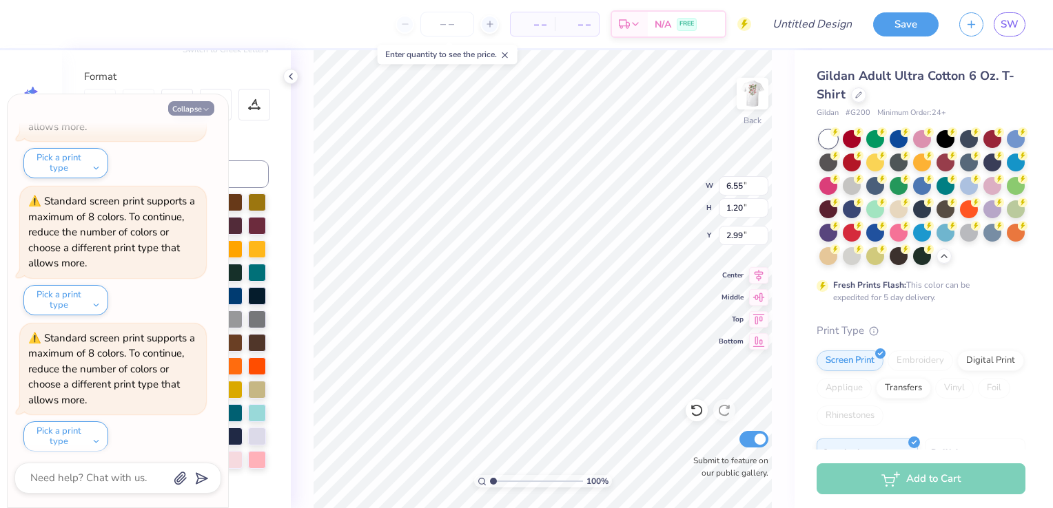
click at [192, 112] on button "Collapse" at bounding box center [191, 108] width 46 height 14
type textarea "x"
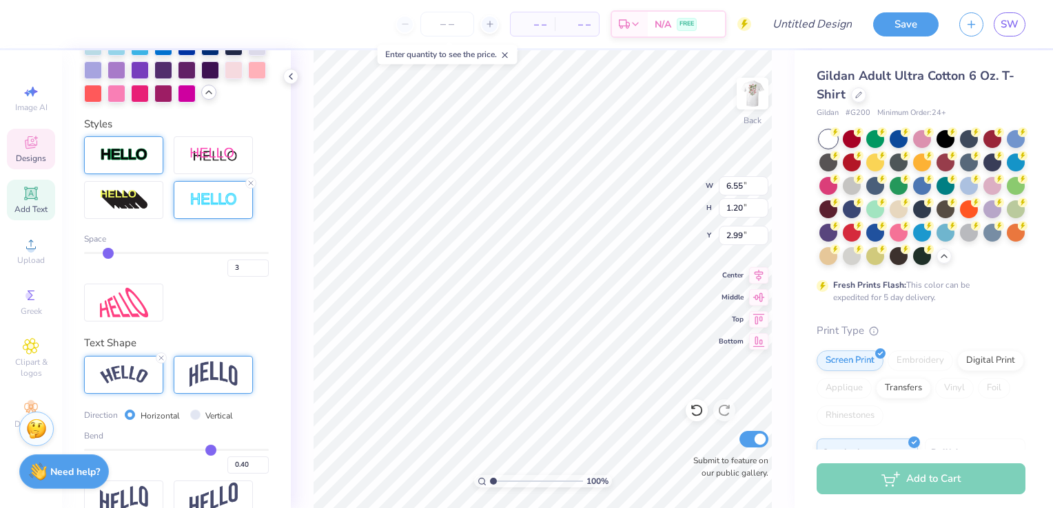
scroll to position [640, 0]
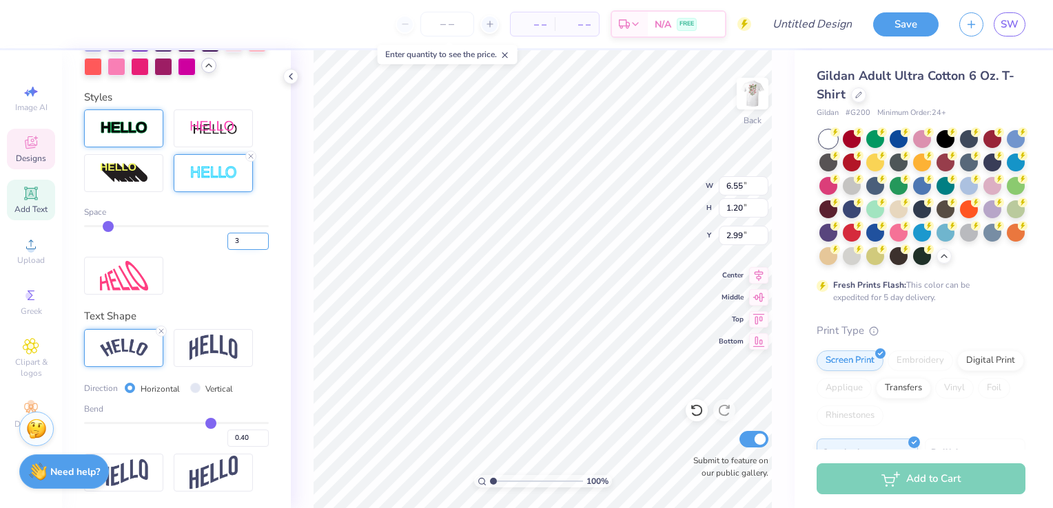
click at [232, 241] on input "3" at bounding box center [247, 241] width 41 height 17
type input "4"
click at [248, 288] on div "Space 4" at bounding box center [176, 202] width 185 height 185
type input "6.56"
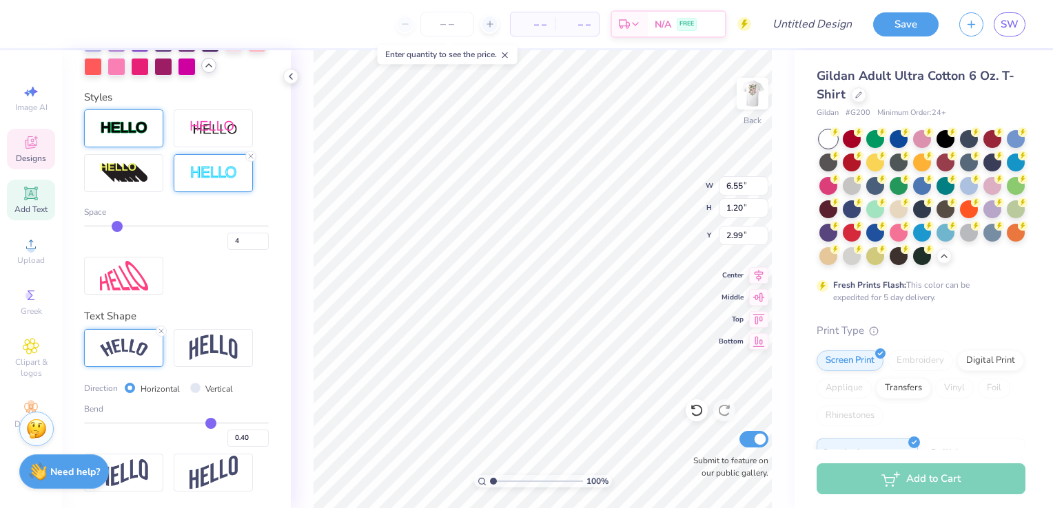
type input "1.21"
